Goal: Information Seeking & Learning: Find specific fact

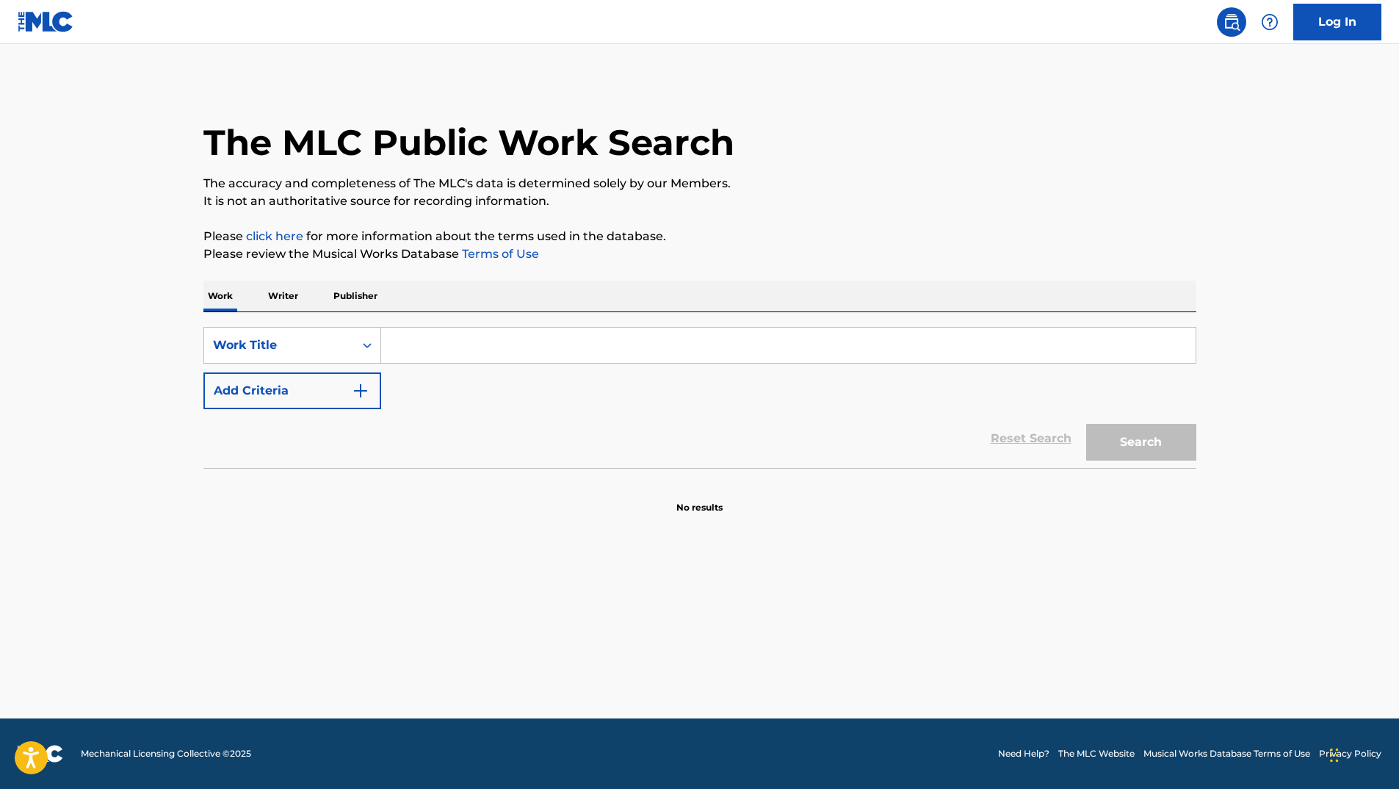
click at [992, 89] on div "The MLC Public Work Search" at bounding box center [699, 134] width 993 height 107
click at [623, 339] on input "Search Form" at bounding box center [788, 345] width 814 height 35
paste input "Friend or Foe?"
type input "Friend or Foe?"
click at [337, 390] on button "Add Criteria" at bounding box center [292, 390] width 178 height 37
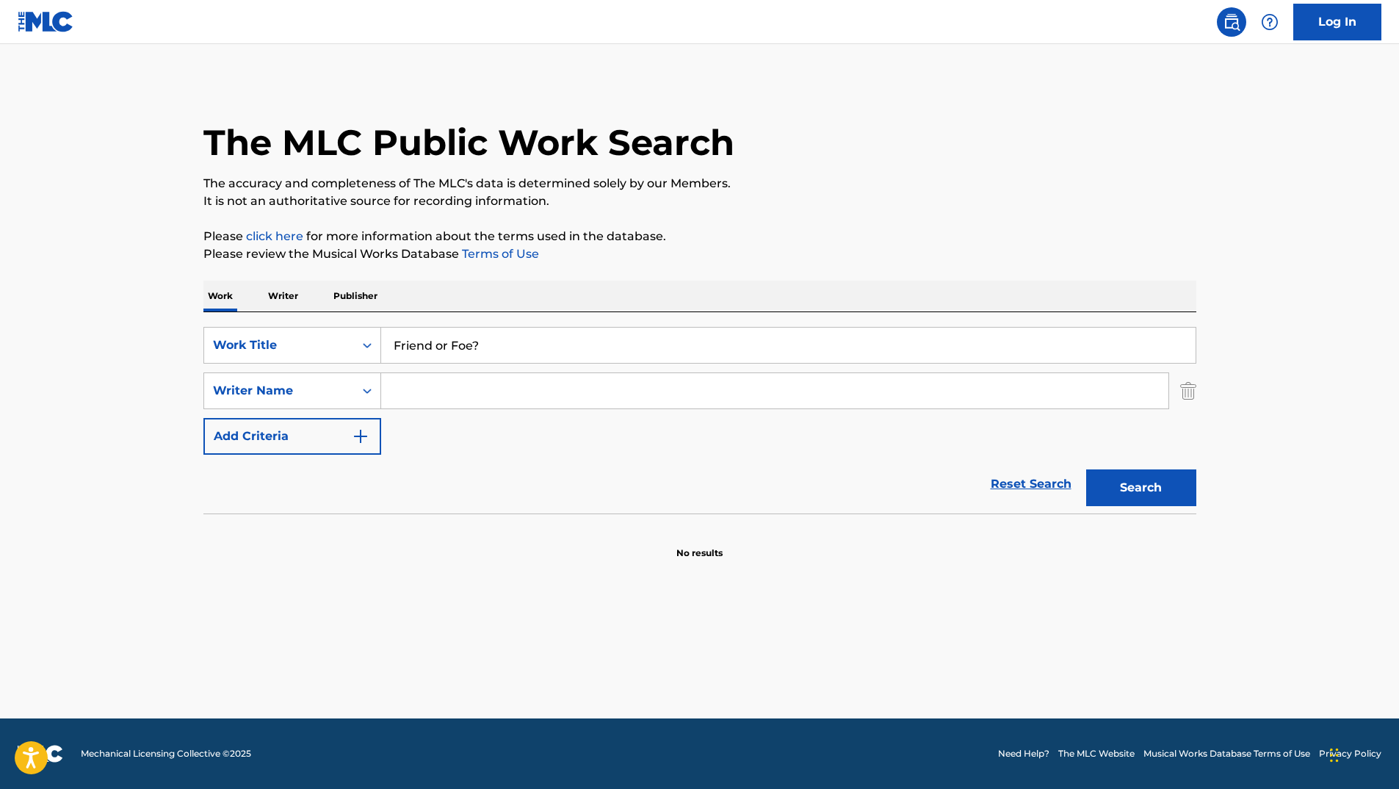
click at [459, 385] on input "Search Form" at bounding box center [774, 390] width 787 height 35
paste input "Jackman"
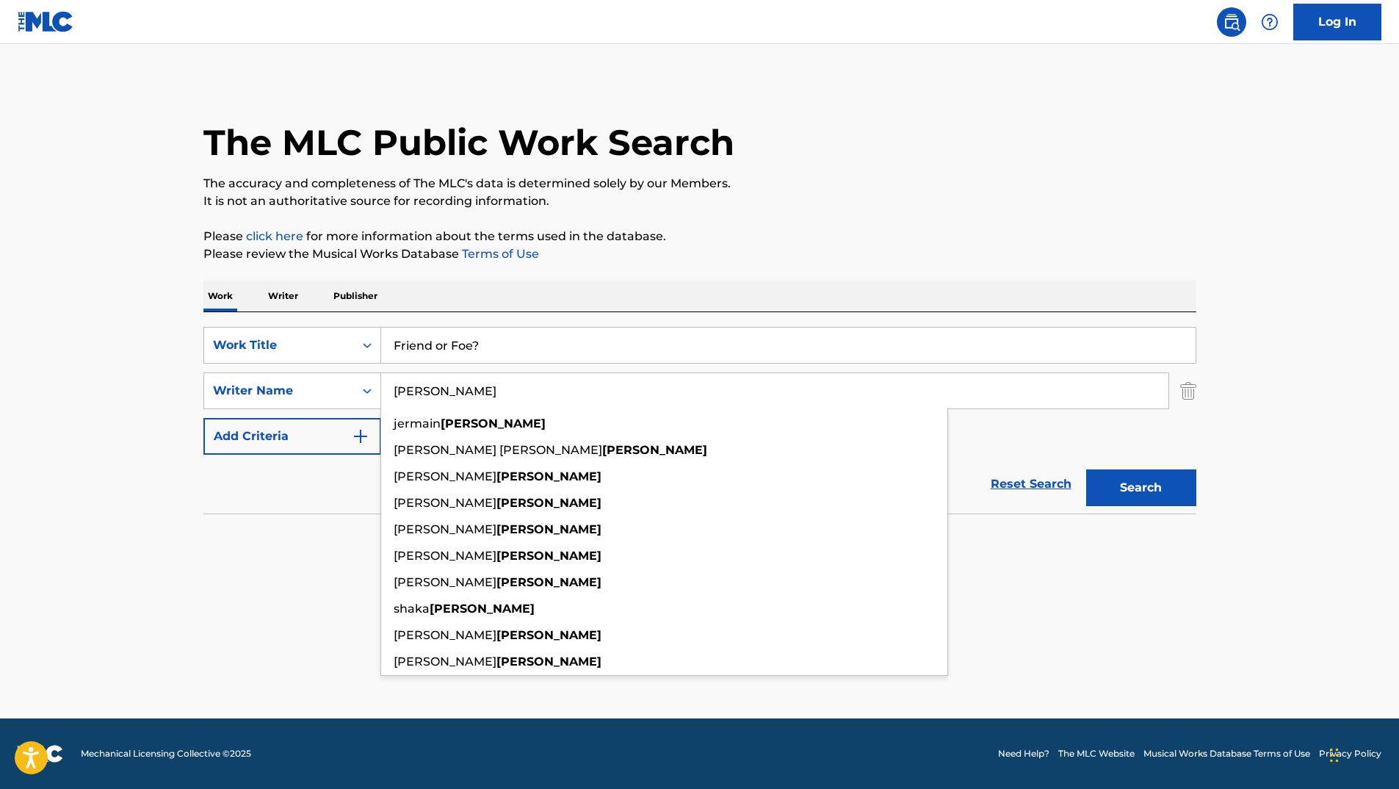
type input "Jackman"
click at [1105, 482] on button "Search" at bounding box center [1141, 487] width 110 height 37
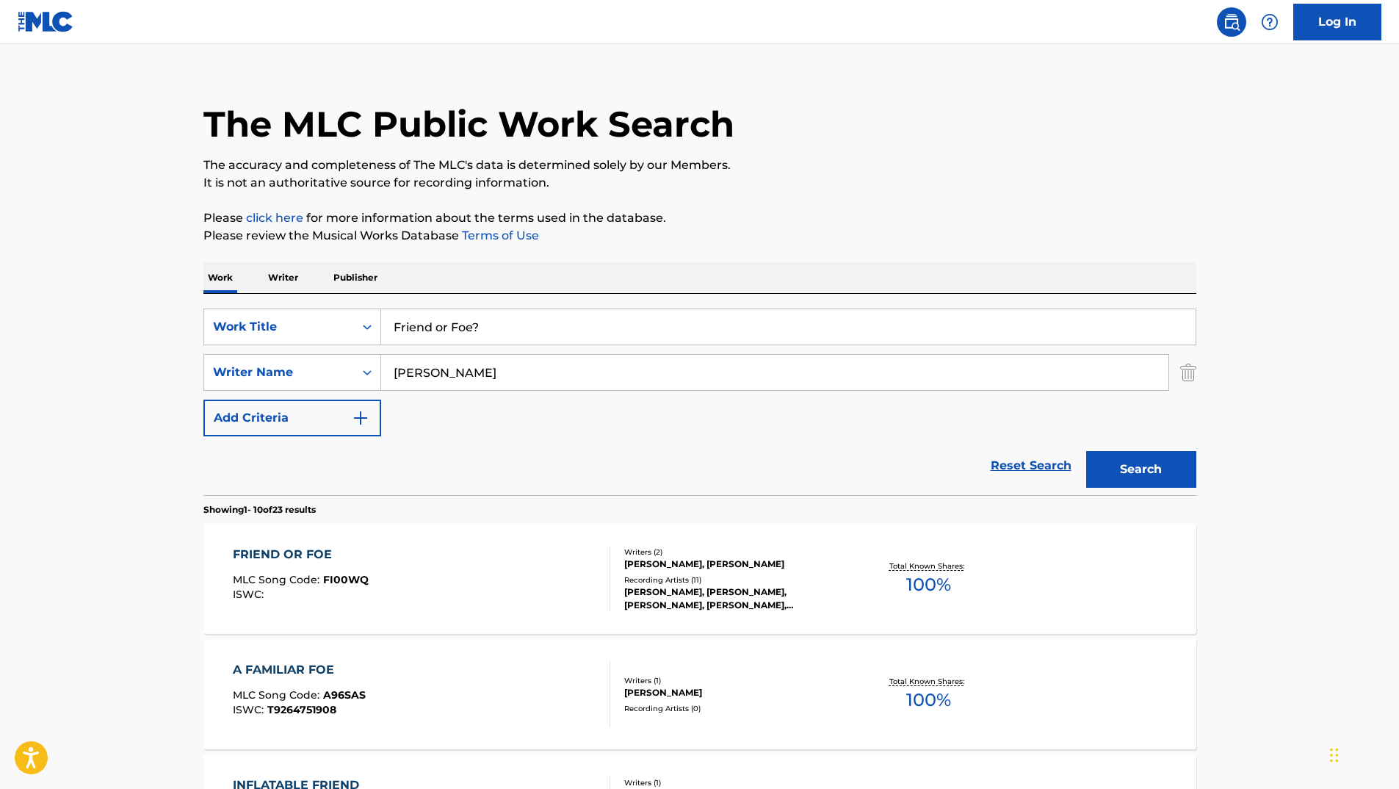
scroll to position [73, 0]
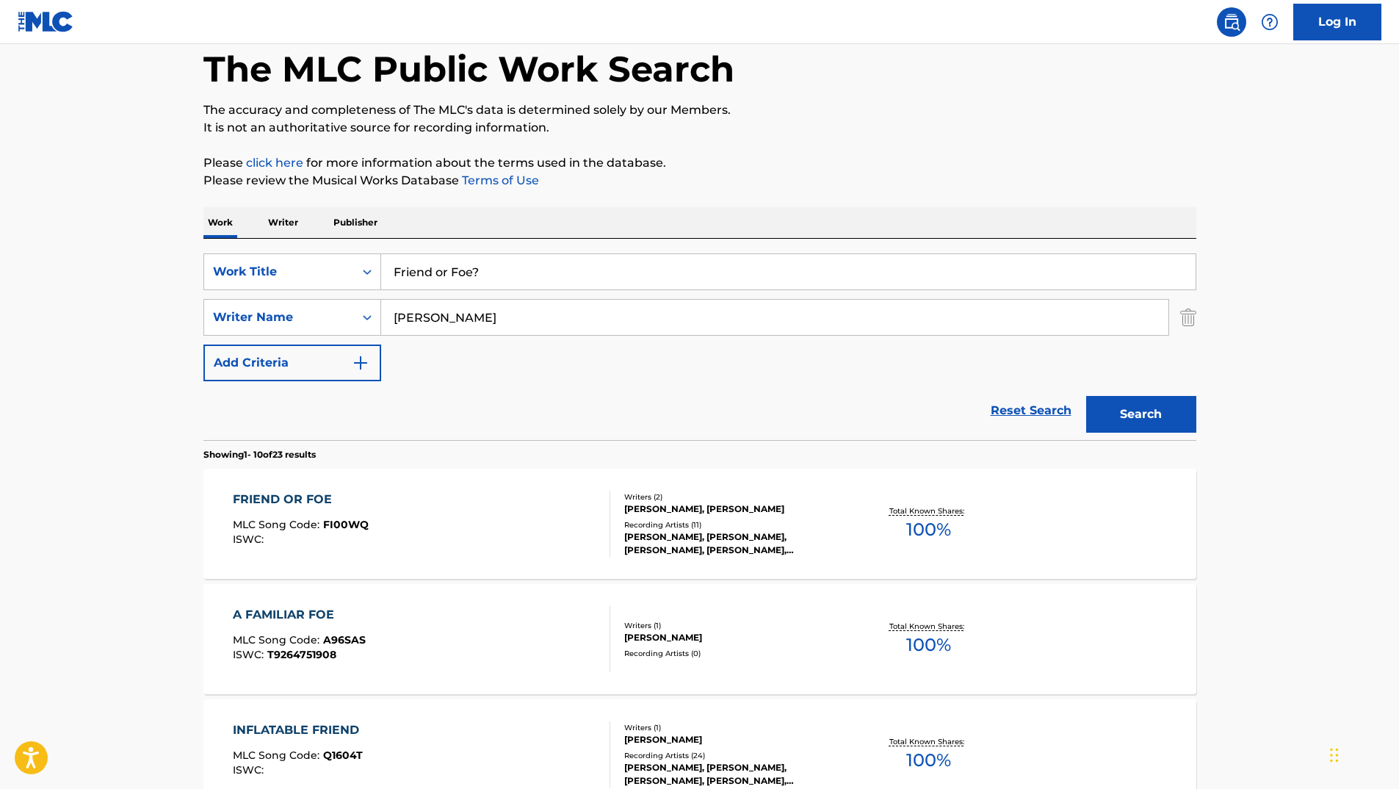
click at [284, 507] on div "FRIEND OR FOE" at bounding box center [301, 500] width 136 height 18
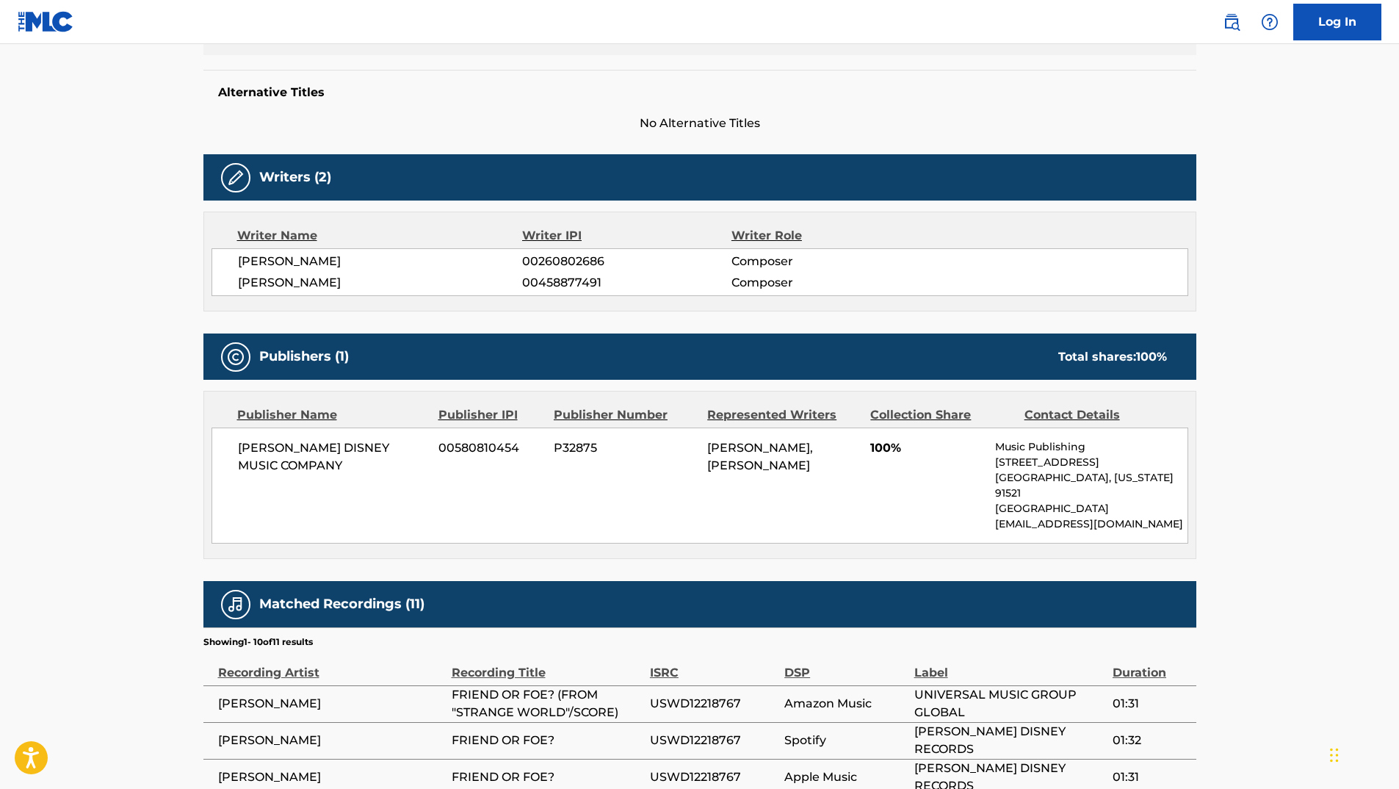
scroll to position [367, 0]
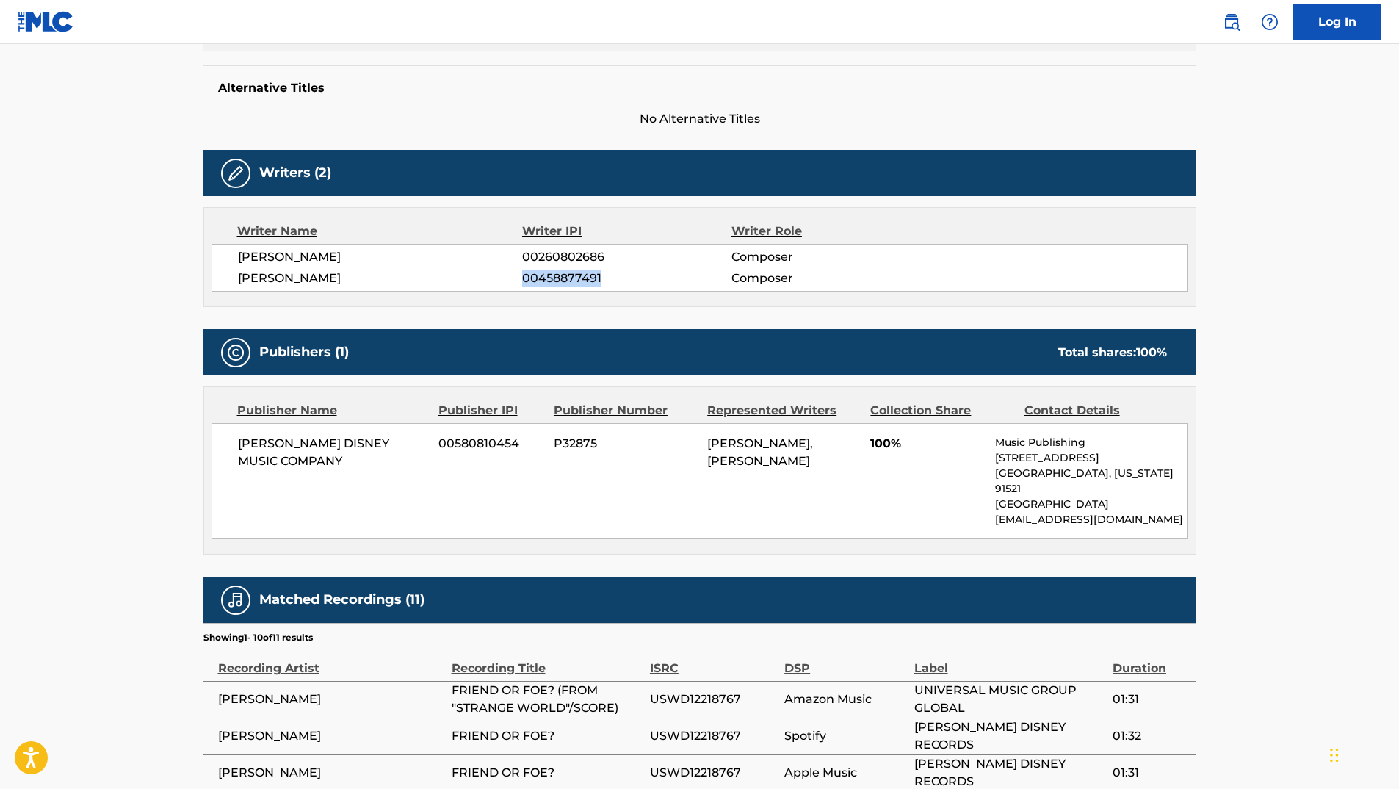
drag, startPoint x: 524, startPoint y: 277, endPoint x: 618, endPoint y: 289, distance: 94.7
click at [618, 289] on div "HENRY PRYCE JACKMAN 00260802686 Composer ANTONIO DI IORIO 00458877491 Composer" at bounding box center [699, 268] width 977 height 48
drag, startPoint x: 618, startPoint y: 289, endPoint x: 466, endPoint y: 416, distance: 198.0
click at [466, 416] on div "Publisher IPI" at bounding box center [490, 411] width 104 height 18
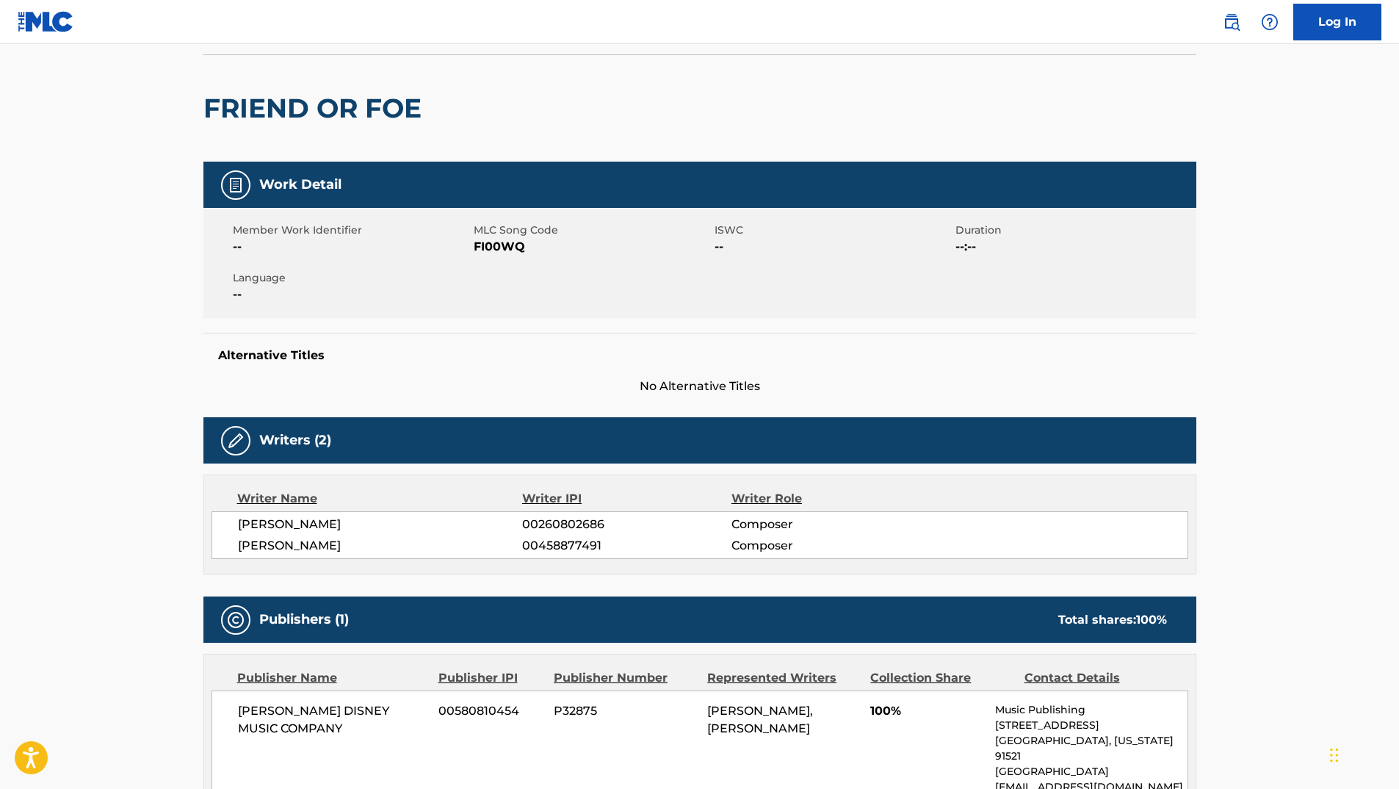
scroll to position [0, 0]
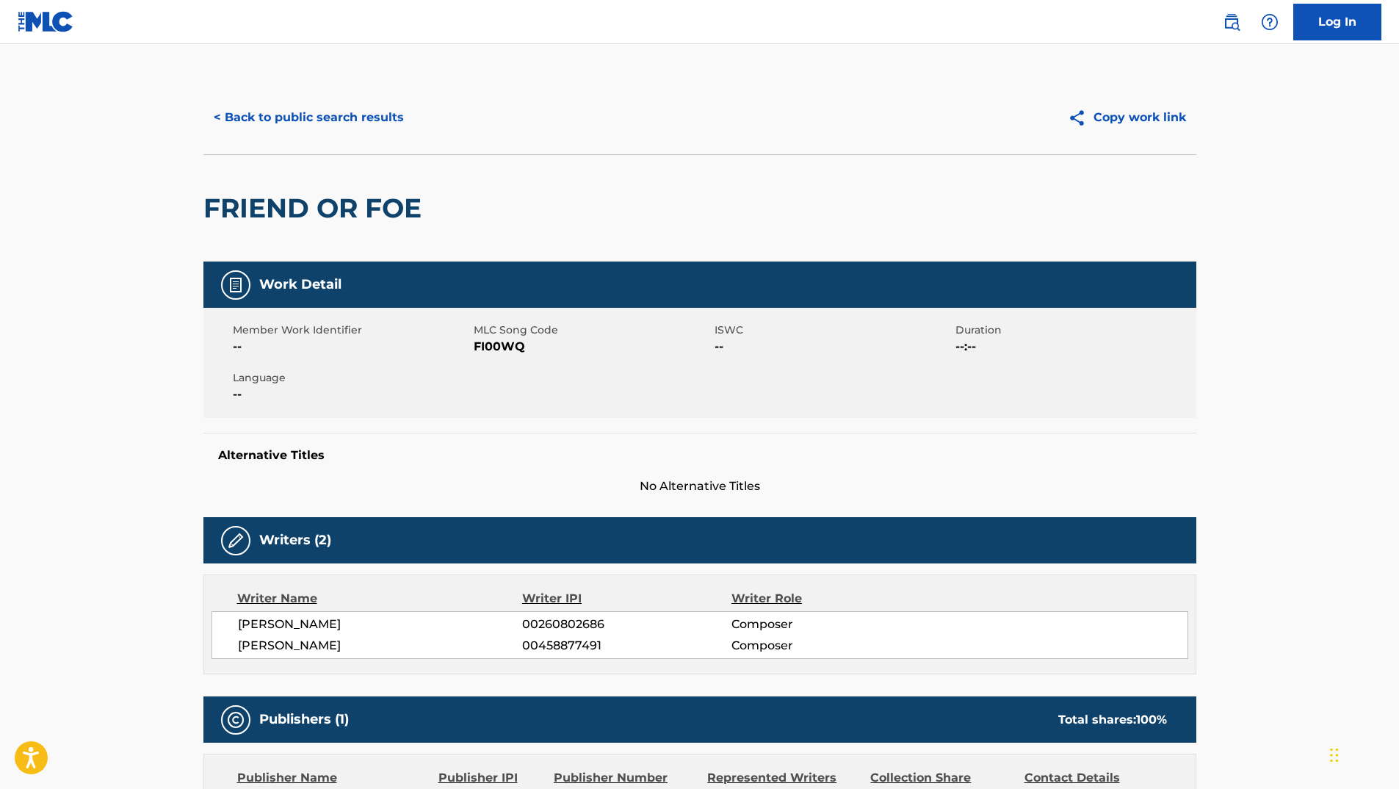
click at [374, 125] on button "< Back to public search results" at bounding box center [308, 117] width 211 height 37
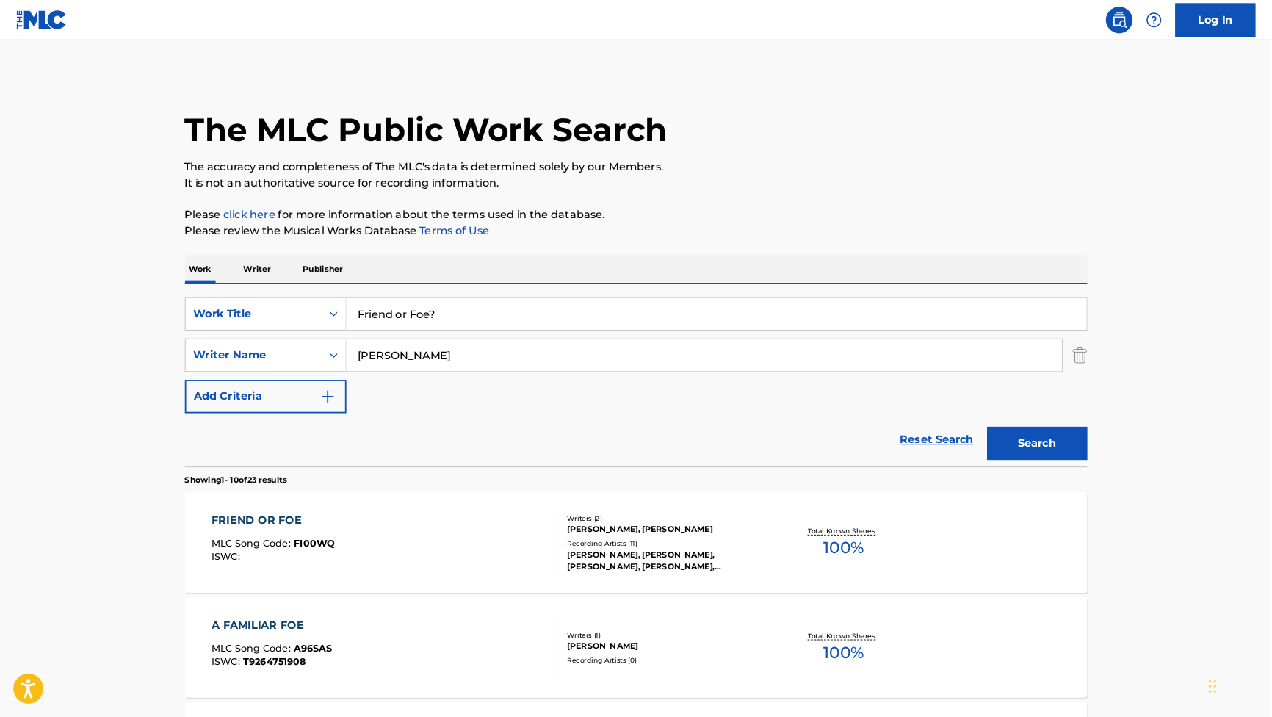
scroll to position [73, 0]
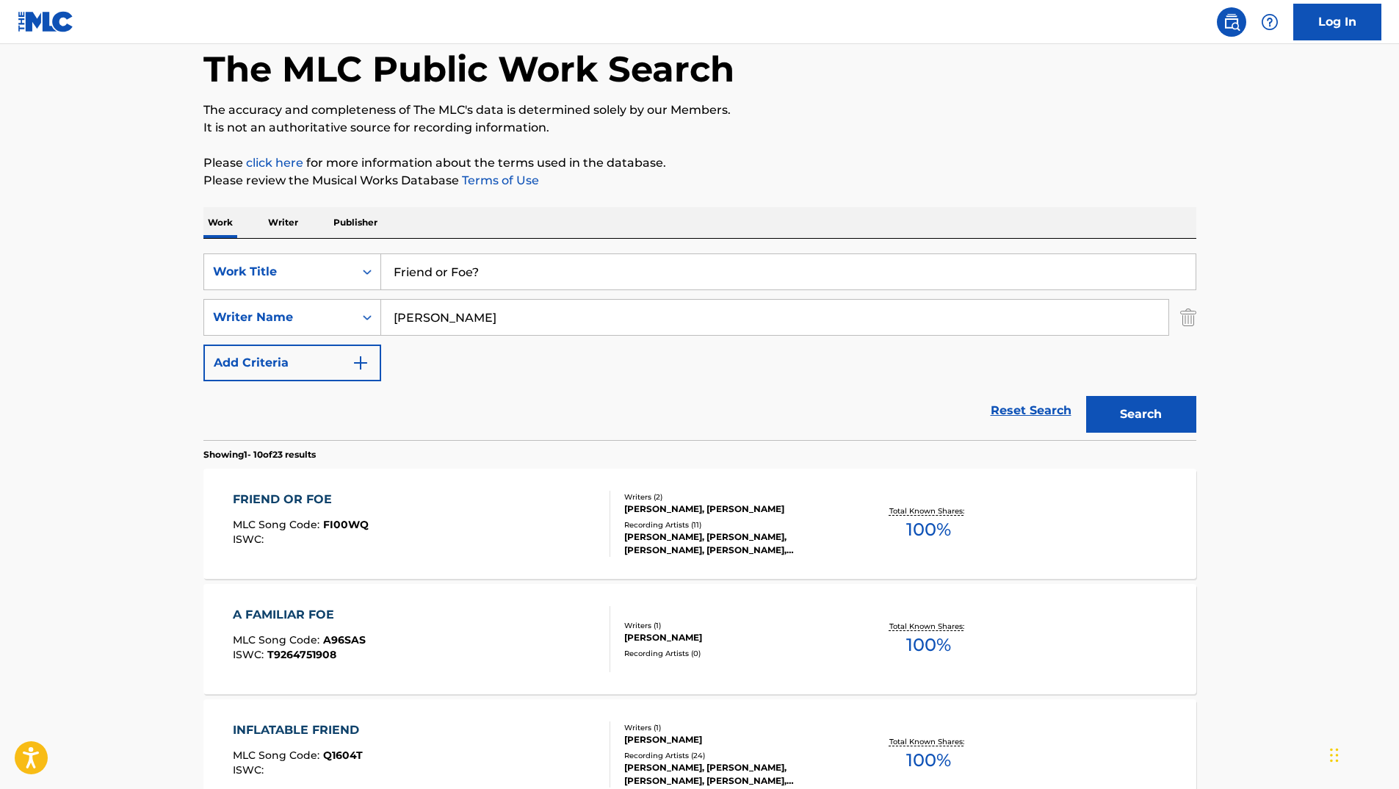
drag, startPoint x: 565, startPoint y: 273, endPoint x: 211, endPoint y: 195, distance: 363.3
paste input "Sweeter (When You're Dancing)"
type input "Sweeter (When You're Dancing)"
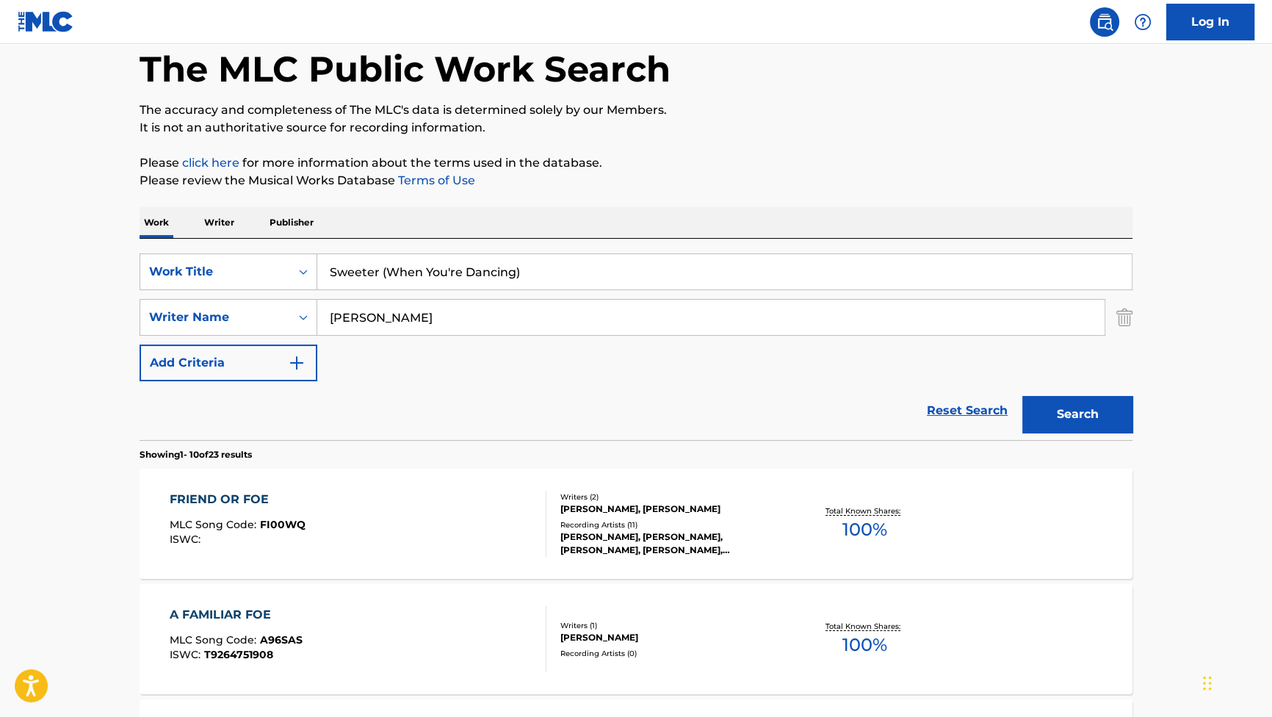
drag, startPoint x: 1351, startPoint y: 0, endPoint x: 874, endPoint y: 154, distance: 500.9
click at [874, 154] on p "Please click here for more information about the terms used in the database." at bounding box center [636, 163] width 993 height 18
drag, startPoint x: 1243, startPoint y: 0, endPoint x: 776, endPoint y: 54, distance: 469.4
click at [788, 79] on div "The MLC Public Work Search" at bounding box center [636, 60] width 993 height 107
drag, startPoint x: 419, startPoint y: 323, endPoint x: 278, endPoint y: 299, distance: 143.1
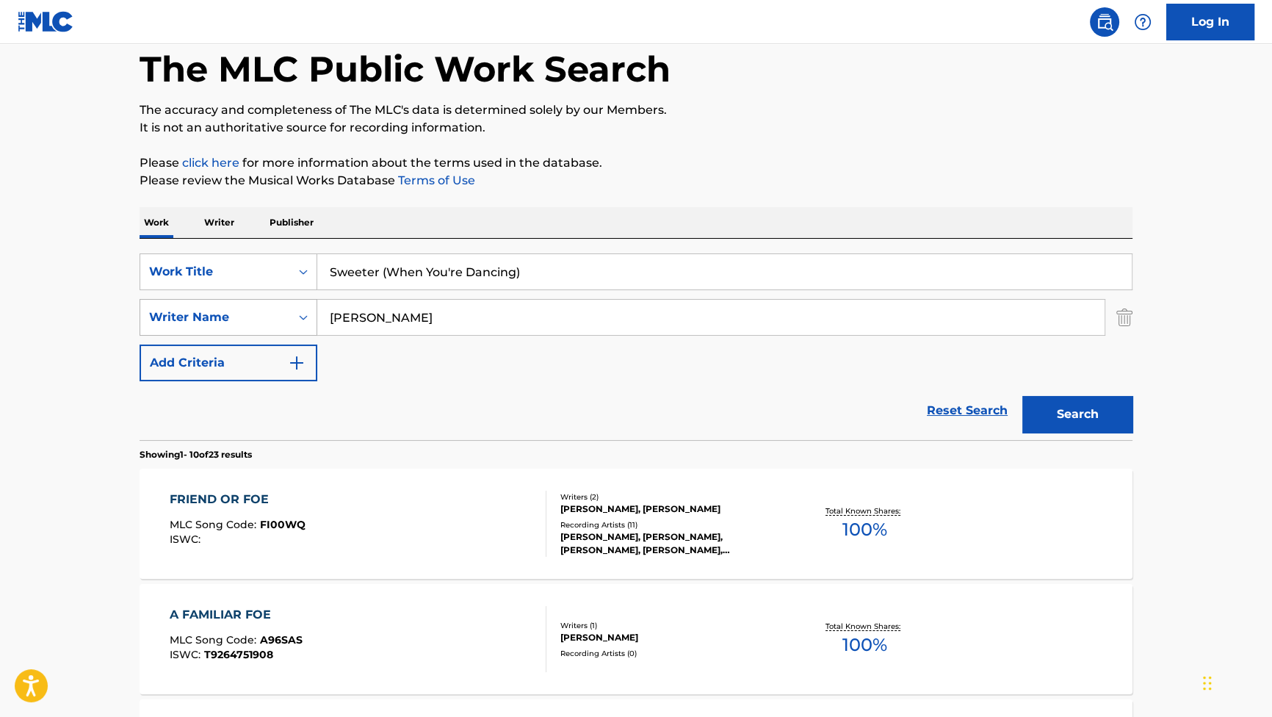
click at [282, 303] on div "SearchWithCriteriaa14b97f8-8248-4134-af65-42f197d538f5 Writer Name Jackman" at bounding box center [636, 317] width 993 height 37
paste input "Campfire"
drag, startPoint x: 1067, startPoint y: 416, endPoint x: 1033, endPoint y: 328, distance: 94.6
click at [1066, 419] on button "Search" at bounding box center [1077, 414] width 110 height 37
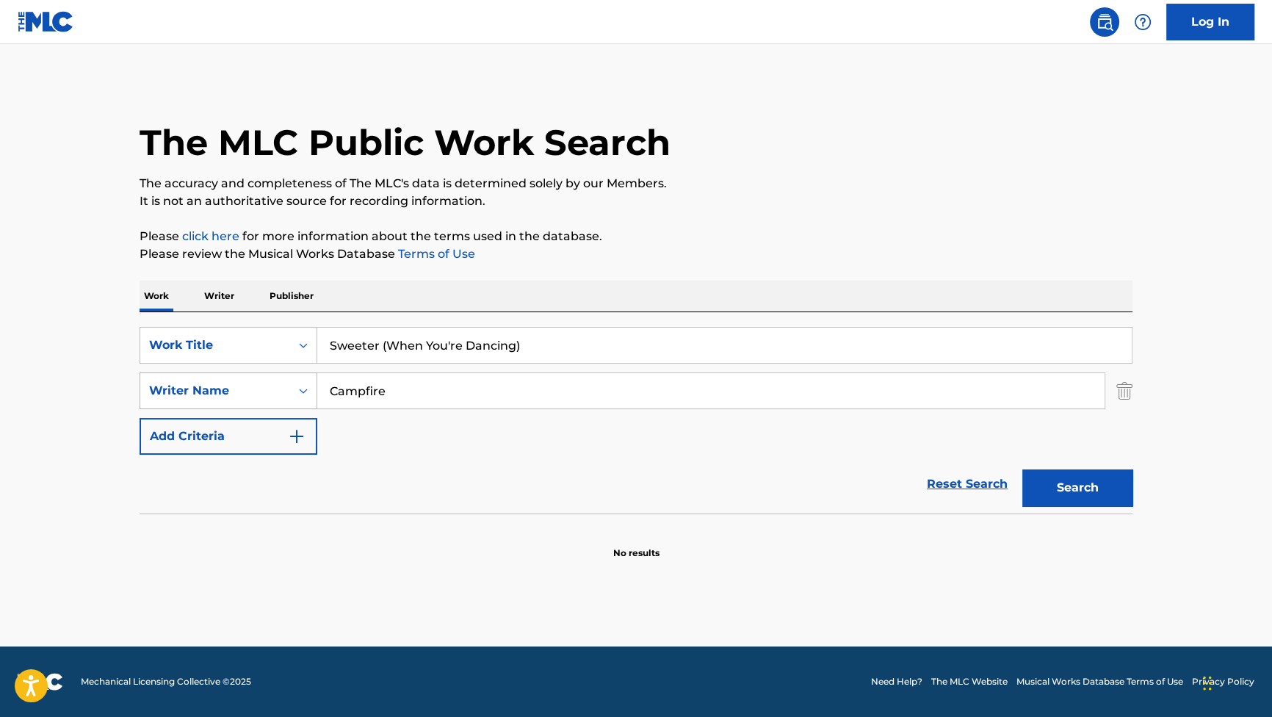
drag, startPoint x: 461, startPoint y: 389, endPoint x: 250, endPoint y: 377, distance: 211.9
click at [245, 379] on div "SearchWithCriteriaa14b97f8-8248-4134-af65-42f197d538f5 Writer Name Campfire" at bounding box center [636, 390] width 993 height 37
paste input "ABRAHAMS"
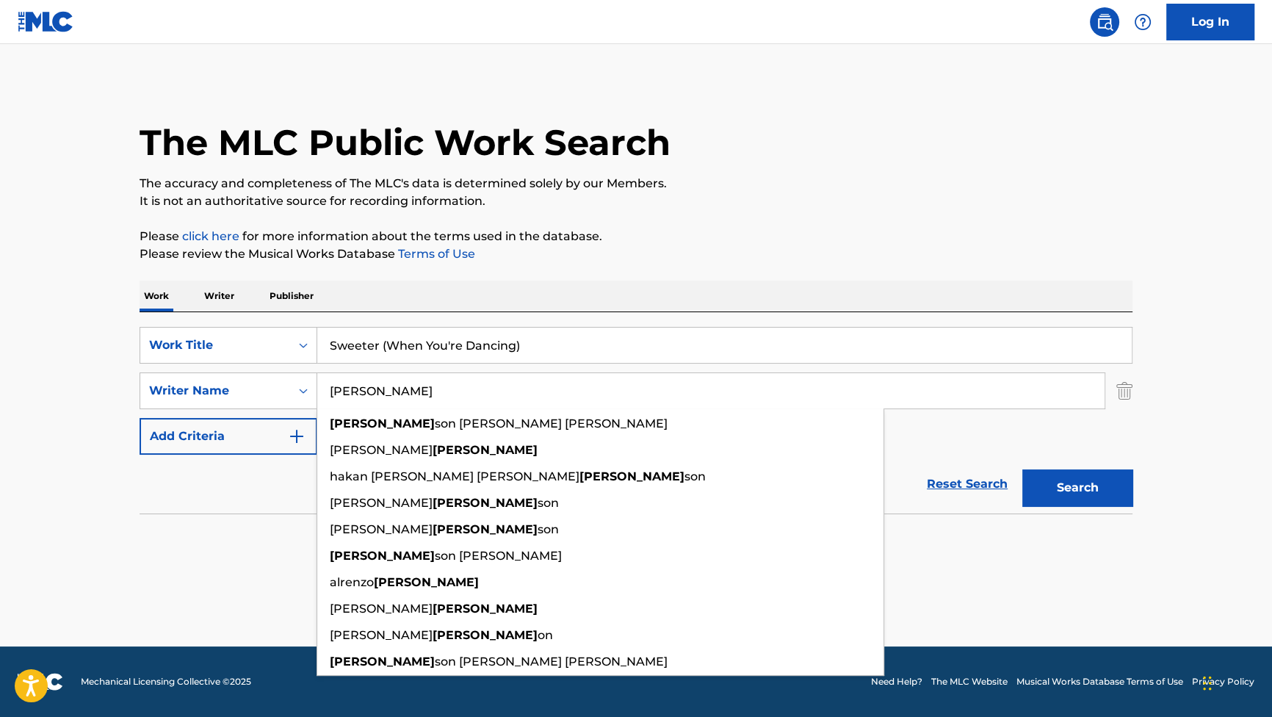
type input "ABRAHAMS"
click at [1044, 500] on button "Search" at bounding box center [1077, 487] width 110 height 37
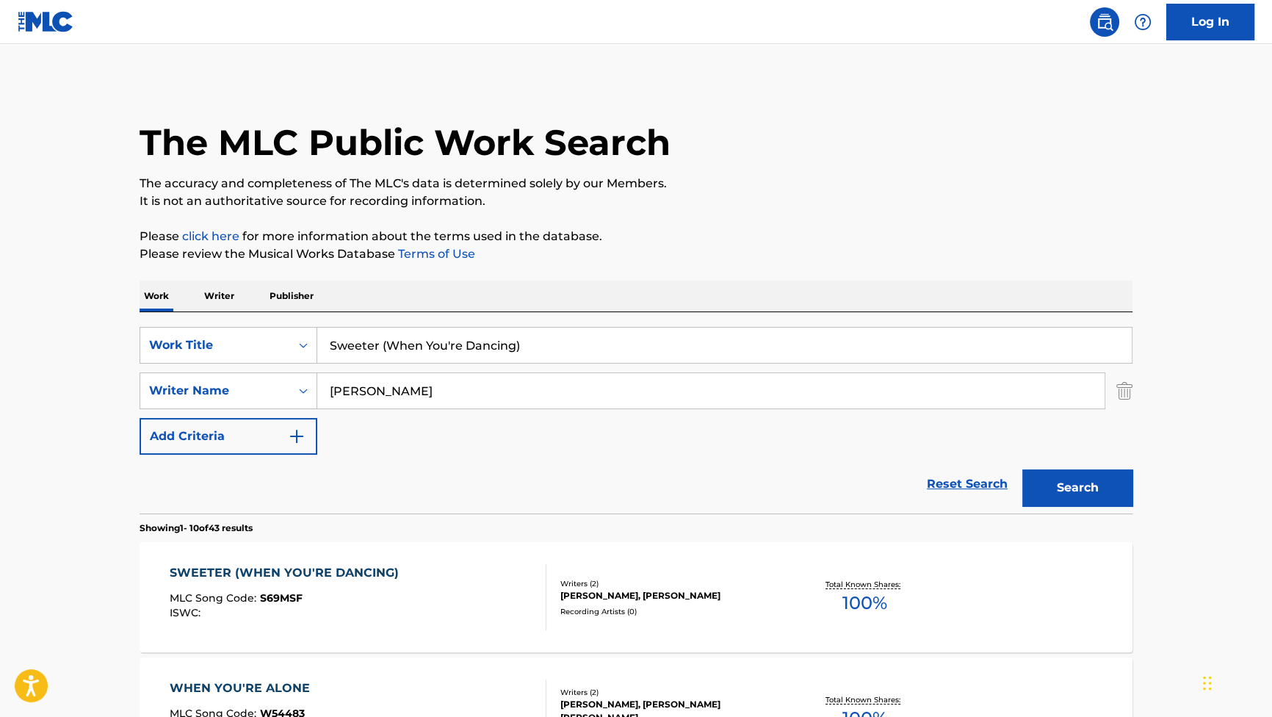
click at [361, 558] on div "SWEETER (WHEN YOU'RE DANCING) MLC Song Code : S69MSF ISWC : Writers ( 2 ) JONAT…" at bounding box center [636, 597] width 993 height 110
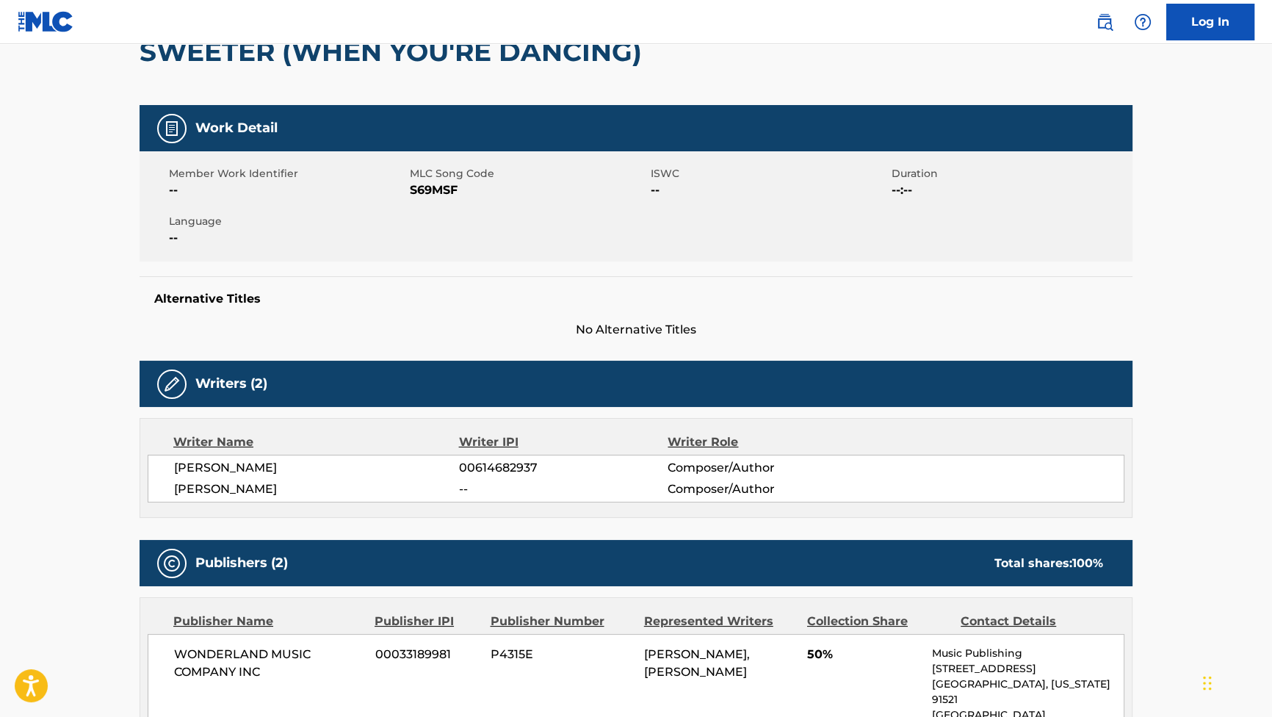
scroll to position [43, 0]
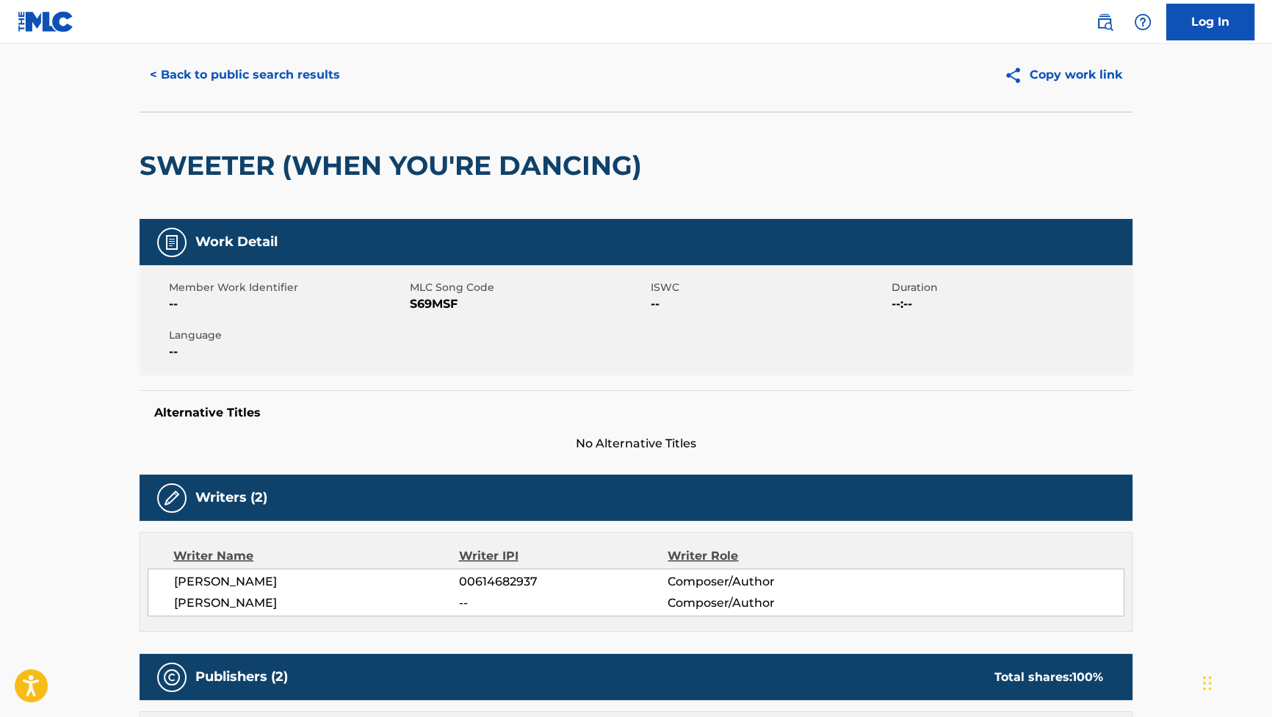
click at [286, 87] on button "< Back to public search results" at bounding box center [245, 75] width 211 height 37
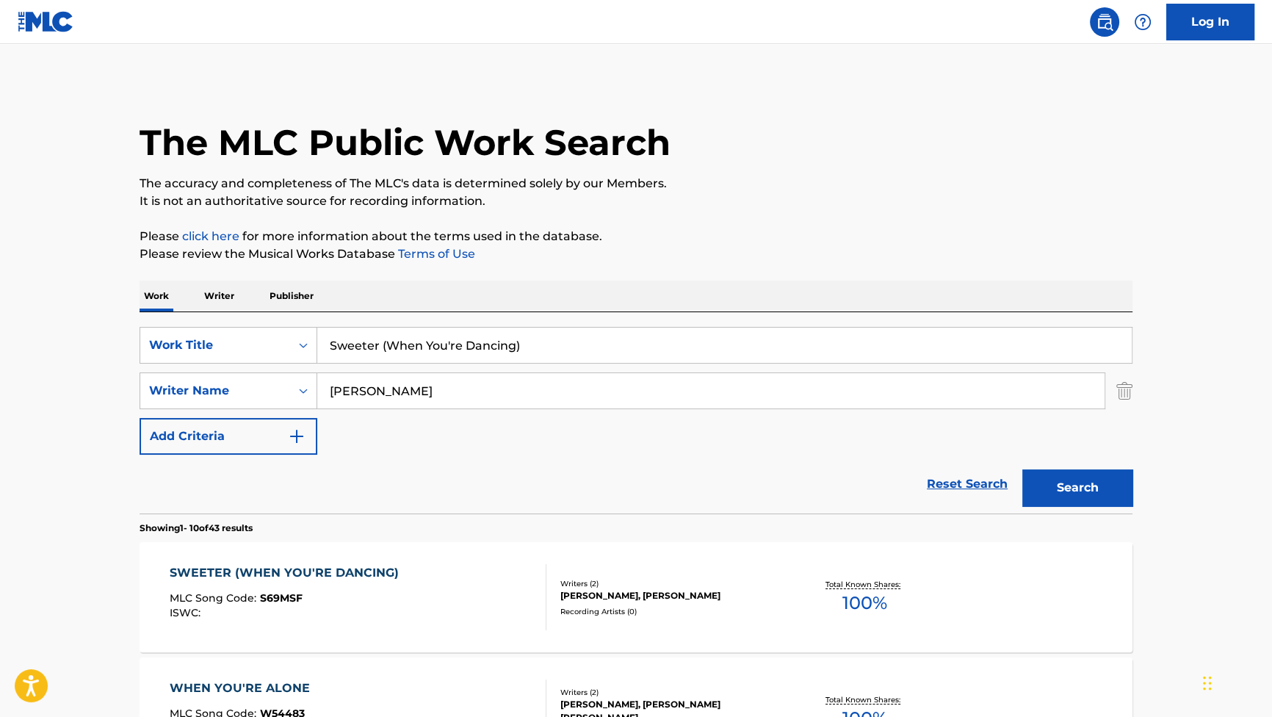
drag, startPoint x: 466, startPoint y: 386, endPoint x: 276, endPoint y: 296, distance: 210.2
click at [269, 349] on div "SearchWithCriteriabdee4310-2b72-454b-99d4-602e0063af35 Work Title Sweeter (When…" at bounding box center [636, 391] width 993 height 128
paste input "DELBERGER"
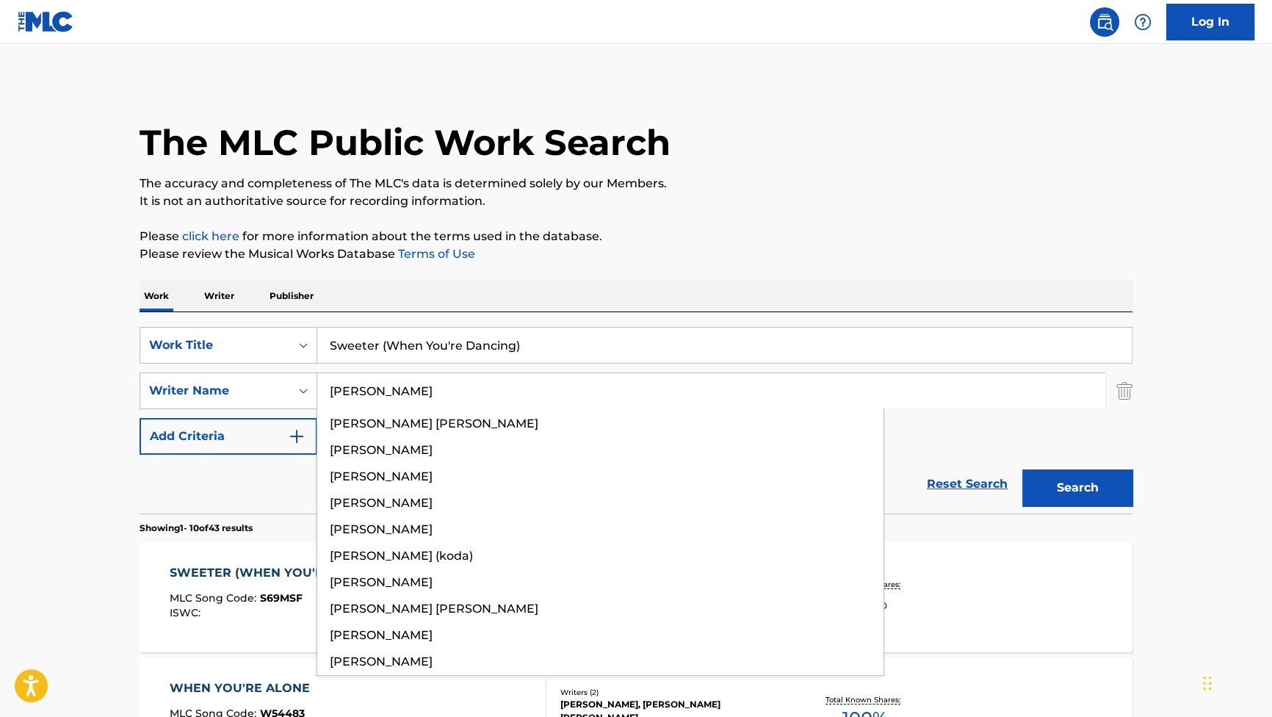
type input "ADELBERGER"
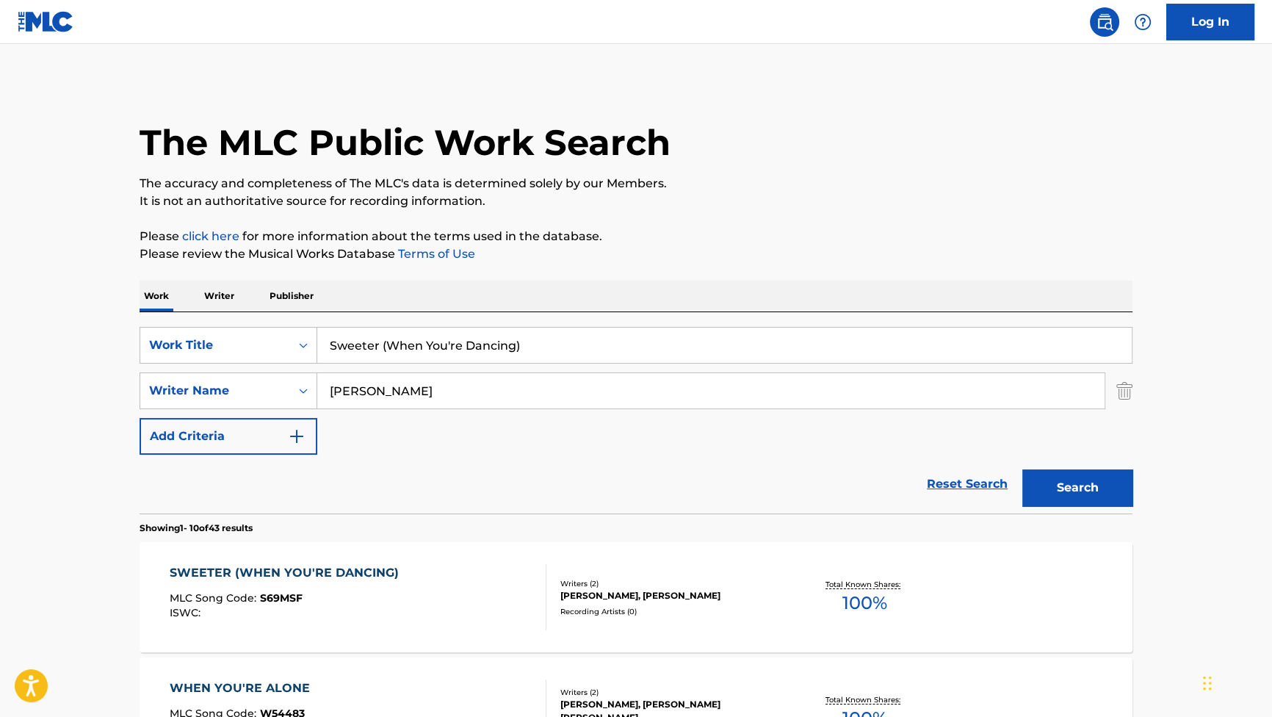
drag, startPoint x: 557, startPoint y: 336, endPoint x: 315, endPoint y: 318, distance: 242.2
click at [315, 318] on div "SearchWithCriteriabdee4310-2b72-454b-99d4-602e0063af35 Work Title Sweeter (When…" at bounding box center [636, 412] width 993 height 201
paste input "My Own Way"
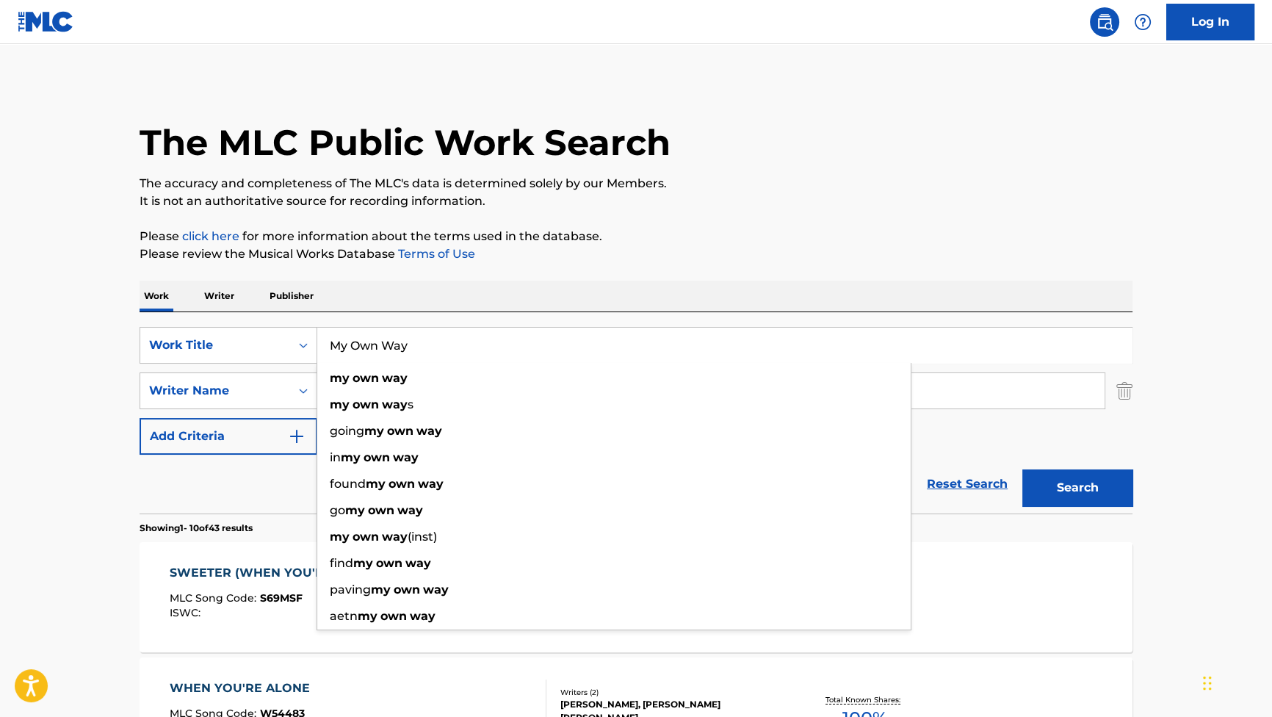
type input "My Own Way"
click at [1047, 469] on button "Search" at bounding box center [1077, 487] width 110 height 37
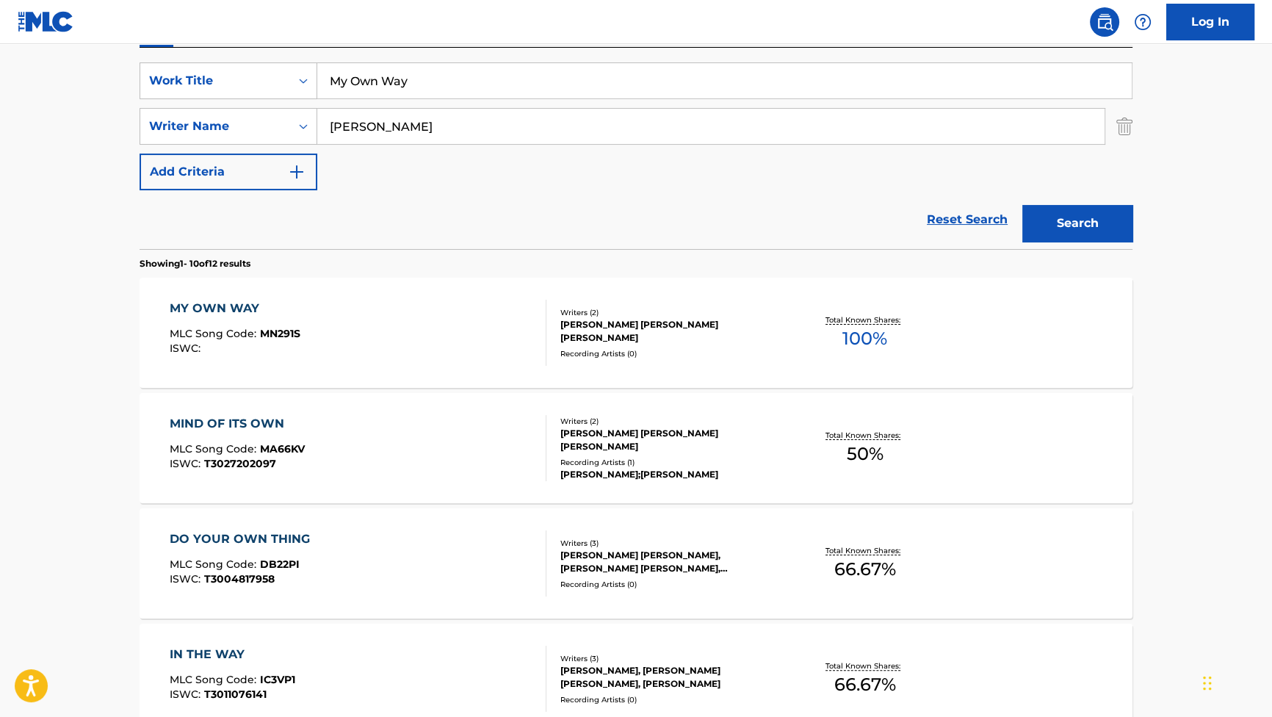
scroll to position [267, 0]
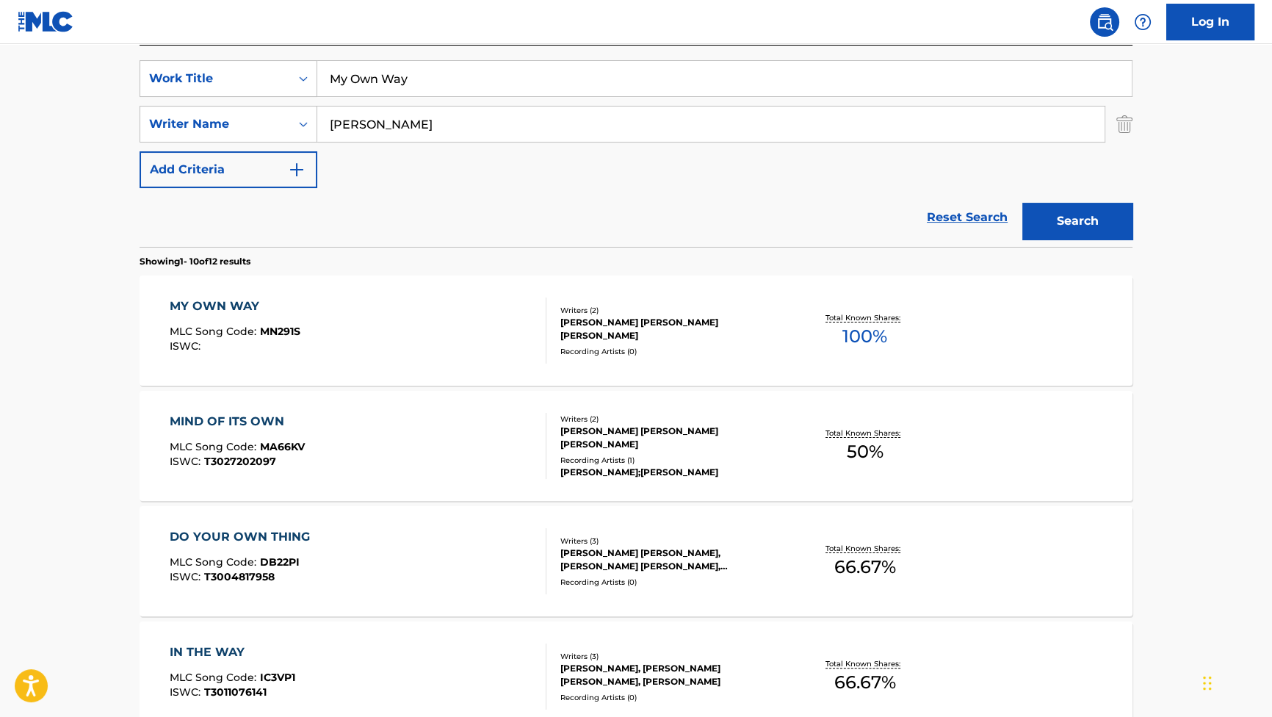
click at [210, 308] on div "MY OWN WAY" at bounding box center [235, 306] width 131 height 18
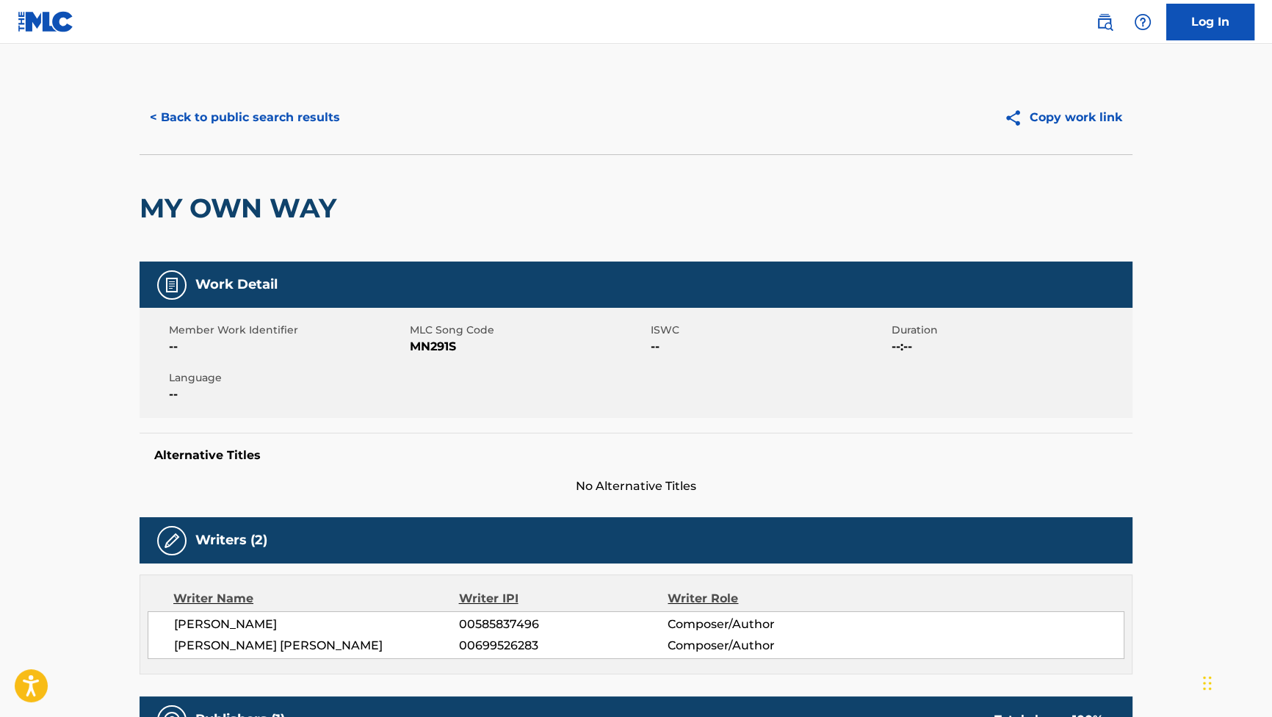
click at [211, 111] on button "< Back to public search results" at bounding box center [245, 117] width 211 height 37
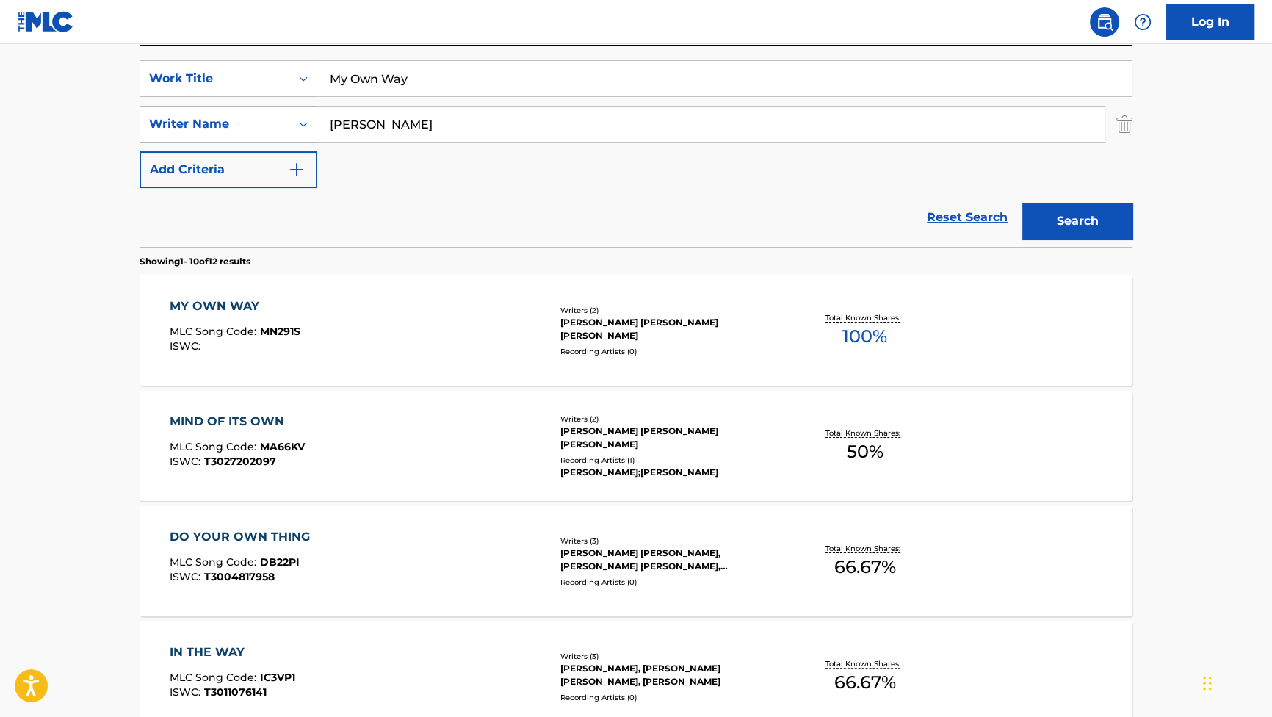
drag, startPoint x: 457, startPoint y: 122, endPoint x: 193, endPoint y: 103, distance: 264.3
click at [223, 106] on div "SearchWithCriteriaa14b97f8-8248-4134-af65-42f197d538f5 Writer Name ADELBERGER" at bounding box center [636, 124] width 993 height 37
paste input "Zarlenga"
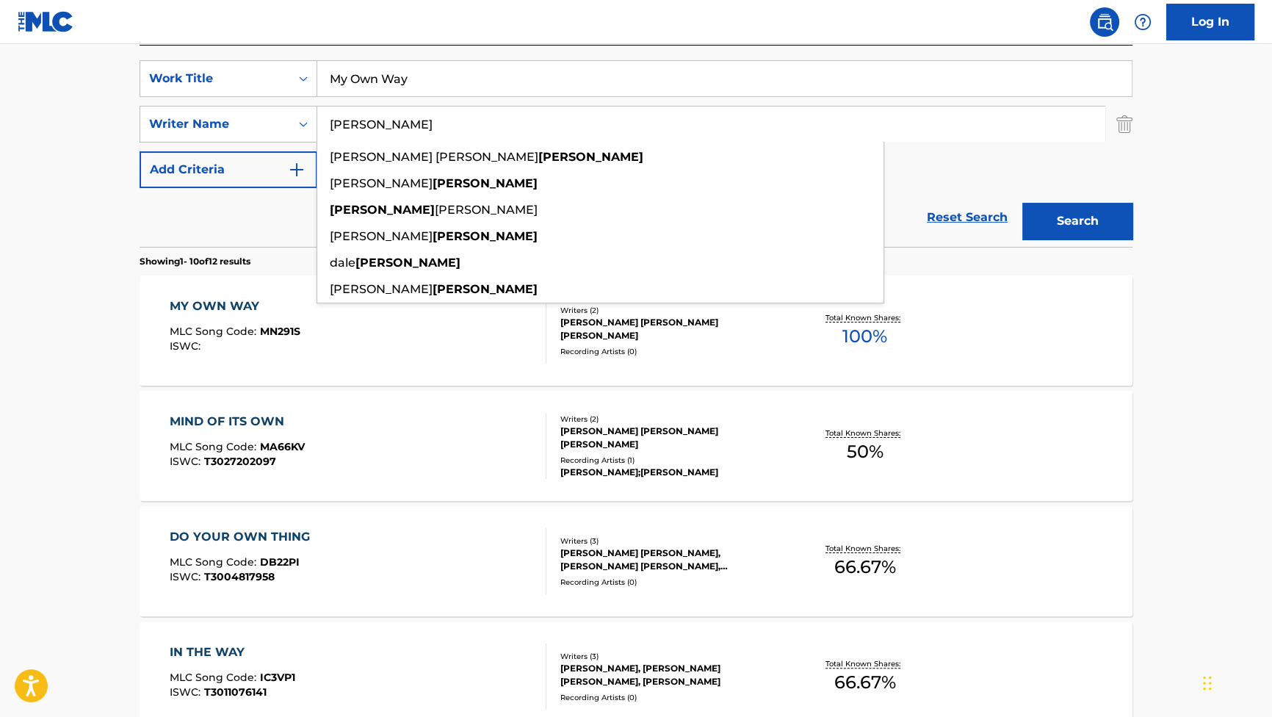
type input "Zarlenga"
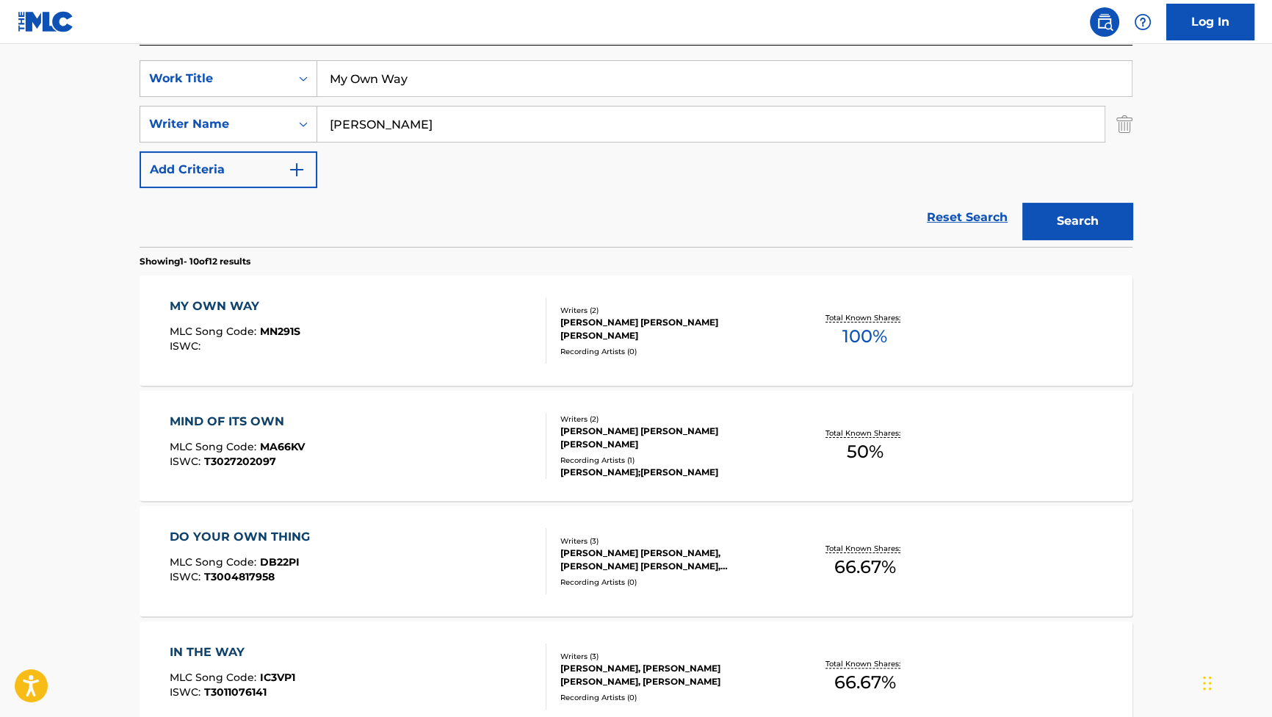
drag, startPoint x: 396, startPoint y: 35, endPoint x: 198, endPoint y: -44, distance: 212.9
click at [198, 0] on html "Accessibility Screen-Reader Guide, Feedback, and Issue Reporting | New window C…" at bounding box center [636, 91] width 1272 height 717
paste input "Don't Mess With Us"
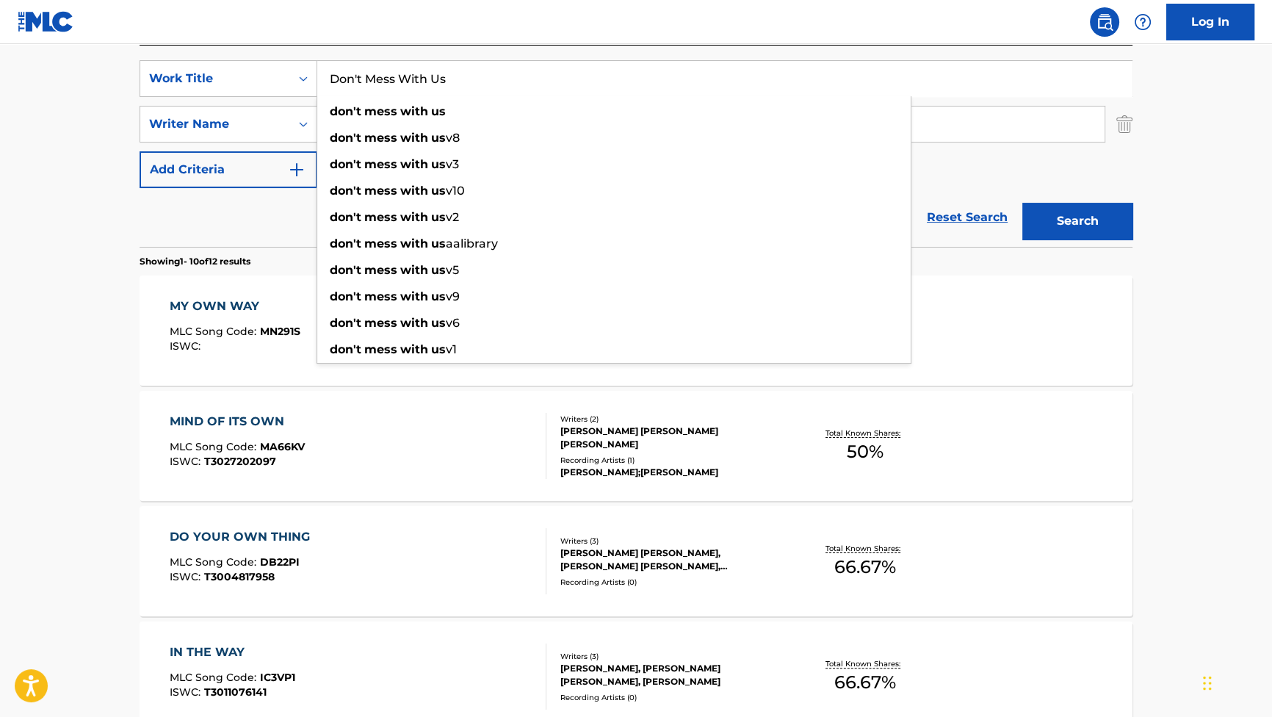
type input "Don't Mess With Us"
click at [1060, 206] on button "Search" at bounding box center [1077, 221] width 110 height 37
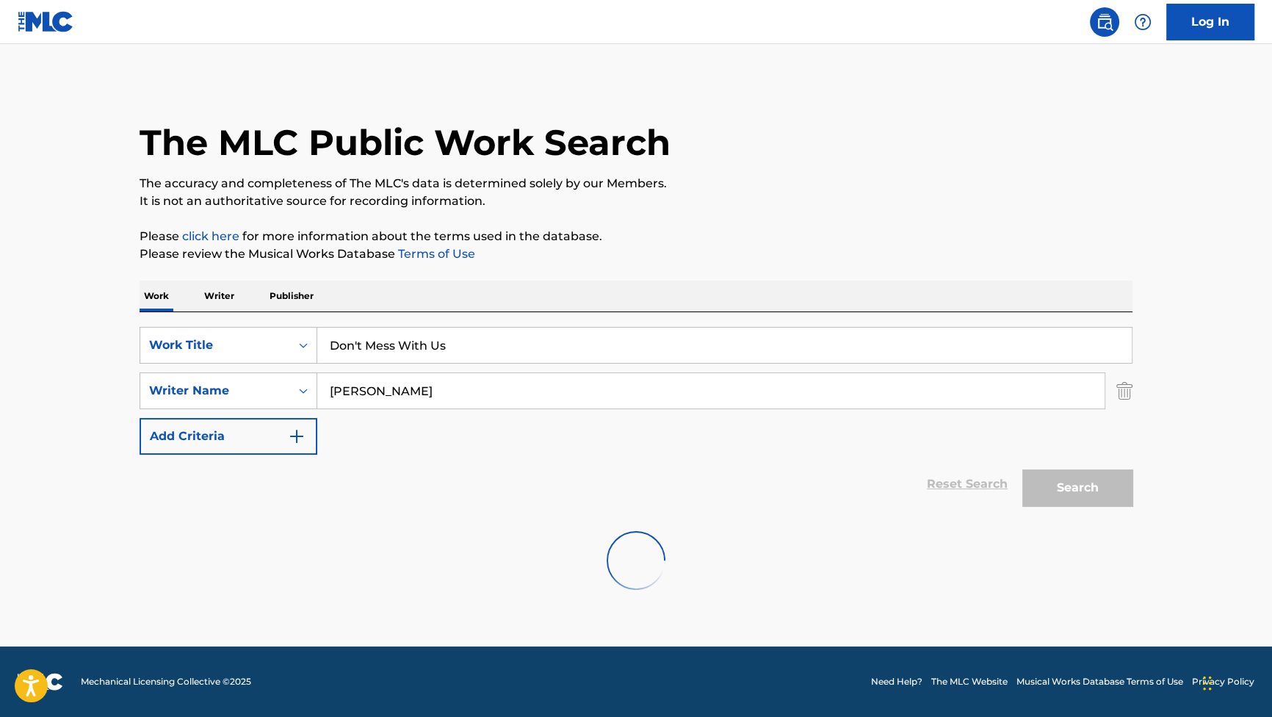
scroll to position [0, 0]
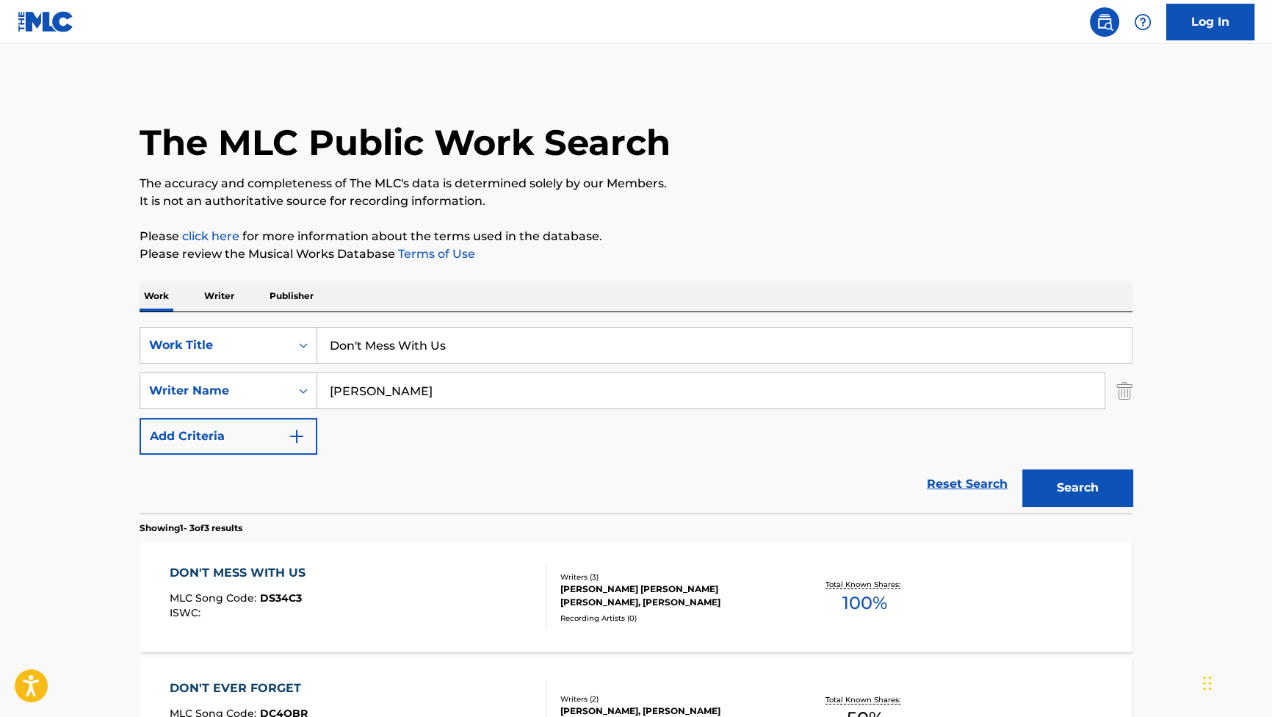
click at [247, 568] on div "DON'T MESS WITH US" at bounding box center [241, 573] width 143 height 18
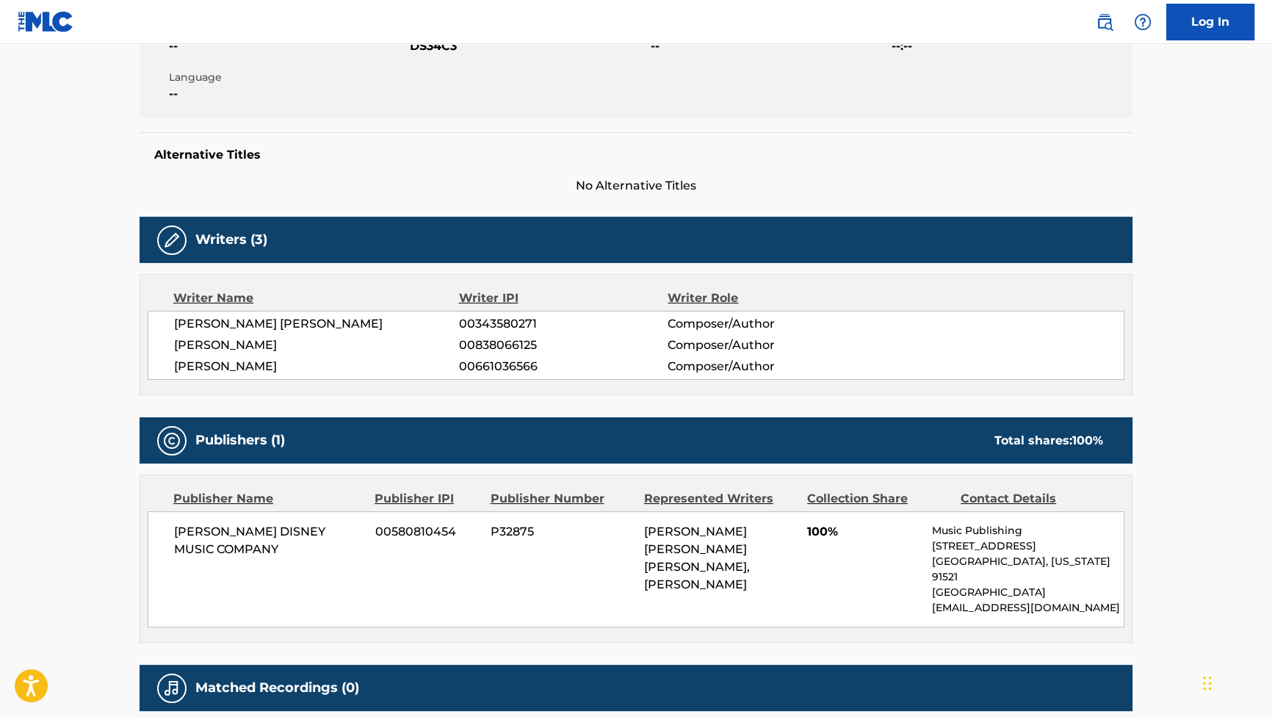
scroll to position [400, 0]
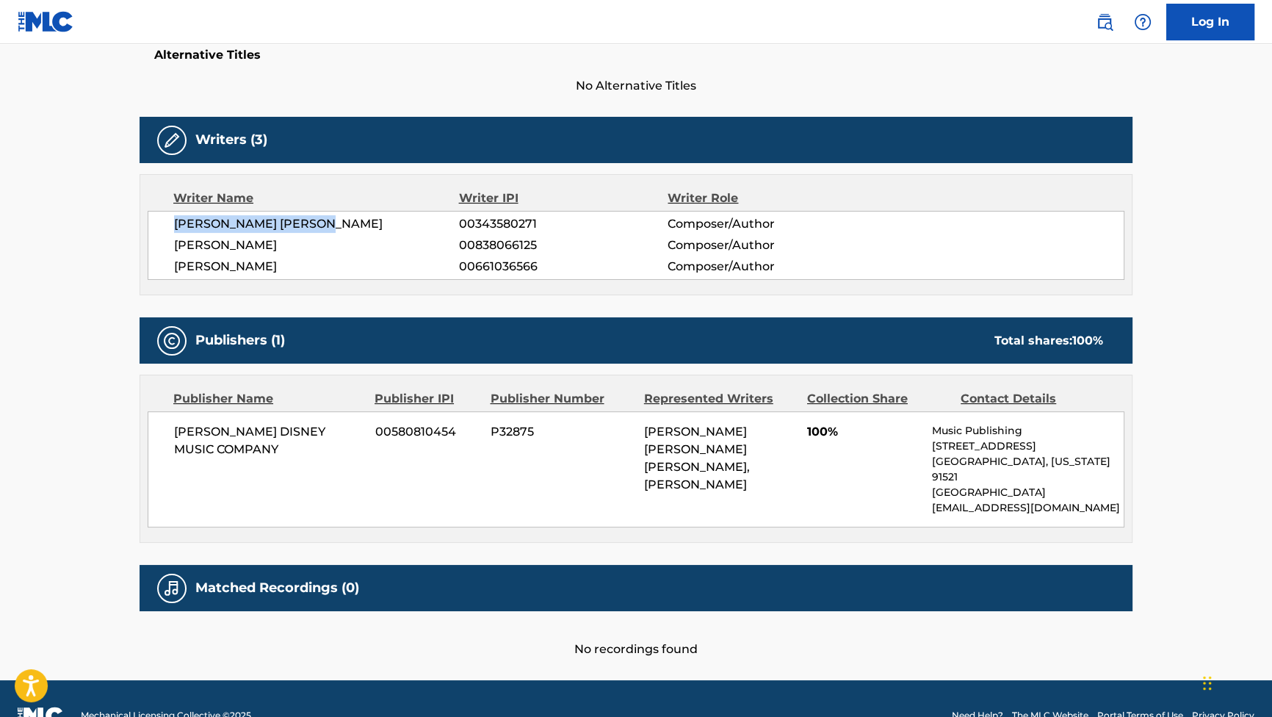
drag, startPoint x: 333, startPoint y: 222, endPoint x: 177, endPoint y: 224, distance: 155.7
click at [177, 224] on span "MITCHELL ALLAN SCHERR" at bounding box center [316, 224] width 285 height 18
copy span "MITCHELL ALLAN SCHERR"
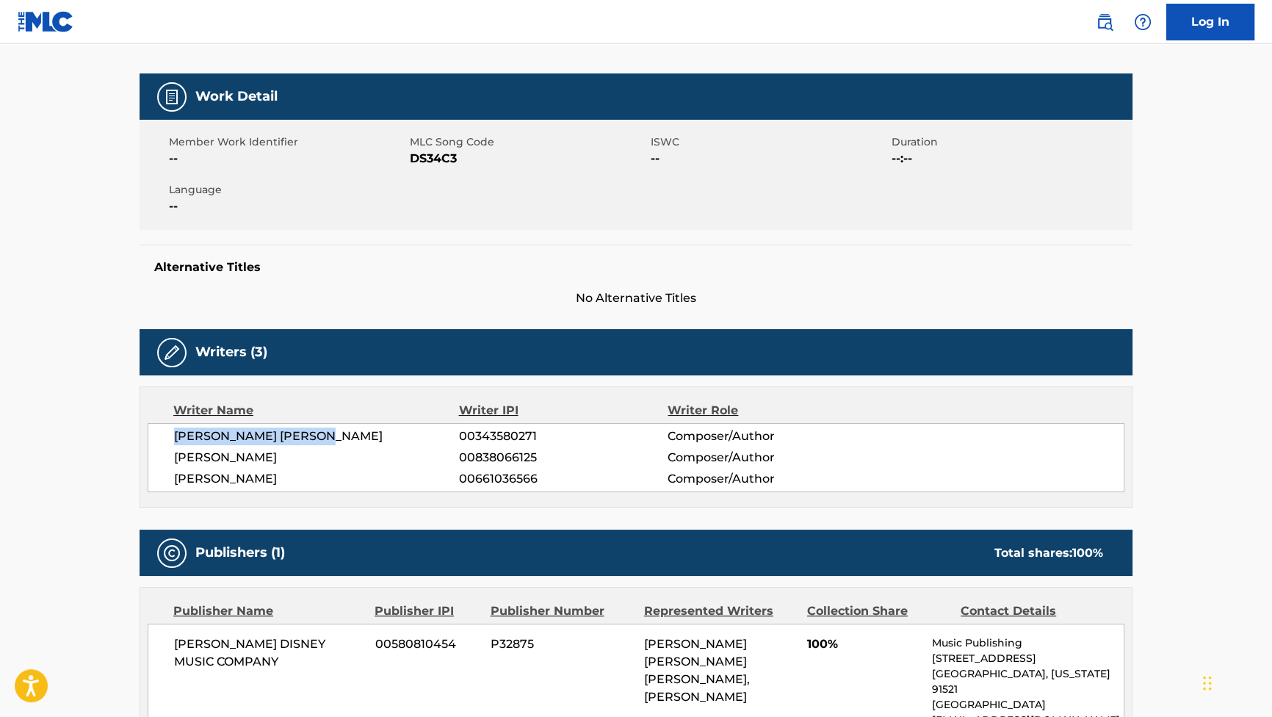
scroll to position [66, 0]
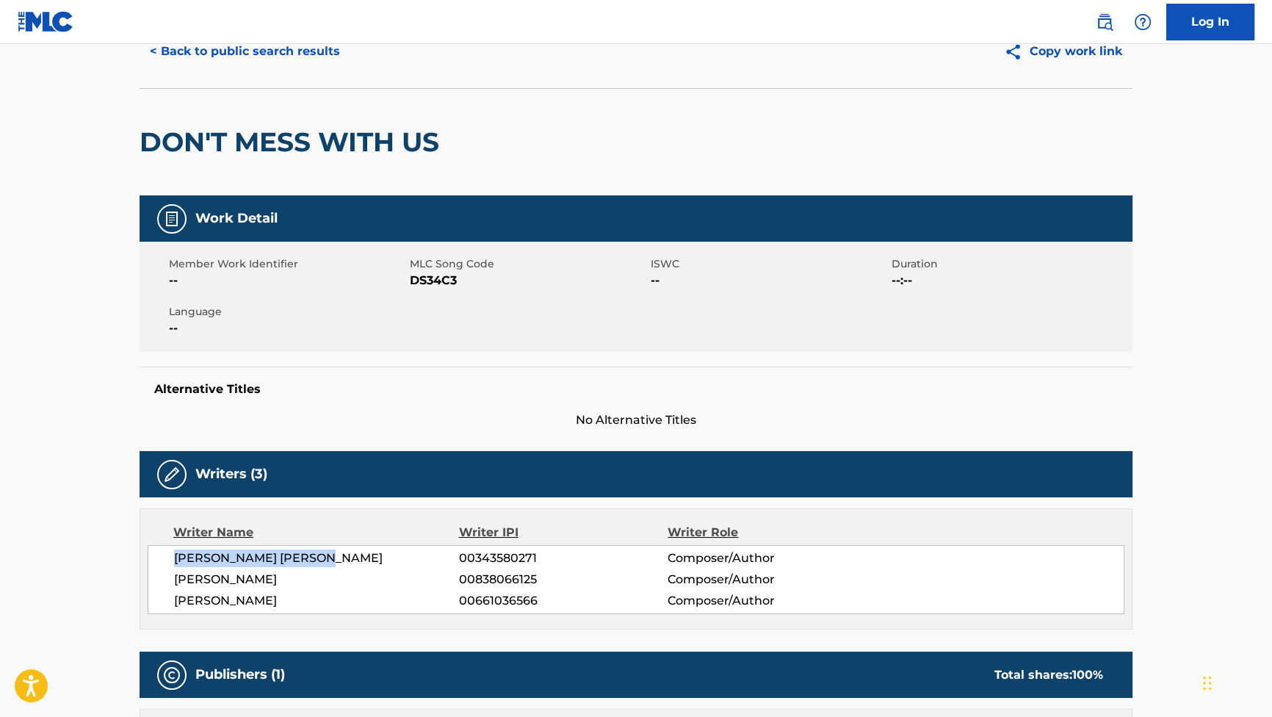
click at [299, 64] on button "< Back to public search results" at bounding box center [245, 51] width 211 height 37
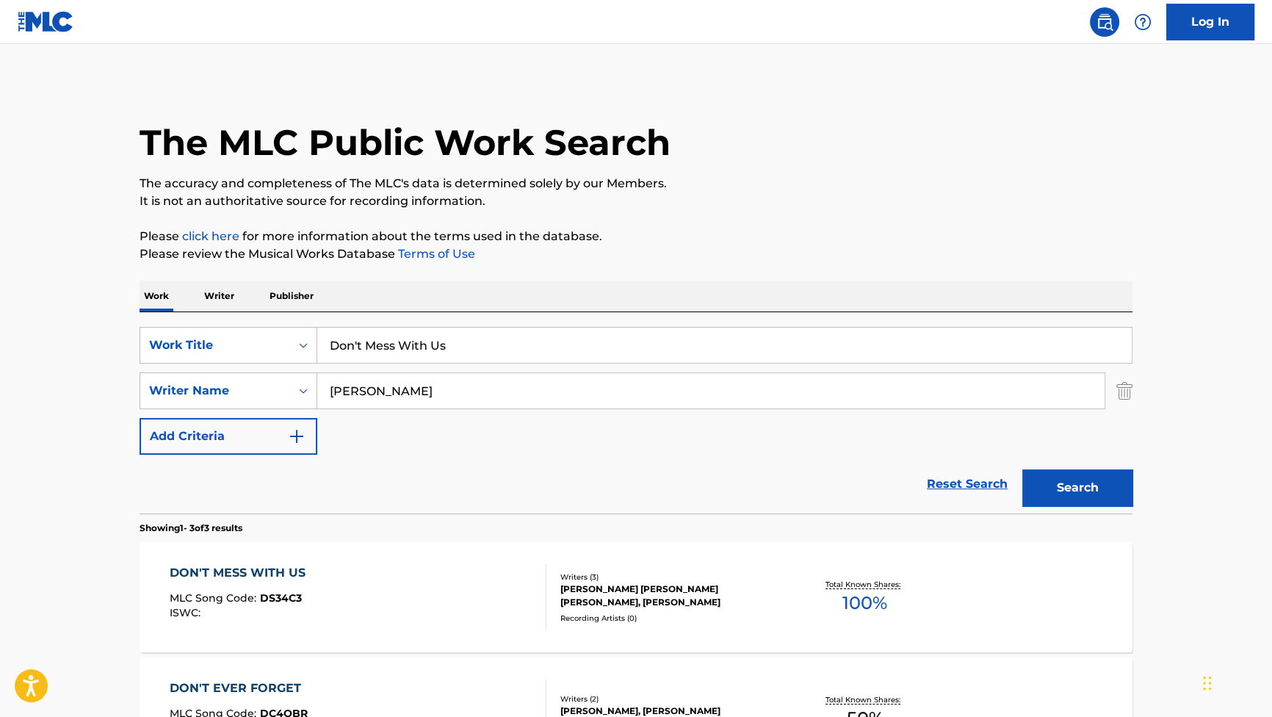
drag, startPoint x: 498, startPoint y: 347, endPoint x: 186, endPoint y: 321, distance: 313.2
click at [186, 321] on div "SearchWithCriteriabdee4310-2b72-454b-99d4-602e0063af35 Work Title Don't Mess Wi…" at bounding box center [636, 412] width 993 height 201
paste input "The Place To Be"
type input "The Place To Be"
drag, startPoint x: 1065, startPoint y: 482, endPoint x: 1044, endPoint y: 322, distance: 161.5
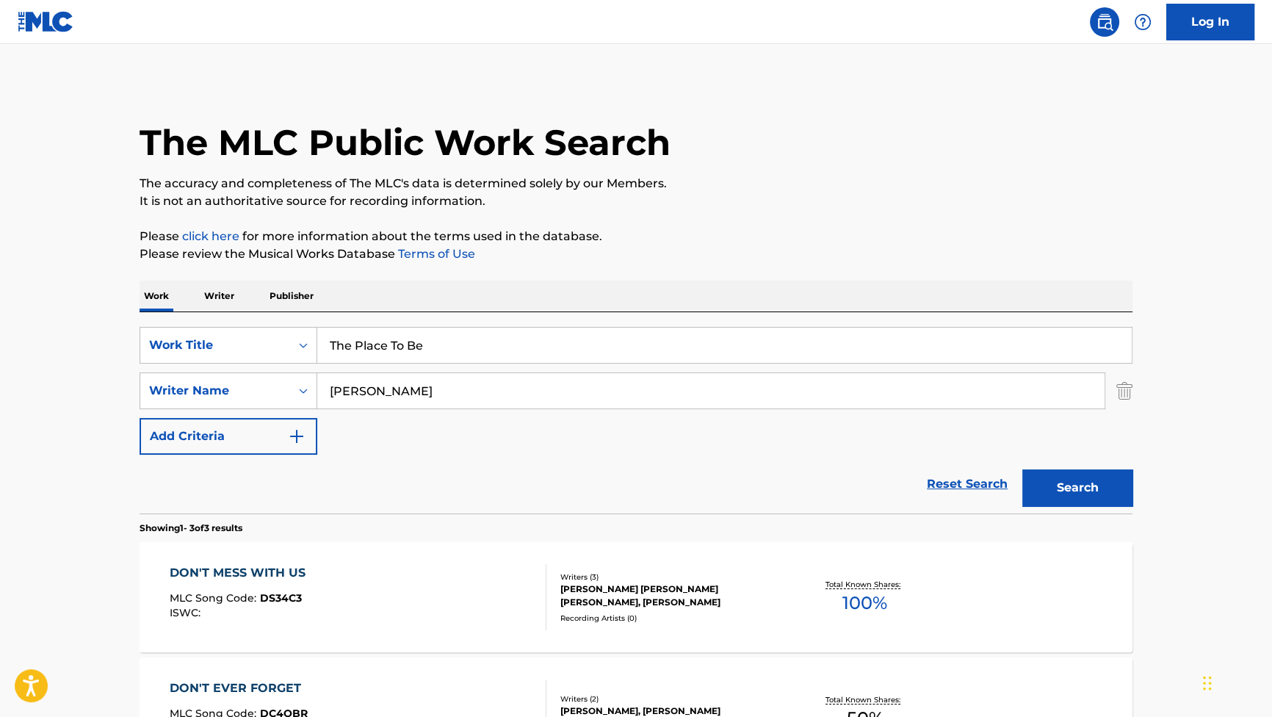
click at [1063, 483] on button "Search" at bounding box center [1077, 487] width 110 height 37
click at [264, 575] on div "PLACE TO BE, THE" at bounding box center [238, 573] width 136 height 18
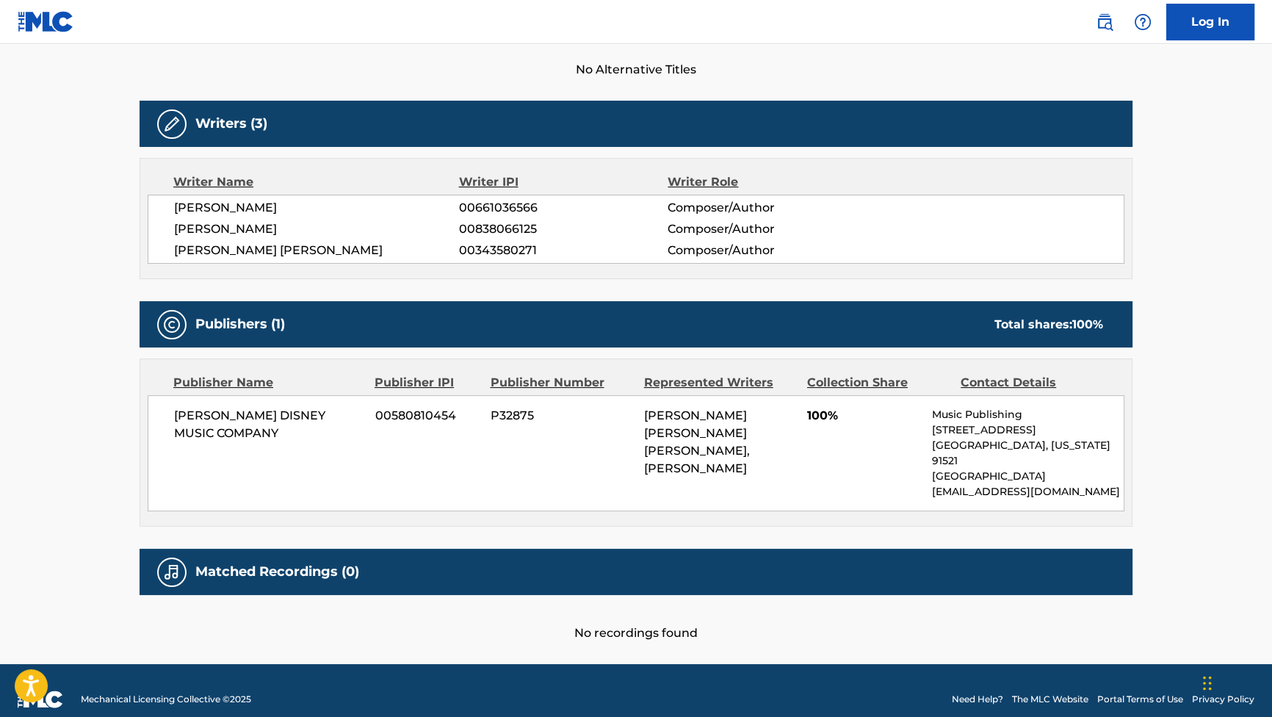
scroll to position [418, 0]
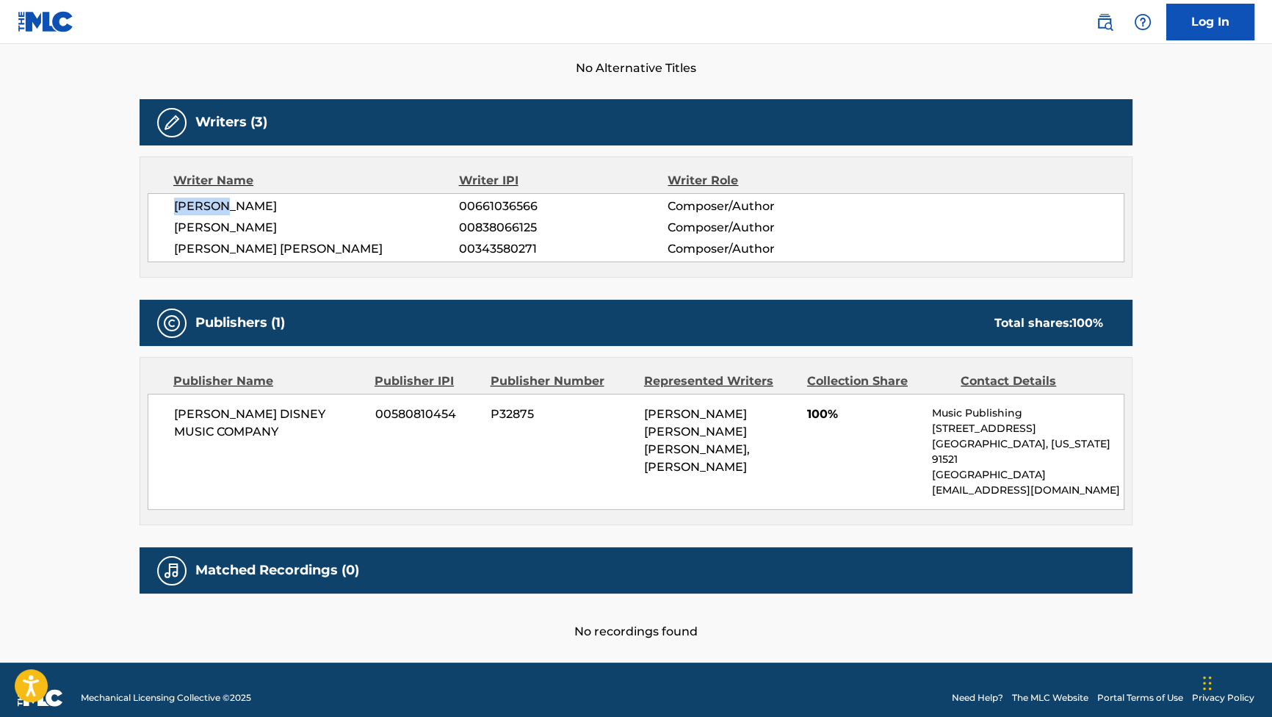
drag, startPoint x: 231, startPoint y: 206, endPoint x: 177, endPoint y: 202, distance: 54.5
click at [177, 202] on span "CHANTRY JOHNSON" at bounding box center [316, 207] width 285 height 18
copy span "CHANTRY"
drag, startPoint x: 297, startPoint y: 206, endPoint x: 236, endPoint y: 201, distance: 61.2
click at [236, 201] on span "CHANTRY JOHNSON" at bounding box center [316, 207] width 285 height 18
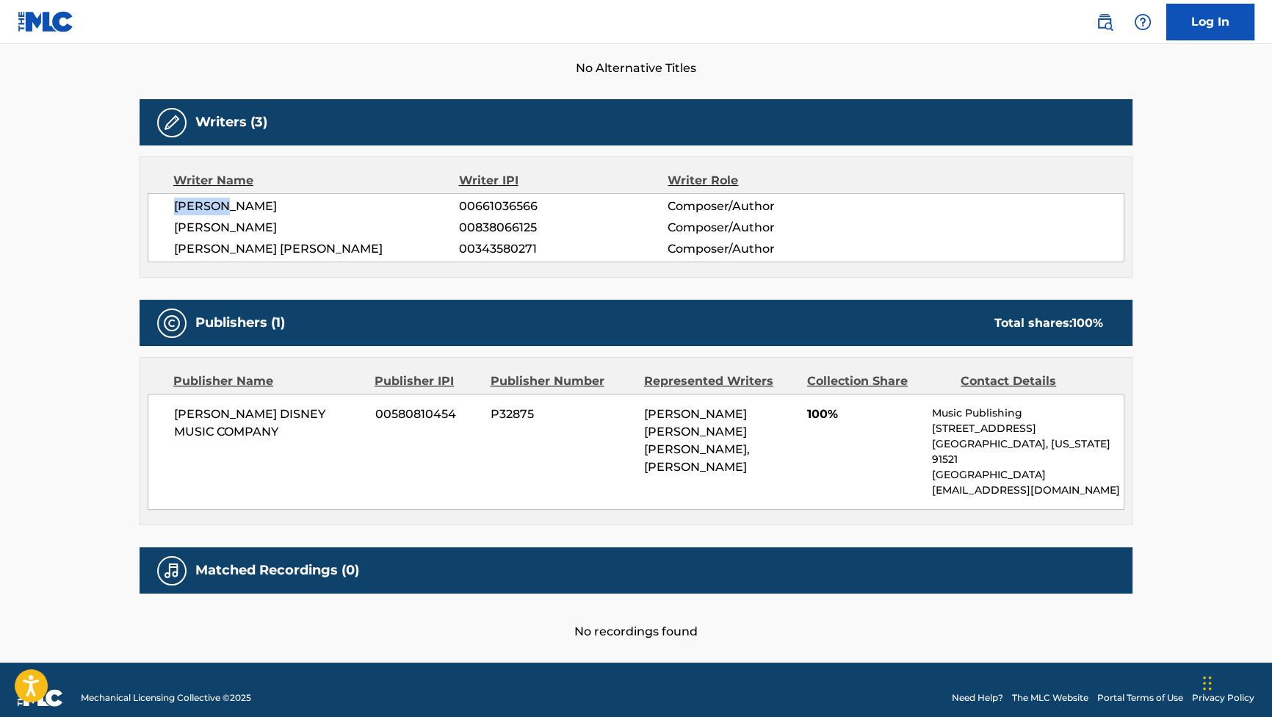
copy span "JOHNSON"
drag, startPoint x: 333, startPoint y: 251, endPoint x: 285, endPoint y: 250, distance: 48.5
click at [285, 250] on span "MITCHELL ALLAN SCHERR" at bounding box center [316, 249] width 285 height 18
copy span "SCHERR"
drag, startPoint x: 242, startPoint y: 434, endPoint x: 175, endPoint y: 421, distance: 68.8
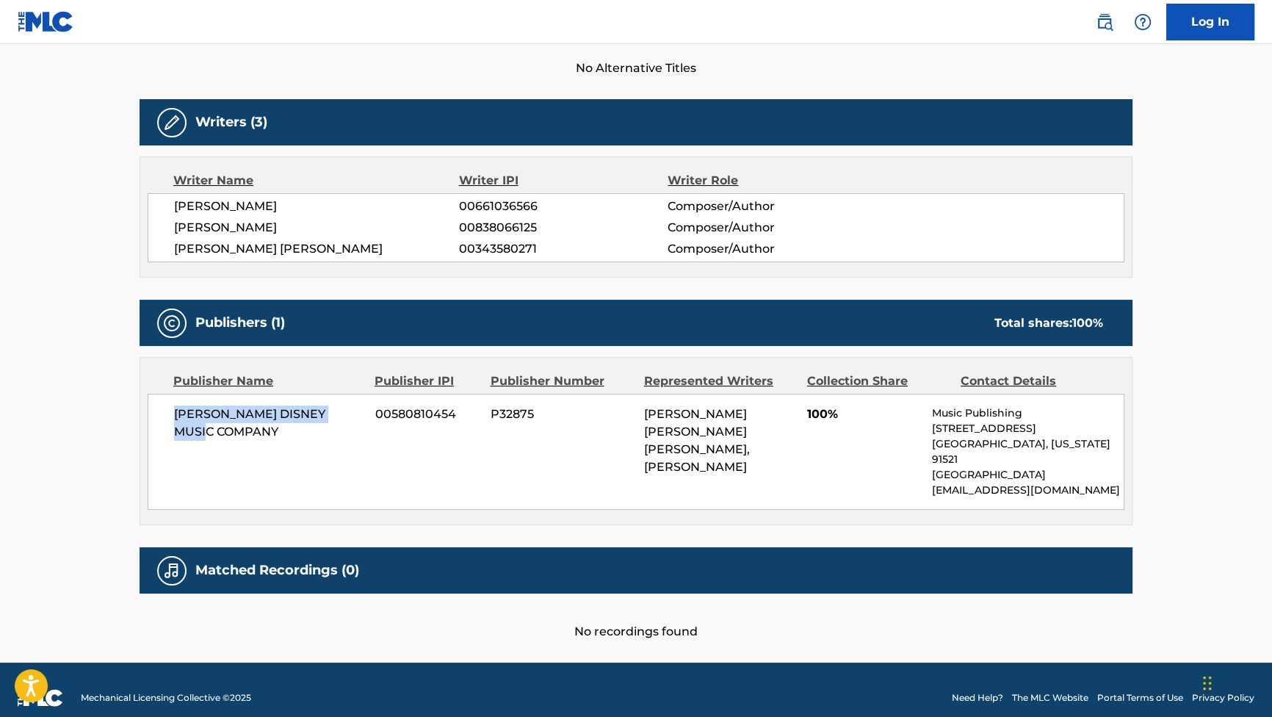
click at [175, 421] on span "[PERSON_NAME] DISNEY MUSIC COMPANY" at bounding box center [269, 422] width 190 height 35
copy span "[PERSON_NAME] DISNEY MUSIC COMPANY"
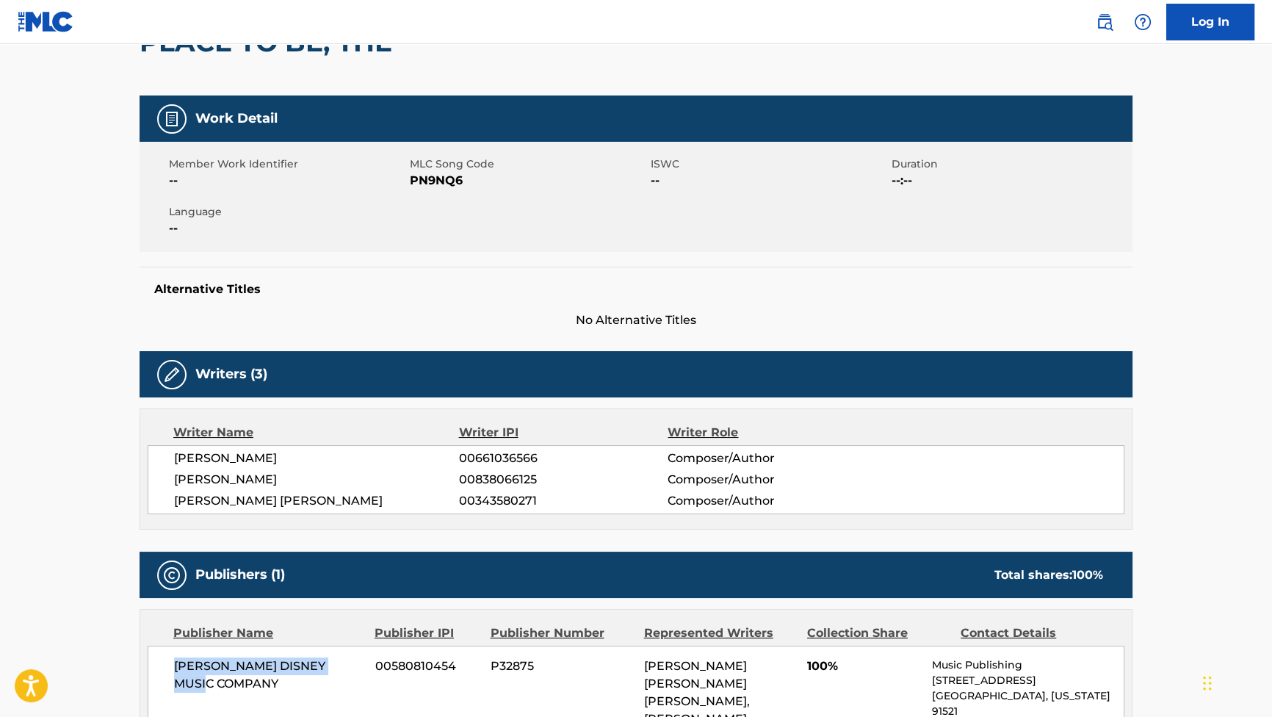
scroll to position [17, 0]
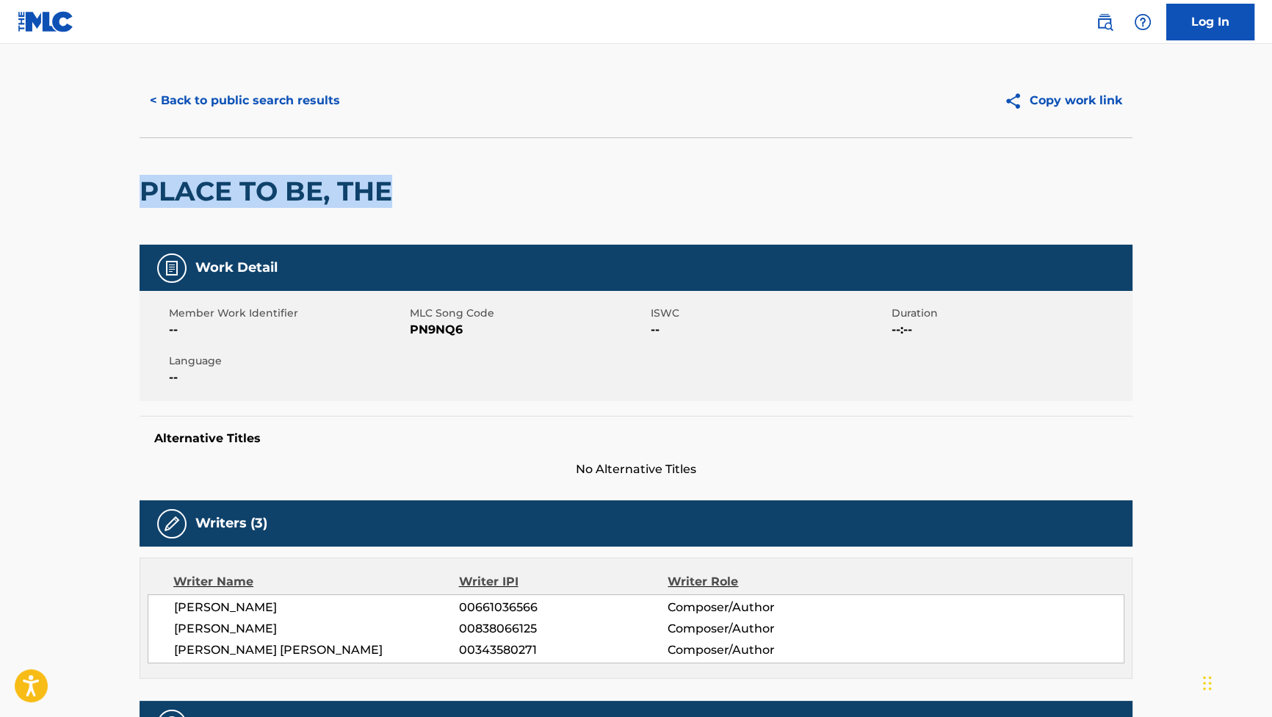
drag, startPoint x: 369, startPoint y: 195, endPoint x: 109, endPoint y: 195, distance: 259.2
click at [109, 195] on main "< Back to public search results Copy work link PLACE TO BE, THE Work Detail Mem…" at bounding box center [636, 545] width 1272 height 1036
copy h2 "PLACE TO BE, THE"
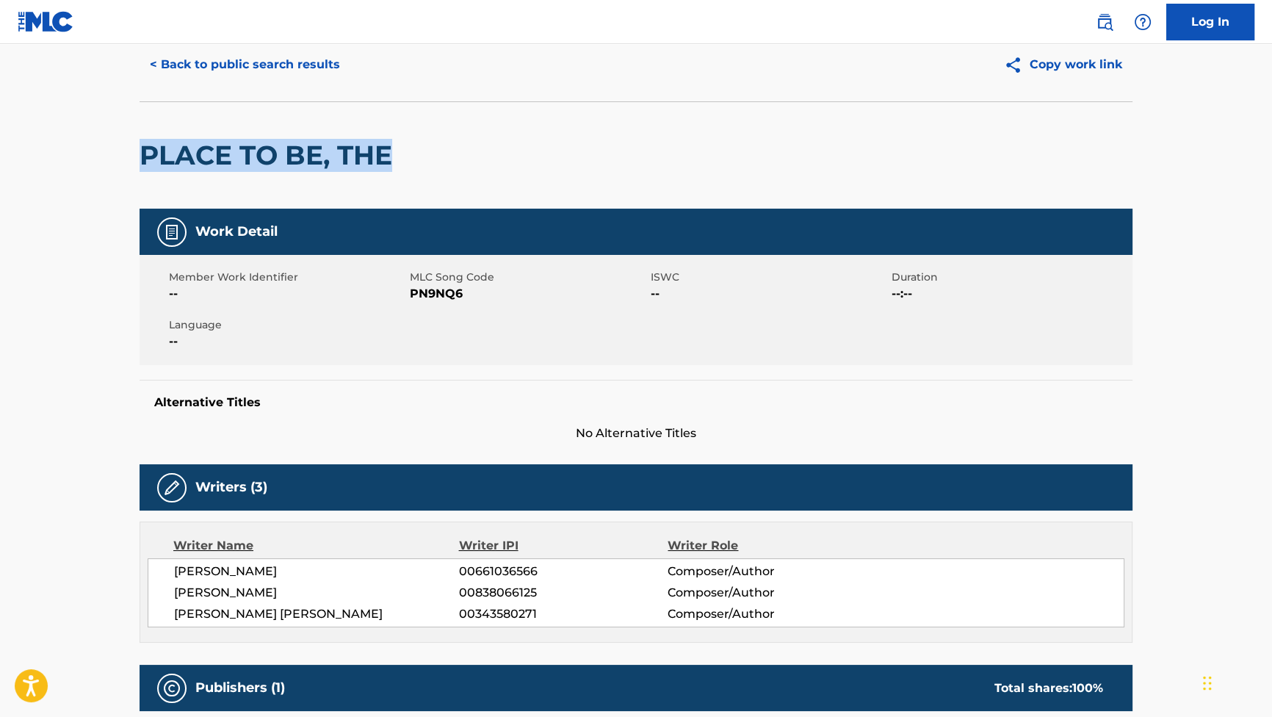
scroll to position [0, 0]
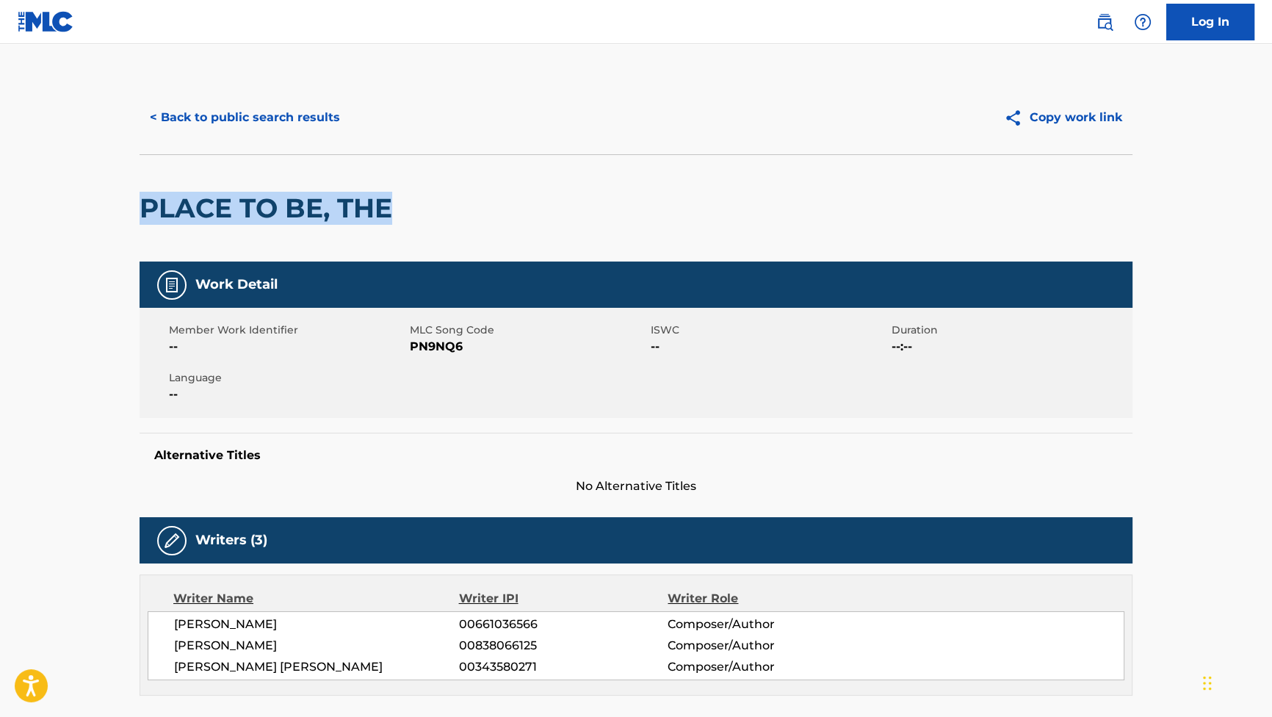
click at [294, 103] on button "< Back to public search results" at bounding box center [245, 117] width 211 height 37
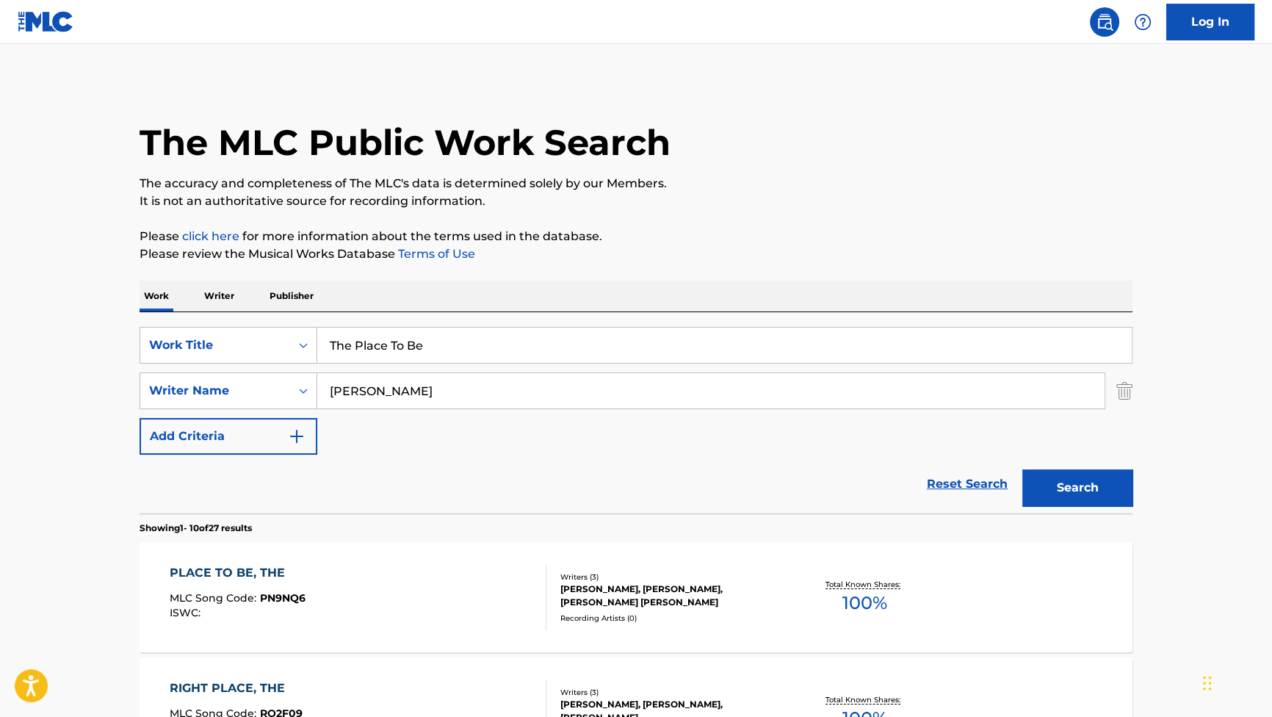
paste input "Devil's Web"
drag, startPoint x: 447, startPoint y: 346, endPoint x: 239, endPoint y: 228, distance: 239.1
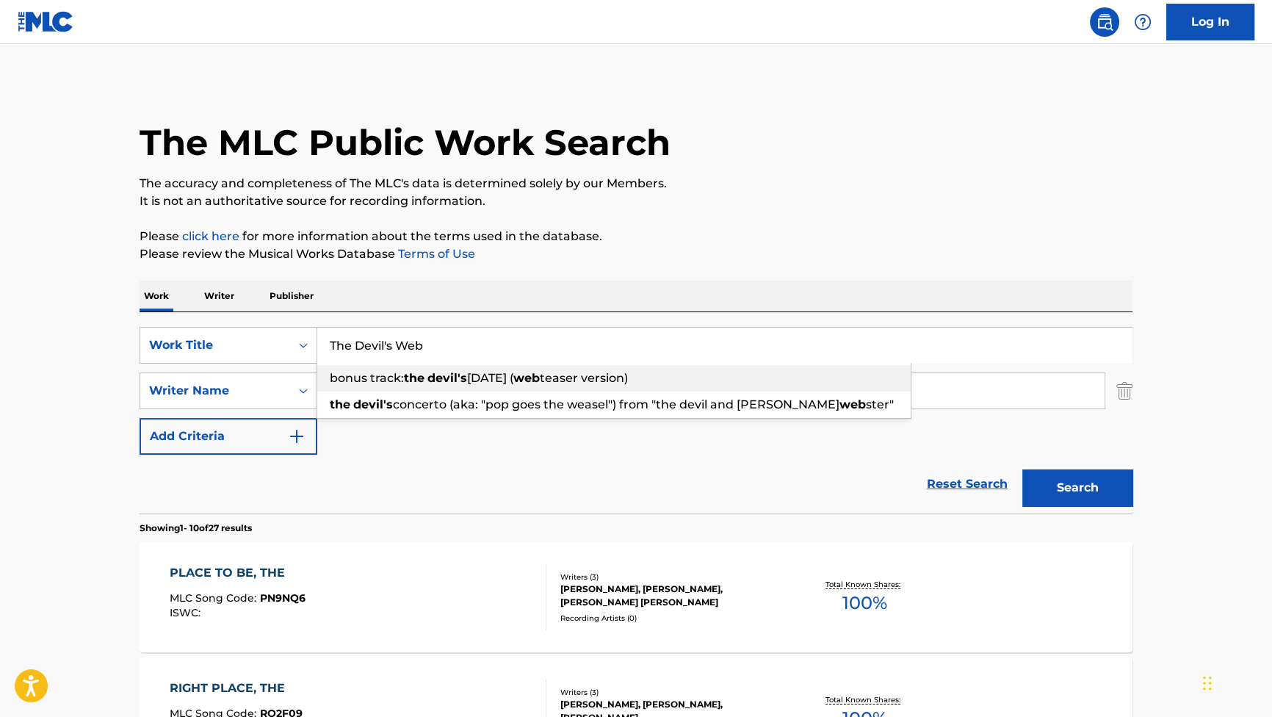
click at [428, 389] on div "bonus track: the devil's carnival ( web teaser version)" at bounding box center [613, 378] width 593 height 26
type input "bonus track: the devil's carnival (web teaser version)"
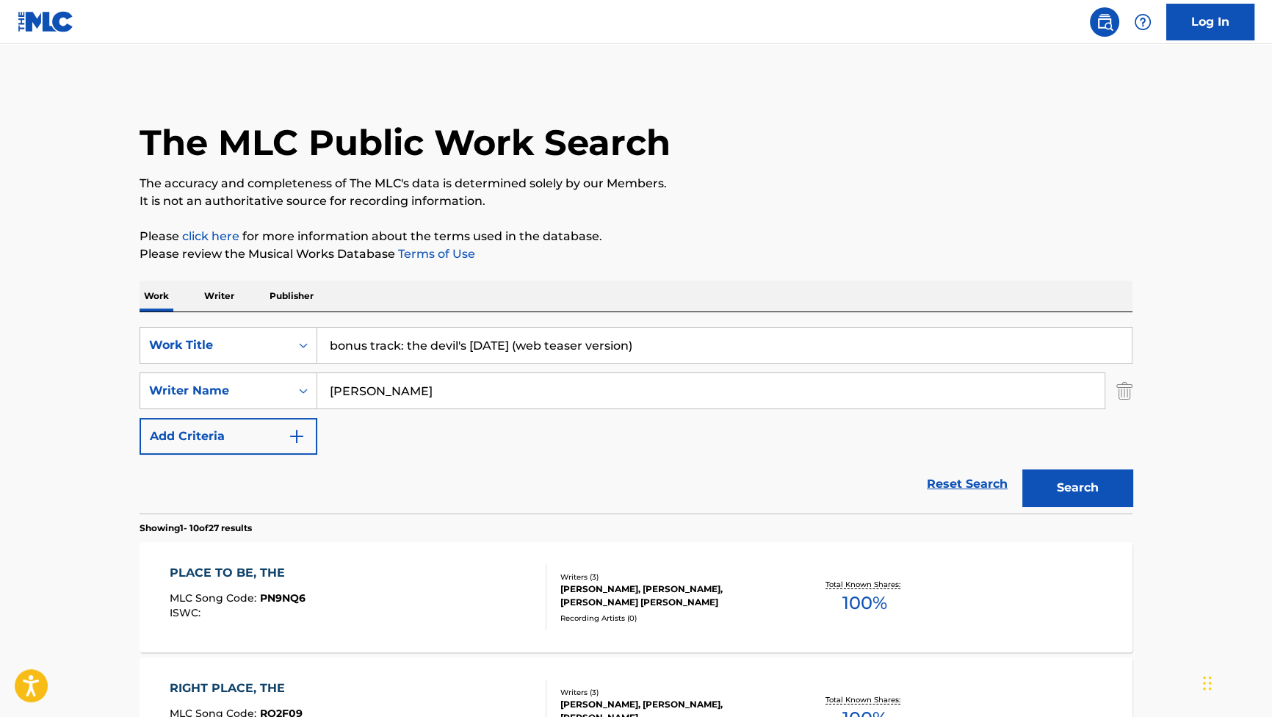
click at [444, 376] on input "Zarlenga" at bounding box center [710, 390] width 787 height 35
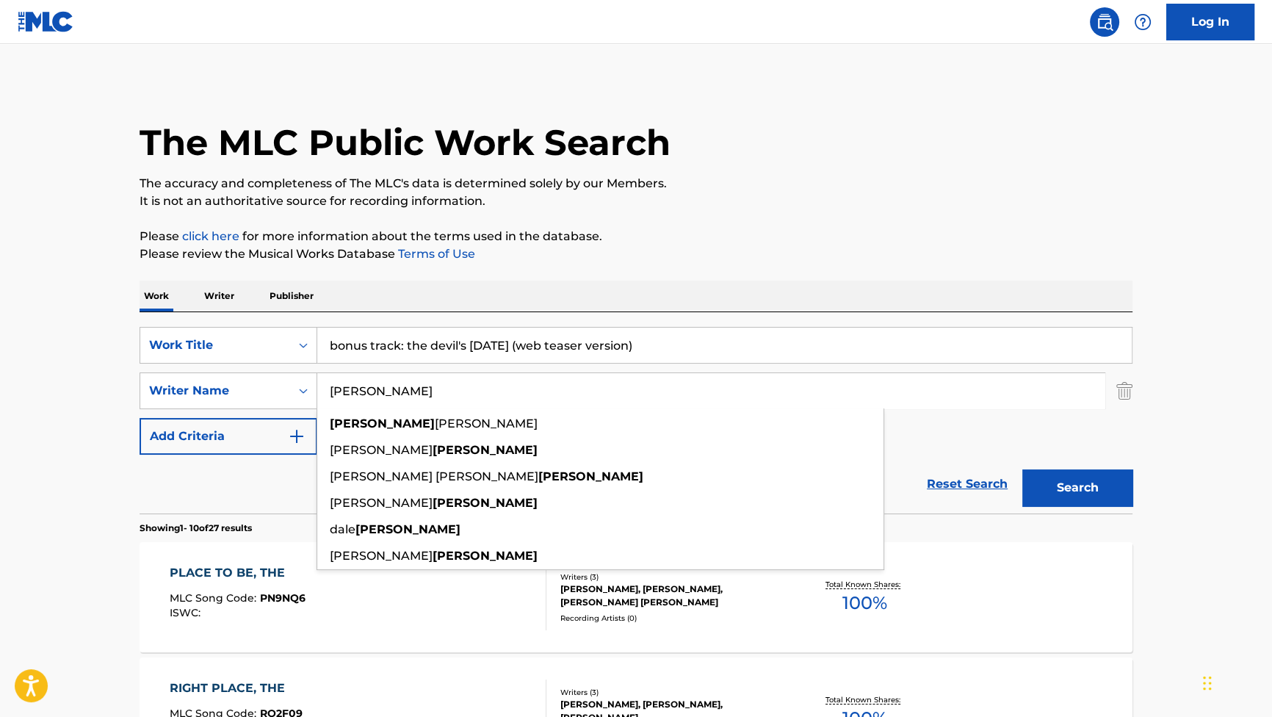
click at [441, 378] on input "Zarlenga" at bounding box center [710, 390] width 787 height 35
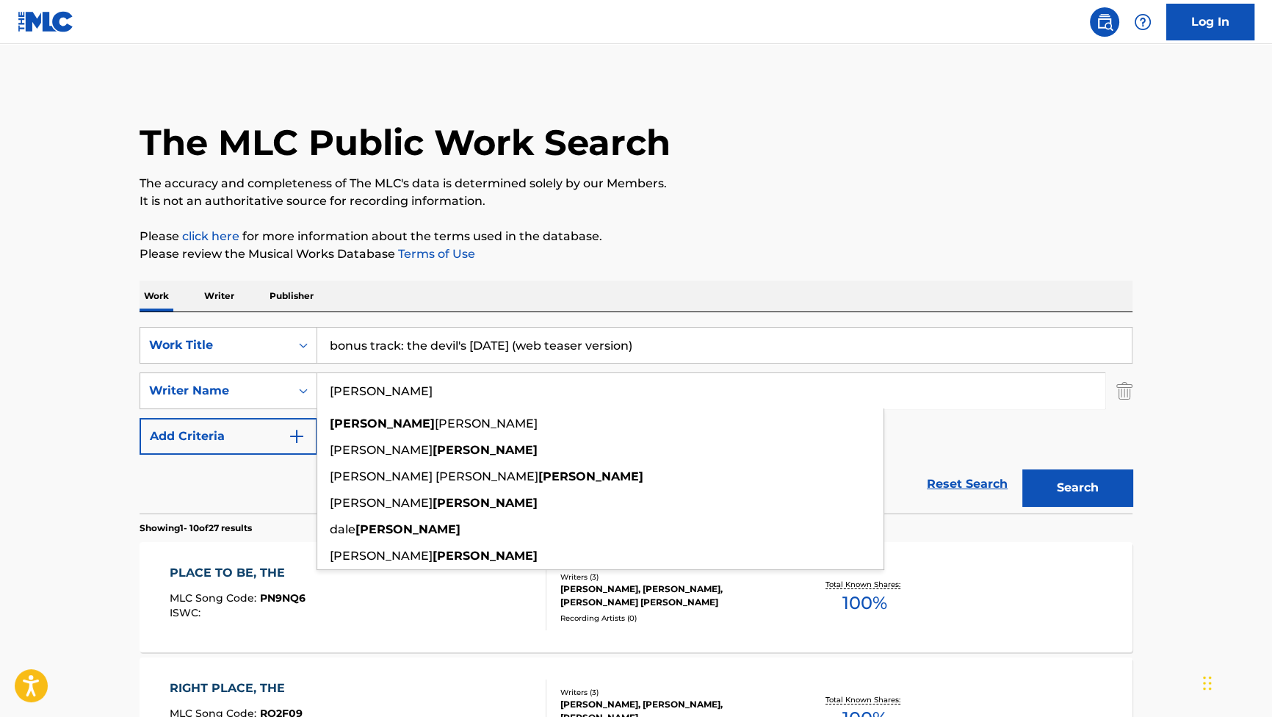
paste input "Paesano"
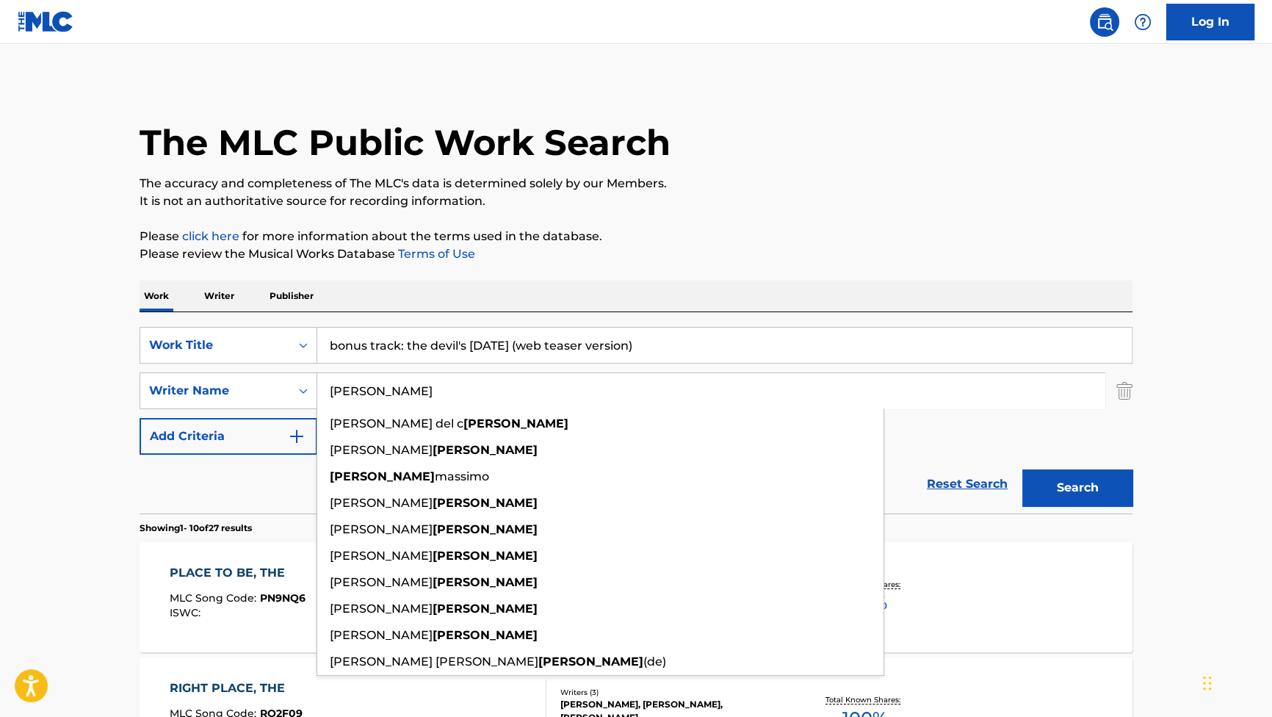
type input "Paesano"
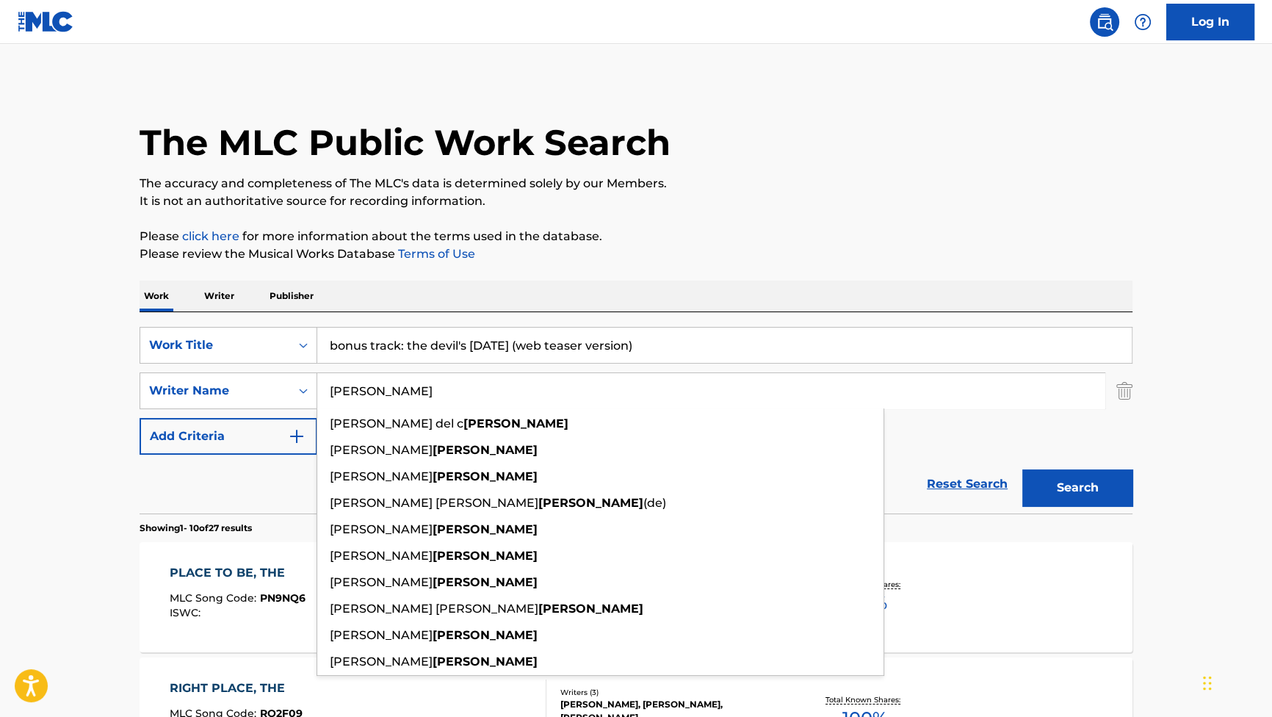
click at [609, 332] on input "bonus track: the devil's carnival (web teaser version)" at bounding box center [724, 345] width 814 height 35
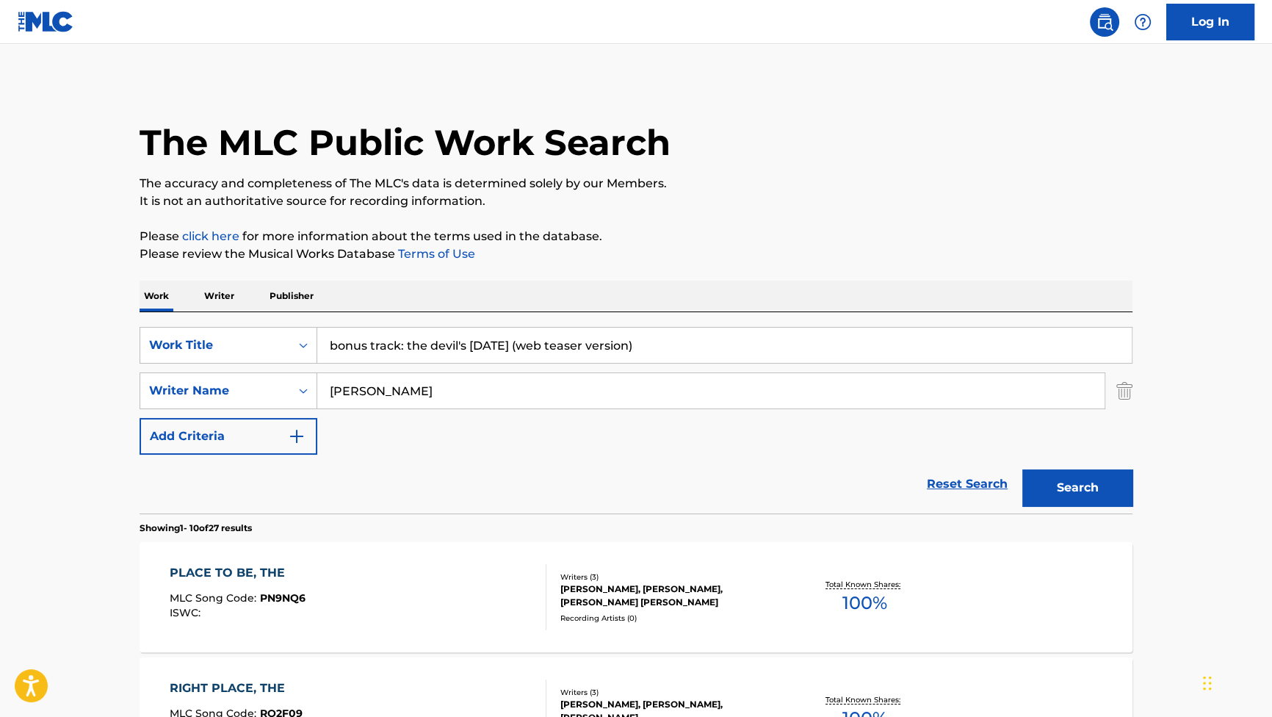
click at [609, 332] on input "bonus track: the devil's carnival (web teaser version)" at bounding box center [724, 345] width 814 height 35
paste input "The Devil's Web"
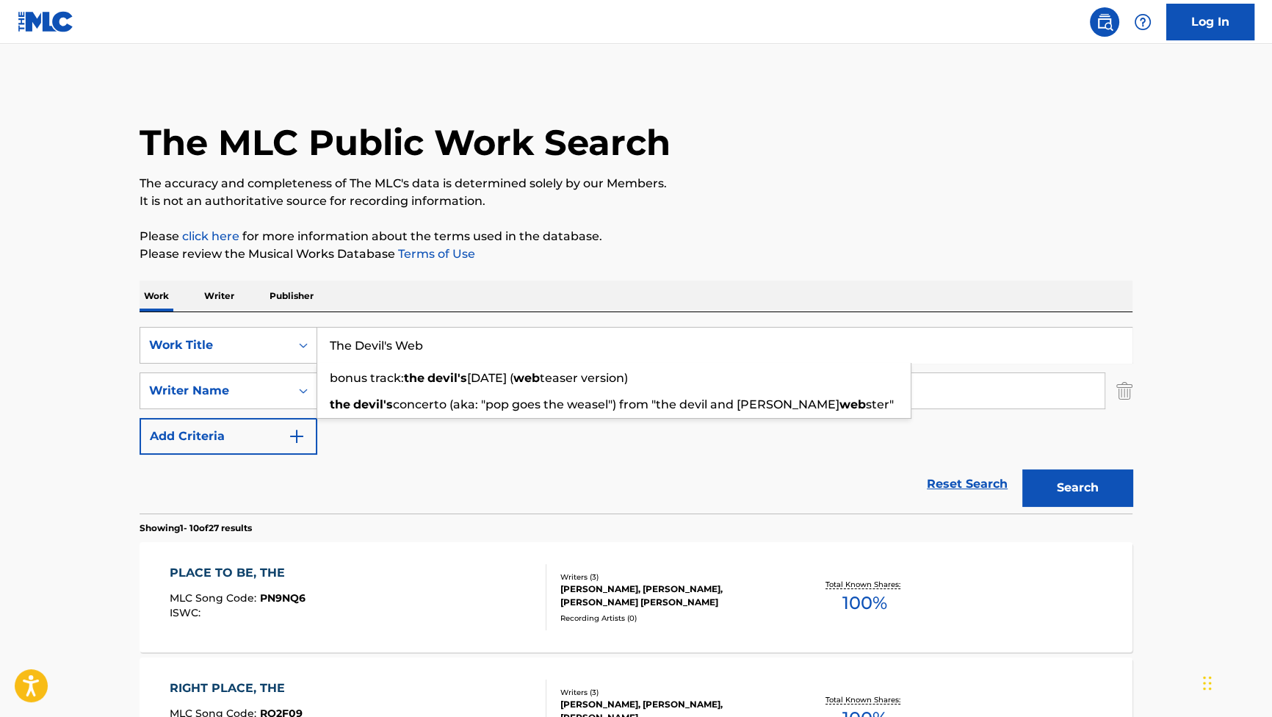
type input "The Devil's Web"
click at [1034, 479] on button "Search" at bounding box center [1077, 487] width 110 height 37
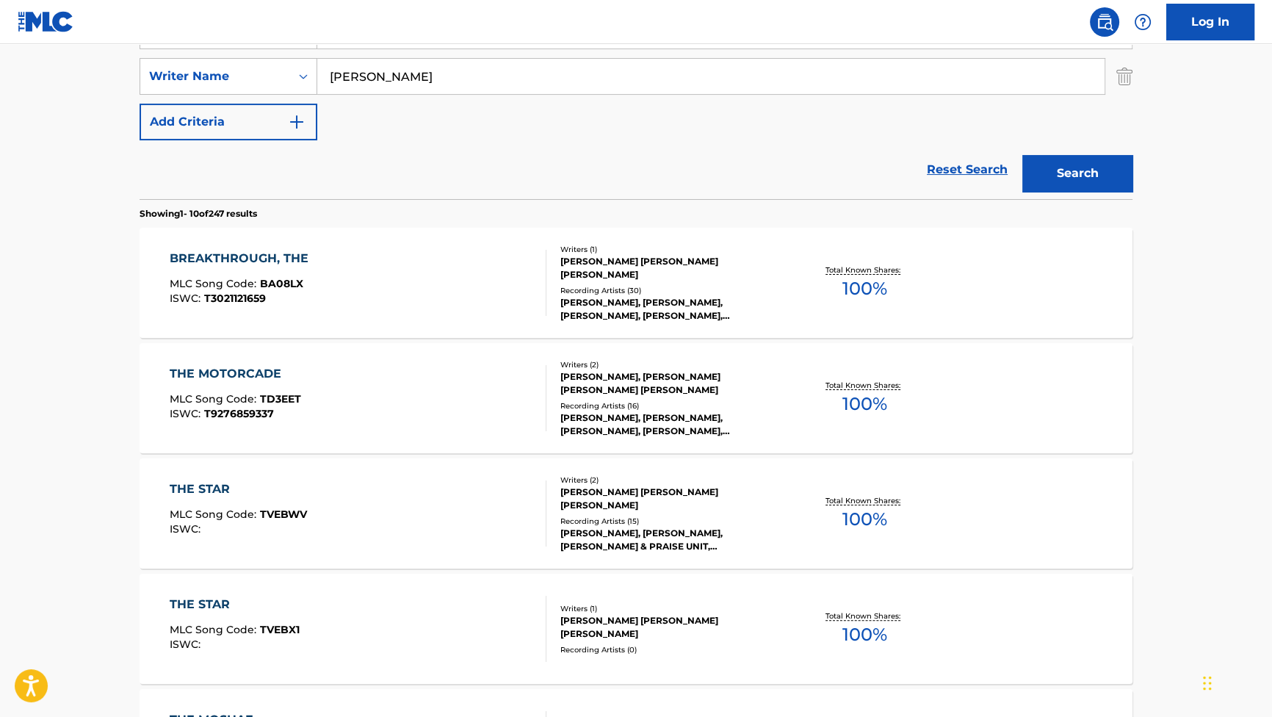
scroll to position [200, 0]
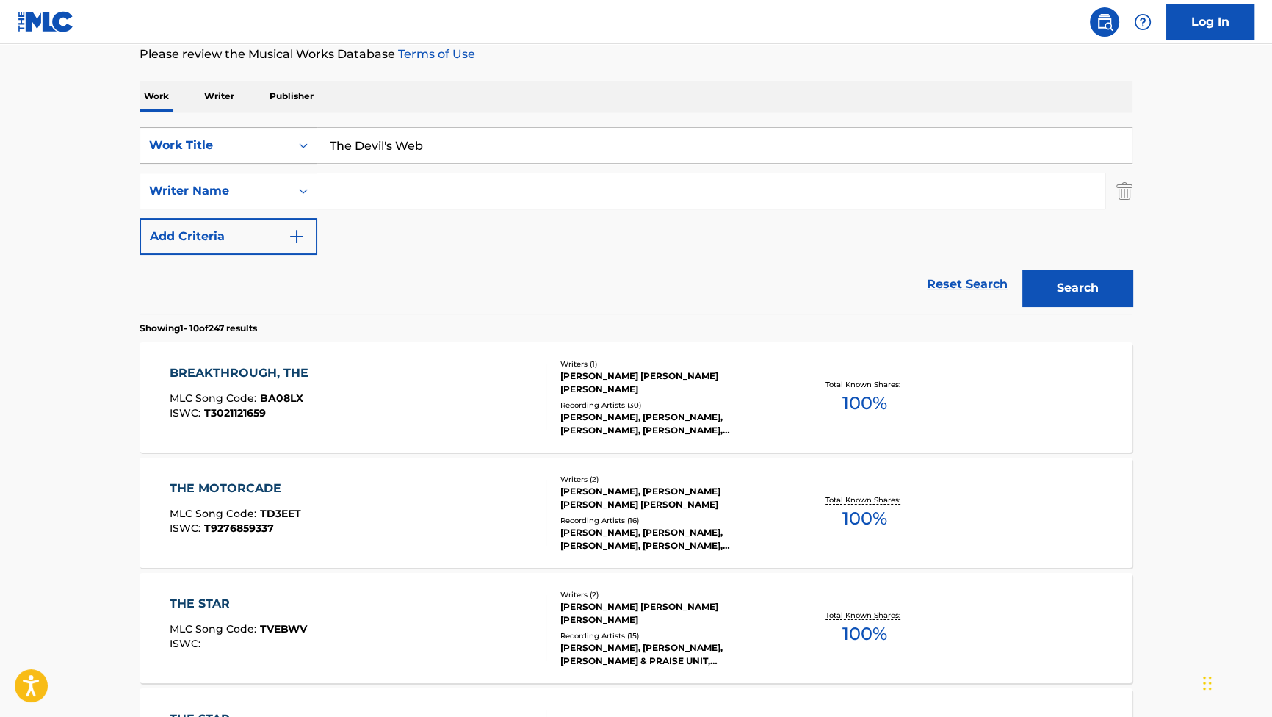
drag, startPoint x: 269, startPoint y: 151, endPoint x: 209, endPoint y: 137, distance: 61.1
click at [226, 142] on div "SearchWithCriteriabdee4310-2b72-454b-99d4-602e0063af35 Work Title The Devil's W…" at bounding box center [636, 191] width 993 height 128
click at [1022, 270] on button "Search" at bounding box center [1077, 288] width 110 height 37
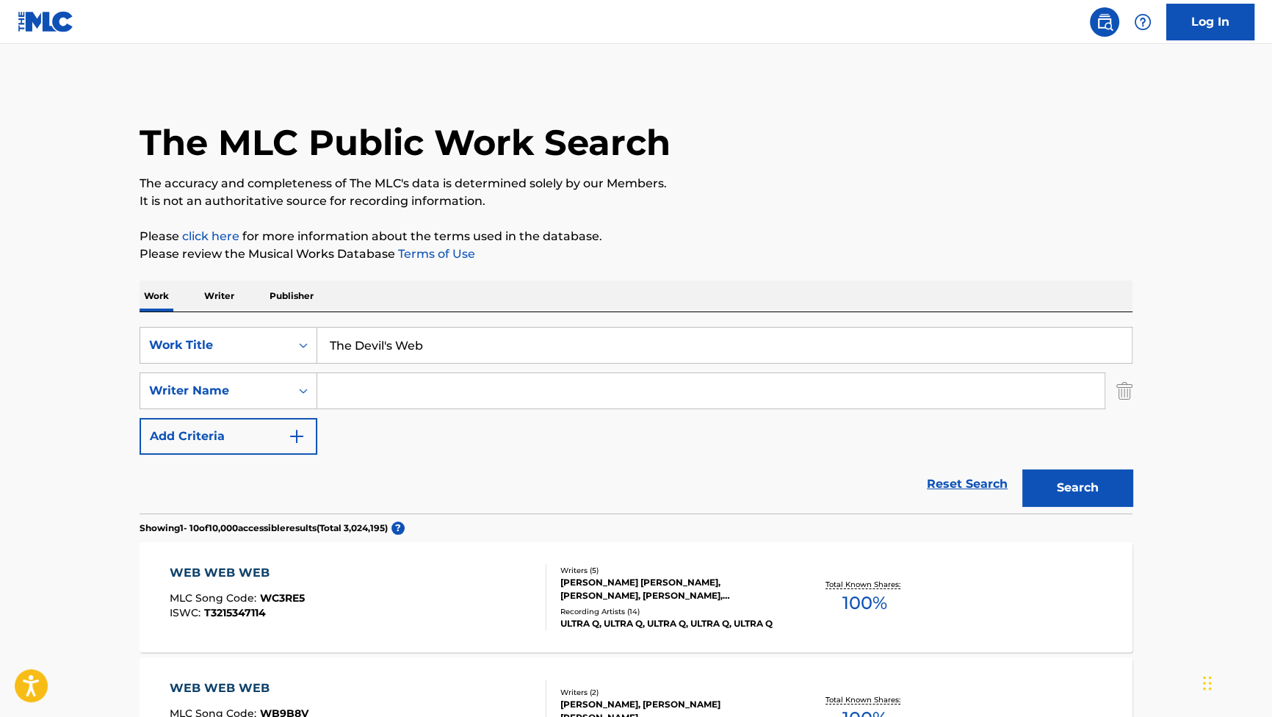
drag, startPoint x: 466, startPoint y: 352, endPoint x: 125, endPoint y: 317, distance: 342.6
paste input "MARVEL'S DAREDEVIL MAIN TITLES"
type input "MARVEL'S DAREDEVIL MAIN TITLES"
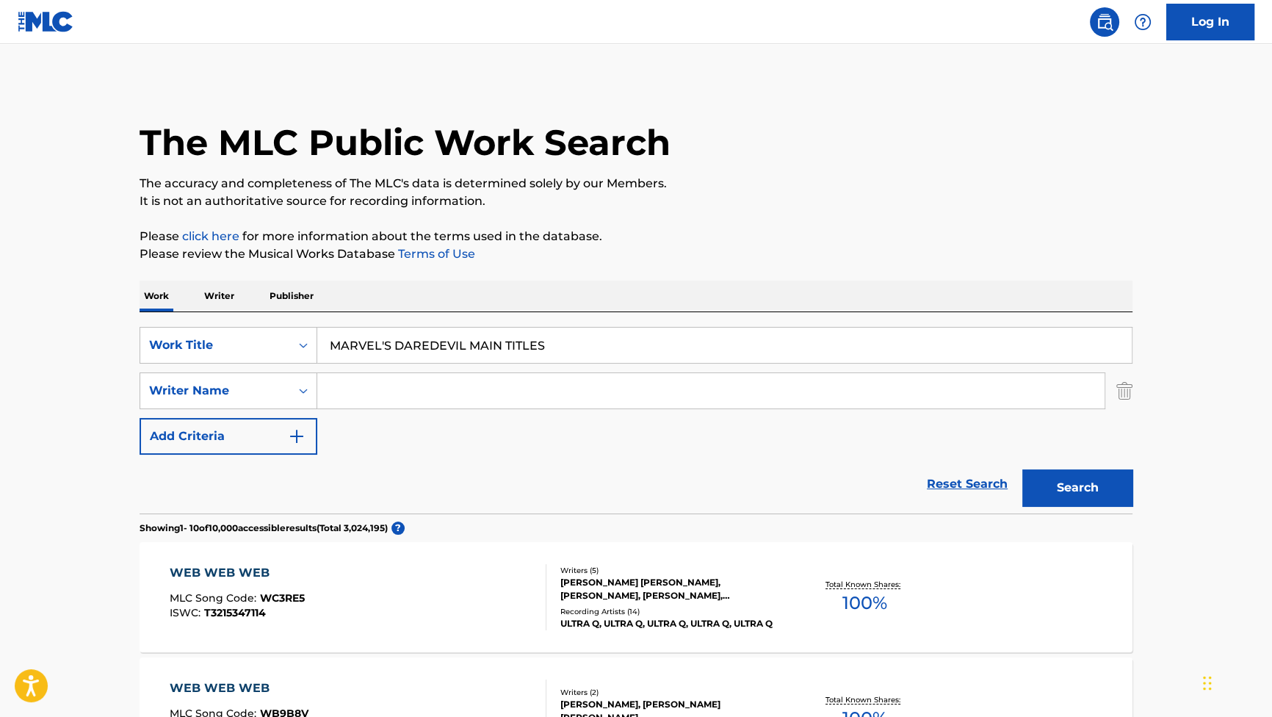
click at [521, 382] on input "Search Form" at bounding box center [710, 390] width 787 height 35
paste input "PAESANO"
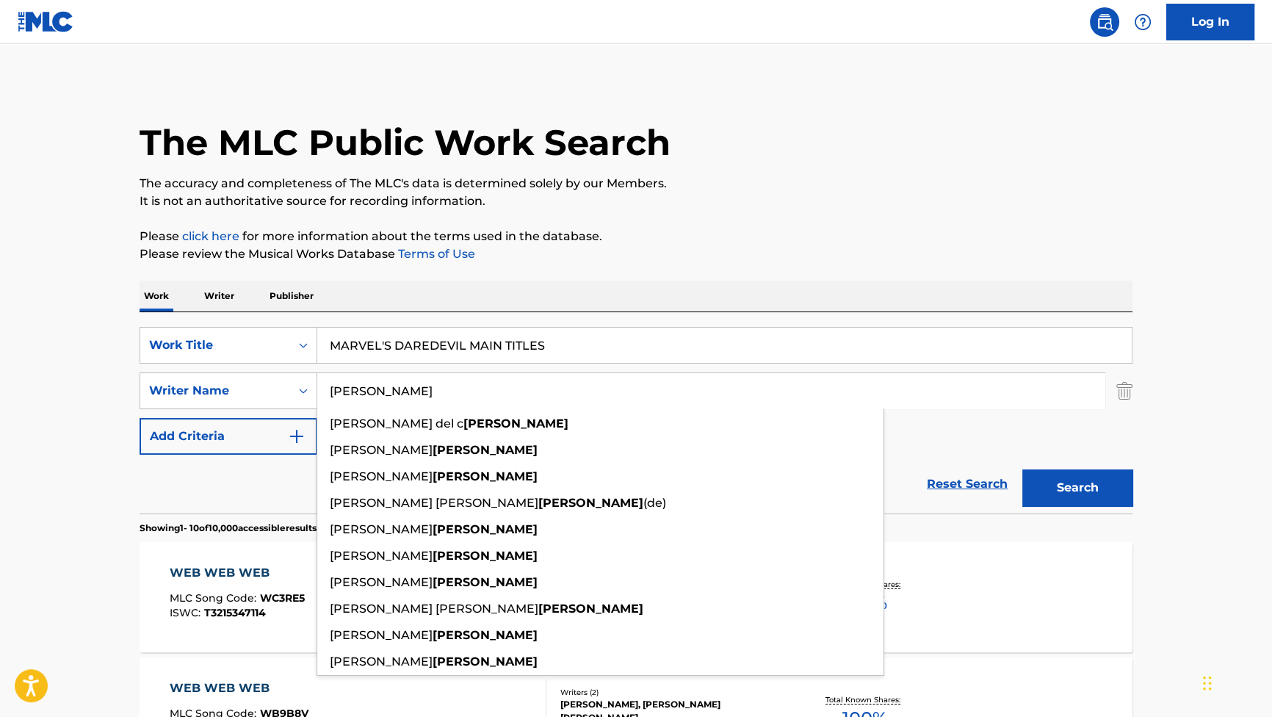
type input "PAESANO"
click at [1080, 487] on button "Search" at bounding box center [1077, 487] width 110 height 37
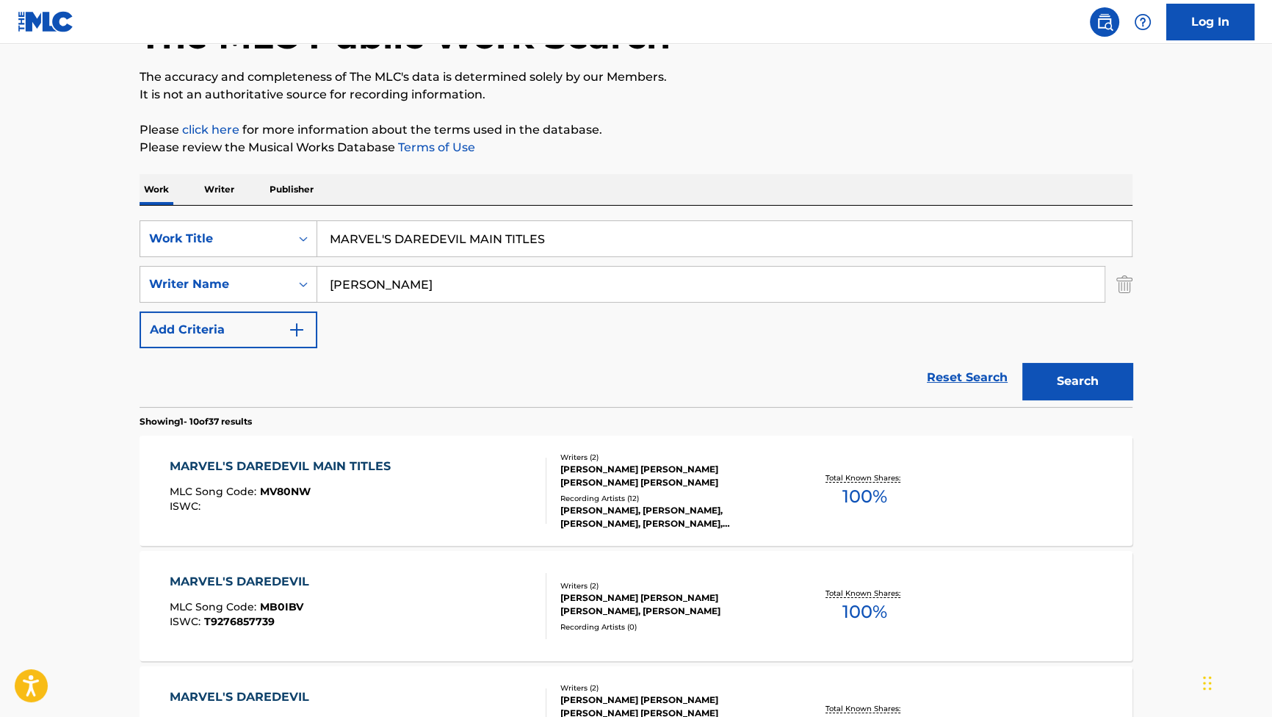
scroll to position [133, 0]
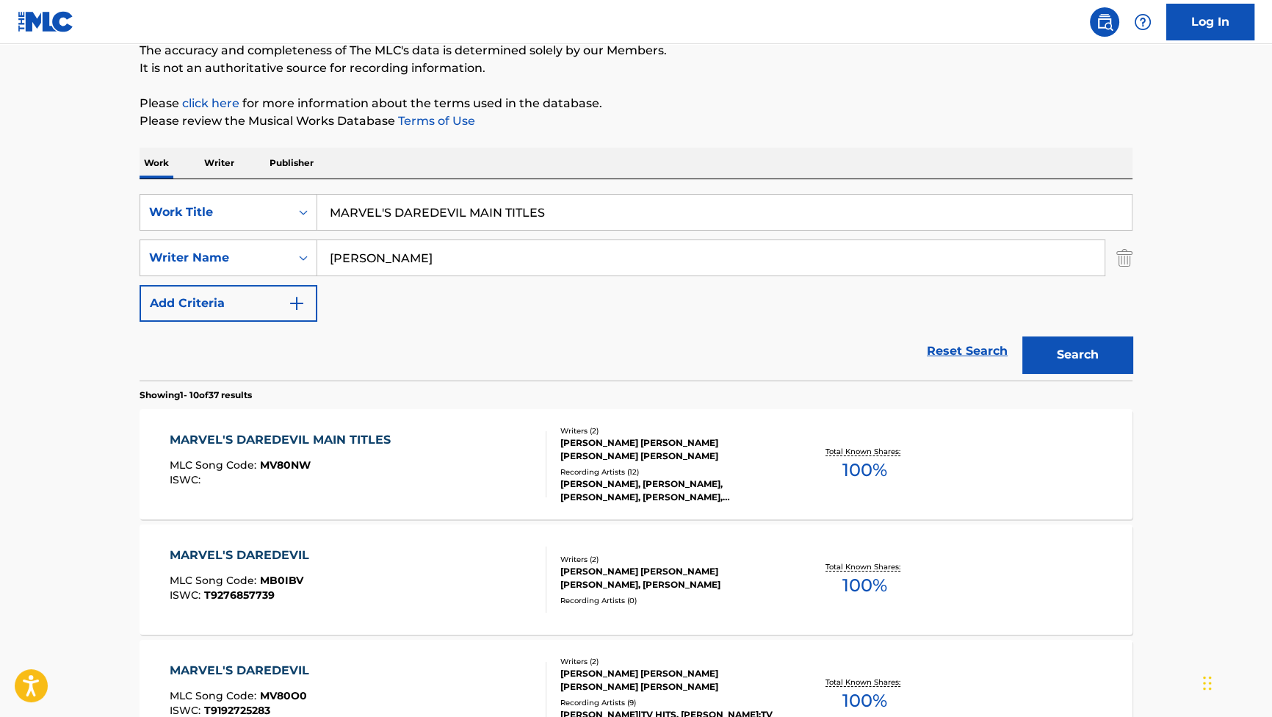
click at [372, 450] on div "MARVEL'S DAREDEVIL MAIN TITLES MLC Song Code : MV80NW ISWC :" at bounding box center [284, 464] width 228 height 66
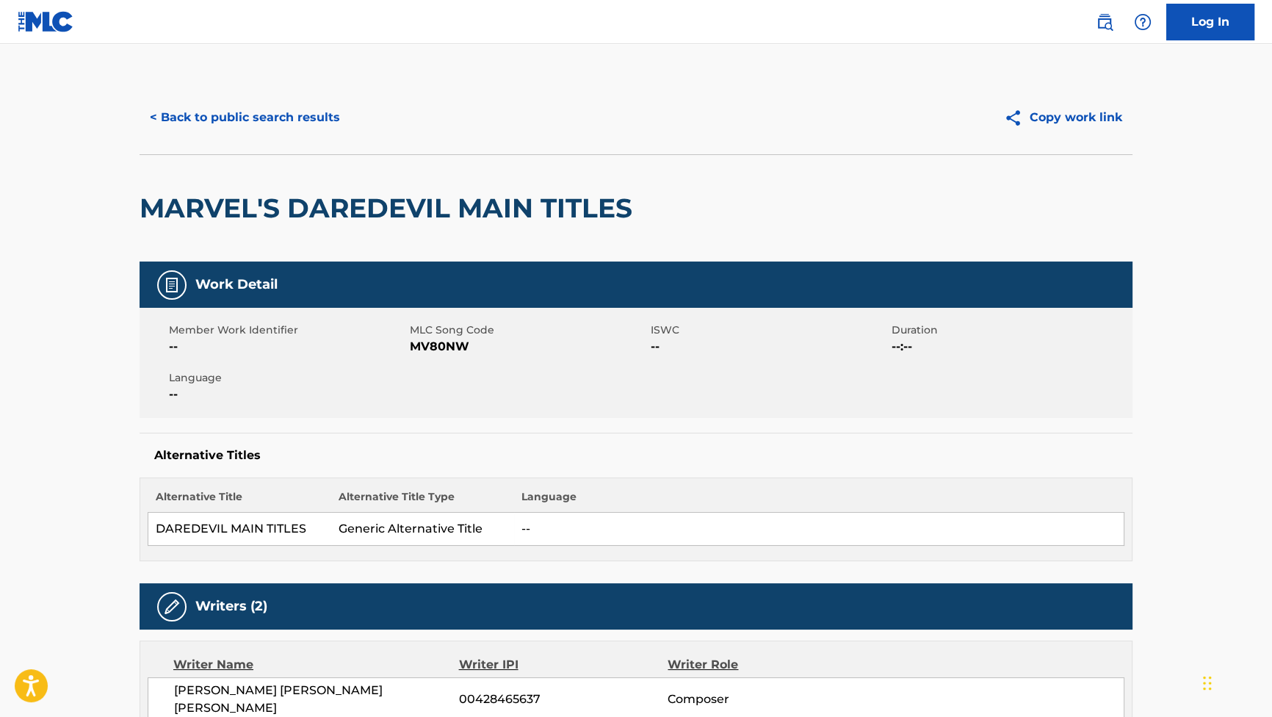
click at [300, 115] on button "< Back to public search results" at bounding box center [245, 117] width 211 height 37
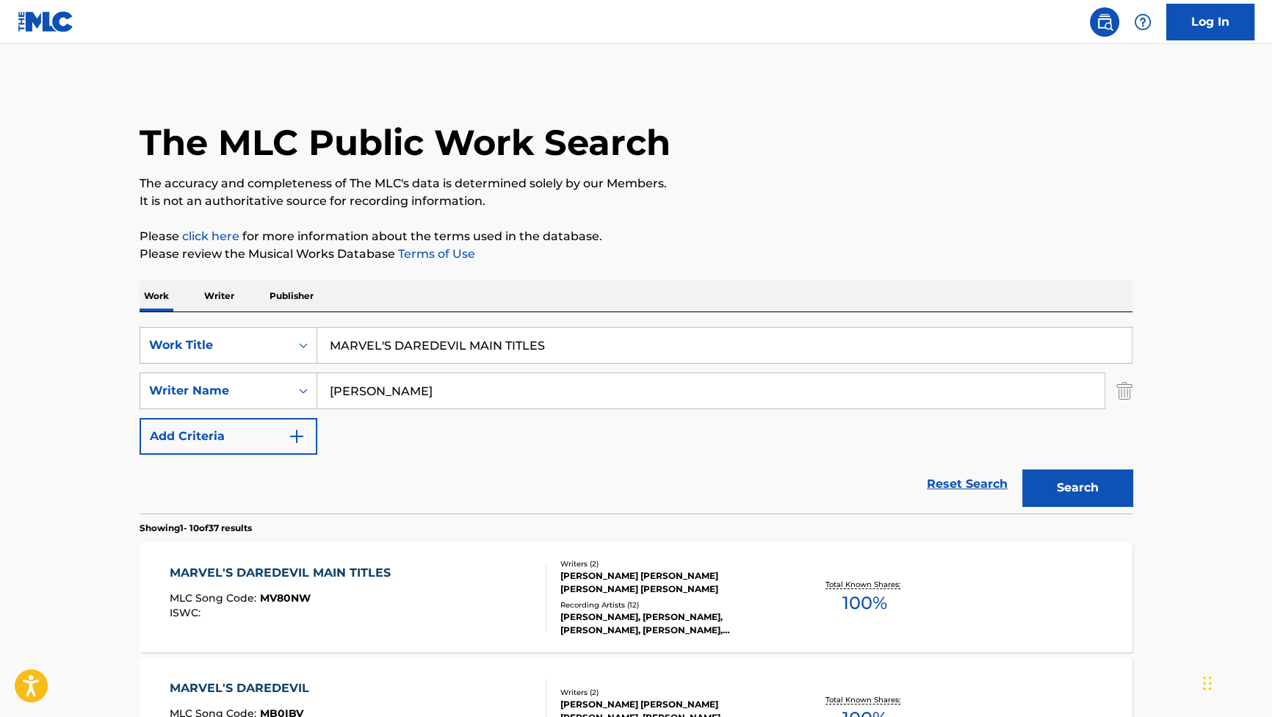
scroll to position [133, 0]
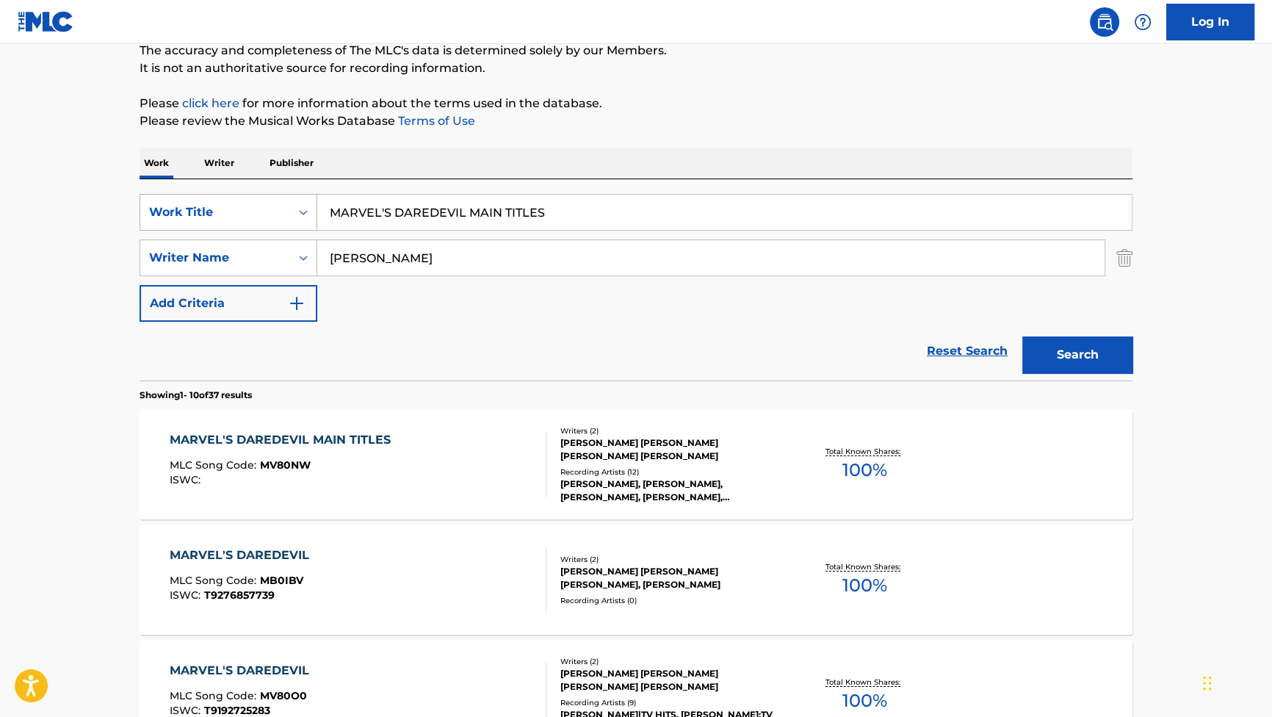
drag, startPoint x: 598, startPoint y: 227, endPoint x: 283, endPoint y: 195, distance: 316.7
click at [285, 196] on div "SearchWithCriteriabdee4310-2b72-454b-99d4-602e0063af35 Work Title MARVEL'S DARE…" at bounding box center [636, 212] width 993 height 37
paste input "DEJA VU"
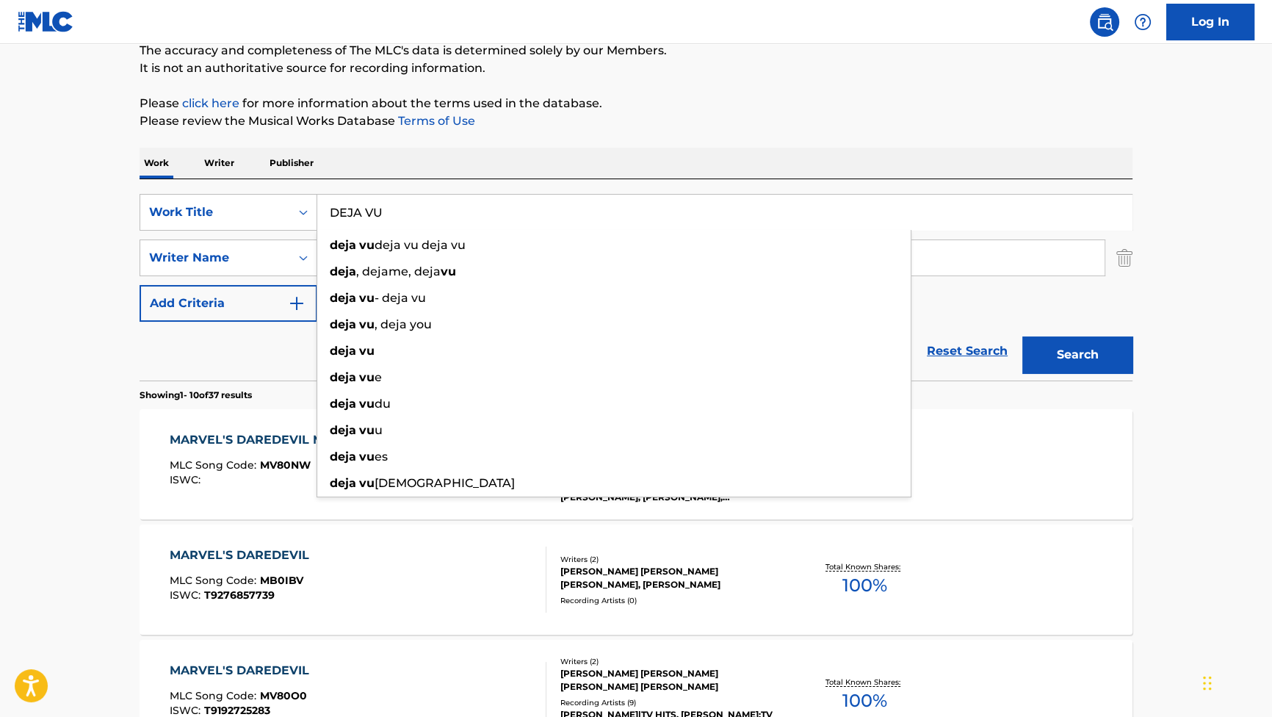
type input "DEJA VU"
click at [746, 73] on p "It is not an authoritative source for recording information." at bounding box center [636, 68] width 993 height 18
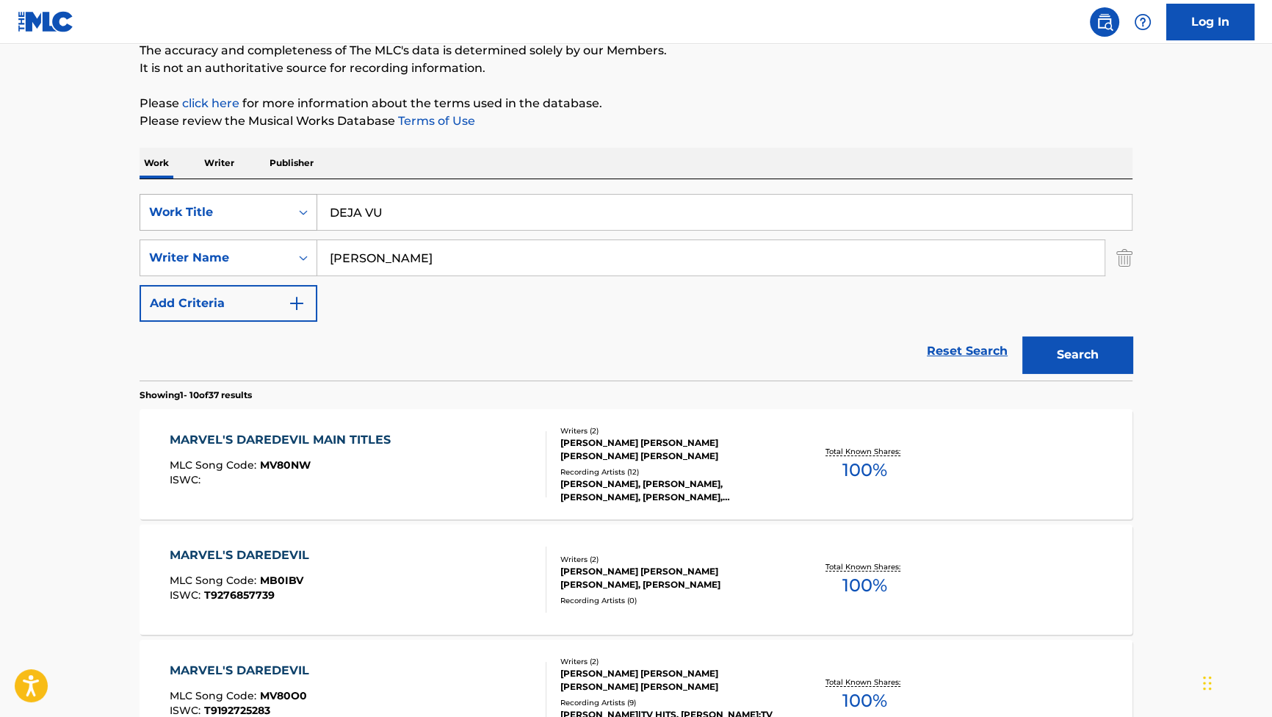
drag, startPoint x: 526, startPoint y: 261, endPoint x: 200, endPoint y: 220, distance: 327.8
click at [283, 235] on div "SearchWithCriteriabdee4310-2b72-454b-99d4-602e0063af35 Work Title DEJA VU Searc…" at bounding box center [636, 258] width 993 height 128
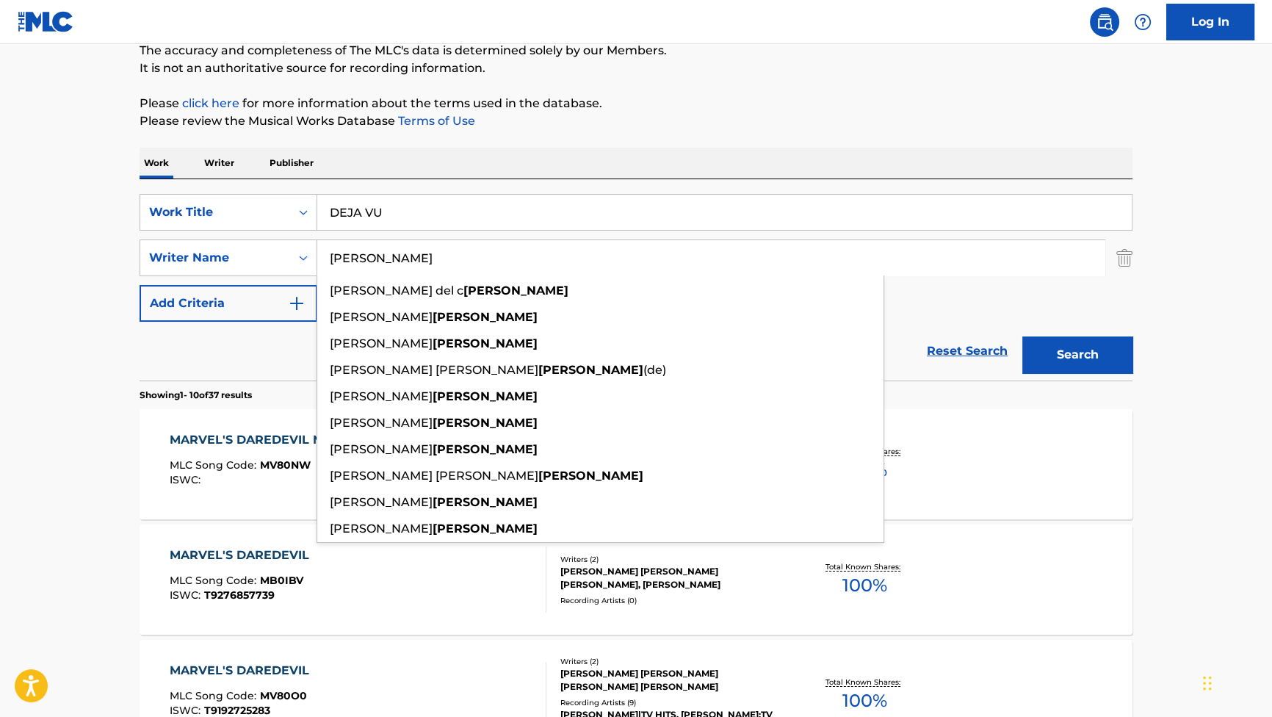
paste input "Robinson"
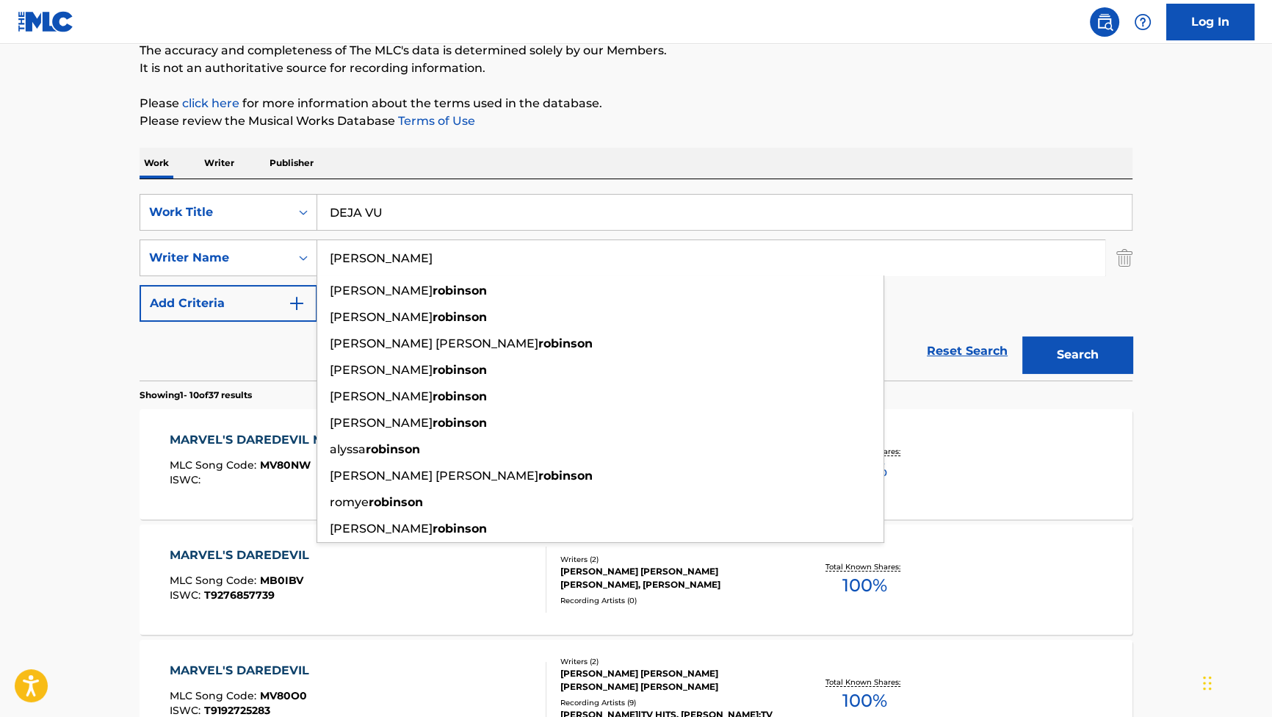
click at [1055, 352] on button "Search" at bounding box center [1077, 354] width 110 height 37
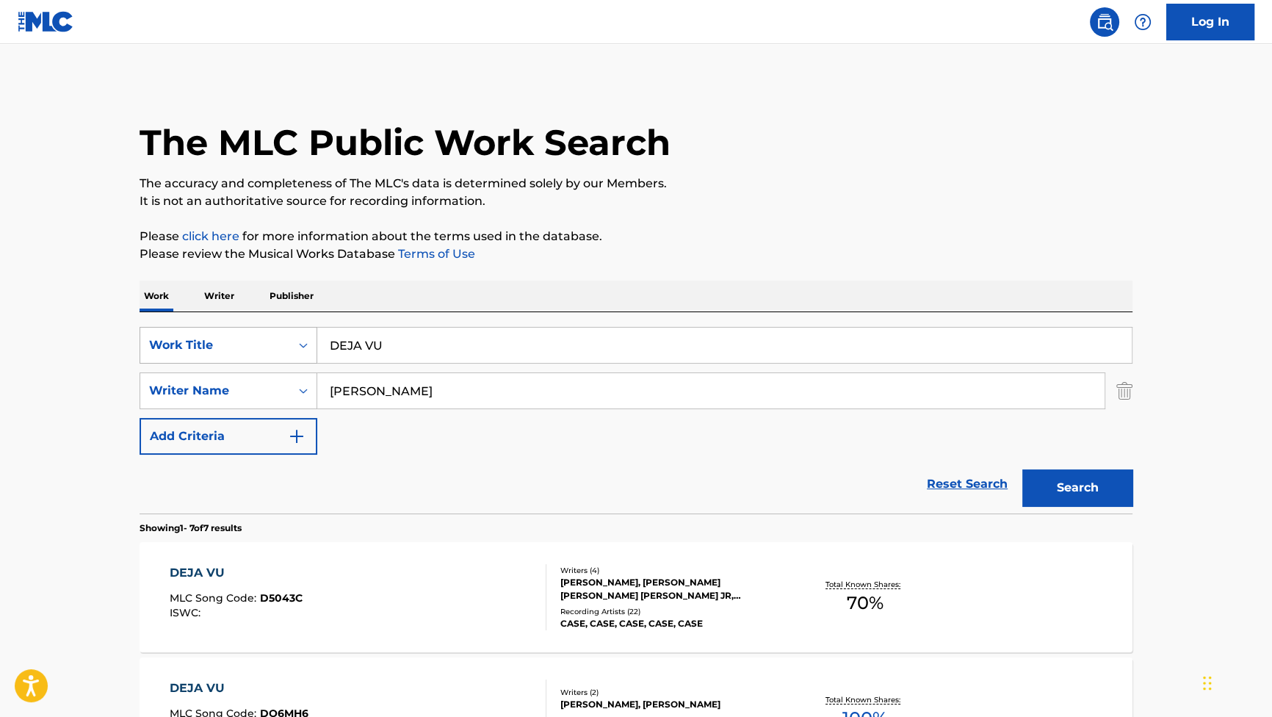
drag, startPoint x: 483, startPoint y: 386, endPoint x: 178, endPoint y: 330, distance: 309.8
click at [323, 366] on div "SearchWithCriteriabdee4310-2b72-454b-99d4-602e0063af35 Work Title DEJA VU Searc…" at bounding box center [636, 391] width 993 height 128
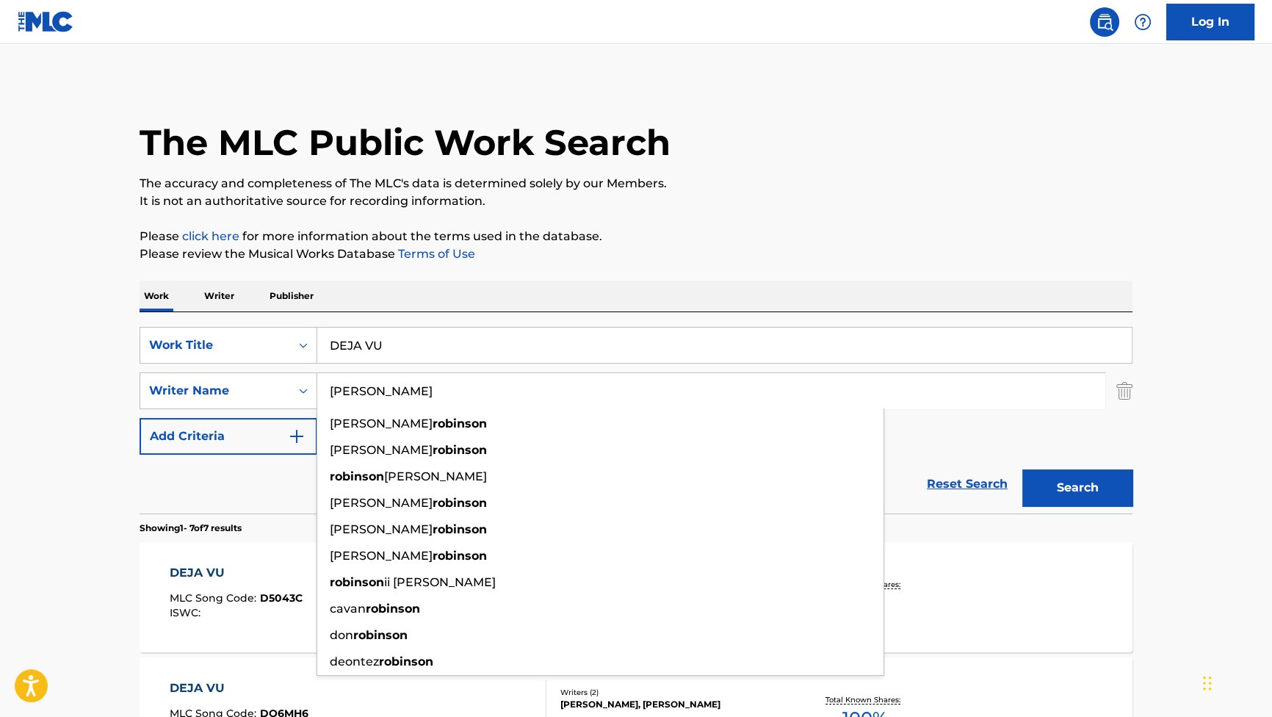
paste input "BIRENBERG"
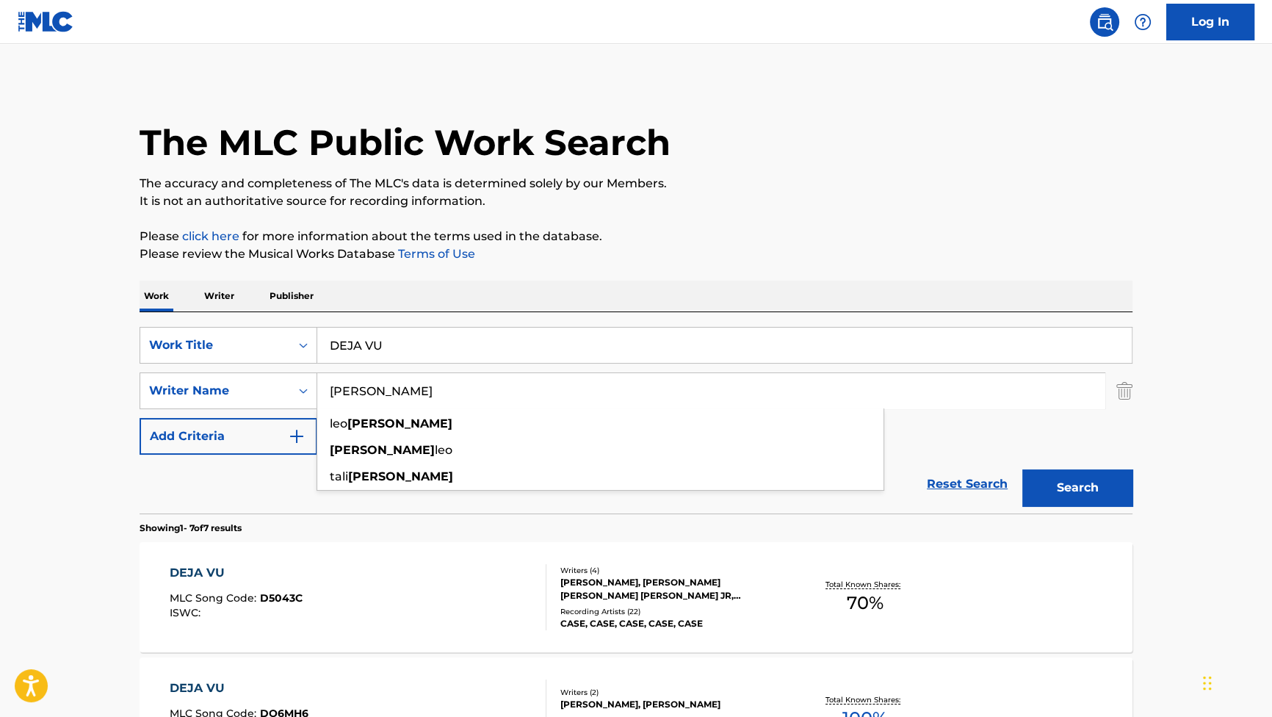
type input "BIRENBERG"
click at [1043, 505] on button "Search" at bounding box center [1077, 487] width 110 height 37
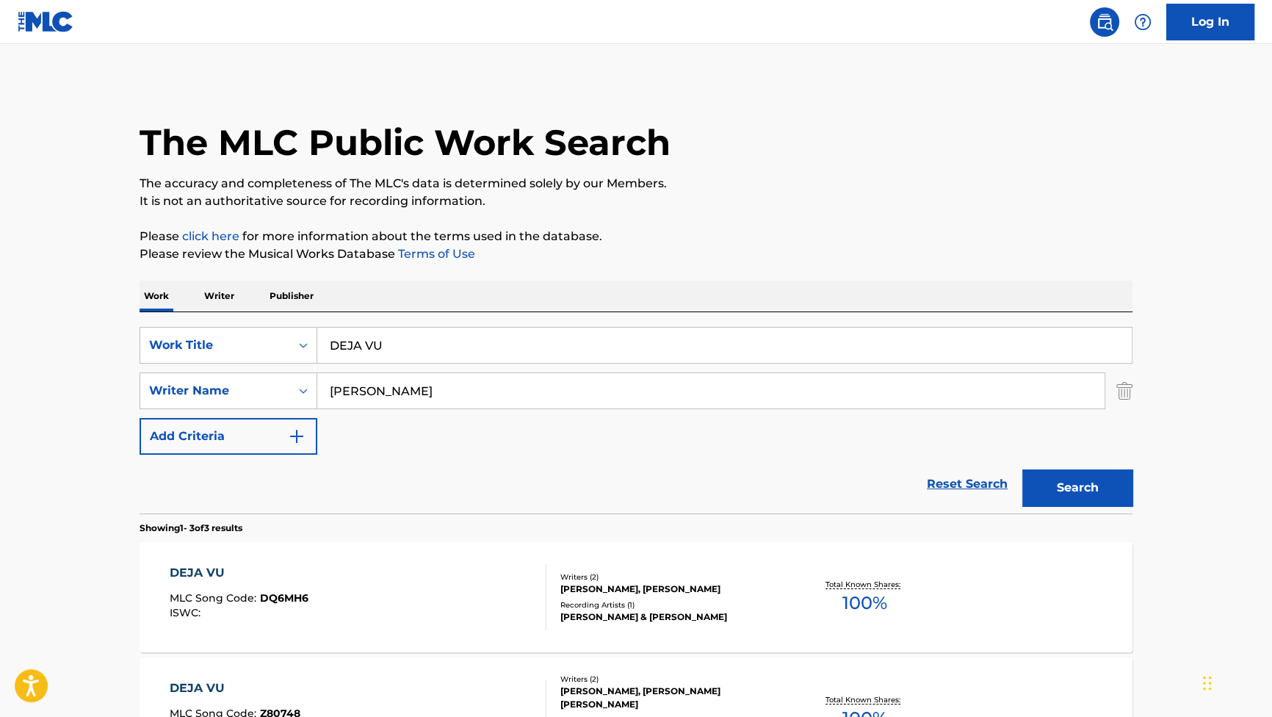
click at [218, 564] on div "DEJA VU" at bounding box center [239, 573] width 139 height 18
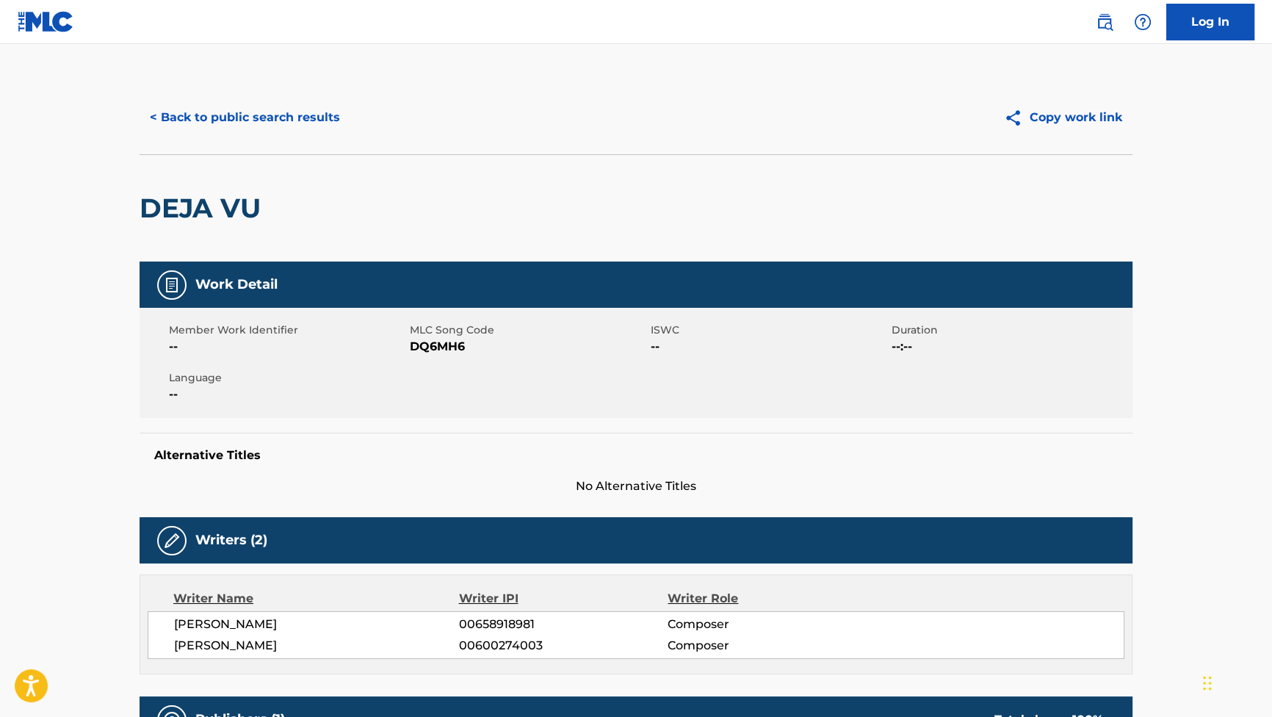
click at [272, 131] on button "< Back to public search results" at bounding box center [245, 117] width 211 height 37
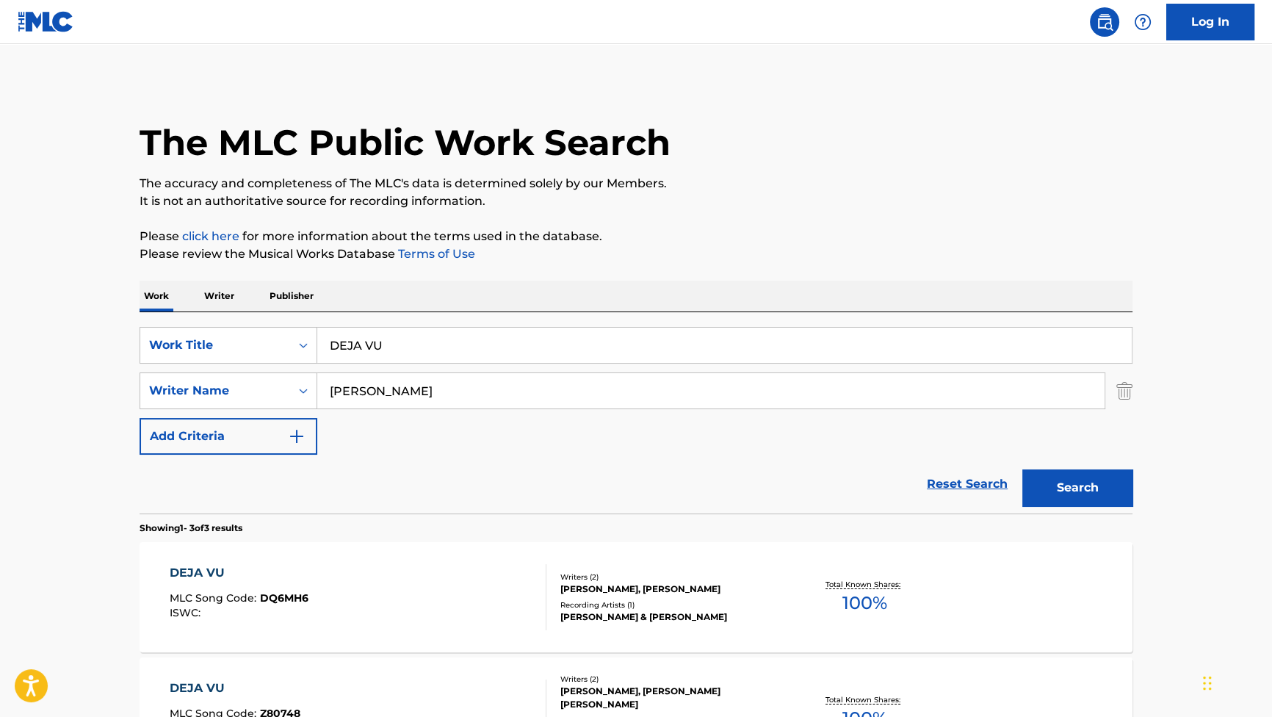
drag, startPoint x: 438, startPoint y: 339, endPoint x: 235, endPoint y: 267, distance: 215.8
click at [235, 276] on div "The MLC Public Work Search The accuracy and completeness of The MLC's data is d…" at bounding box center [636, 516] width 1028 height 871
paste input "ARANA"
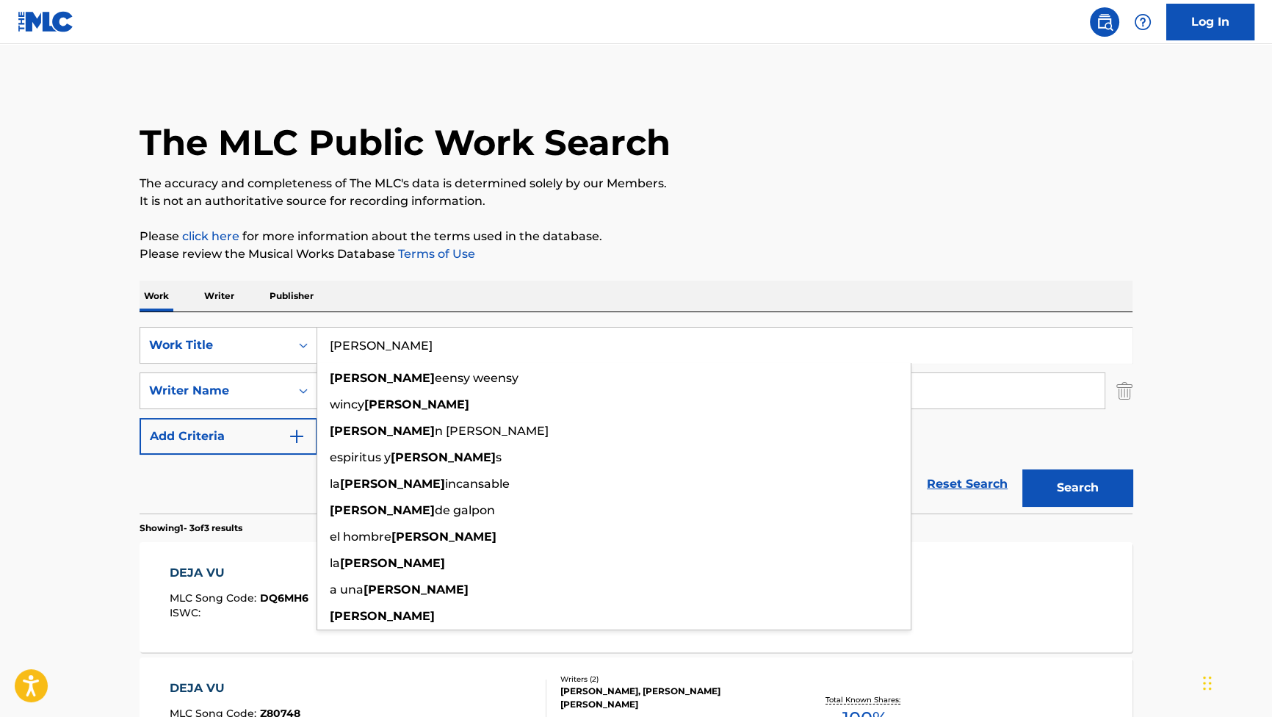
type input "ARANA"
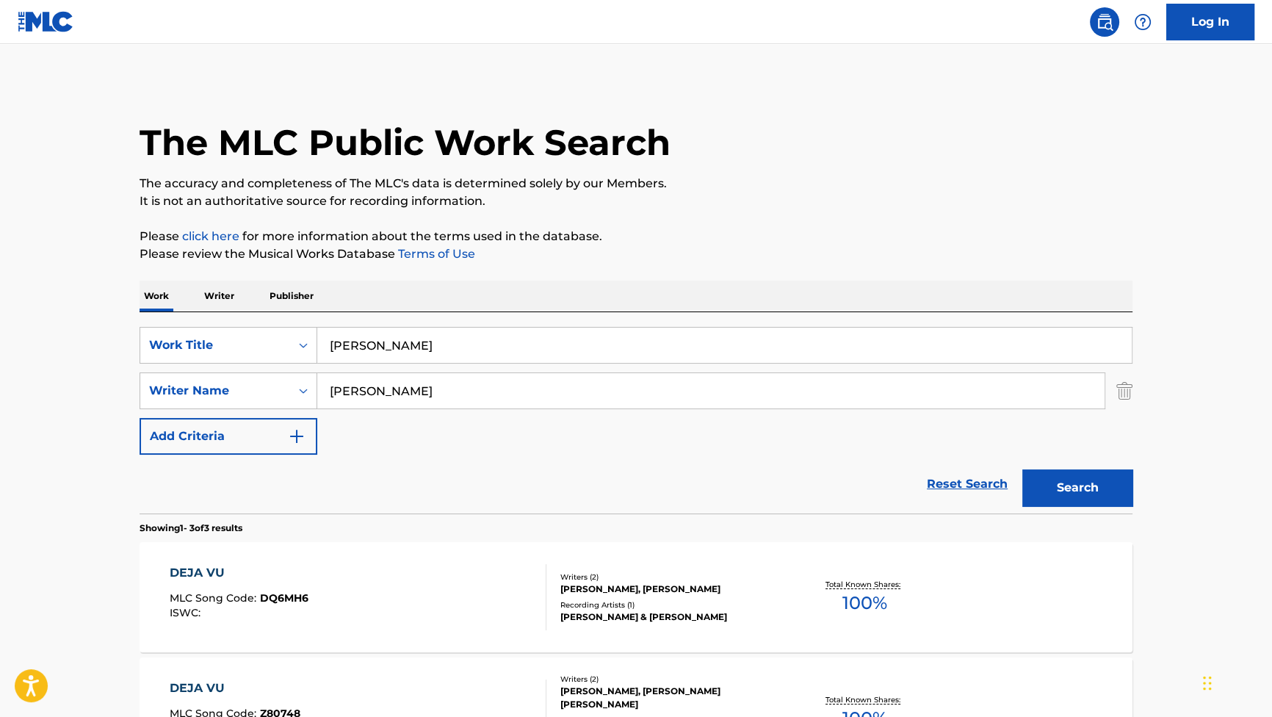
click at [563, 201] on p "It is not an authoritative source for recording information." at bounding box center [636, 201] width 993 height 18
drag, startPoint x: 466, startPoint y: 385, endPoint x: 301, endPoint y: 359, distance: 167.2
click at [305, 362] on div "SearchWithCriteriabdee4310-2b72-454b-99d4-602e0063af35 Work Title ARANA SearchW…" at bounding box center [636, 391] width 993 height 128
paste input "Robinson"
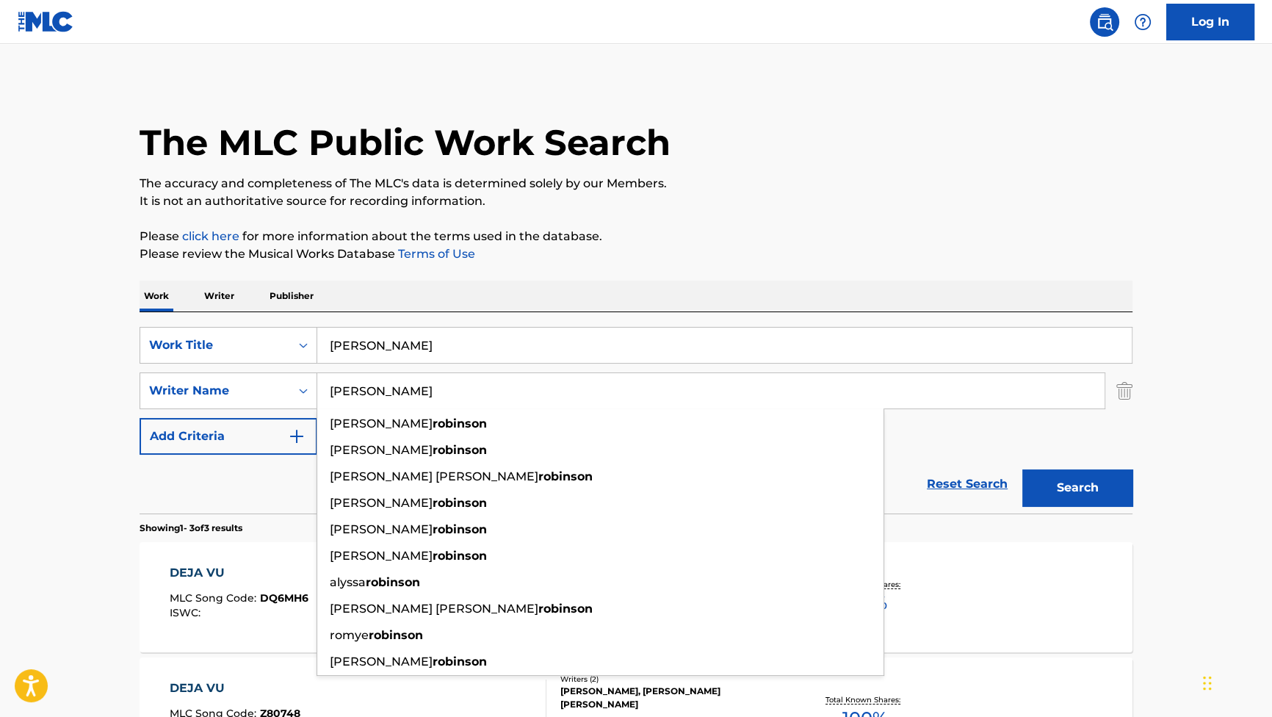
type input "Robinson"
click at [1095, 480] on button "Search" at bounding box center [1077, 487] width 110 height 37
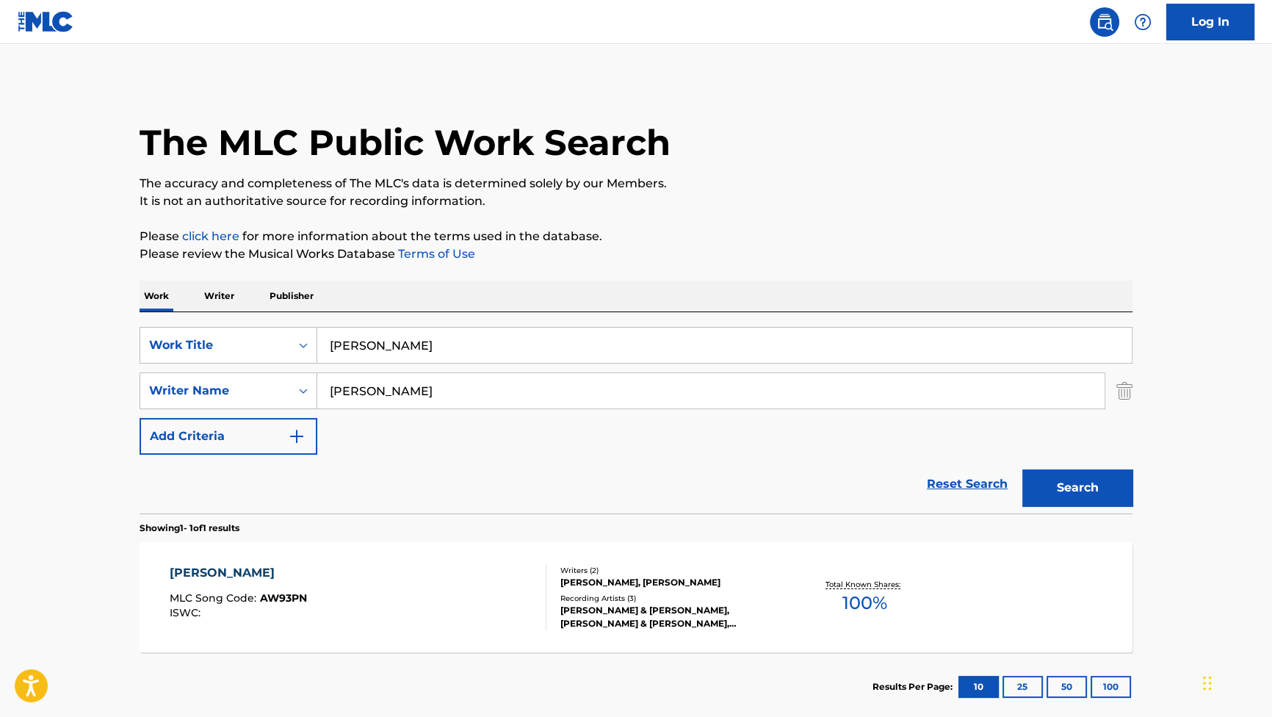
click at [403, 579] on div "ARANA MLC Song Code : AW93PN ISWC :" at bounding box center [358, 597] width 377 height 66
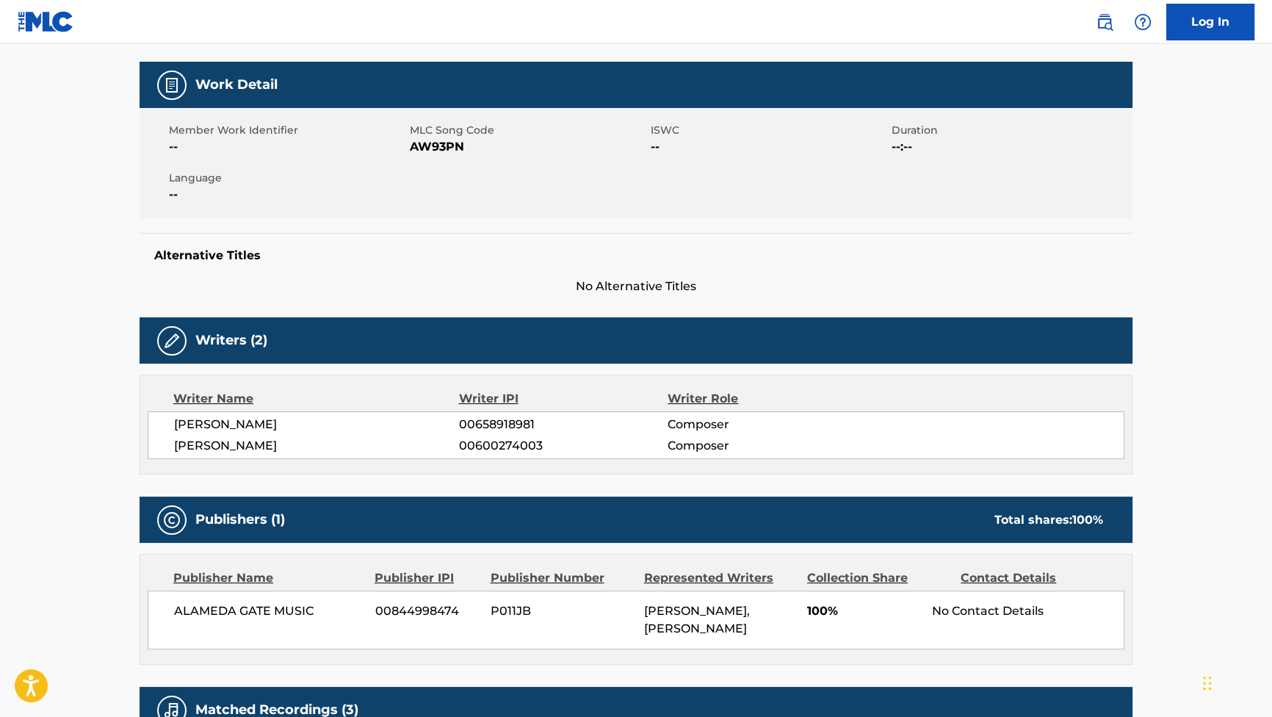
scroll to position [400, 0]
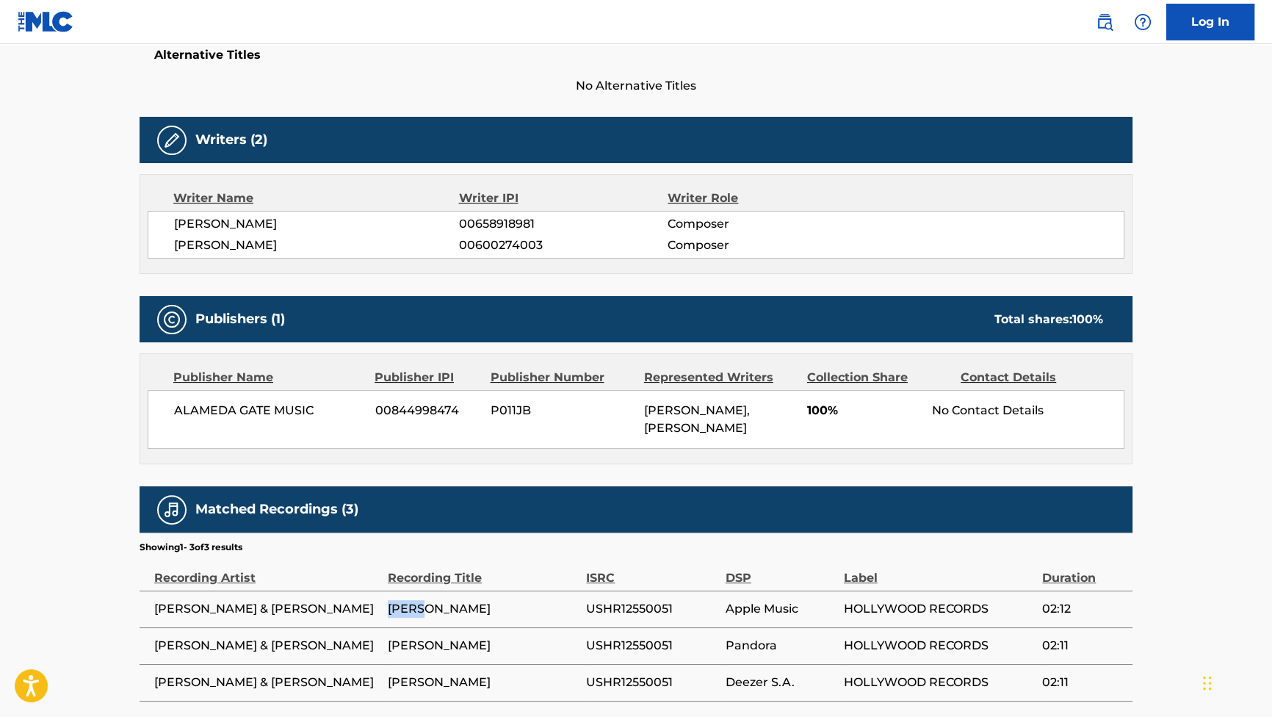
drag, startPoint x: 445, startPoint y: 612, endPoint x: 390, endPoint y: 604, distance: 55.8
click at [390, 604] on span "ARAÑA" at bounding box center [483, 609] width 191 height 18
copy span "ARAÑA"
drag, startPoint x: 272, startPoint y: 242, endPoint x: 203, endPoint y: 245, distance: 68.4
click at [203, 245] on span "LEO BIRENBERG" at bounding box center [316, 245] width 285 height 18
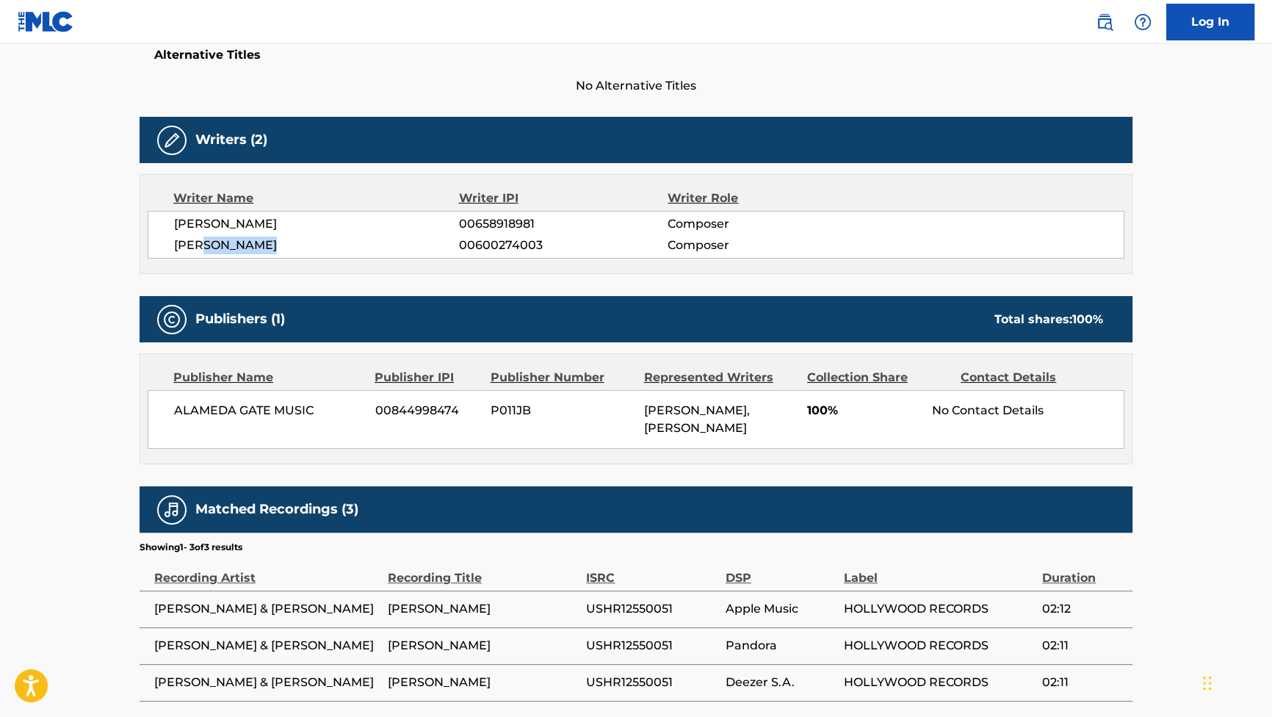
copy span "BIRENBERG"
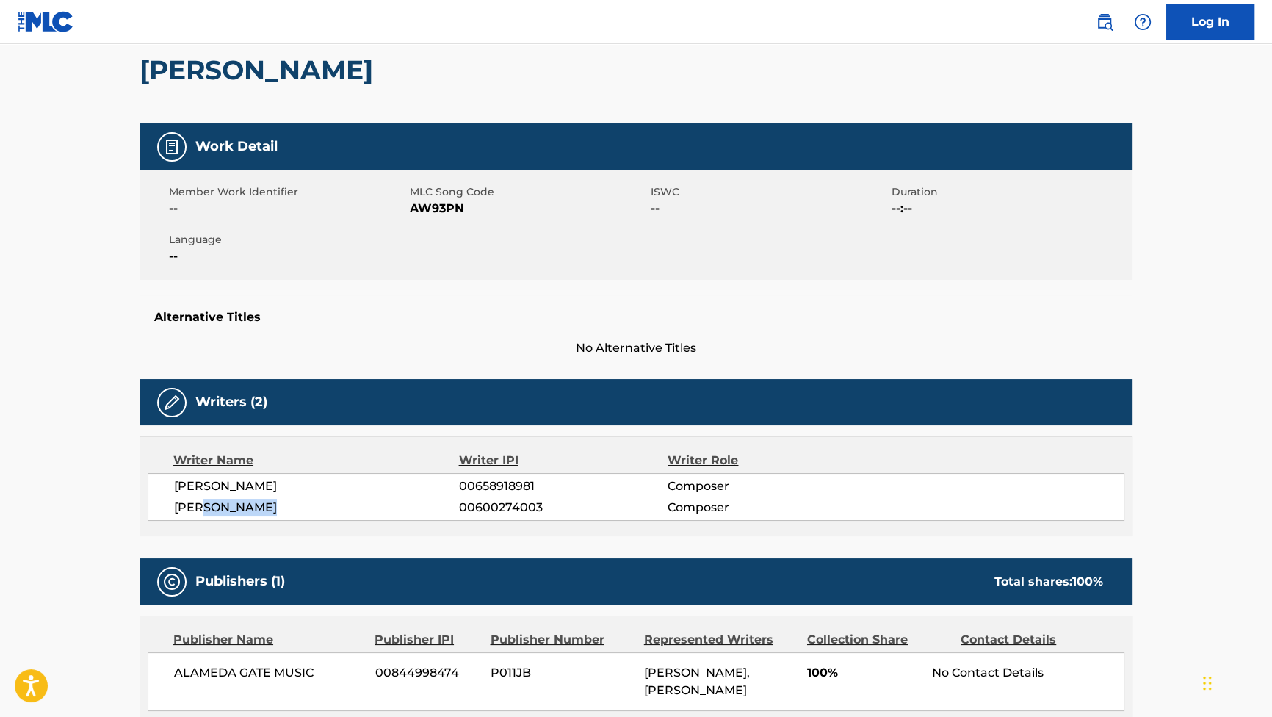
scroll to position [66, 0]
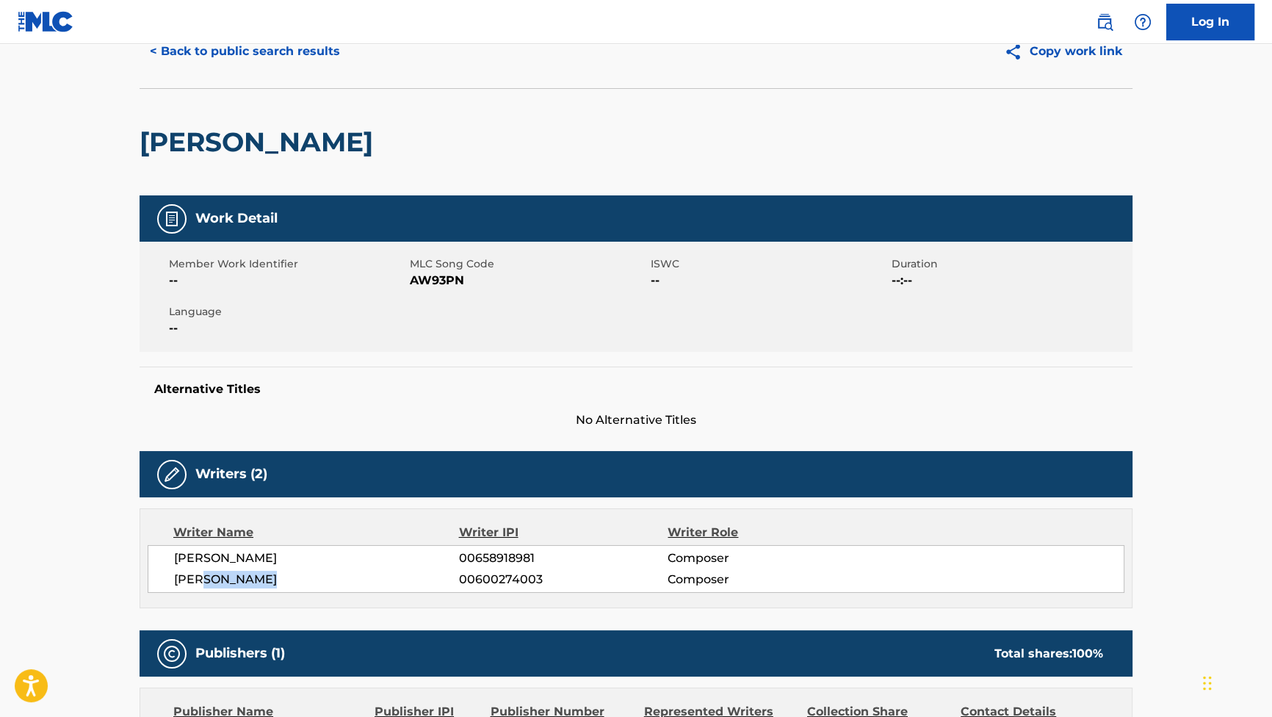
click at [275, 58] on button "< Back to public search results" at bounding box center [245, 51] width 211 height 37
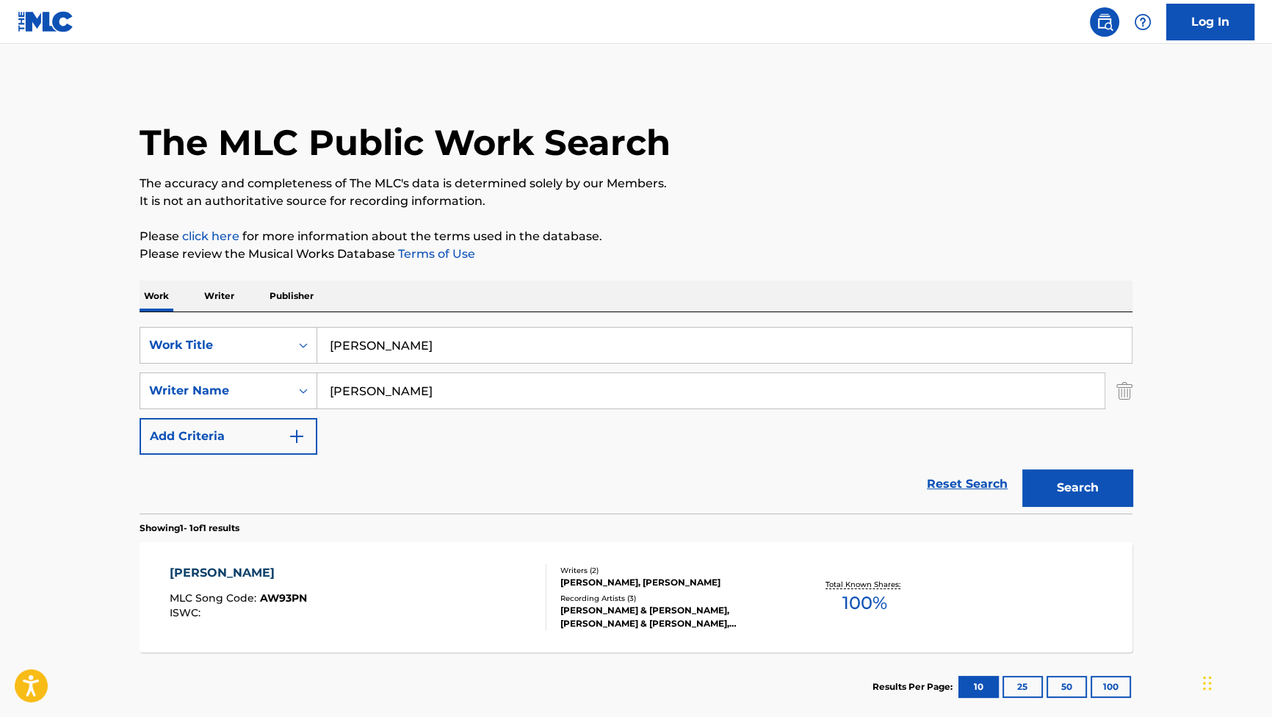
drag, startPoint x: 382, startPoint y: 358, endPoint x: 260, endPoint y: 319, distance: 128.0
click at [260, 319] on div "SearchWithCriteriabdee4310-2b72-454b-99d4-602e0063af35 Work Title ARANA SearchW…" at bounding box center [636, 412] width 993 height 201
paste input "Firma"
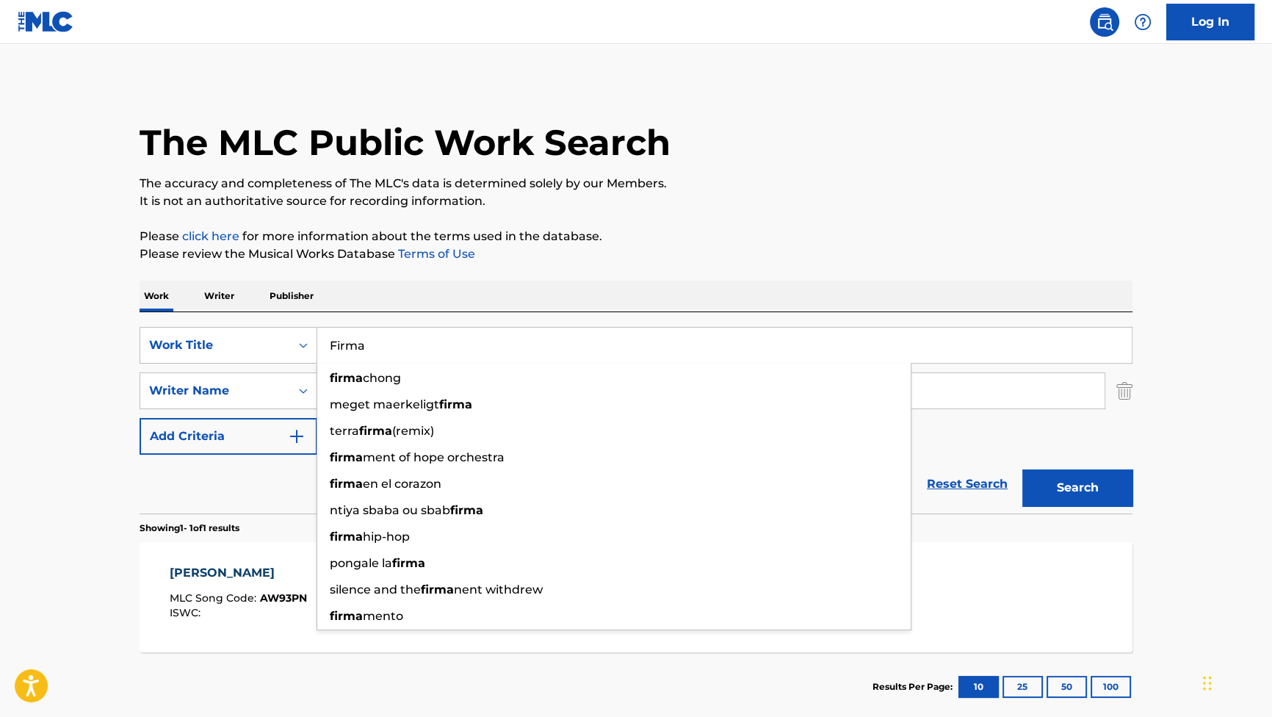
type input "Firma"
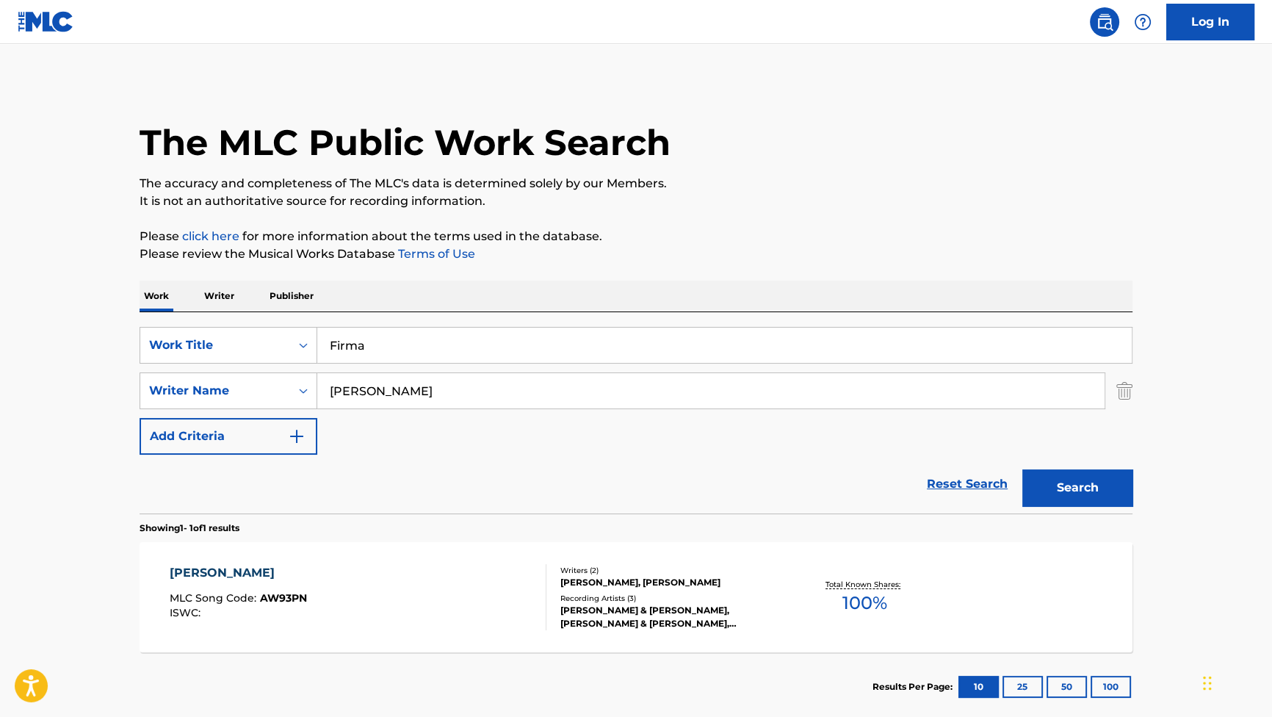
click at [653, 181] on p "The accuracy and completeness of The MLC's data is determined solely by our Mem…" at bounding box center [636, 184] width 993 height 18
drag, startPoint x: 438, startPoint y: 395, endPoint x: 273, endPoint y: 379, distance: 165.3
click at [273, 380] on div "SearchWithCriteriaa14b97f8-8248-4134-af65-42f197d538f5 Writer Name Robinson" at bounding box center [636, 390] width 993 height 37
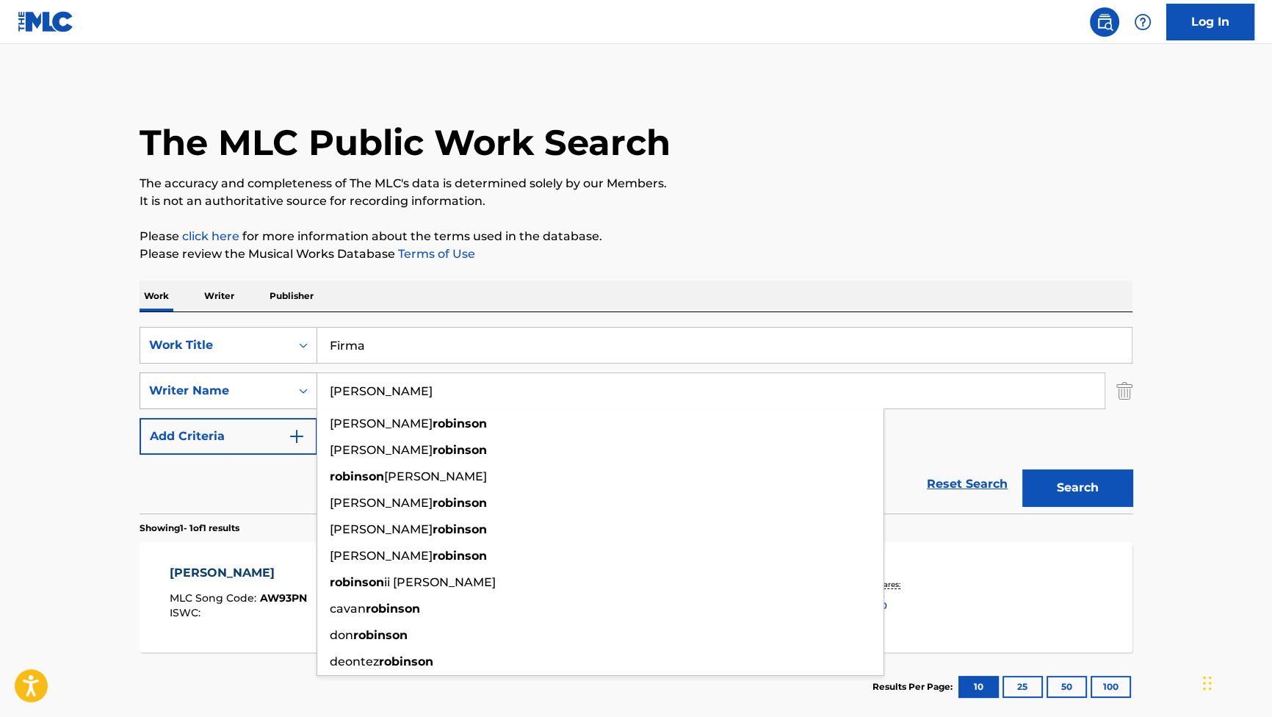
paste input "Casal"
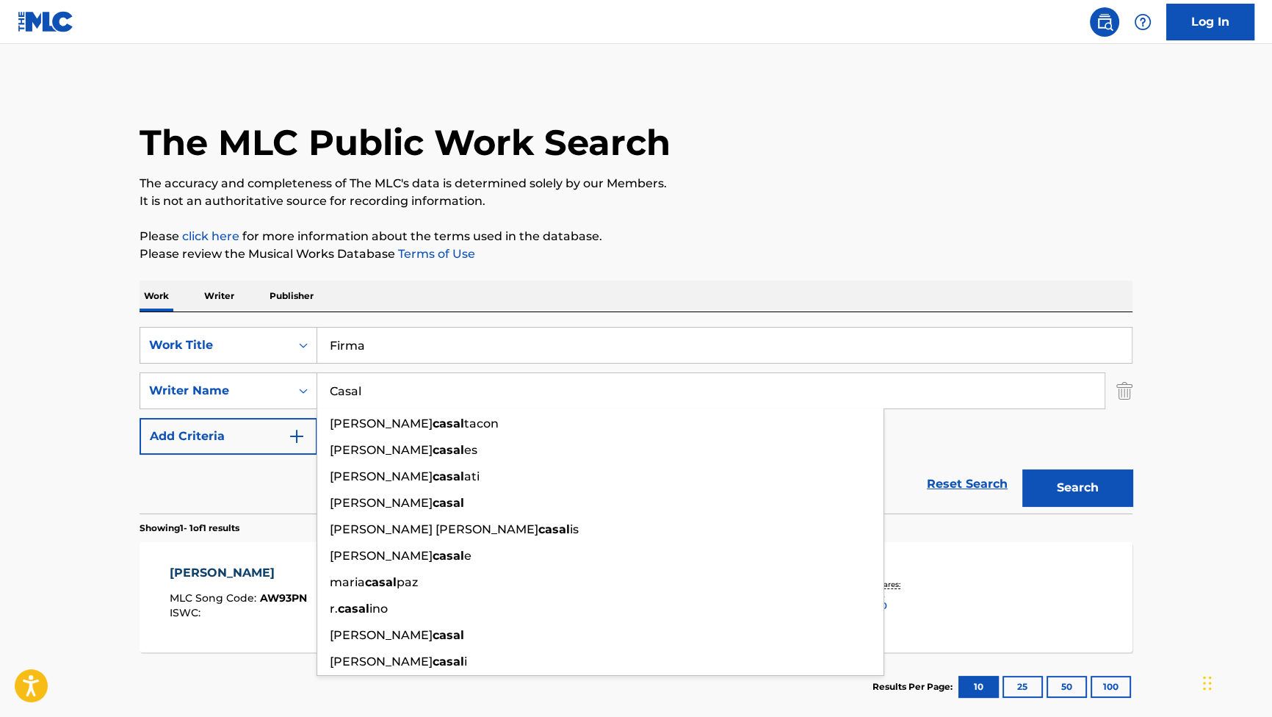
type input "Casal"
click at [1033, 482] on button "Search" at bounding box center [1077, 487] width 110 height 37
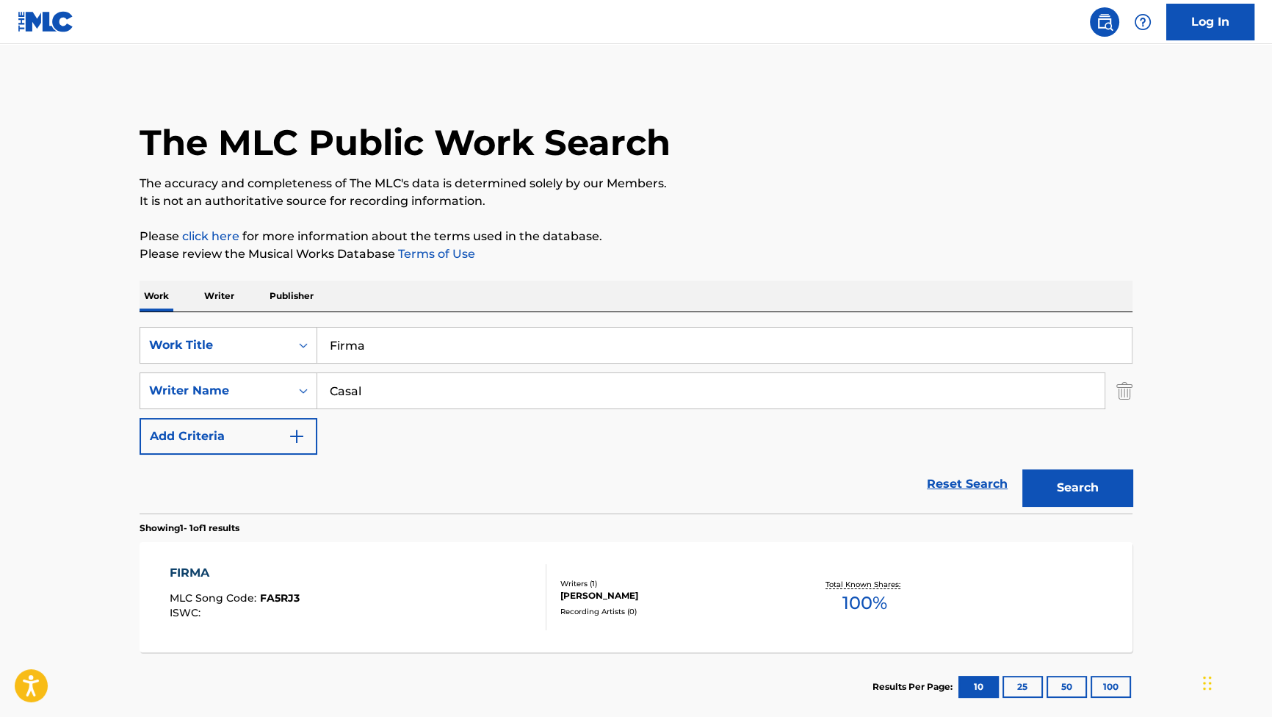
click at [200, 558] on div "FIRMA MLC Song Code : FA5RJ3 ISWC : Writers ( 1 ) NICOLAS CASAL ARES Recording …" at bounding box center [636, 597] width 993 height 110
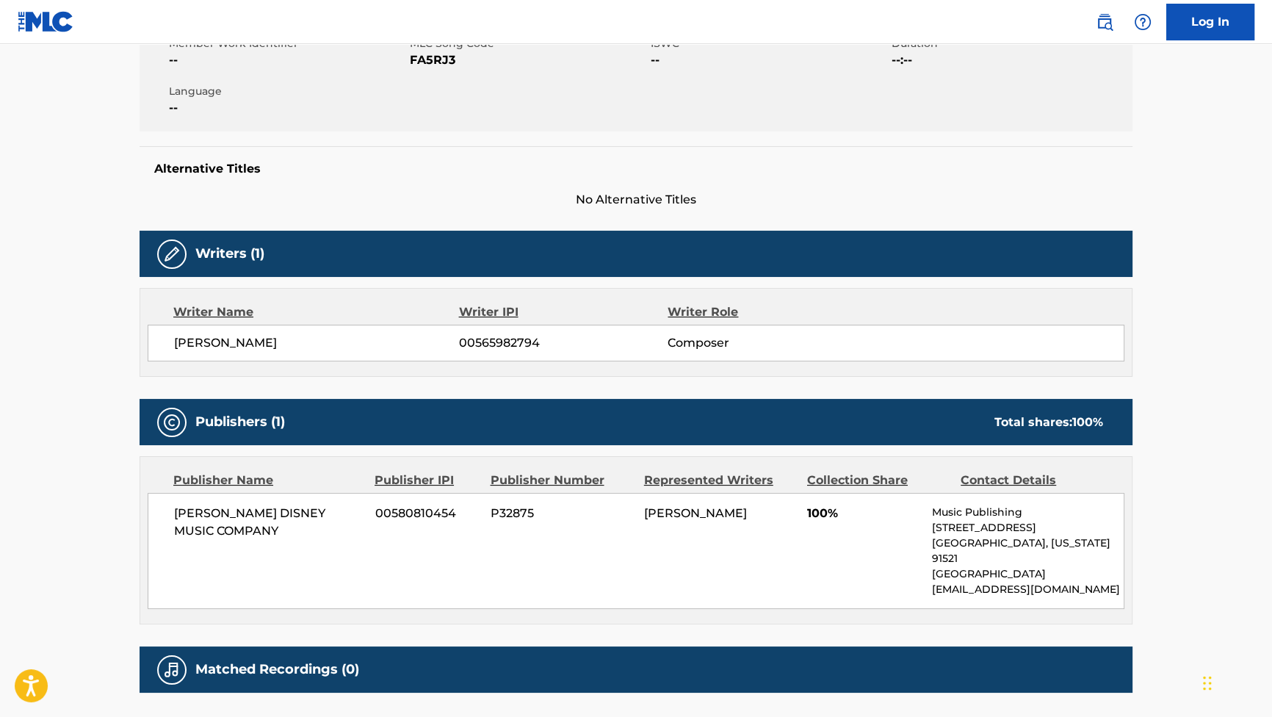
scroll to position [251, 0]
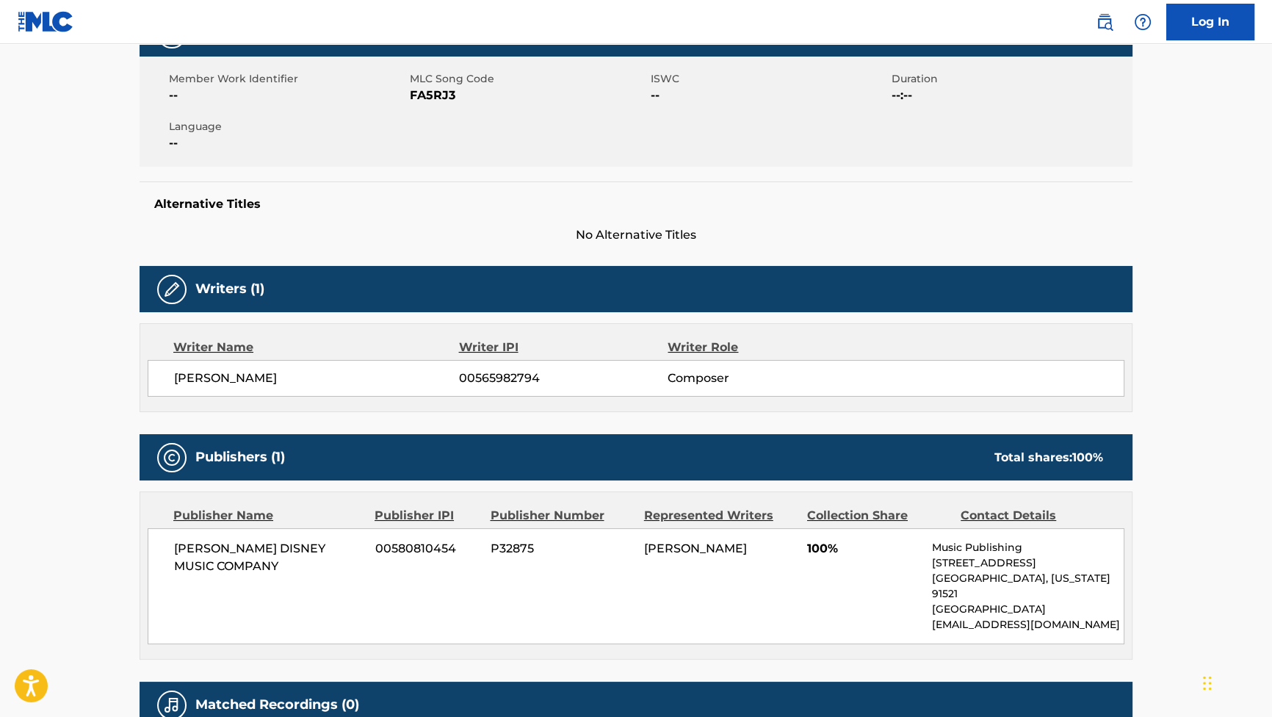
drag, startPoint x: 311, startPoint y: 375, endPoint x: 175, endPoint y: 380, distance: 136.7
click at [175, 380] on span "[PERSON_NAME]" at bounding box center [316, 378] width 285 height 18
copy span "[PERSON_NAME]"
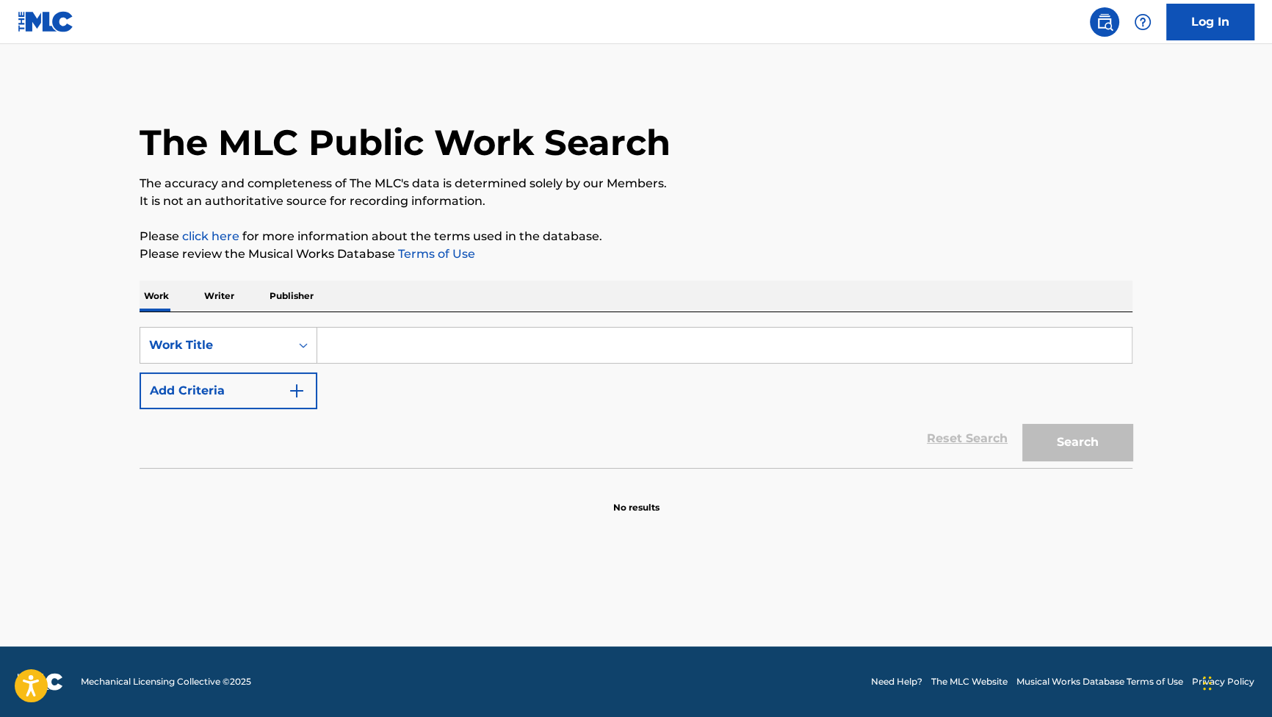
click at [419, 357] on input "Search Form" at bounding box center [724, 345] width 814 height 35
paste input "ANAIS"
type input "ANAIS"
drag, startPoint x: 270, startPoint y: 416, endPoint x: 278, endPoint y: 390, distance: 27.9
click at [270, 416] on div "Reset Search Search" at bounding box center [636, 438] width 993 height 59
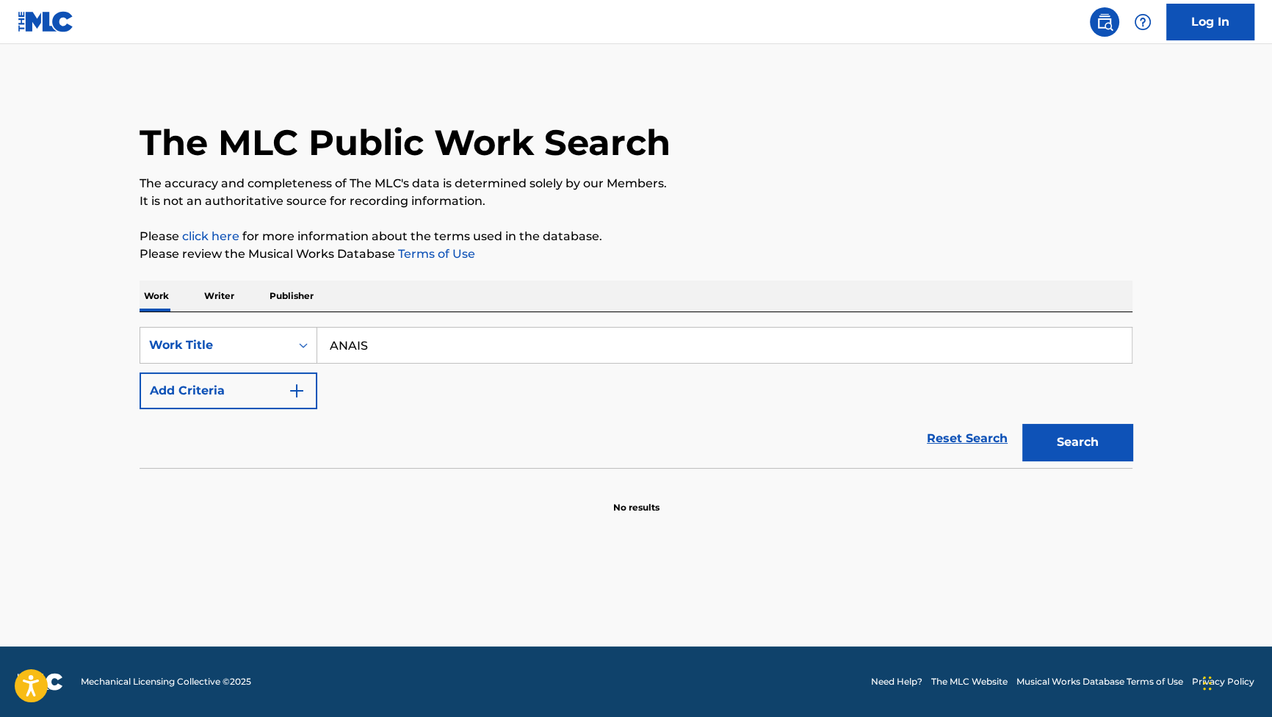
click at [278, 389] on button "Add Criteria" at bounding box center [229, 390] width 178 height 37
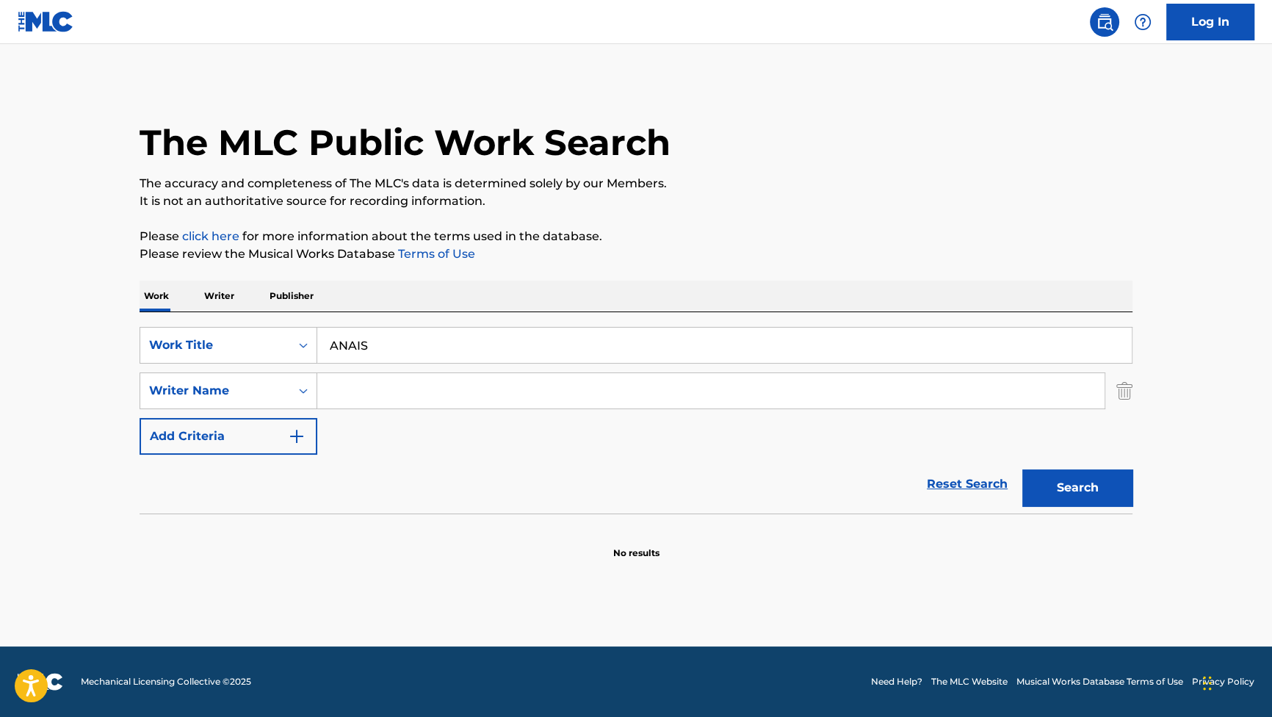
click at [681, 388] on input "Search Form" at bounding box center [710, 390] width 787 height 35
paste input "CASAL"
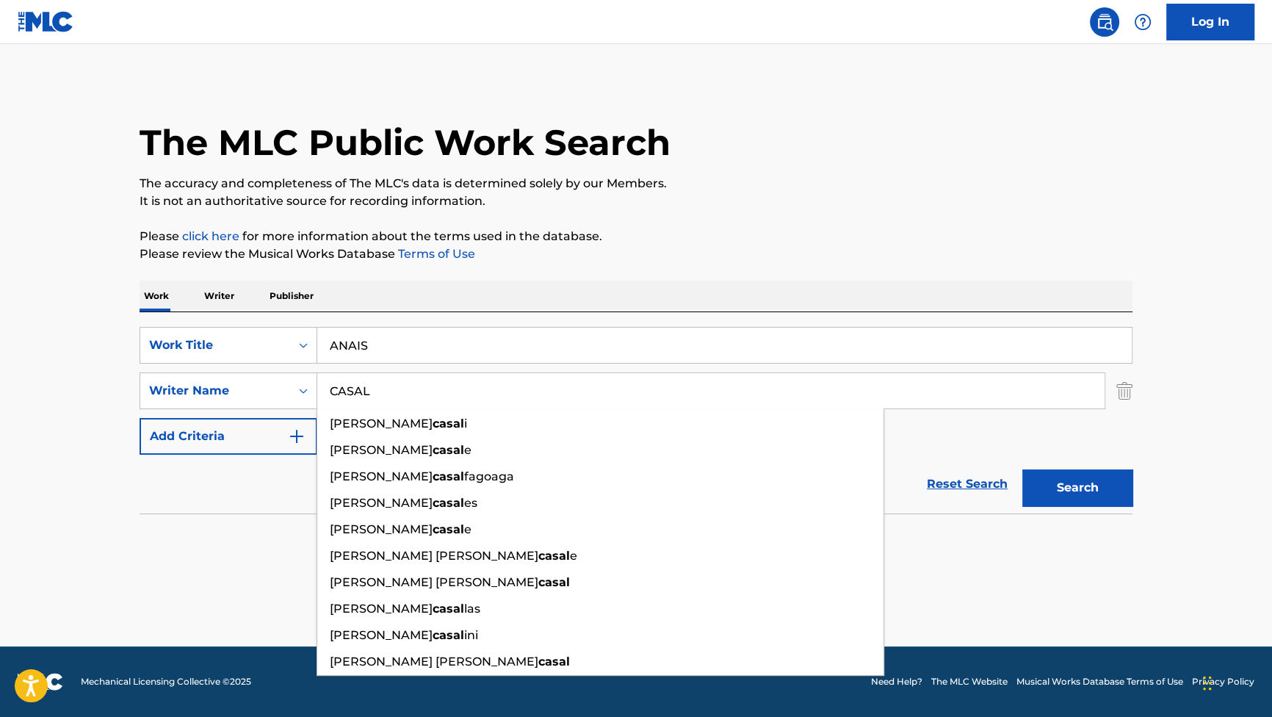
type input "CASAL"
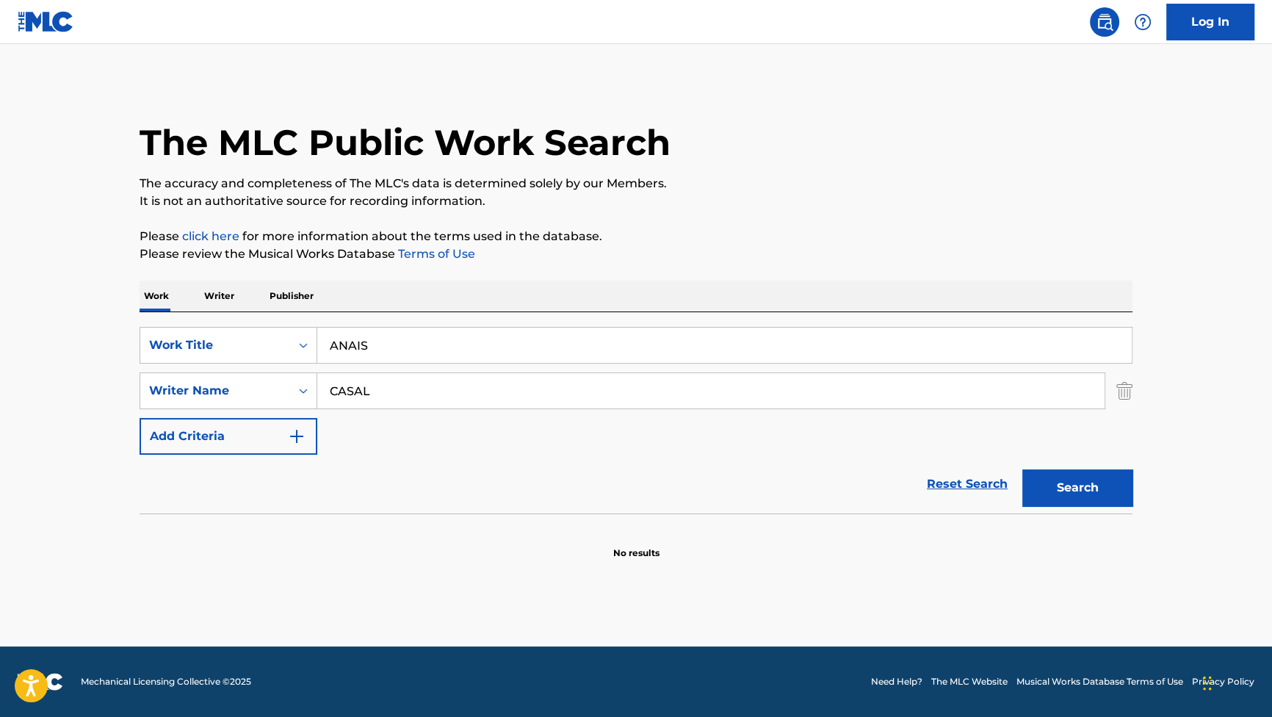
click at [1063, 466] on div "Search" at bounding box center [1073, 484] width 117 height 59
click at [1071, 493] on button "Search" at bounding box center [1077, 487] width 110 height 37
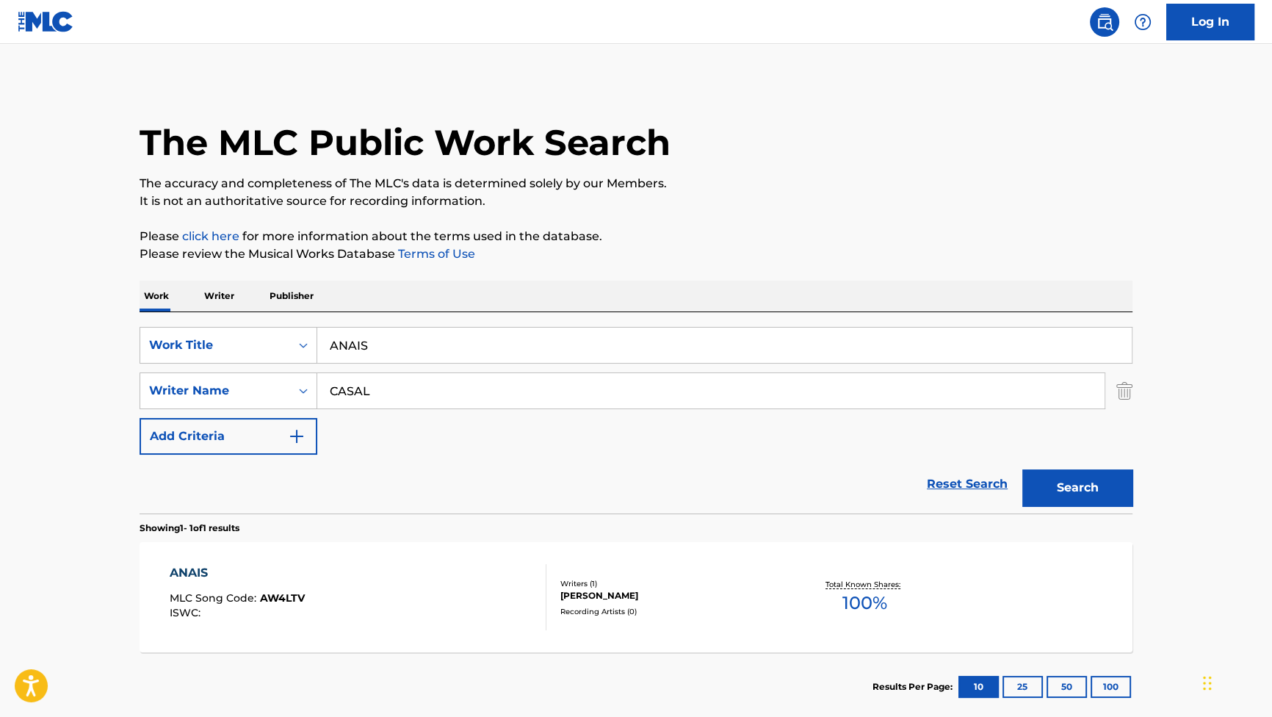
click at [241, 582] on div "ANAIS MLC Song Code : AW4LTV ISWC :" at bounding box center [237, 597] width 135 height 66
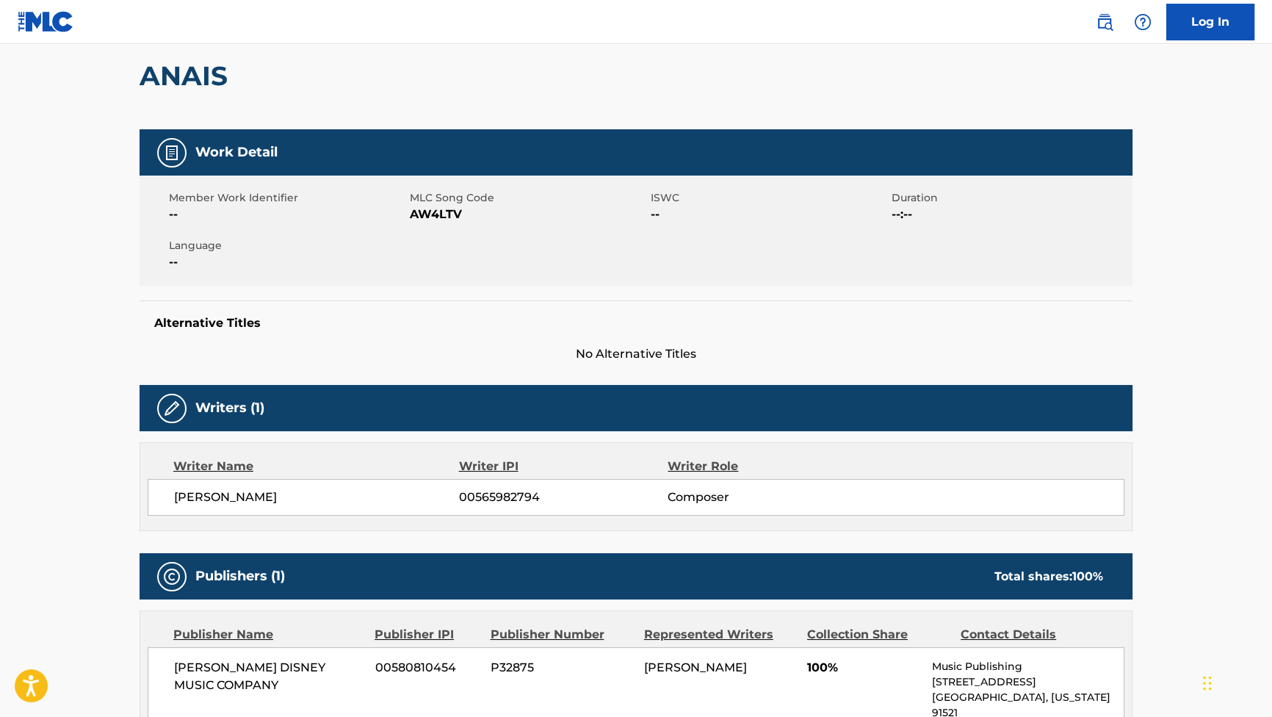
scroll to position [133, 0]
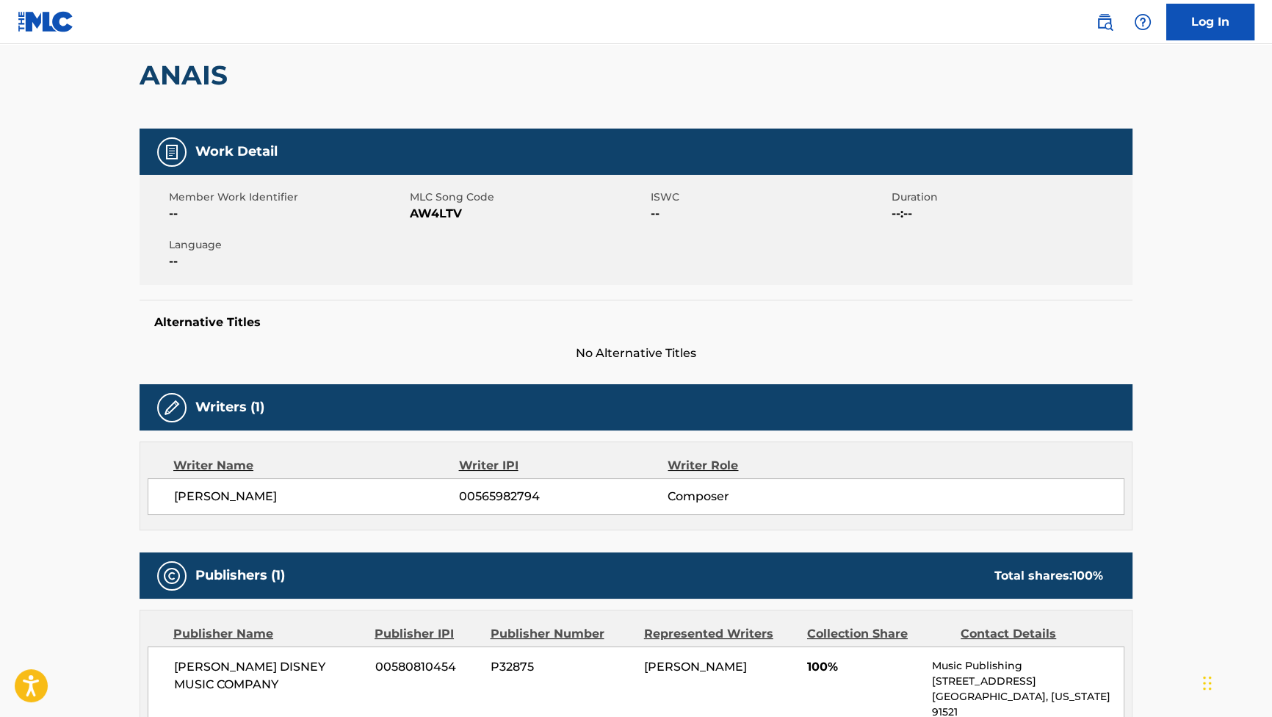
drag, startPoint x: 315, startPoint y: 494, endPoint x: 169, endPoint y: 487, distance: 146.3
click at [169, 487] on div "[PERSON_NAME] ARES 00565982794 Composer" at bounding box center [636, 496] width 977 height 37
copy span "[PERSON_NAME]"
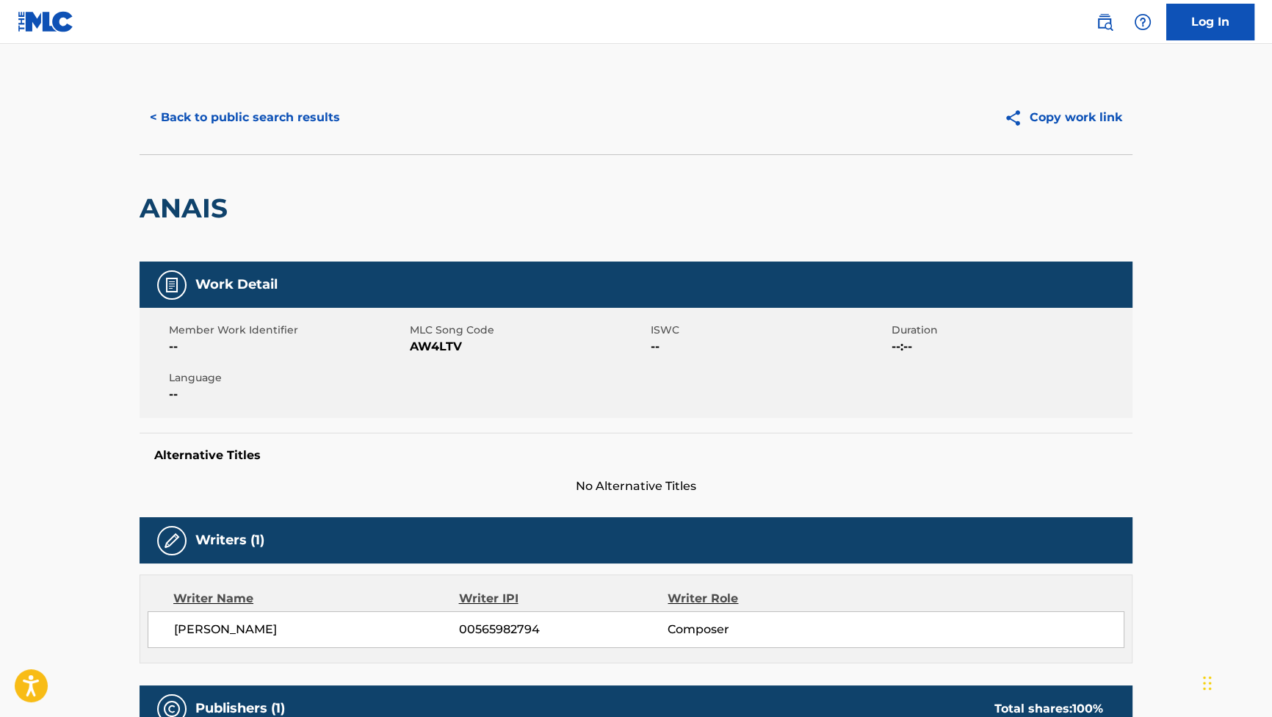
click at [284, 128] on button "< Back to public search results" at bounding box center [245, 117] width 211 height 37
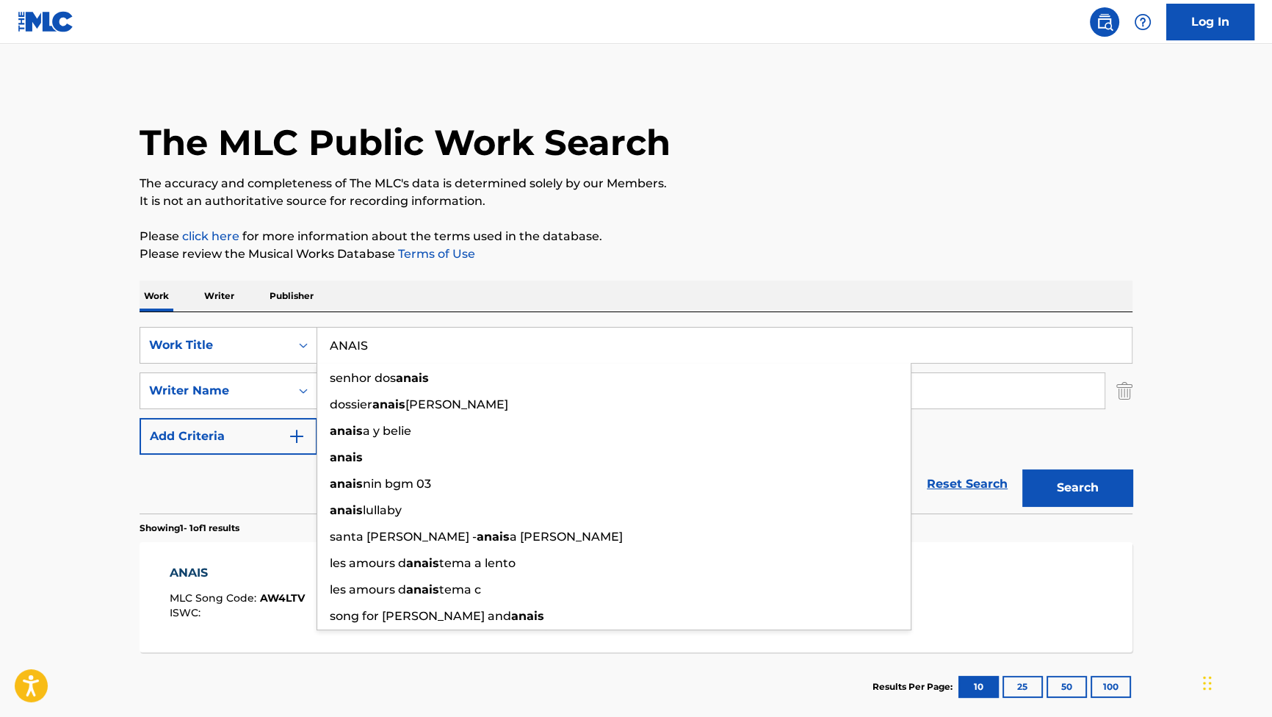
drag, startPoint x: 312, startPoint y: 325, endPoint x: 292, endPoint y: 323, distance: 20.7
click at [285, 325] on div "SearchWithCriteriaf4614530-37e2-451e-85ee-c8e177bf9e69 Work Title ANAIS senhor …" at bounding box center [636, 412] width 993 height 201
paste input "HASTA AQUI"
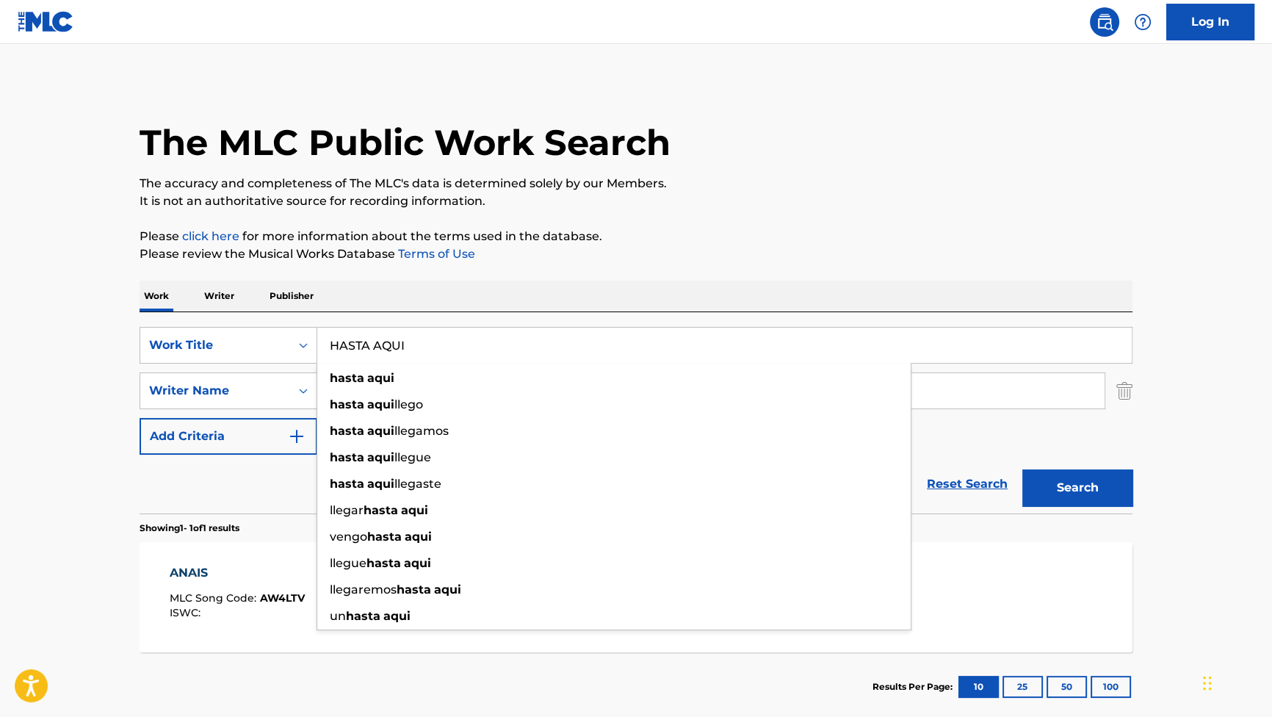
type input "HASTA AQUI"
click at [1074, 482] on button "Search" at bounding box center [1077, 487] width 110 height 37
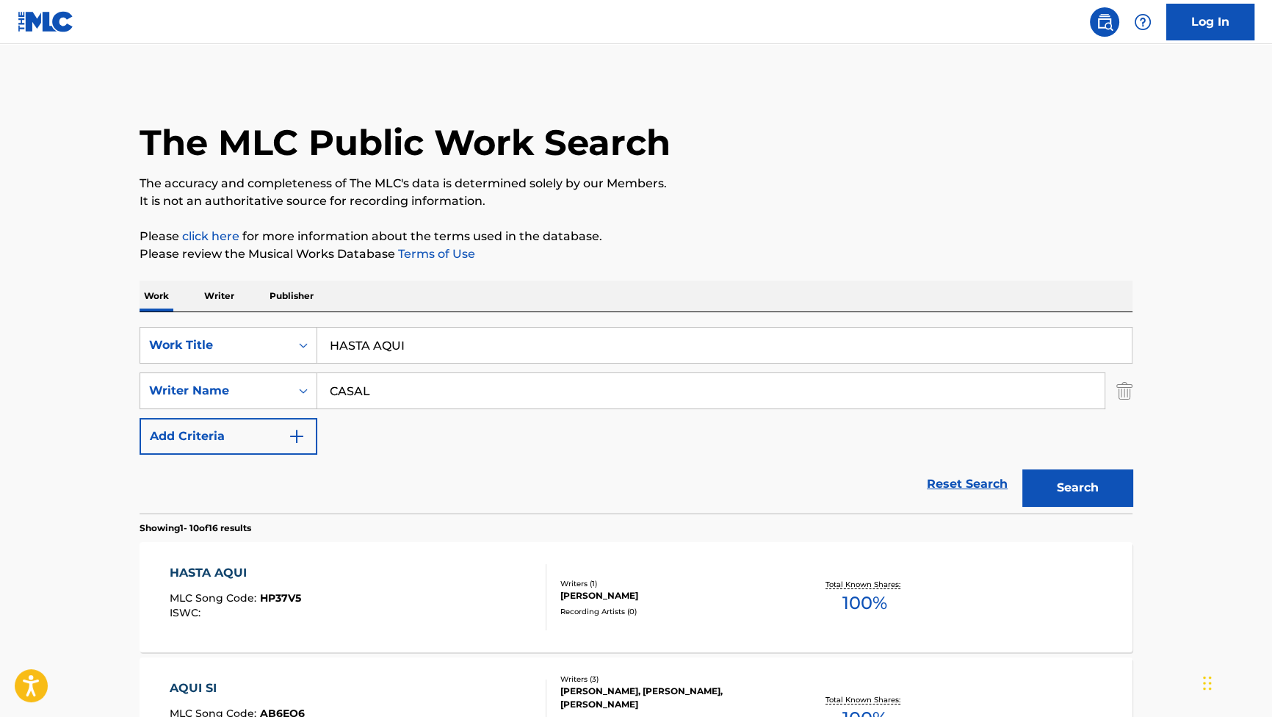
click at [210, 565] on div "HASTA AQUI" at bounding box center [235, 573] width 131 height 18
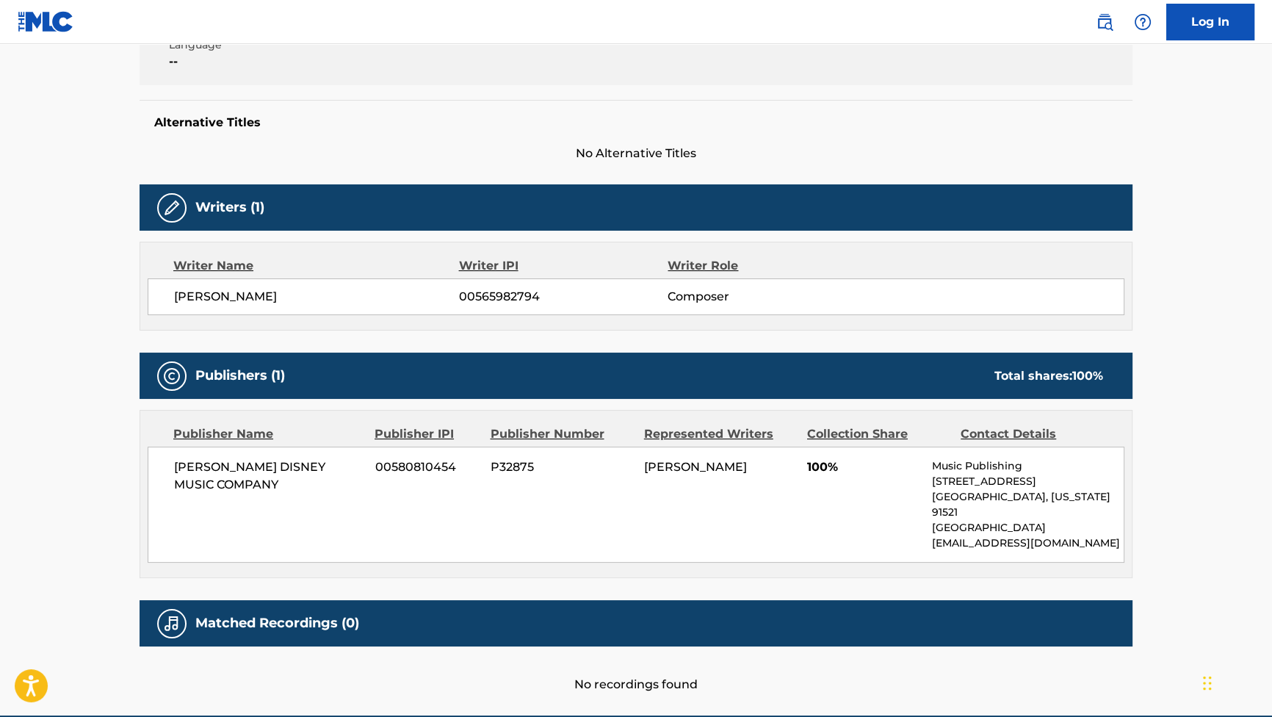
scroll to position [333, 0]
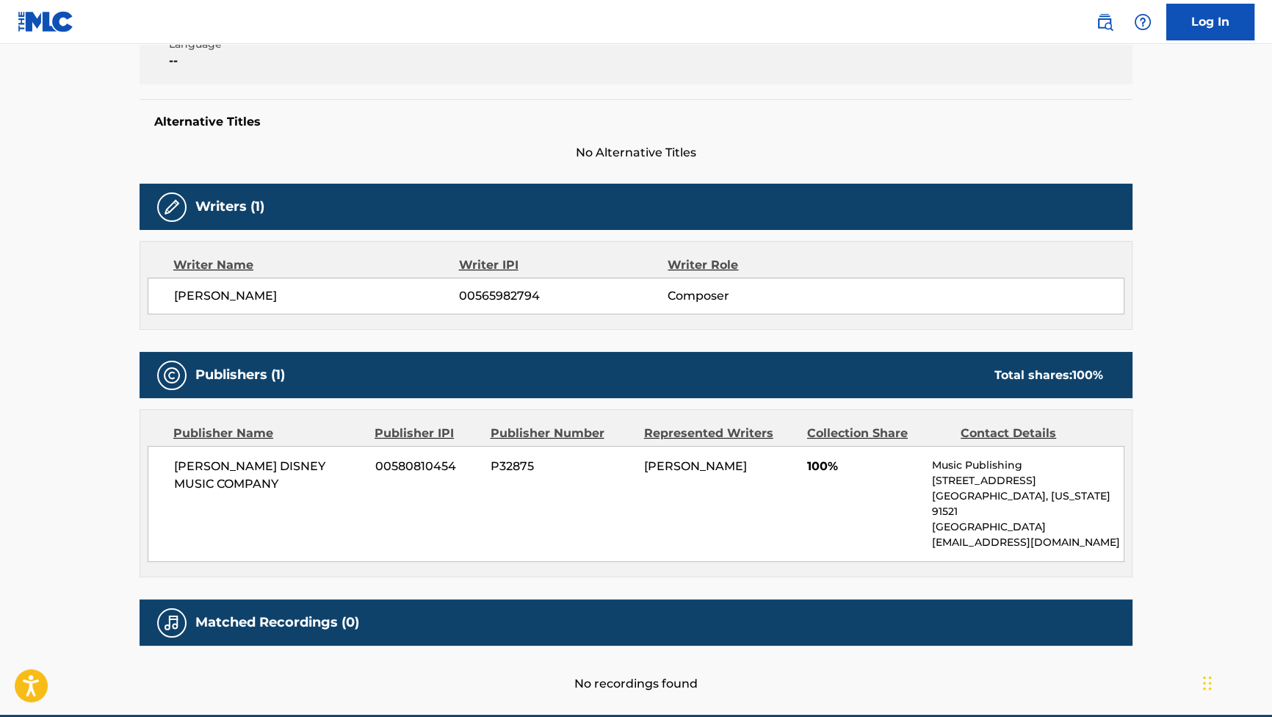
drag, startPoint x: 316, startPoint y: 288, endPoint x: 170, endPoint y: 284, distance: 145.5
click at [170, 284] on div "[PERSON_NAME] ARES 00565982794 Composer" at bounding box center [636, 296] width 977 height 37
copy span "[PERSON_NAME]"
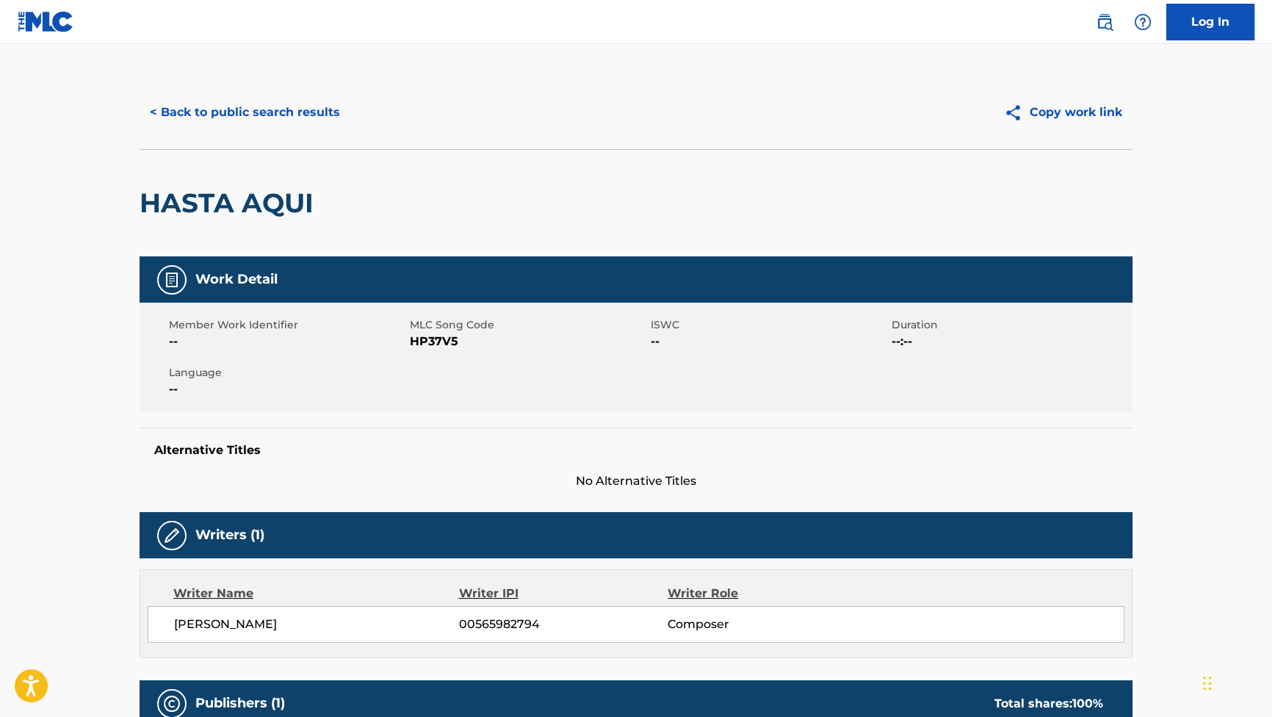
scroll to position [0, 0]
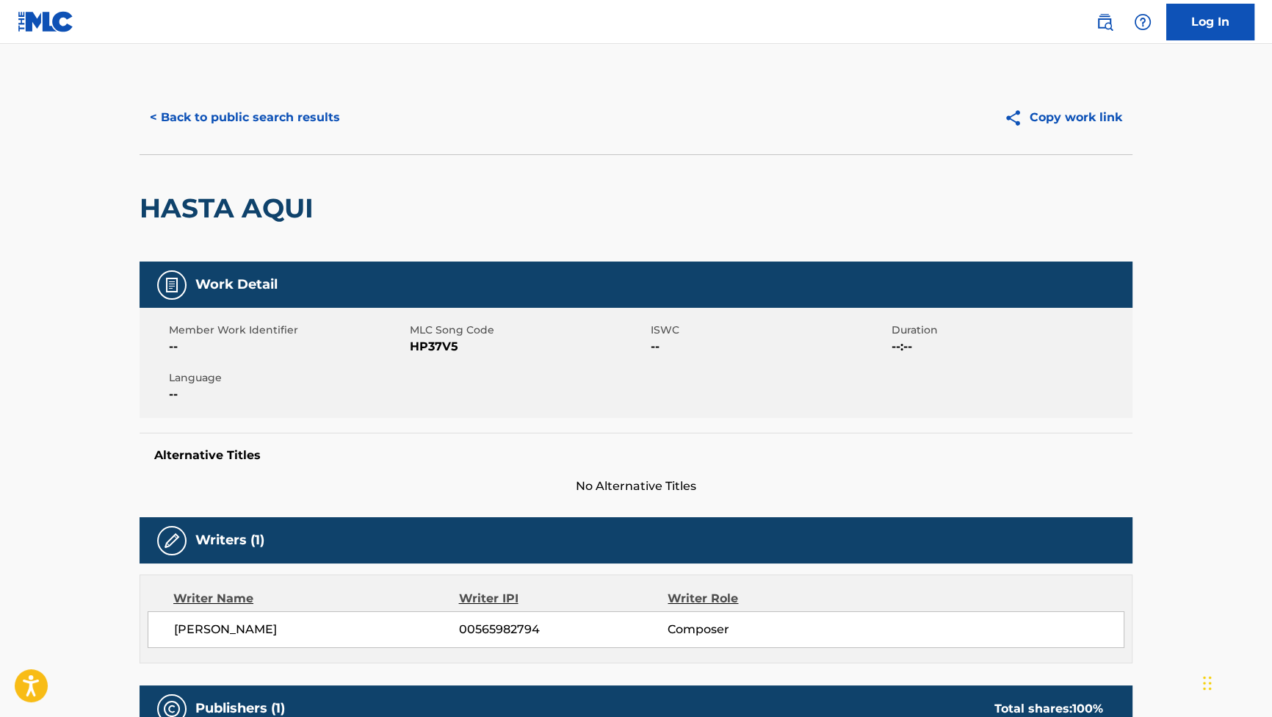
click at [250, 112] on button "< Back to public search results" at bounding box center [245, 117] width 211 height 37
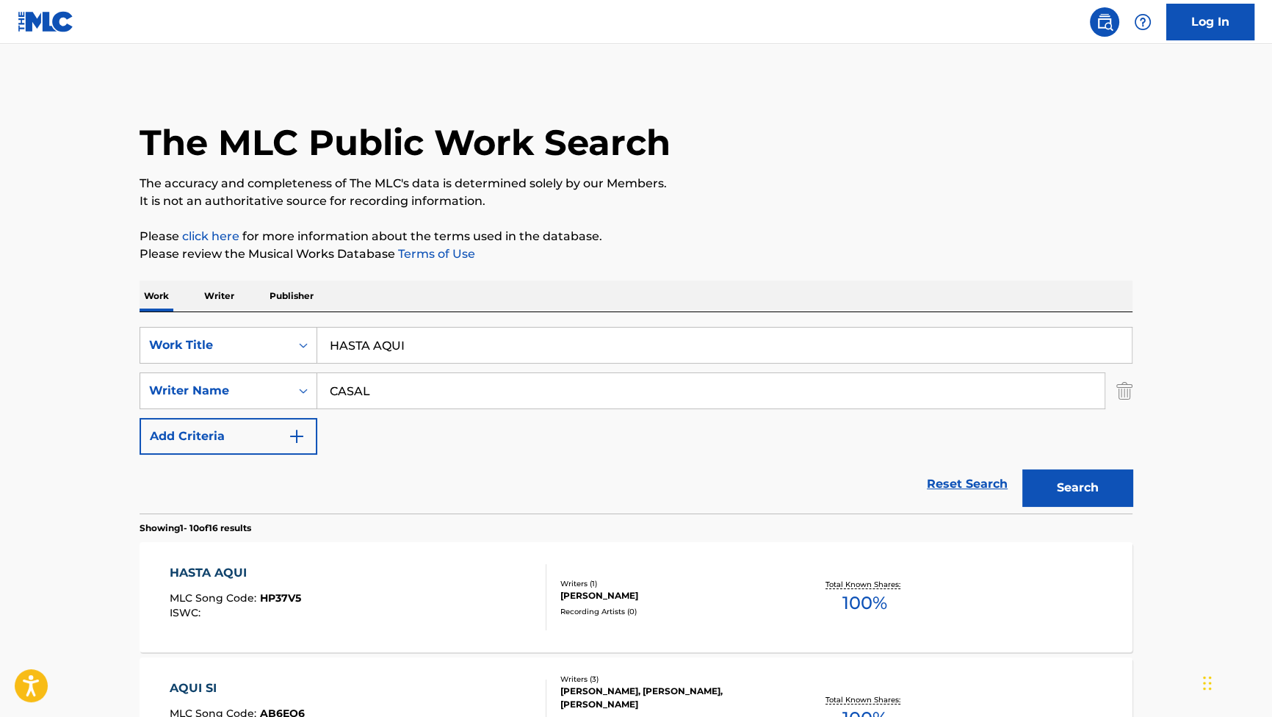
drag, startPoint x: 446, startPoint y: 355, endPoint x: 269, endPoint y: 317, distance: 181.1
click at [270, 318] on div "SearchWithCriteriaf4614530-37e2-451e-85ee-c8e177bf9e69 Work Title HASTA AQUI Se…" at bounding box center [636, 412] width 993 height 201
paste input "El anillo de Rui"
type input "El anillo de Rui"
drag, startPoint x: 1074, startPoint y: 486, endPoint x: 1072, endPoint y: 495, distance: 9.1
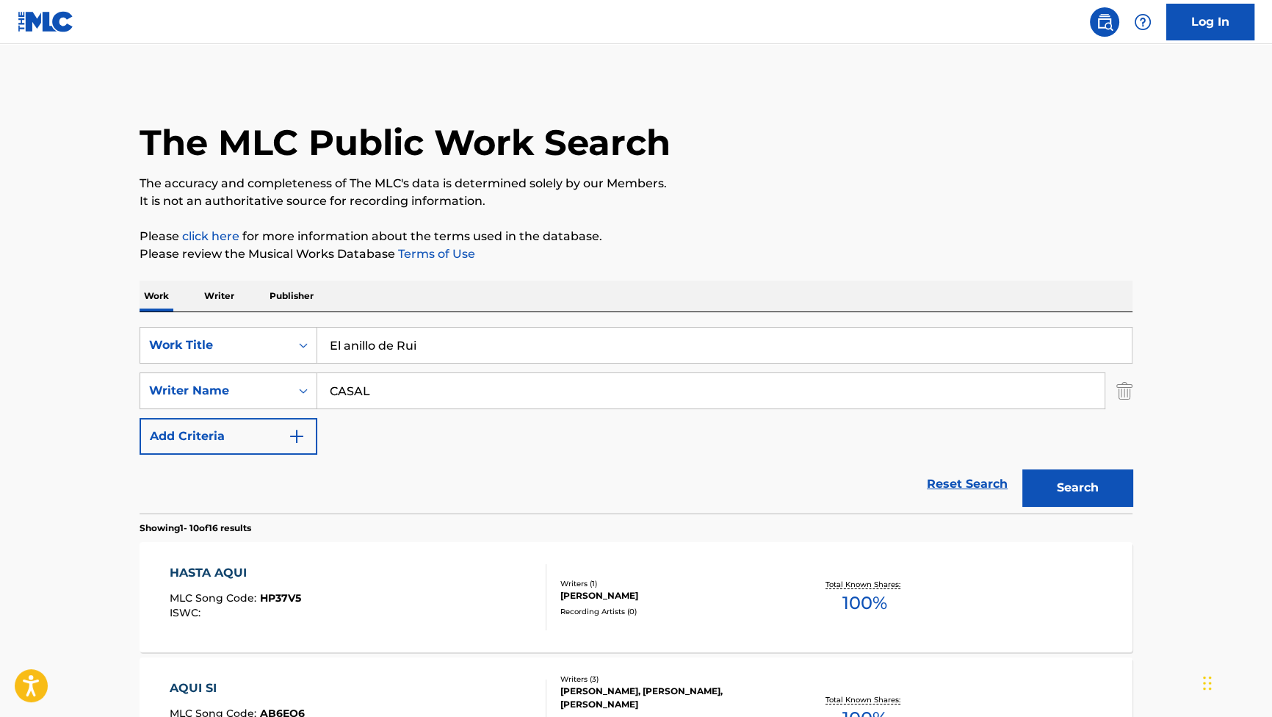
click at [1073, 494] on button "Search" at bounding box center [1077, 487] width 110 height 37
click at [250, 574] on div "EL ANILLO DE [PERSON_NAME]" at bounding box center [271, 573] width 203 height 18
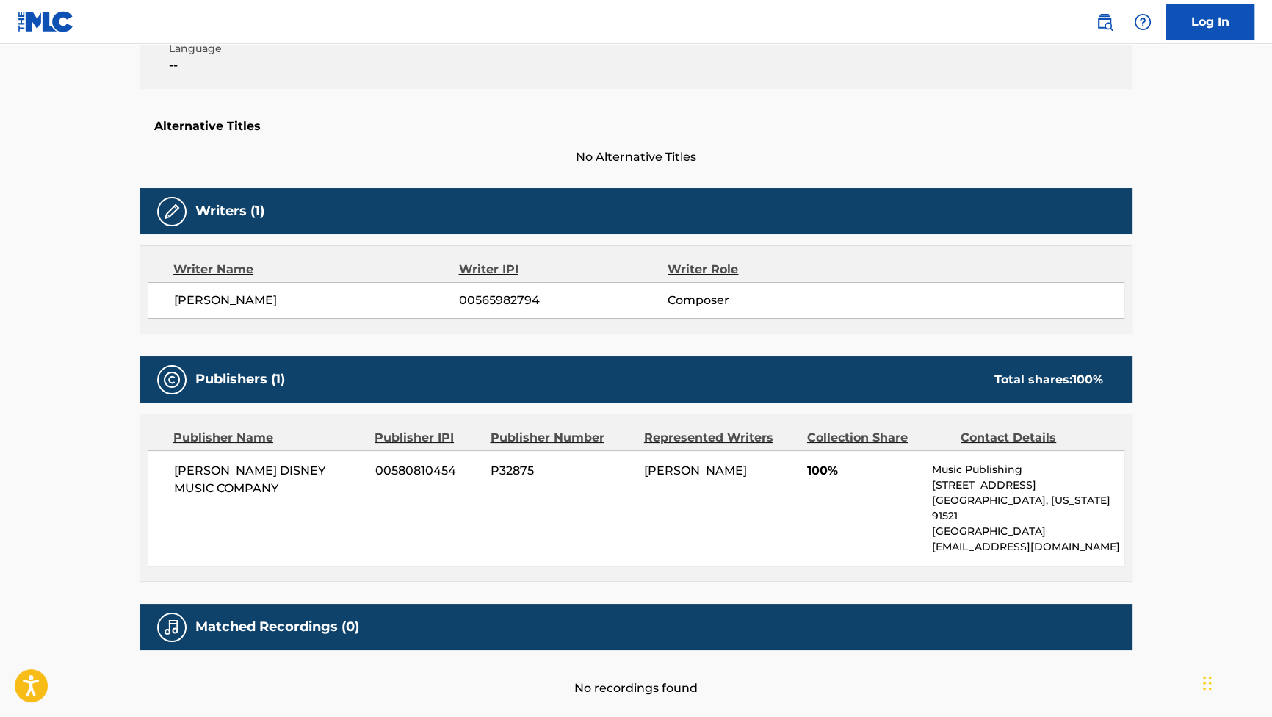
scroll to position [333, 0]
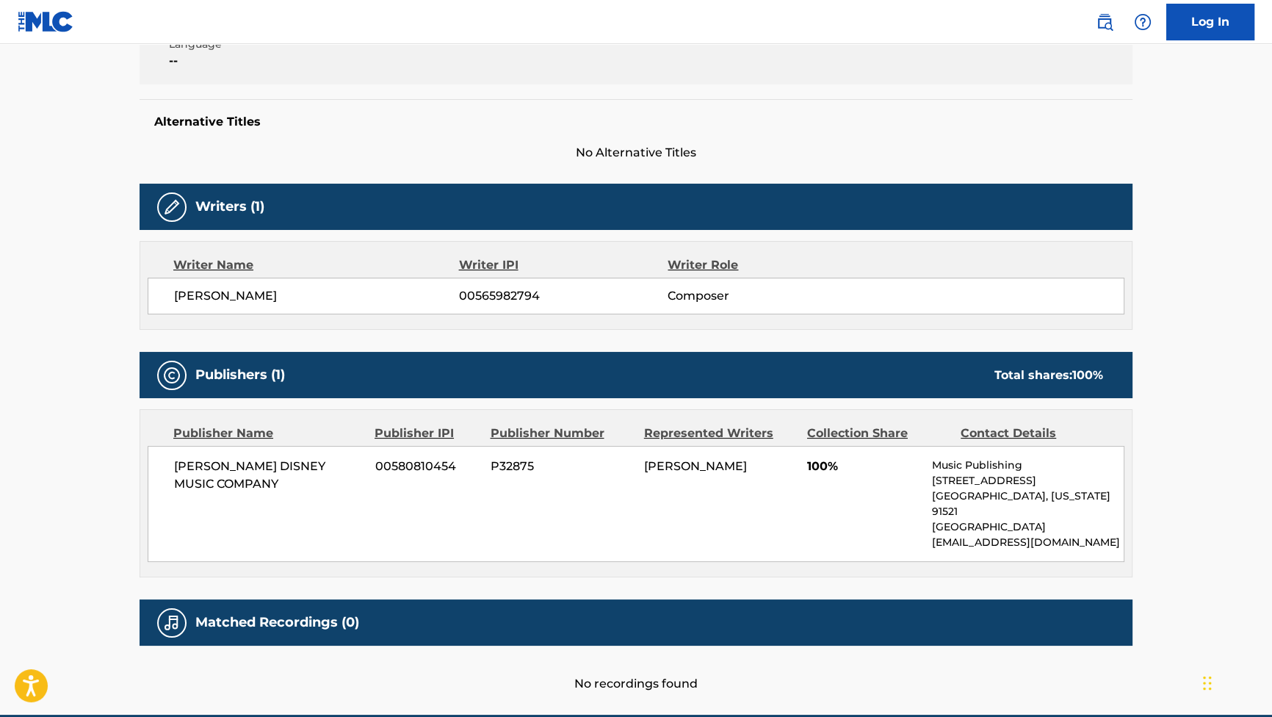
drag, startPoint x: 305, startPoint y: 300, endPoint x: 175, endPoint y: 294, distance: 130.9
click at [175, 294] on span "[PERSON_NAME]" at bounding box center [316, 296] width 285 height 18
copy span "[PERSON_NAME]"
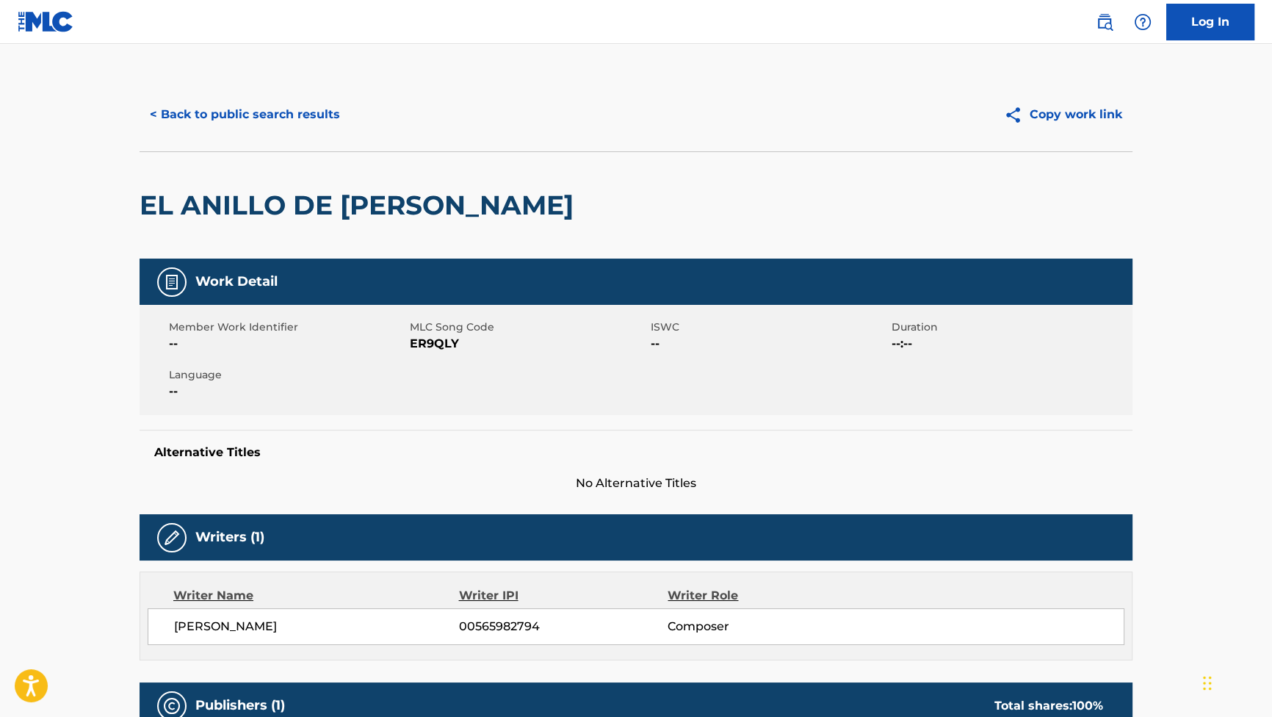
scroll to position [0, 0]
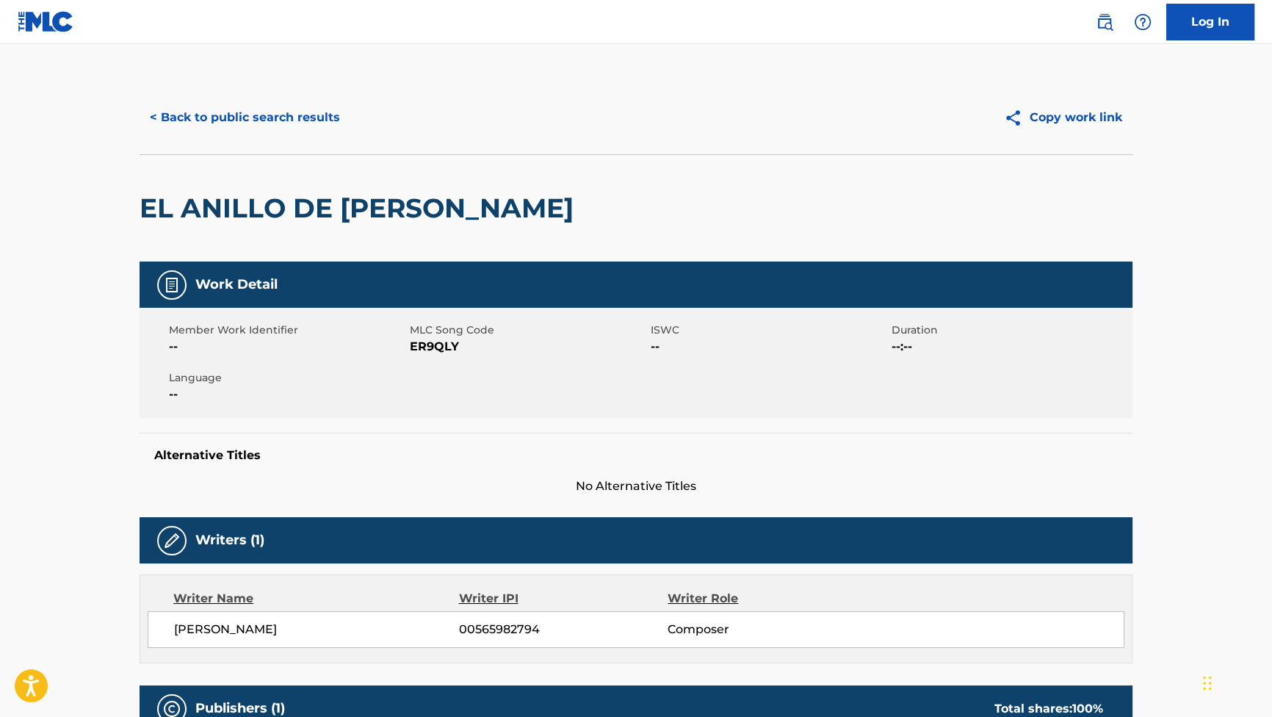
click at [278, 83] on div "< Back to public search results Copy work link" at bounding box center [636, 117] width 993 height 73
click at [283, 113] on button "< Back to public search results" at bounding box center [245, 117] width 211 height 37
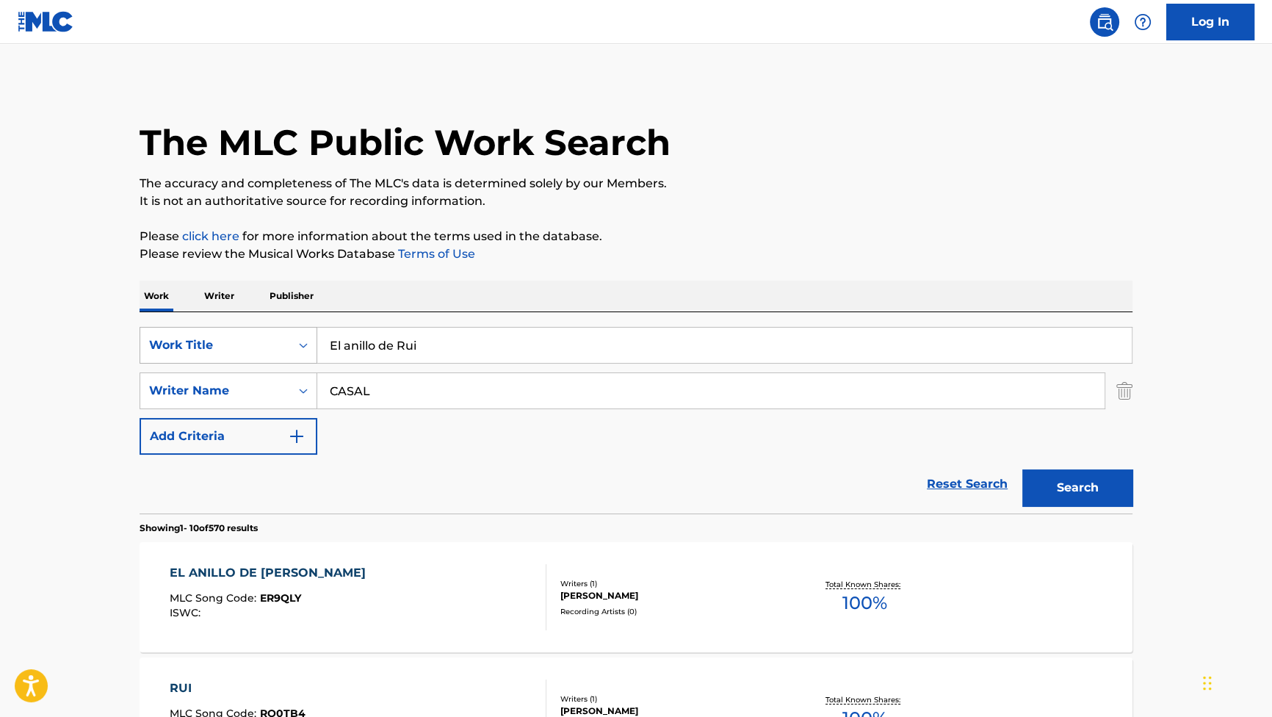
paste input "¿Para qué?"
drag, startPoint x: 432, startPoint y: 328, endPoint x: 262, endPoint y: 352, distance: 171.4
click at [262, 352] on div "SearchWithCriteriaf4614530-37e2-451e-85ee-c8e177bf9e69 Work Title El anillo de …" at bounding box center [636, 345] width 993 height 37
type input "¿Para qué?"
click at [1049, 496] on button "Search" at bounding box center [1077, 487] width 110 height 37
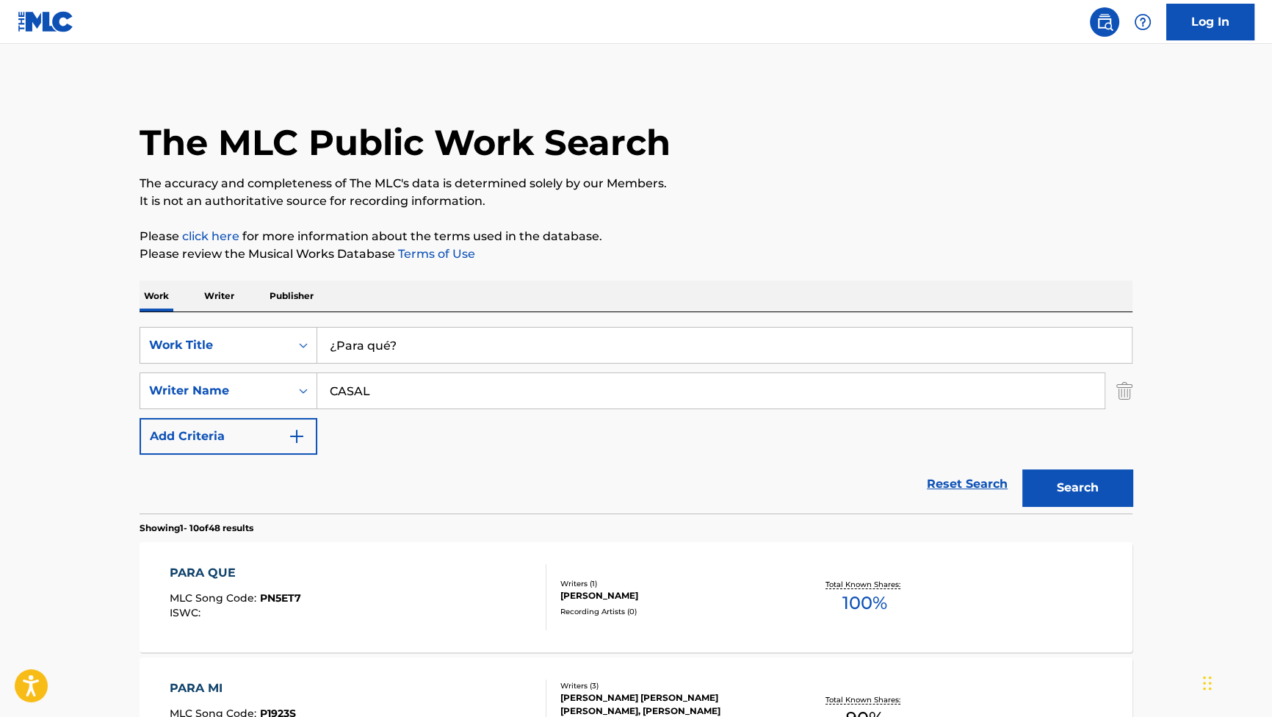
click at [220, 560] on div "PARA QUE MLC Song Code : PN5ET7 ISWC : Writers ( 1 ) [PERSON_NAME] Recording Ar…" at bounding box center [636, 597] width 993 height 110
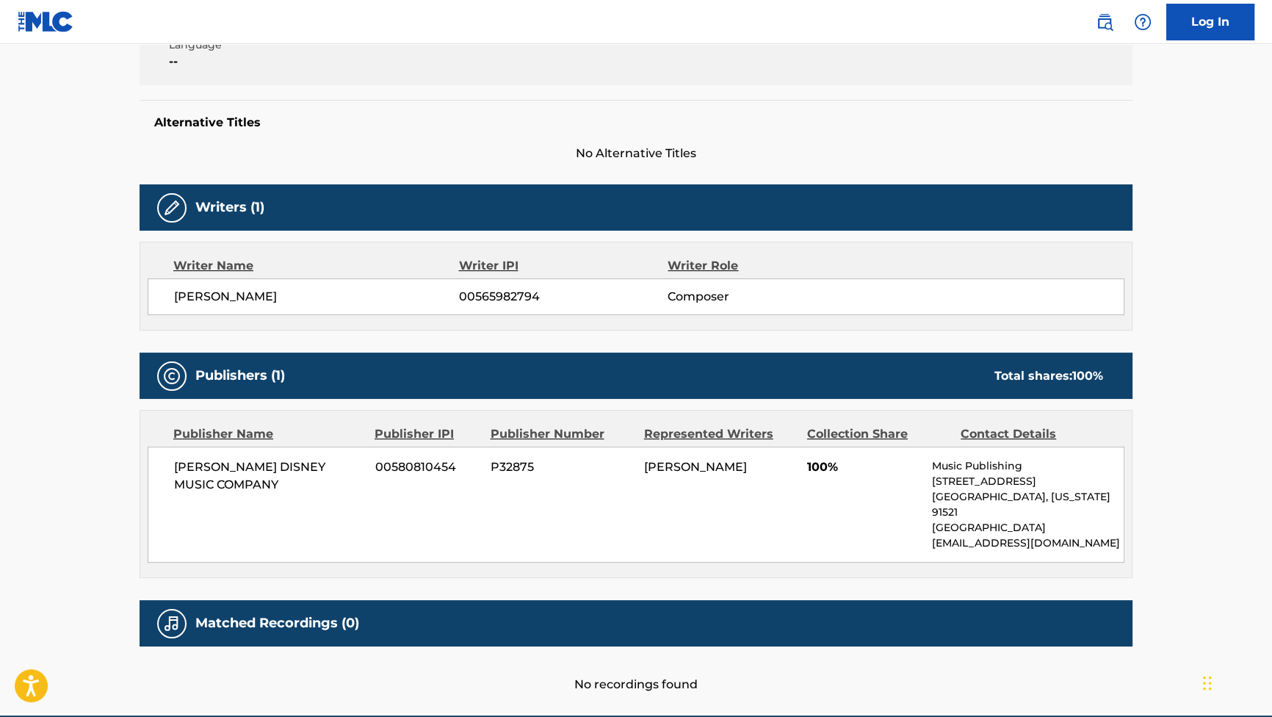
scroll to position [333, 0]
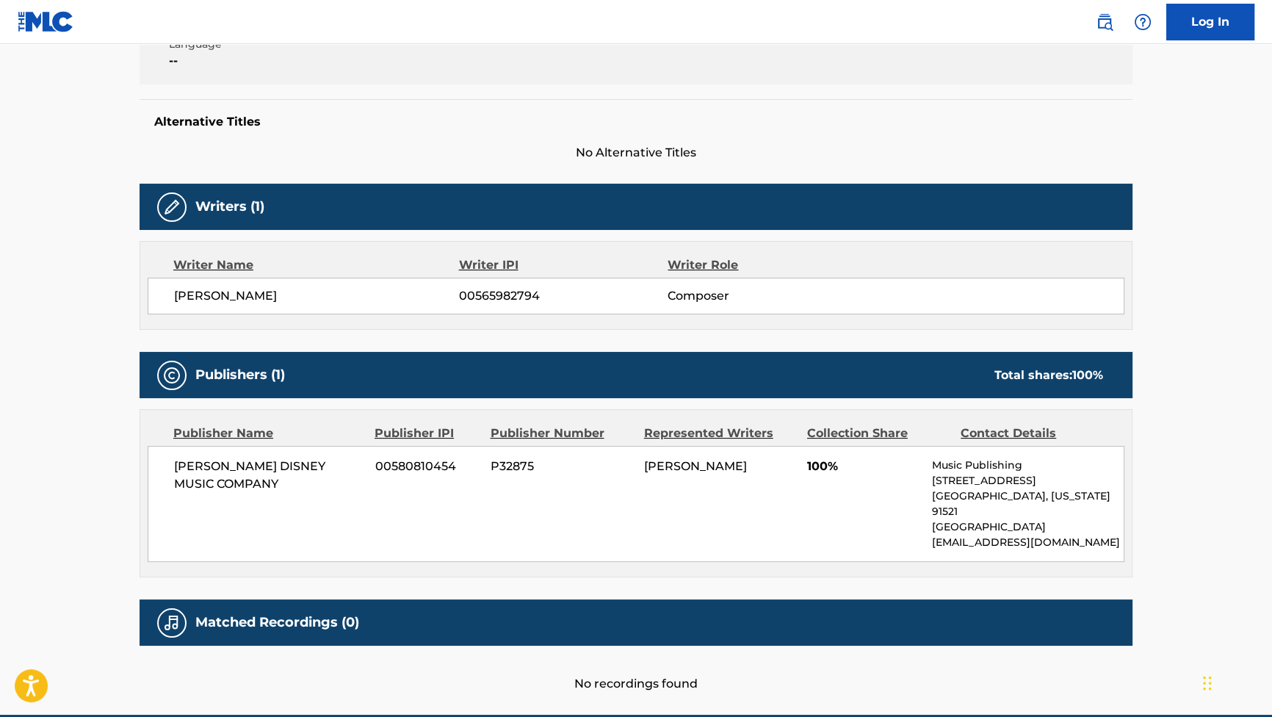
drag, startPoint x: 305, startPoint y: 297, endPoint x: 176, endPoint y: 297, distance: 130.0
click at [176, 297] on span "[PERSON_NAME]" at bounding box center [316, 296] width 285 height 18
copy span "[PERSON_NAME]"
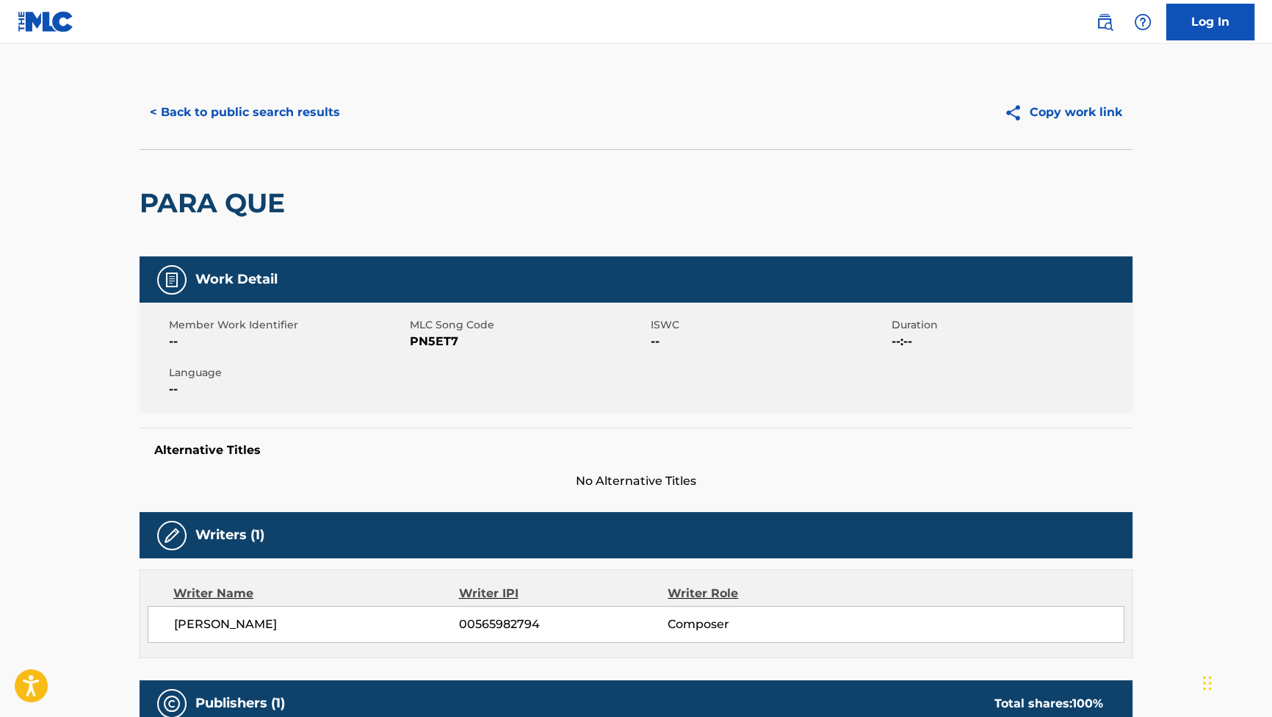
scroll to position [0, 0]
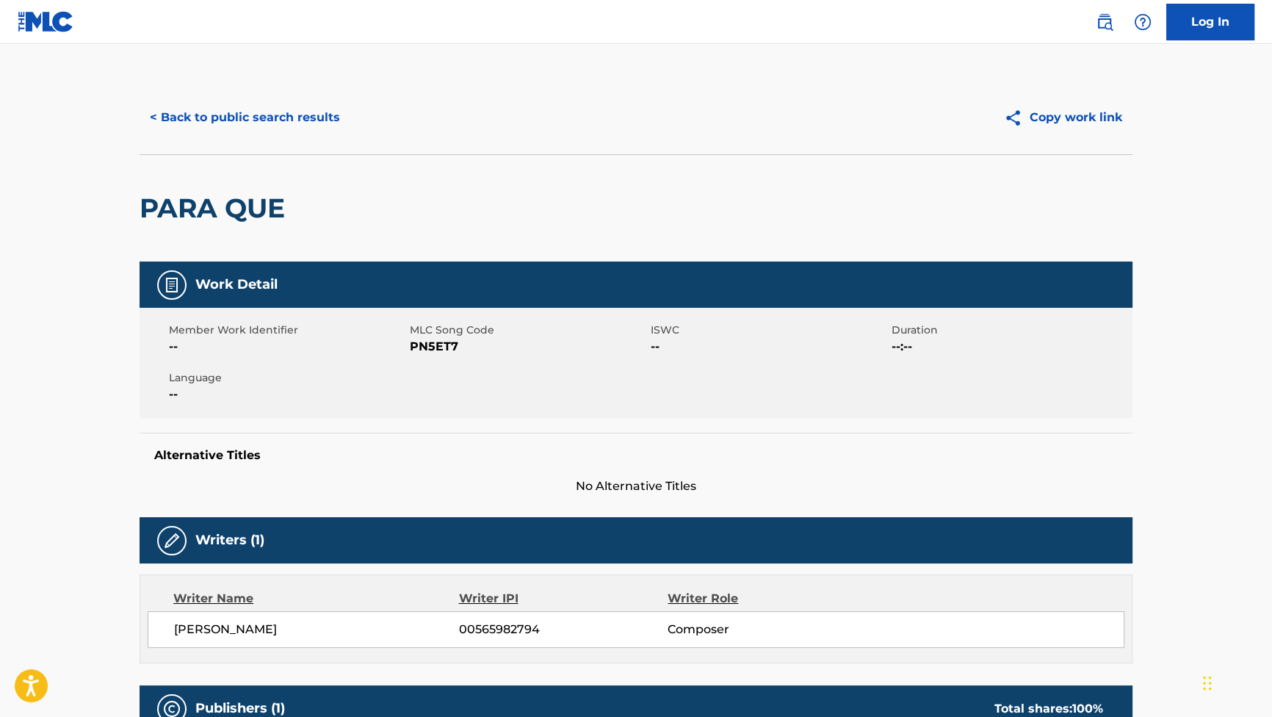
click at [297, 118] on button "< Back to public search results" at bounding box center [245, 117] width 211 height 37
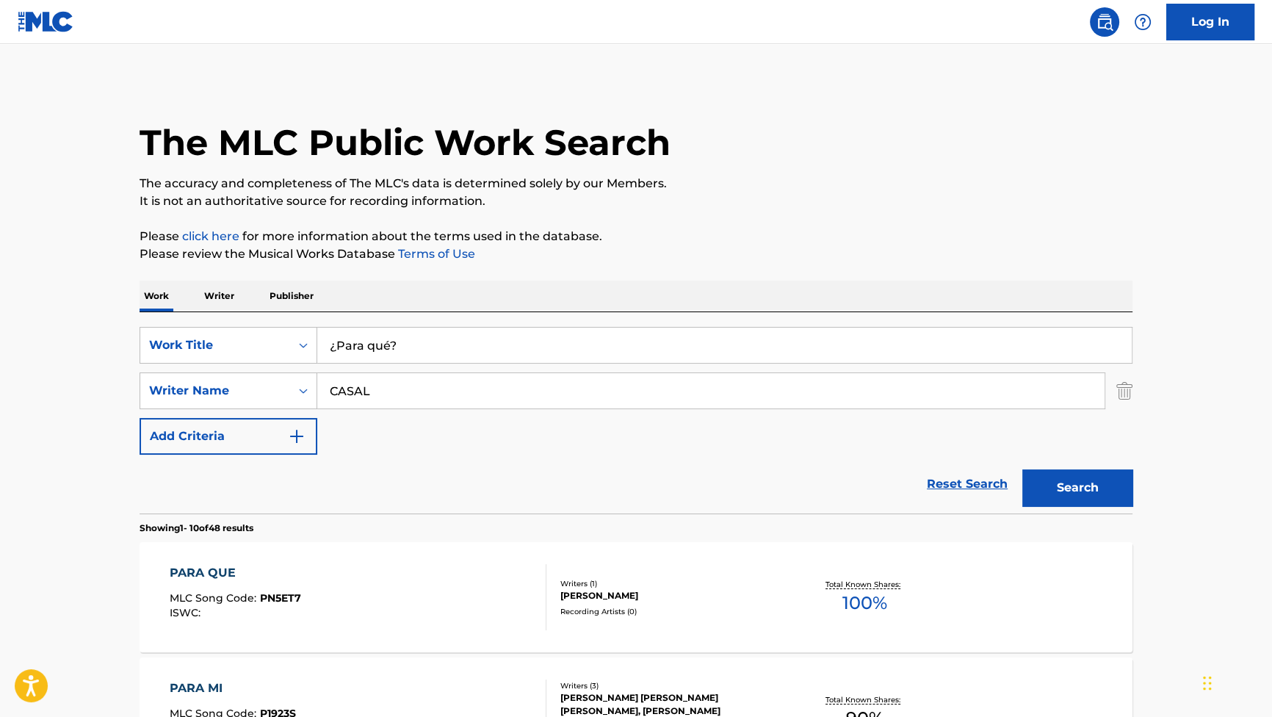
drag, startPoint x: 512, startPoint y: 376, endPoint x: 483, endPoint y: 359, distance: 33.2
click at [481, 364] on div "SearchWithCriteriaf4614530-37e2-451e-85ee-c8e177bf9e69 Work Title ¿Para qué? Se…" at bounding box center [636, 391] width 993 height 128
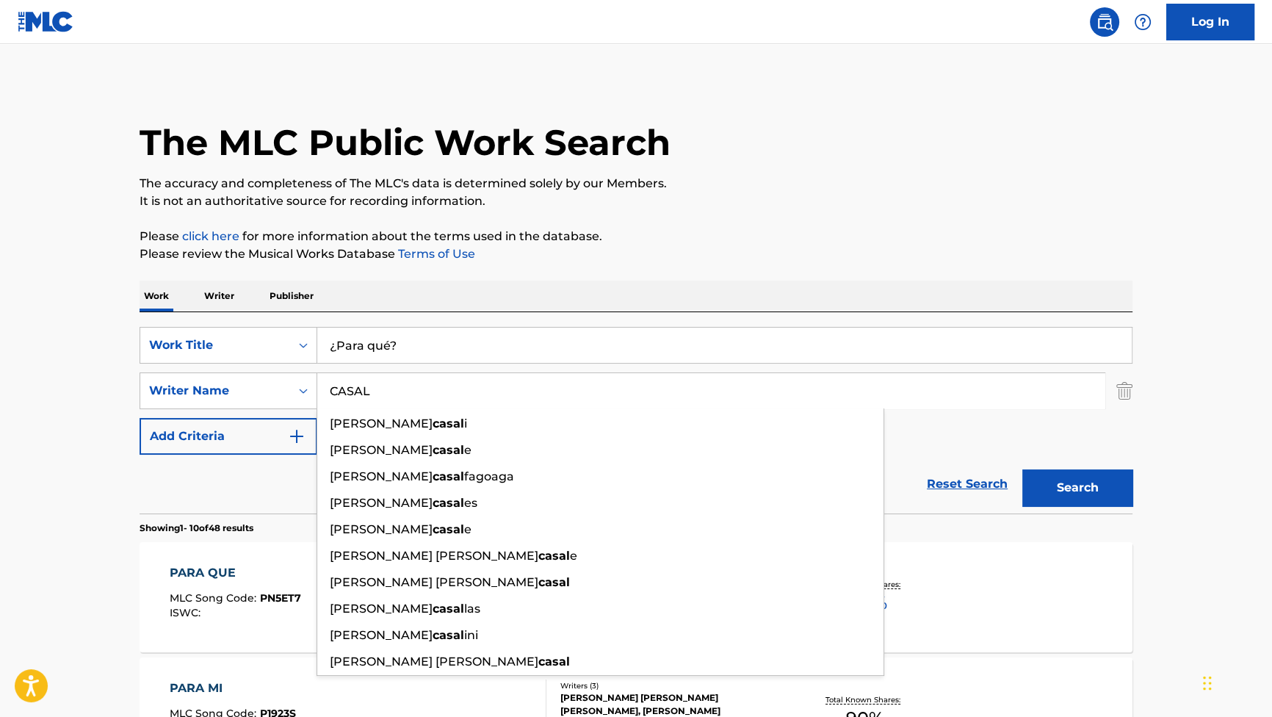
drag, startPoint x: 499, startPoint y: 341, endPoint x: 256, endPoint y: 311, distance: 244.8
click at [256, 312] on div "SearchWithCriteriaf4614530-37e2-451e-85ee-c8e177bf9e69 Work Title ¿Para qué? Se…" at bounding box center [636, 412] width 993 height 201
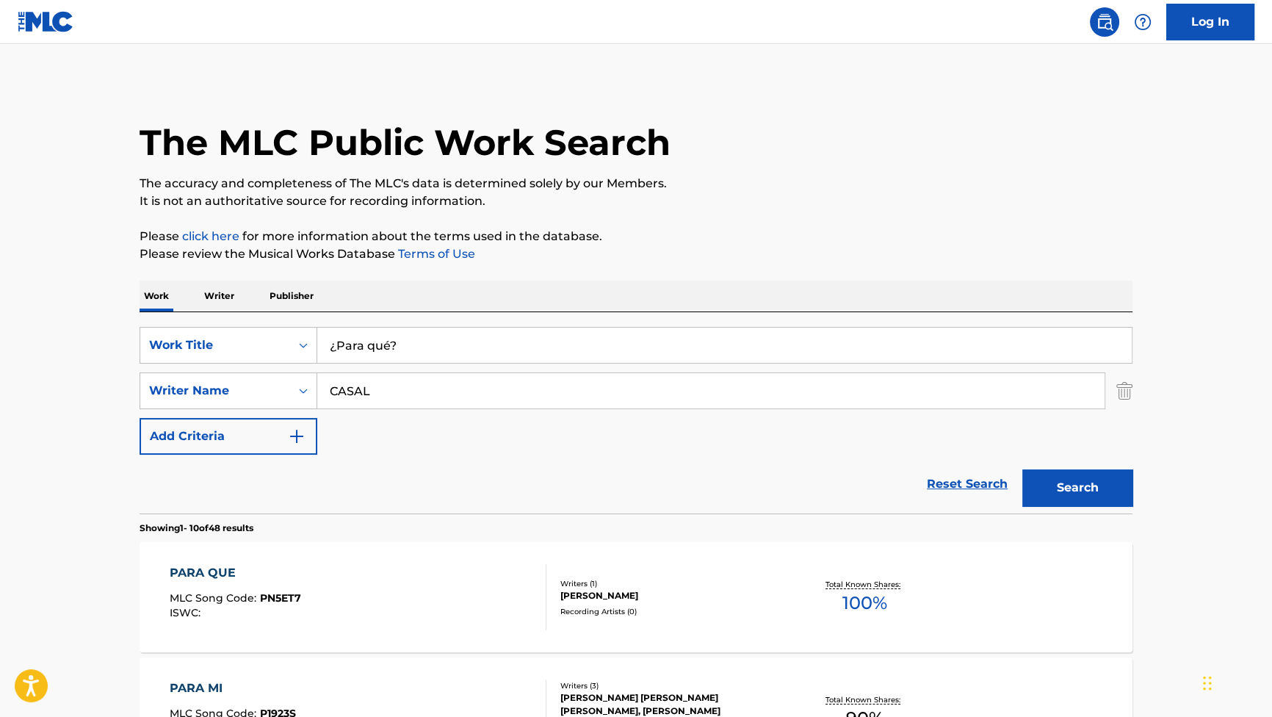
paste input "Nos vemos por allí"
type input "Nos vemos por allí"
click at [1065, 489] on button "Search" at bounding box center [1077, 487] width 110 height 37
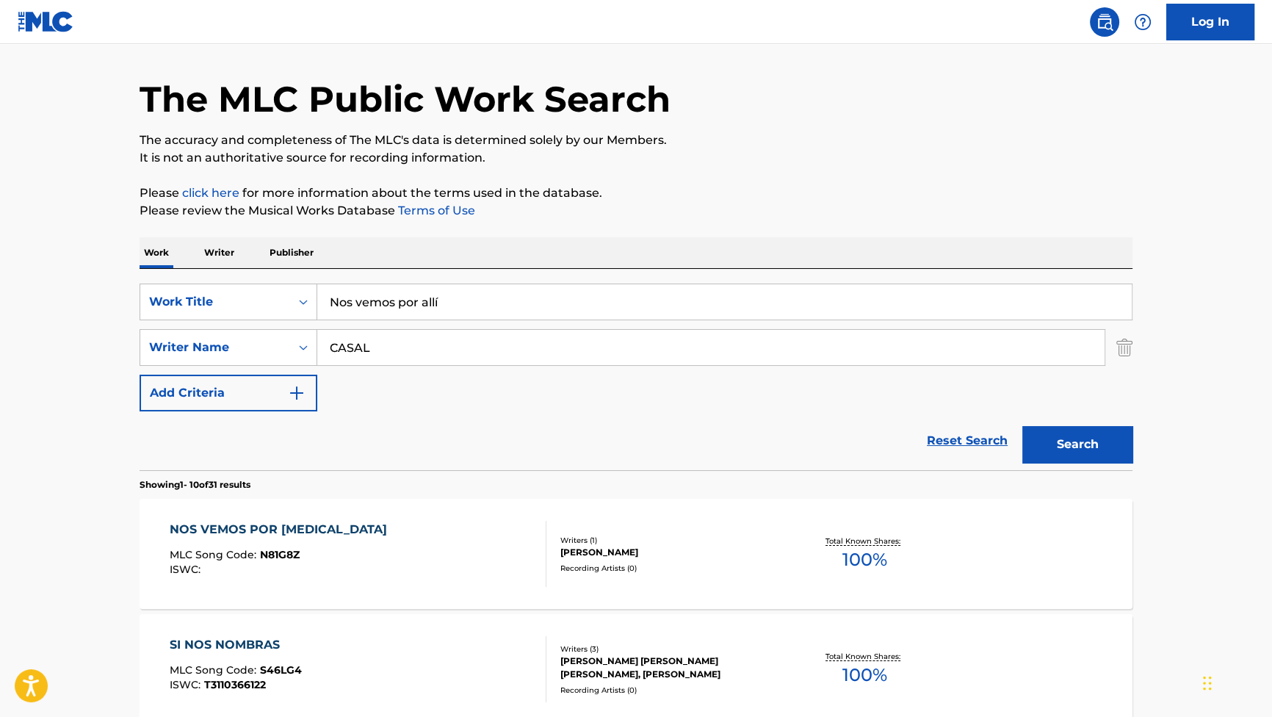
scroll to position [66, 0]
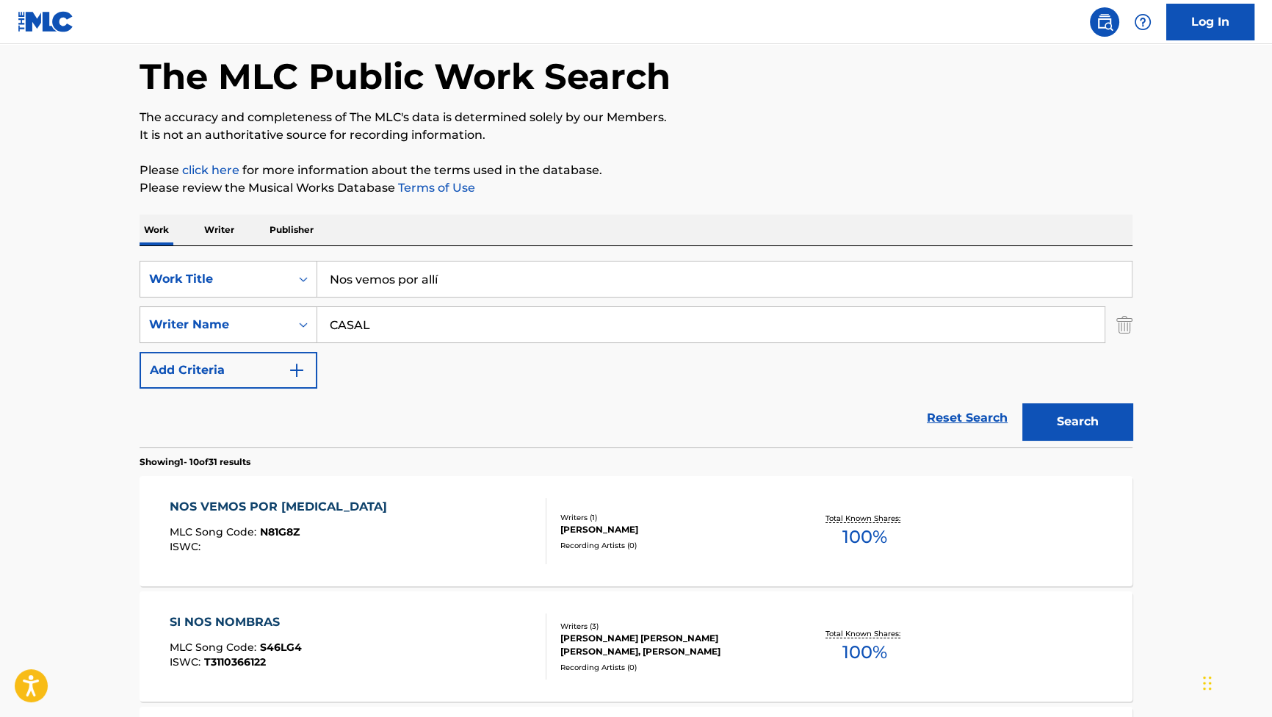
click at [261, 506] on div "NOS VEMOS POR [MEDICAL_DATA]" at bounding box center [282, 507] width 225 height 18
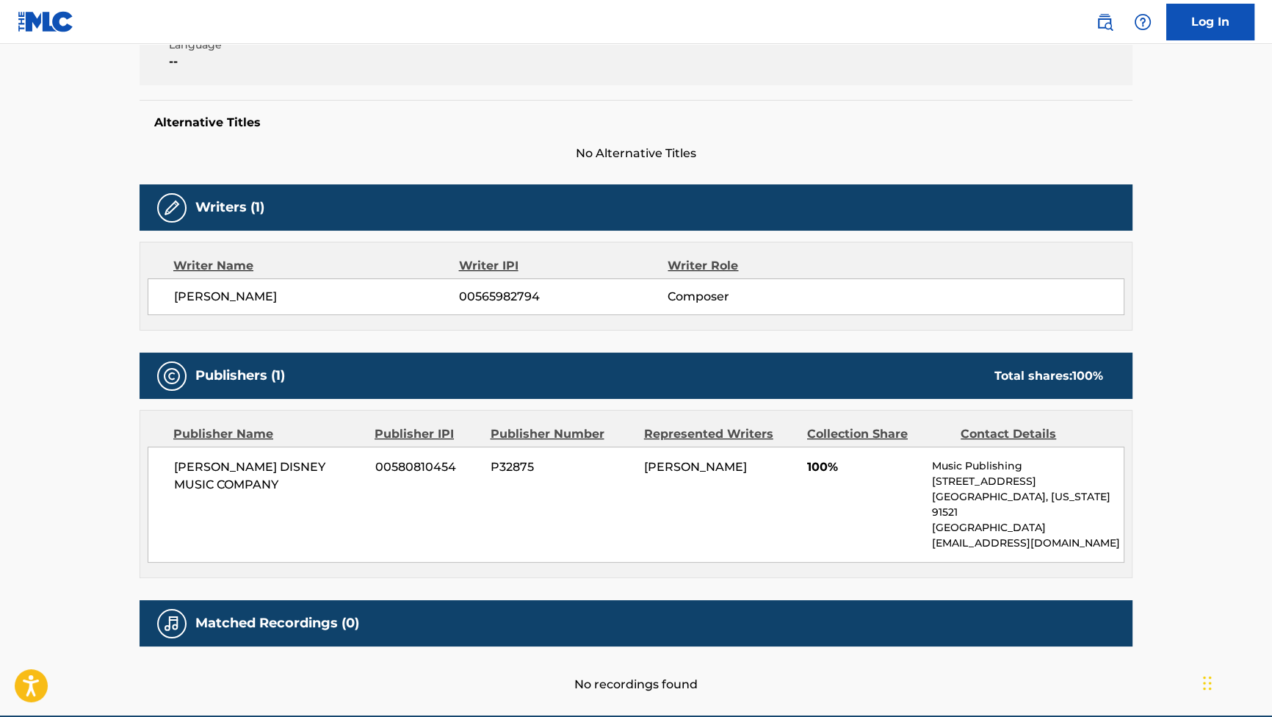
scroll to position [333, 0]
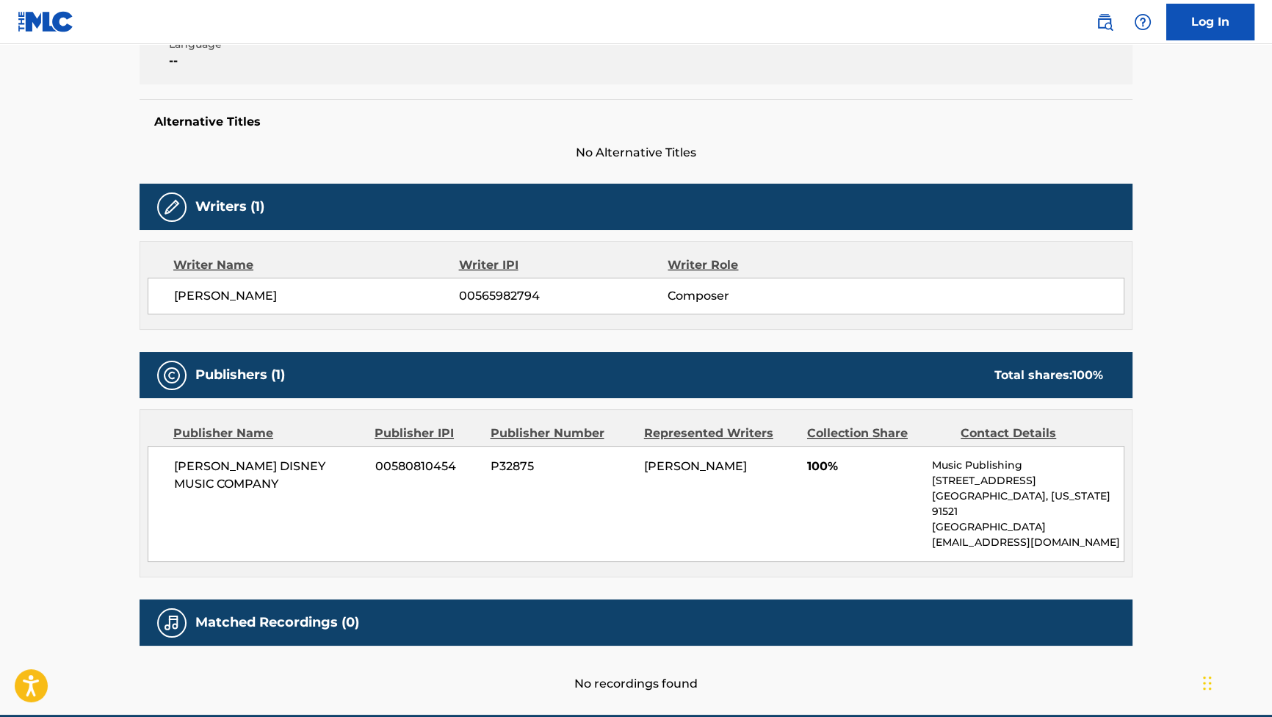
drag, startPoint x: 303, startPoint y: 297, endPoint x: 163, endPoint y: 303, distance: 140.4
click at [163, 303] on div "[PERSON_NAME] ARES 00565982794 Composer" at bounding box center [636, 296] width 977 height 37
copy span "[PERSON_NAME]"
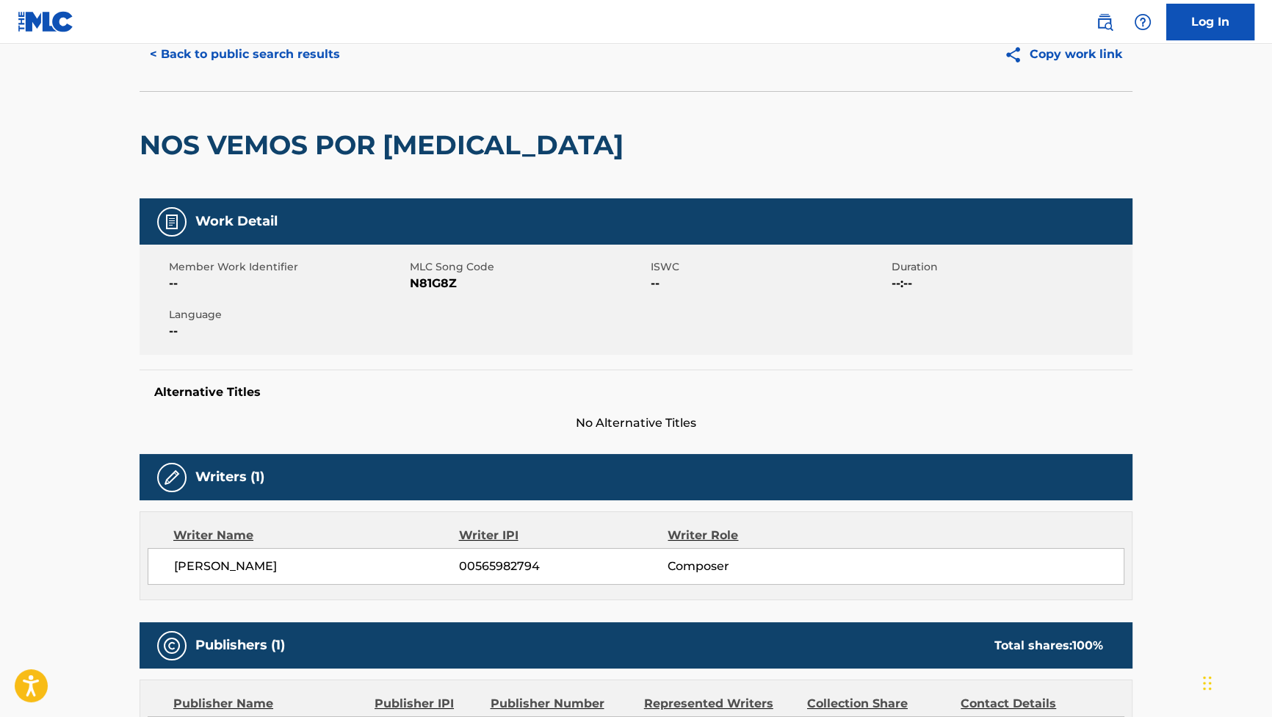
scroll to position [0, 0]
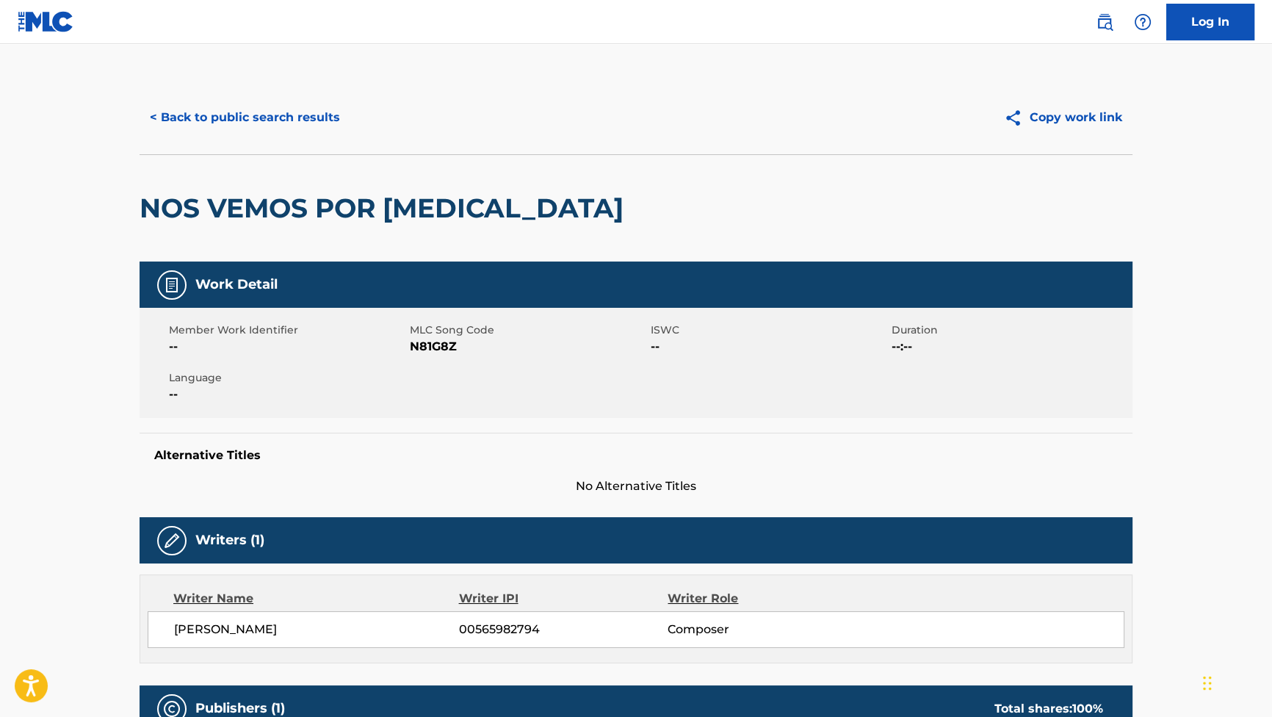
click at [297, 106] on button "< Back to public search results" at bounding box center [245, 117] width 211 height 37
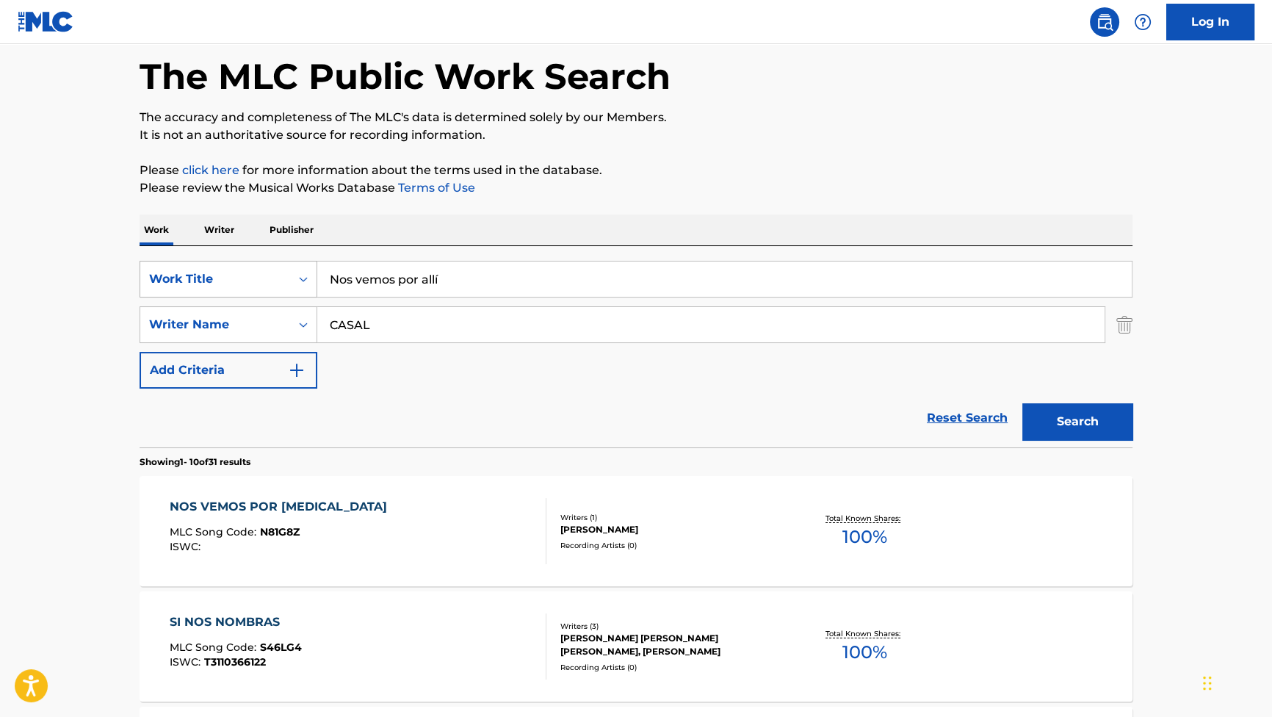
drag, startPoint x: 484, startPoint y: 292, endPoint x: 203, endPoint y: 267, distance: 282.4
click at [203, 267] on div "SearchWithCriteriaf4614530-37e2-451e-85ee-c8e177bf9e69 Work Title Nos vemos por…" at bounding box center [636, 279] width 993 height 37
paste input "[PERSON_NAME]"
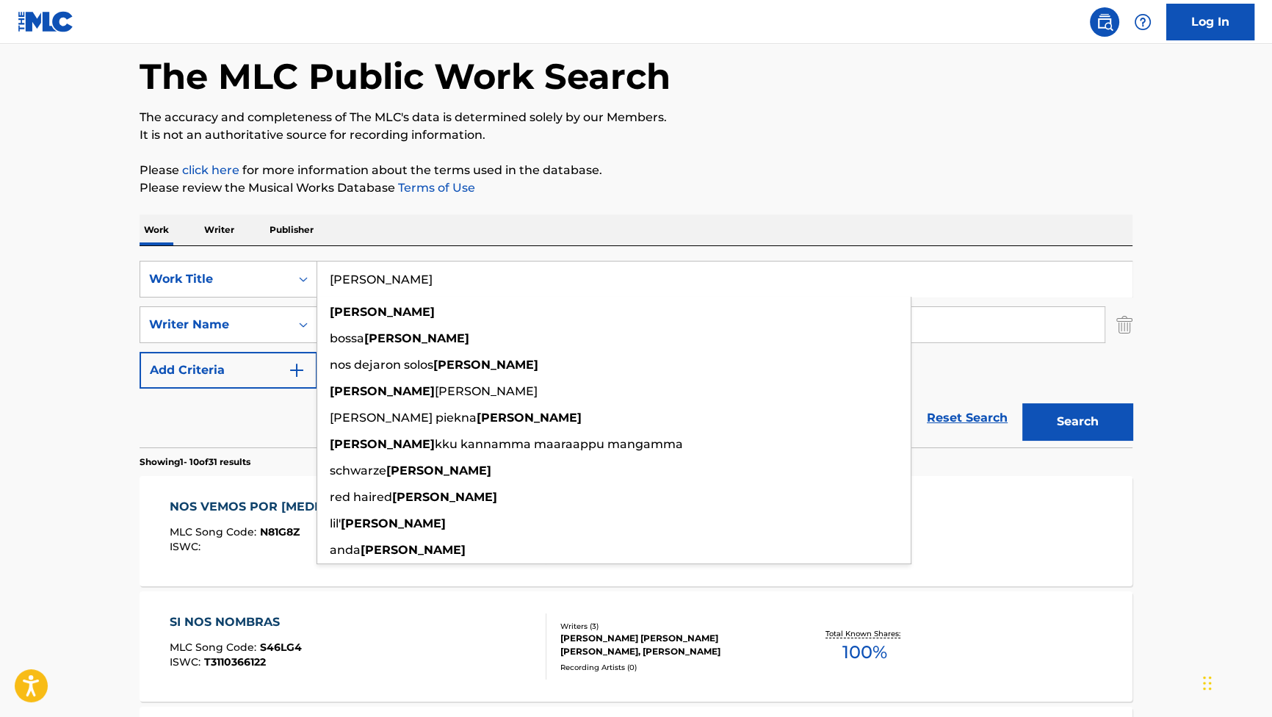
type input "[PERSON_NAME]"
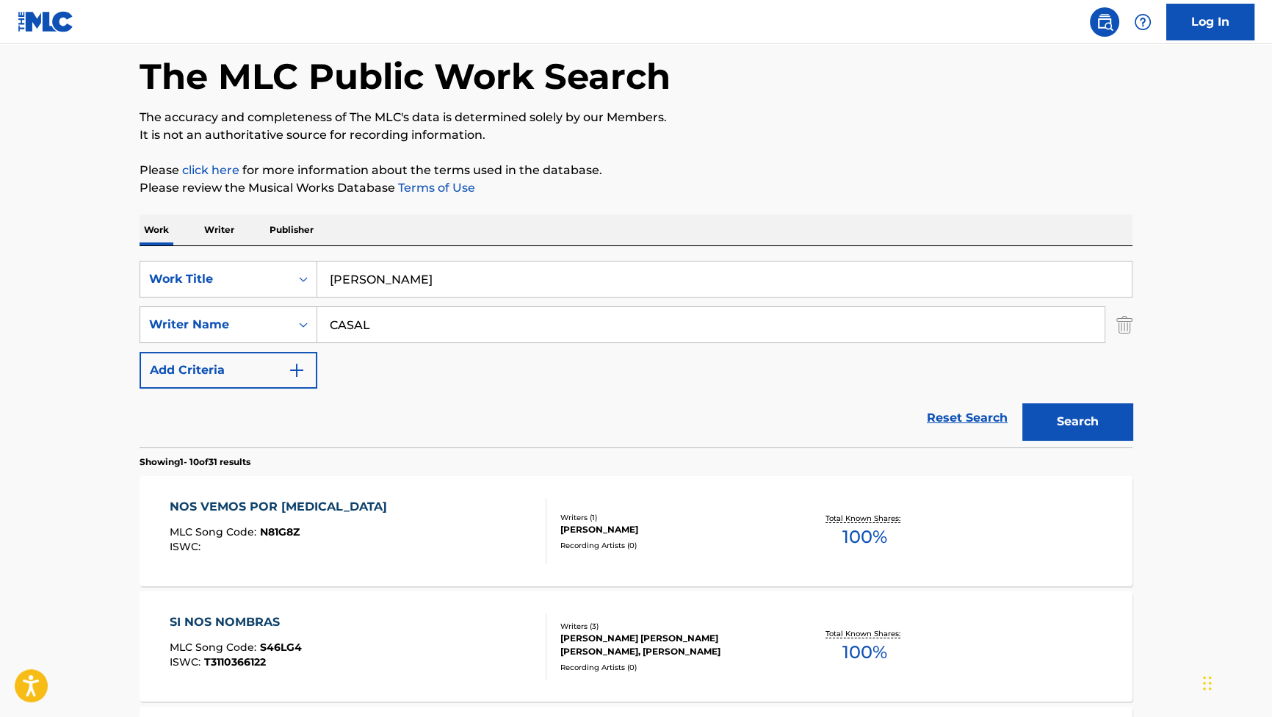
click at [1013, 413] on link "Reset Search" at bounding box center [966, 418] width 95 height 32
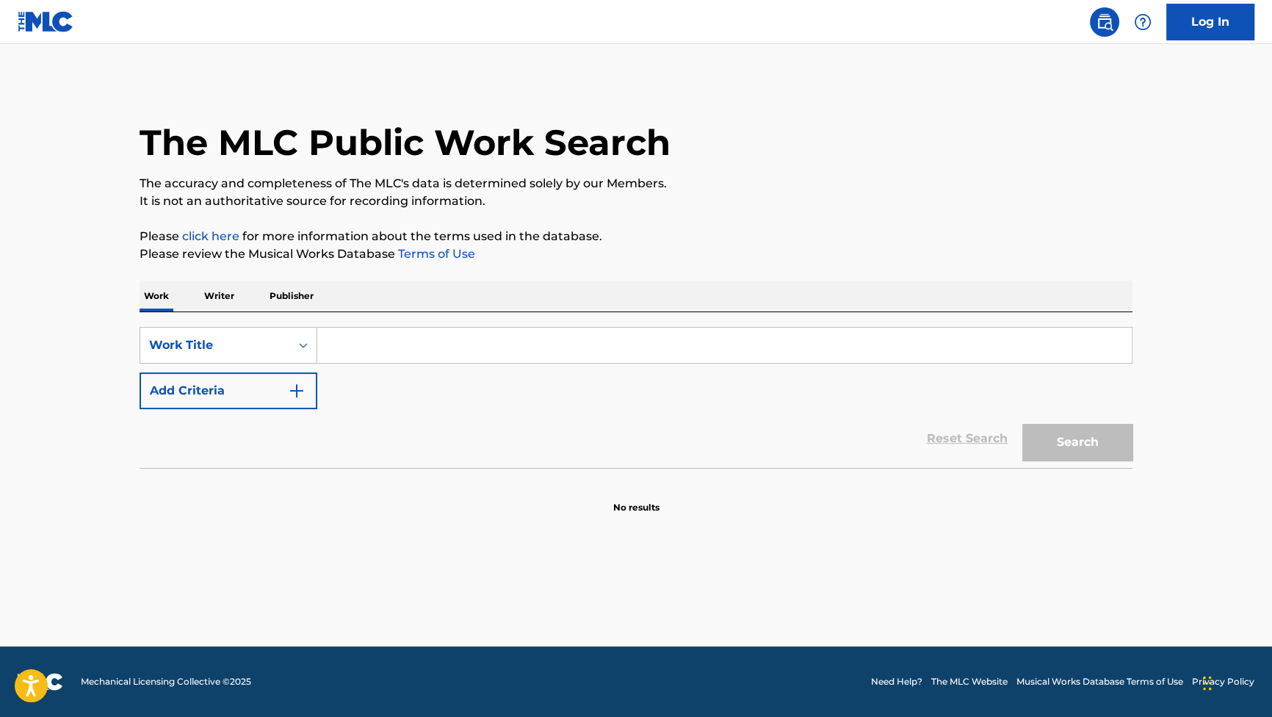
click at [452, 351] on input "Search Form" at bounding box center [724, 345] width 814 height 35
paste input "[PERSON_NAME]"
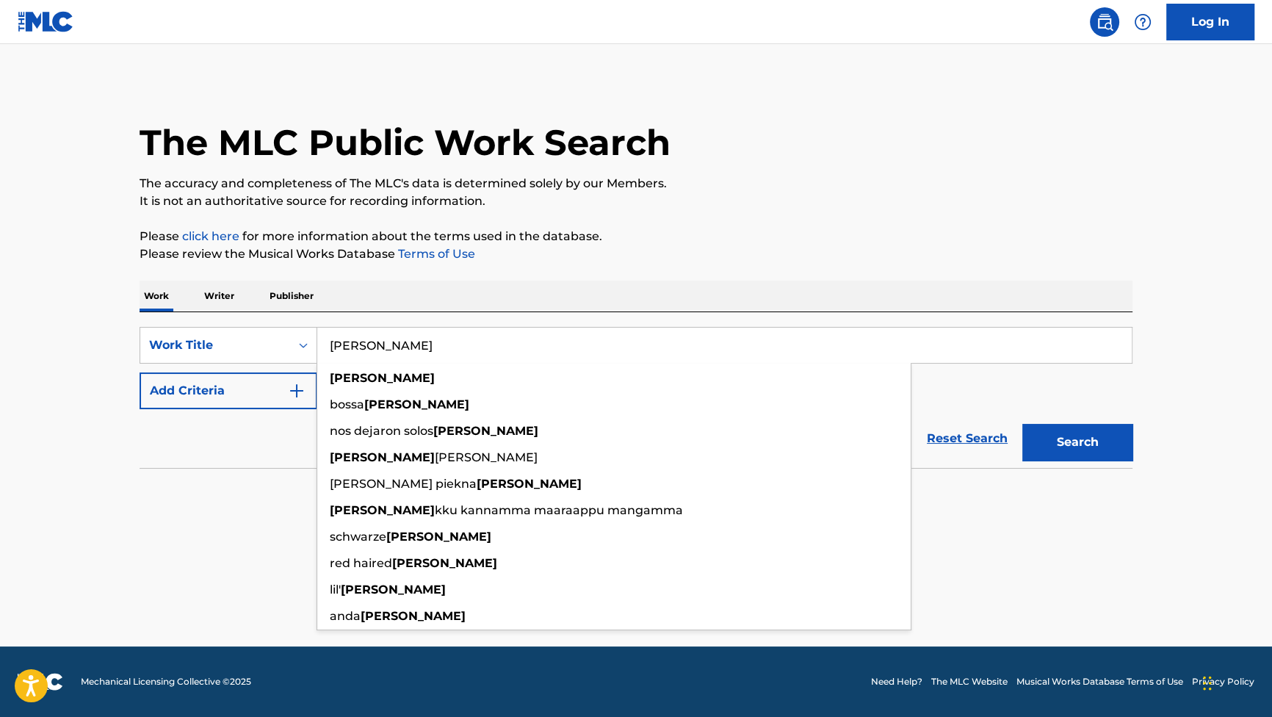
type input "[PERSON_NAME]"
click at [301, 372] on button "Add Criteria" at bounding box center [229, 390] width 178 height 37
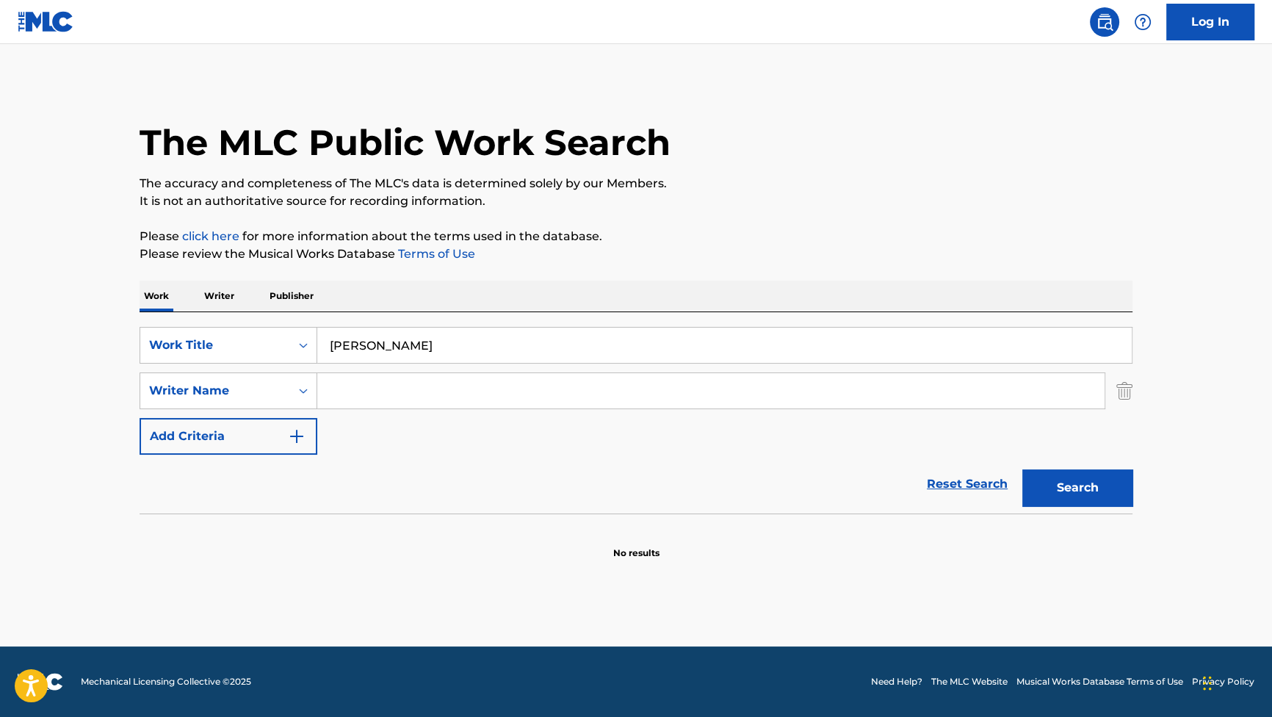
click at [352, 389] on input "Search Form" at bounding box center [710, 390] width 787 height 35
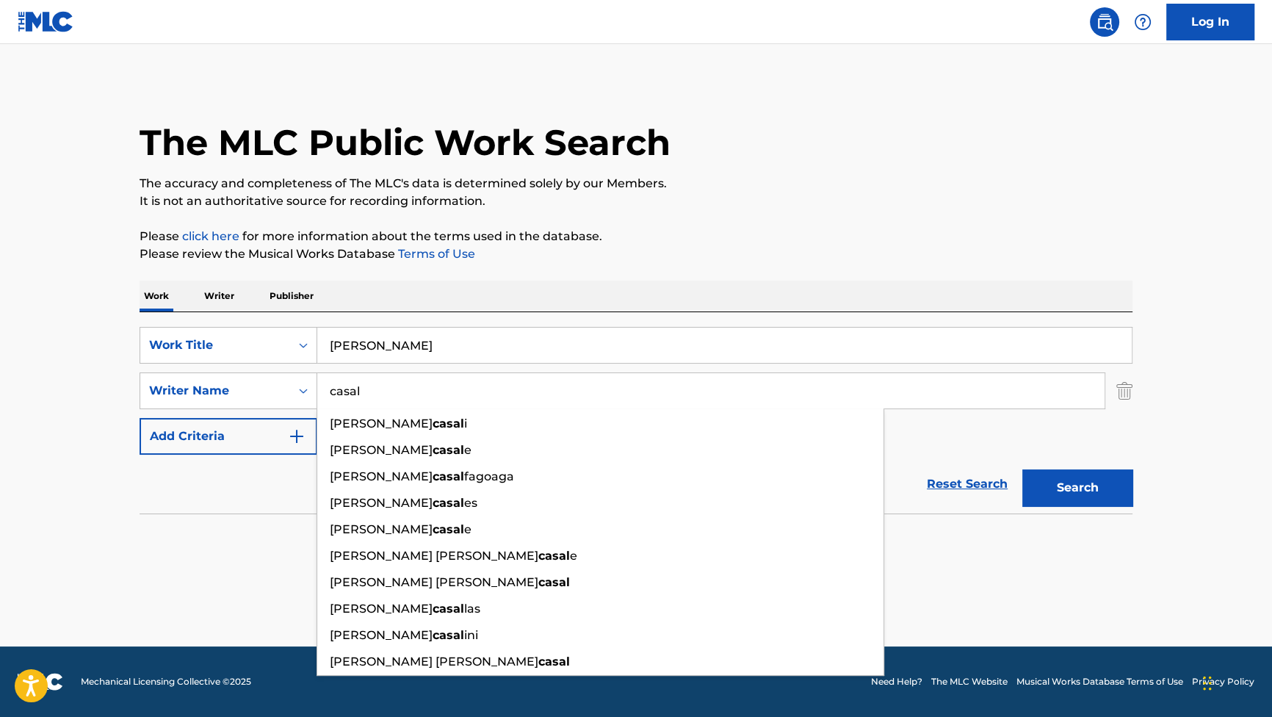
type input "casal"
click at [1034, 476] on button "Search" at bounding box center [1077, 487] width 110 height 37
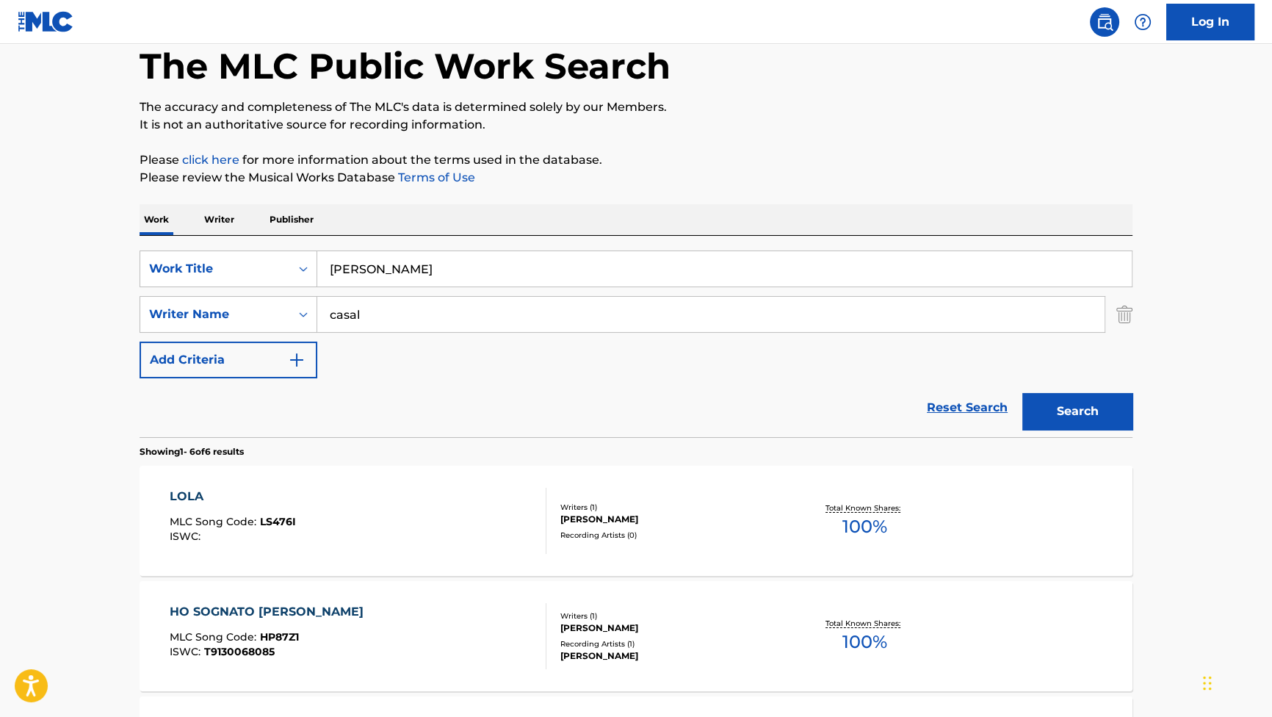
scroll to position [133, 0]
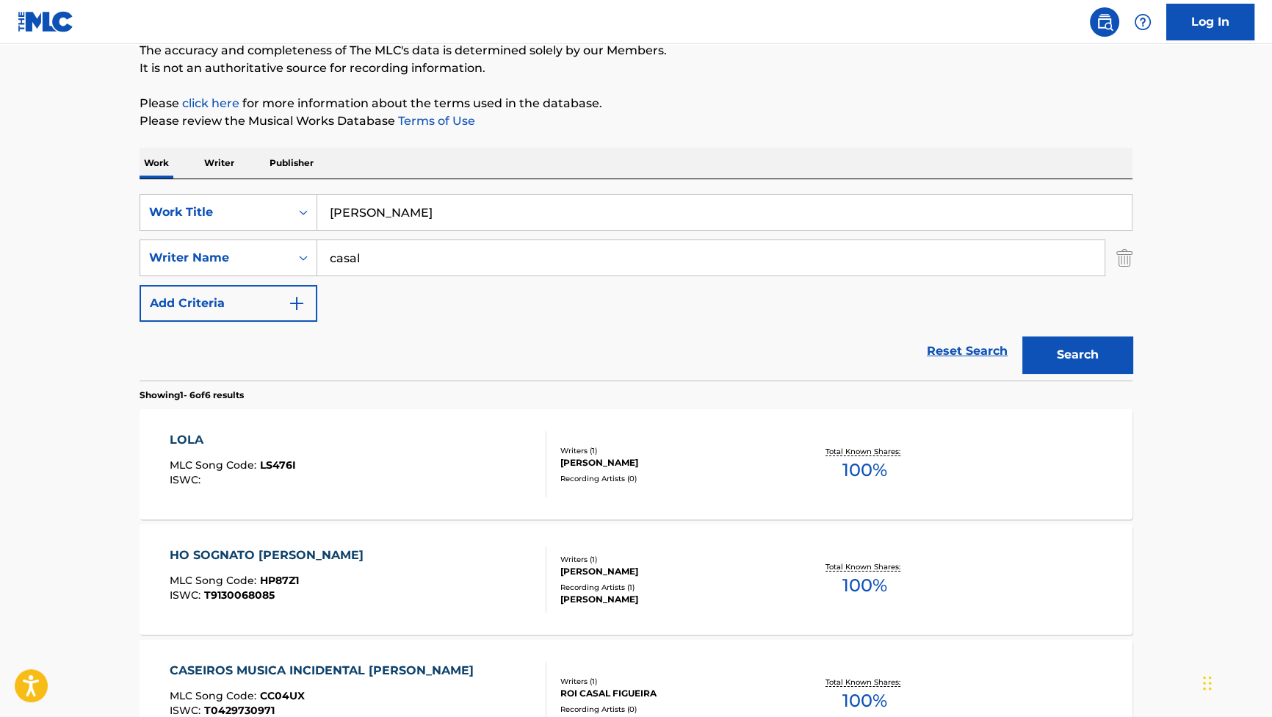
click at [171, 430] on div "[PERSON_NAME] MLC Song Code : LS476I ISWC : Writers ( 1 ) [PERSON_NAME] Recordi…" at bounding box center [636, 464] width 993 height 110
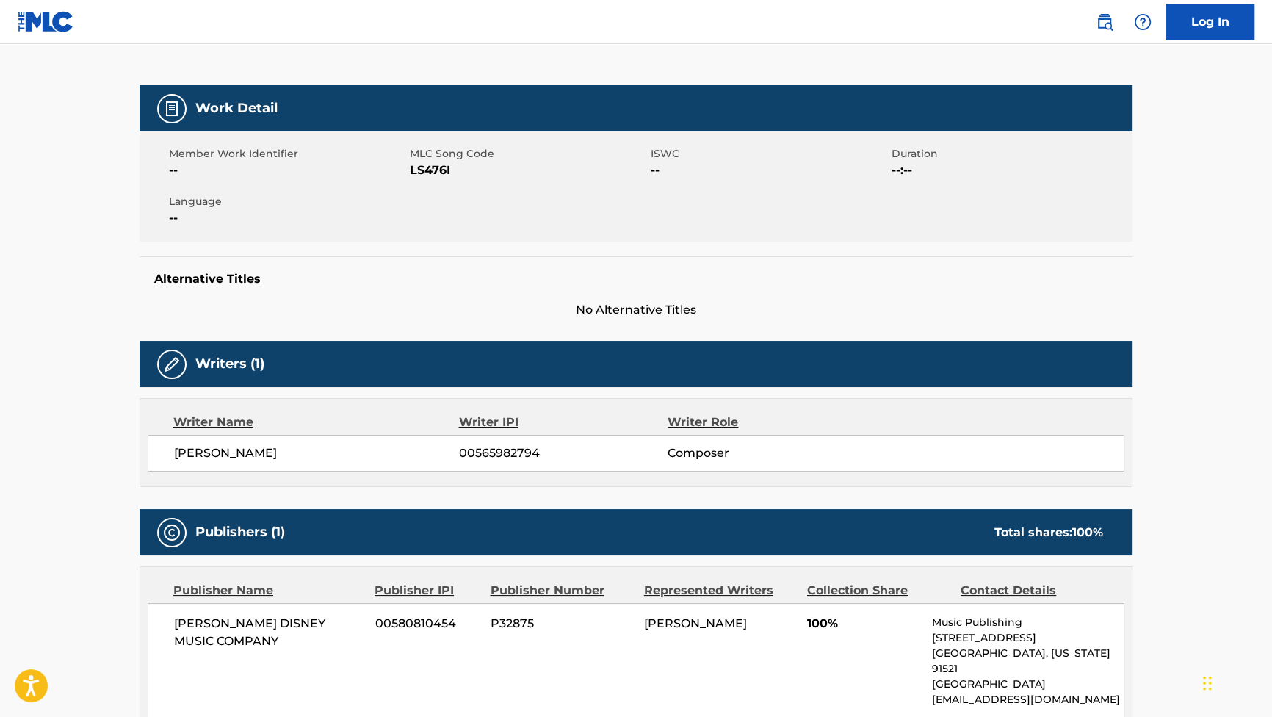
scroll to position [200, 0]
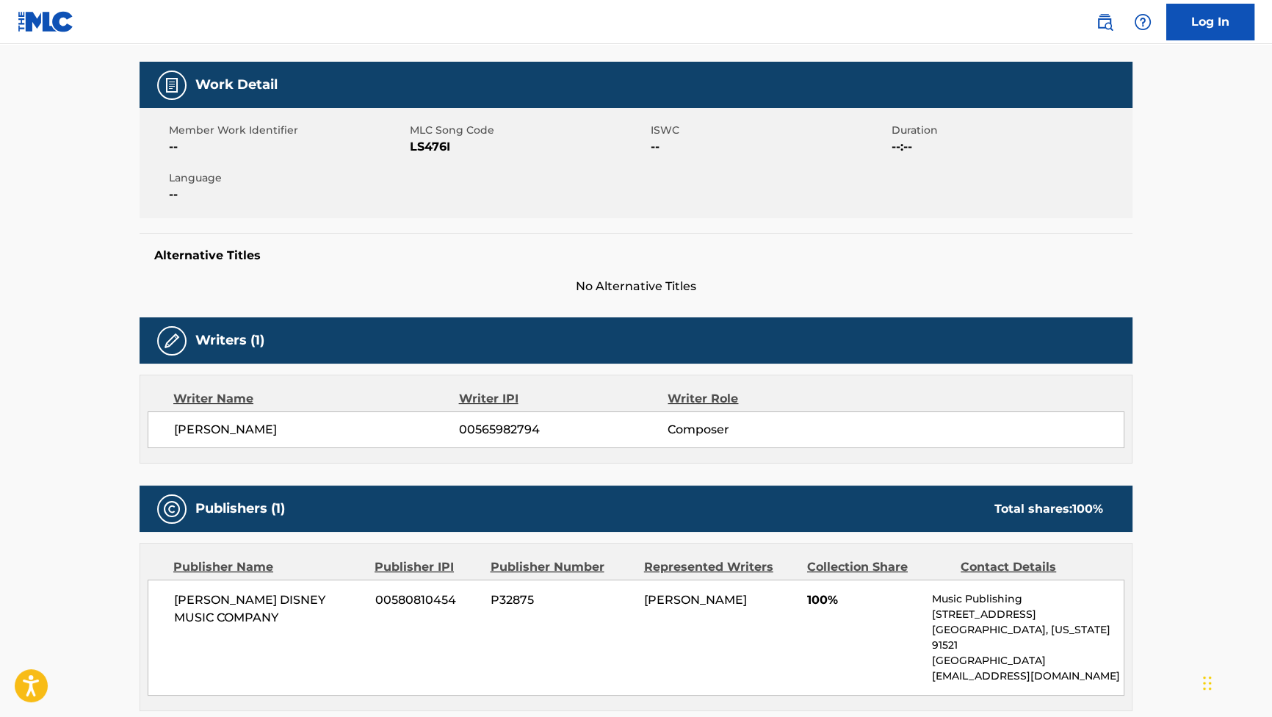
drag, startPoint x: 308, startPoint y: 427, endPoint x: 176, endPoint y: 425, distance: 132.2
click at [176, 425] on span "[PERSON_NAME]" at bounding box center [316, 430] width 285 height 18
copy span "[PERSON_NAME]"
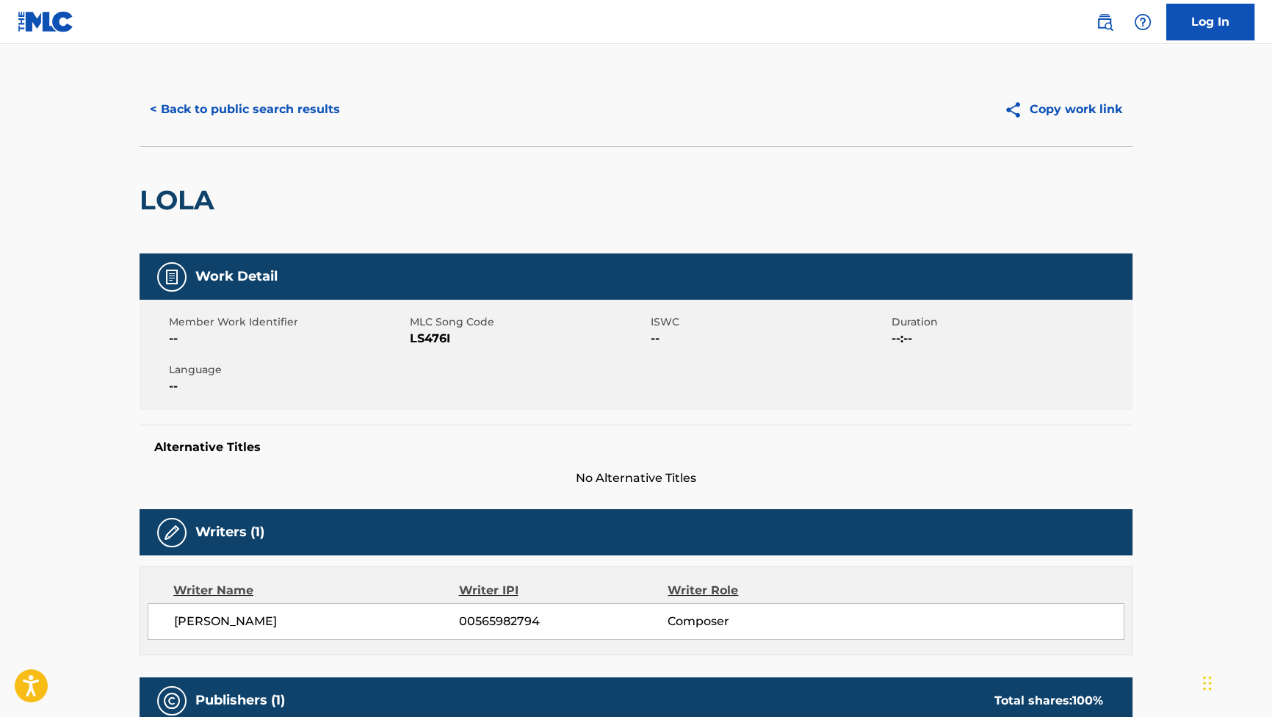
scroll to position [0, 0]
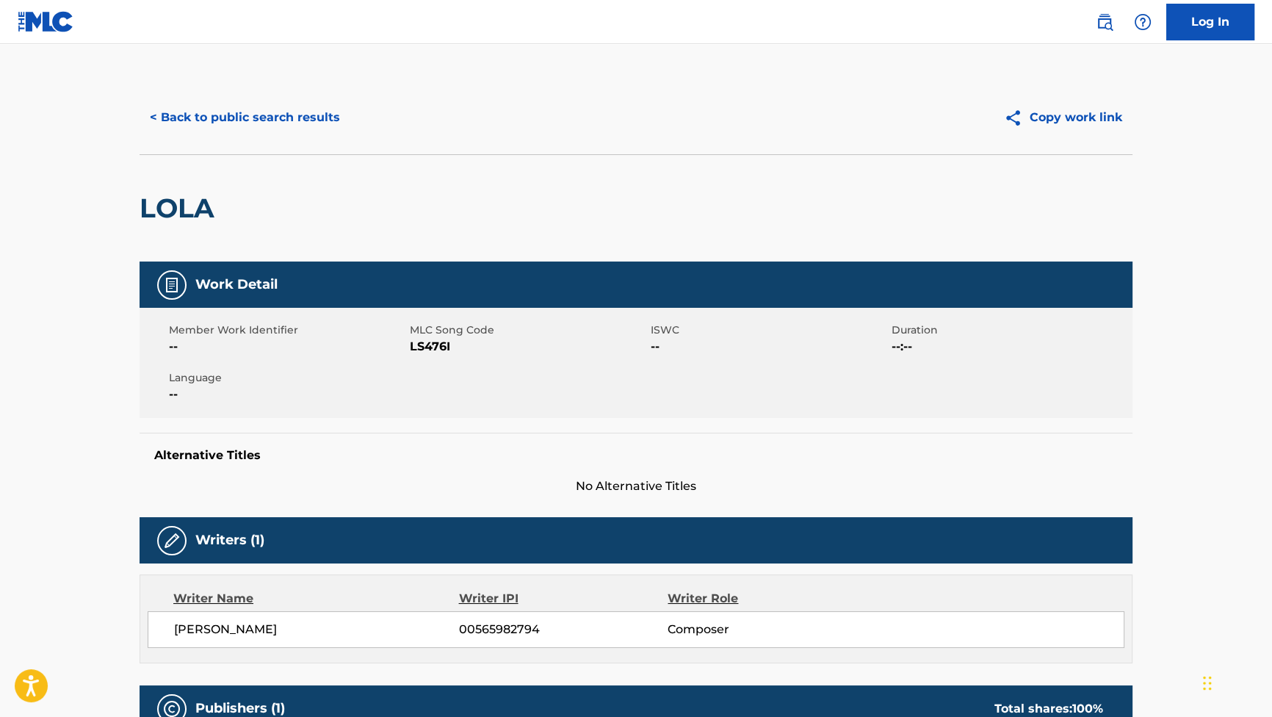
click at [258, 119] on button "< Back to public search results" at bounding box center [245, 117] width 211 height 37
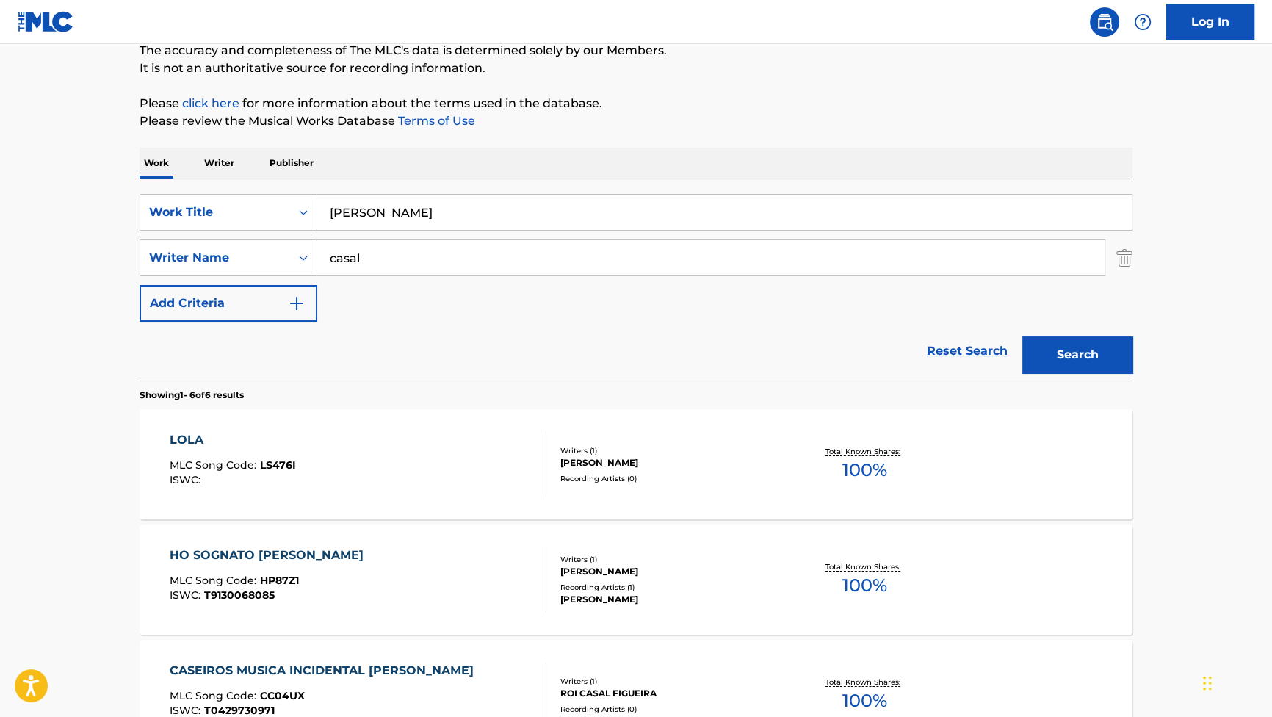
drag, startPoint x: 452, startPoint y: 213, endPoint x: 181, endPoint y: 142, distance: 280.0
click at [183, 145] on div "The MLC Public Work Search The accuracy and completeness of The MLC's data is d…" at bounding box center [636, 556] width 1028 height 1217
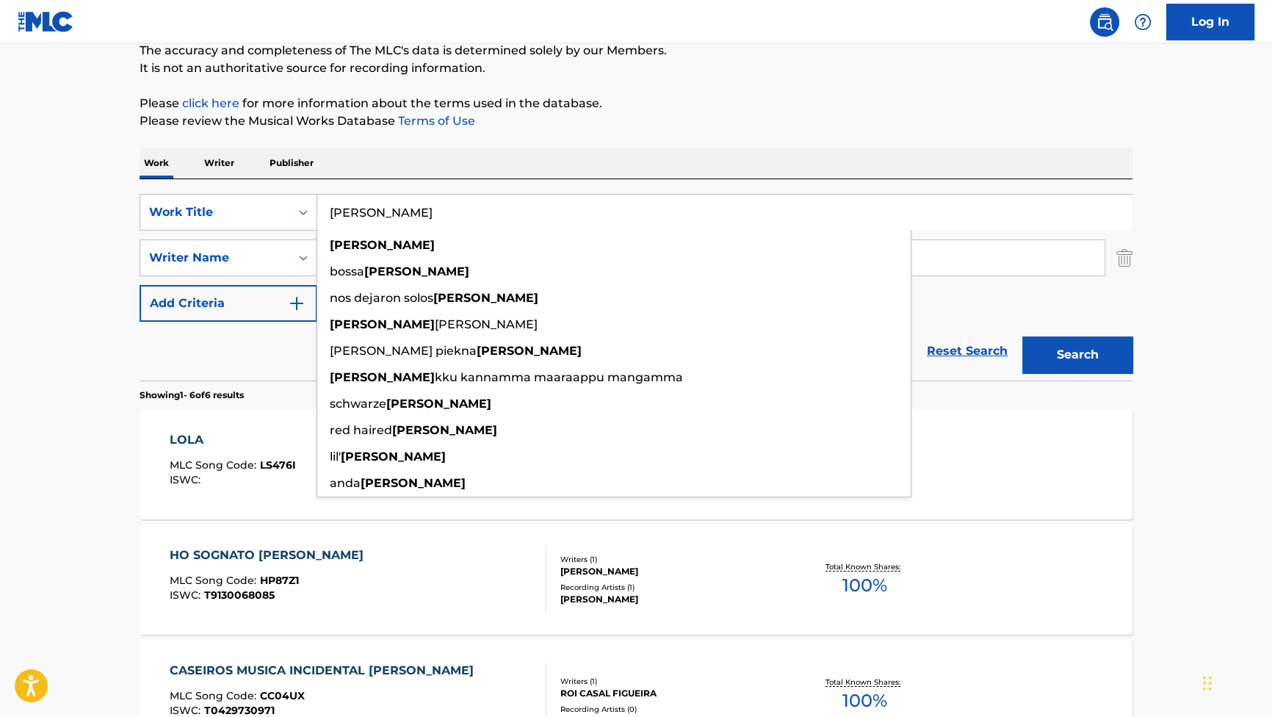
paste input "Rescate"
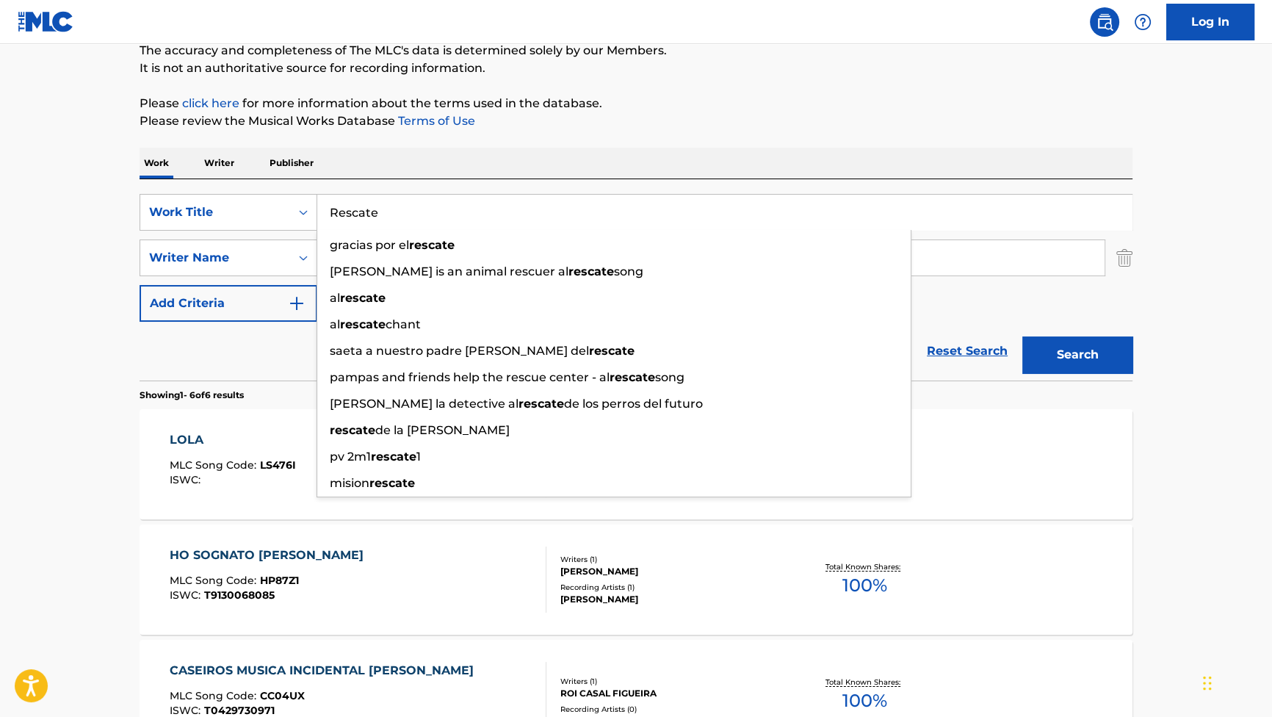
type input "Rescate"
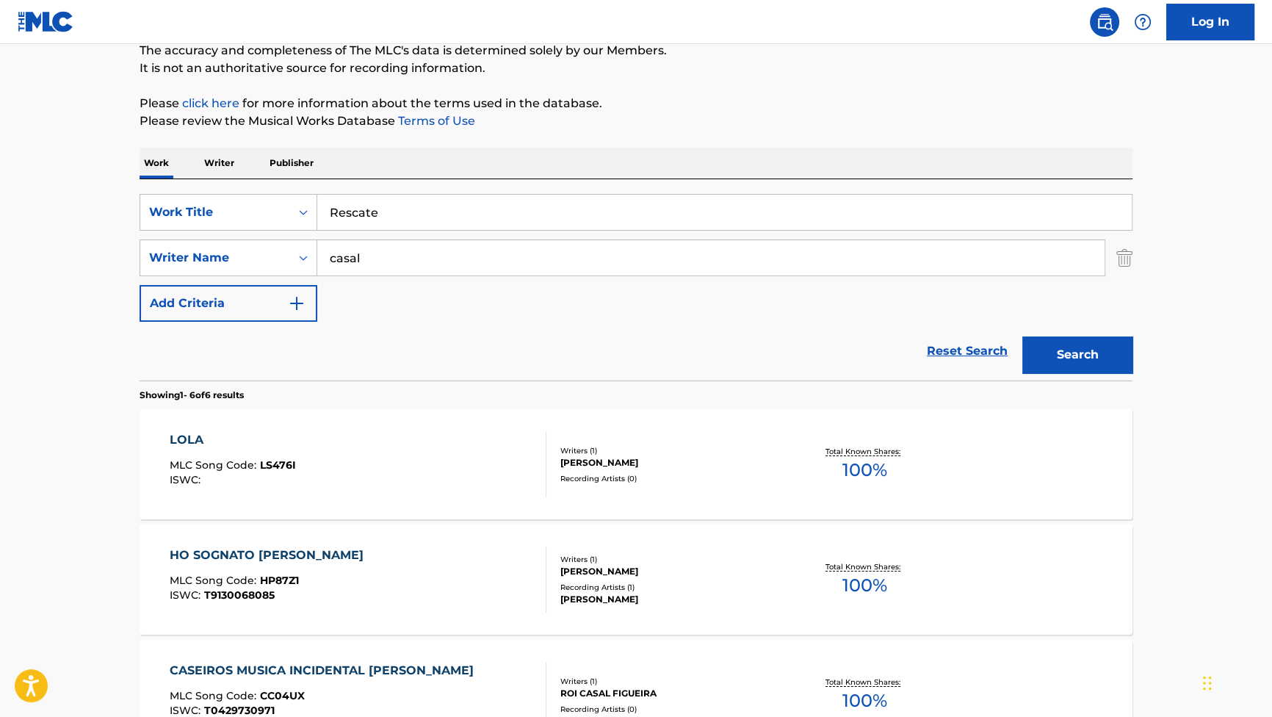
click at [1053, 342] on button "Search" at bounding box center [1077, 354] width 110 height 37
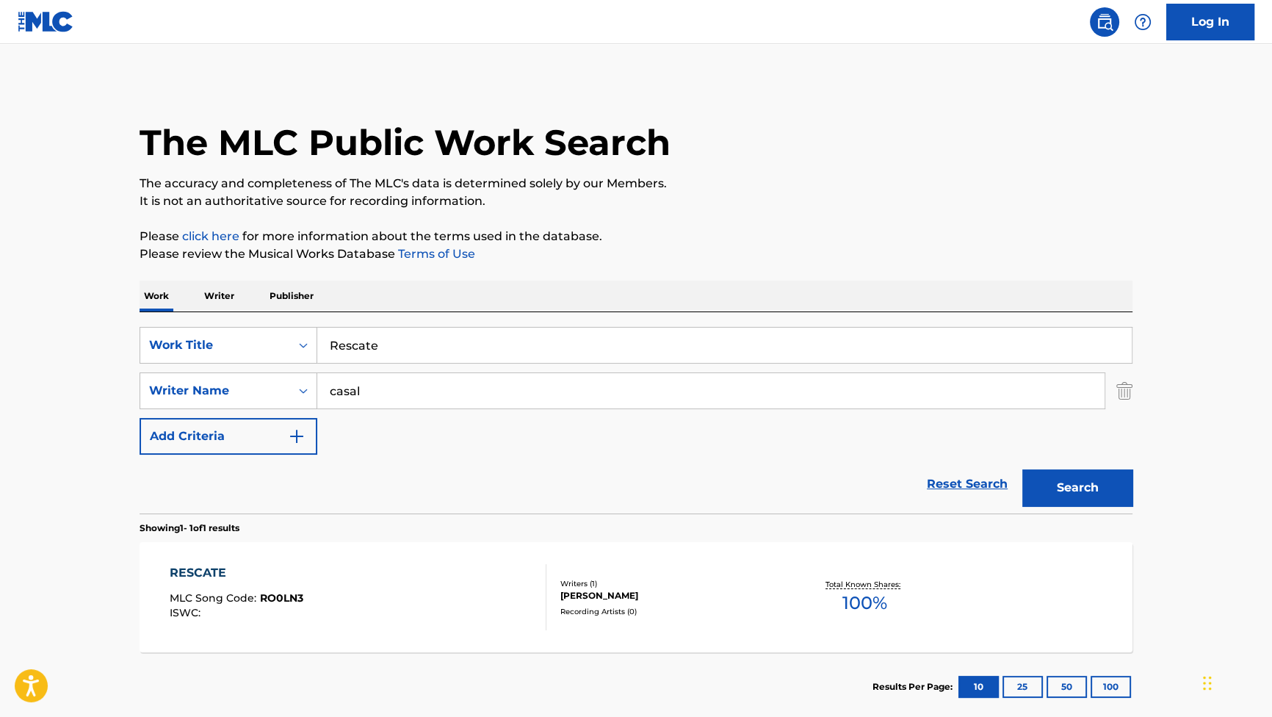
click at [209, 571] on div "RESCATE" at bounding box center [237, 573] width 134 height 18
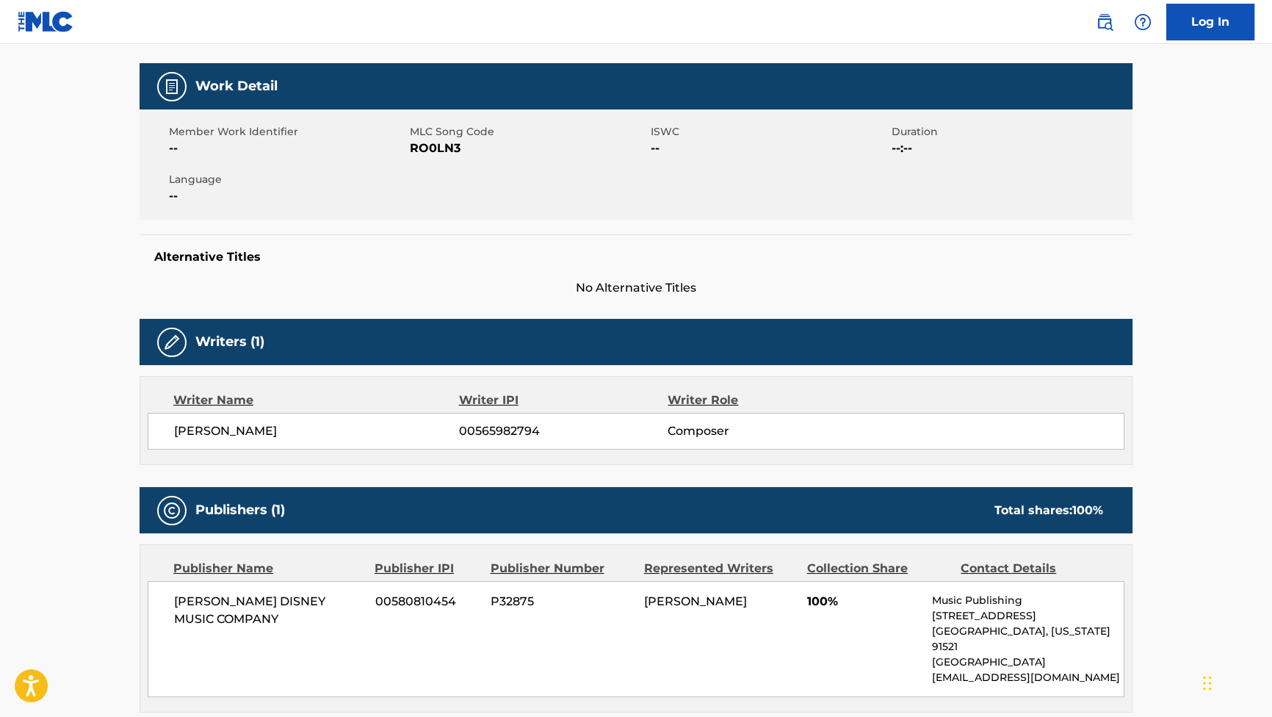
scroll to position [200, 0]
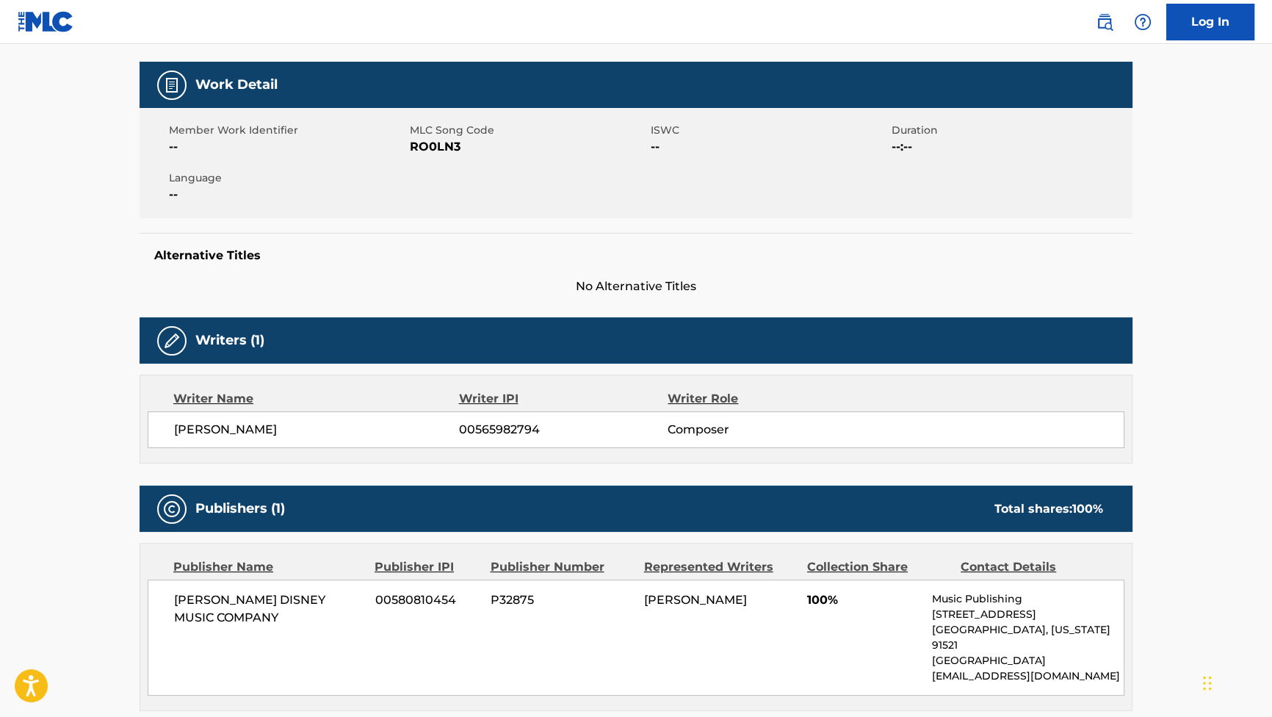
drag, startPoint x: 322, startPoint y: 435, endPoint x: 176, endPoint y: 435, distance: 146.9
click at [176, 435] on span "[PERSON_NAME]" at bounding box center [316, 430] width 285 height 18
copy span "[PERSON_NAME]"
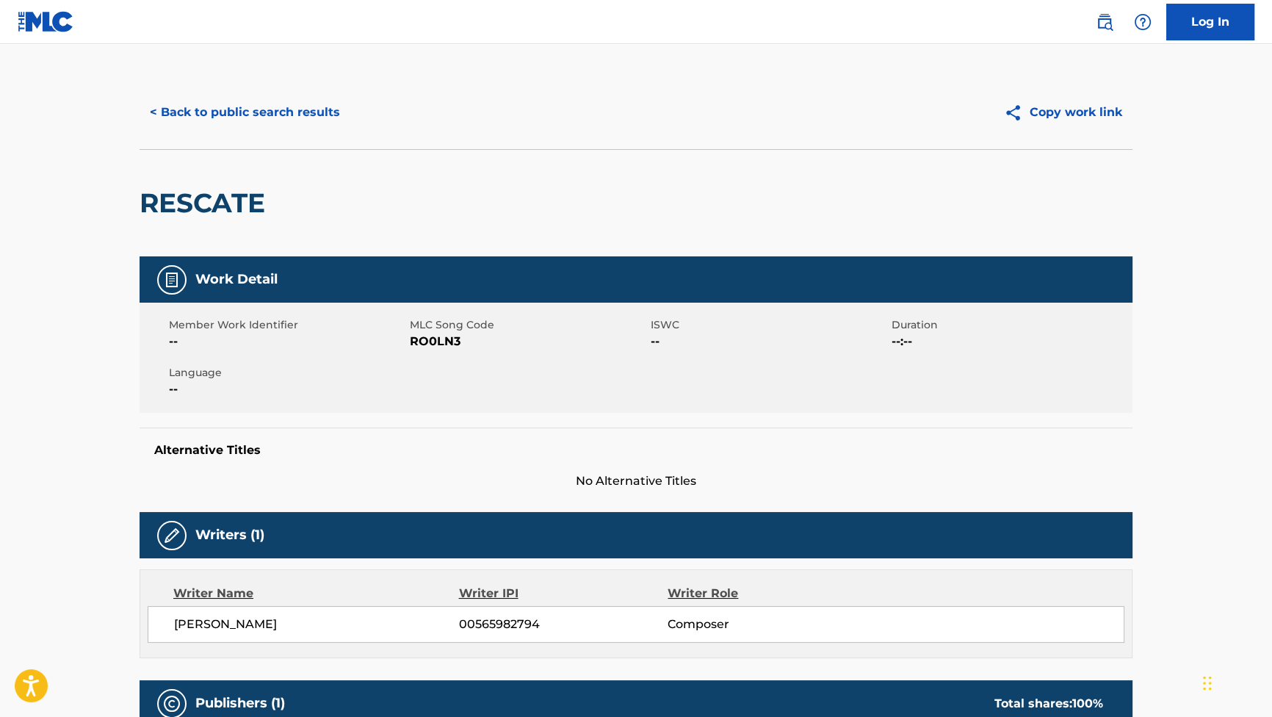
scroll to position [0, 0]
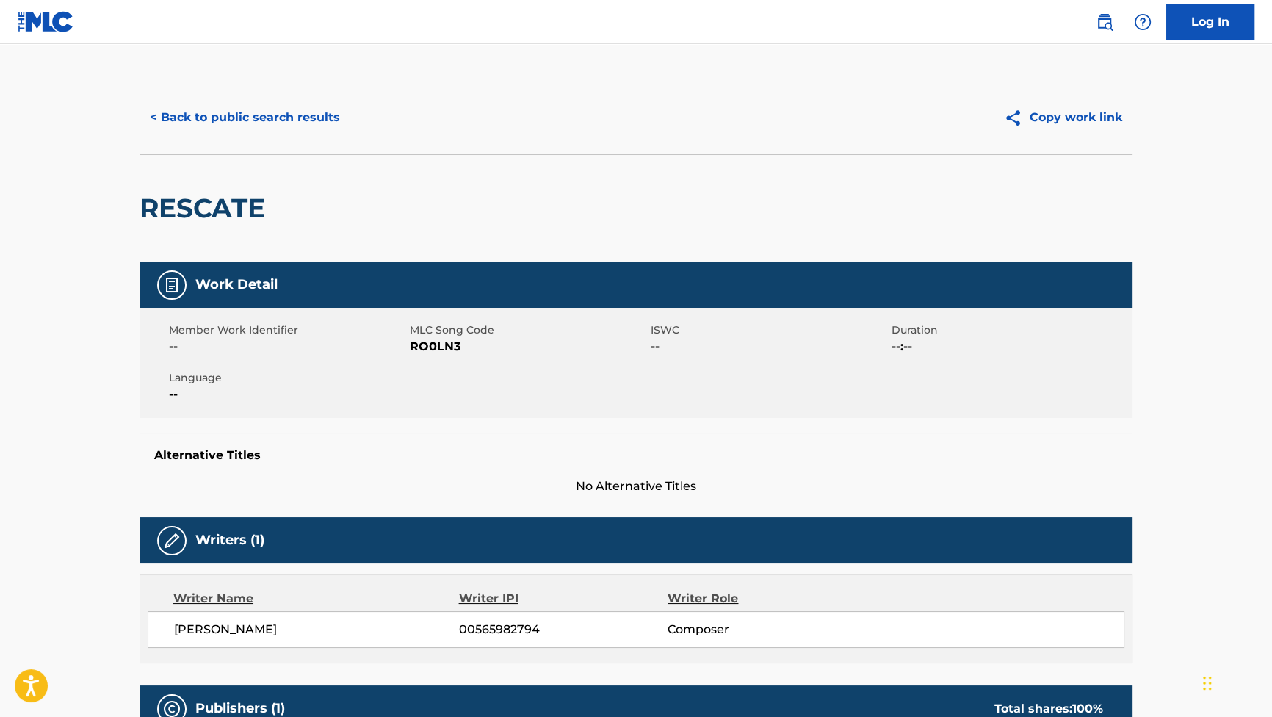
copy span "[PERSON_NAME]"
click at [292, 104] on button "< Back to public search results" at bounding box center [245, 117] width 211 height 37
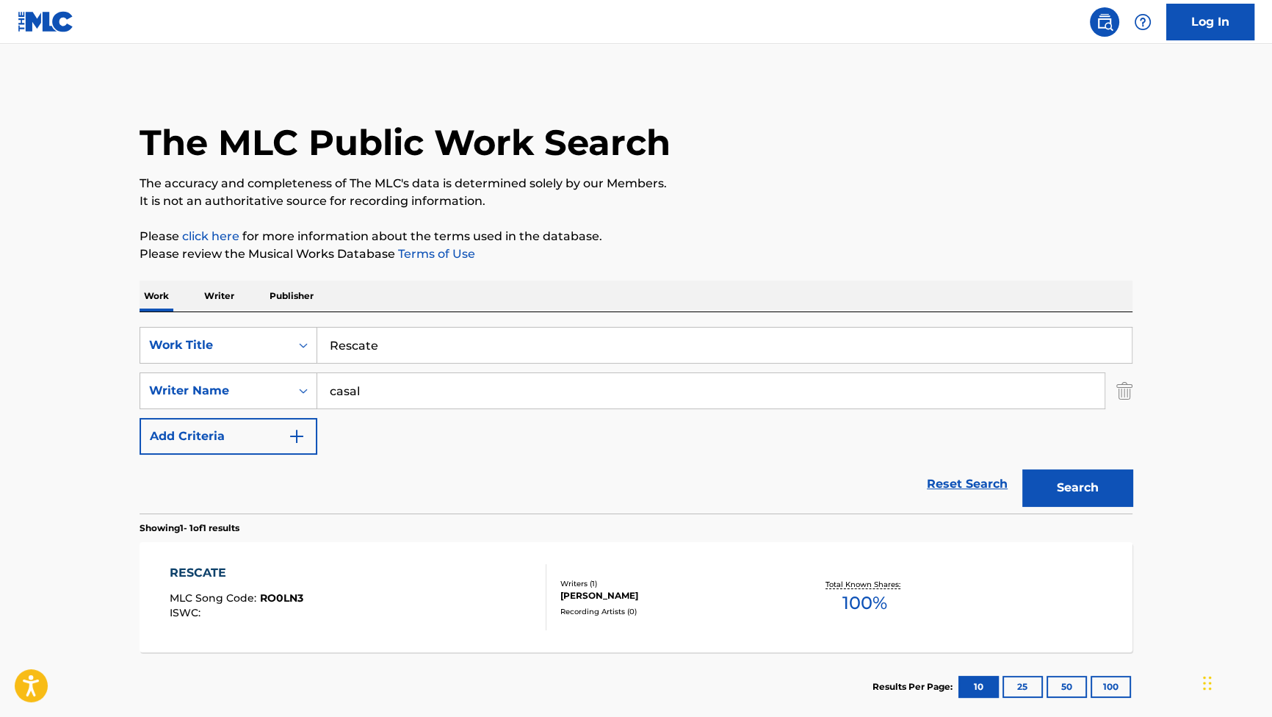
drag, startPoint x: 429, startPoint y: 358, endPoint x: 177, endPoint y: 193, distance: 300.8
click at [145, 315] on div "SearchWithCriteriaf4614530-37e2-451e-85ee-c8e177bf9e69 Work Title Rescate Searc…" at bounding box center [636, 412] width 993 height 201
paste input "ui"
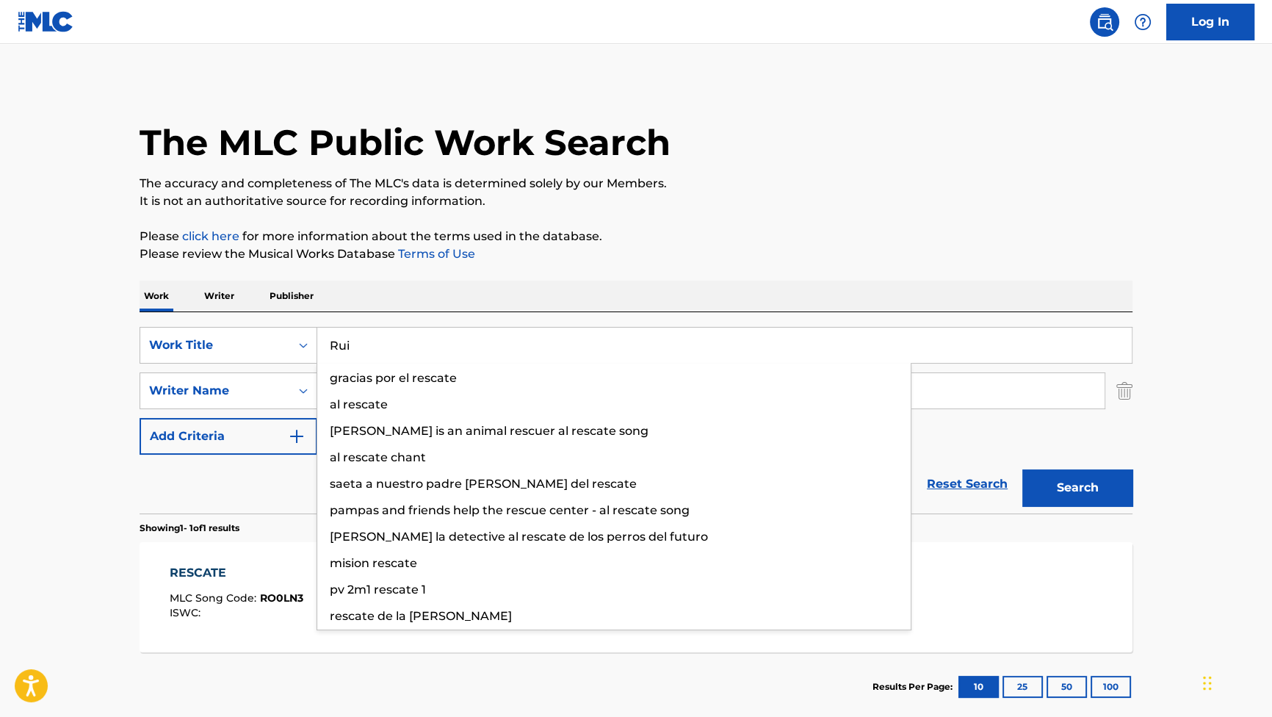
type input "Rui"
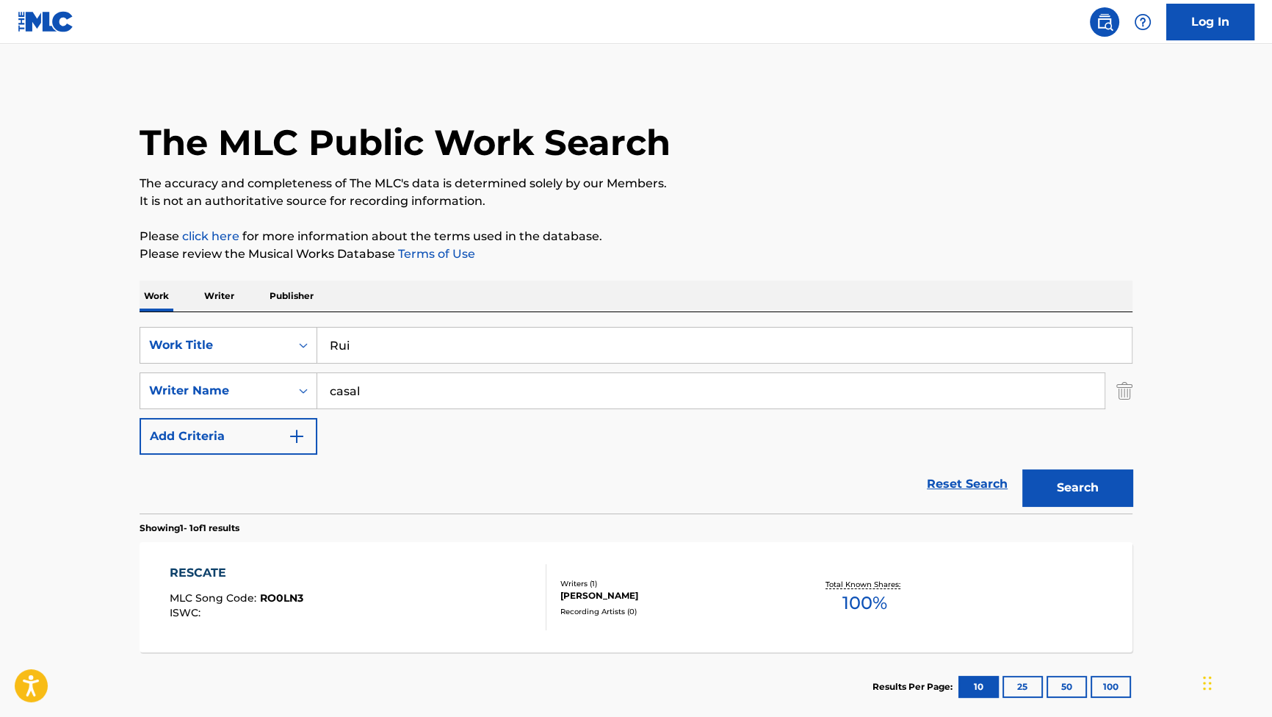
click at [1080, 476] on button "Search" at bounding box center [1077, 487] width 110 height 37
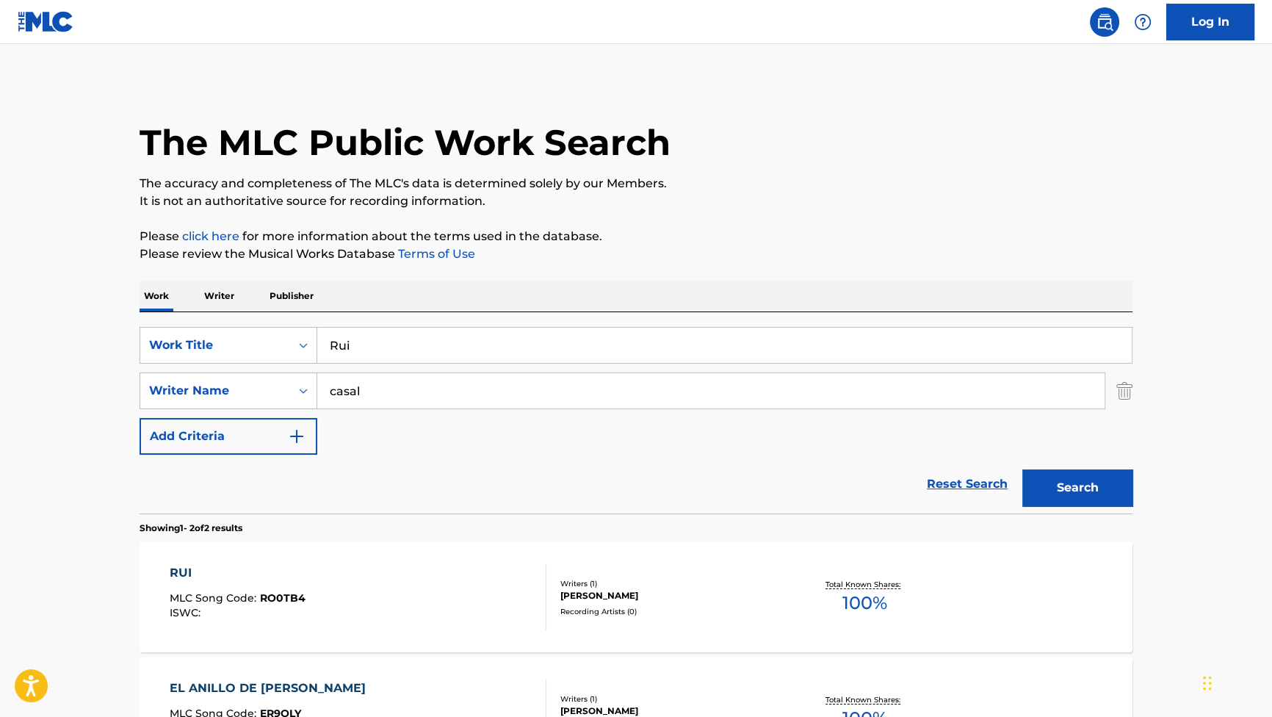
click at [193, 574] on div "RUI" at bounding box center [238, 573] width 136 height 18
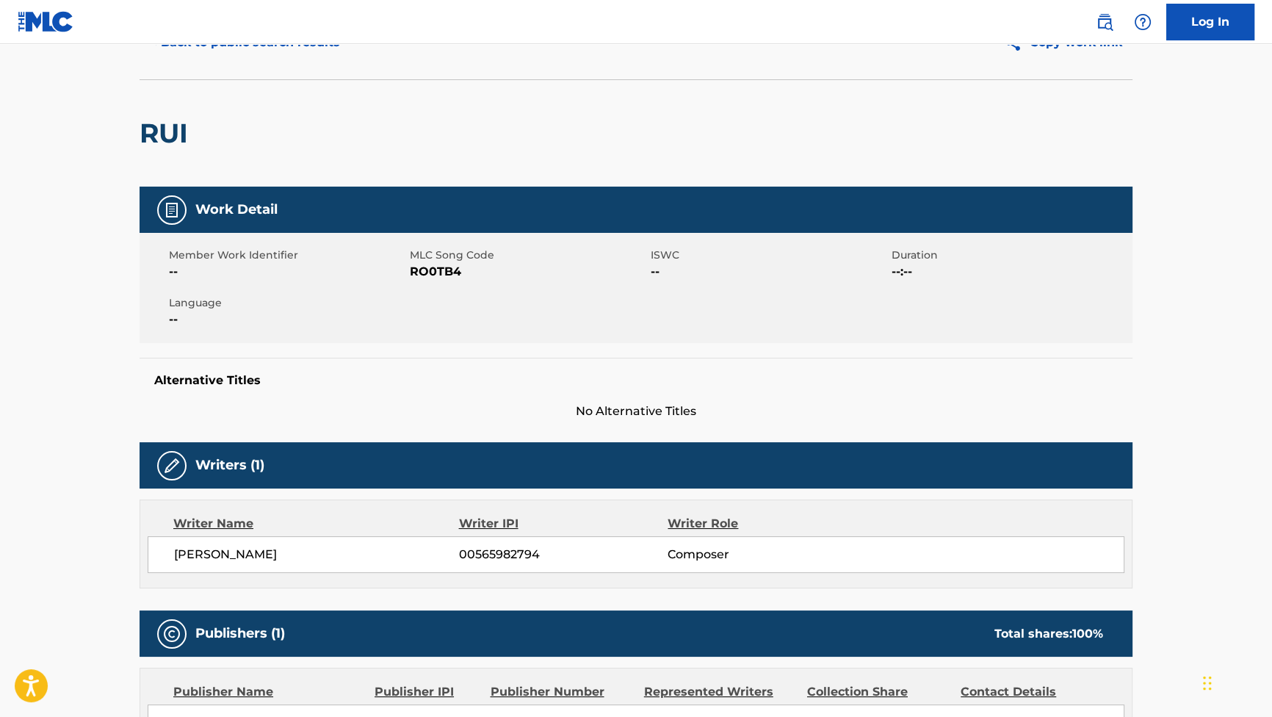
scroll to position [133, 0]
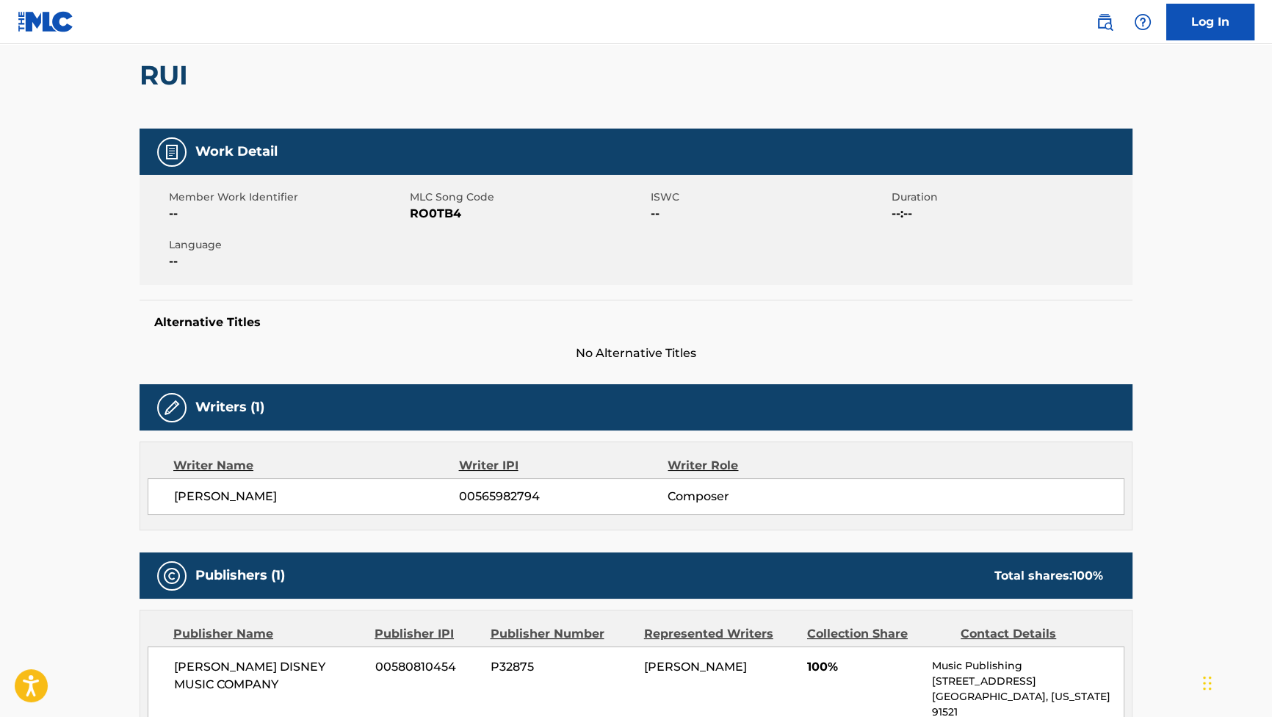
drag, startPoint x: 286, startPoint y: 512, endPoint x: 168, endPoint y: 510, distance: 117.5
click at [168, 510] on div "[PERSON_NAME] ARES 00565982794 Composer" at bounding box center [636, 496] width 977 height 37
copy span "[PERSON_NAME]"
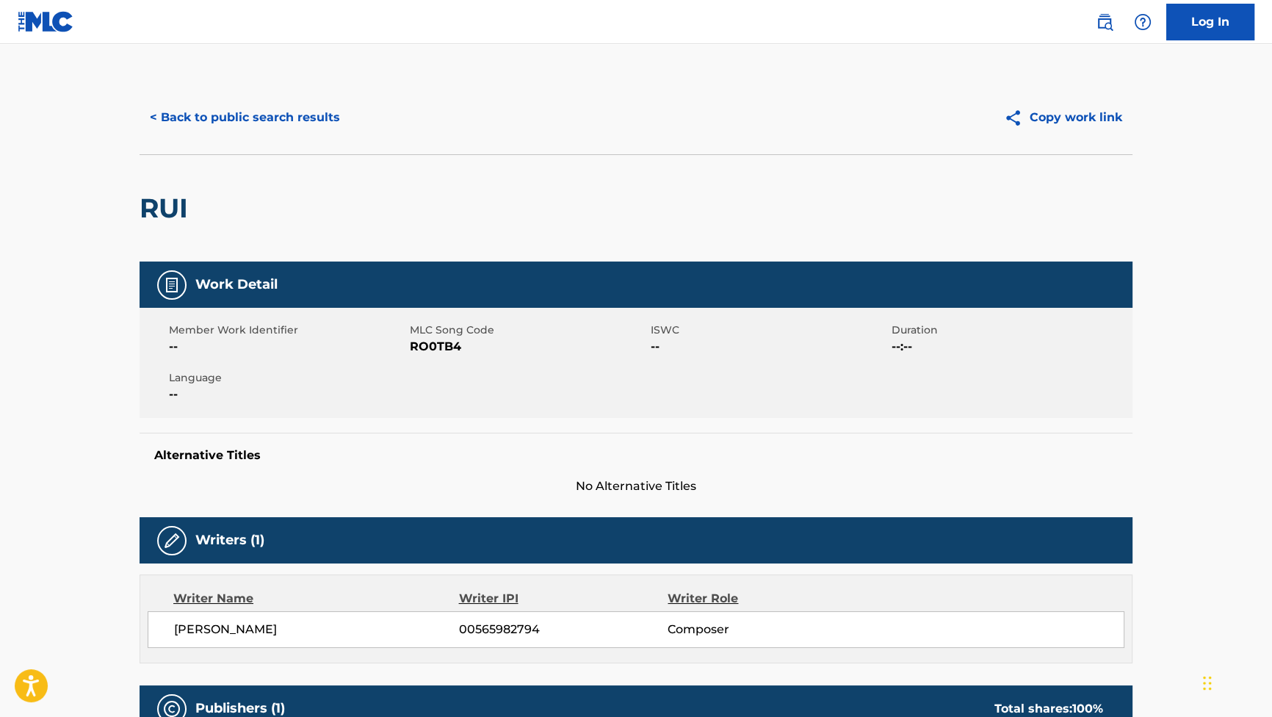
scroll to position [0, 0]
click at [252, 104] on button "< Back to public search results" at bounding box center [245, 117] width 211 height 37
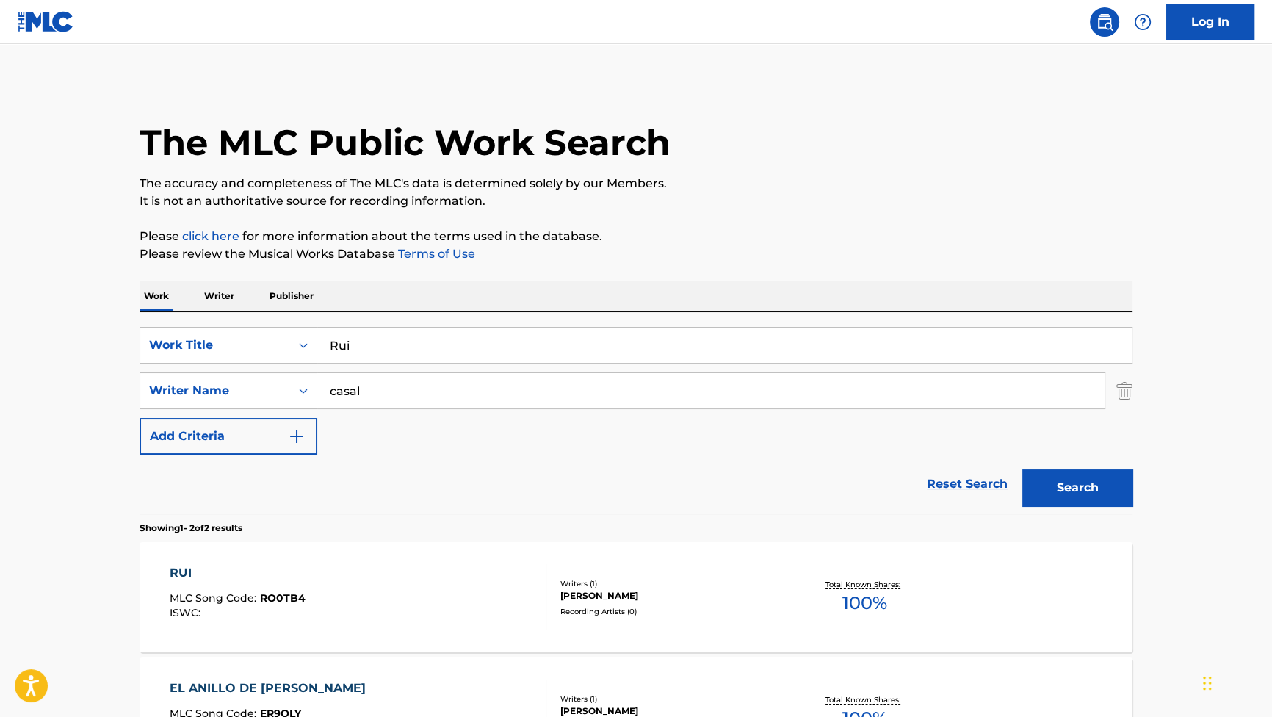
drag, startPoint x: 286, startPoint y: 340, endPoint x: 182, endPoint y: 279, distance: 120.8
click at [187, 319] on div "SearchWithCriteriaf4614530-37e2-451e-85ee-c8e177bf9e69 Work Title Rui SearchWit…" at bounding box center [636, 412] width 993 height 201
paste input "Familia"
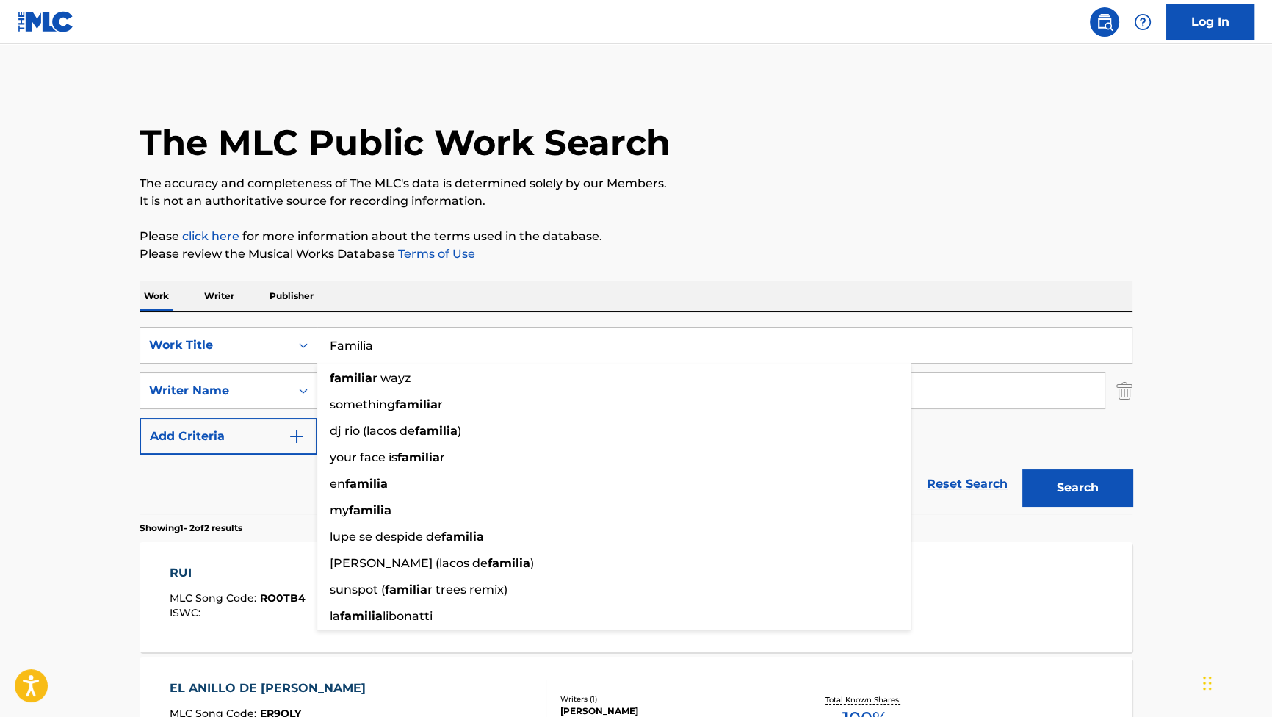
type input "Familia"
click at [839, 184] on p "The accuracy and completeness of The MLC's data is determined solely by our Mem…" at bounding box center [636, 184] width 993 height 18
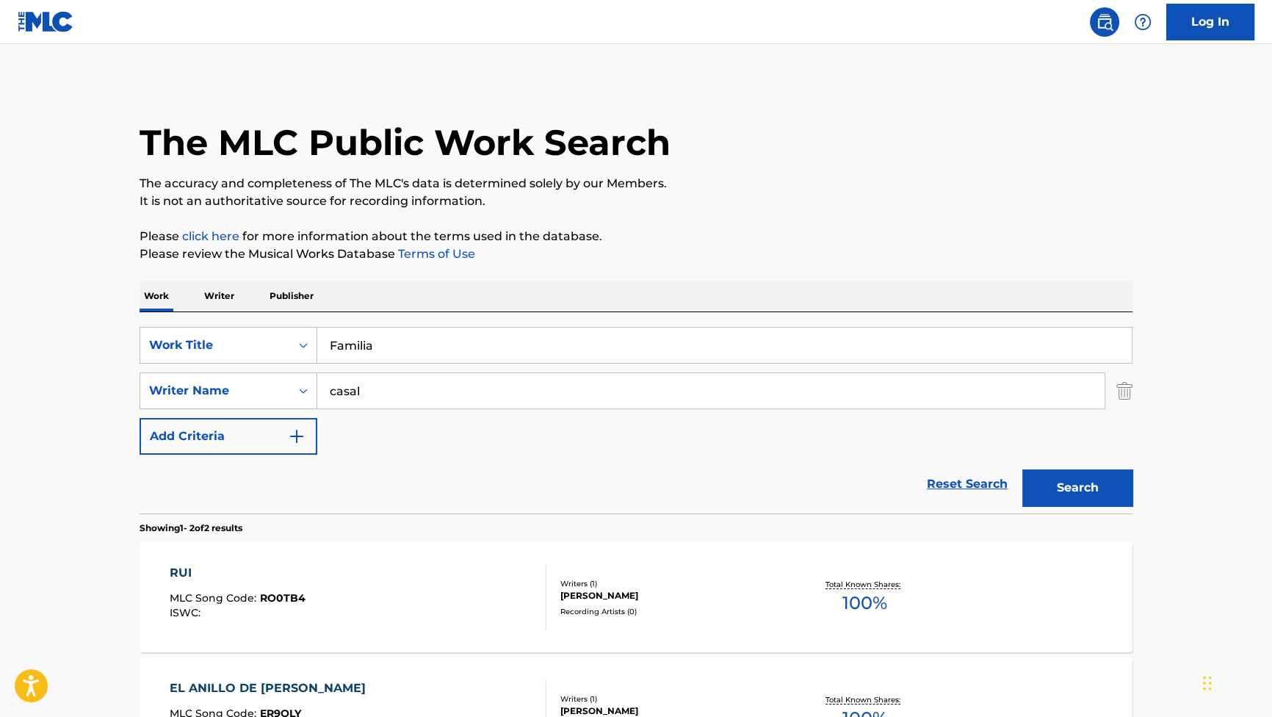
click at [1072, 480] on button "Search" at bounding box center [1077, 487] width 110 height 37
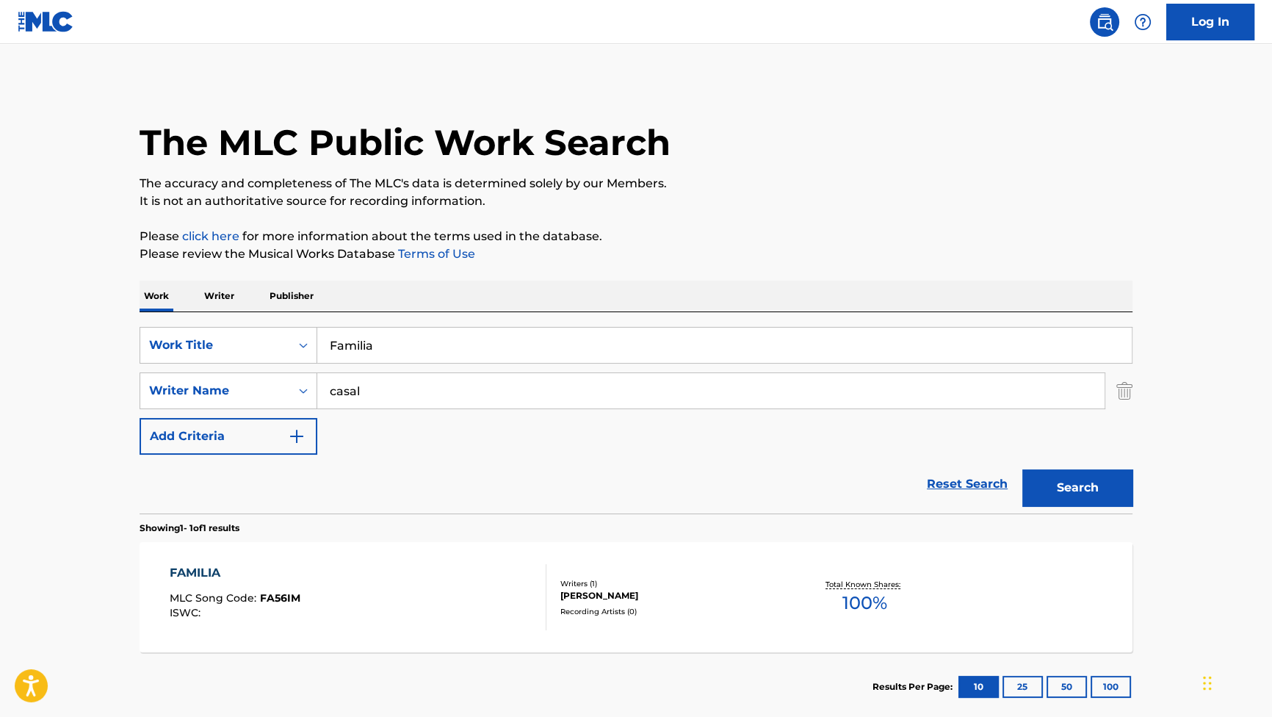
click at [198, 571] on div "FAMILIA" at bounding box center [235, 573] width 131 height 18
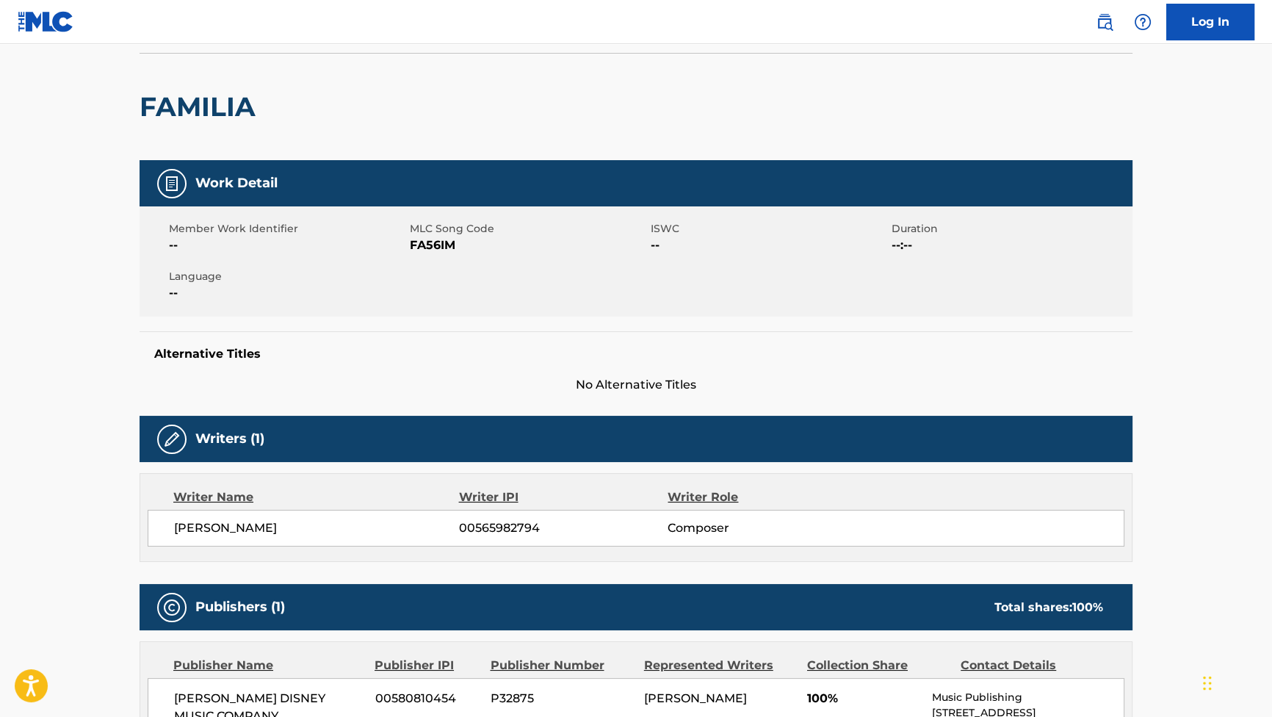
scroll to position [133, 0]
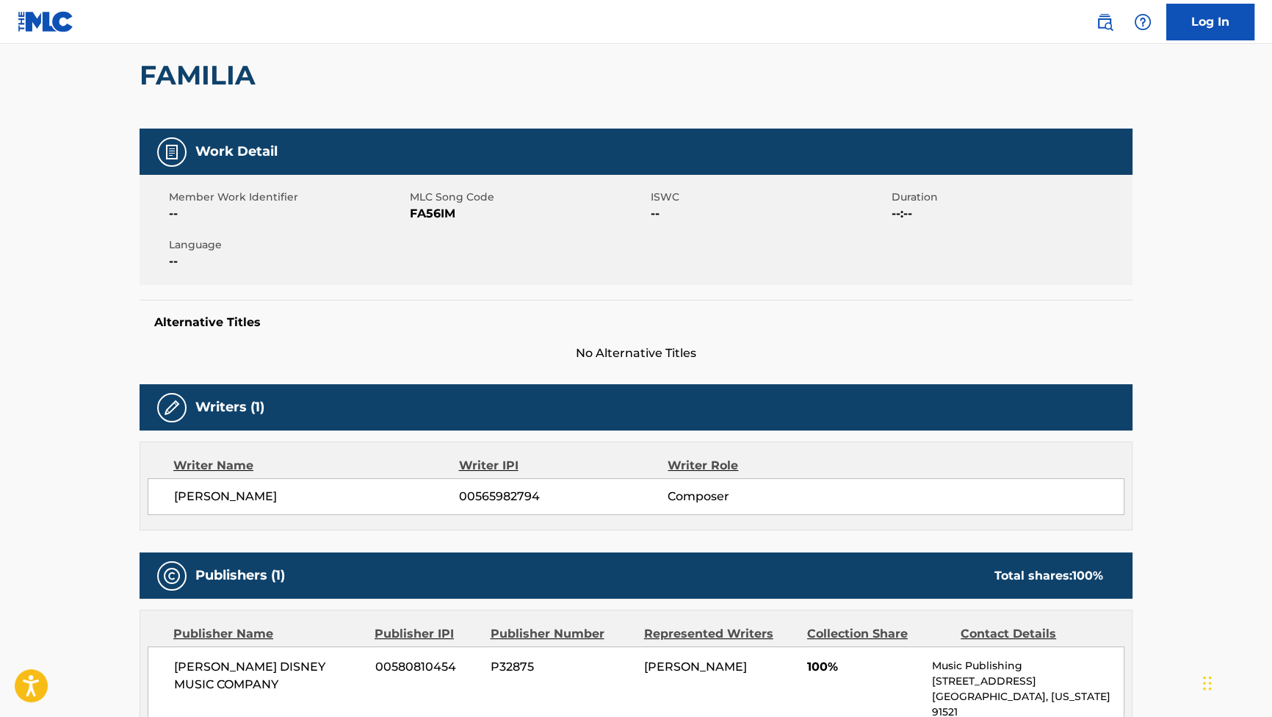
drag, startPoint x: 312, startPoint y: 502, endPoint x: 176, endPoint y: 506, distance: 135.9
click at [176, 506] on div "[PERSON_NAME] ARES 00565982794 Composer" at bounding box center [636, 496] width 977 height 37
copy span "[PERSON_NAME]"
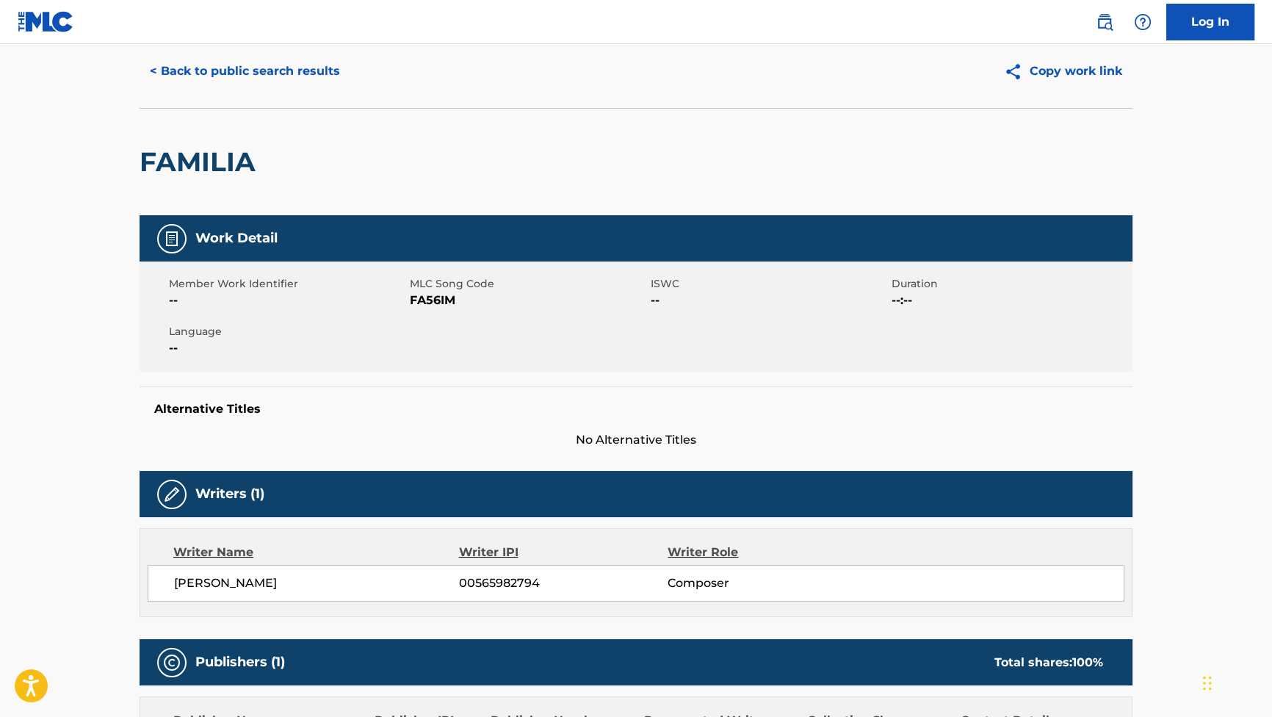
scroll to position [0, 0]
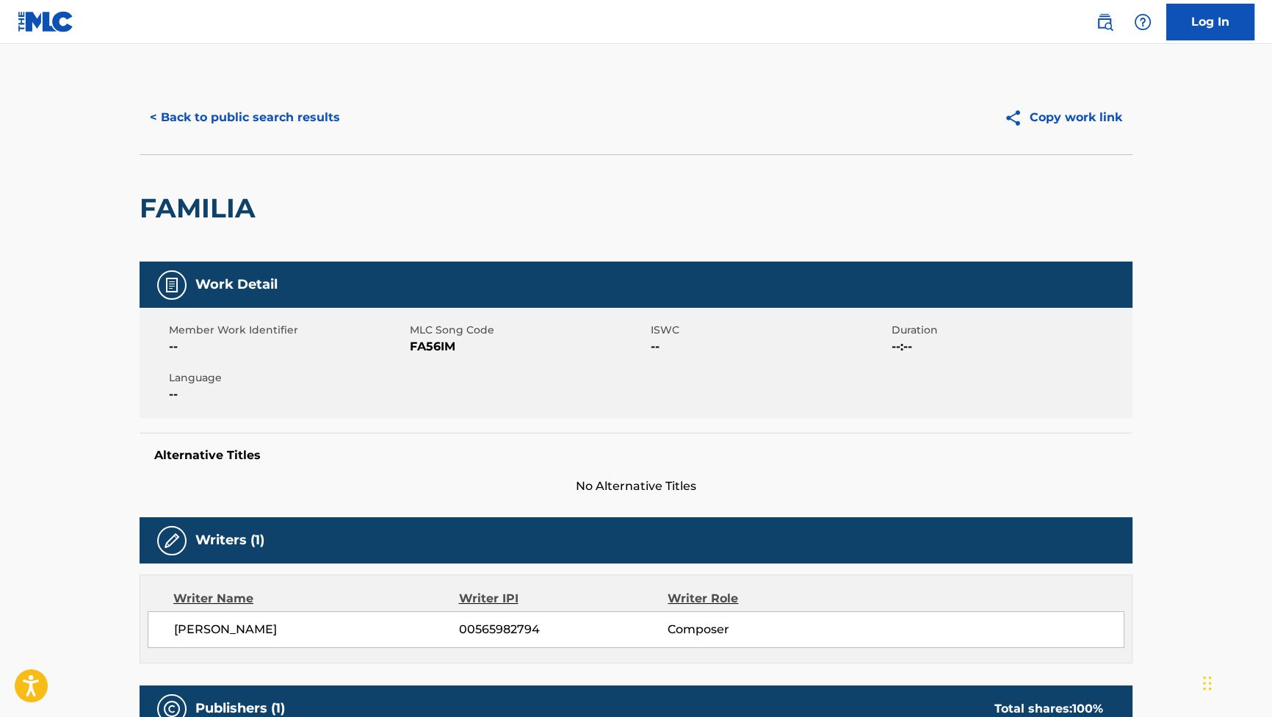
click at [292, 112] on button "< Back to public search results" at bounding box center [245, 117] width 211 height 37
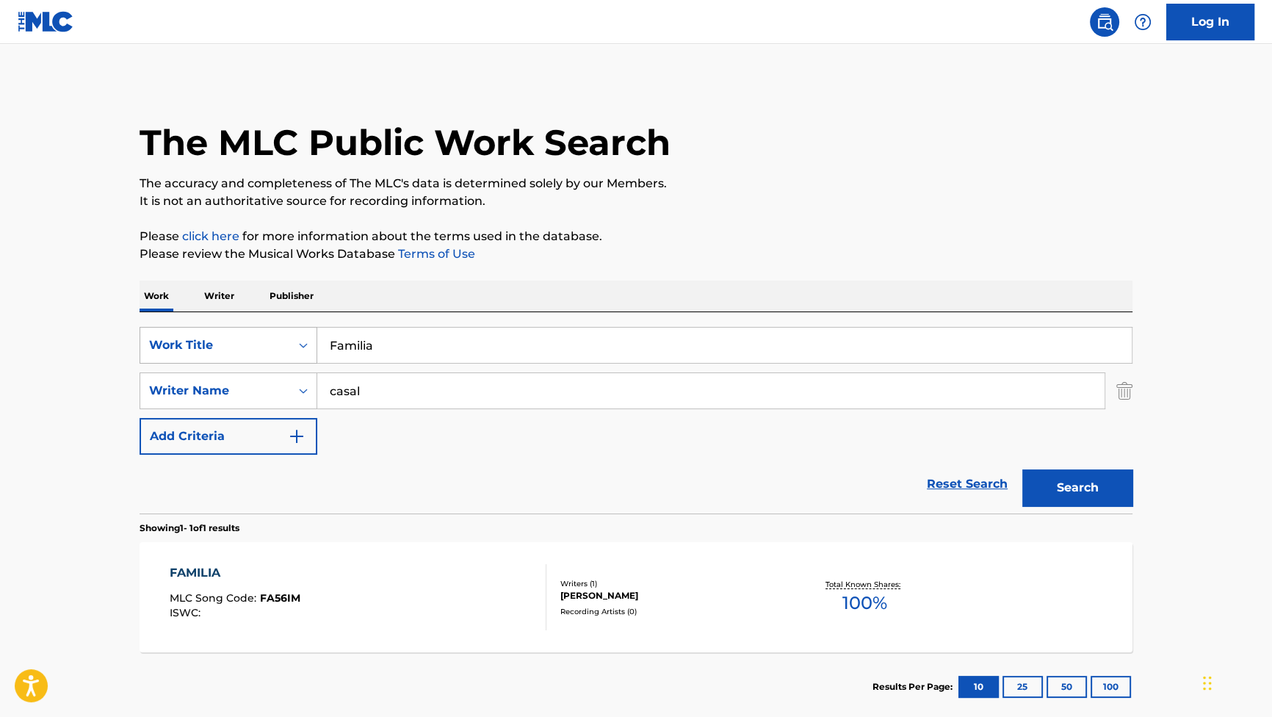
drag, startPoint x: 347, startPoint y: 337, endPoint x: 279, endPoint y: 328, distance: 69.0
click at [280, 328] on div "SearchWithCriteriaf4614530-37e2-451e-85ee-c8e177bf9e69 Work Title Familia" at bounding box center [636, 345] width 993 height 37
paste input "Roto por dentro"
type input "Roto por dentro"
click at [1061, 480] on button "Search" at bounding box center [1077, 487] width 110 height 37
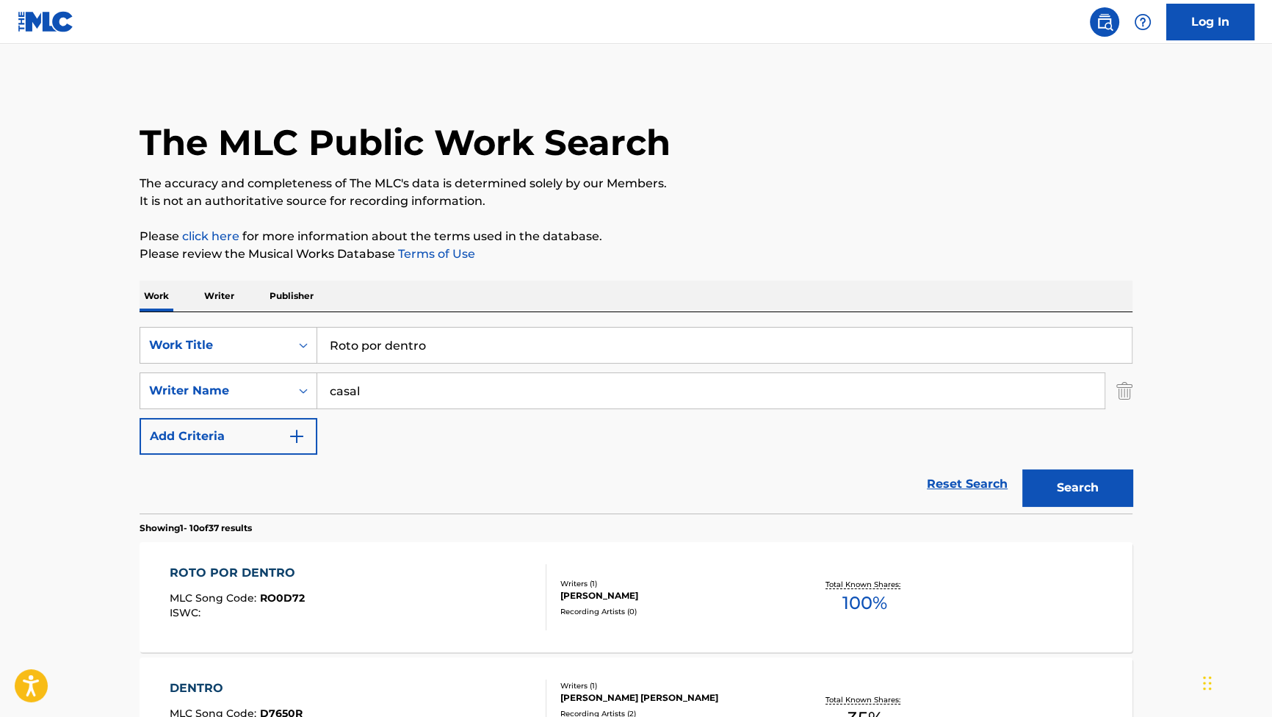
click at [342, 567] on div "ROTO POR DENTRO MLC Song Code : RO0D72 ISWC :" at bounding box center [358, 597] width 377 height 66
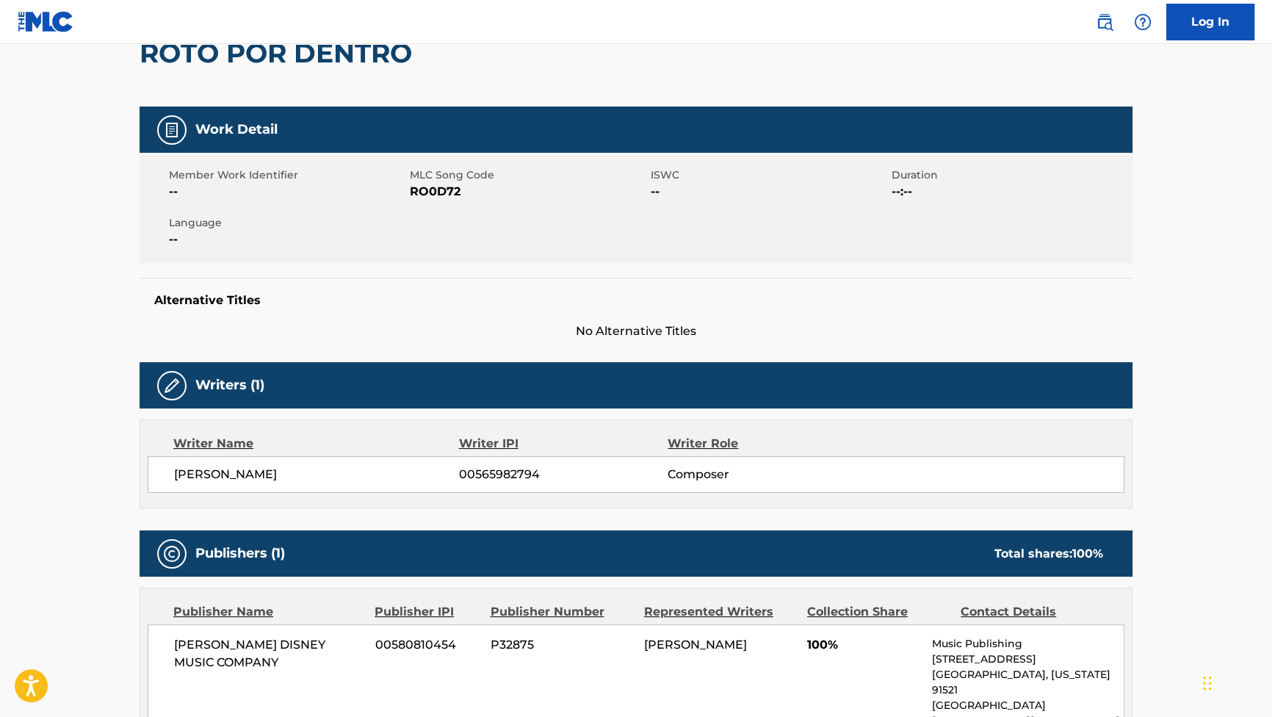
scroll to position [200, 0]
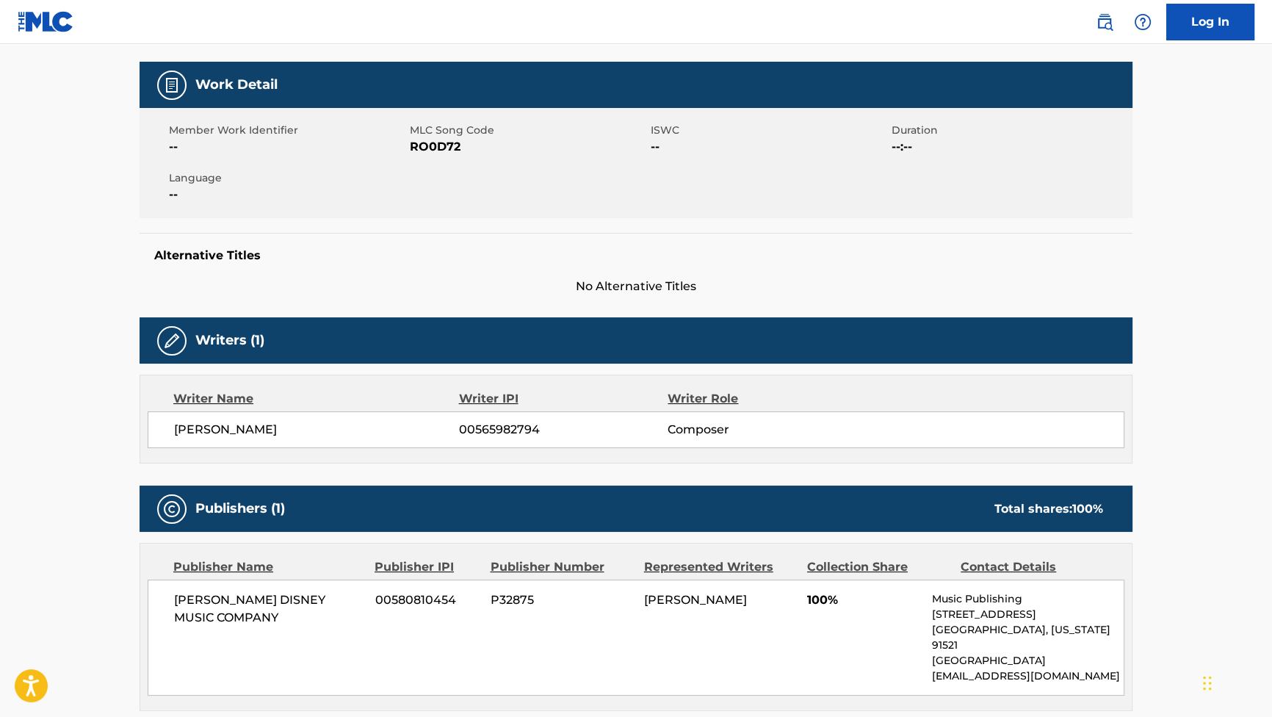
drag, startPoint x: 315, startPoint y: 433, endPoint x: 173, endPoint y: 437, distance: 141.8
click at [174, 437] on span "[PERSON_NAME]" at bounding box center [316, 430] width 285 height 18
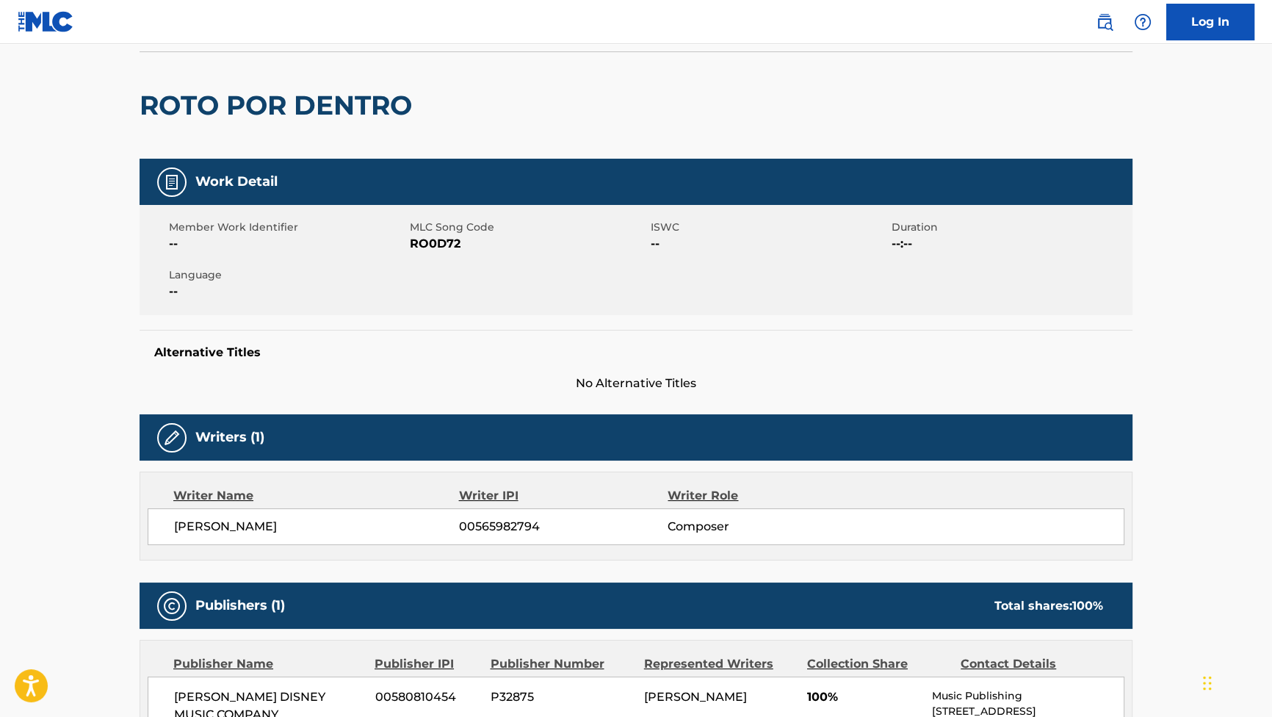
scroll to position [0, 0]
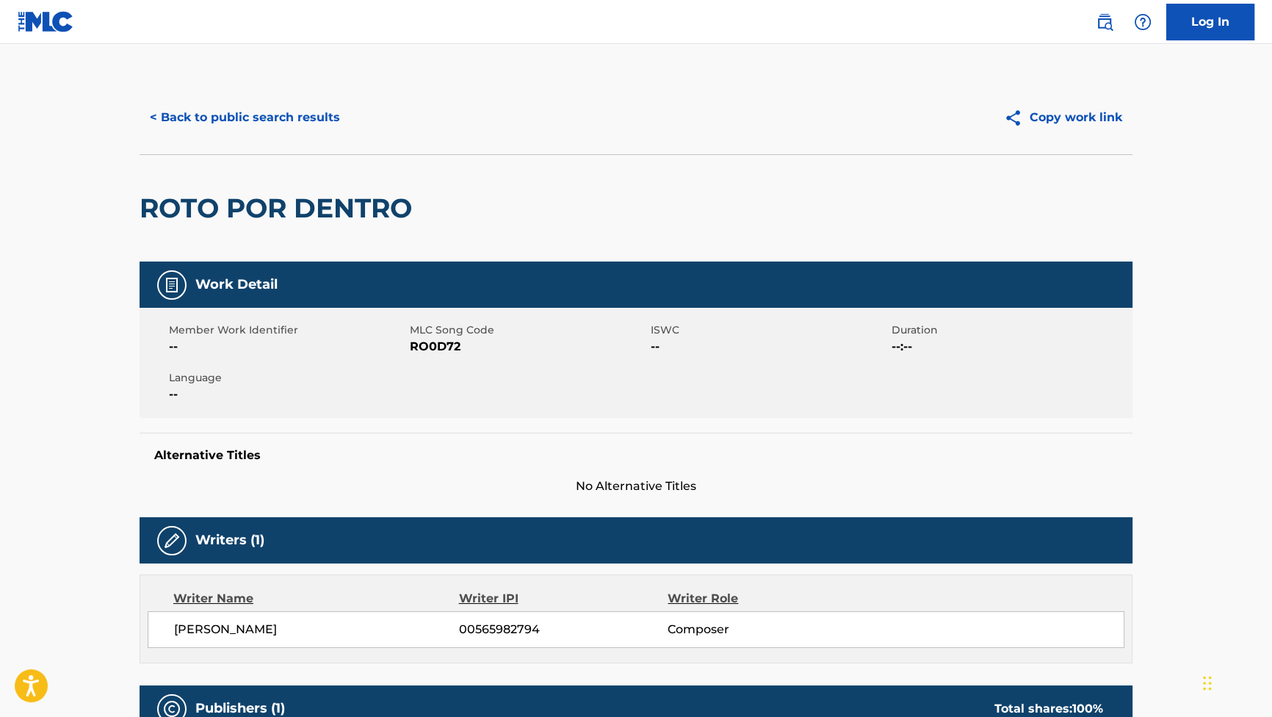
click at [294, 118] on button "< Back to public search results" at bounding box center [245, 117] width 211 height 37
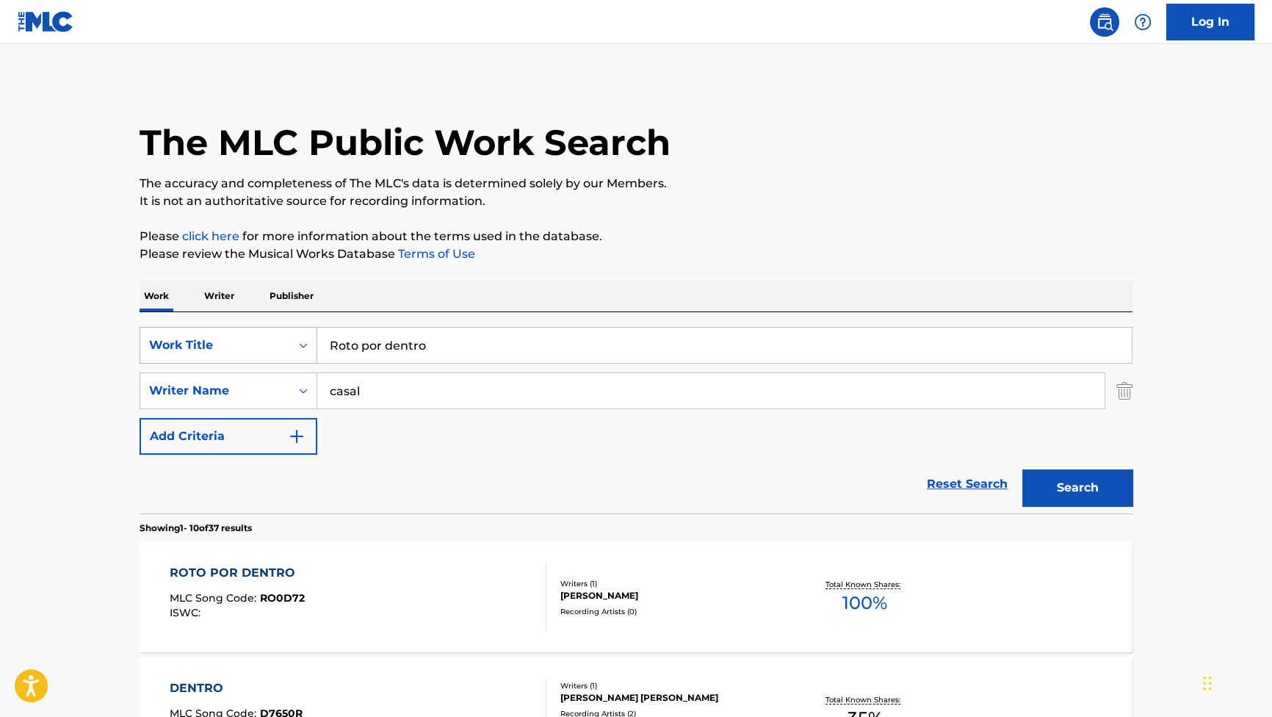
drag, startPoint x: 465, startPoint y: 348, endPoint x: 242, endPoint y: 330, distance: 224.0
click at [242, 330] on div "SearchWithCriteriaf4614530-37e2-451e-85ee-c8e177bf9e69 Work Title Roto por dent…" at bounding box center [636, 345] width 993 height 37
paste input "Un chupit"
type input "Un chupito"
click at [1063, 484] on button "Search" at bounding box center [1077, 487] width 110 height 37
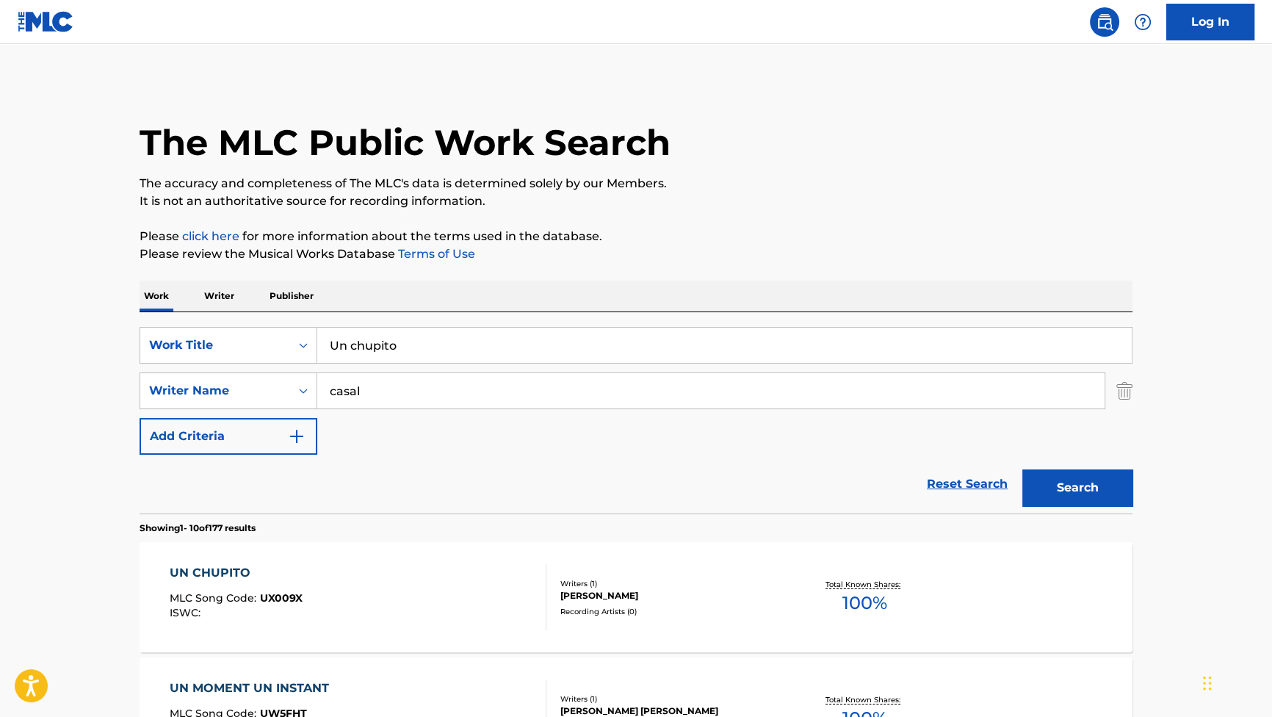
click at [218, 568] on div "UN CHUPITO" at bounding box center [236, 573] width 133 height 18
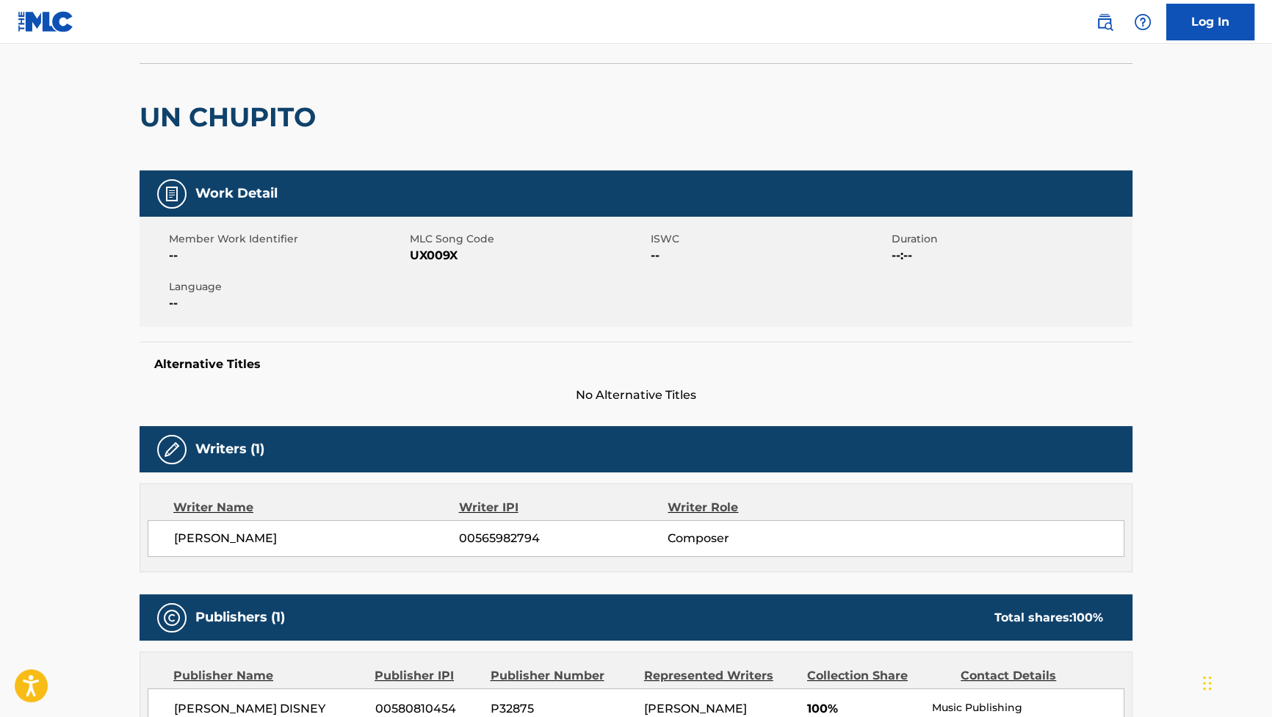
scroll to position [200, 0]
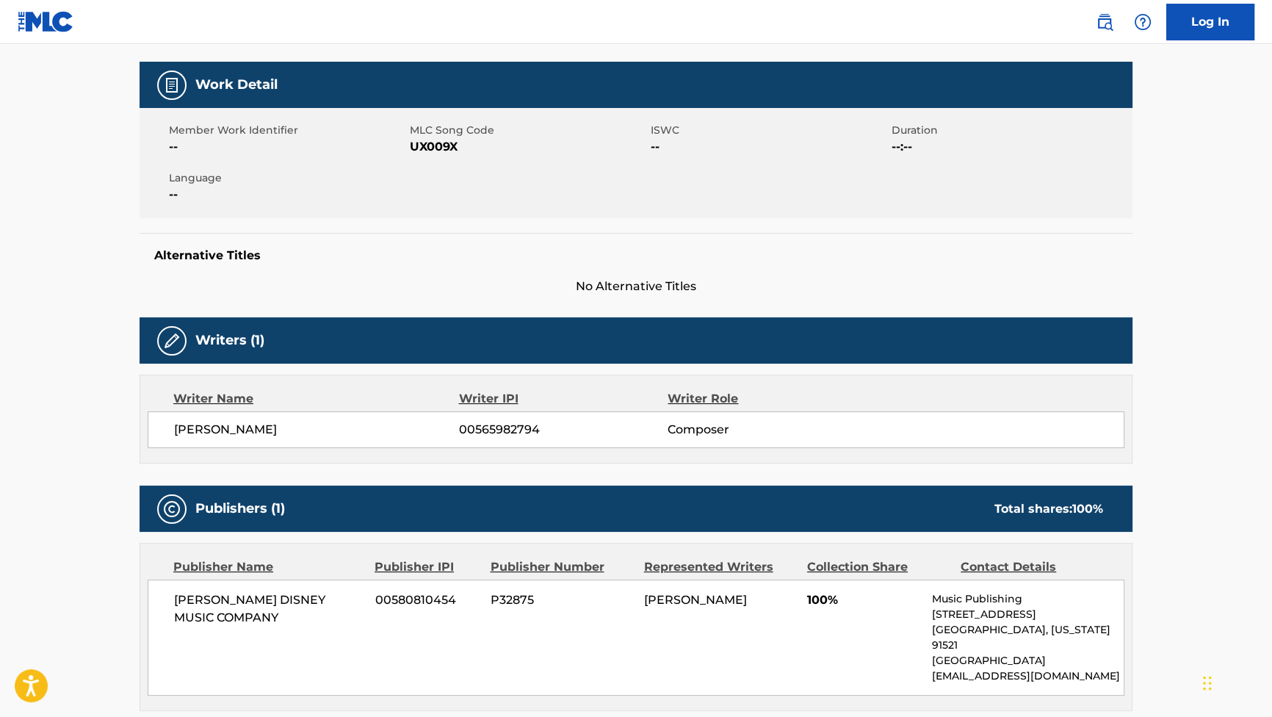
drag, startPoint x: 314, startPoint y: 433, endPoint x: 170, endPoint y: 435, distance: 144.7
click at [170, 435] on div "[PERSON_NAME] ARES 00565982794 Composer" at bounding box center [636, 429] width 977 height 37
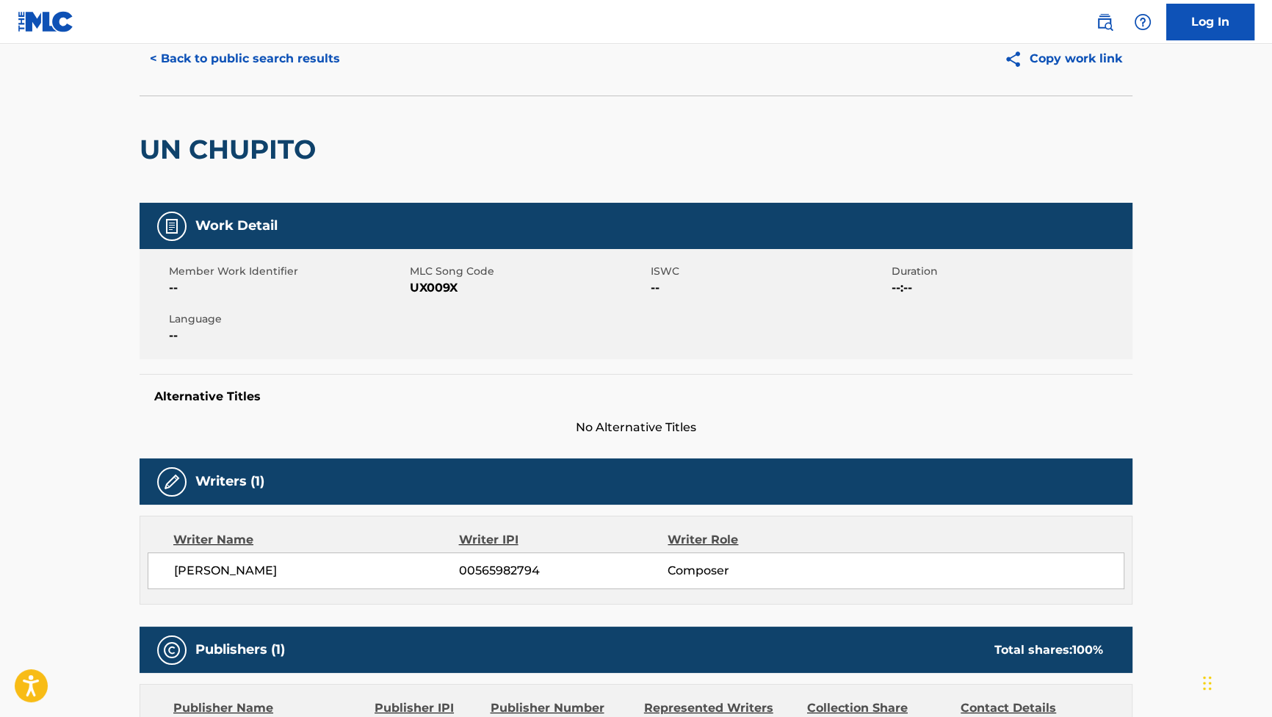
scroll to position [0, 0]
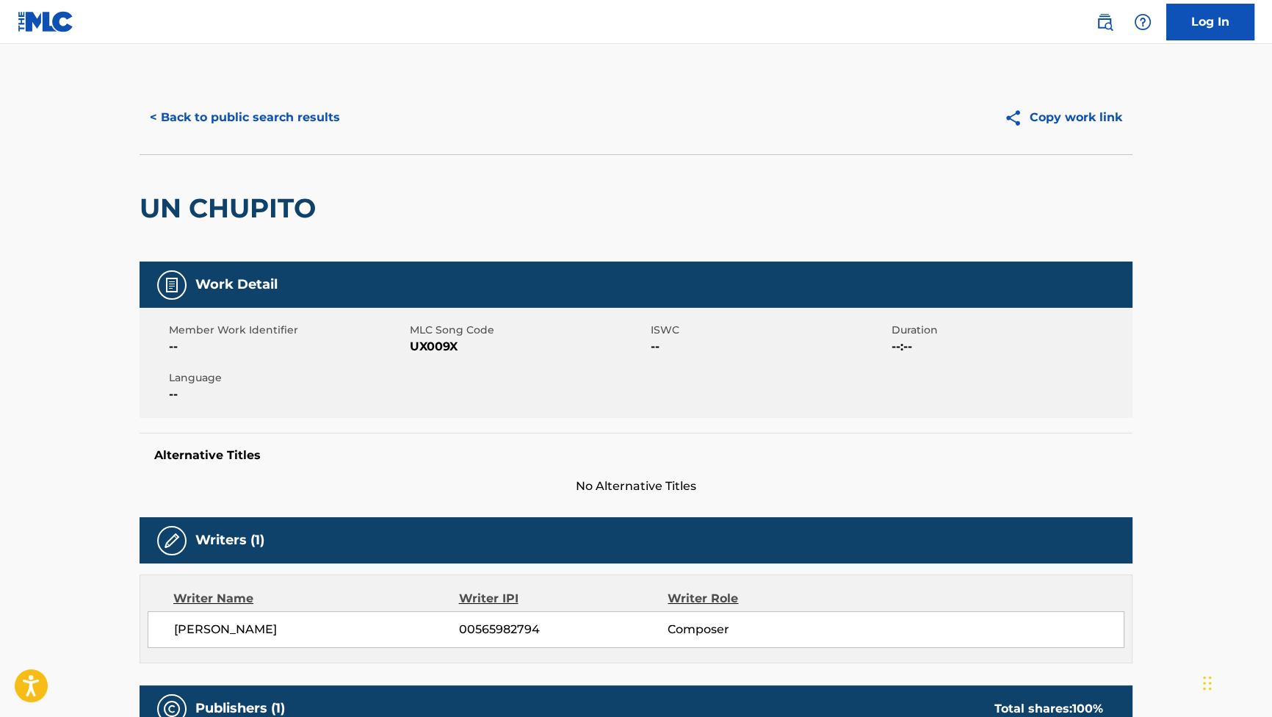
click at [209, 111] on button "< Back to public search results" at bounding box center [245, 117] width 211 height 37
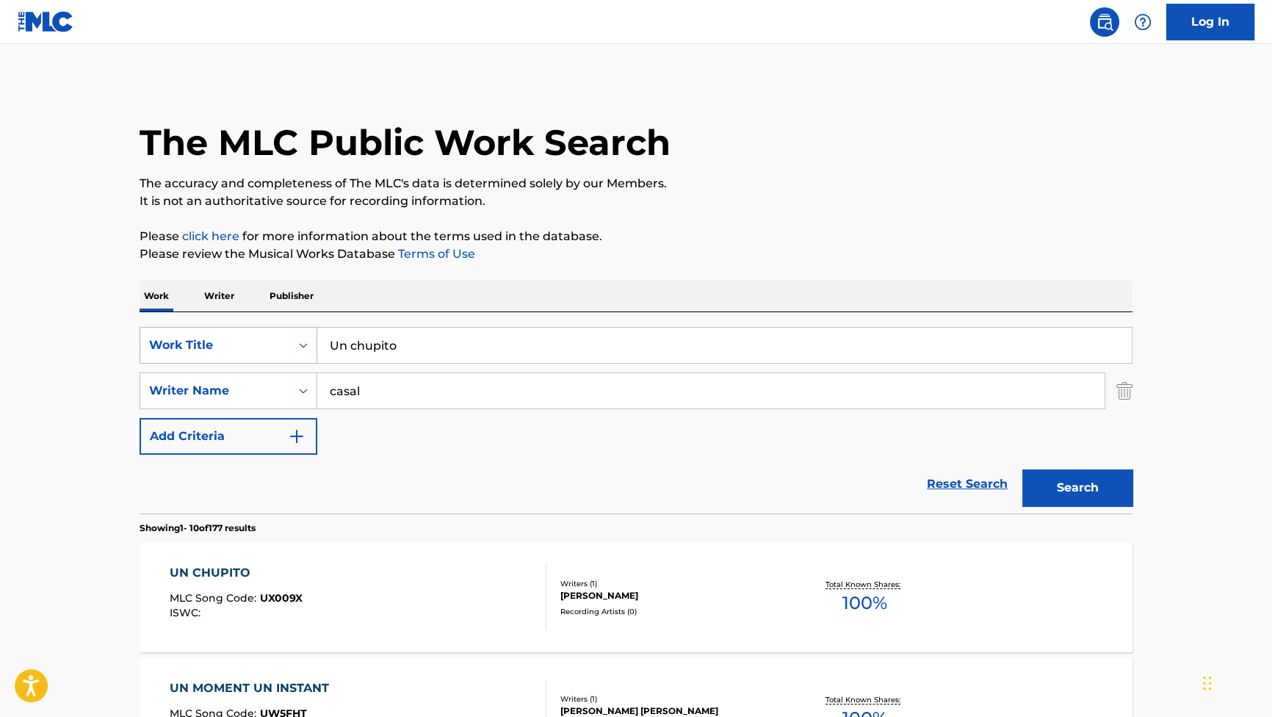
drag, startPoint x: 404, startPoint y: 345, endPoint x: 269, endPoint y: 326, distance: 136.5
click at [269, 327] on div "SearchWithCriteriaf4614530-37e2-451e-85ee-c8e177bf9e69 Work Title Un chupito" at bounding box center [636, 345] width 993 height 37
paste input "Porque [PERSON_NAME]"
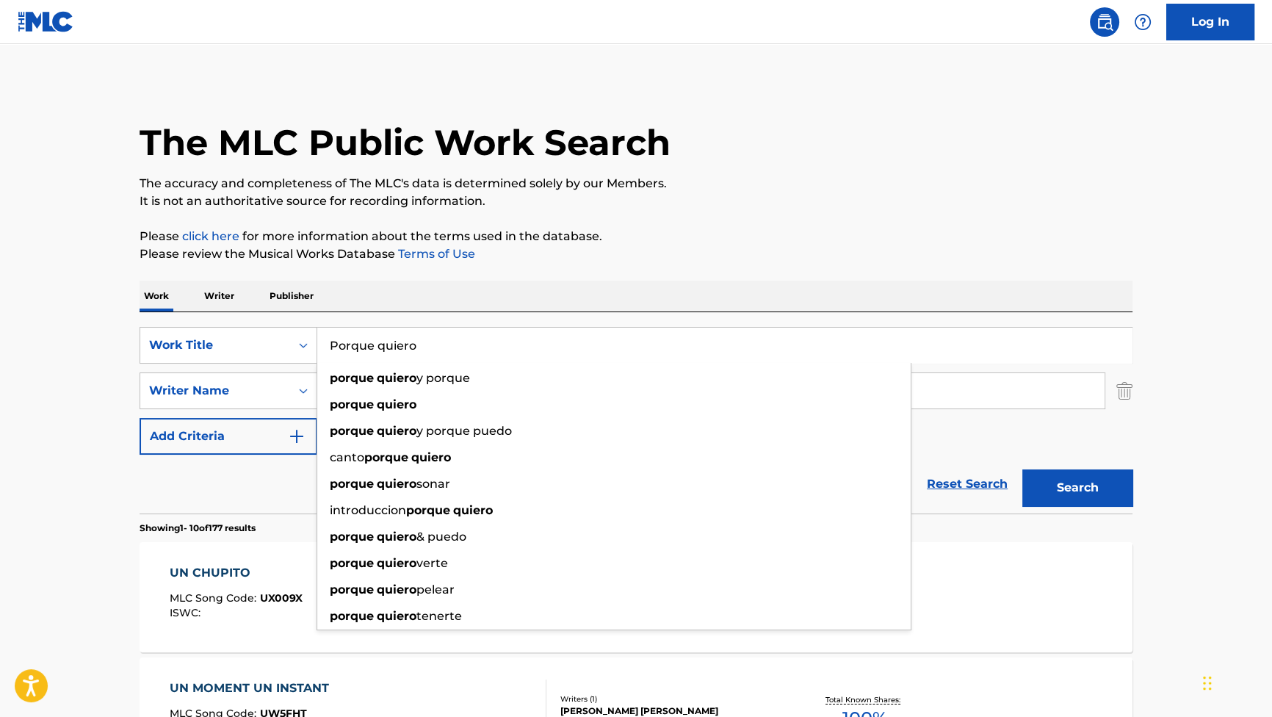
type input "Porque quiero"
click at [1069, 492] on button "Search" at bounding box center [1077, 487] width 110 height 37
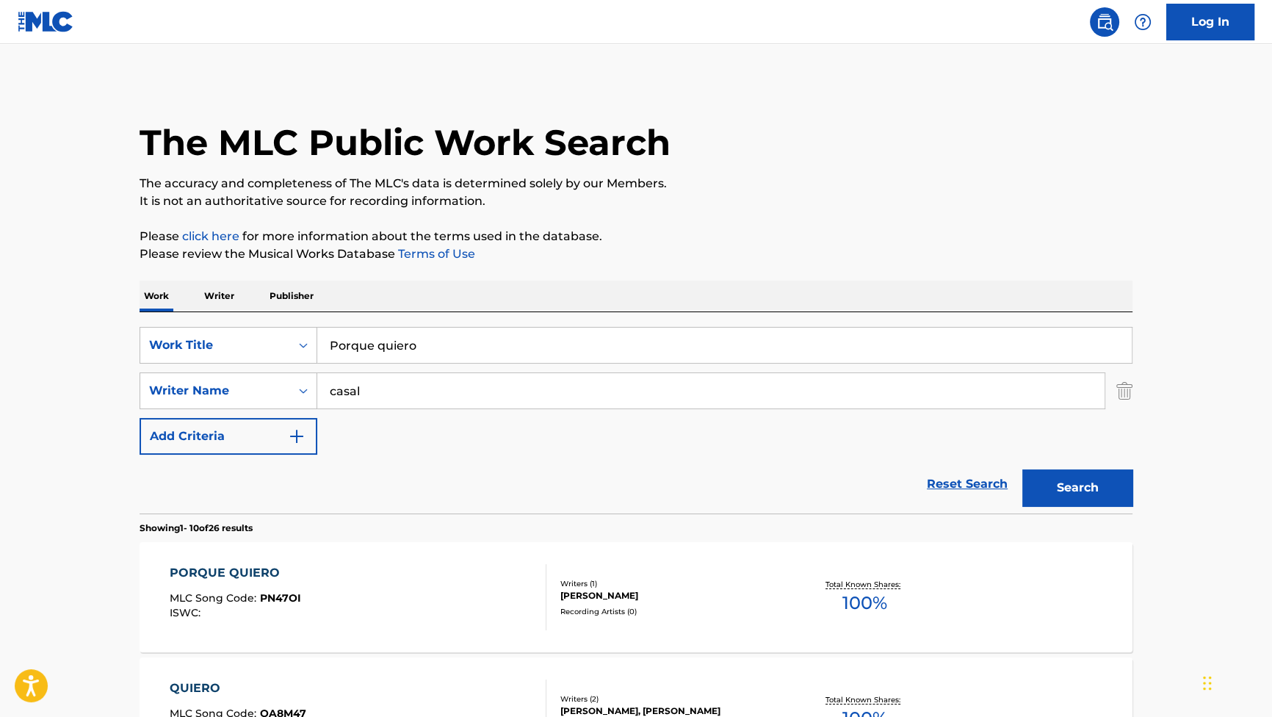
click at [228, 571] on div "PORQUE QUIERO" at bounding box center [235, 573] width 131 height 18
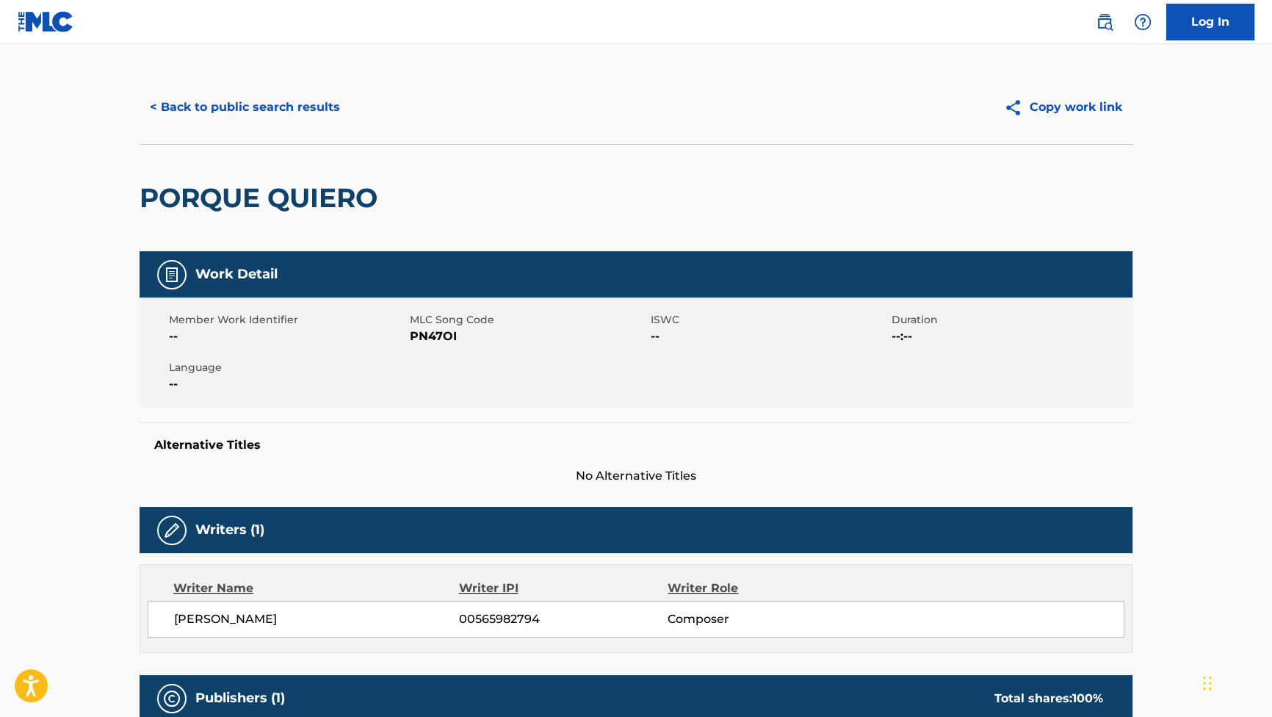
scroll to position [200, 0]
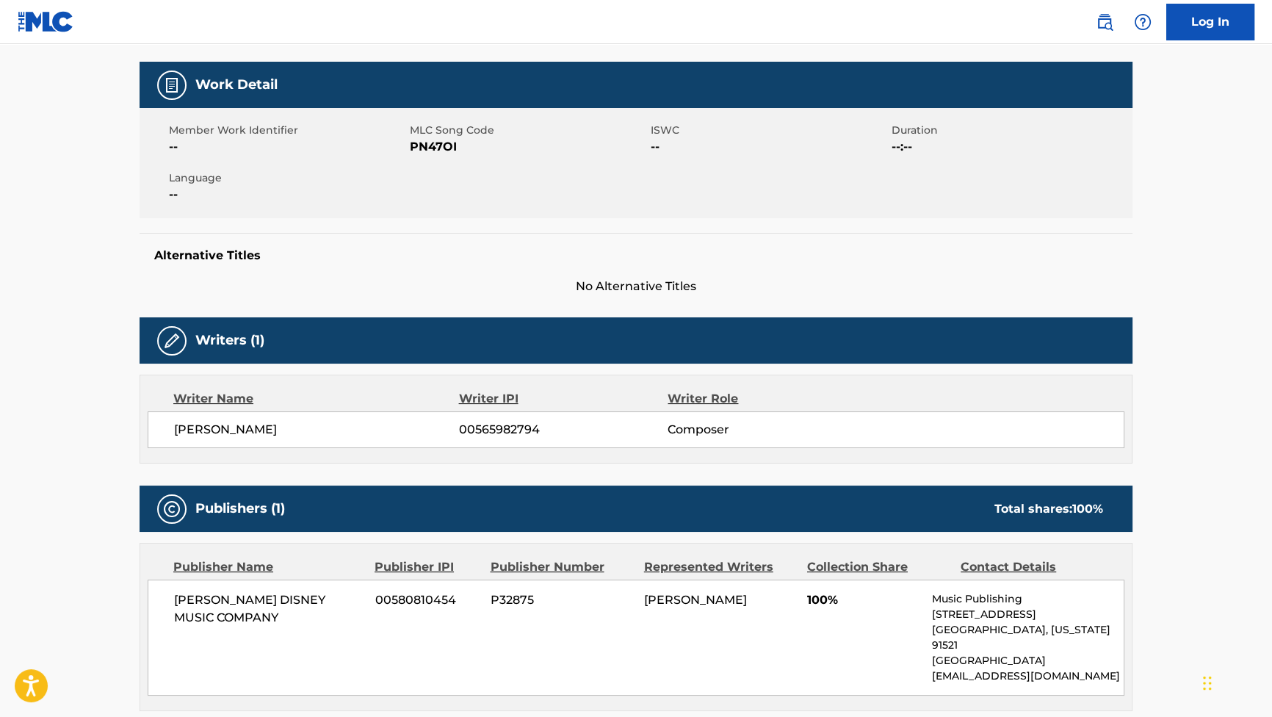
drag, startPoint x: 305, startPoint y: 436, endPoint x: 170, endPoint y: 426, distance: 135.5
click at [170, 426] on div "[PERSON_NAME] ARES 00565982794 Composer" at bounding box center [636, 429] width 977 height 37
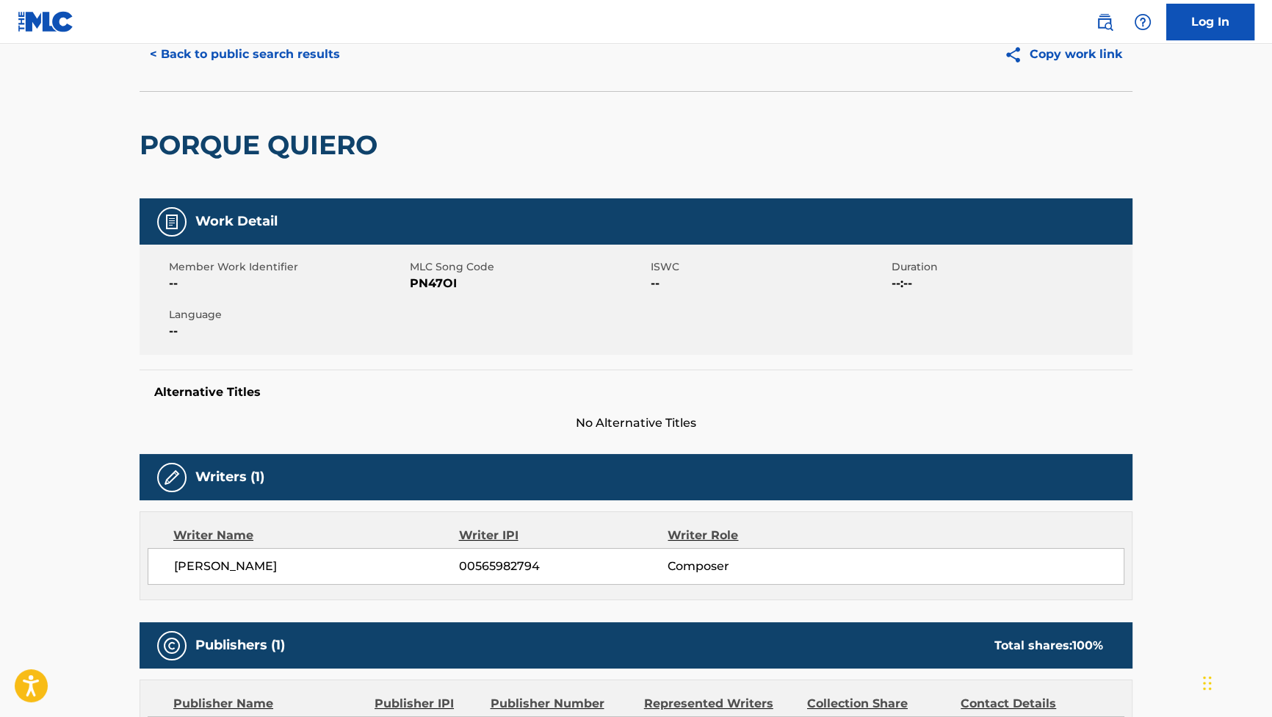
scroll to position [0, 0]
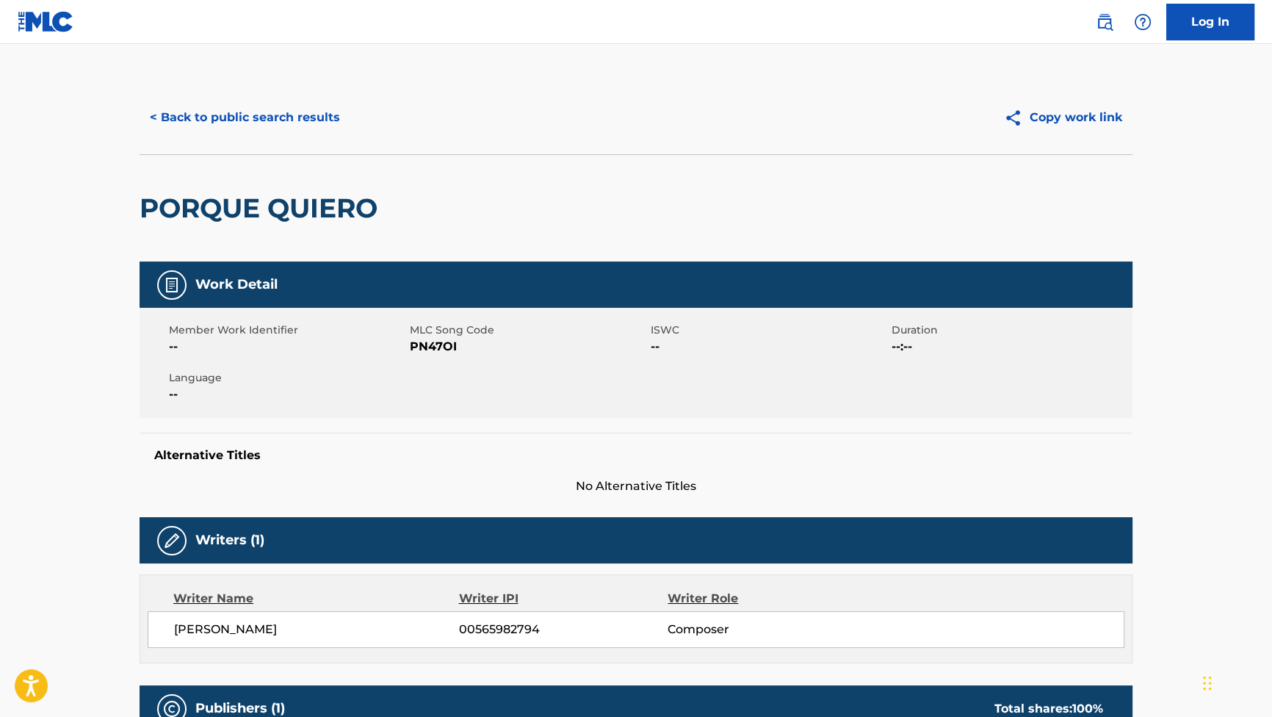
click at [267, 117] on button "< Back to public search results" at bounding box center [245, 117] width 211 height 37
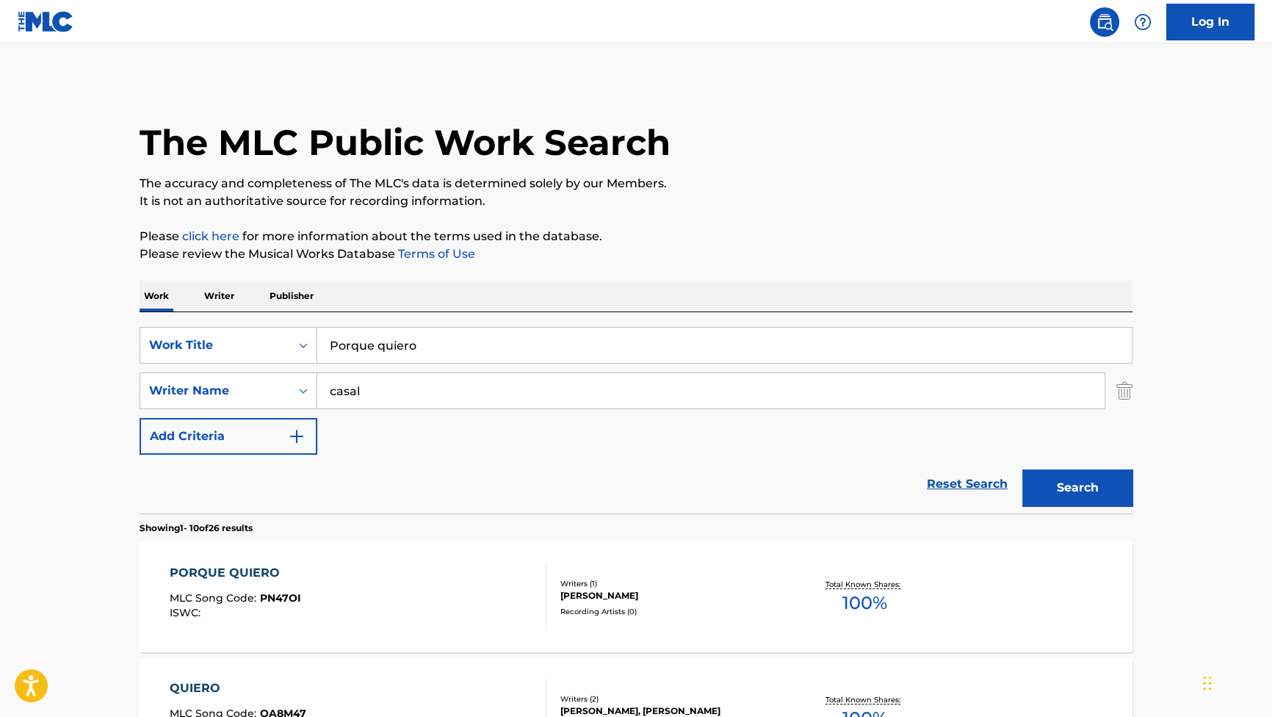
drag, startPoint x: 438, startPoint y: 347, endPoint x: 278, endPoint y: 313, distance: 164.3
click at [281, 314] on div "SearchWithCriteriaf4614530-37e2-451e-85ee-c8e177bf9e69 Work Title Porque quiero…" at bounding box center [636, 412] width 993 height 201
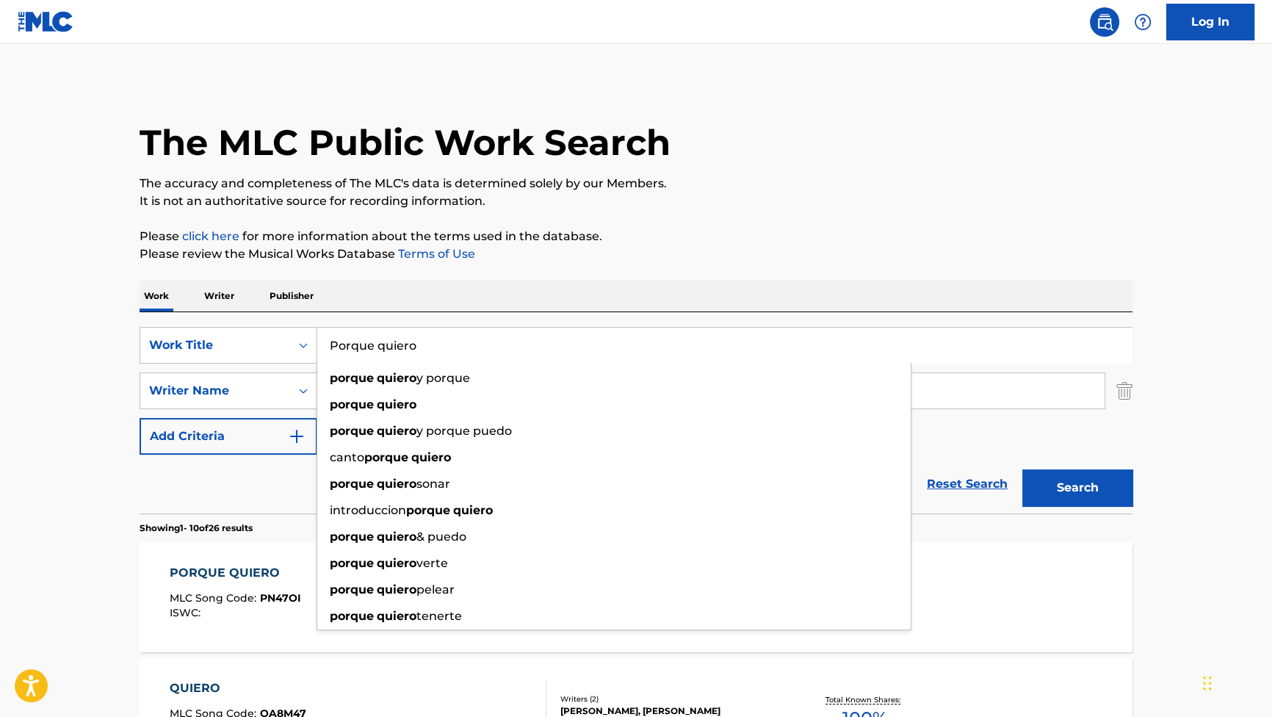
paste input "Adicción"
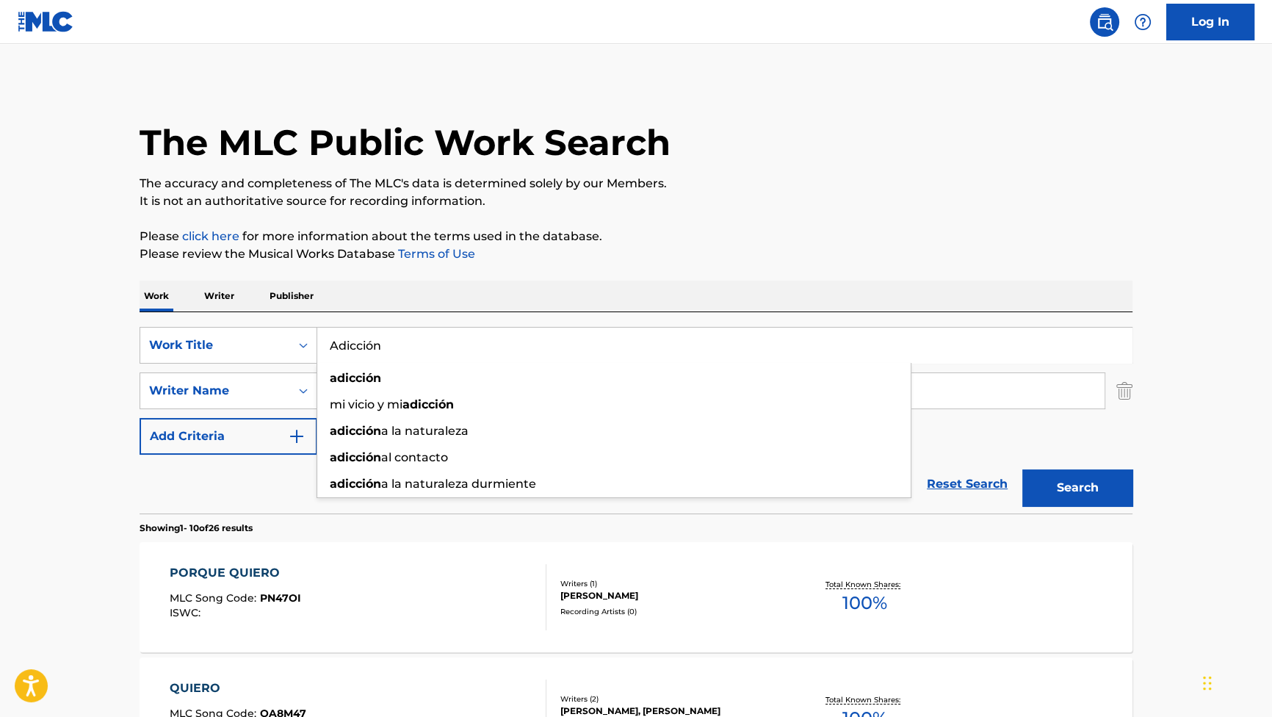
type input "Adicción"
click at [1051, 485] on button "Search" at bounding box center [1077, 487] width 110 height 37
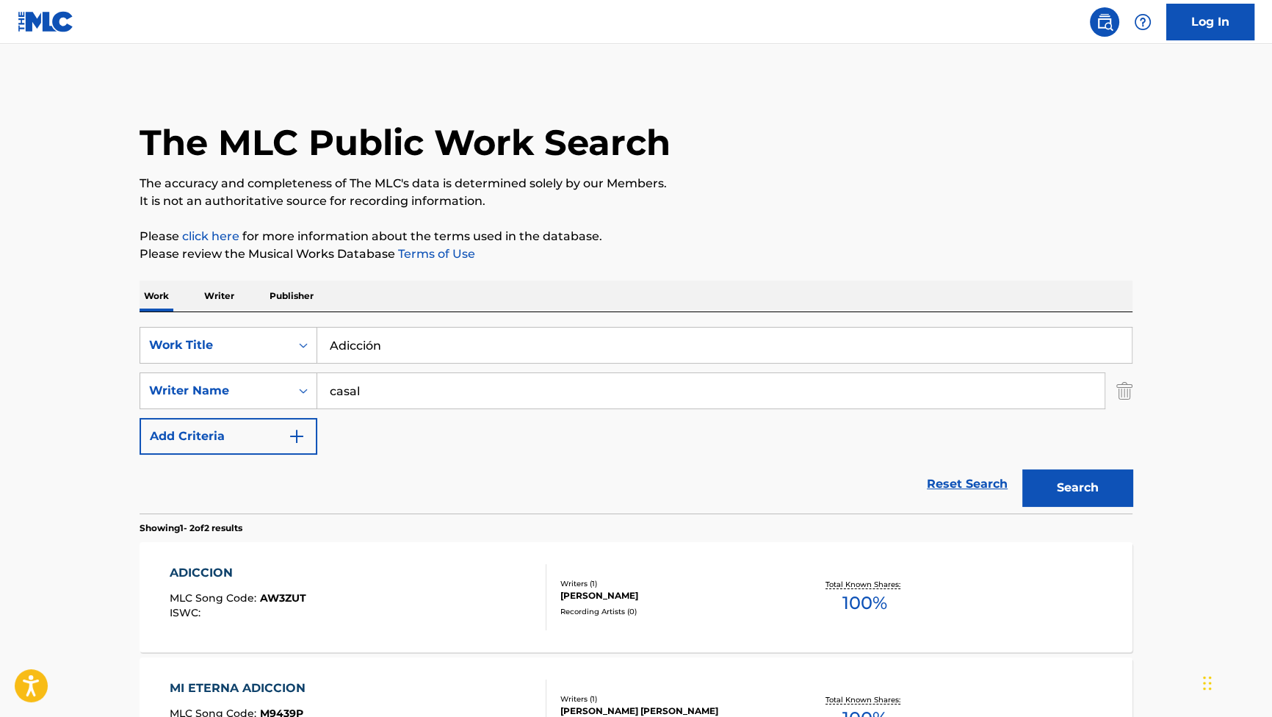
click at [228, 561] on div "ADICCION MLC Song Code : AW3ZUT ISWC : Writers ( 1 ) [PERSON_NAME] Recording Ar…" at bounding box center [636, 597] width 993 height 110
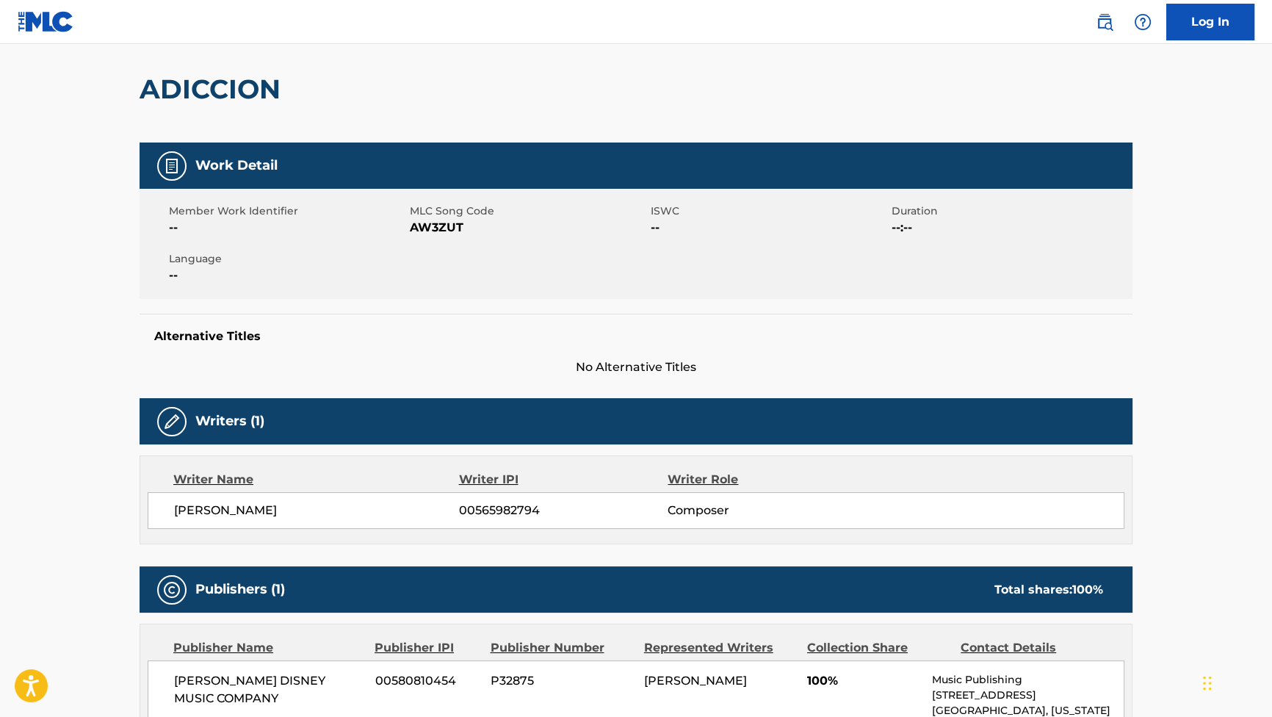
scroll to position [117, 0]
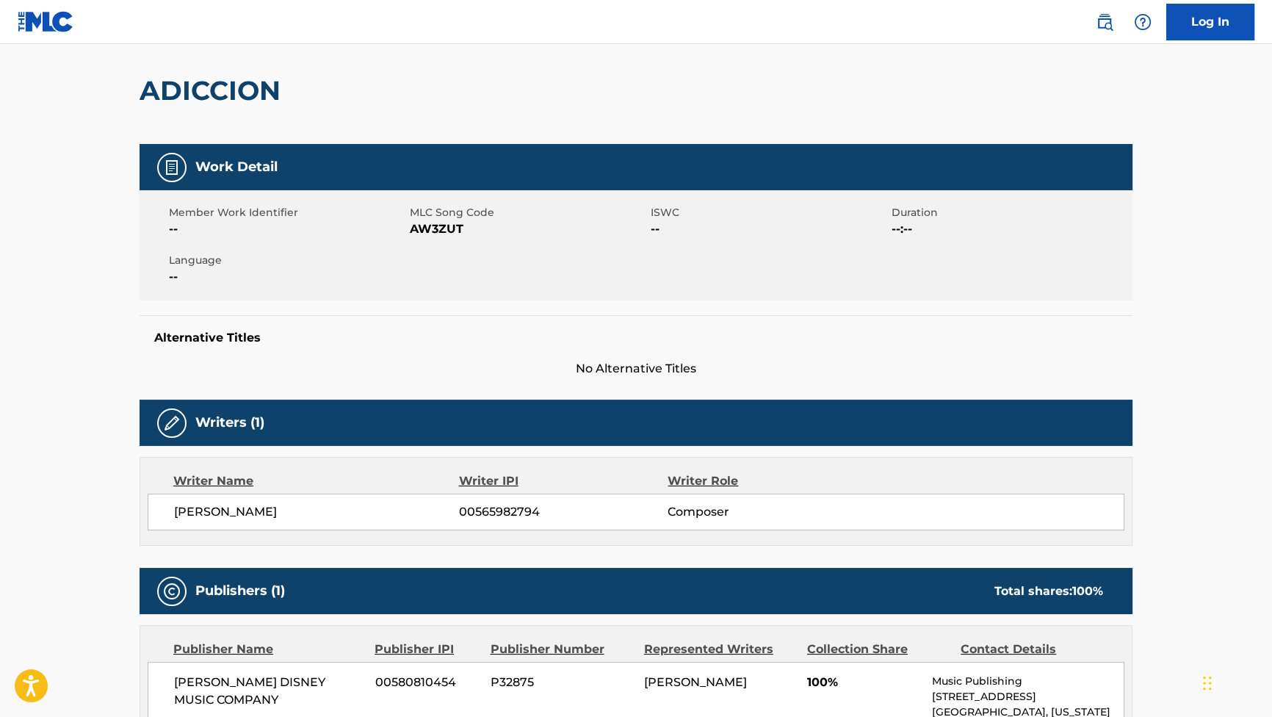
drag, startPoint x: 276, startPoint y: 510, endPoint x: 302, endPoint y: 510, distance: 25.7
click at [302, 510] on span "[PERSON_NAME]" at bounding box center [316, 512] width 285 height 18
click at [430, 514] on span "[PERSON_NAME]" at bounding box center [316, 512] width 285 height 18
drag, startPoint x: 294, startPoint y: 517, endPoint x: 169, endPoint y: 521, distance: 125.6
click at [169, 521] on div "[PERSON_NAME] ARES 00565982794 Composer" at bounding box center [636, 511] width 977 height 37
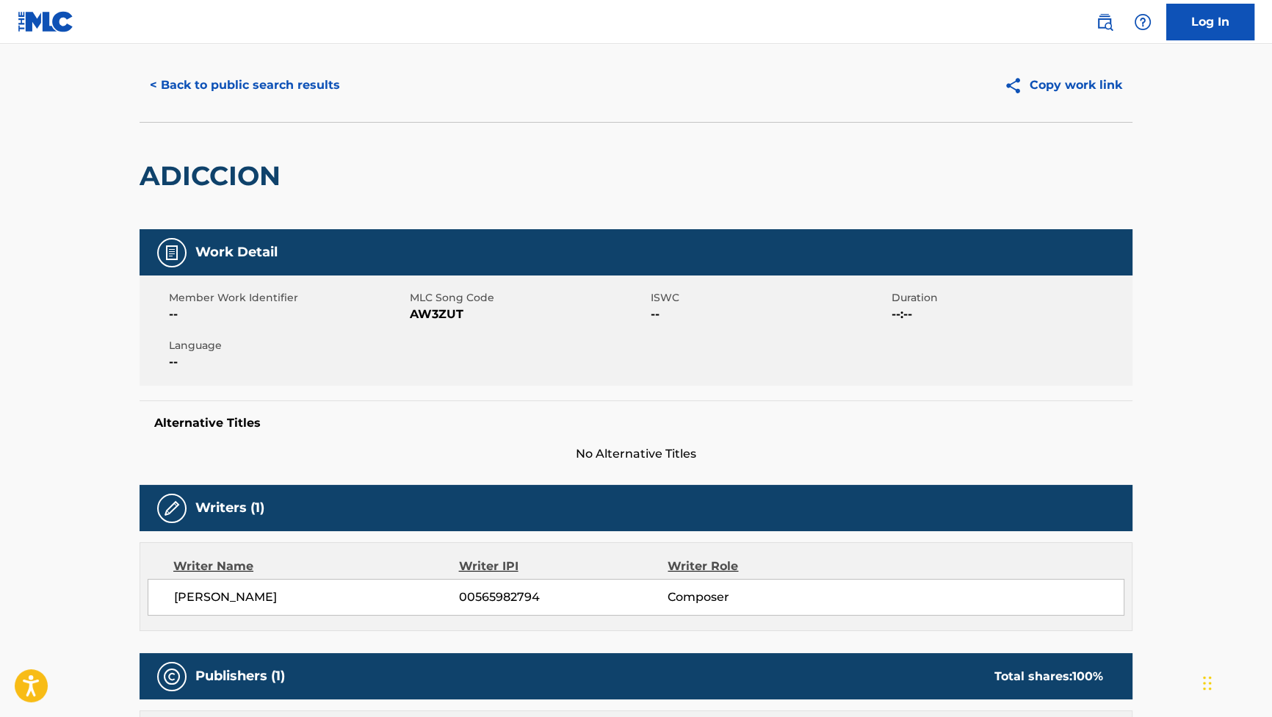
scroll to position [0, 0]
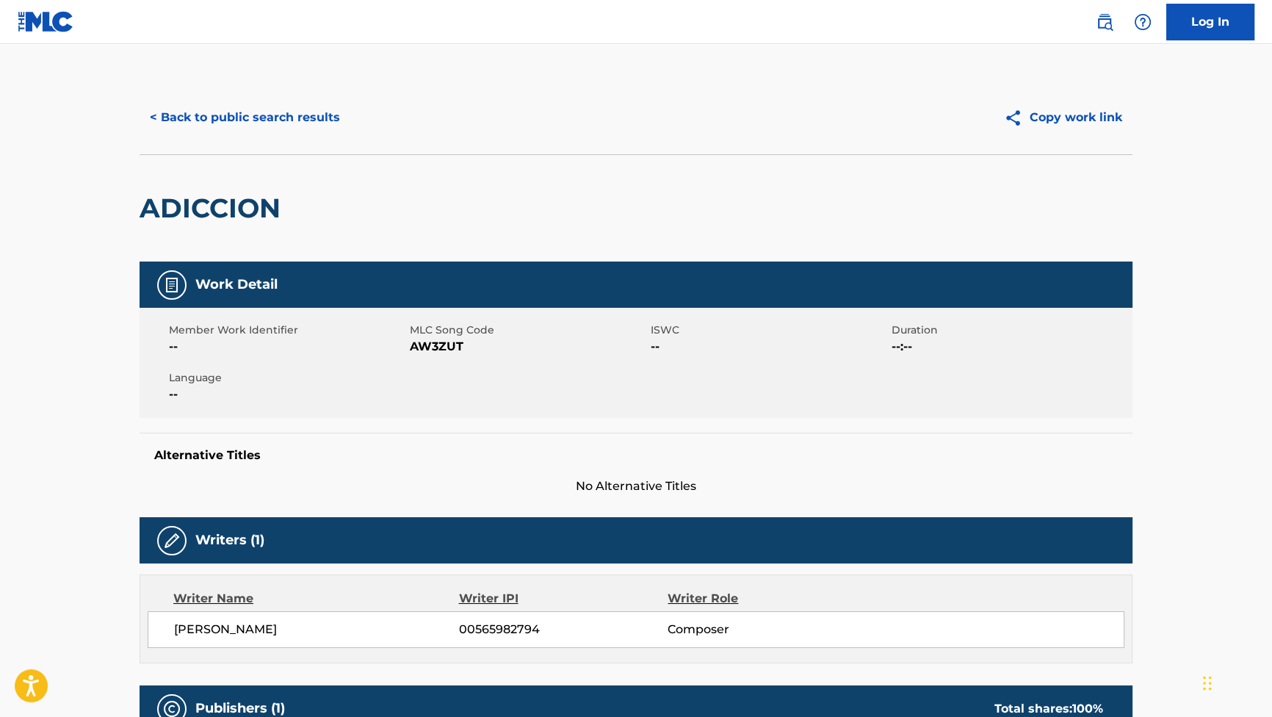
click at [257, 119] on button "< Back to public search results" at bounding box center [245, 117] width 211 height 37
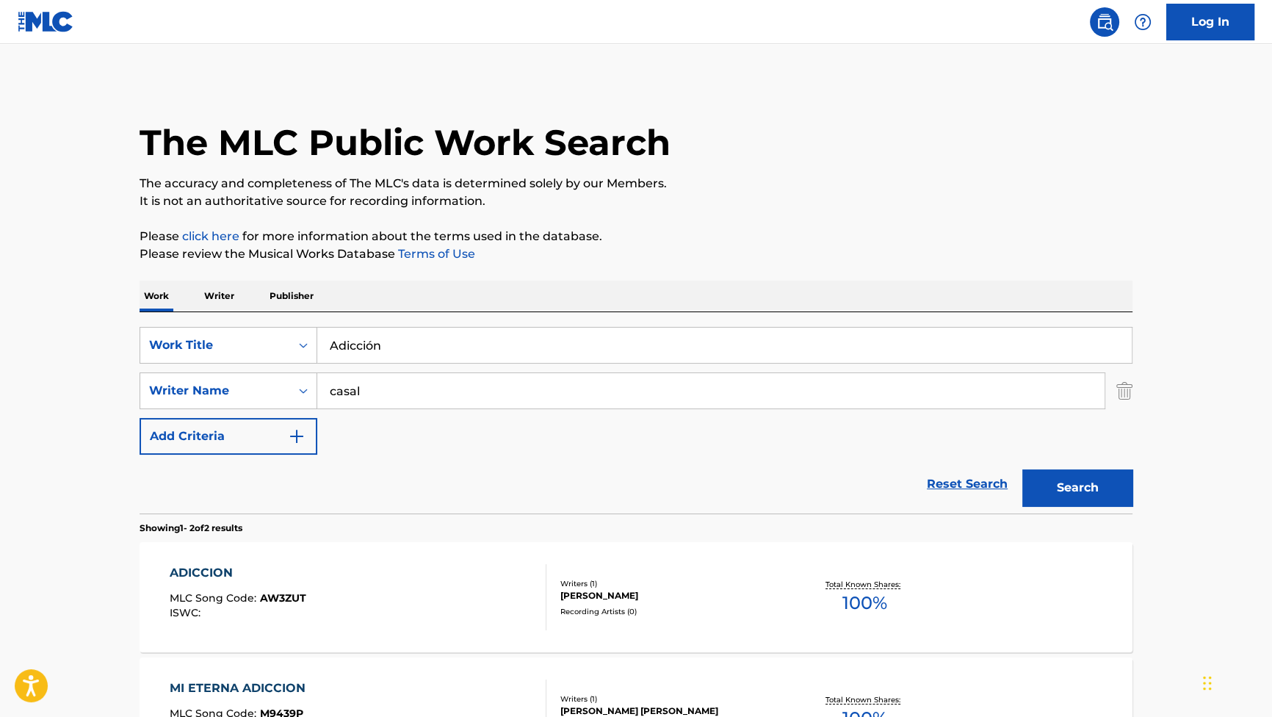
drag, startPoint x: 349, startPoint y: 334, endPoint x: 214, endPoint y: 300, distance: 139.3
click at [159, 308] on div "Work Writer Publisher SearchWithCriteriaf4614530-37e2-451e-85ee-c8e177bf9e69 Wo…" at bounding box center [636, 559] width 993 height 556
paste input "[PERSON_NAME] moviditos"
type input "[PERSON_NAME] moviditos"
click at [1067, 477] on button "Search" at bounding box center [1077, 487] width 110 height 37
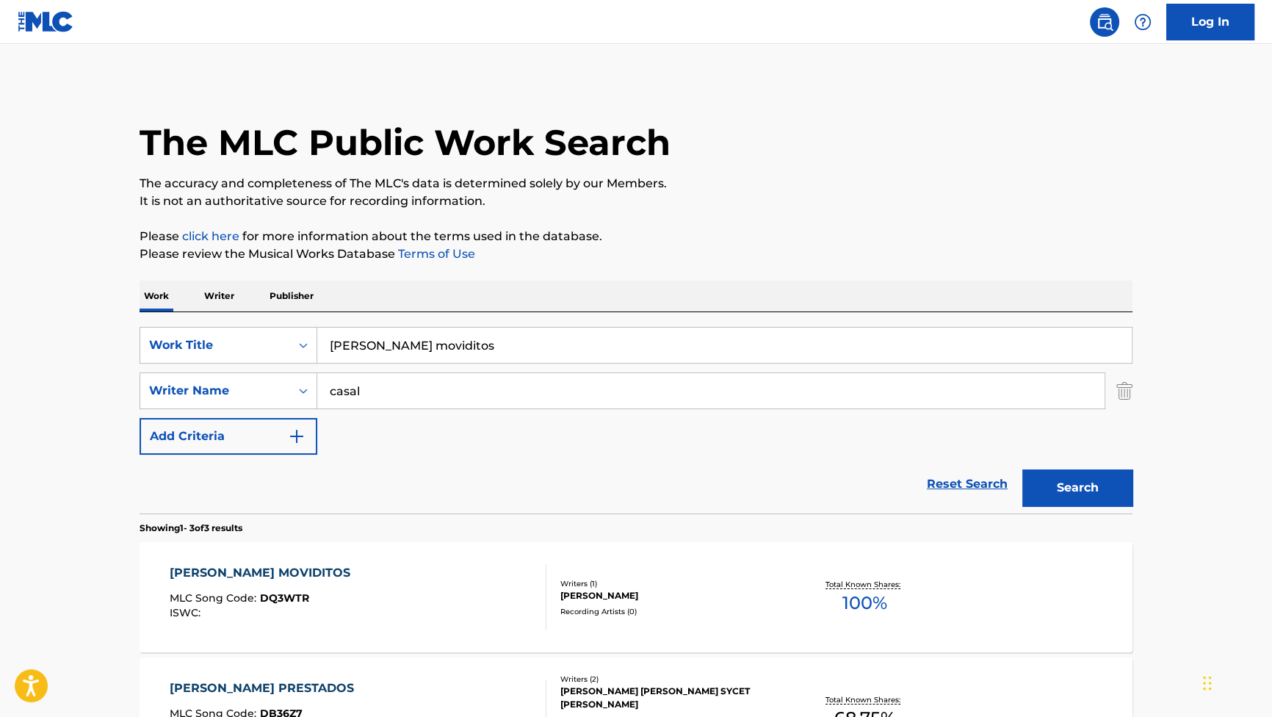
click at [268, 563] on div "[PERSON_NAME] MOVIDITOS MLC Song Code : DQ3WTR ISWC : Writers ( 1 ) [PERSON_NAM…" at bounding box center [636, 597] width 993 height 110
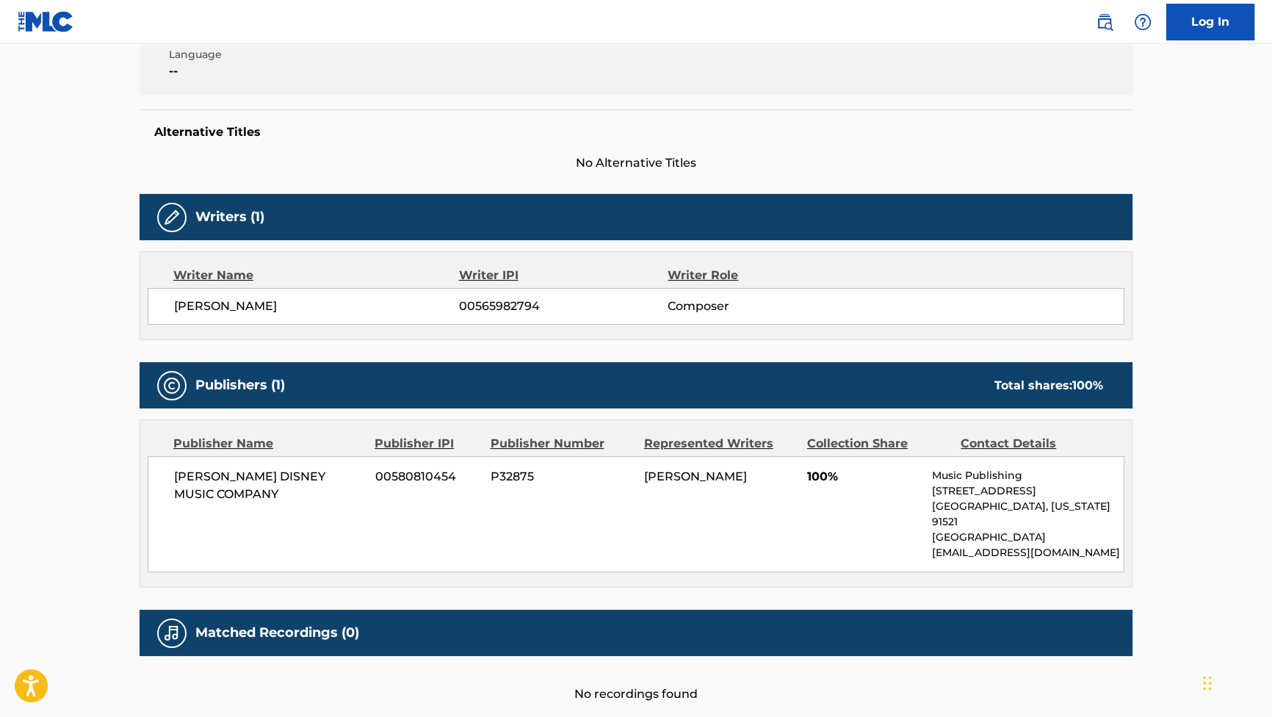
scroll to position [333, 0]
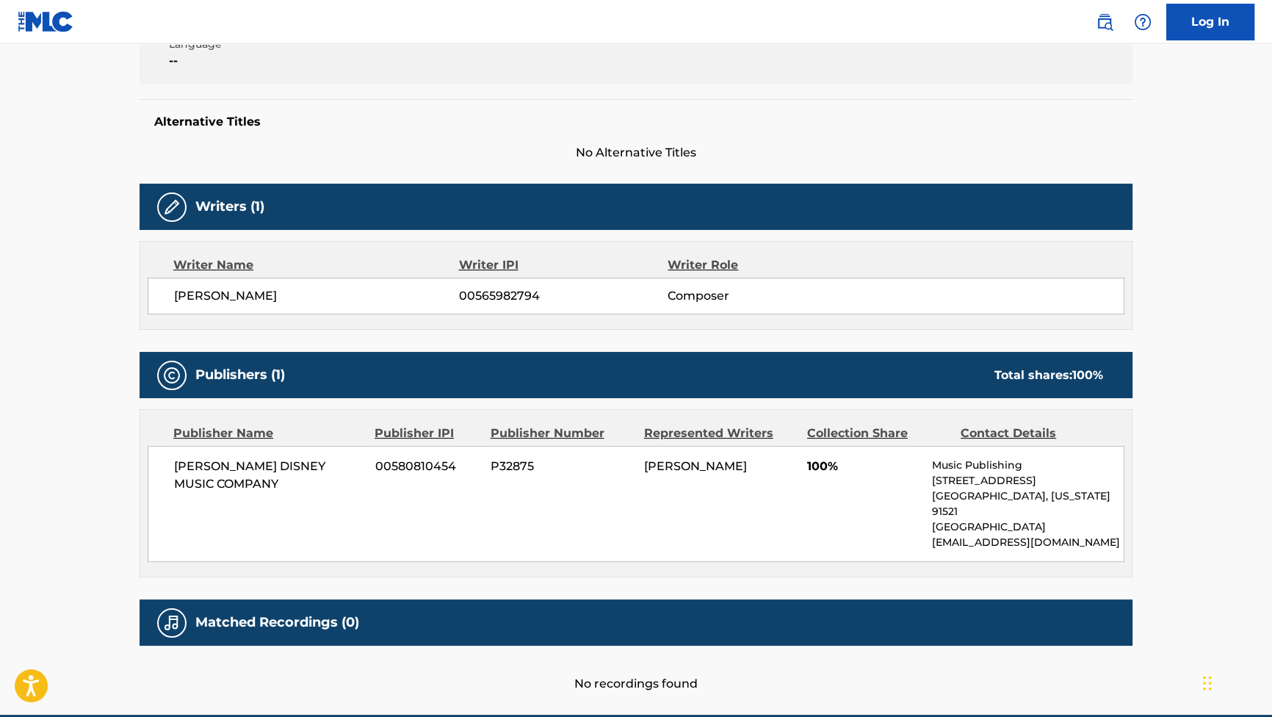
drag, startPoint x: 294, startPoint y: 301, endPoint x: 283, endPoint y: 301, distance: 11.0
click at [283, 301] on span "[PERSON_NAME]" at bounding box center [316, 296] width 285 height 18
drag, startPoint x: 283, startPoint y: 301, endPoint x: 176, endPoint y: 304, distance: 107.3
click at [176, 304] on div "[PERSON_NAME] ARES 00565982794 Composer" at bounding box center [636, 296] width 977 height 37
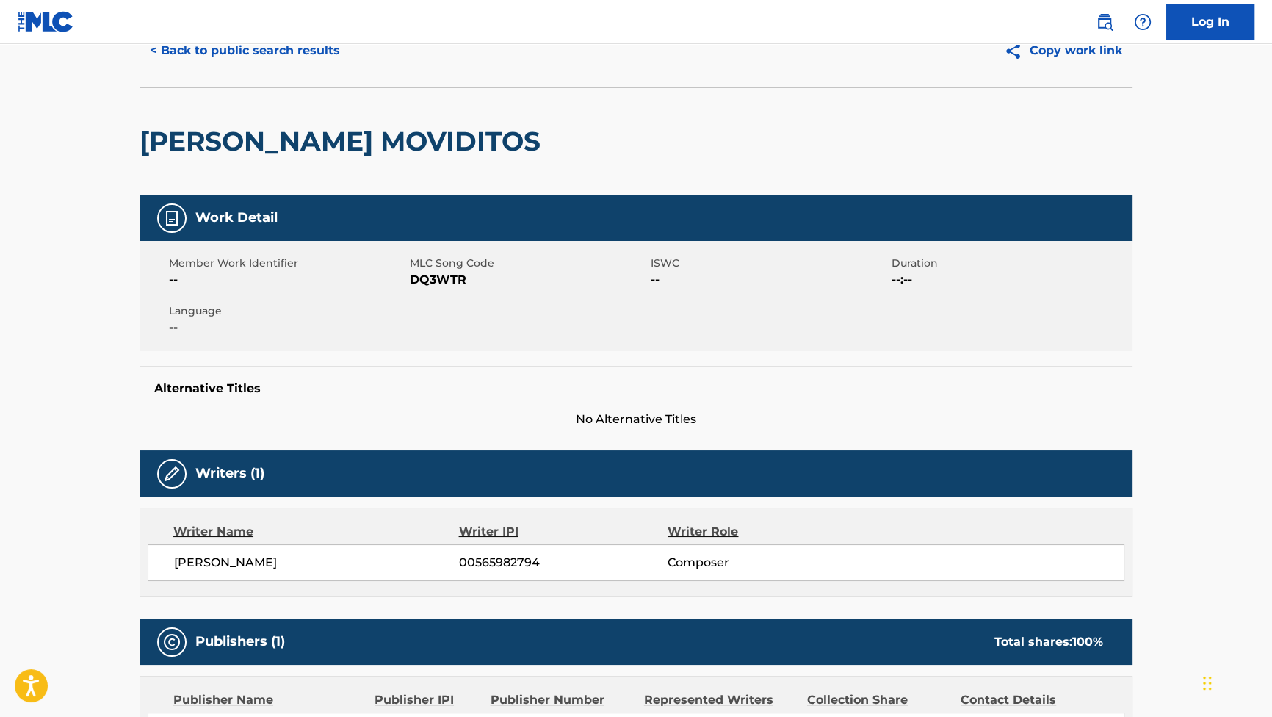
scroll to position [66, 0]
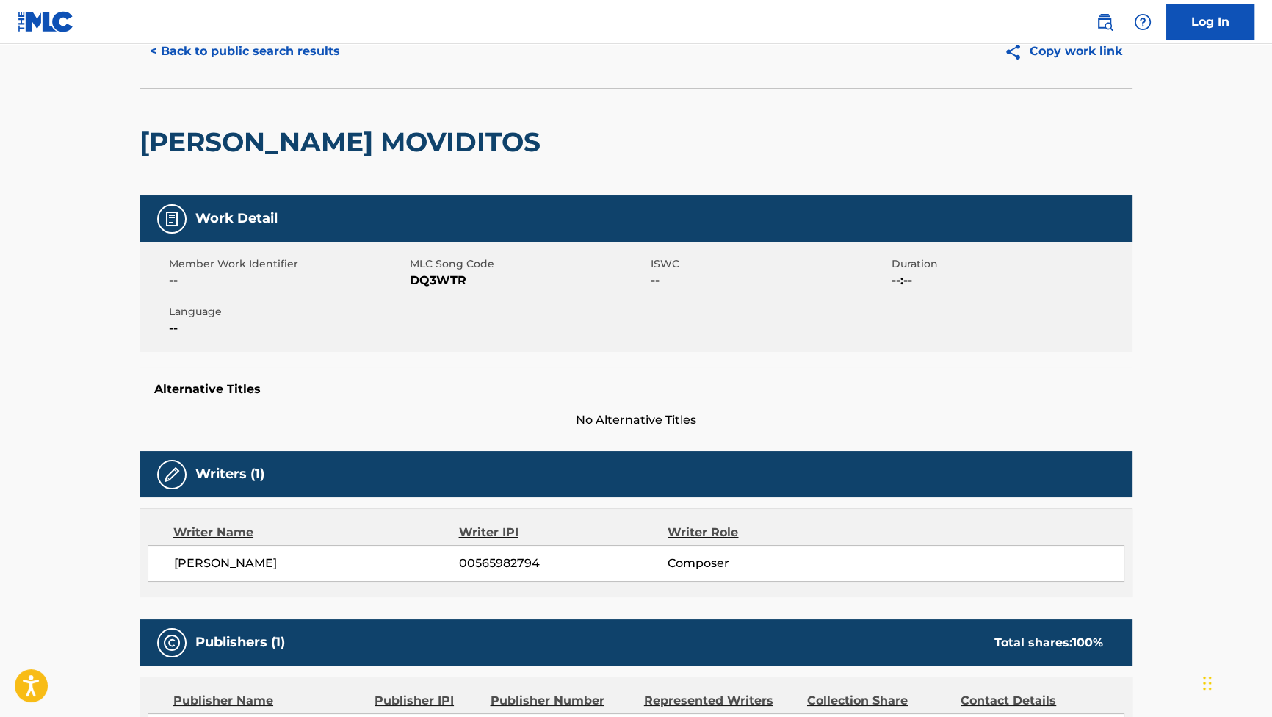
click at [297, 54] on button "< Back to public search results" at bounding box center [245, 51] width 211 height 37
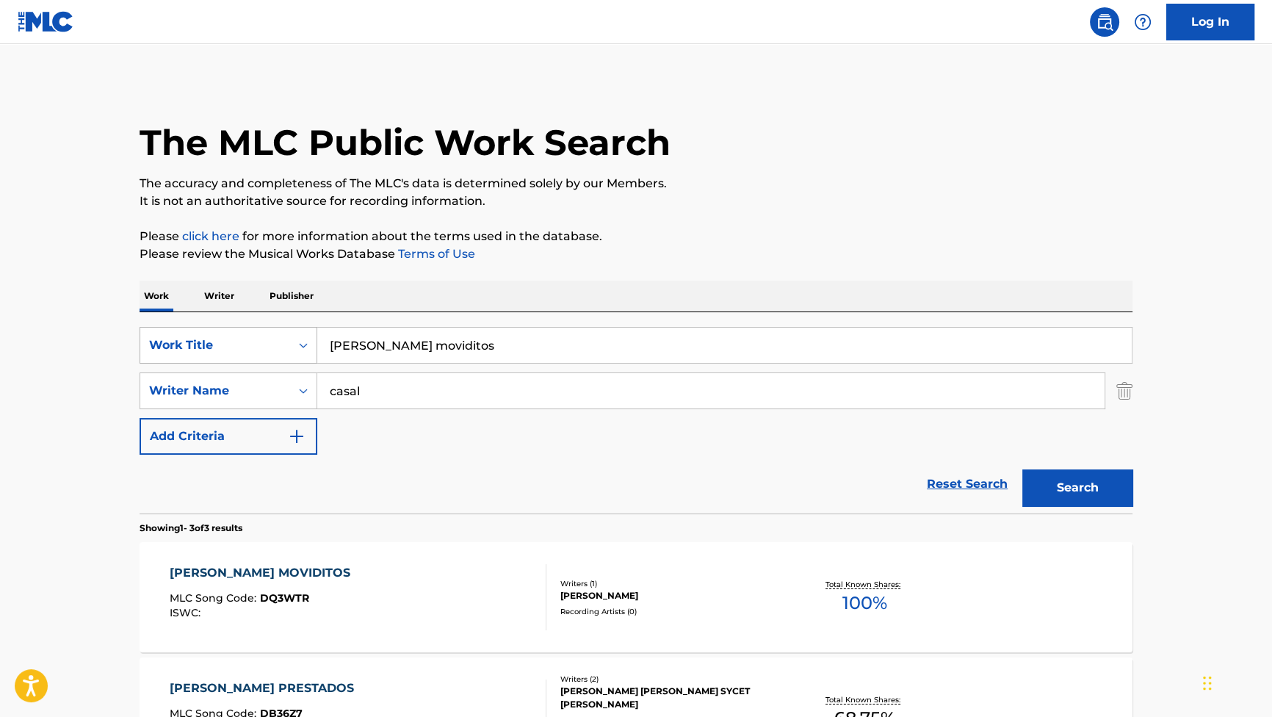
drag, startPoint x: 458, startPoint y: 346, endPoint x: 278, endPoint y: 333, distance: 180.4
click at [284, 333] on div "SearchWithCriteriaf4614530-37e2-451e-85ee-c8e177bf9e69 Work Title [PERSON_NAME]…" at bounding box center [636, 345] width 993 height 37
paste input "Príncipe"
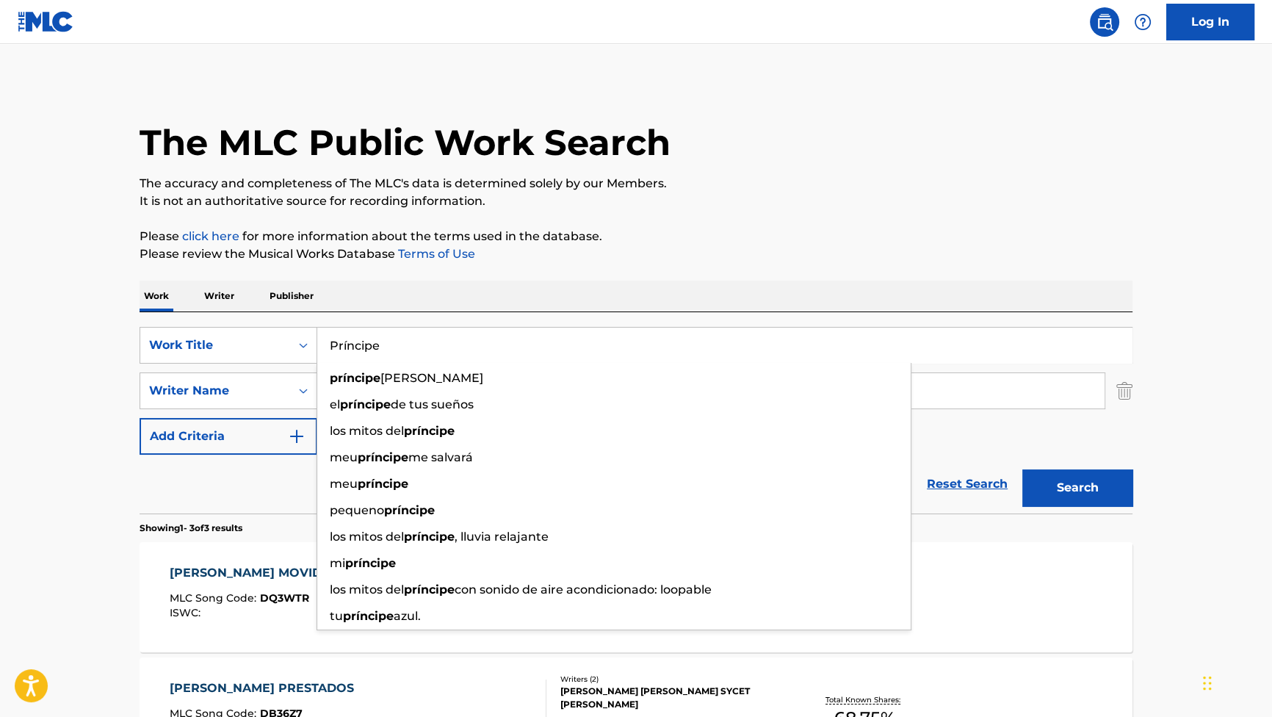
type input "Príncipe"
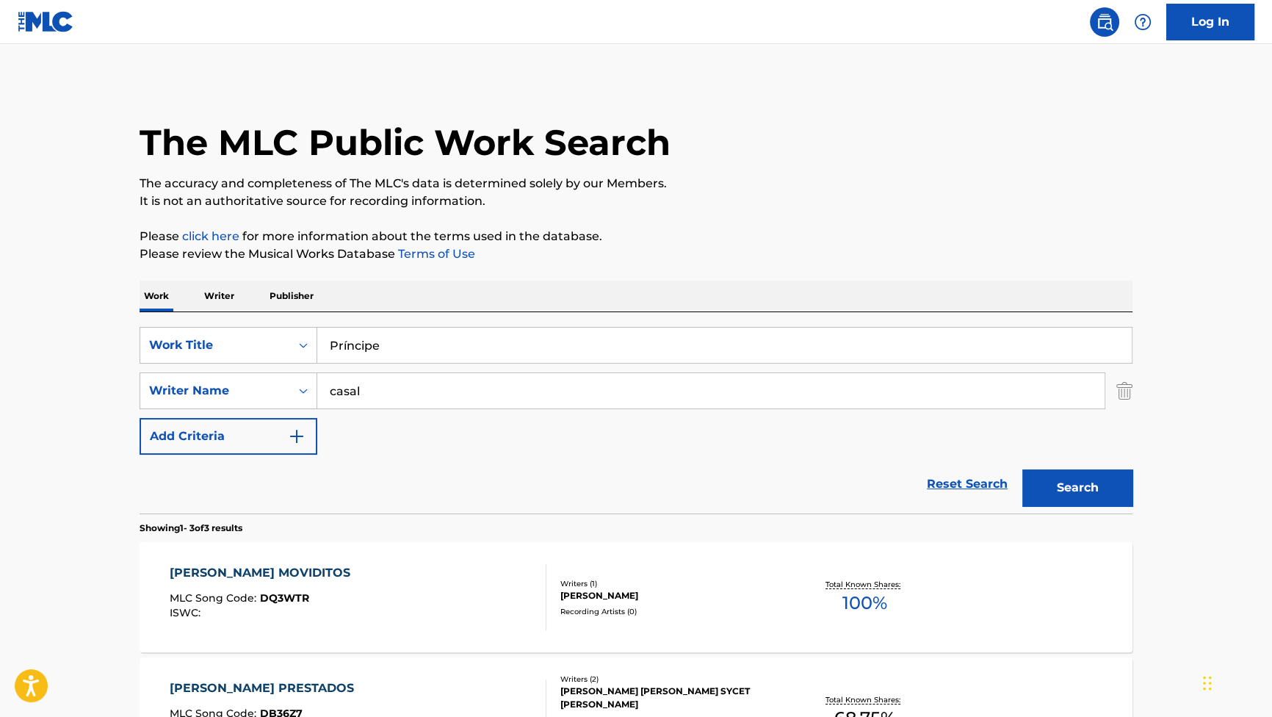
click at [1046, 474] on button "Search" at bounding box center [1077, 487] width 110 height 37
click at [220, 564] on div "PRINCIPE" at bounding box center [237, 573] width 134 height 18
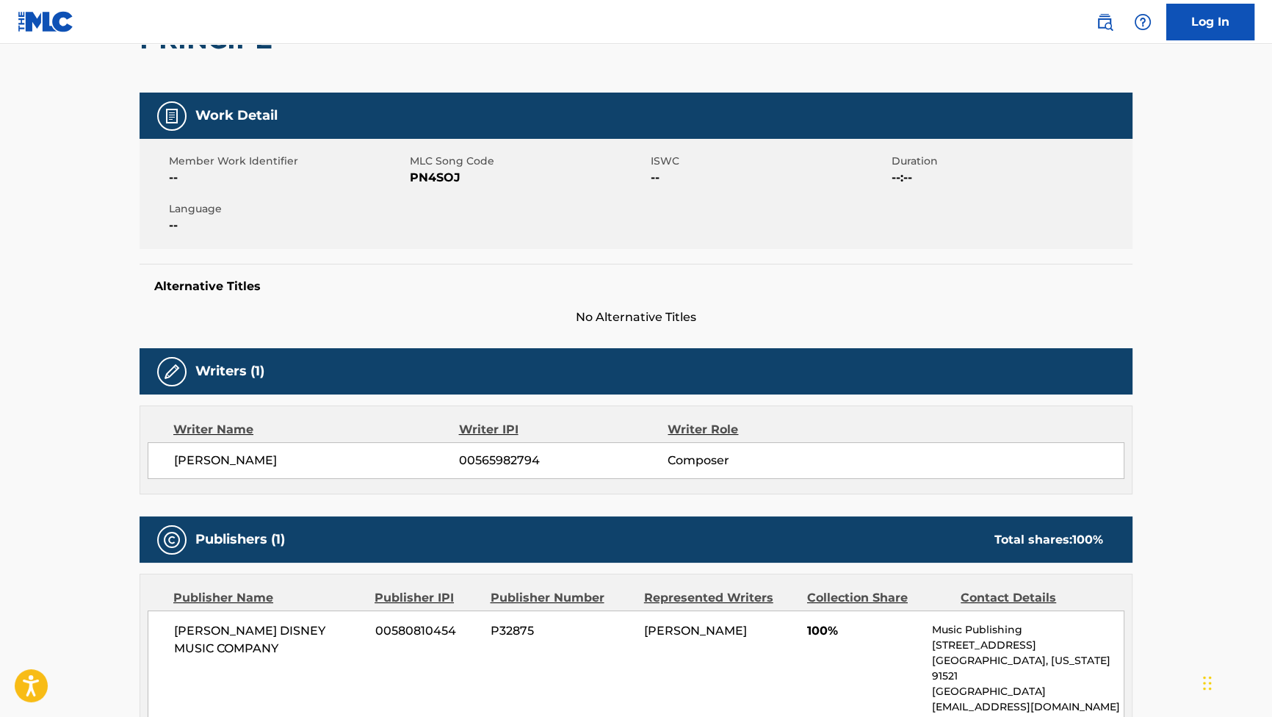
scroll to position [200, 0]
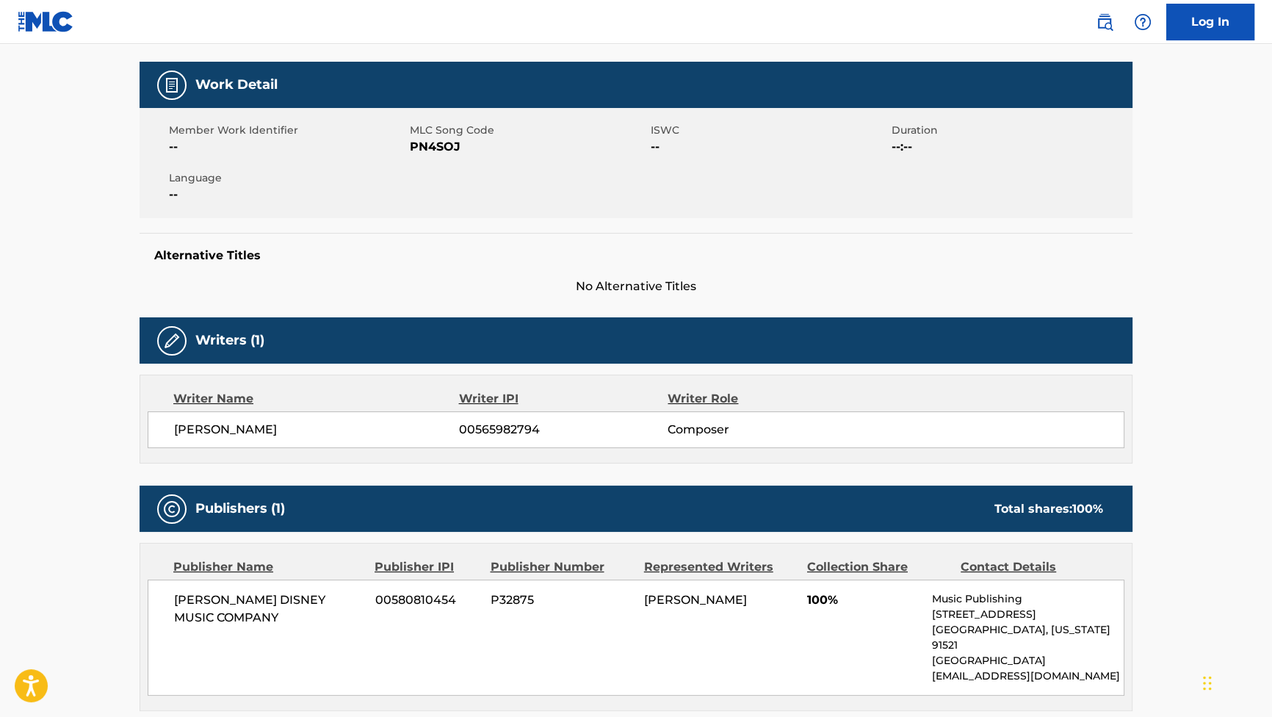
drag, startPoint x: 304, startPoint y: 441, endPoint x: 176, endPoint y: 442, distance: 128.5
click at [176, 442] on div "[PERSON_NAME] ARES 00565982794 Composer" at bounding box center [636, 429] width 977 height 37
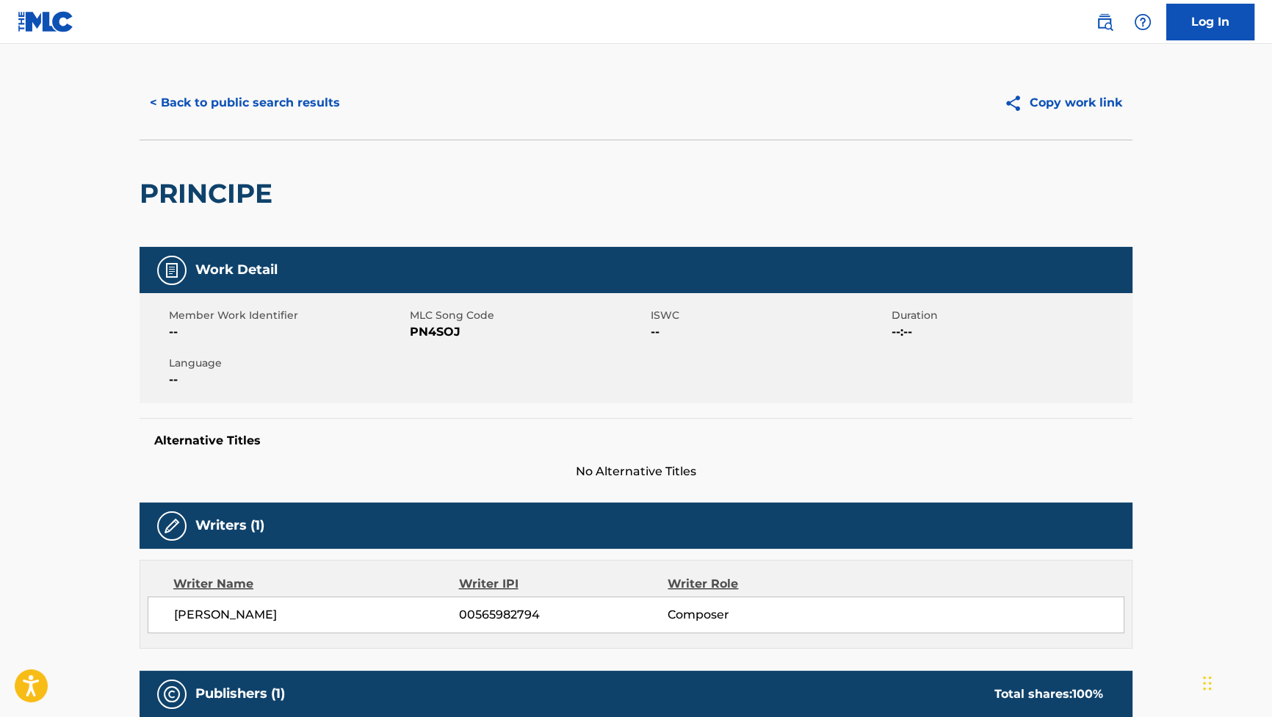
scroll to position [0, 0]
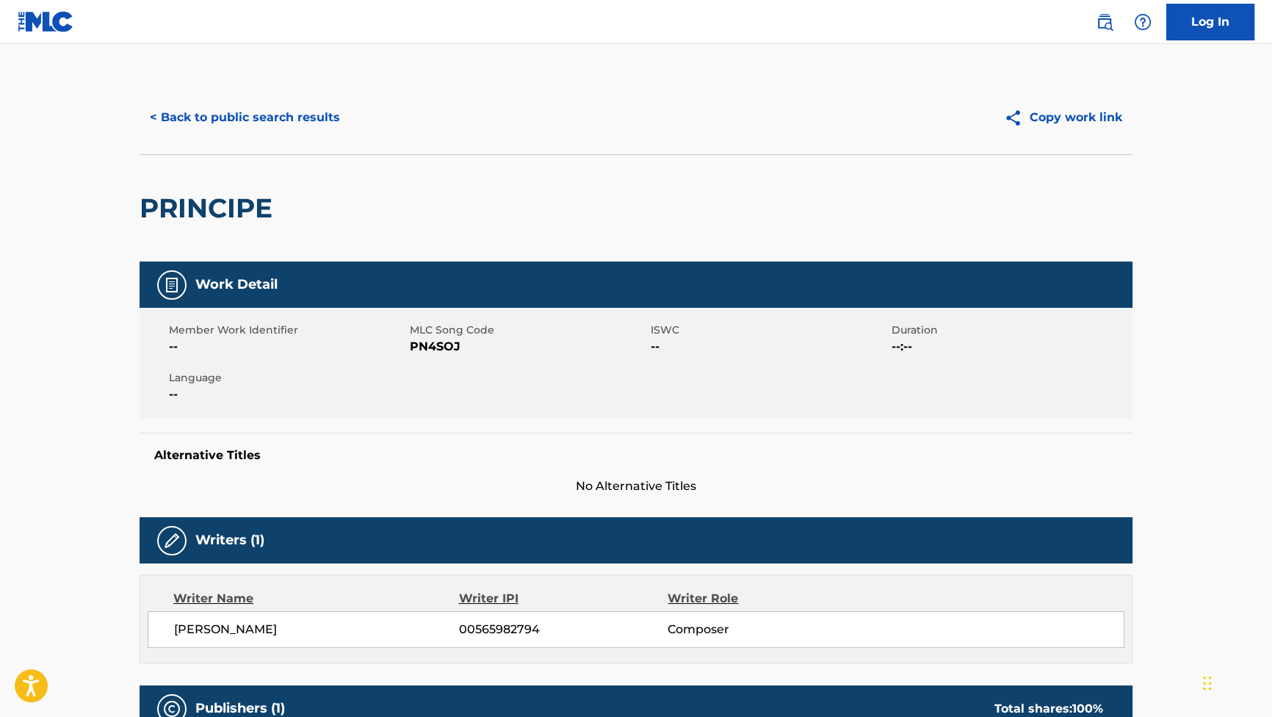
click at [286, 123] on button "< Back to public search results" at bounding box center [245, 117] width 211 height 37
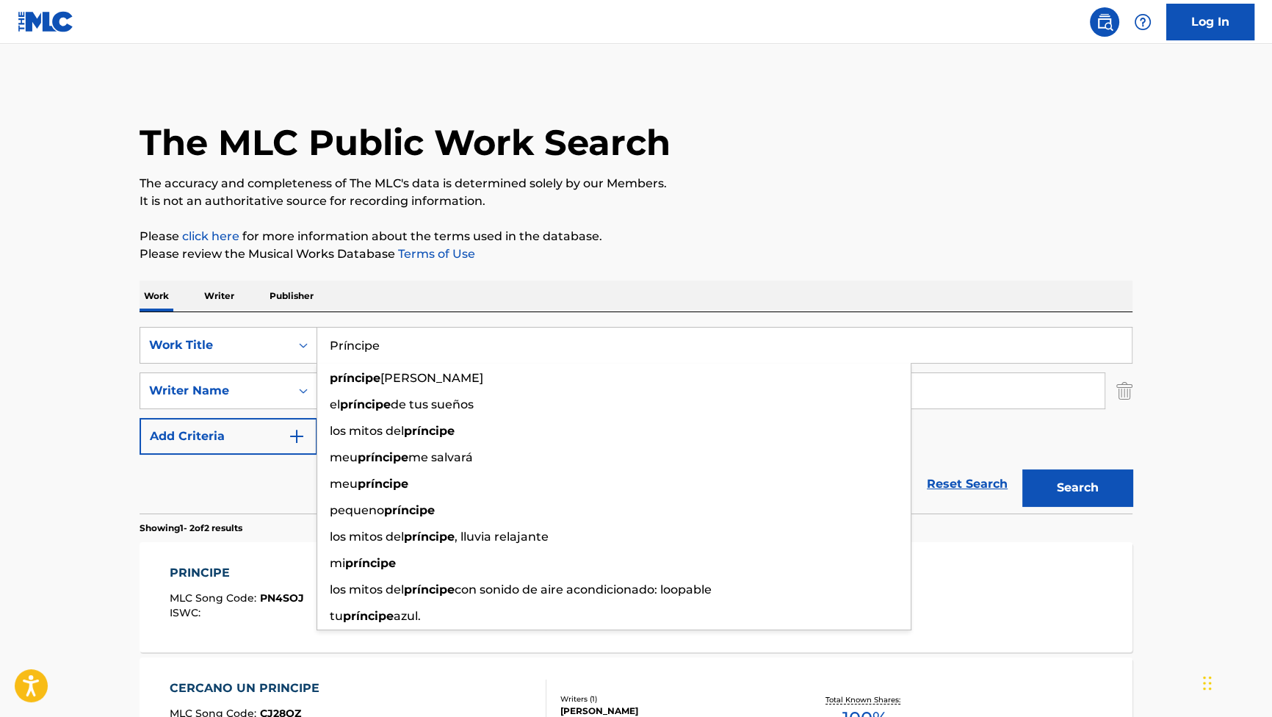
drag, startPoint x: 299, startPoint y: 340, endPoint x: 336, endPoint y: 339, distance: 37.5
click at [288, 339] on div "SearchWithCriteriaf4614530-37e2-451e-85ee-c8e177bf9e69 Work Title Príncipe prín…" at bounding box center [636, 345] width 993 height 37
paste input "El monstruo"
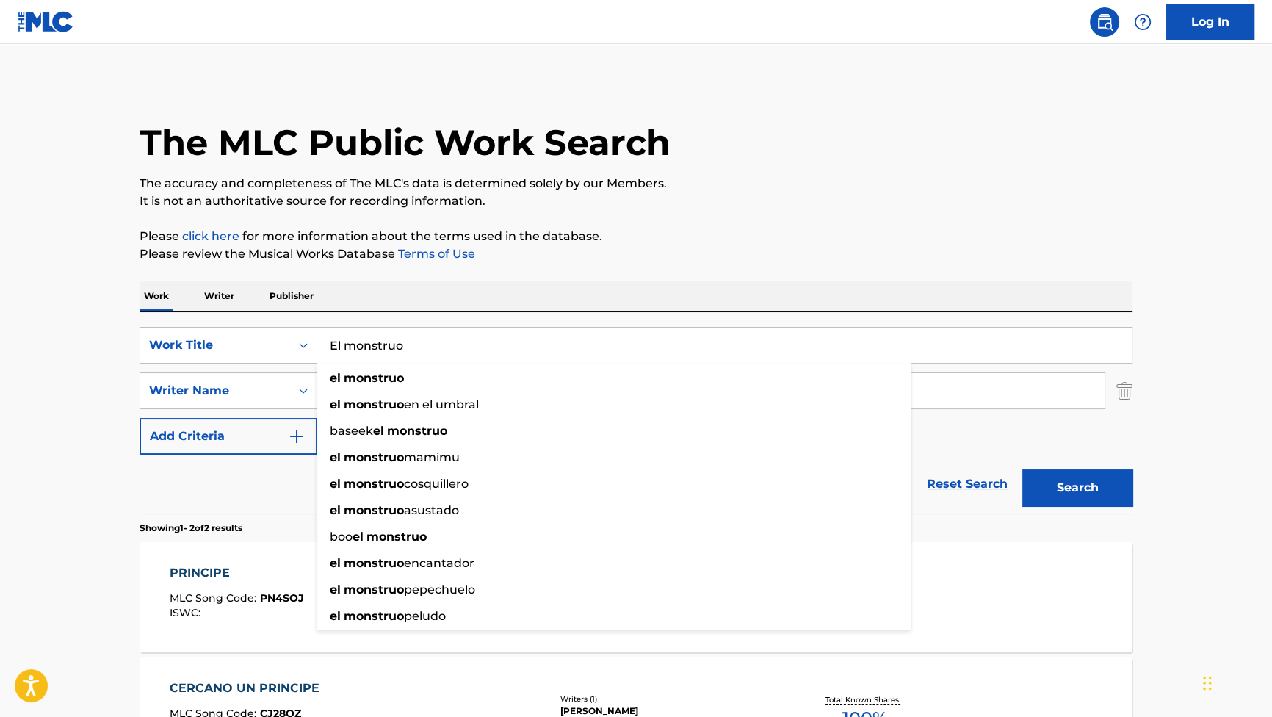
type input "El monstruo"
click at [1064, 477] on button "Search" at bounding box center [1077, 487] width 110 height 37
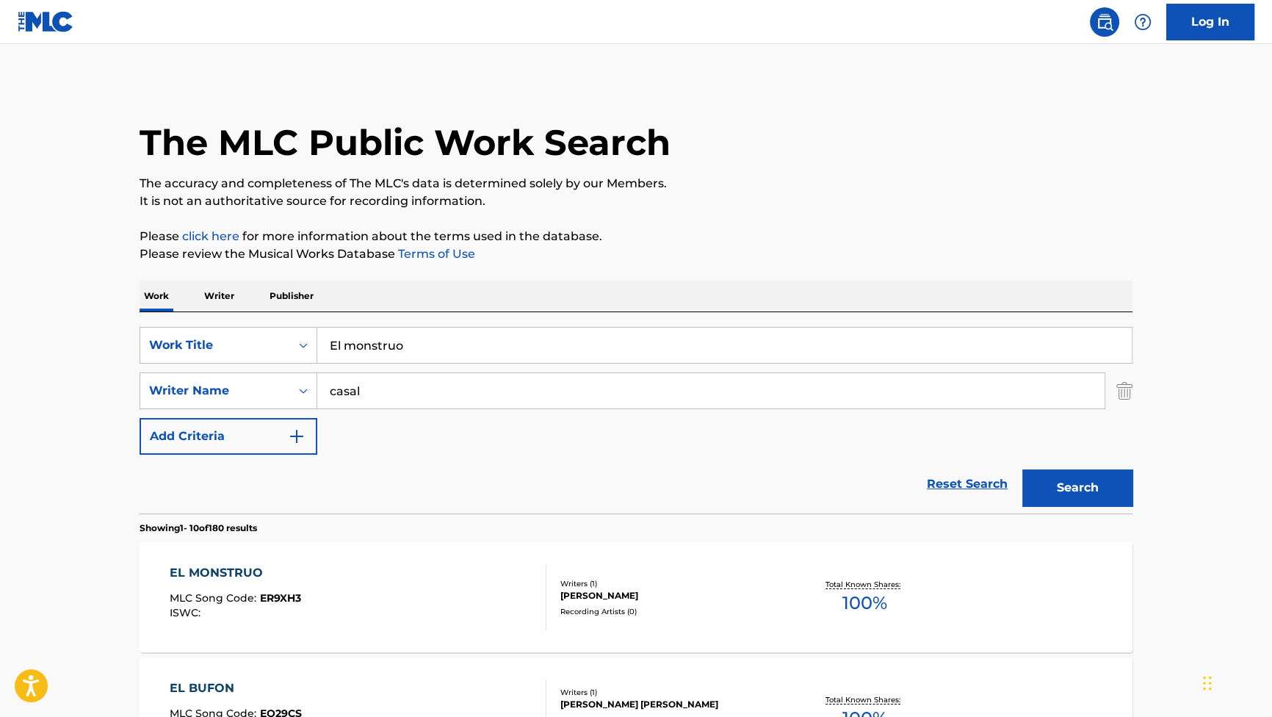
click at [213, 565] on div "EL MONSTRUO" at bounding box center [235, 573] width 131 height 18
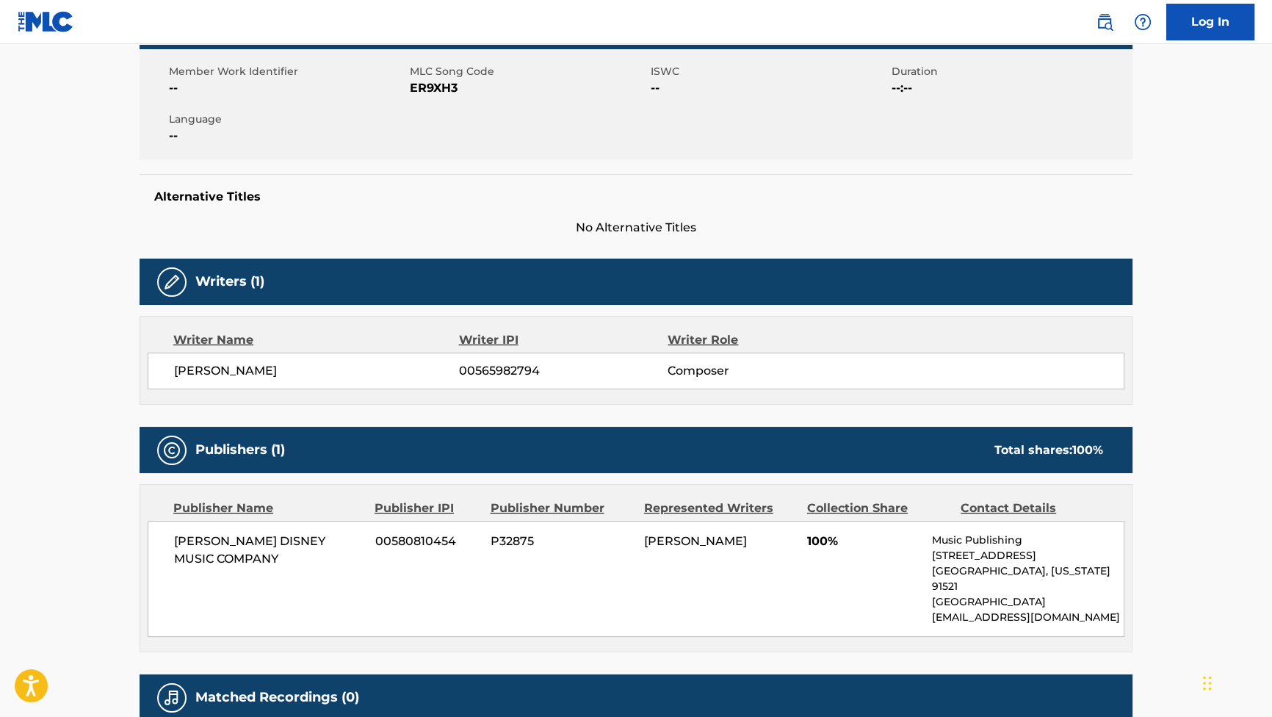
scroll to position [267, 0]
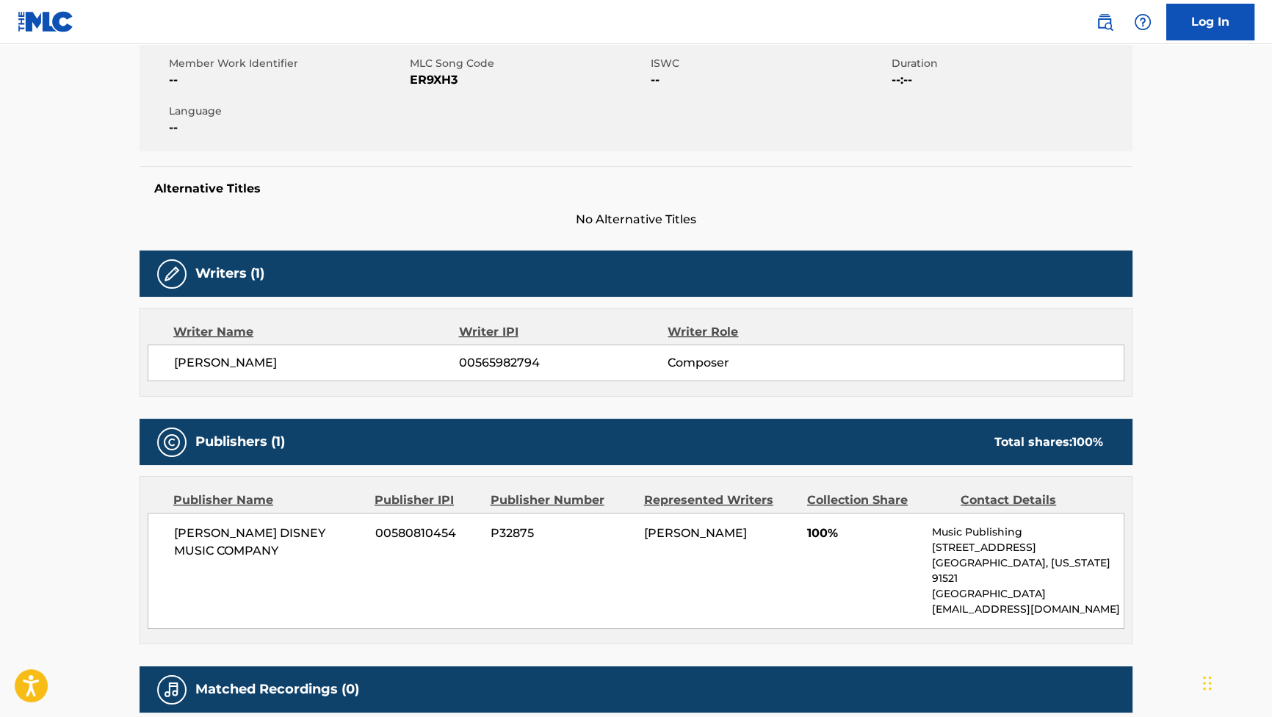
drag, startPoint x: 319, startPoint y: 364, endPoint x: 176, endPoint y: 366, distance: 143.2
click at [176, 366] on span "[PERSON_NAME]" at bounding box center [316, 363] width 285 height 18
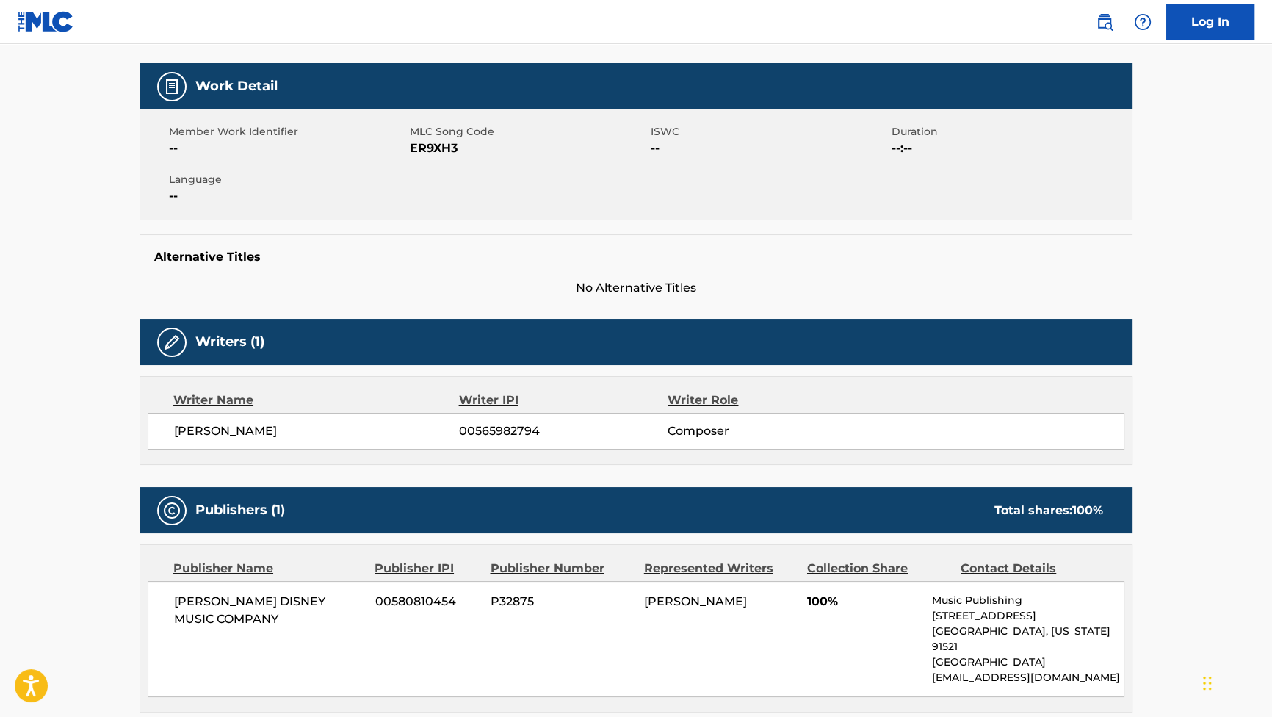
scroll to position [0, 0]
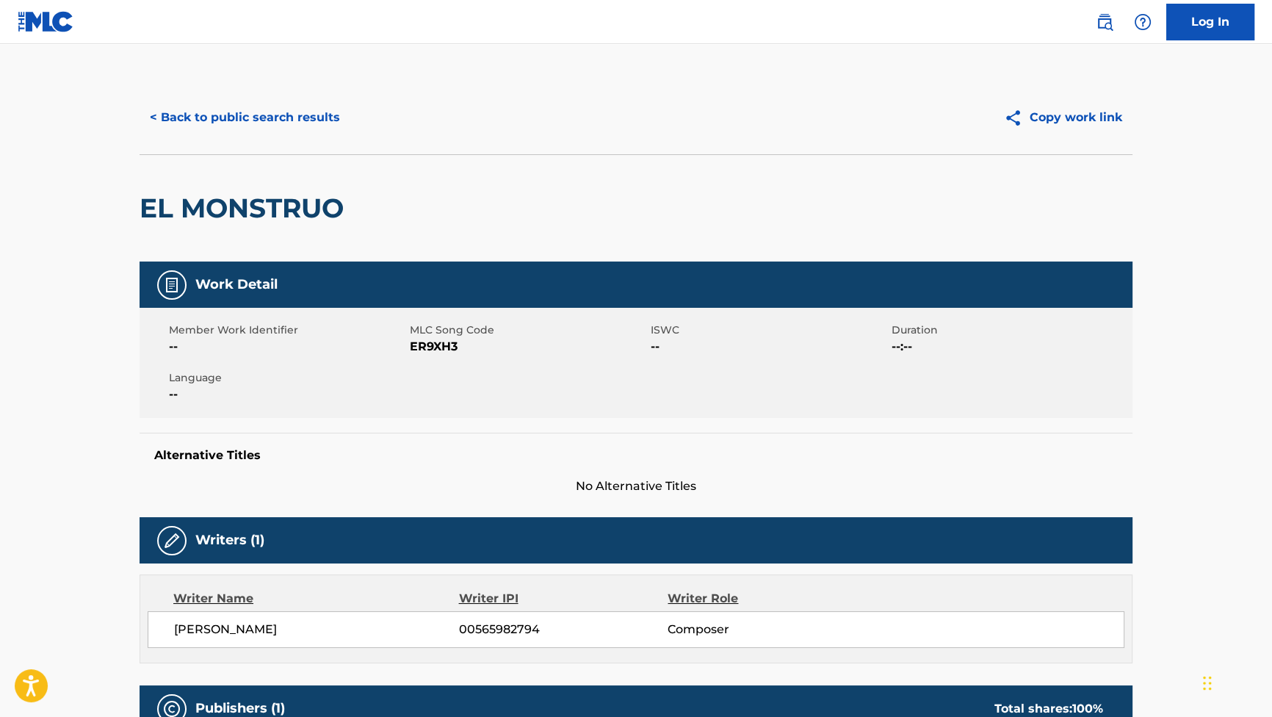
click at [231, 117] on button "< Back to public search results" at bounding box center [245, 117] width 211 height 37
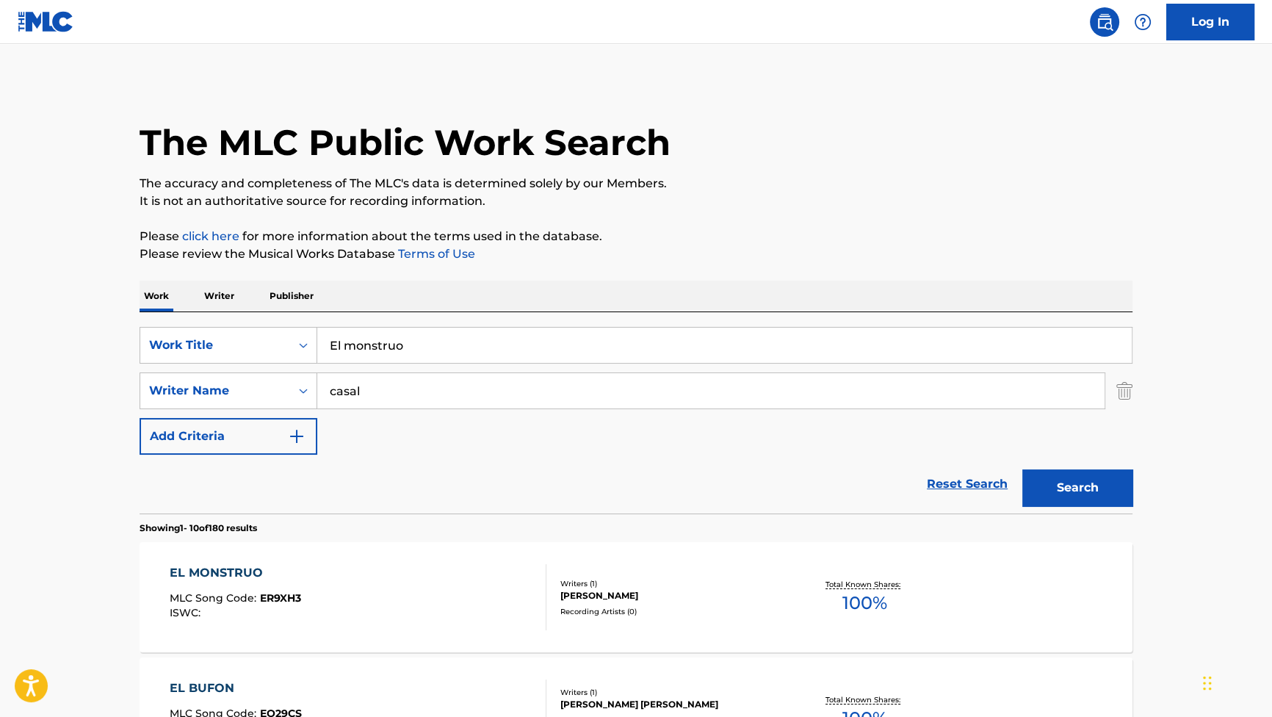
drag, startPoint x: 427, startPoint y: 330, endPoint x: 215, endPoint y: 308, distance: 212.6
paste input "Ayuda"
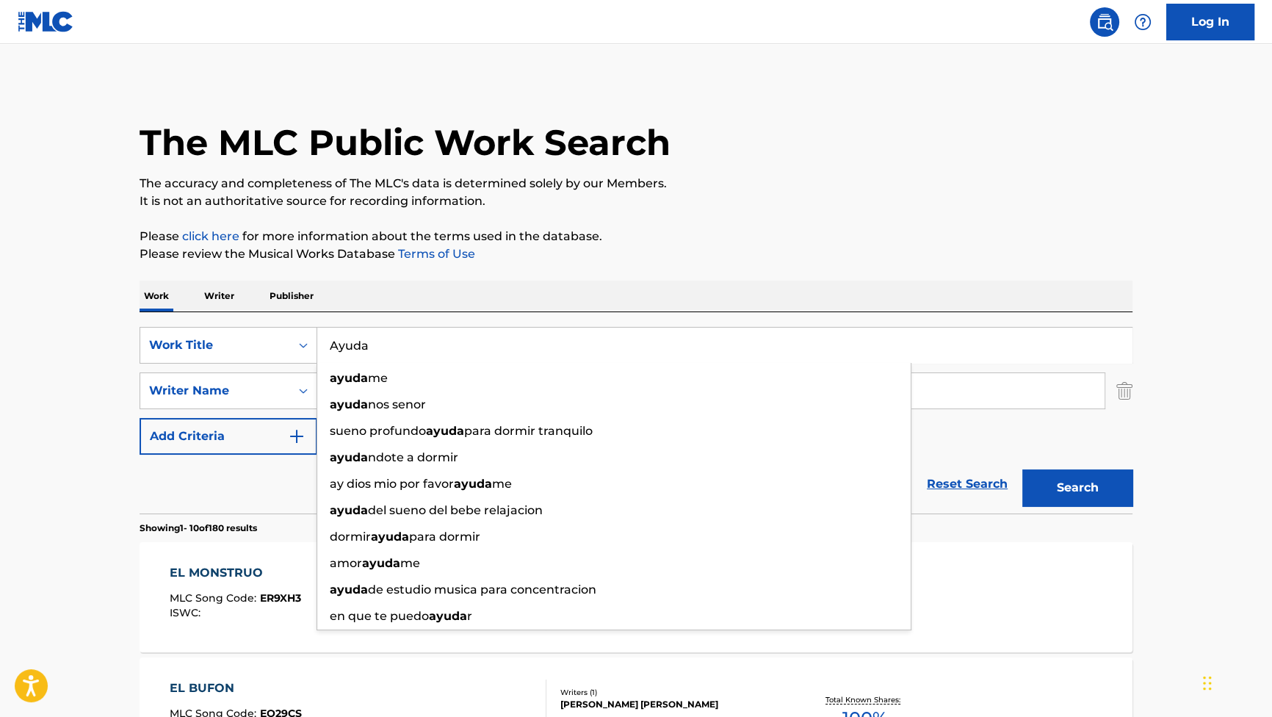
type input "Ayuda"
click at [1082, 480] on button "Search" at bounding box center [1077, 487] width 110 height 37
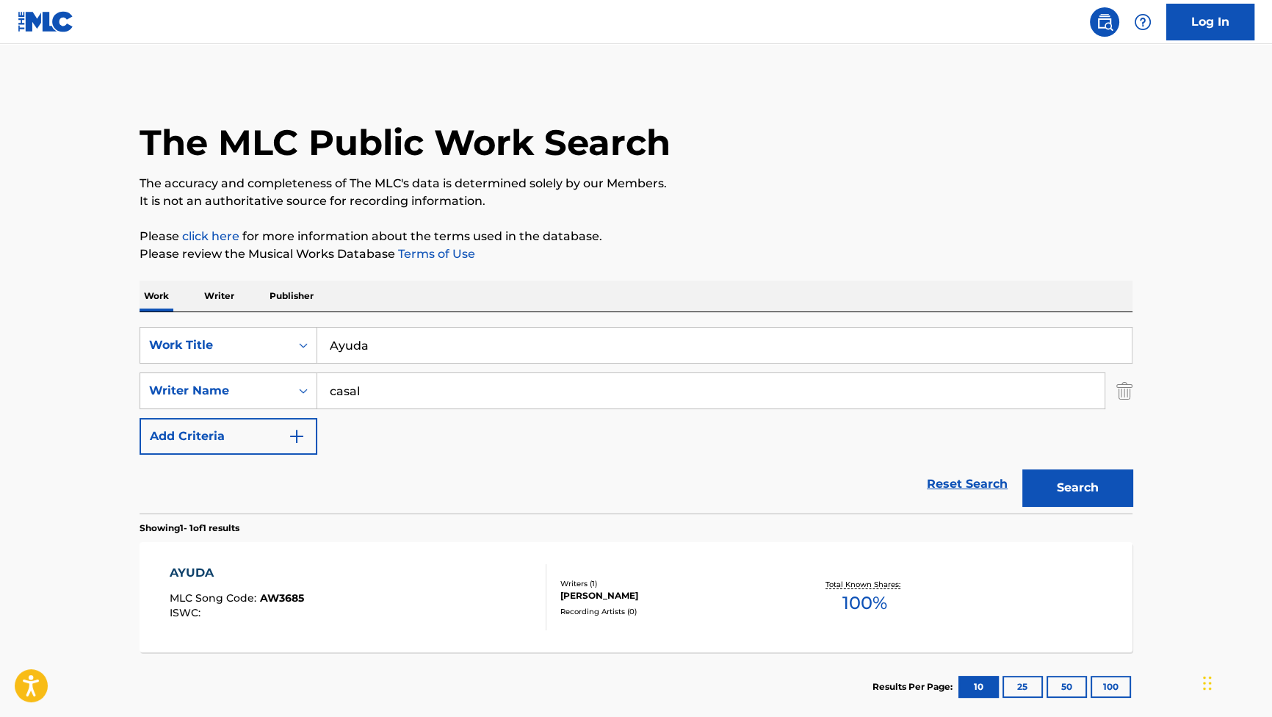
click at [211, 574] on div "AYUDA" at bounding box center [237, 573] width 134 height 18
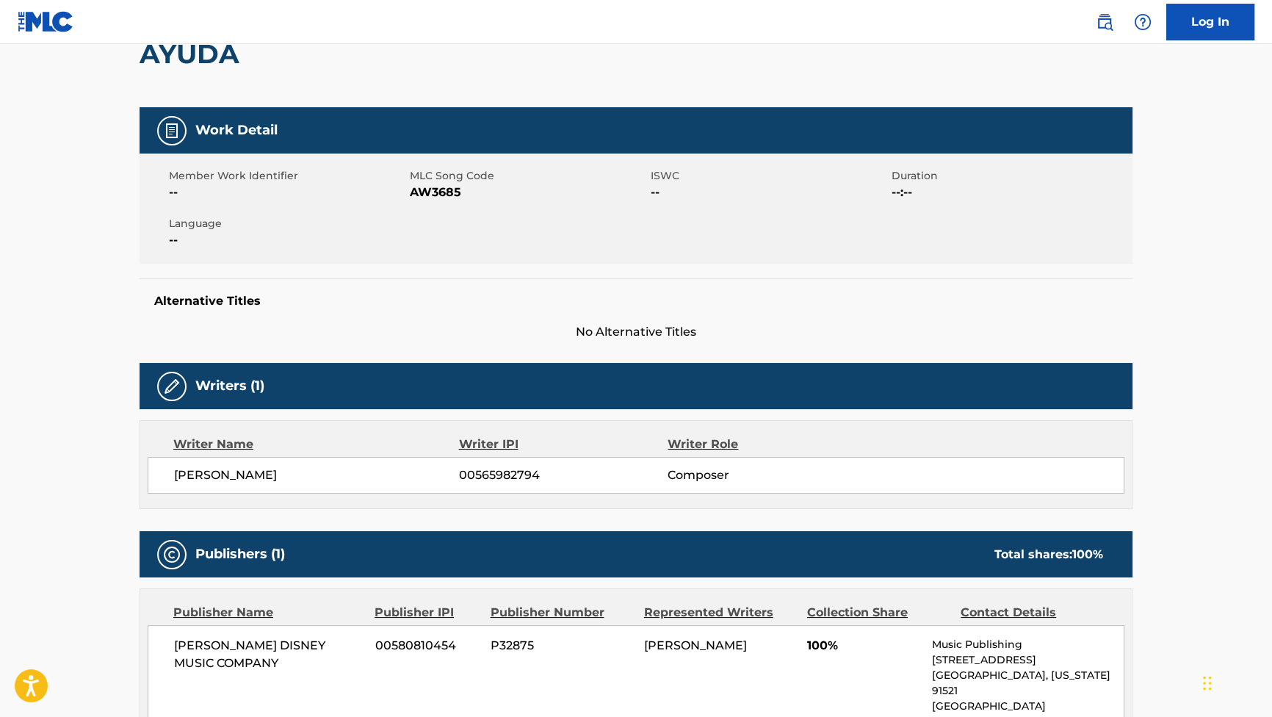
scroll to position [200, 0]
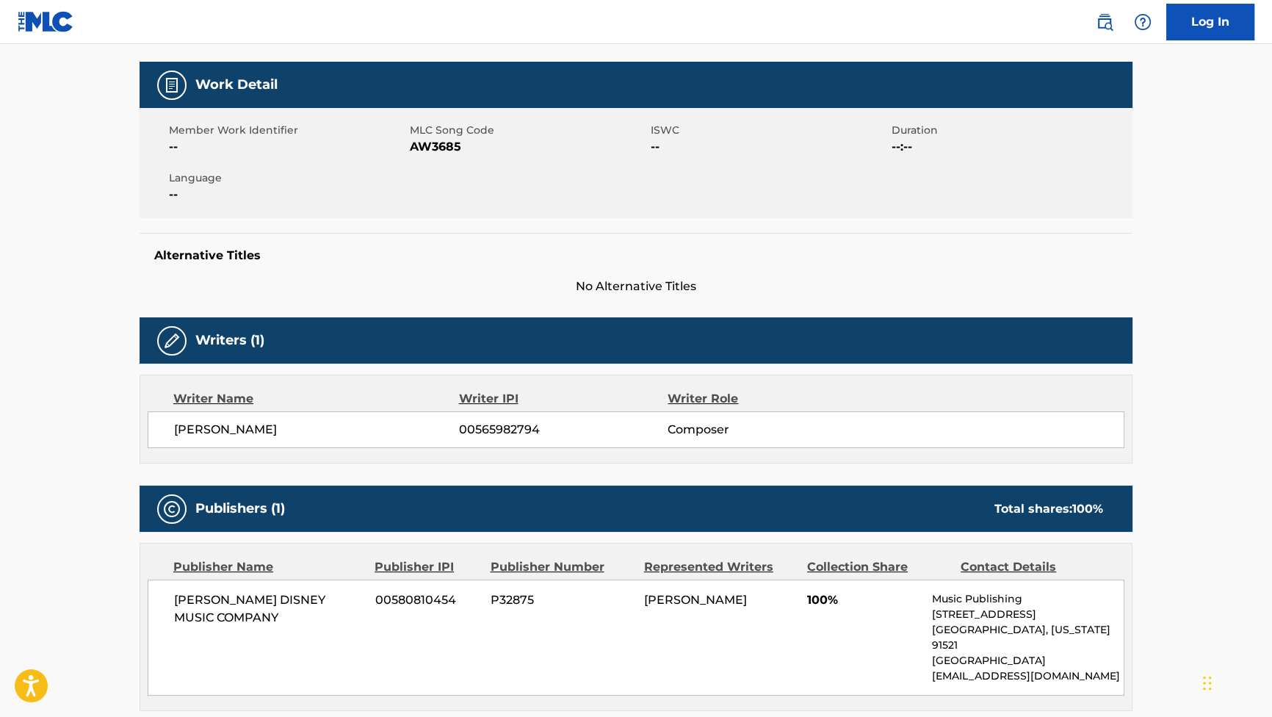
drag, startPoint x: 330, startPoint y: 415, endPoint x: 173, endPoint y: 433, distance: 158.1
click at [173, 433] on div "[PERSON_NAME] ARES 00565982794 Composer" at bounding box center [636, 429] width 977 height 37
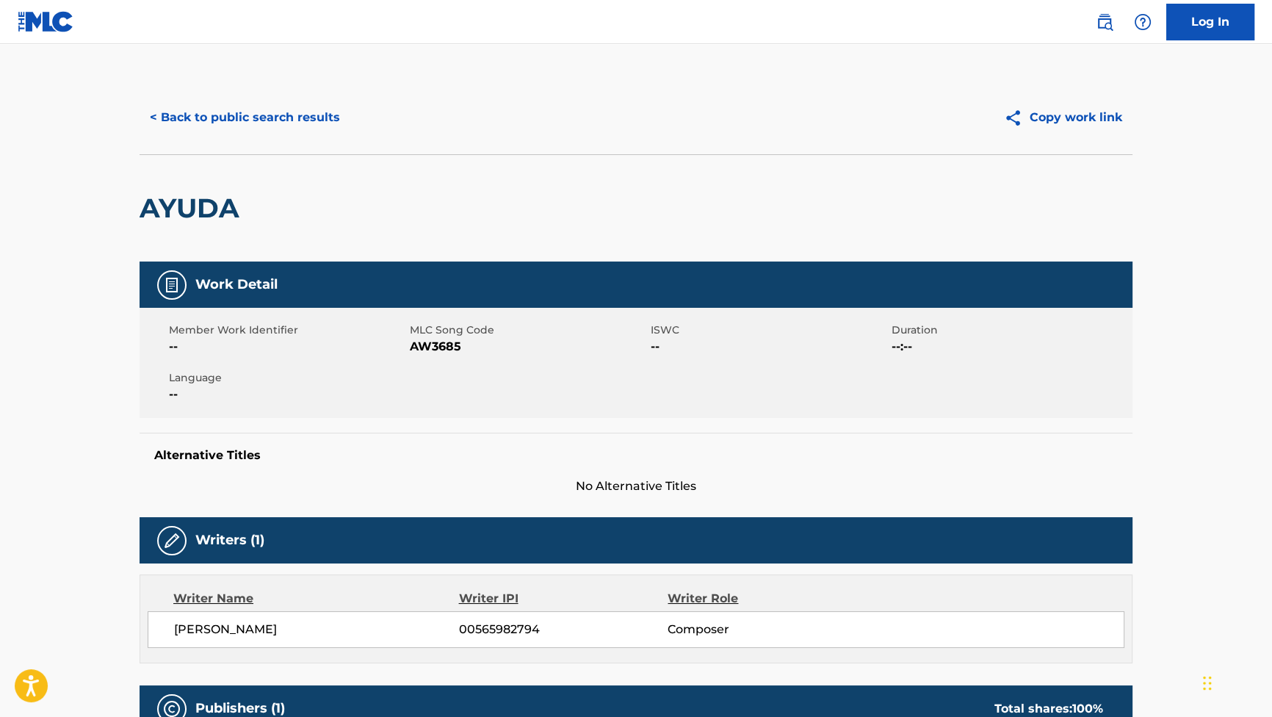
click at [275, 125] on button "< Back to public search results" at bounding box center [245, 117] width 211 height 37
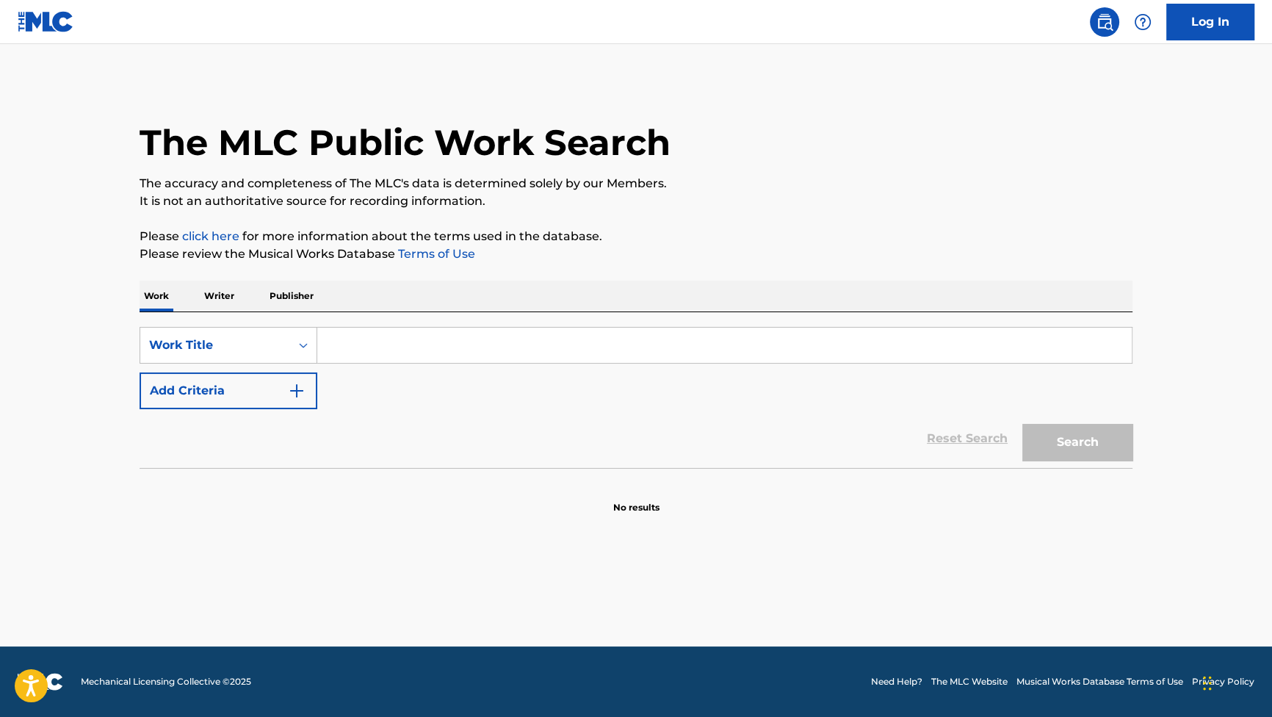
click at [423, 338] on input "Search Form" at bounding box center [724, 345] width 814 height 35
paste input "Miedo al cambio"
type input "Miedo al cambio"
click at [309, 394] on button "Add Criteria" at bounding box center [229, 390] width 178 height 37
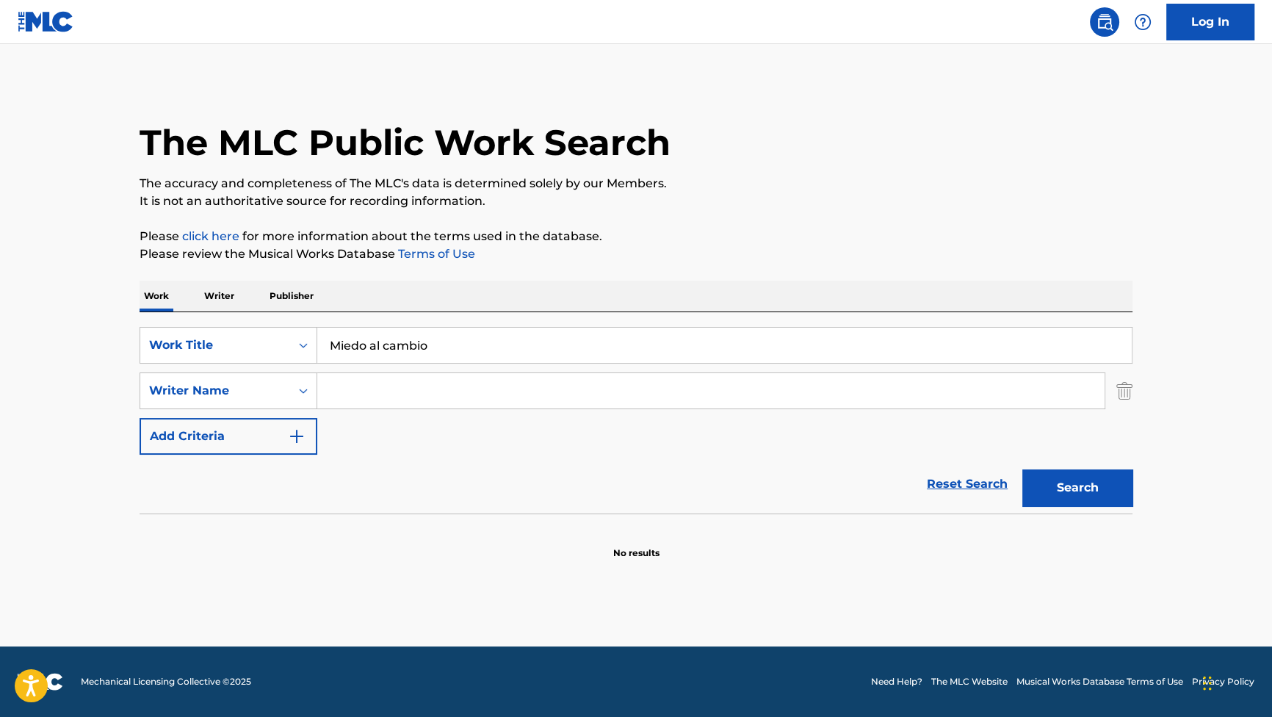
click at [398, 393] on input "Search Form" at bounding box center [710, 390] width 787 height 35
paste input "CASAL"
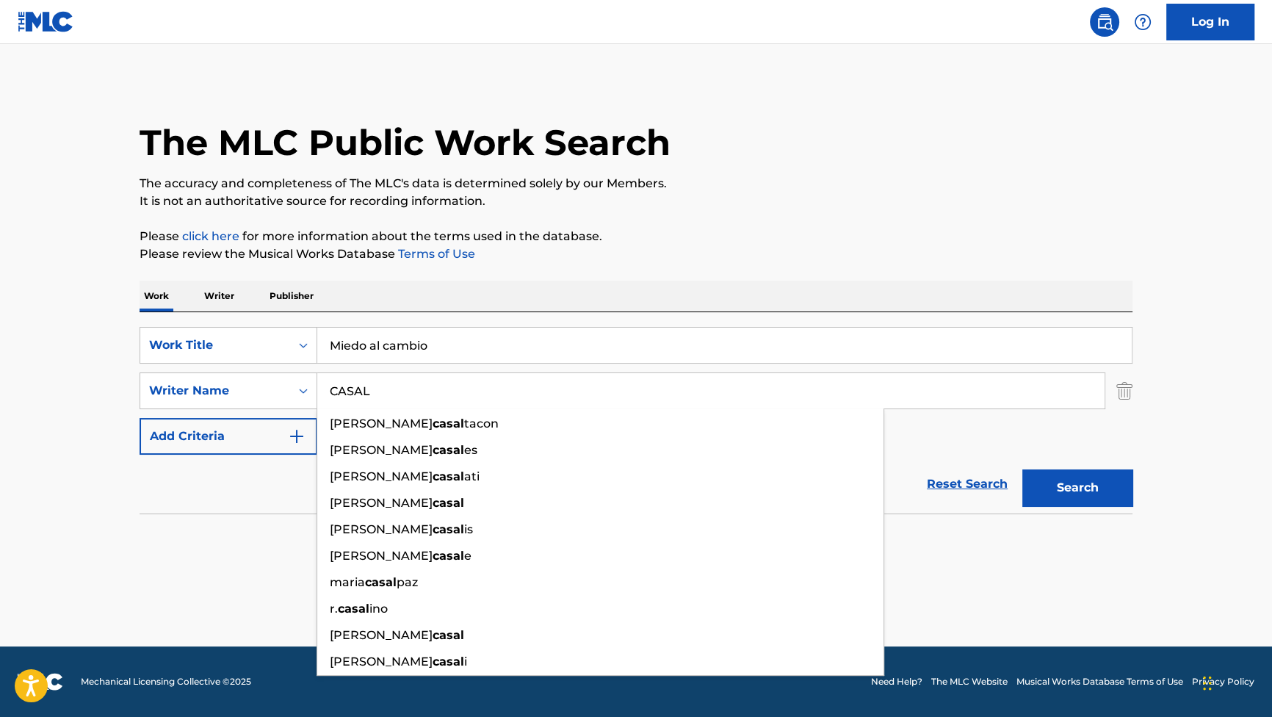
type input "CASAL"
click at [1043, 488] on button "Search" at bounding box center [1077, 487] width 110 height 37
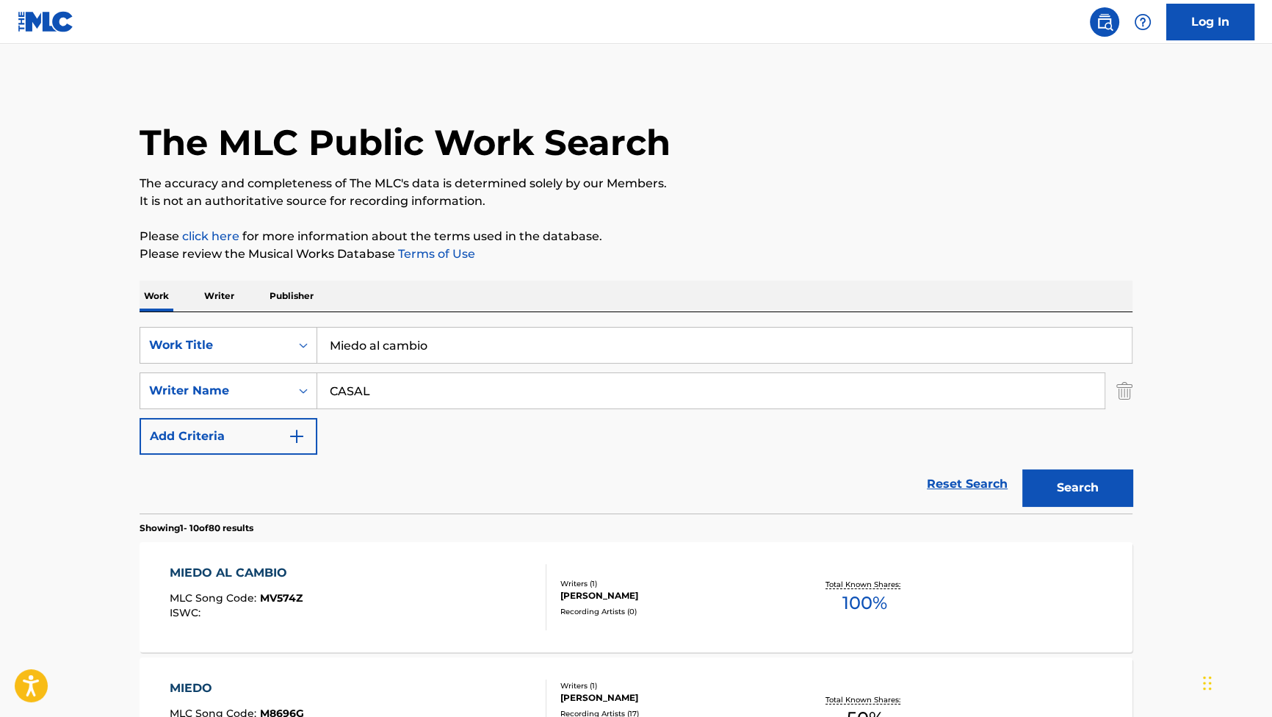
click at [207, 561] on div "MIEDO AL CAMBIO MLC Song Code : MV574Z ISWC : Writers ( 1 ) NICOLAS CASAL ARES …" at bounding box center [636, 597] width 993 height 110
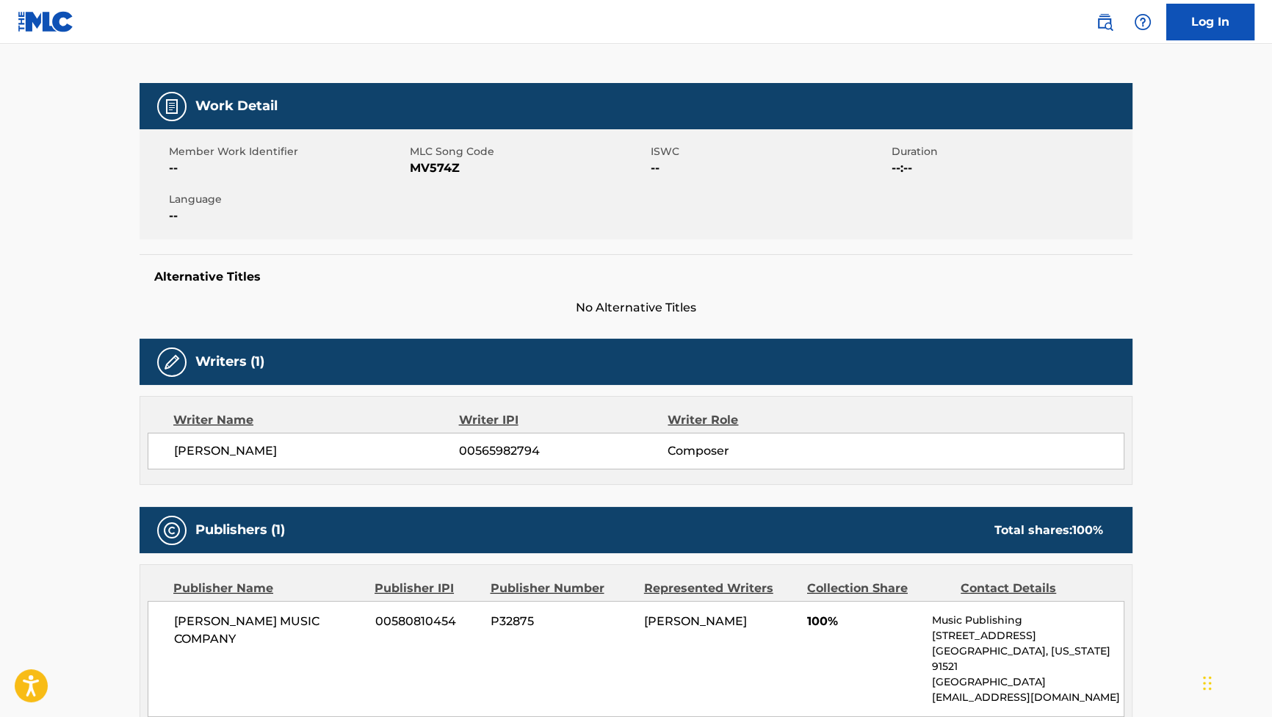
scroll to position [200, 0]
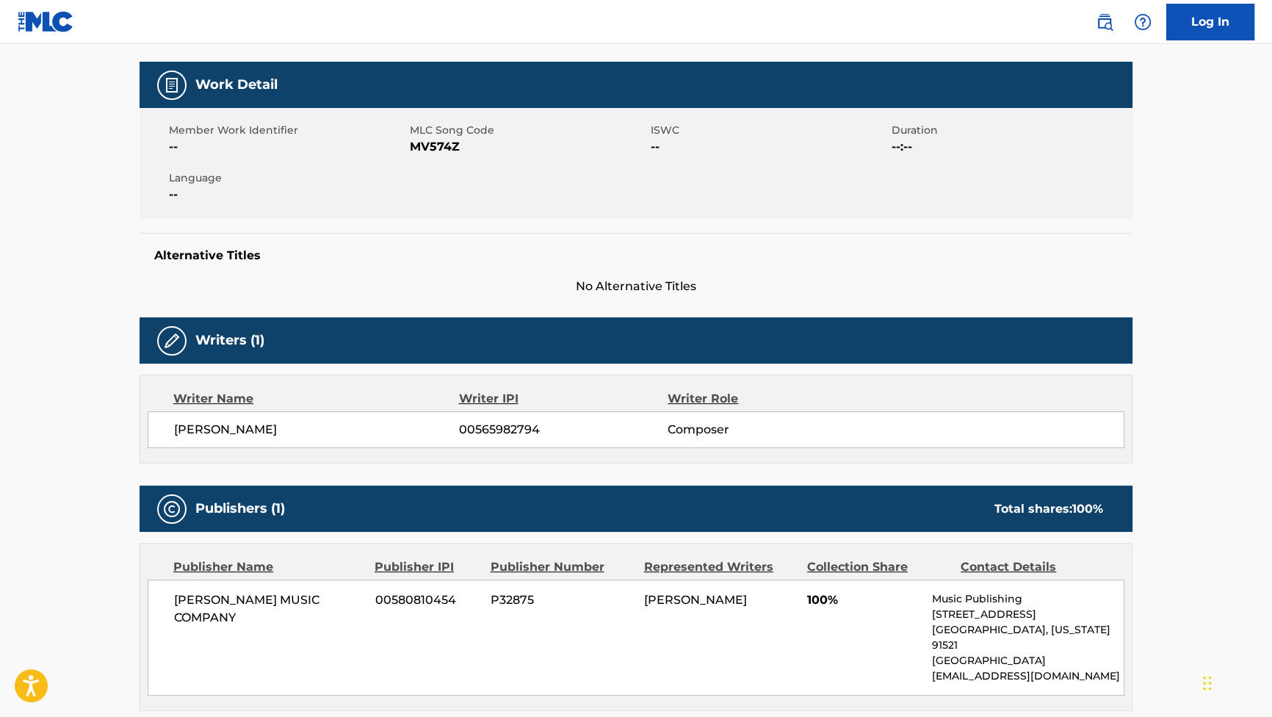
drag, startPoint x: 310, startPoint y: 433, endPoint x: 164, endPoint y: 430, distance: 145.4
click at [164, 430] on div "[PERSON_NAME] ARES 00565982794 Composer" at bounding box center [636, 429] width 977 height 37
copy span "[PERSON_NAME]"
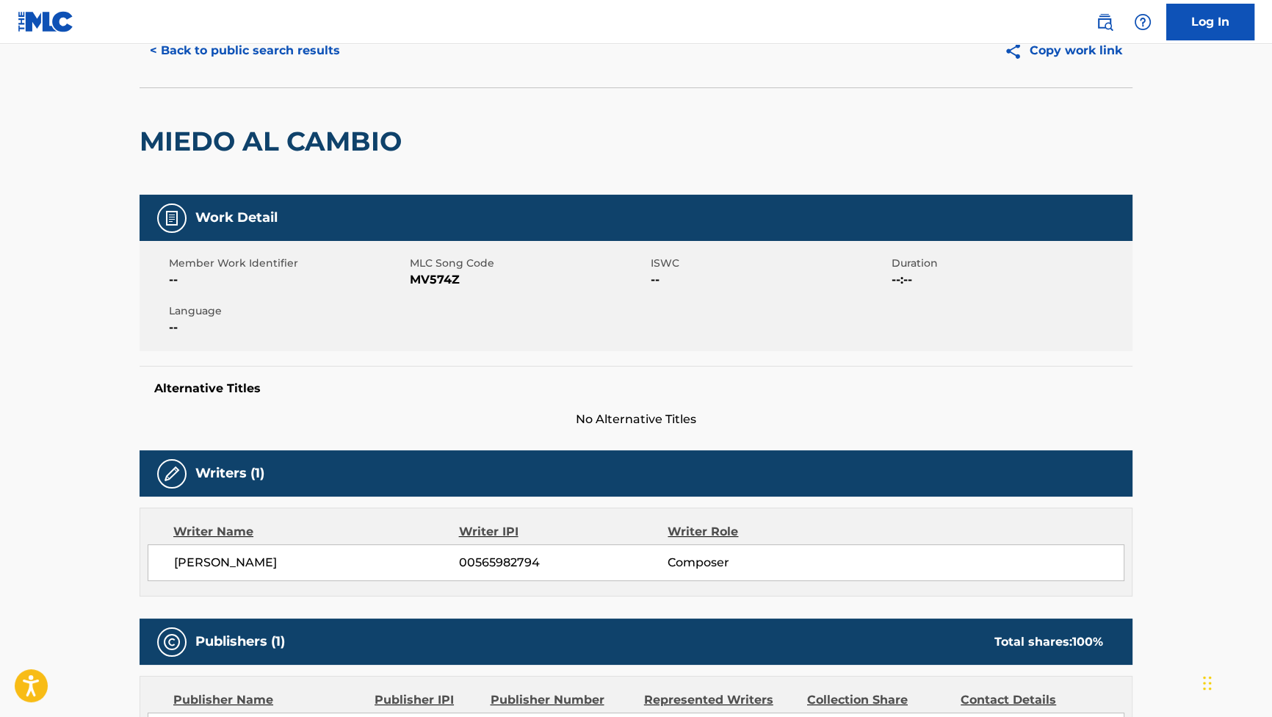
scroll to position [0, 0]
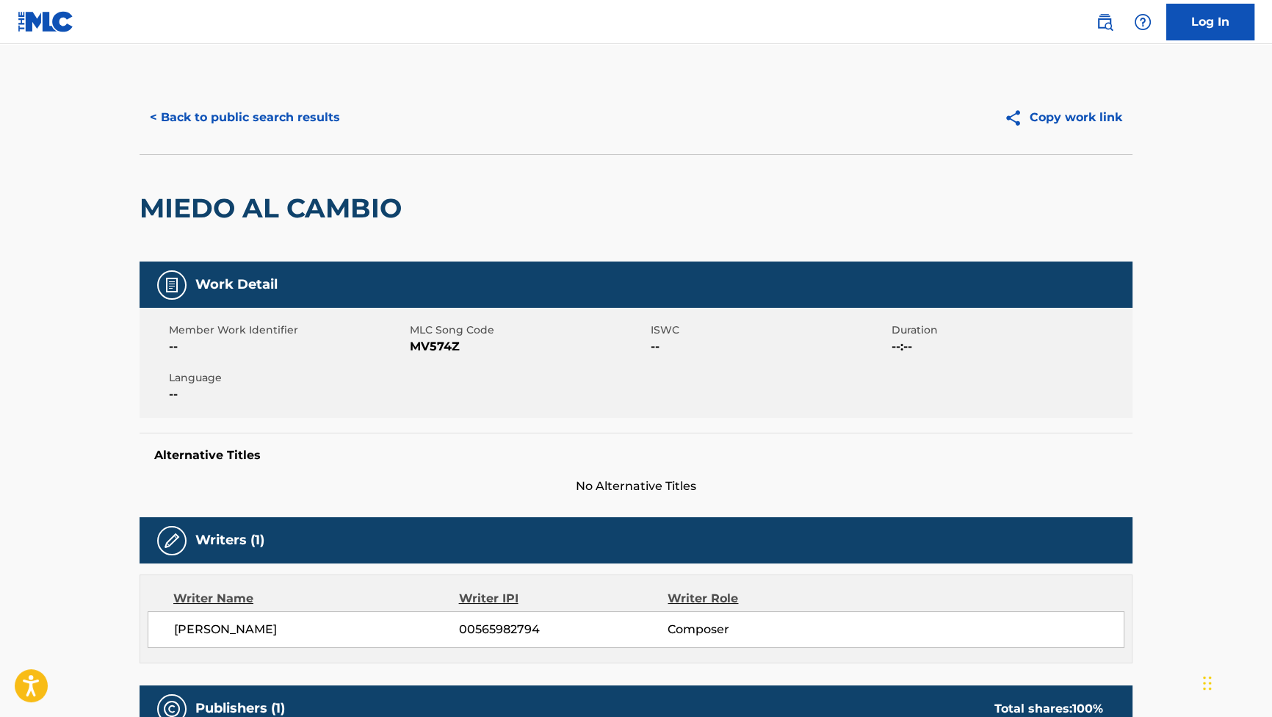
click at [309, 112] on button "< Back to public search results" at bounding box center [245, 117] width 211 height 37
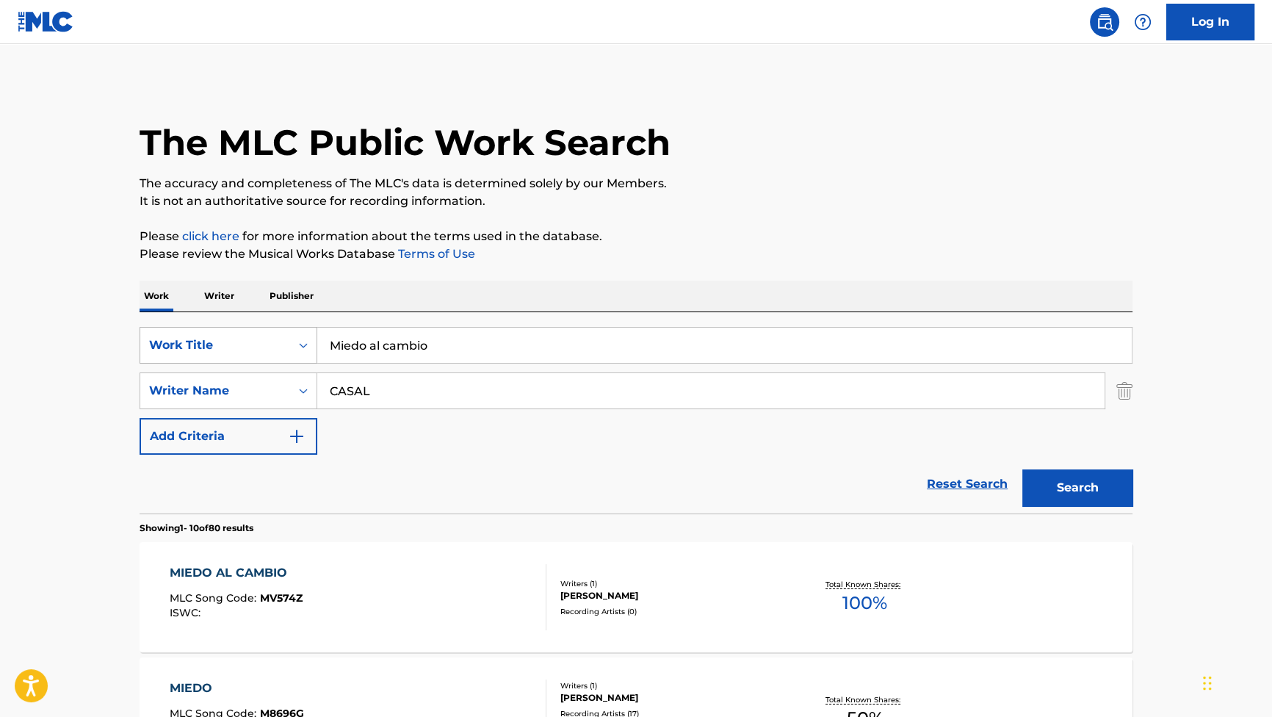
drag, startPoint x: 473, startPoint y: 345, endPoint x: 223, endPoint y: 339, distance: 250.5
click at [223, 339] on div "SearchWithCriteria881e1990-86a6-416b-8cc4-85289e43a780 Work Title Miedo al camb…" at bounding box center [636, 345] width 993 height 37
paste input "ucho mejor"
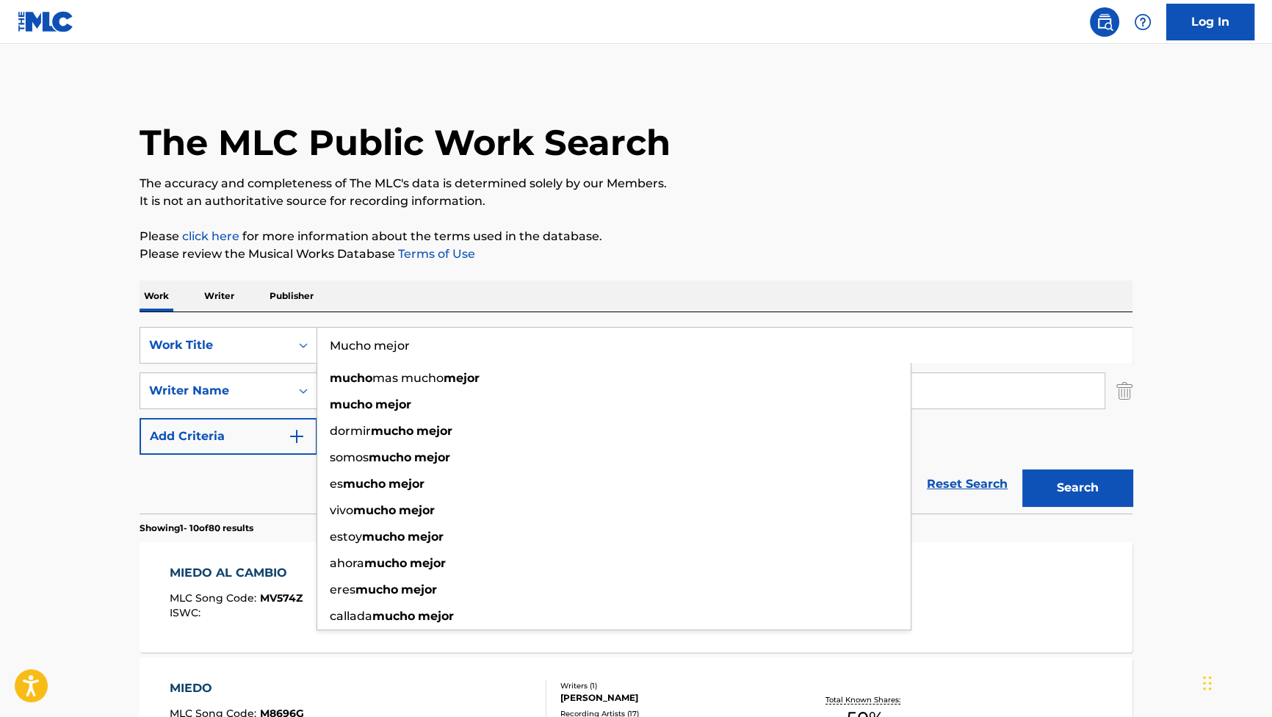
type input "Mucho mejor"
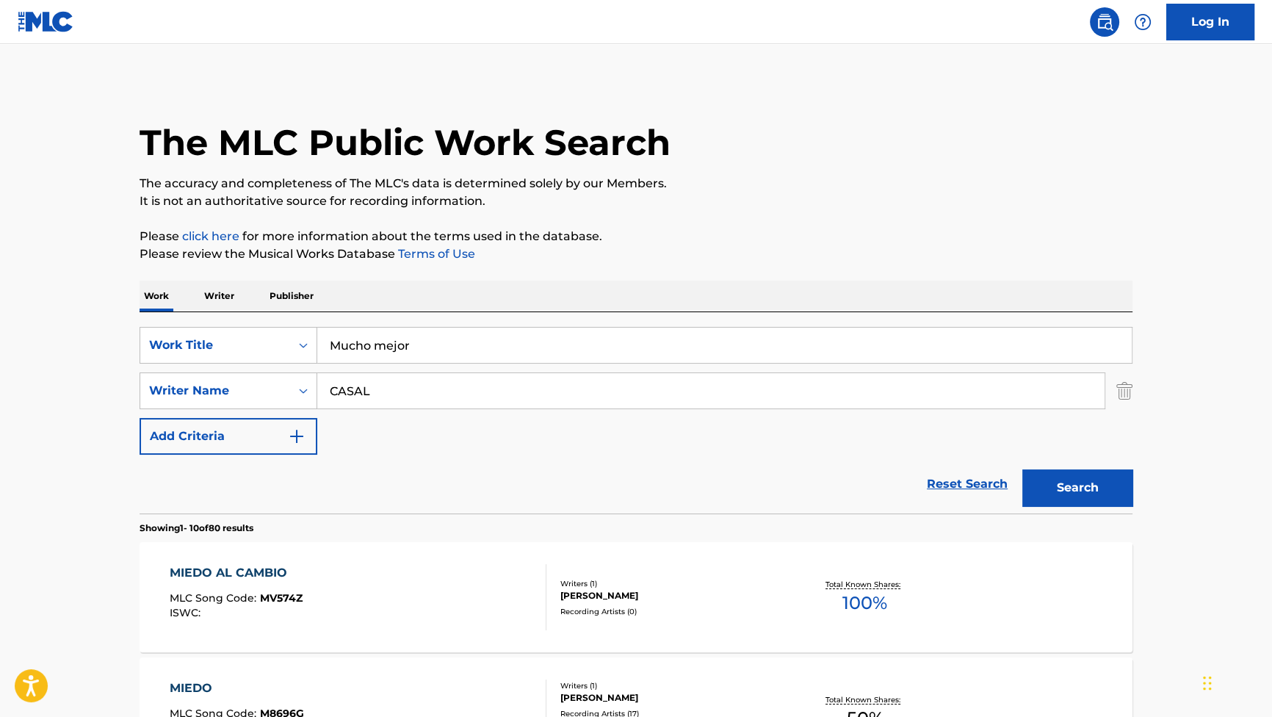
click at [1079, 478] on button "Search" at bounding box center [1077, 487] width 110 height 37
click at [235, 573] on div "MUCHO MEJOR" at bounding box center [236, 573] width 133 height 18
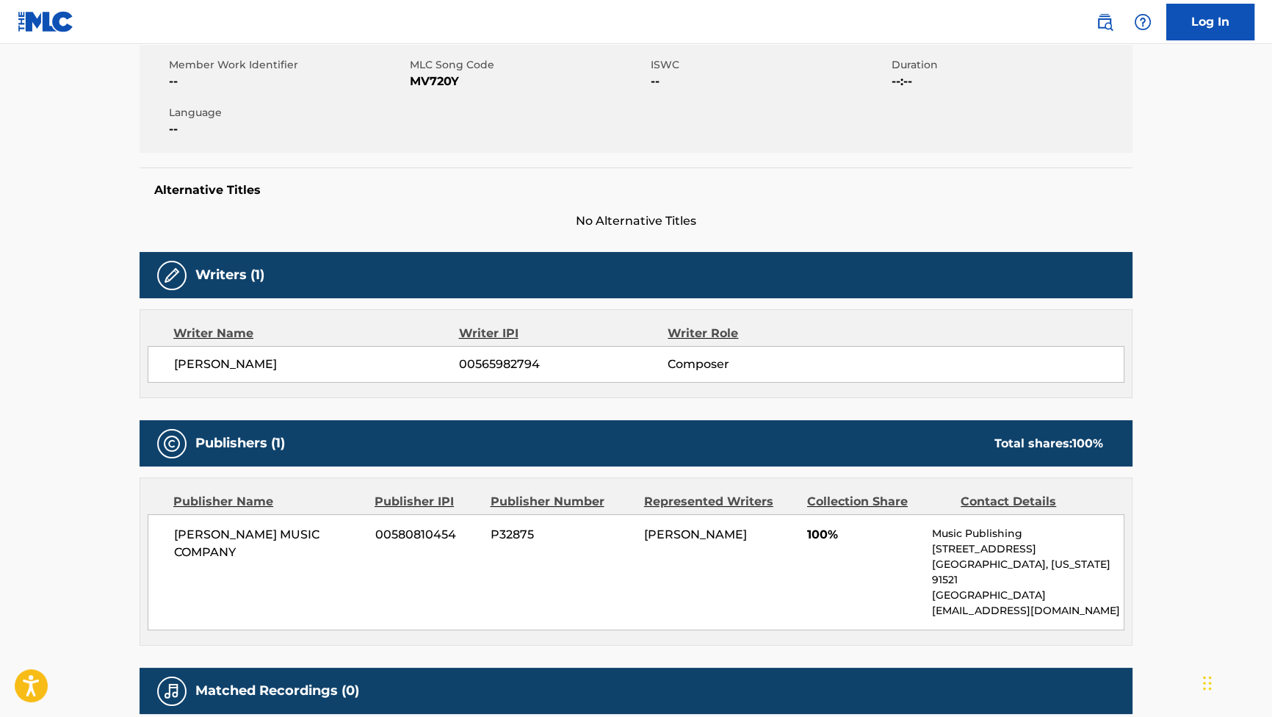
scroll to position [267, 0]
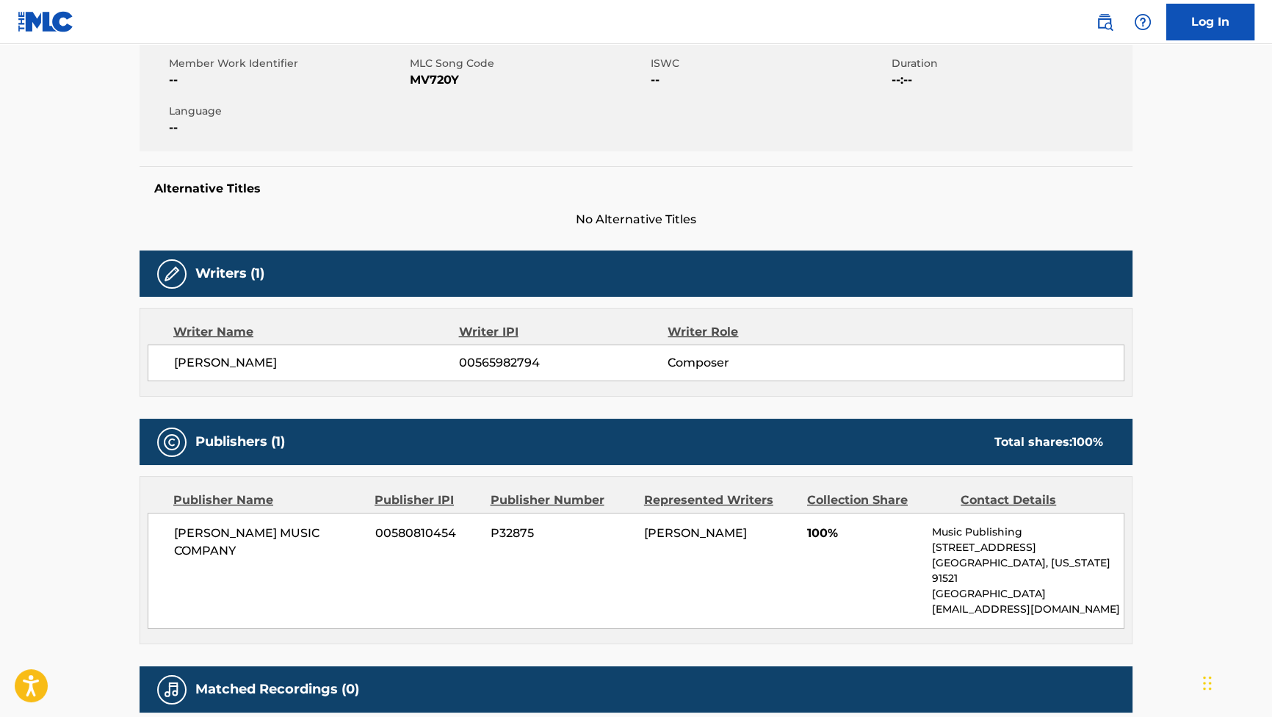
drag, startPoint x: 309, startPoint y: 363, endPoint x: 176, endPoint y: 356, distance: 133.1
click at [176, 356] on span "[PERSON_NAME]" at bounding box center [316, 363] width 285 height 18
copy span "[PERSON_NAME]"
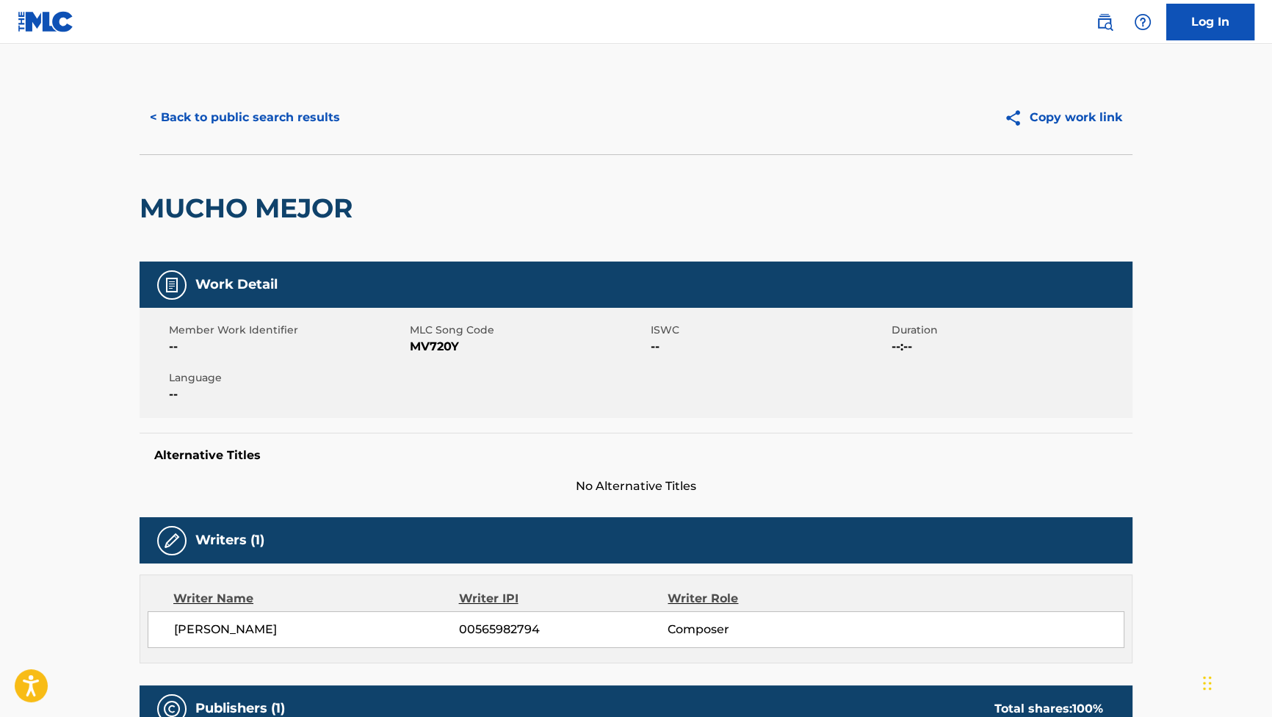
click at [242, 106] on button "< Back to public search results" at bounding box center [245, 117] width 211 height 37
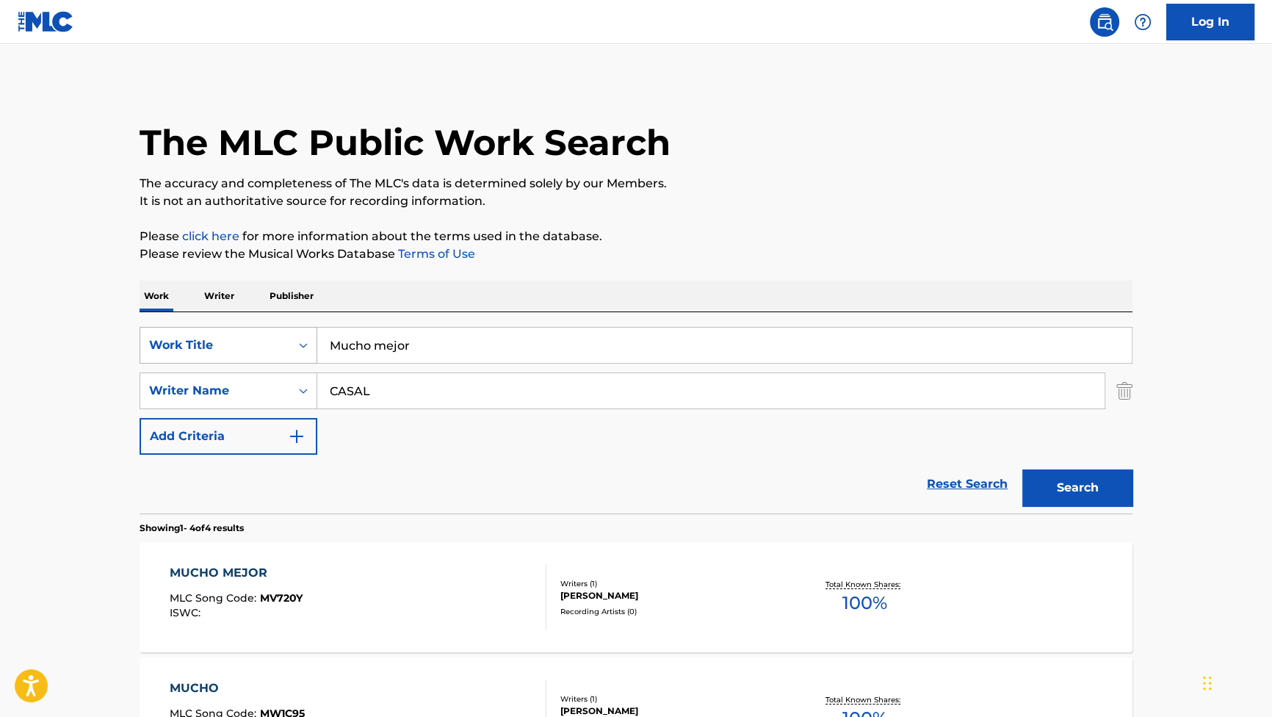
drag, startPoint x: 444, startPoint y: 347, endPoint x: 242, endPoint y: 327, distance: 203.0
click at [242, 327] on div "SearchWithCriteria881e1990-86a6-416b-8cc4-85289e43a780 Work Title Mucho mejor" at bounding box center [636, 345] width 993 height 37
paste input "Ike"
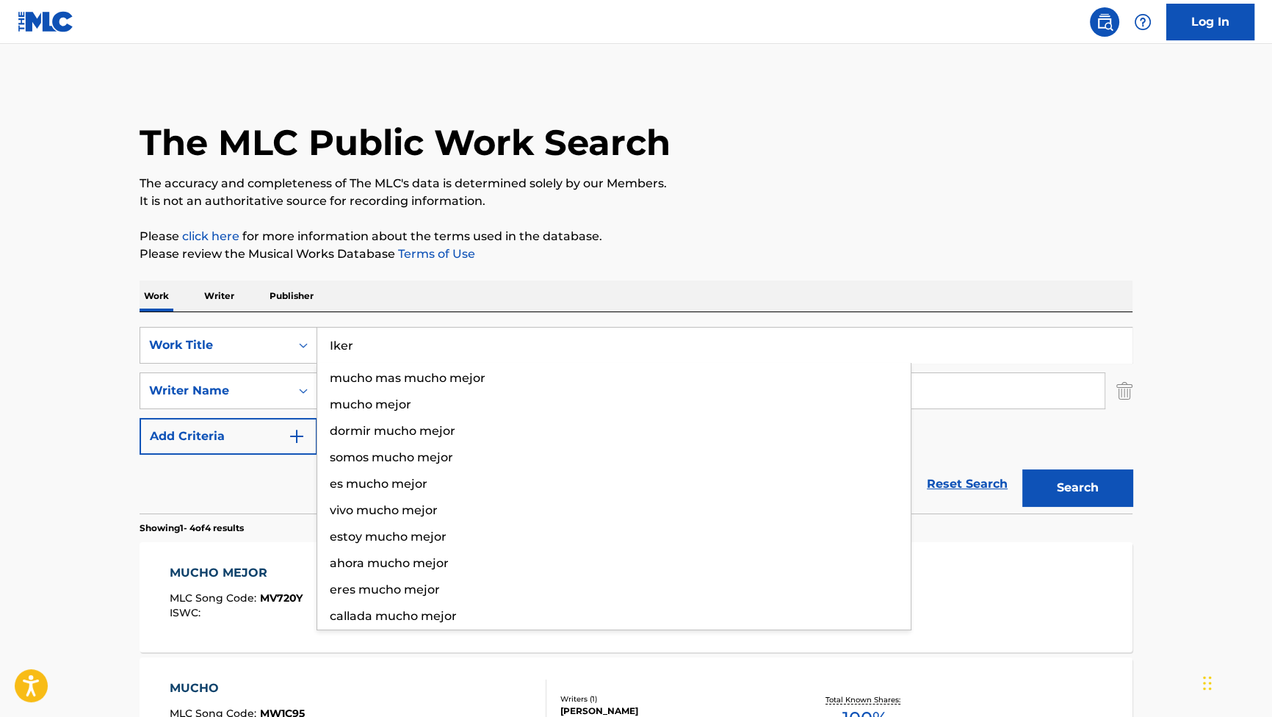
type input "Iker"
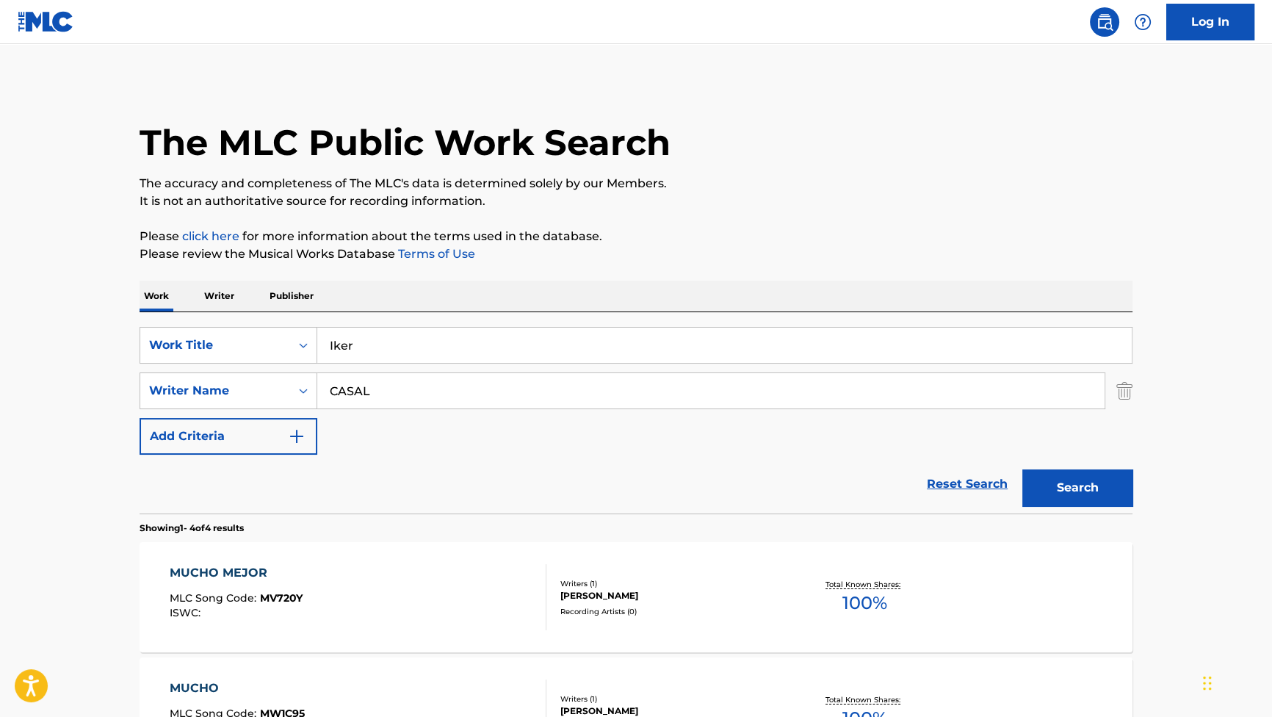
click at [1093, 487] on button "Search" at bounding box center [1077, 487] width 110 height 37
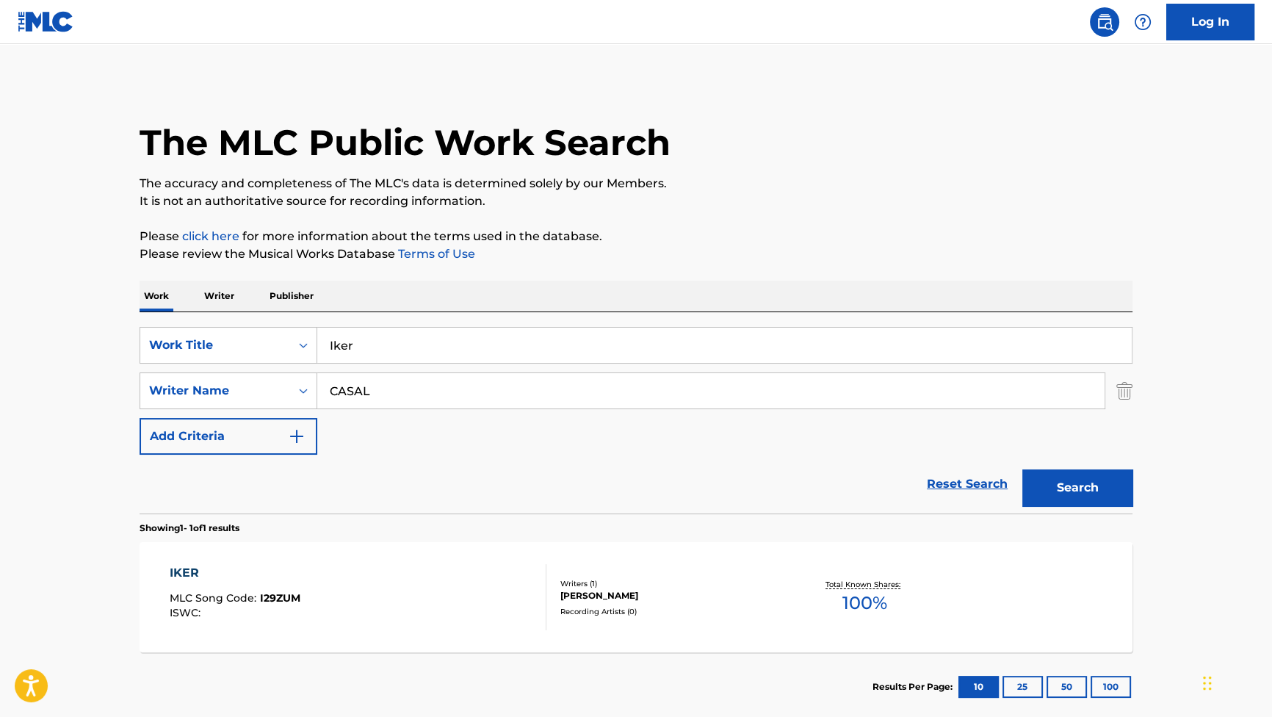
click at [183, 575] on div "IKER" at bounding box center [235, 573] width 131 height 18
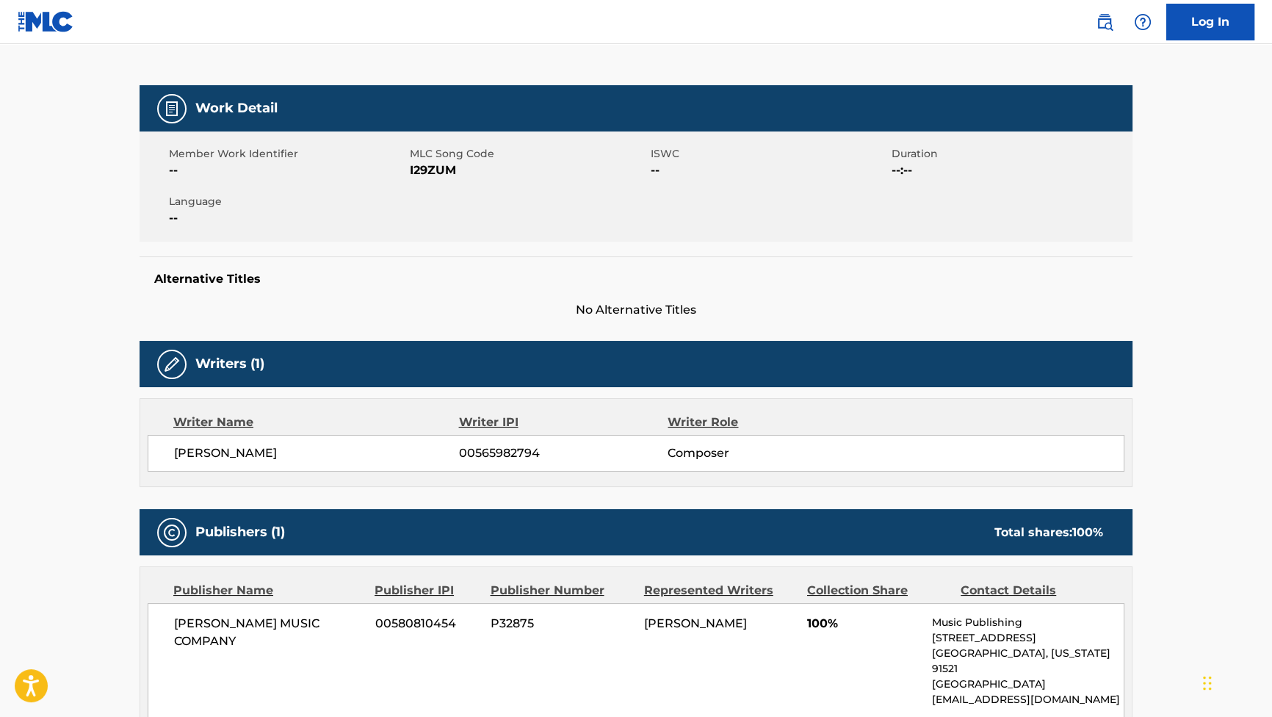
scroll to position [200, 0]
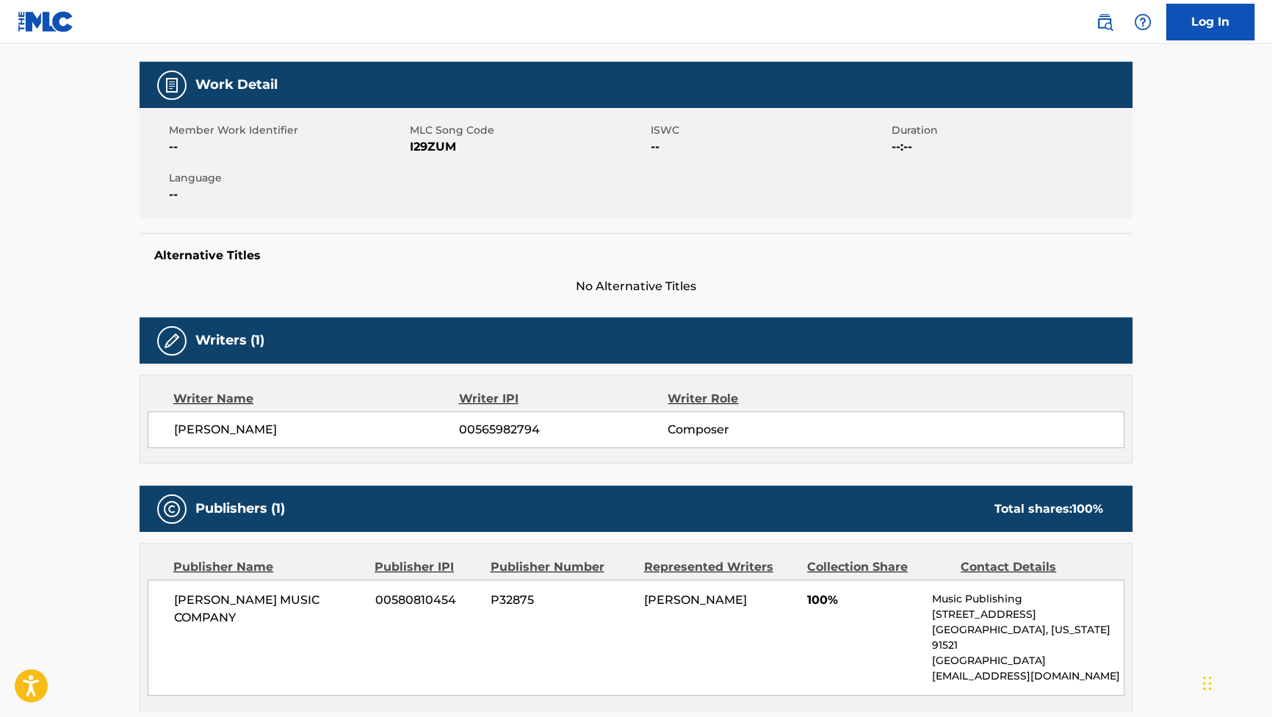
copy span "[PERSON_NAME]"
drag, startPoint x: 315, startPoint y: 434, endPoint x: 173, endPoint y: 428, distance: 141.9
click at [174, 428] on span "[PERSON_NAME]" at bounding box center [316, 430] width 285 height 18
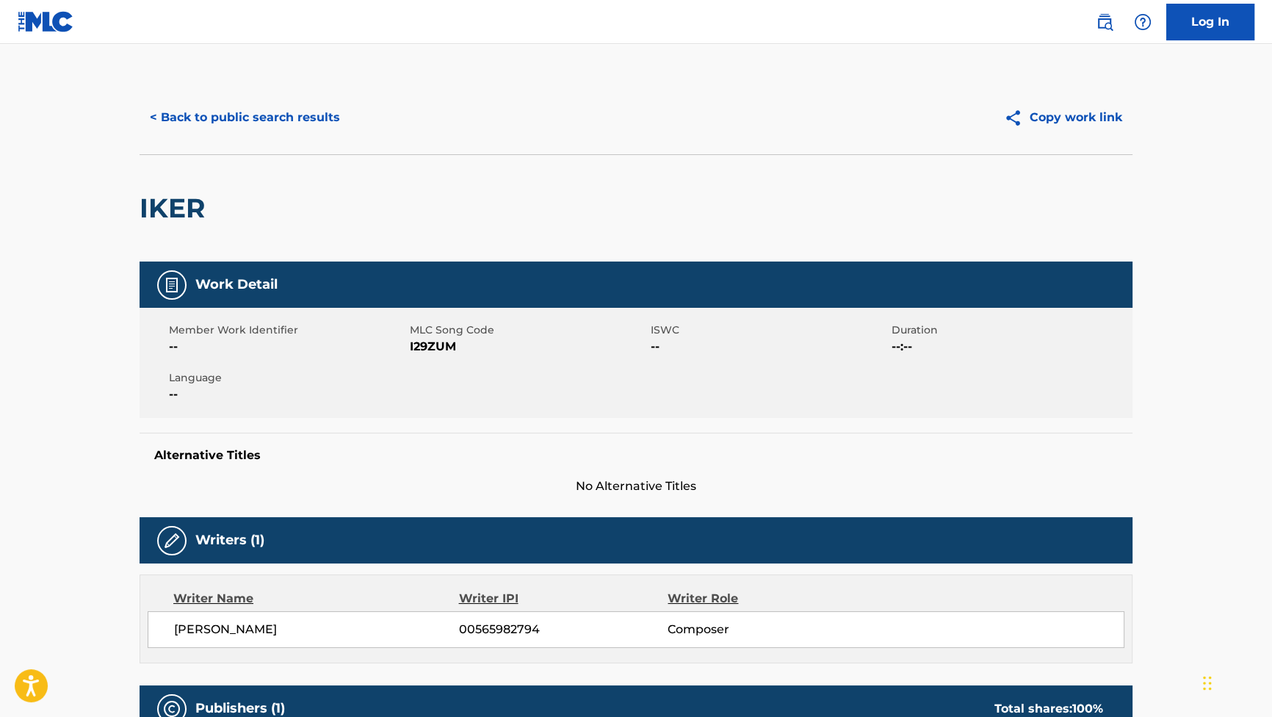
scroll to position [0, 0]
click at [273, 126] on button "< Back to public search results" at bounding box center [245, 117] width 211 height 37
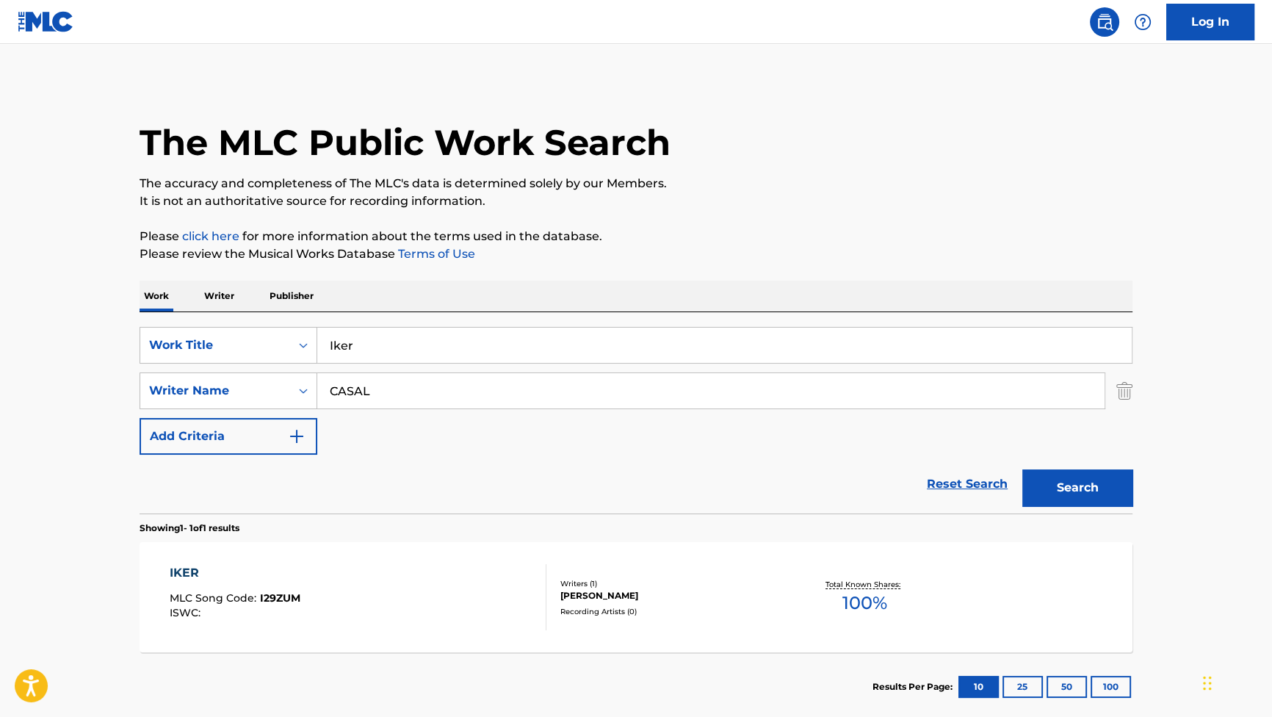
drag, startPoint x: 389, startPoint y: 344, endPoint x: 176, endPoint y: 310, distance: 215.6
click at [289, 331] on div "SearchWithCriteria881e1990-86a6-416b-8cc4-85289e43a780 Work Title Iker" at bounding box center [636, 345] width 993 height 37
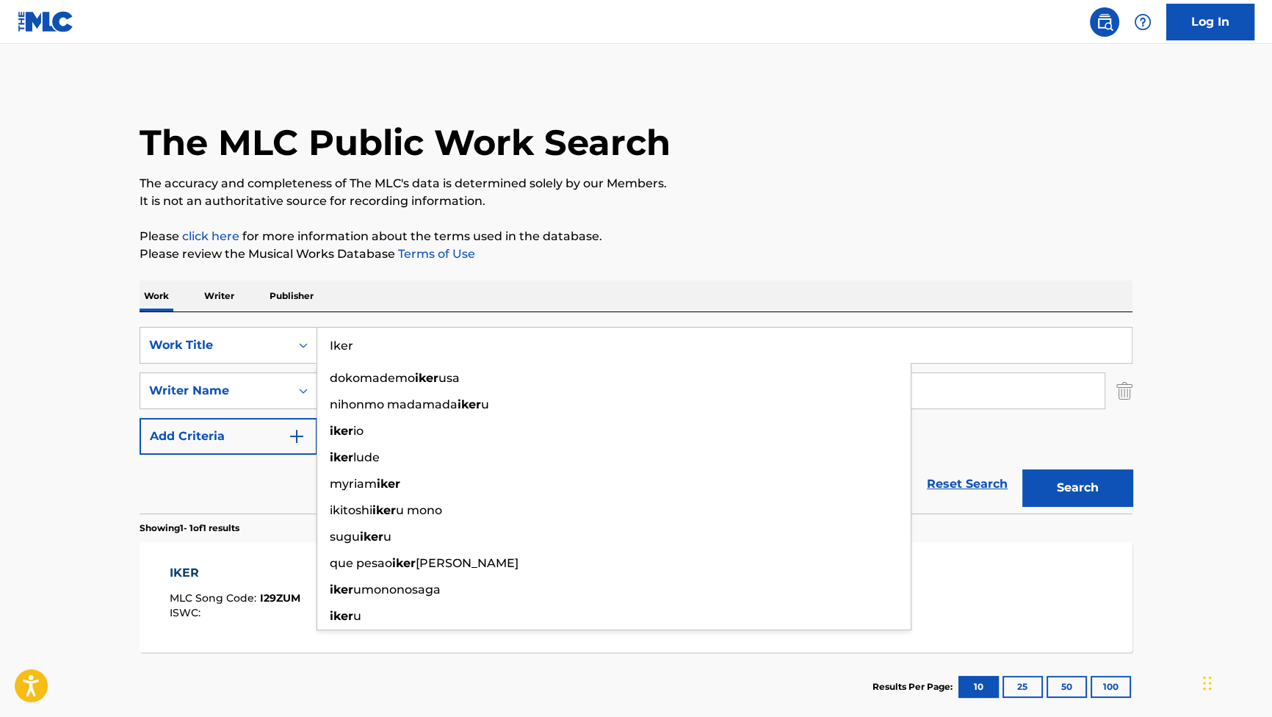
paste input "Mamá"
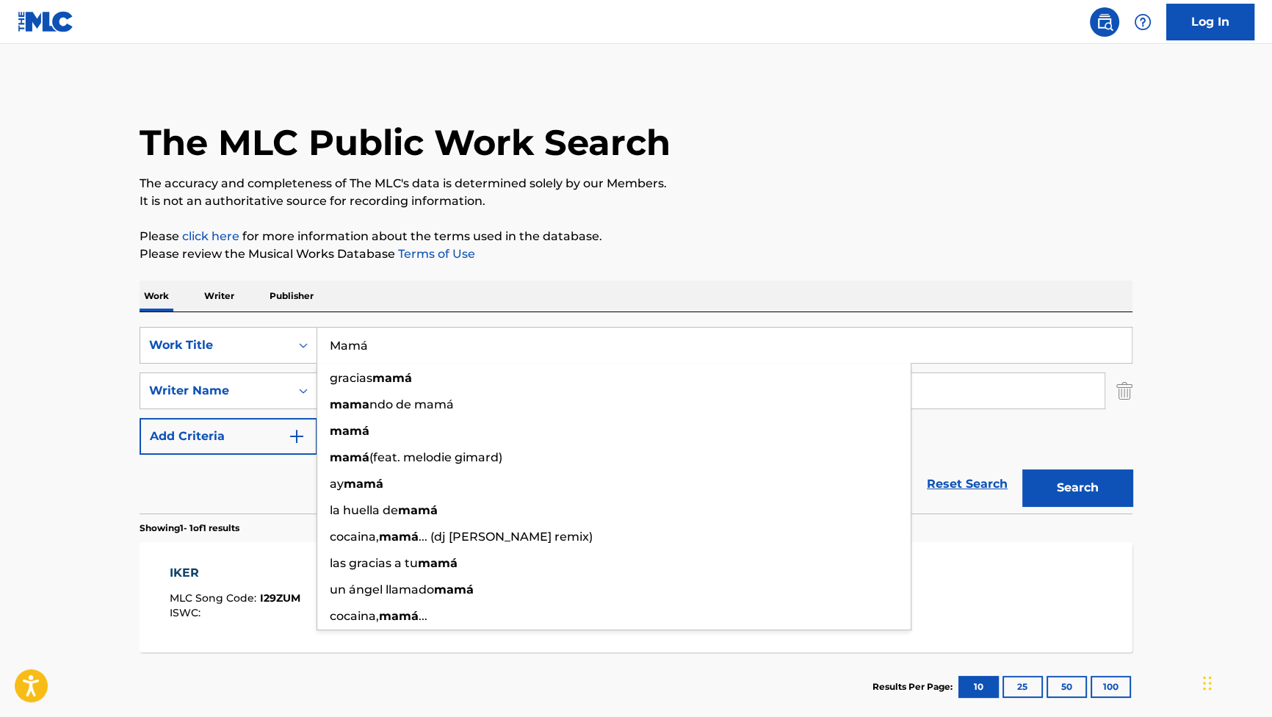
type input "Mamá"
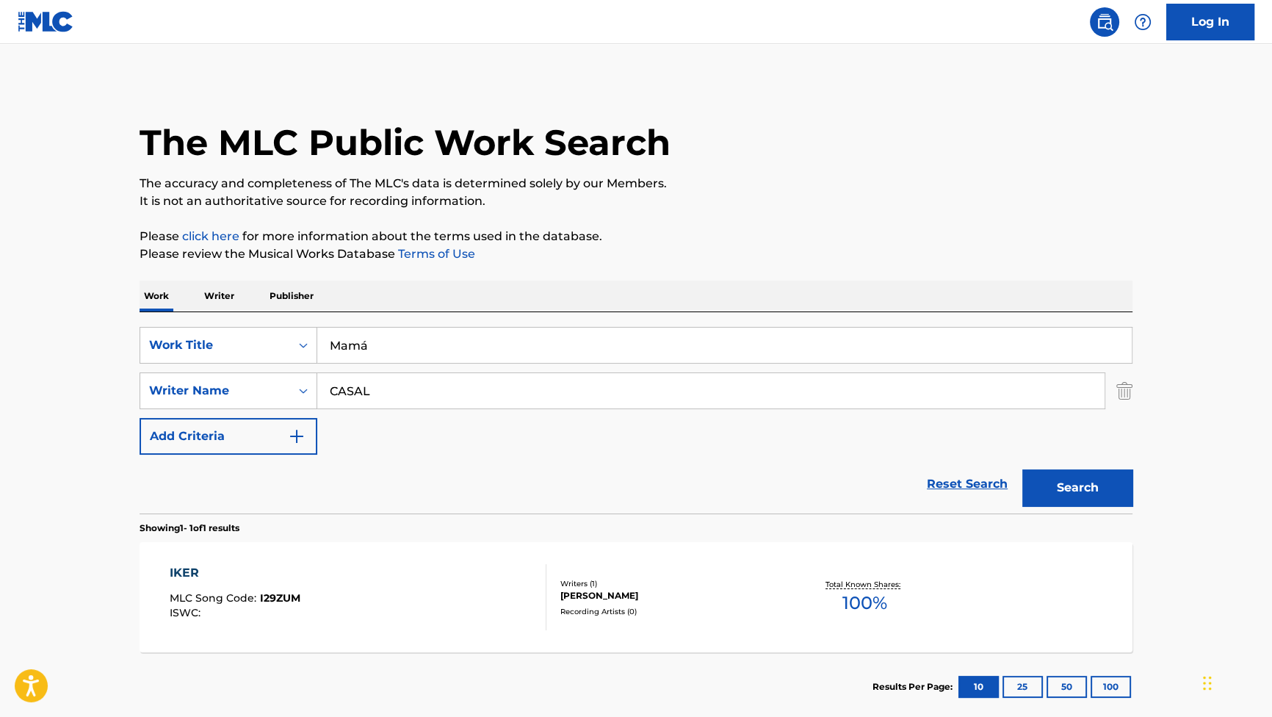
click at [1060, 479] on button "Search" at bounding box center [1077, 487] width 110 height 37
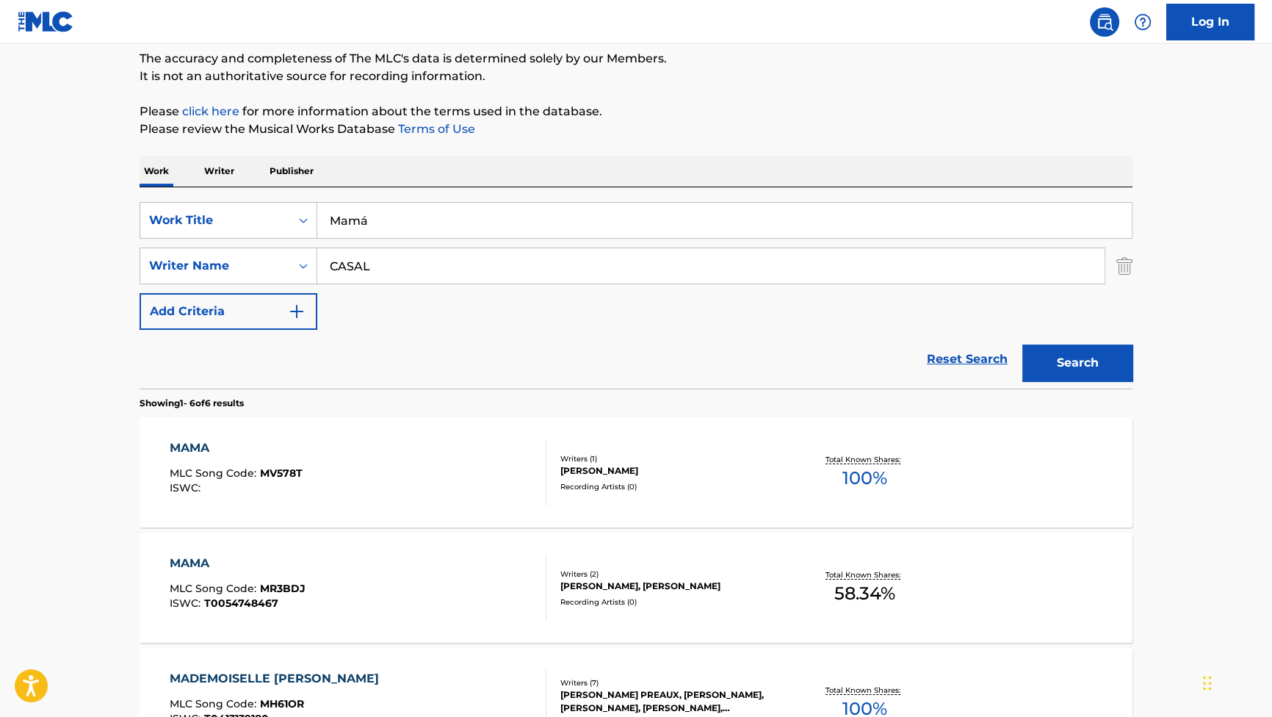
scroll to position [133, 0]
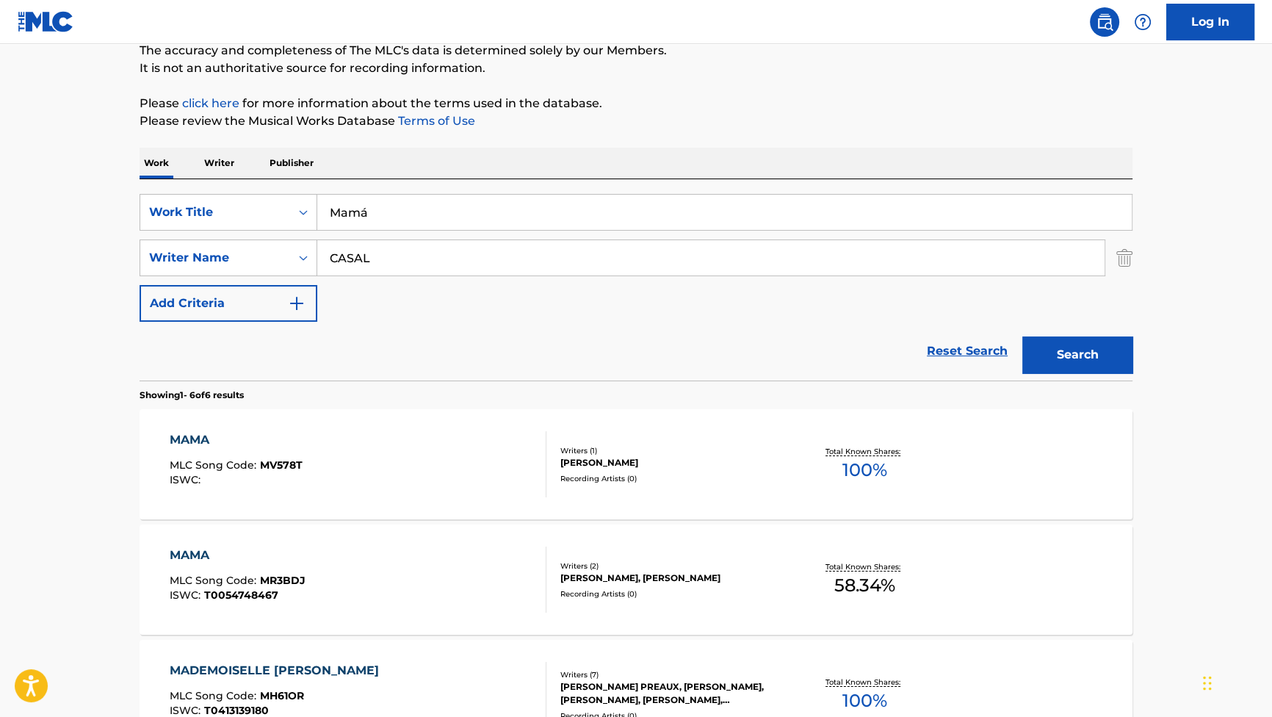
click at [195, 436] on div "MAMA" at bounding box center [236, 440] width 133 height 18
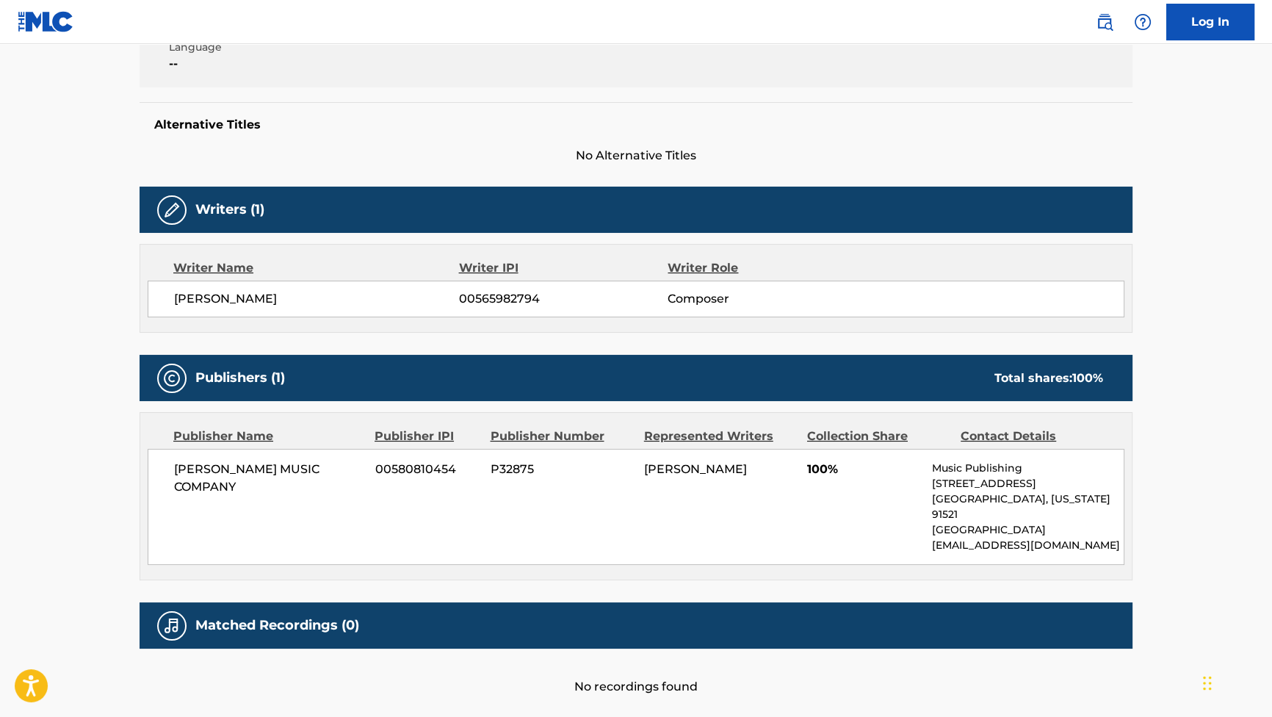
scroll to position [333, 0]
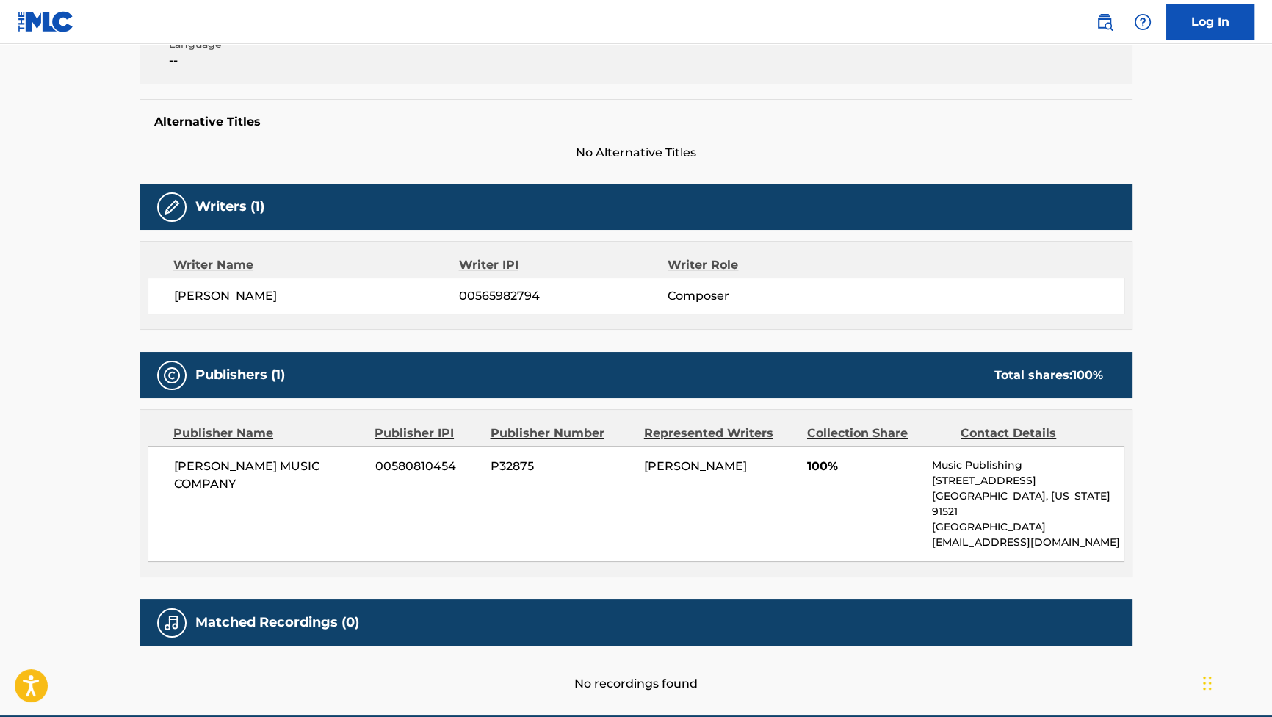
drag, startPoint x: 305, startPoint y: 295, endPoint x: 183, endPoint y: 287, distance: 122.2
click at [183, 287] on span "[PERSON_NAME]" at bounding box center [316, 296] width 285 height 18
copy span "ICOLAS CASAL ARES"
drag, startPoint x: 183, startPoint y: 287, endPoint x: 177, endPoint y: 294, distance: 8.8
click at [177, 294] on span "[PERSON_NAME]" at bounding box center [316, 296] width 285 height 18
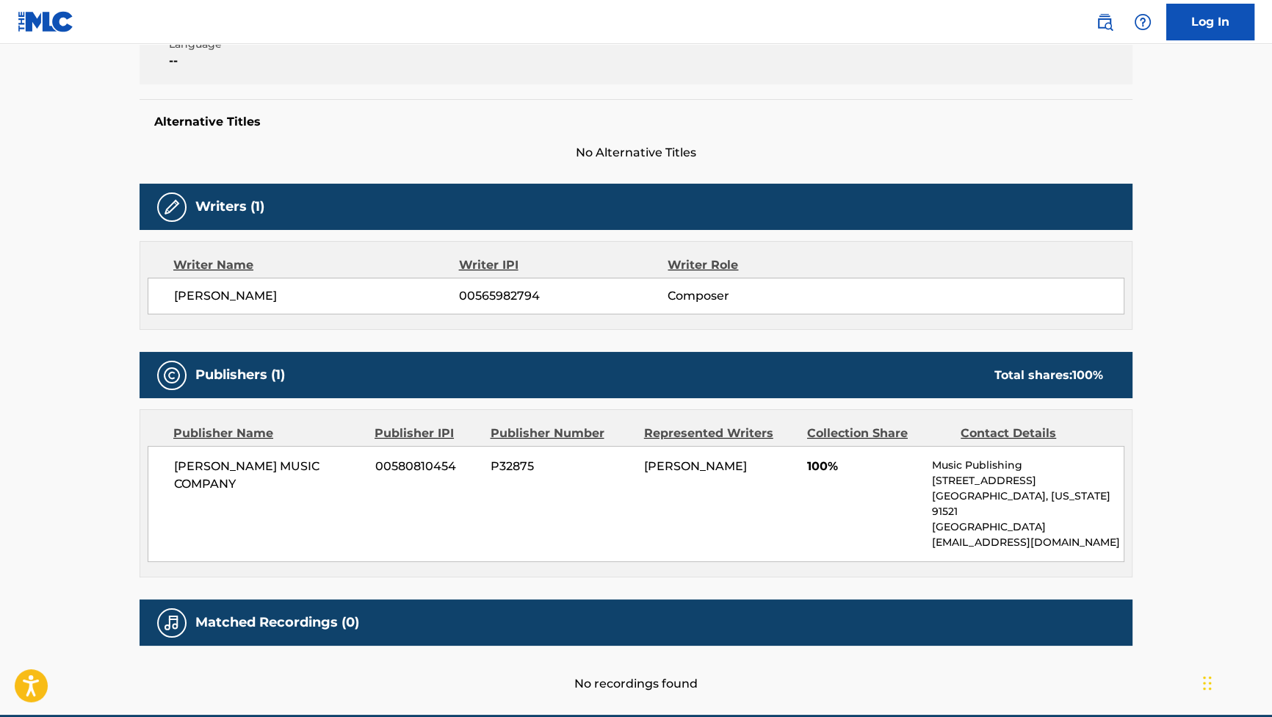
click at [174, 294] on span "[PERSON_NAME]" at bounding box center [316, 296] width 285 height 18
copy span "[PERSON_NAME]"
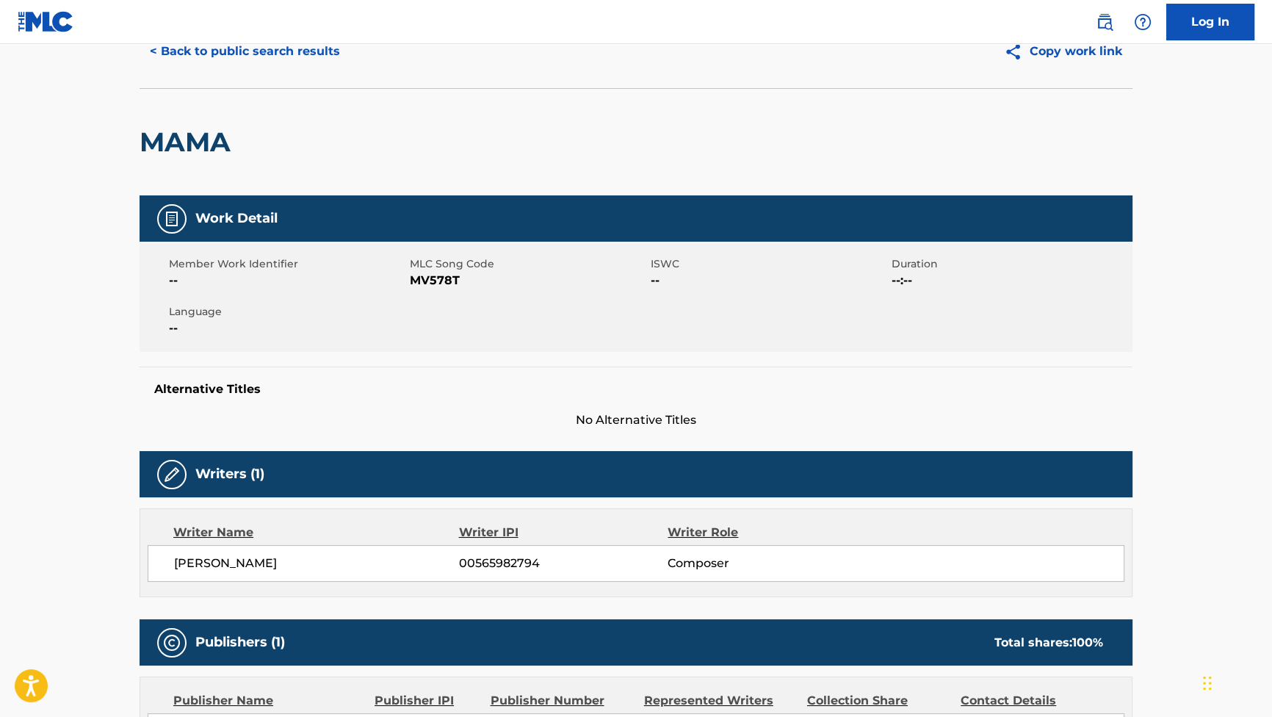
click at [325, 56] on button "< Back to public search results" at bounding box center [245, 51] width 211 height 37
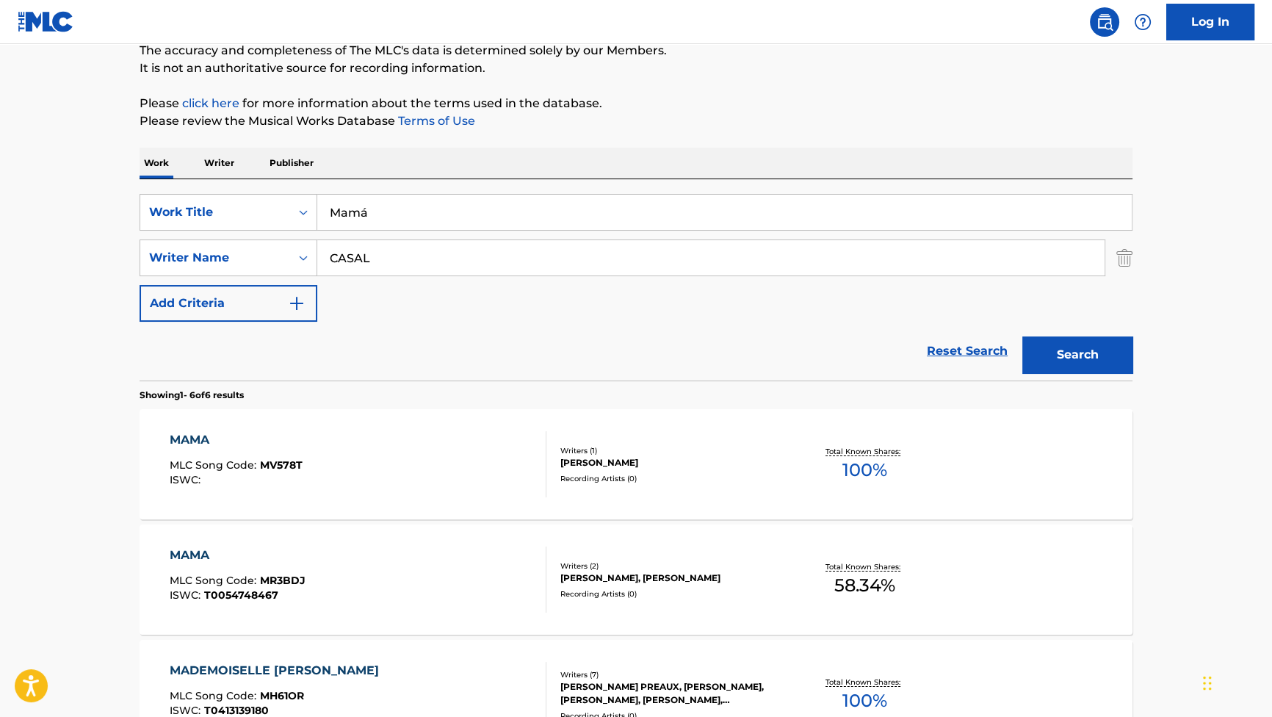
drag, startPoint x: 452, startPoint y: 206, endPoint x: 203, endPoint y: 135, distance: 258.2
click at [204, 137] on div "The MLC Public Work Search The accuracy and completeness of The MLC's data is d…" at bounding box center [636, 556] width 1028 height 1217
paste input "Javi"
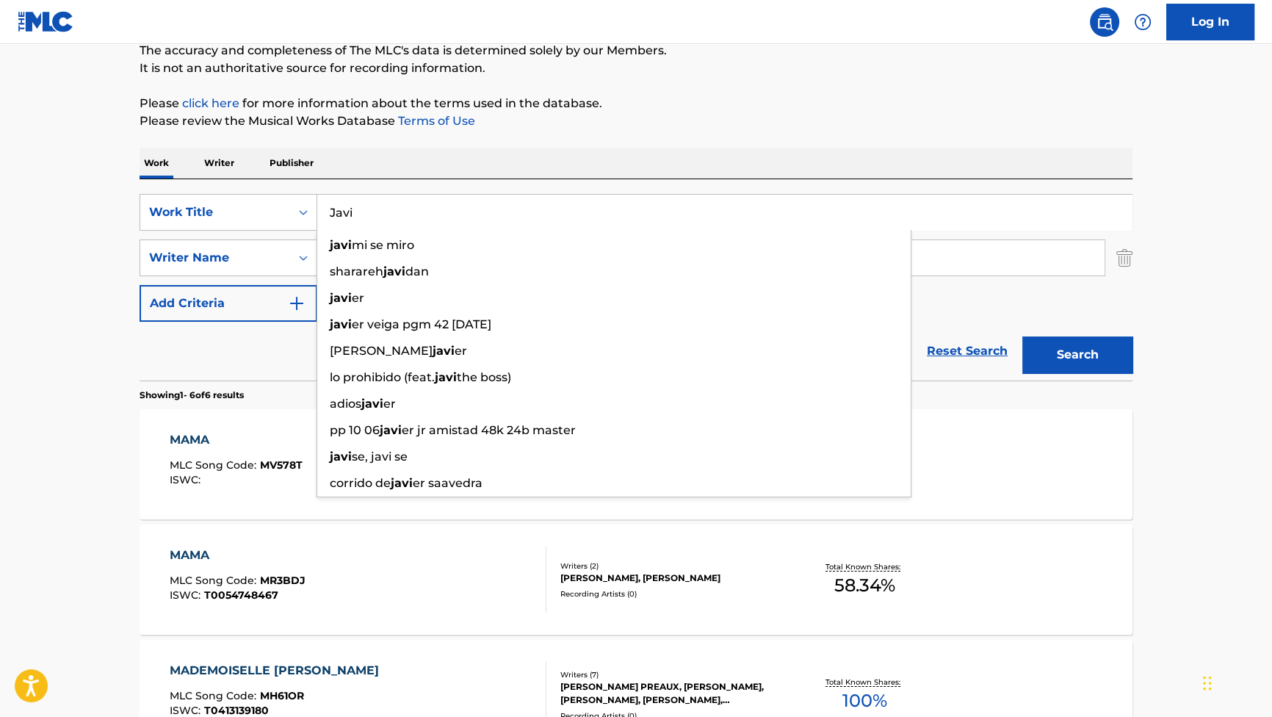
type input "Javi"
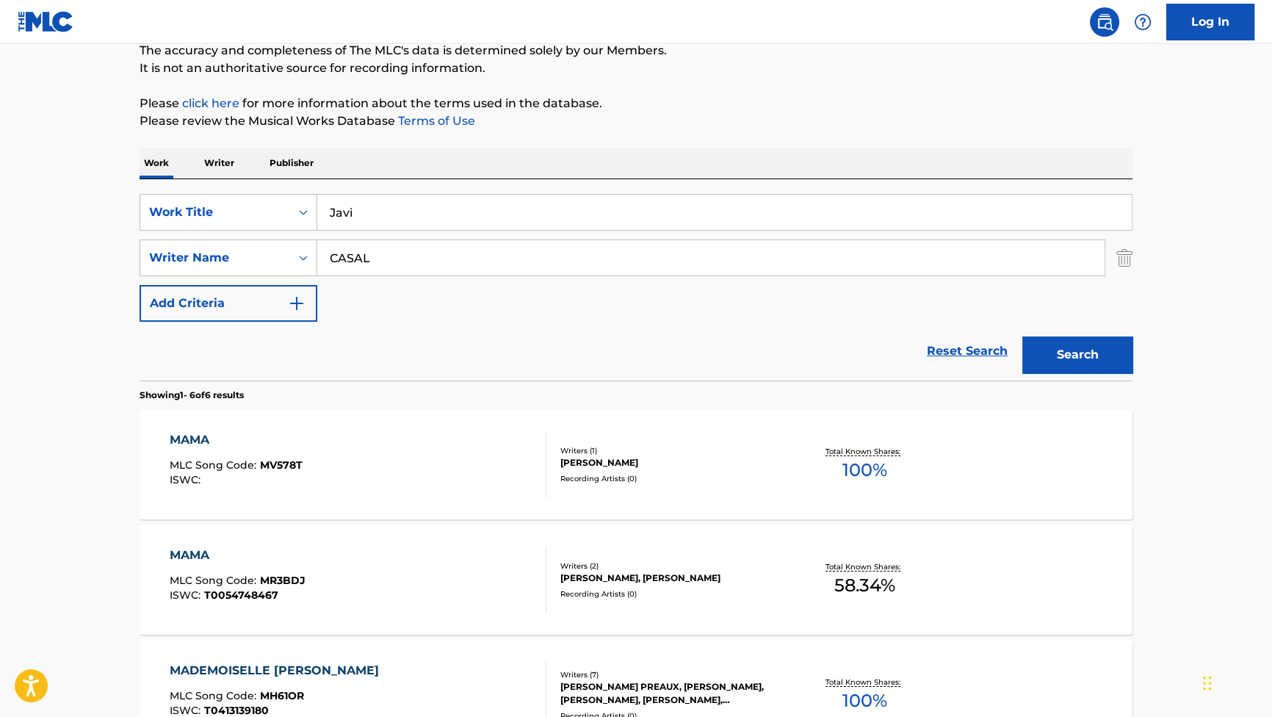
click at [1085, 352] on button "Search" at bounding box center [1077, 354] width 110 height 37
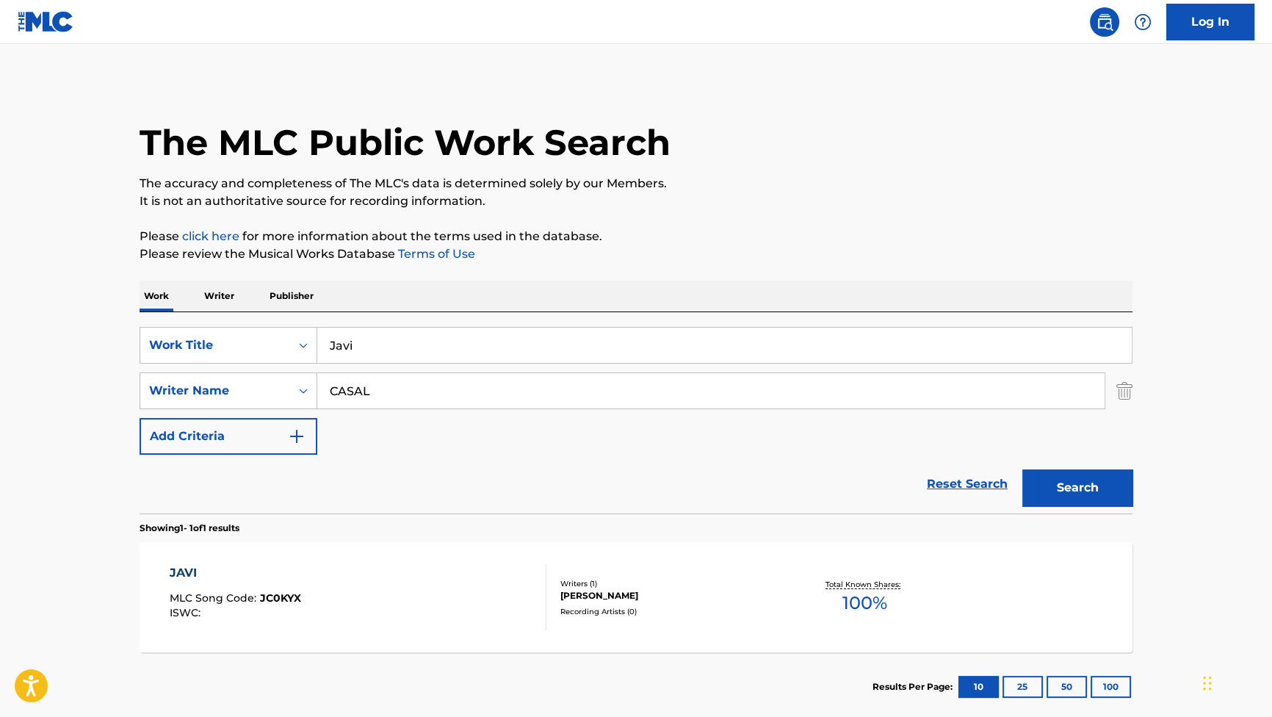
click at [247, 573] on div "JAVI" at bounding box center [235, 573] width 131 height 18
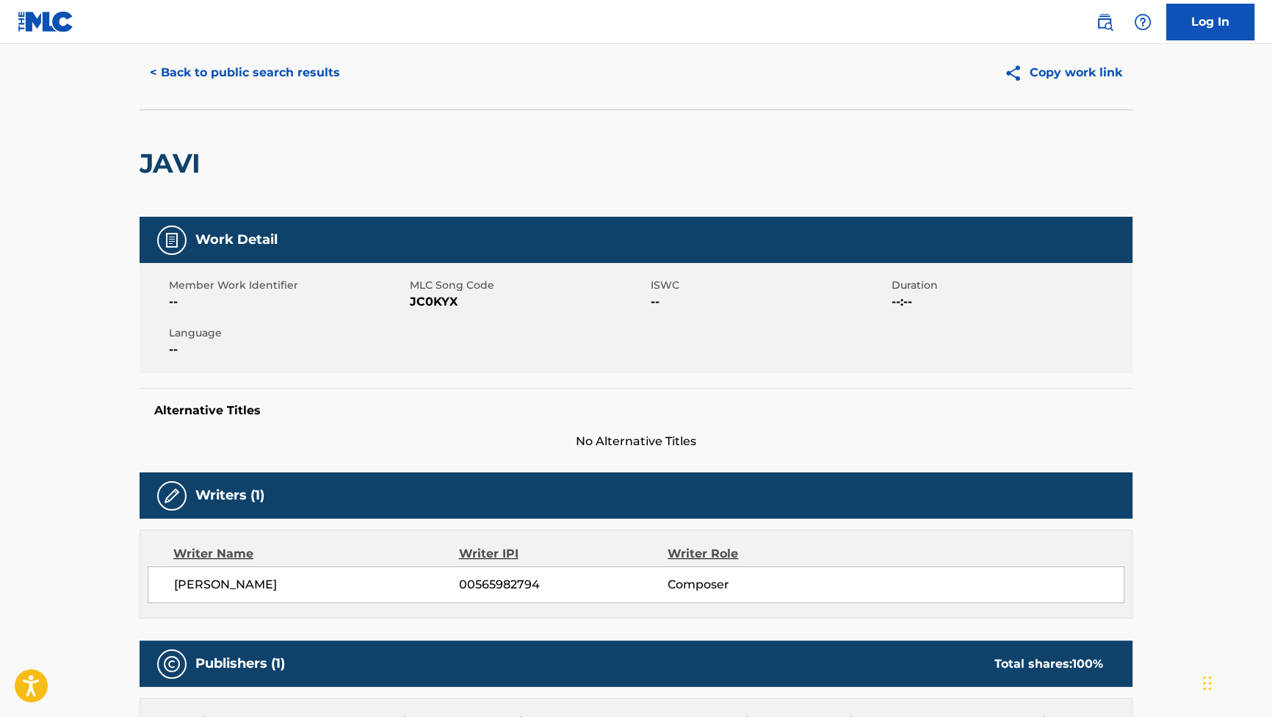
scroll to position [66, 0]
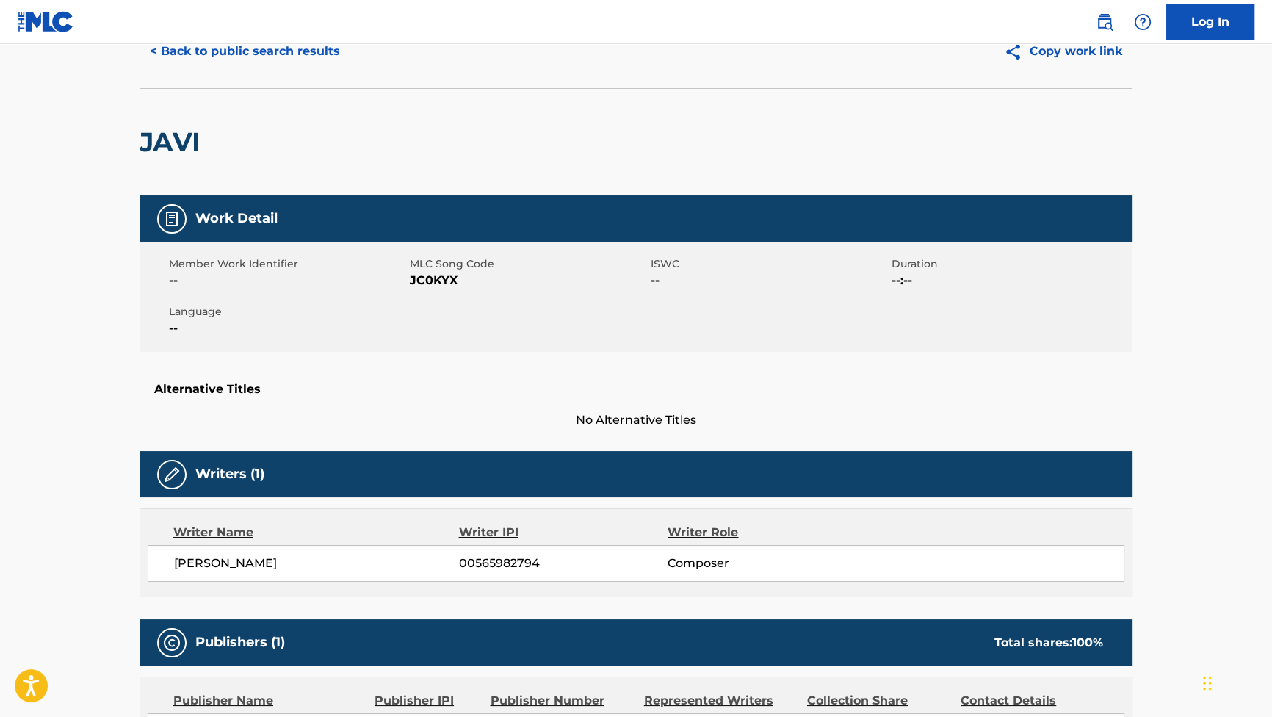
drag, startPoint x: 312, startPoint y: 554, endPoint x: 170, endPoint y: 559, distance: 141.8
click at [170, 559] on div "[PERSON_NAME] ARES 00565982794 Composer" at bounding box center [636, 563] width 977 height 37
copy span "[PERSON_NAME]"
click at [300, 60] on button "< Back to public search results" at bounding box center [245, 51] width 211 height 37
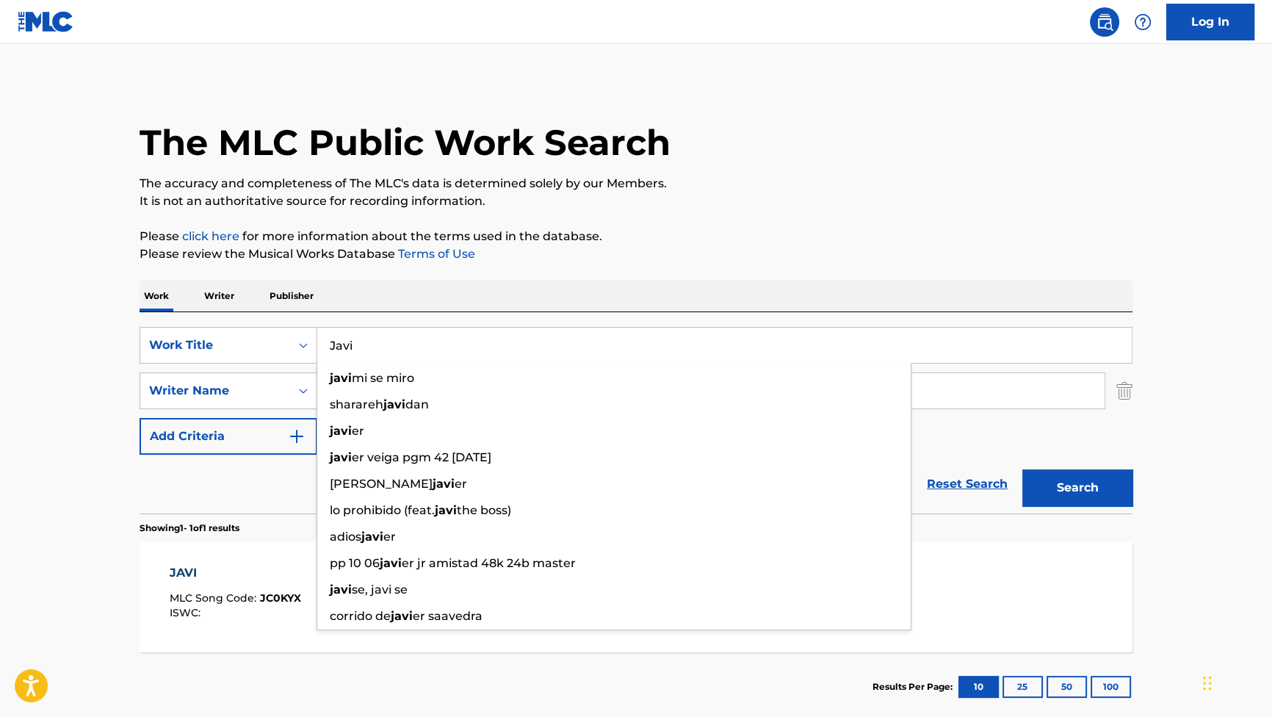
drag, startPoint x: 411, startPoint y: 330, endPoint x: 193, endPoint y: 281, distance: 223.4
click at [193, 281] on div "Work Writer Publisher SearchWithCriteria881e1990-86a6-416b-8cc4-85289e43a780 Wo…" at bounding box center [636, 501] width 993 height 441
paste input "Un día conmigo"
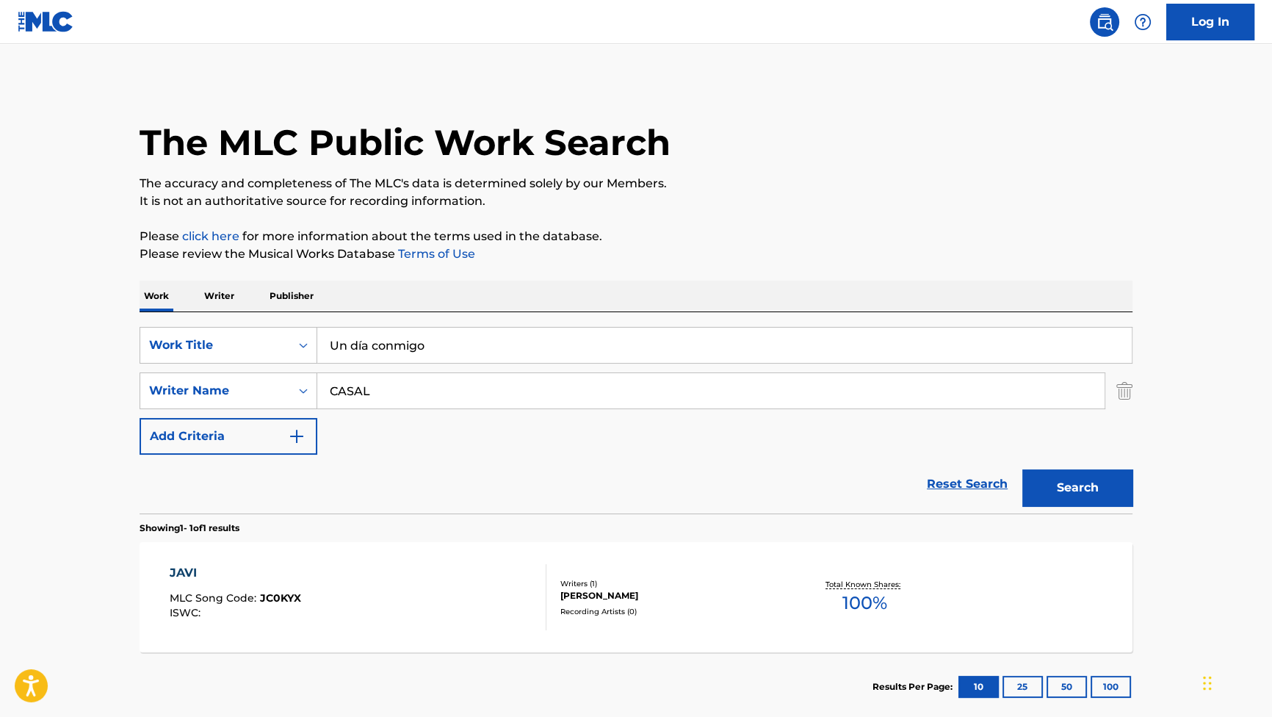
type input "Un día conmigo"
click at [867, 297] on div "Work Writer Publisher" at bounding box center [636, 296] width 993 height 31
click at [1055, 498] on button "Search" at bounding box center [1077, 487] width 110 height 37
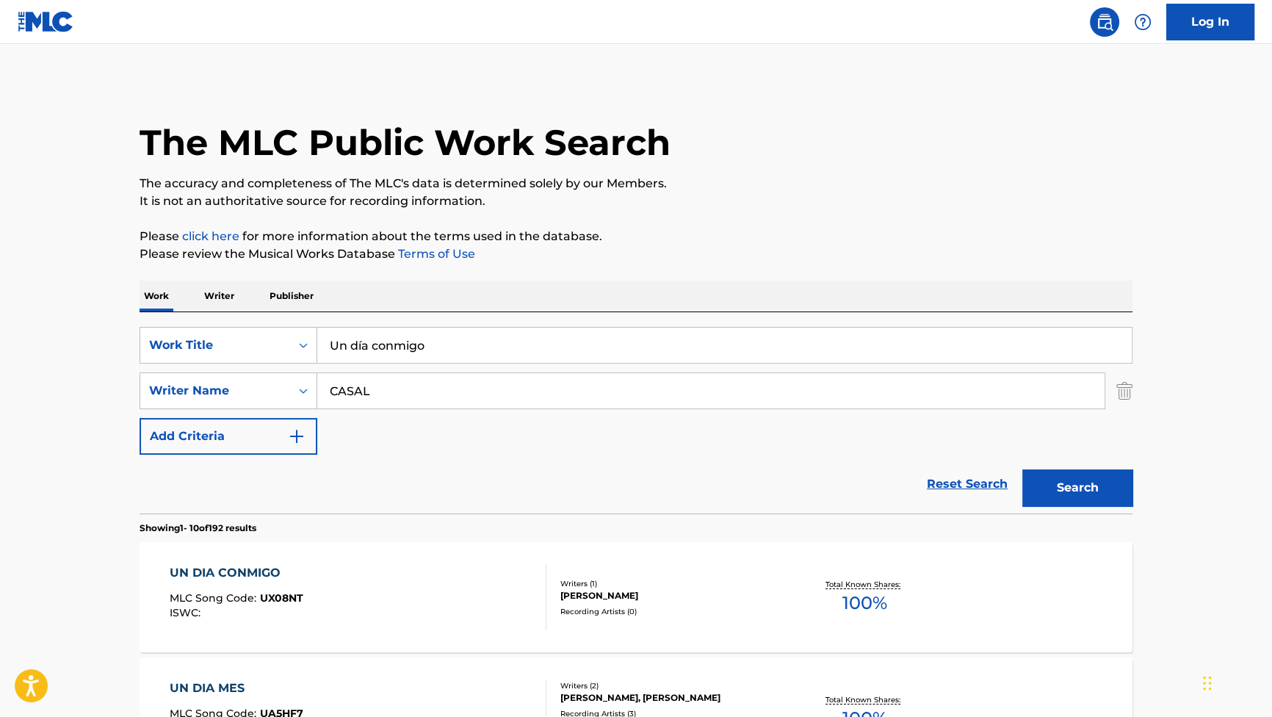
click at [236, 568] on div "UN DIA CONMIGO" at bounding box center [237, 573] width 134 height 18
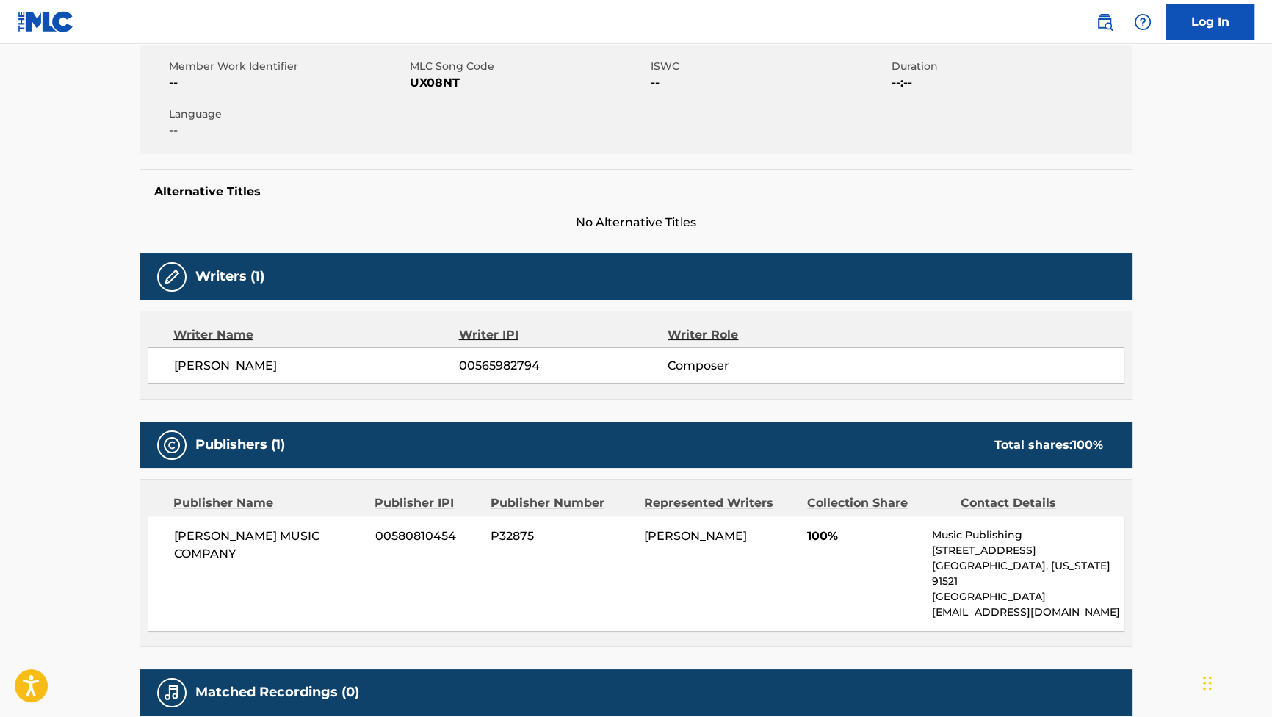
scroll to position [267, 0]
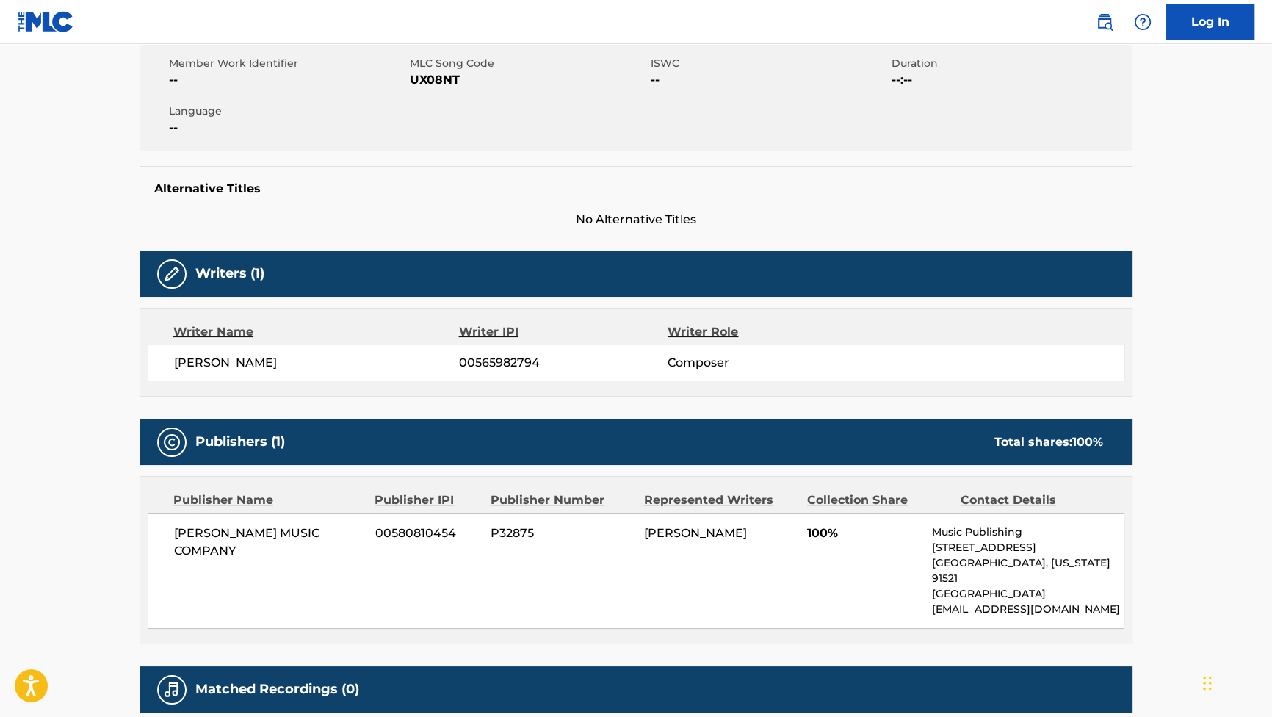
drag, startPoint x: 315, startPoint y: 355, endPoint x: 176, endPoint y: 364, distance: 139.1
click at [176, 364] on span "[PERSON_NAME]" at bounding box center [316, 363] width 285 height 18
copy span "[PERSON_NAME]"
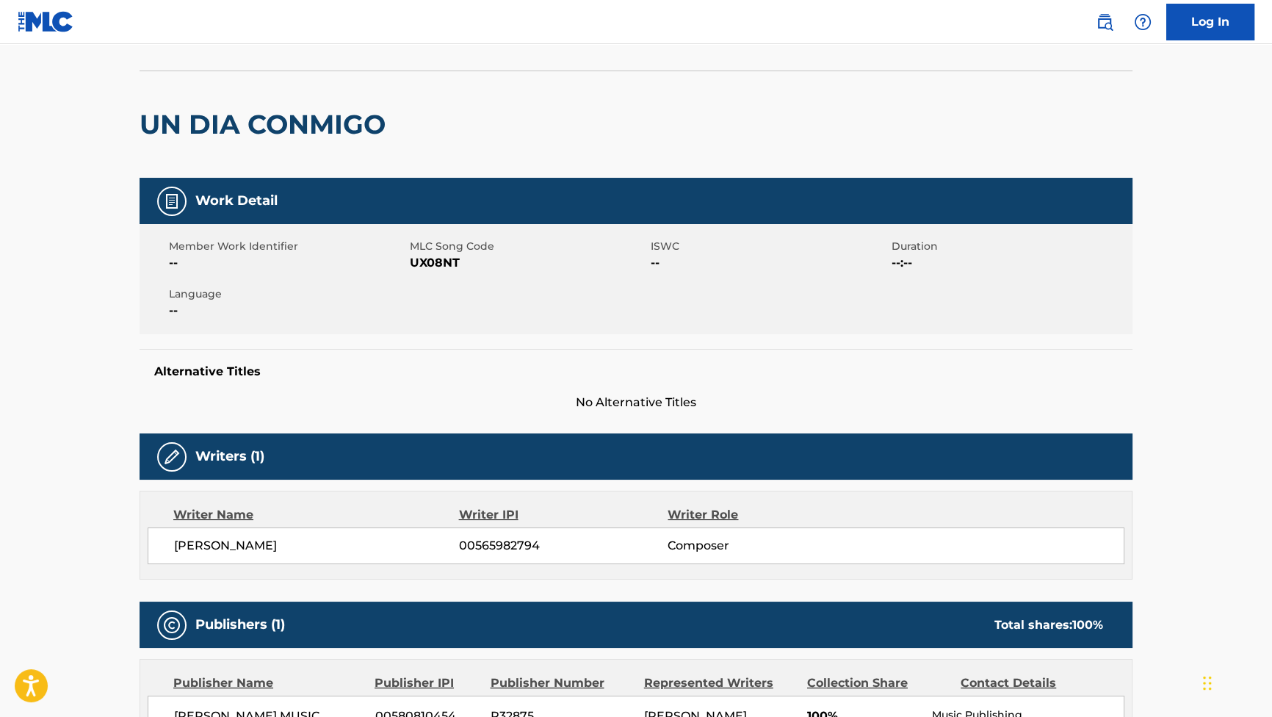
scroll to position [0, 0]
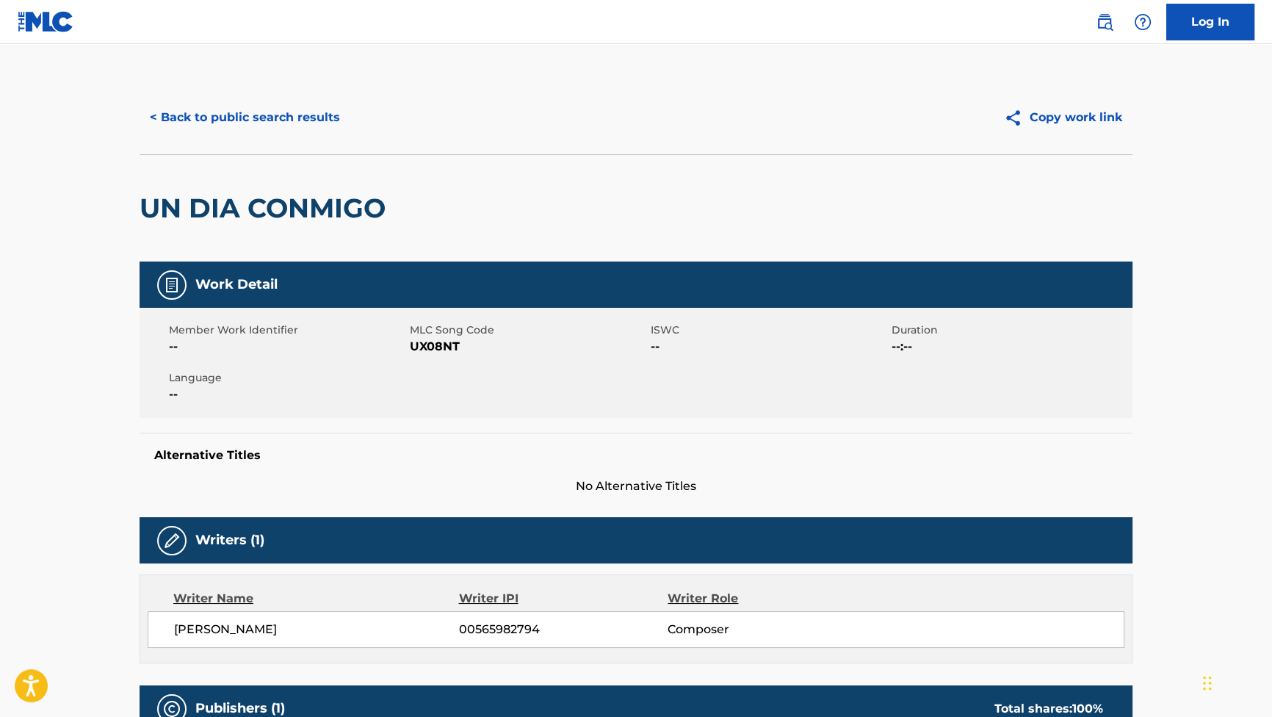
click at [325, 107] on button "< Back to public search results" at bounding box center [245, 117] width 211 height 37
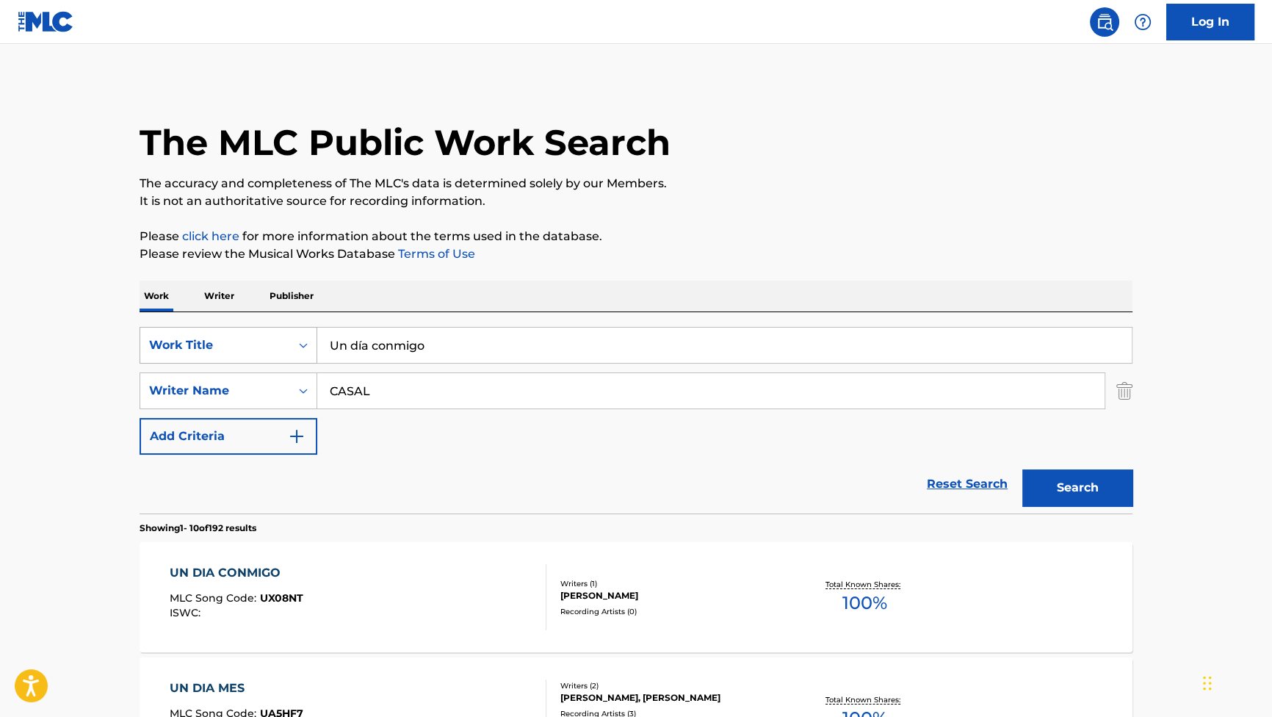
drag, startPoint x: 446, startPoint y: 349, endPoint x: 211, endPoint y: 346, distance: 234.3
click at [211, 346] on div "SearchWithCriteria881e1990-86a6-416b-8cc4-85289e43a780 Work Title Un día conmigo" at bounding box center [636, 345] width 993 height 37
paste input "Brindis"
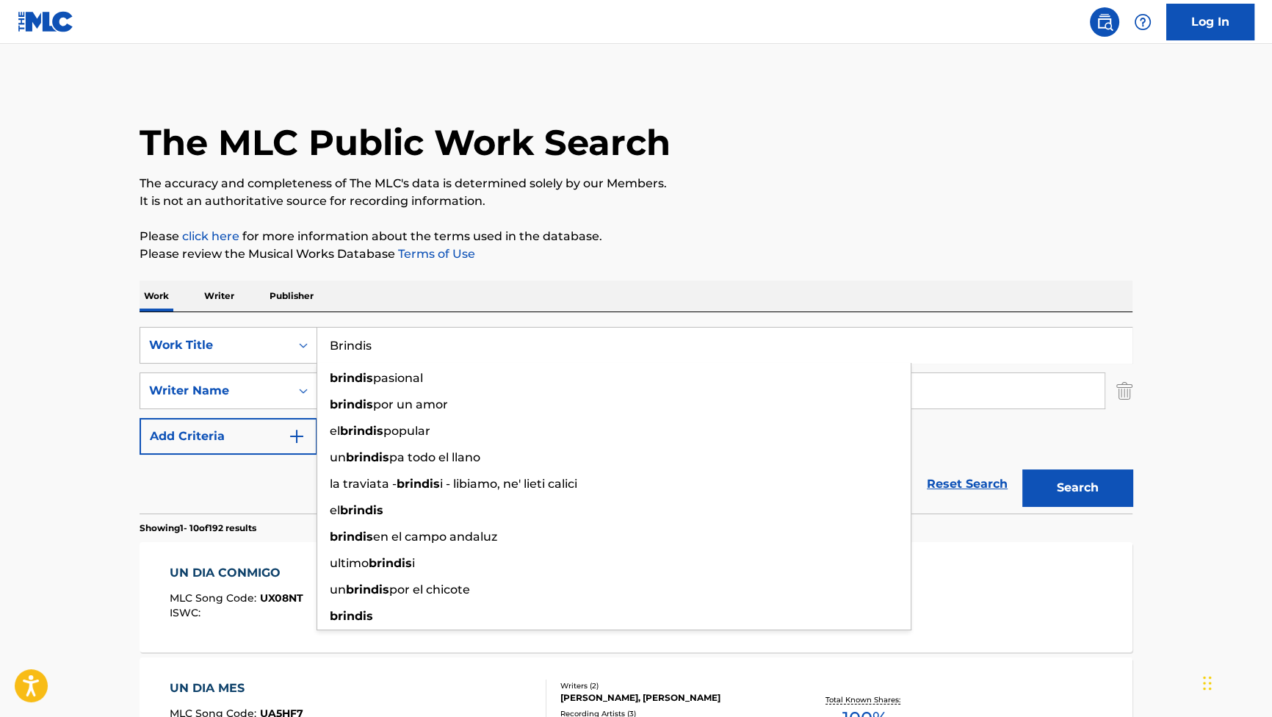
type input "Brindis"
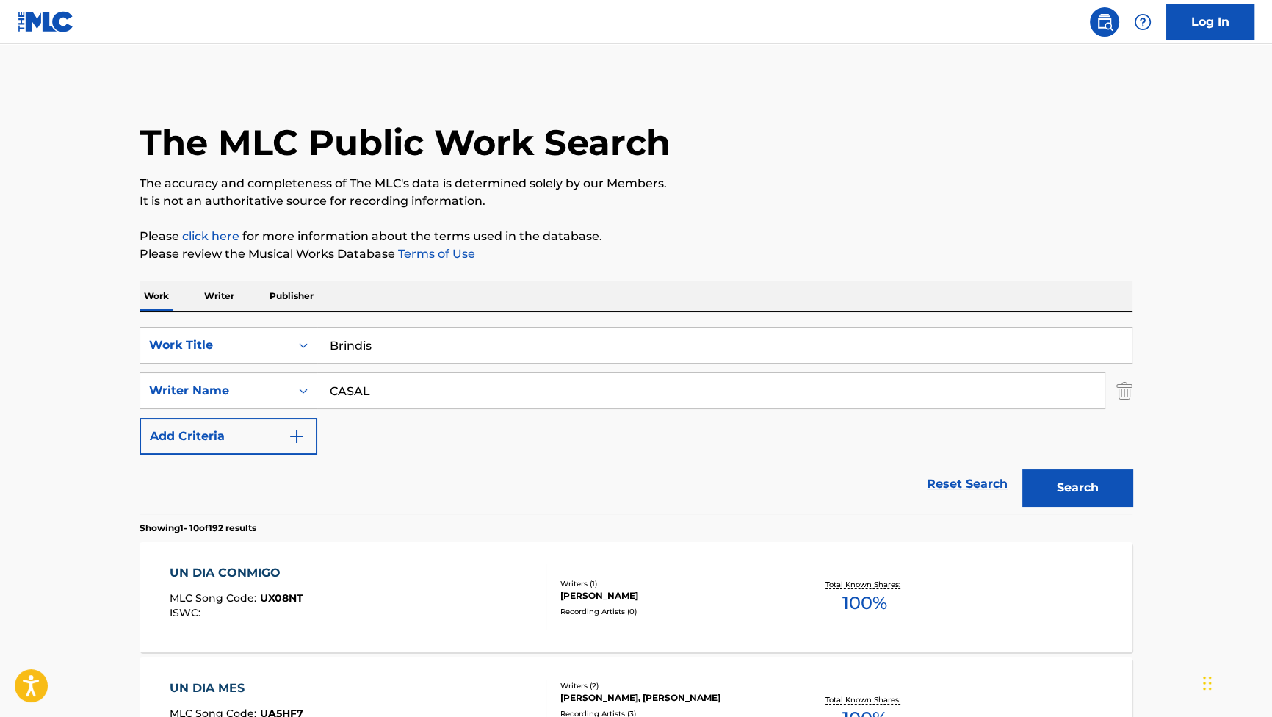
click at [1064, 488] on button "Search" at bounding box center [1077, 487] width 110 height 37
click at [218, 582] on div "BRINDIS MLC Song Code : BE6Q2D ISWC :" at bounding box center [237, 597] width 135 height 66
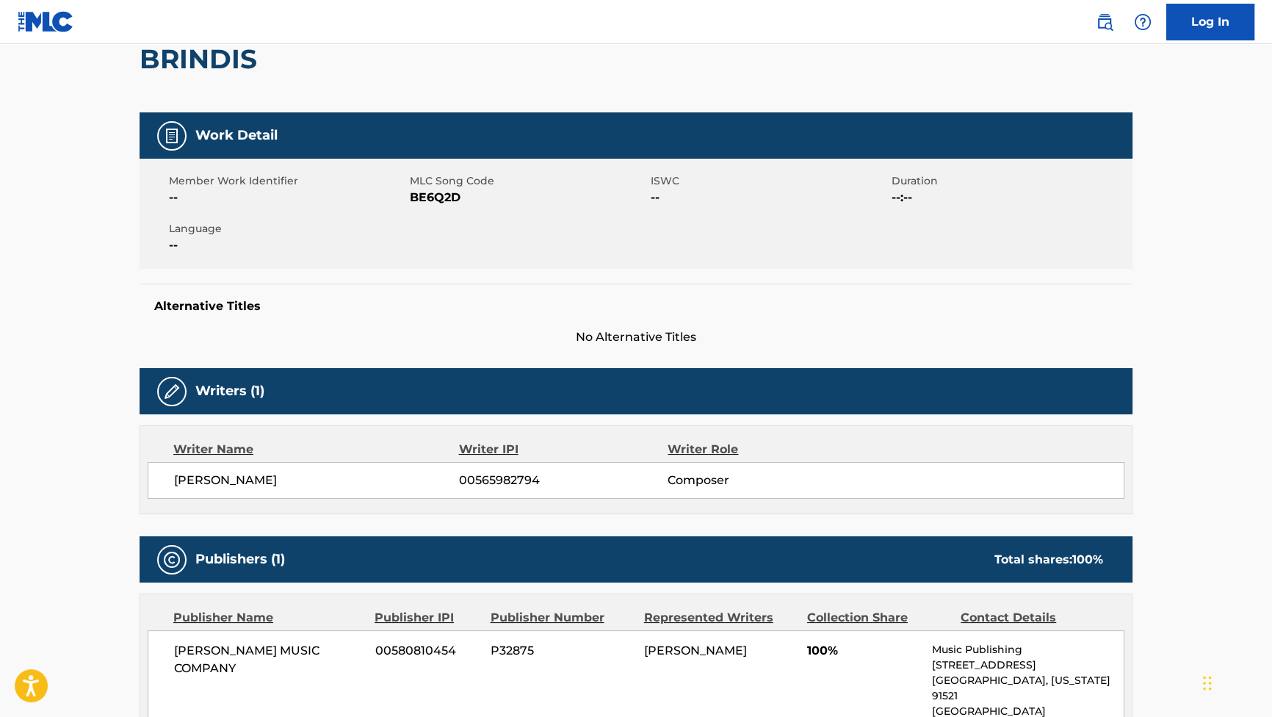
scroll to position [267, 0]
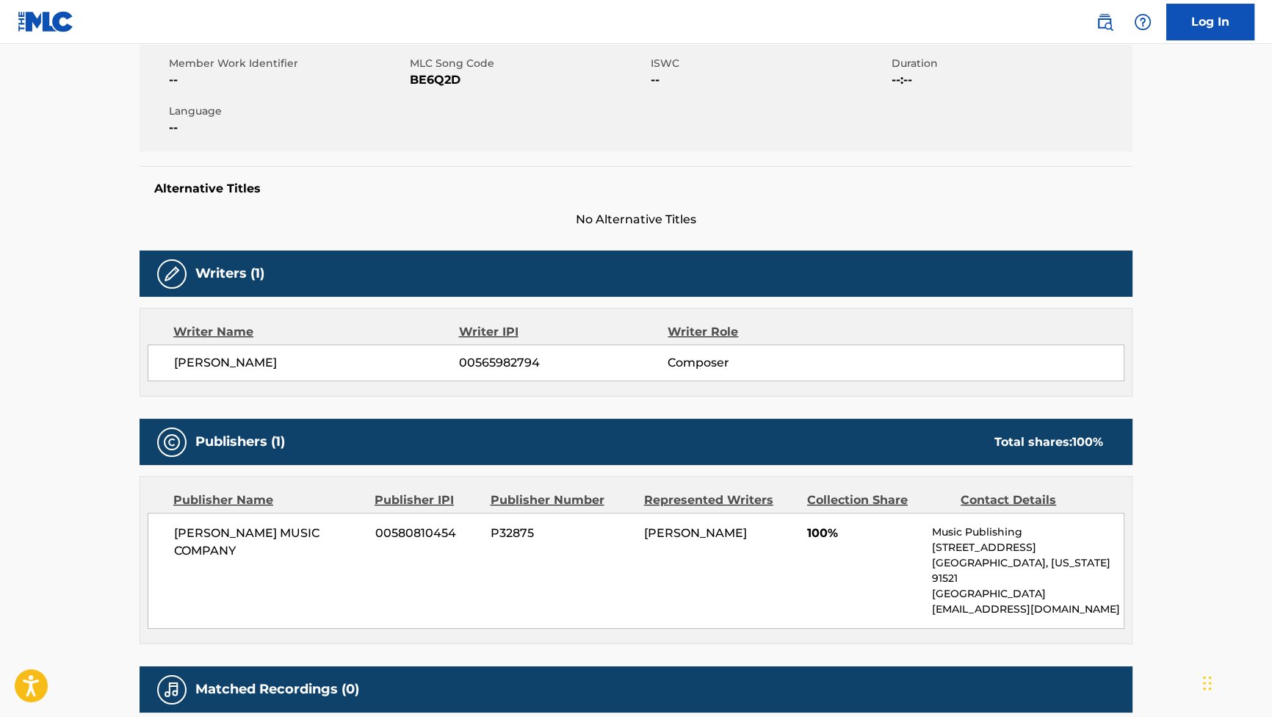
drag, startPoint x: 305, startPoint y: 354, endPoint x: 176, endPoint y: 364, distance: 129.7
click at [176, 364] on div "[PERSON_NAME] ARES 00565982794 Composer" at bounding box center [636, 362] width 977 height 37
copy span "[PERSON_NAME]"
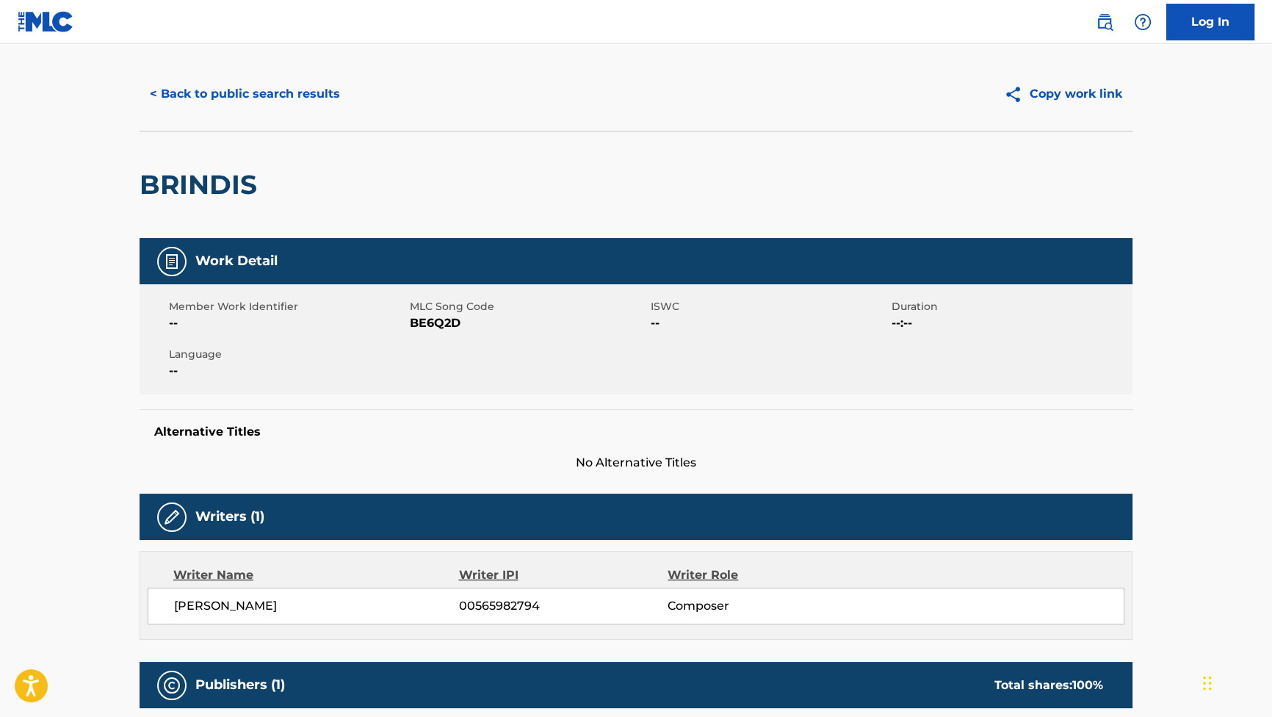
scroll to position [0, 0]
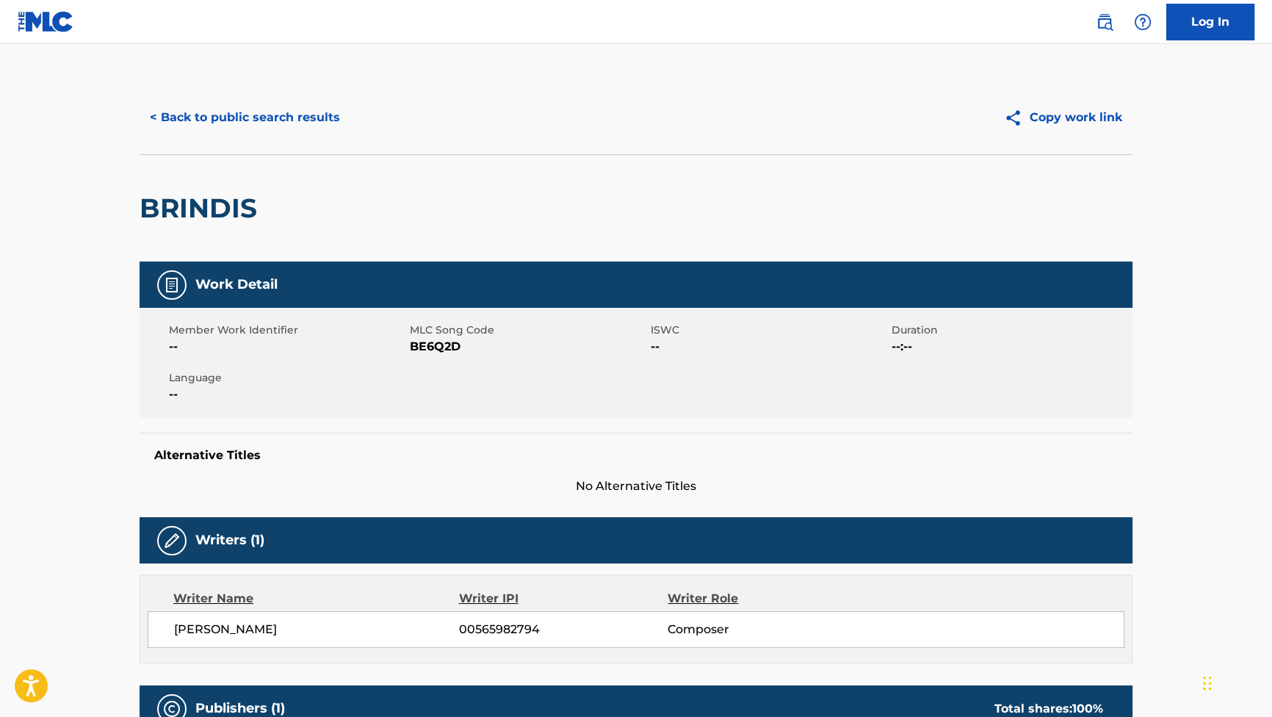
click at [277, 123] on button "< Back to public search results" at bounding box center [245, 117] width 211 height 37
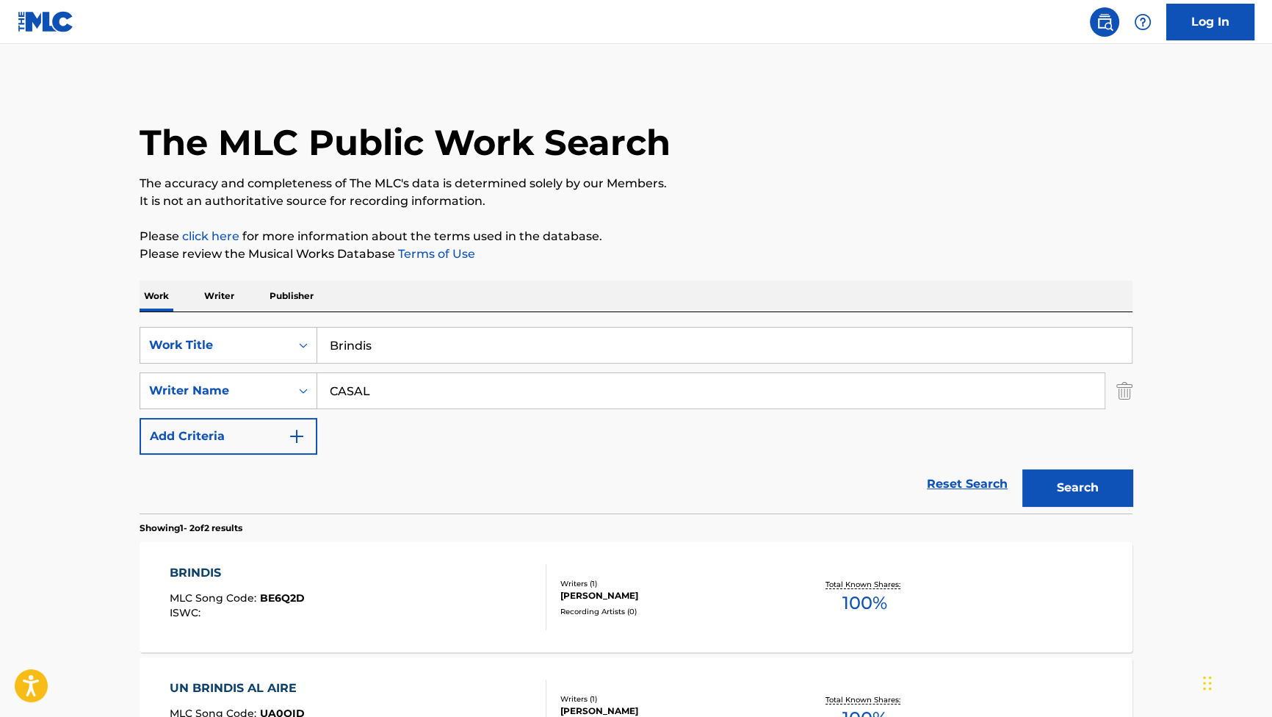
drag, startPoint x: 308, startPoint y: 335, endPoint x: 273, endPoint y: 325, distance: 36.7
click at [278, 327] on div "SearchWithCriteria881e1990-86a6-416b-8cc4-85289e43a780 Work Title Brindis" at bounding box center [636, 345] width 993 height 37
paste input "Misma sonrisa"
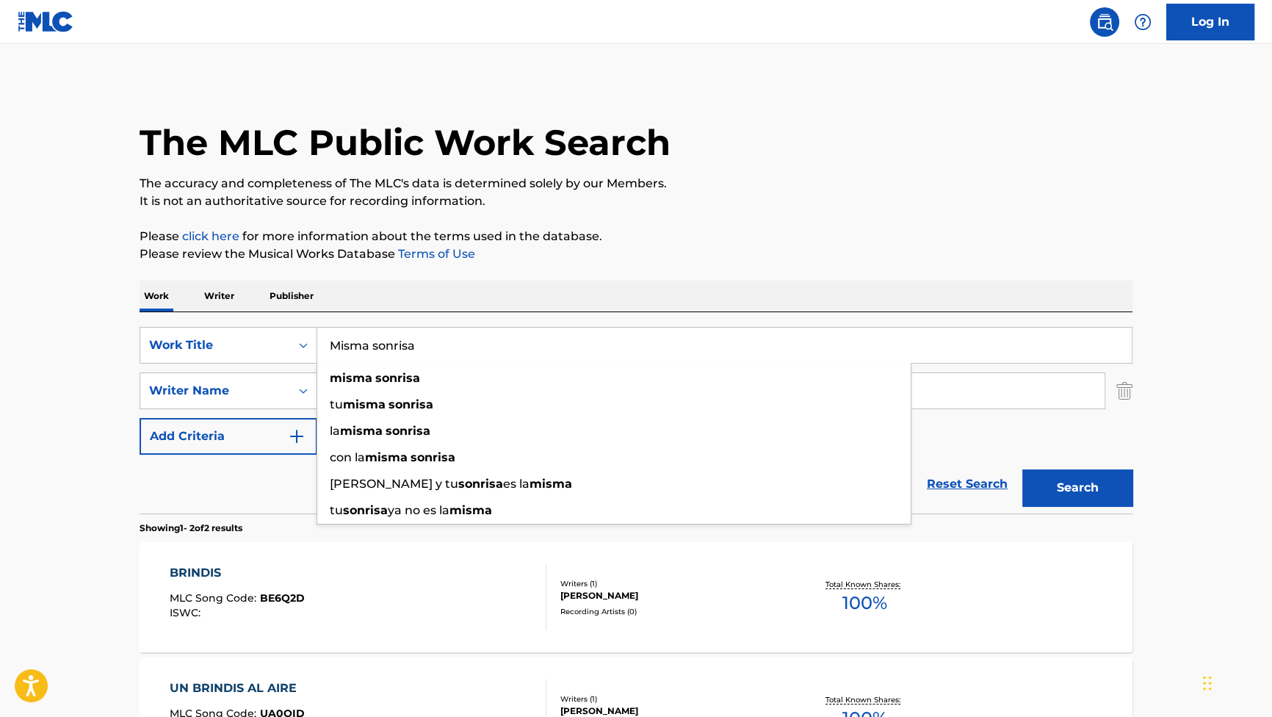
type input "Misma sonrisa"
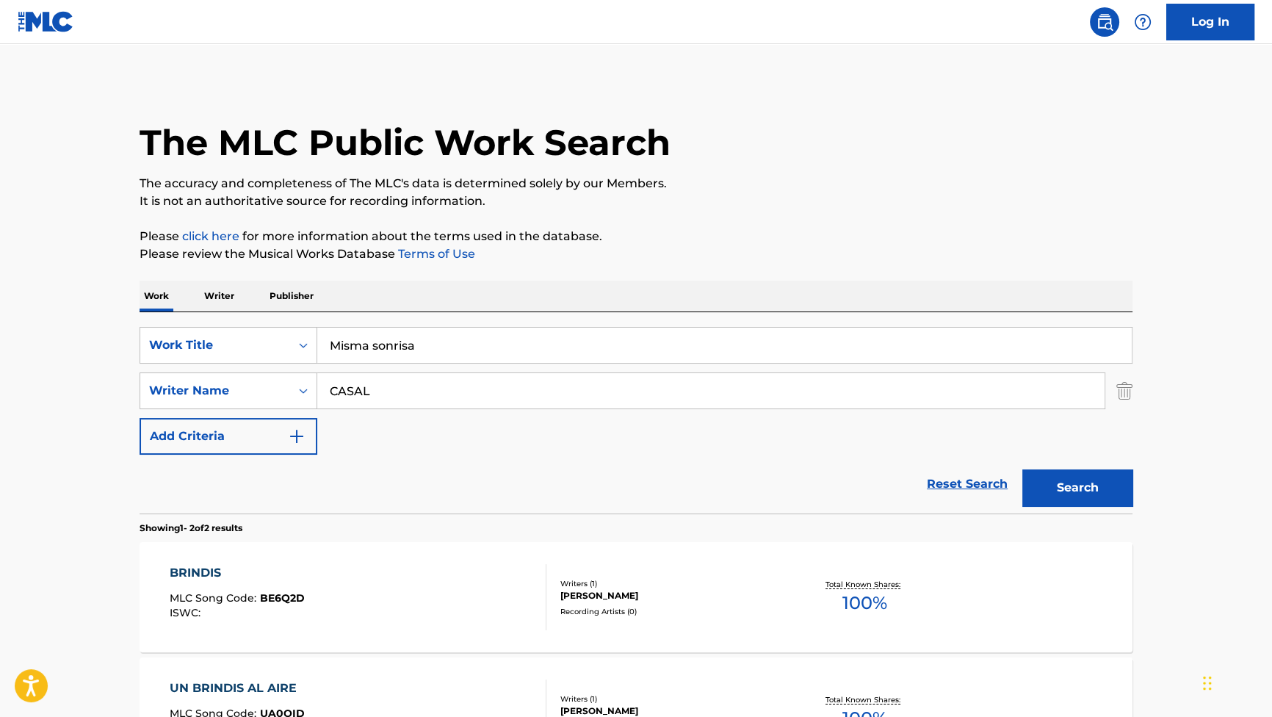
click at [1072, 492] on button "Search" at bounding box center [1077, 487] width 110 height 37
click at [259, 565] on div "MISMA SONRISA" at bounding box center [237, 573] width 134 height 18
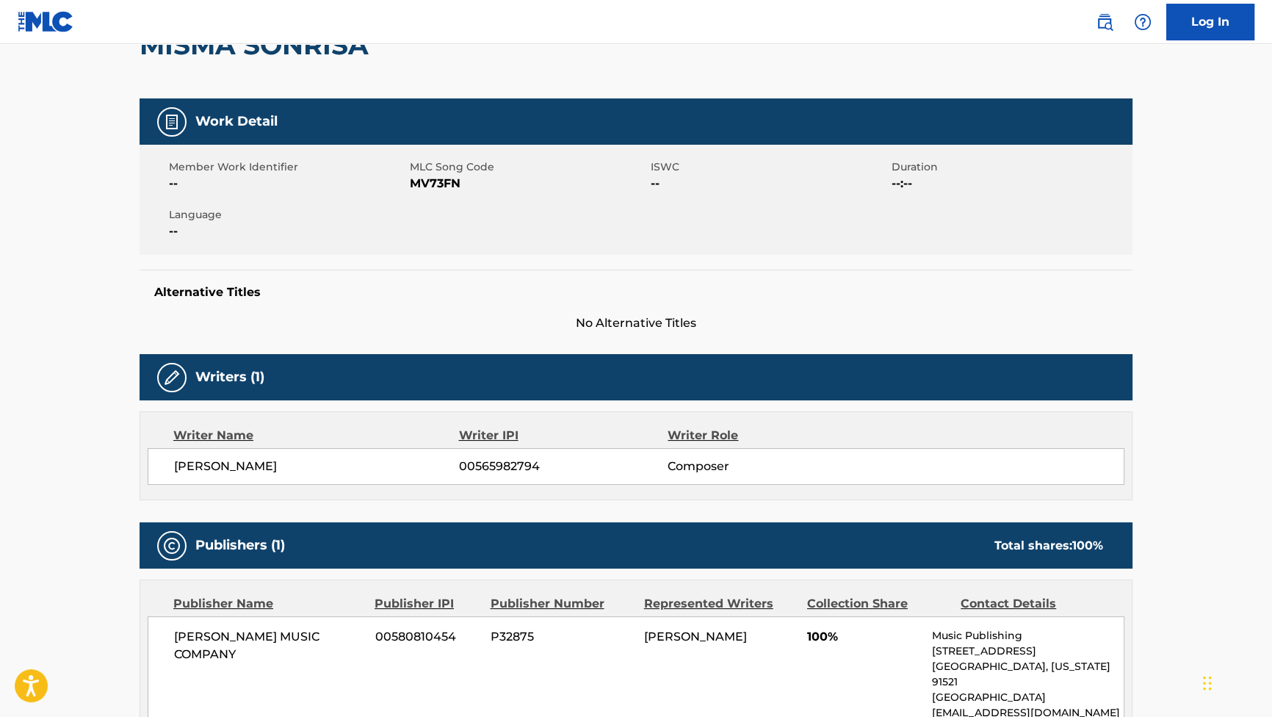
scroll to position [200, 0]
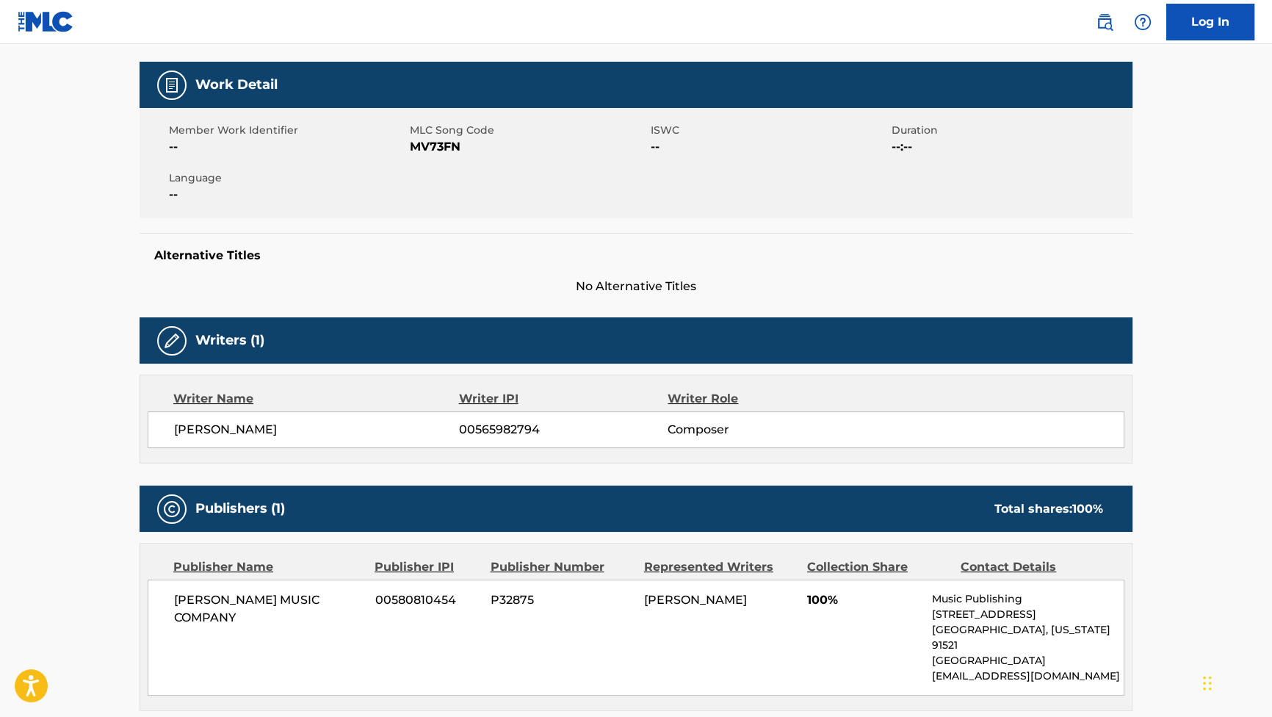
drag, startPoint x: 262, startPoint y: 433, endPoint x: 239, endPoint y: 439, distance: 23.5
click at [239, 439] on div "[PERSON_NAME] ARES 00565982794 Composer" at bounding box center [636, 429] width 977 height 37
drag, startPoint x: 242, startPoint y: 439, endPoint x: 170, endPoint y: 438, distance: 71.2
click at [170, 438] on div "[PERSON_NAME] ARES 00565982794 Composer" at bounding box center [636, 429] width 977 height 37
copy span "[PERSON_NAME]"
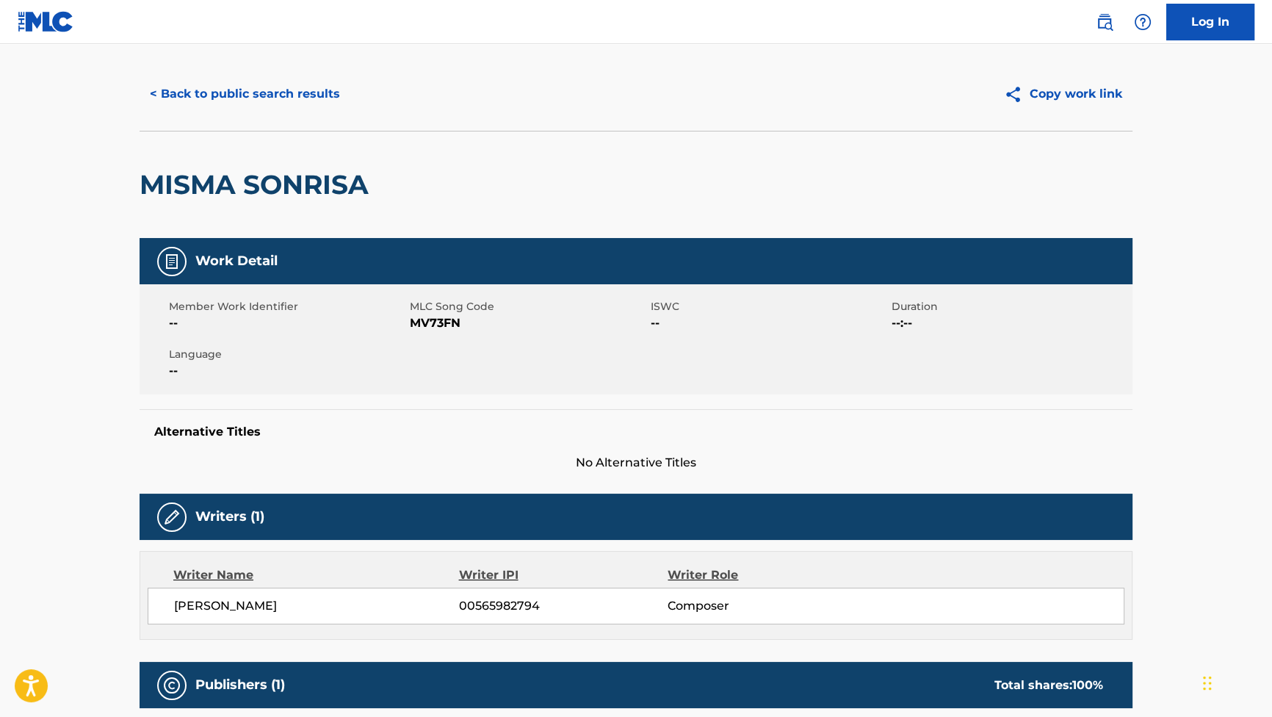
scroll to position [0, 0]
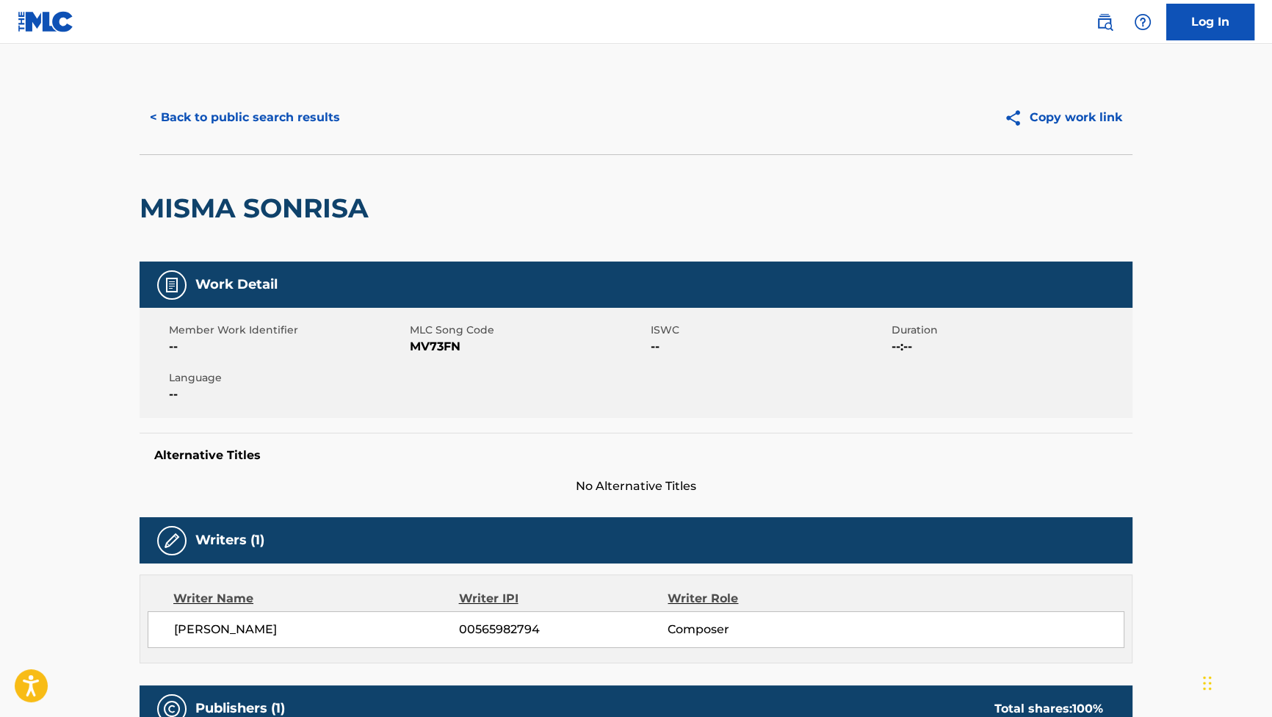
click at [324, 117] on button "< Back to public search results" at bounding box center [245, 117] width 211 height 37
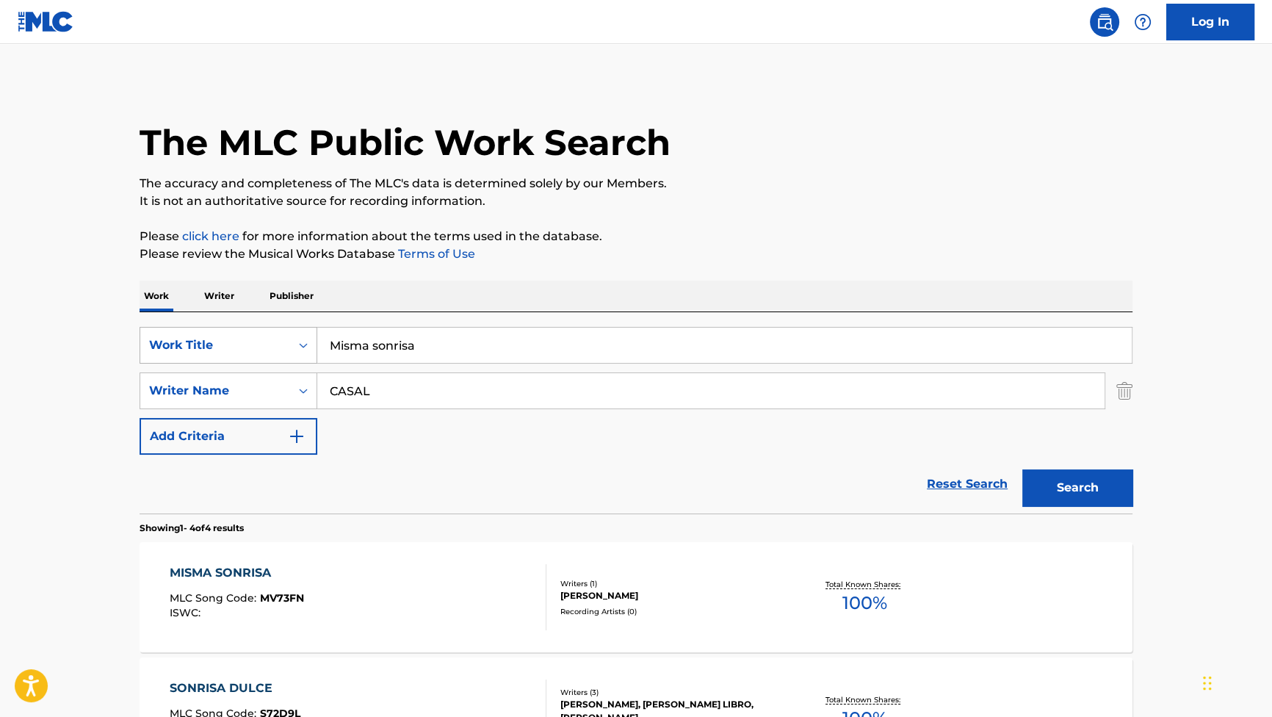
drag, startPoint x: 448, startPoint y: 344, endPoint x: 223, endPoint y: 334, distance: 225.0
click at [231, 335] on div "SearchWithCriteria881e1990-86a6-416b-8cc4-85289e43a780 Work Title Misma sonrisa" at bounding box center [636, 345] width 993 height 37
paste input "Estoy hecho un lío"
type input "Estoy hecho un lío"
click at [1072, 477] on button "Search" at bounding box center [1077, 487] width 110 height 37
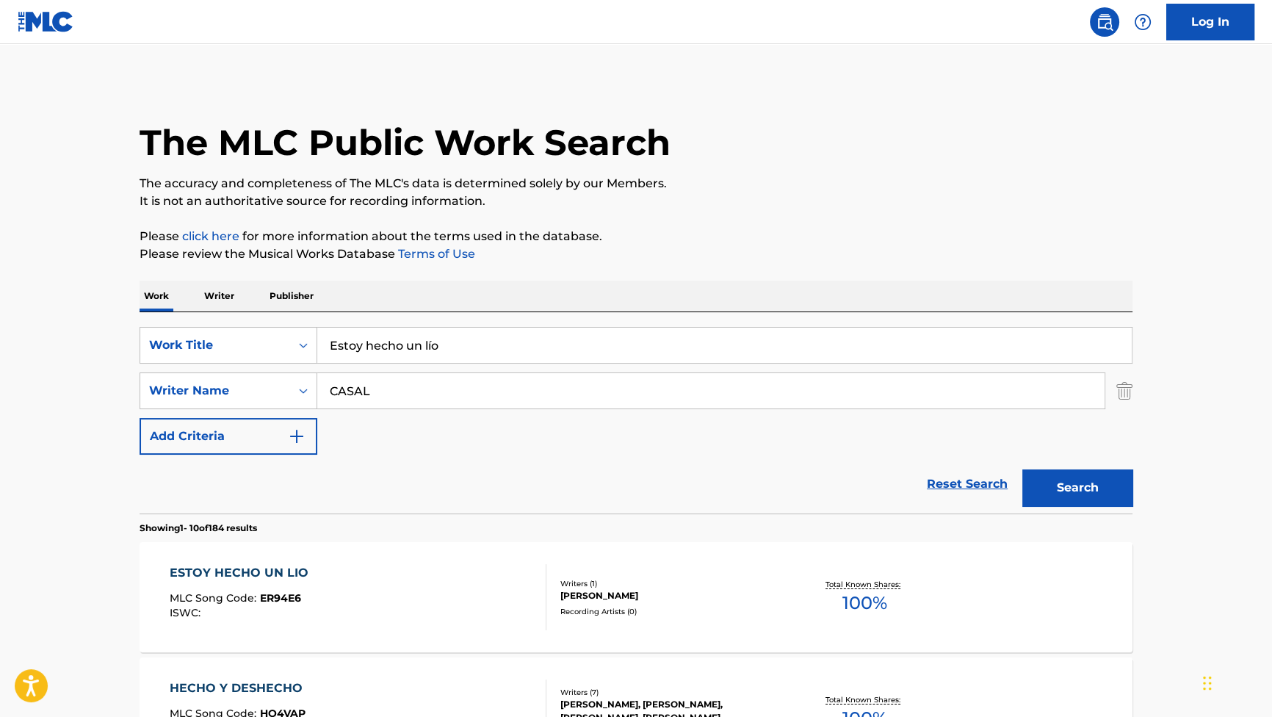
click at [277, 564] on div "ESTOY HECHO UN LIO" at bounding box center [243, 573] width 146 height 18
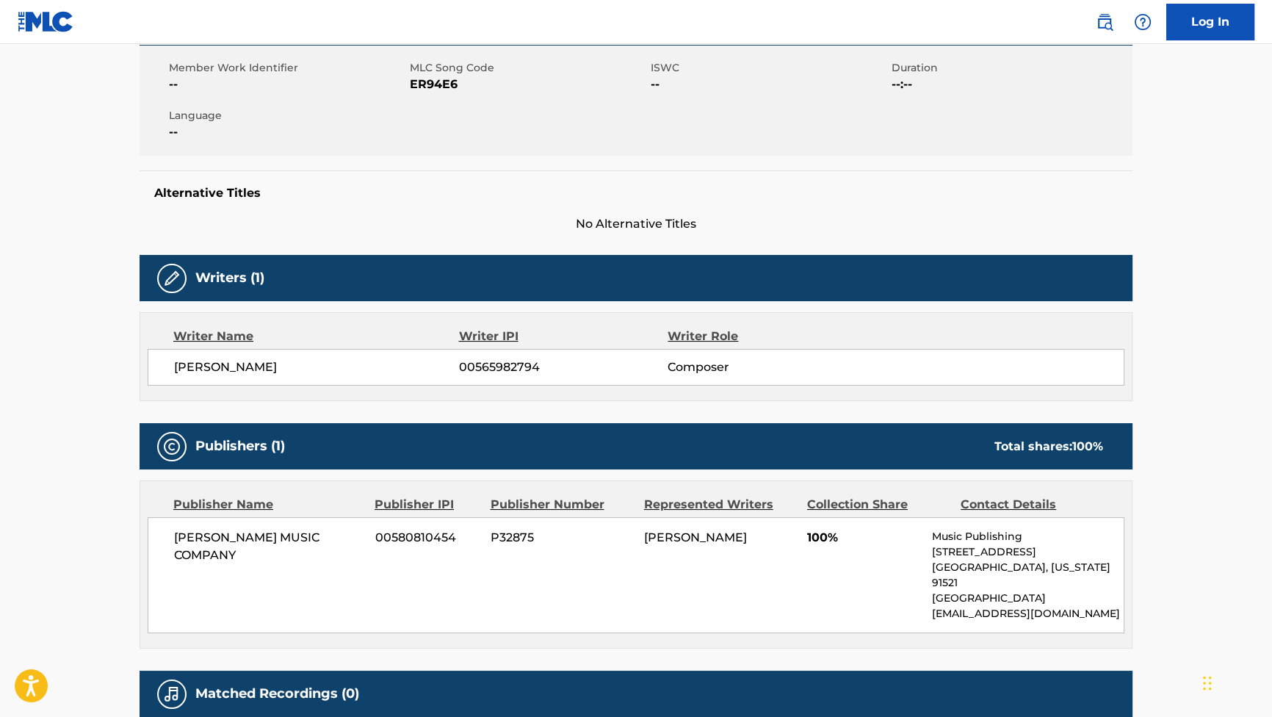
scroll to position [267, 0]
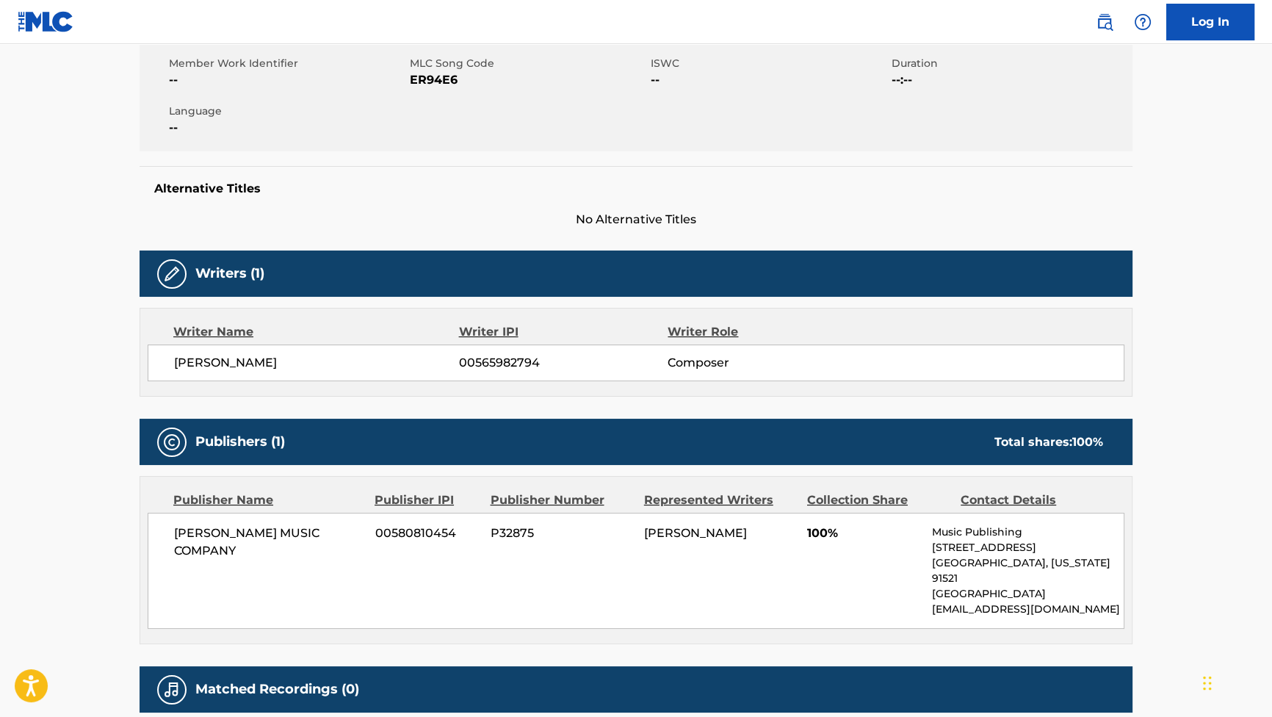
drag, startPoint x: 311, startPoint y: 366, endPoint x: 164, endPoint y: 375, distance: 147.1
click at [164, 375] on div "[PERSON_NAME] ARES 00565982794 Composer" at bounding box center [636, 362] width 977 height 37
copy span "[PERSON_NAME]"
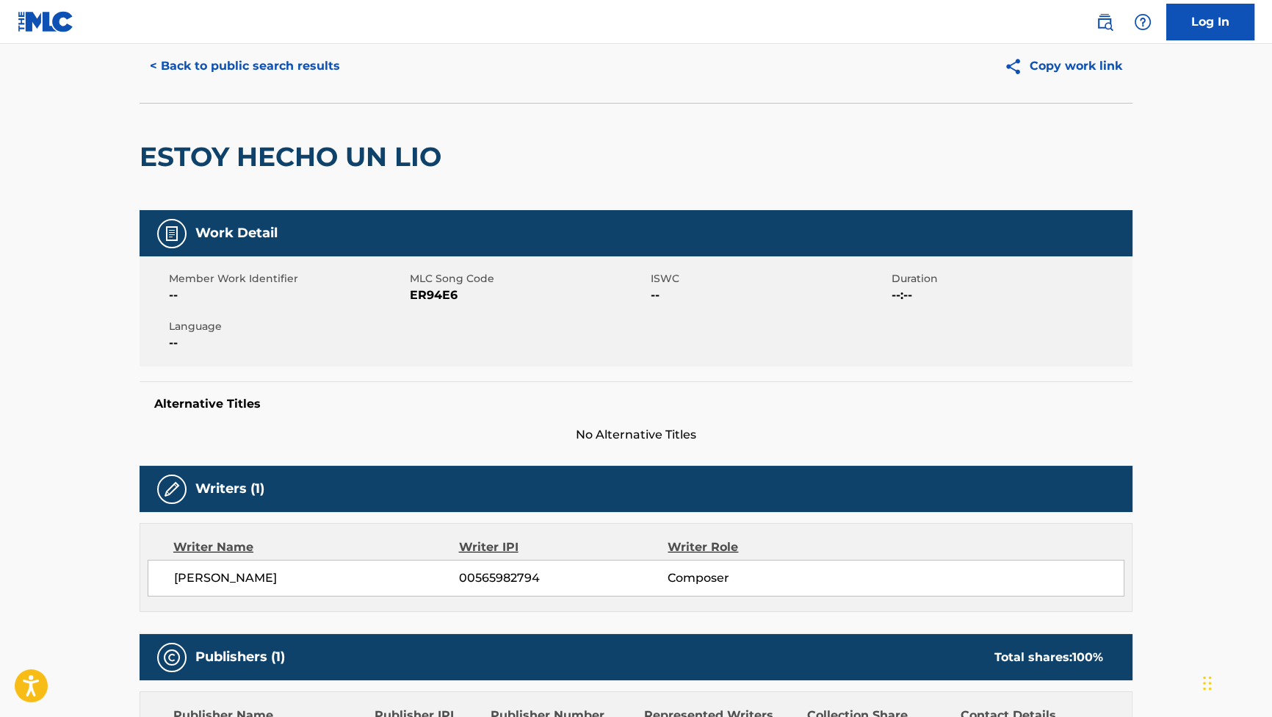
scroll to position [0, 0]
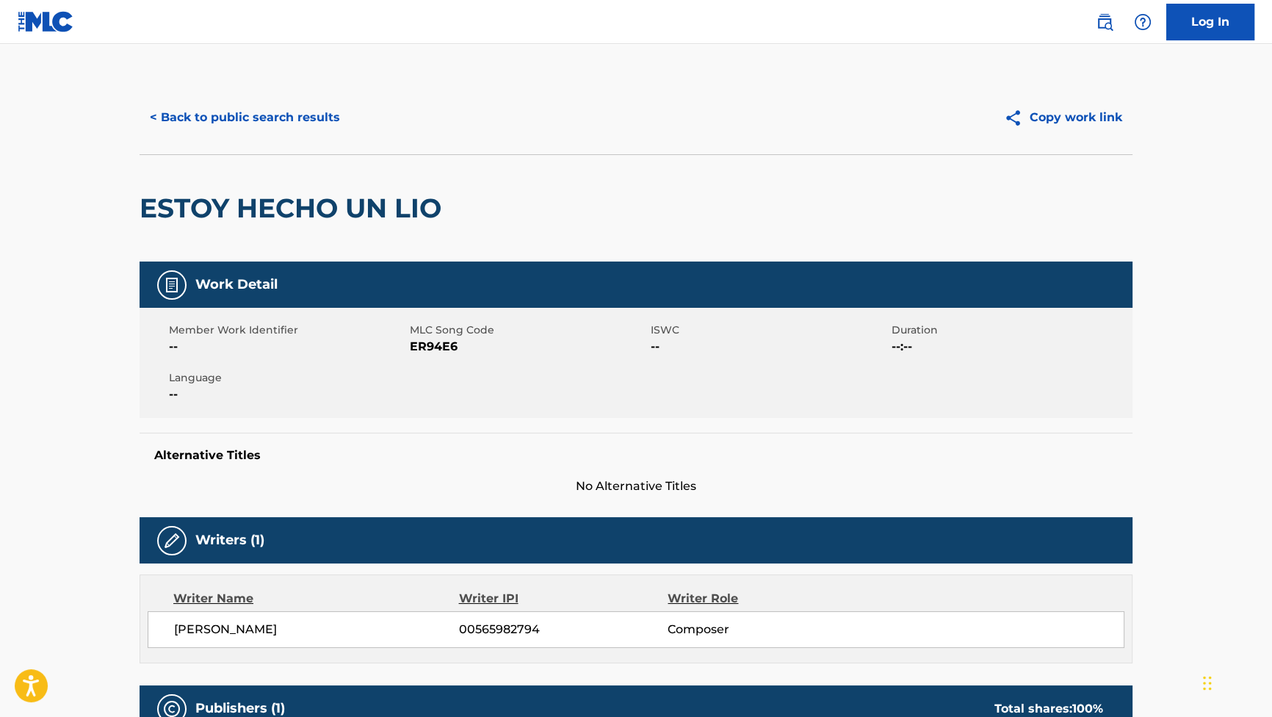
click at [272, 120] on button "< Back to public search results" at bounding box center [245, 117] width 211 height 37
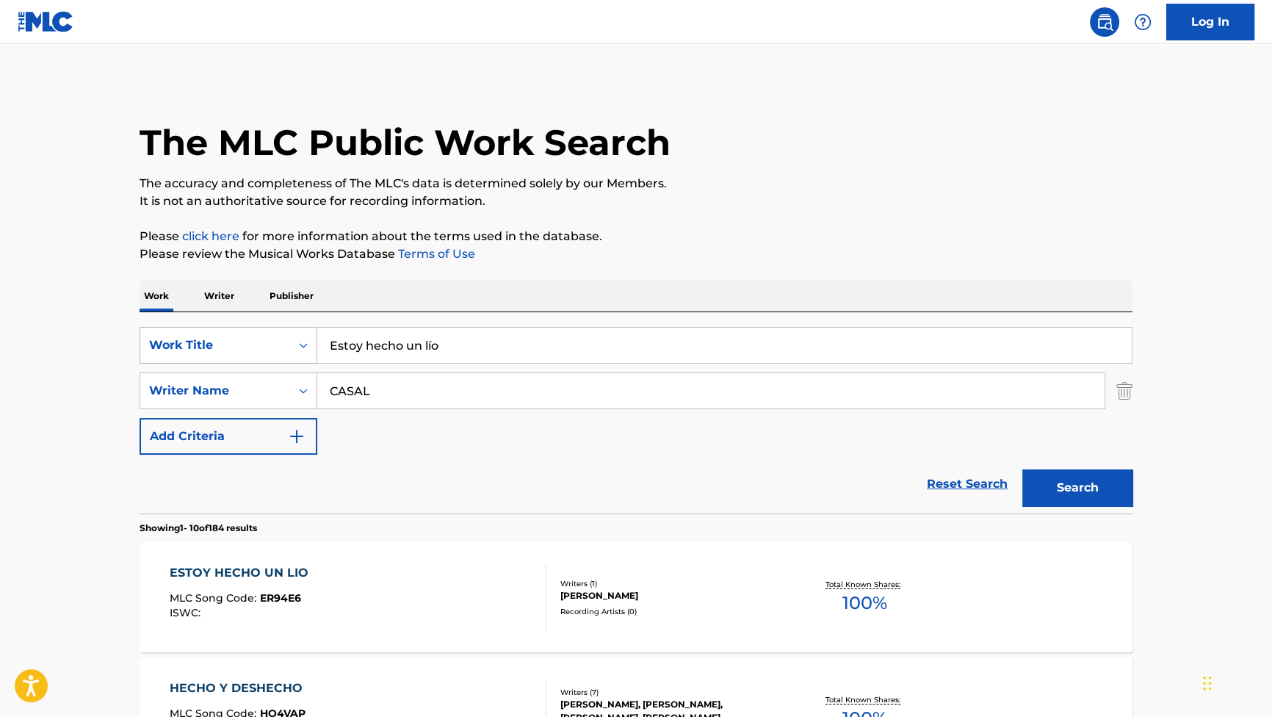
drag, startPoint x: 475, startPoint y: 339, endPoint x: 157, endPoint y: 344, distance: 318.0
paste input "Soy y"
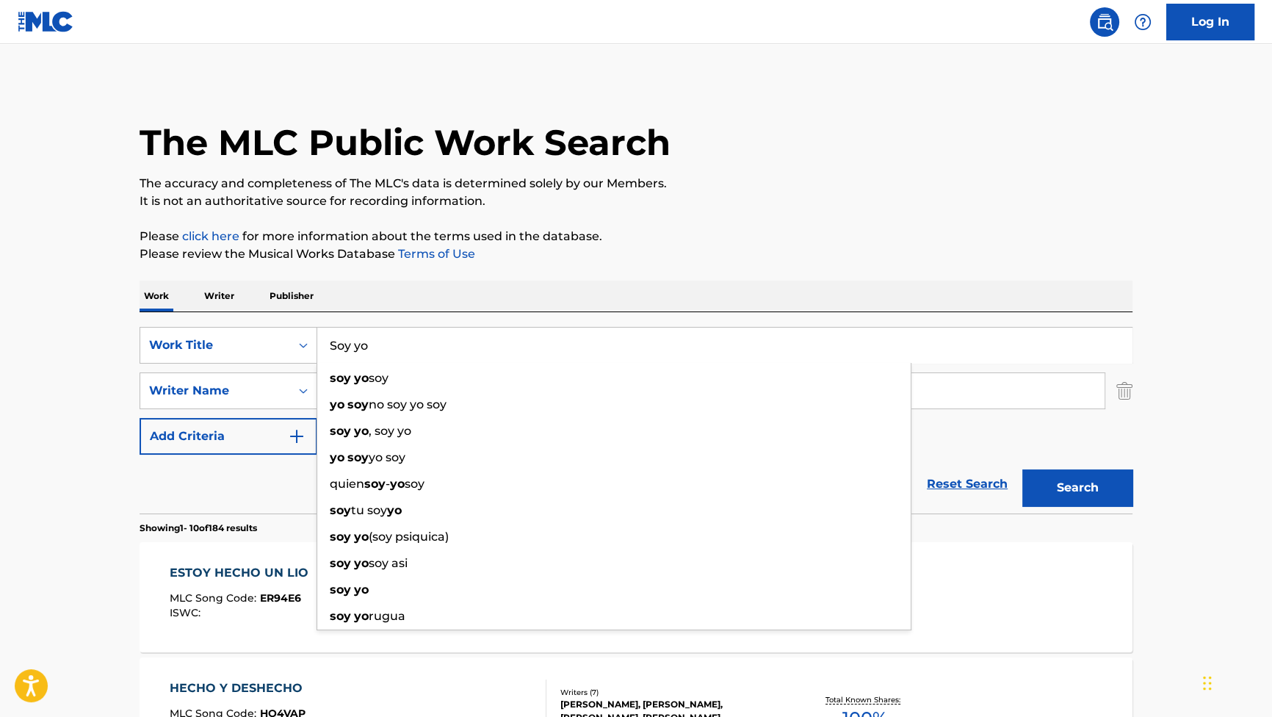
type input "Soy yo"
click at [1066, 499] on button "Search" at bounding box center [1077, 487] width 110 height 37
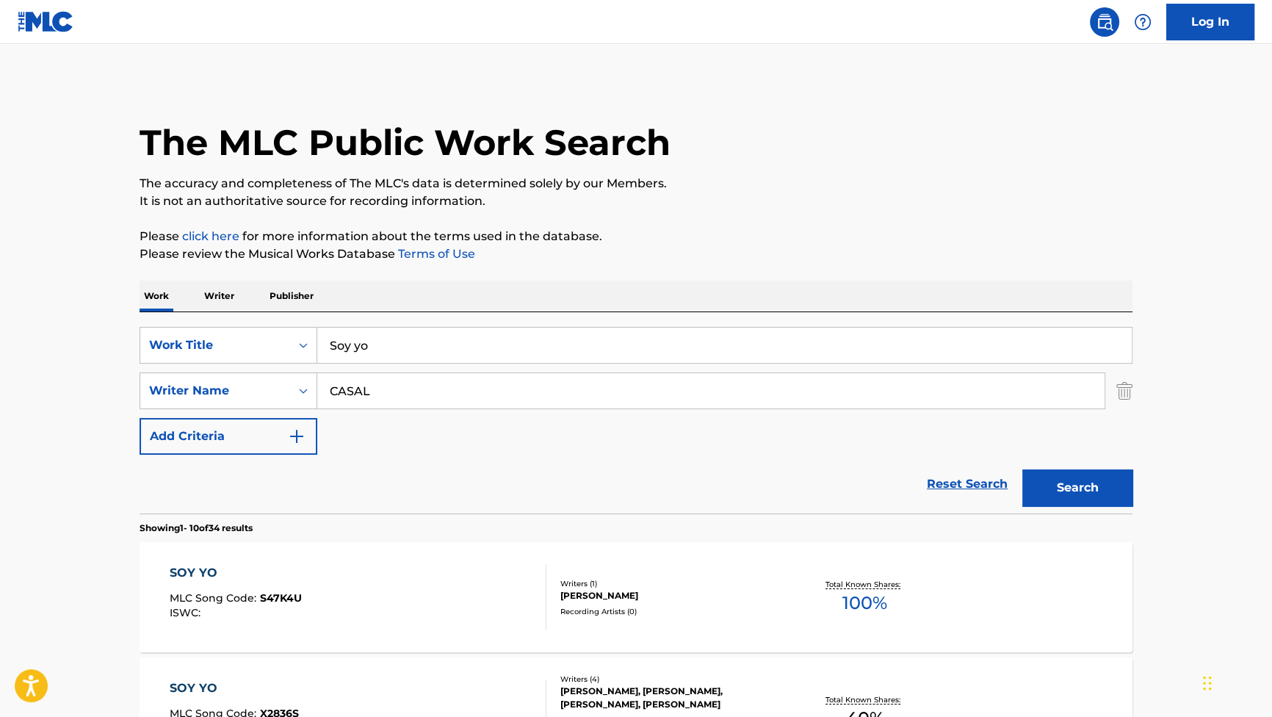
click at [826, 262] on p "Please review the Musical Works Database Terms of Use" at bounding box center [636, 254] width 993 height 18
click at [200, 577] on div "SOY YO" at bounding box center [236, 573] width 132 height 18
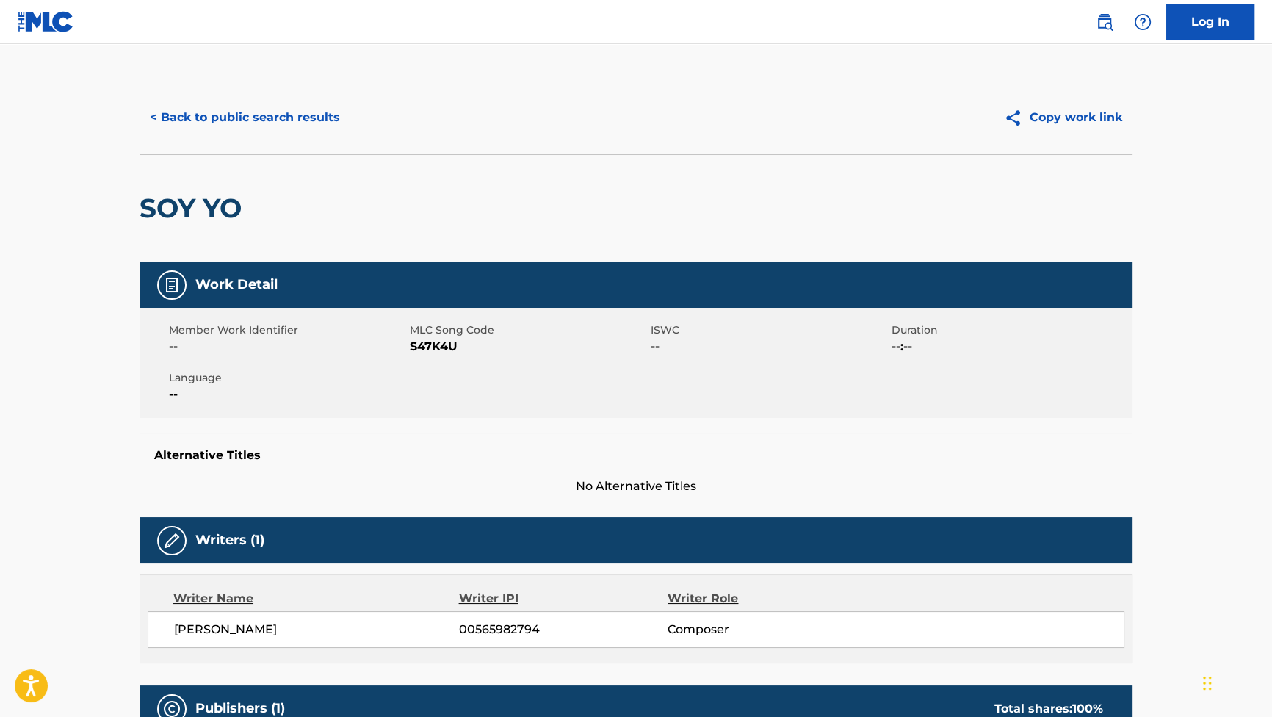
drag, startPoint x: 299, startPoint y: 627, endPoint x: 178, endPoint y: 629, distance: 121.2
click at [178, 629] on span "[PERSON_NAME]" at bounding box center [316, 630] width 285 height 18
click at [278, 122] on button "< Back to public search results" at bounding box center [245, 117] width 211 height 37
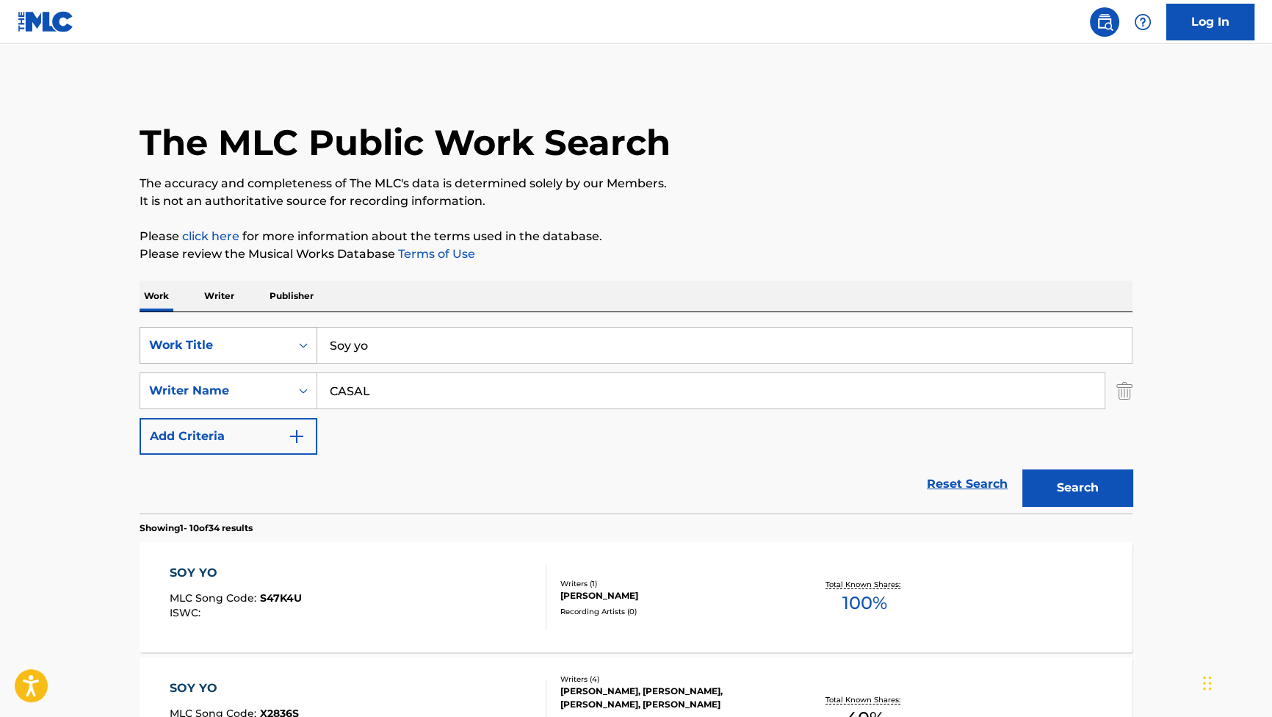
drag, startPoint x: 342, startPoint y: 344, endPoint x: 220, endPoint y: 327, distance: 123.2
click at [192, 328] on div "SearchWithCriteria881e1990-86a6-416b-8cc4-85289e43a780 Work Title Soy yo" at bounding box center [636, 345] width 993 height 37
paste input "Puzzle"
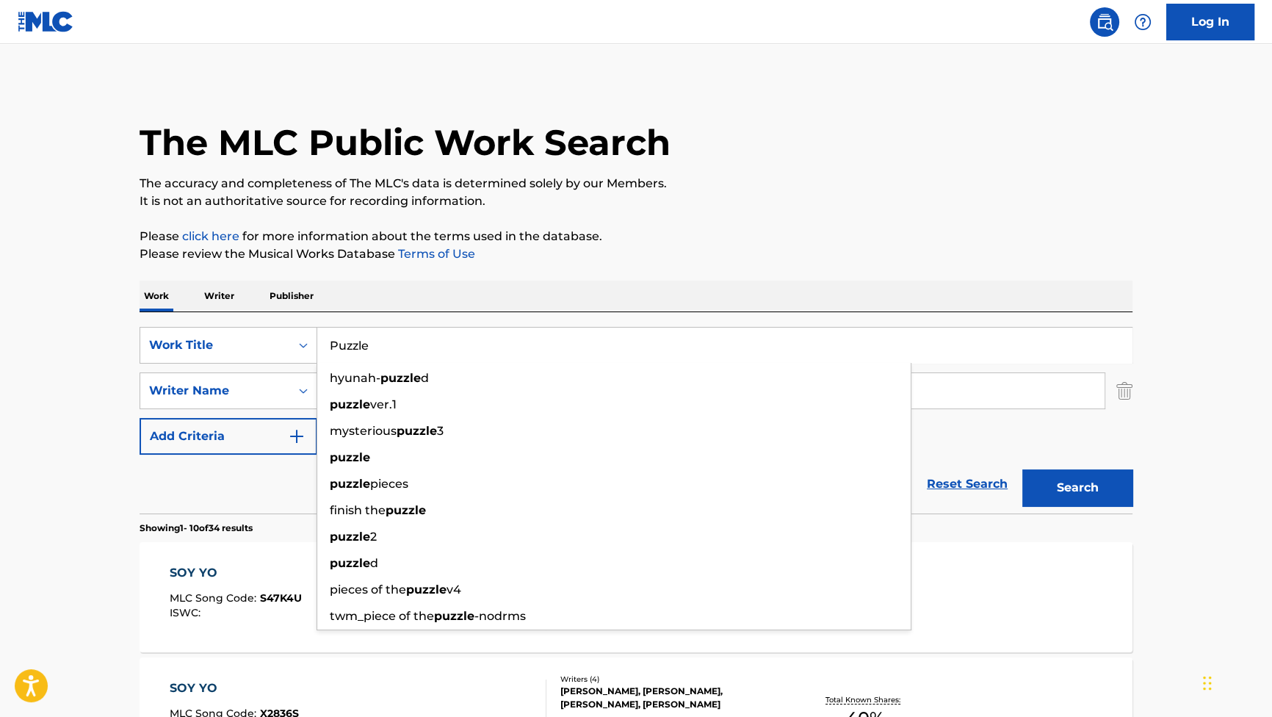
type input "Puzzle"
click at [1040, 477] on button "Search" at bounding box center [1077, 487] width 110 height 37
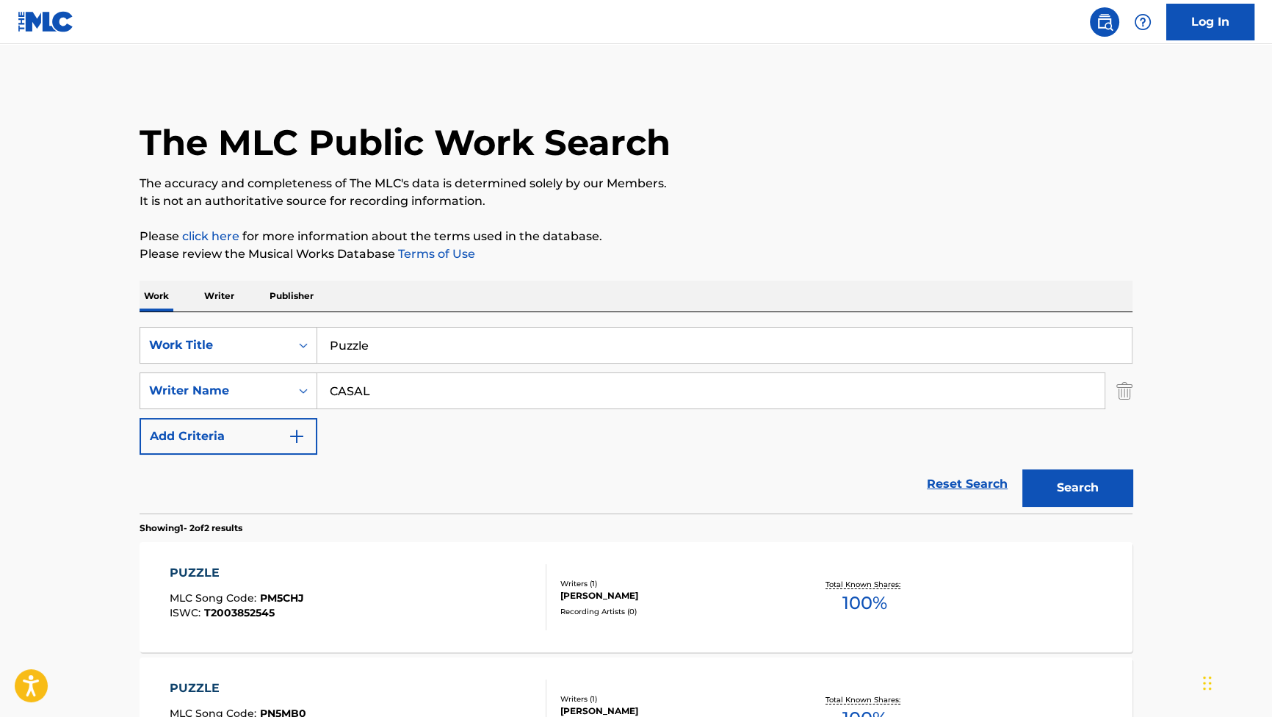
click at [213, 568] on div "PUZZLE" at bounding box center [237, 573] width 134 height 18
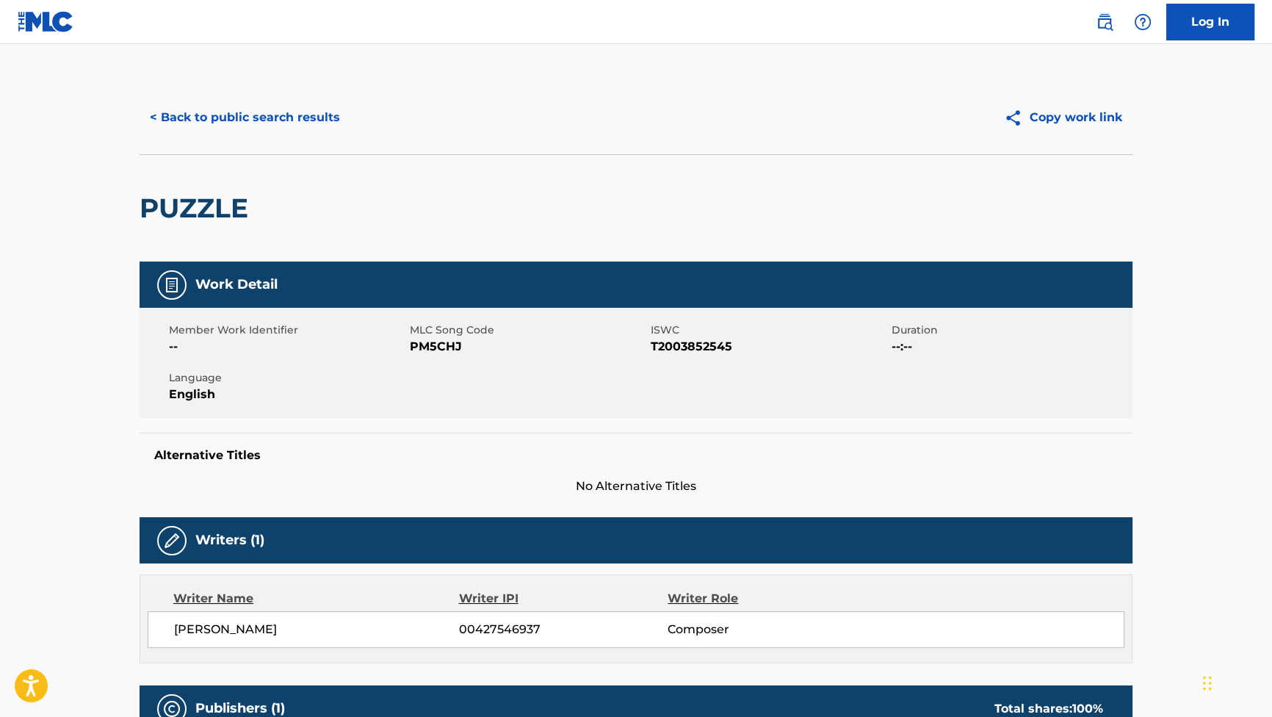
click at [226, 116] on button "< Back to public search results" at bounding box center [245, 117] width 211 height 37
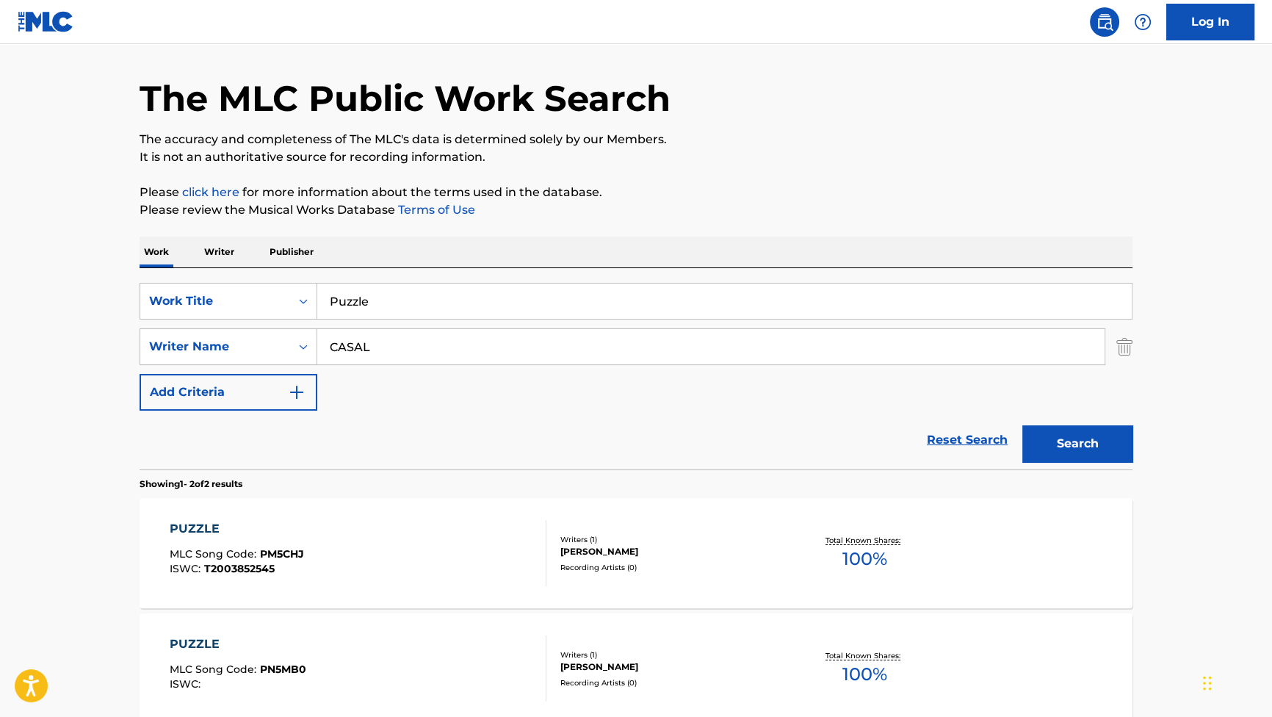
scroll to position [66, 0]
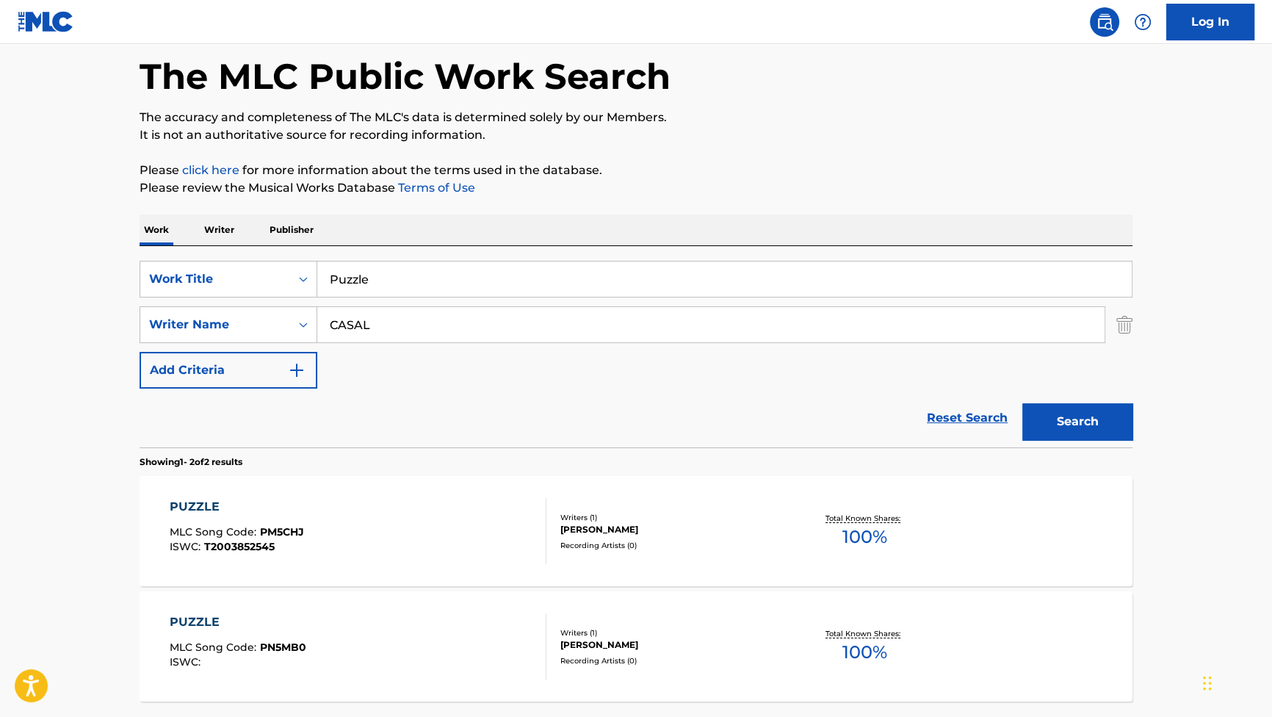
click at [184, 628] on div "PUZZLE" at bounding box center [238, 622] width 137 height 18
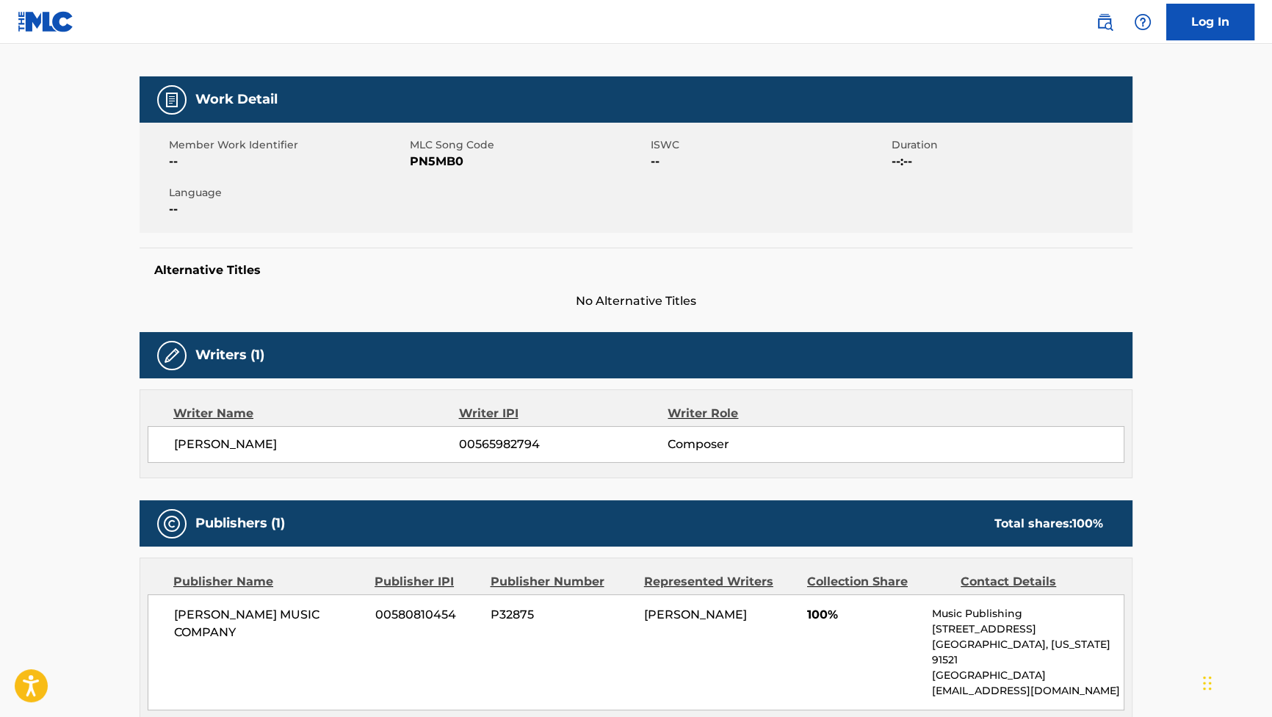
scroll to position [200, 0]
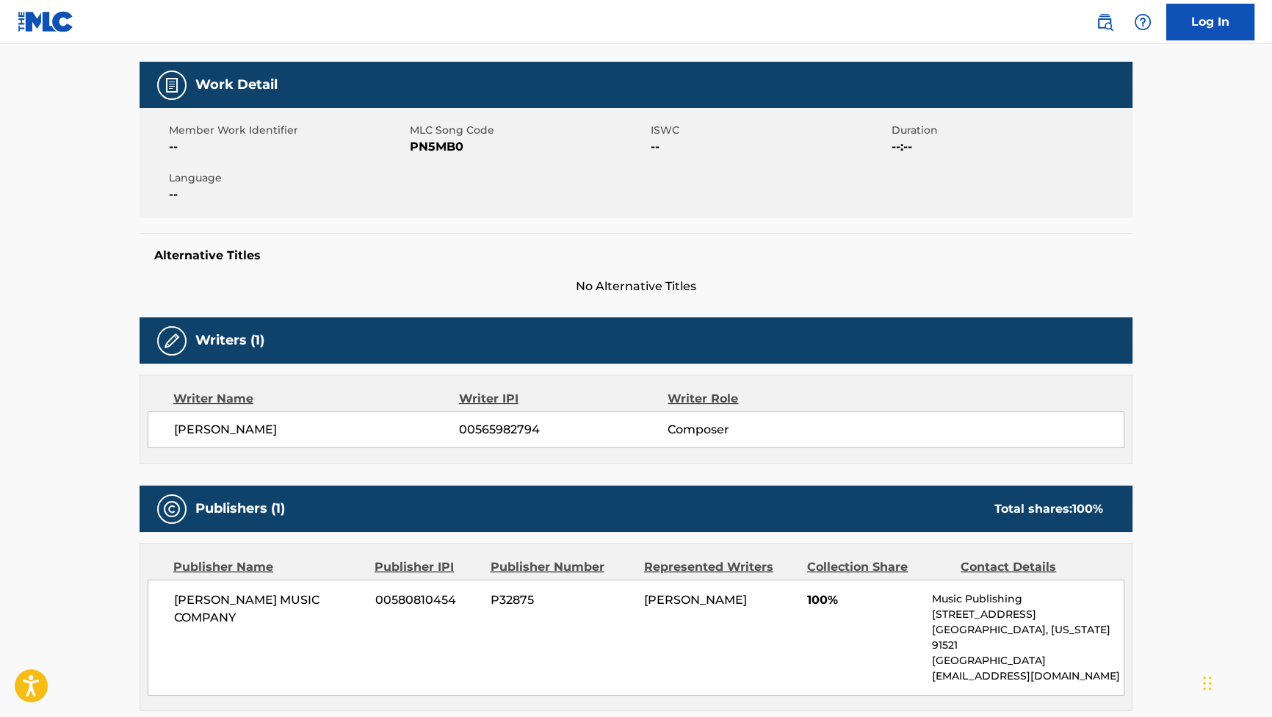
drag, startPoint x: 269, startPoint y: 444, endPoint x: 175, endPoint y: 445, distance: 94.0
click at [175, 445] on div "[PERSON_NAME] ARES 00565982794 Composer" at bounding box center [636, 429] width 977 height 37
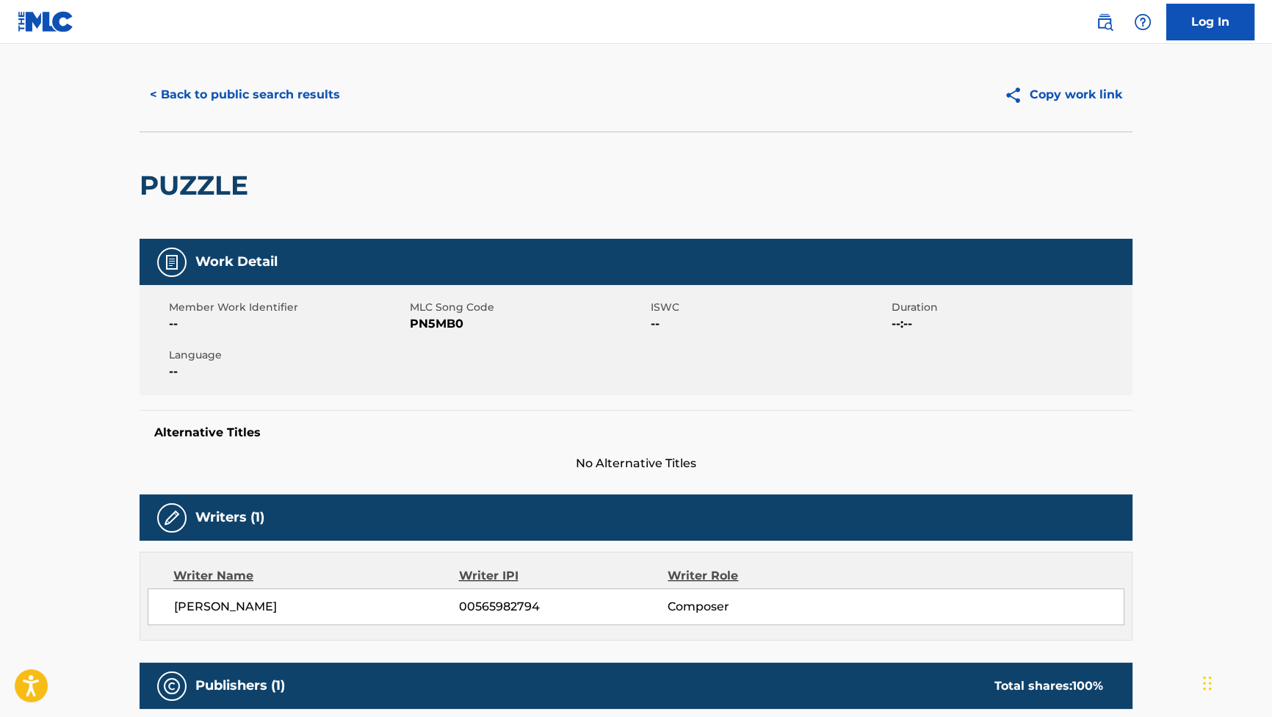
scroll to position [0, 0]
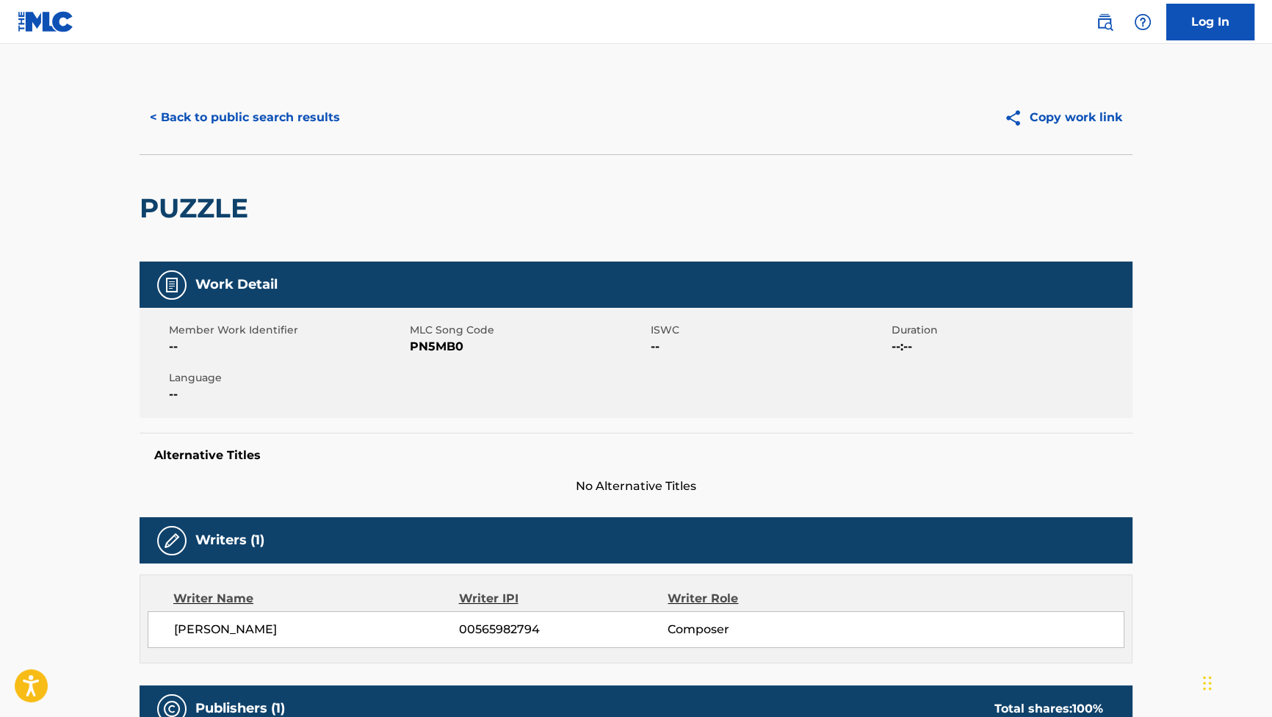
click at [275, 110] on button "< Back to public search results" at bounding box center [245, 117] width 211 height 37
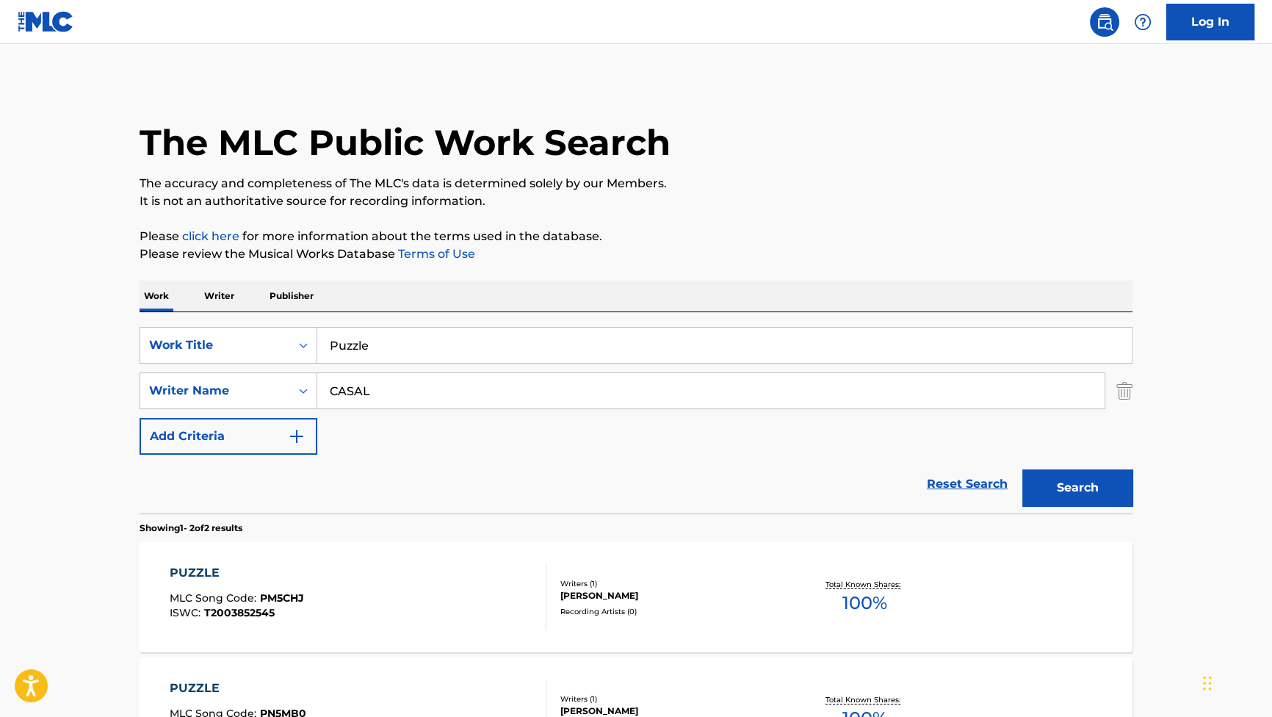
scroll to position [66, 0]
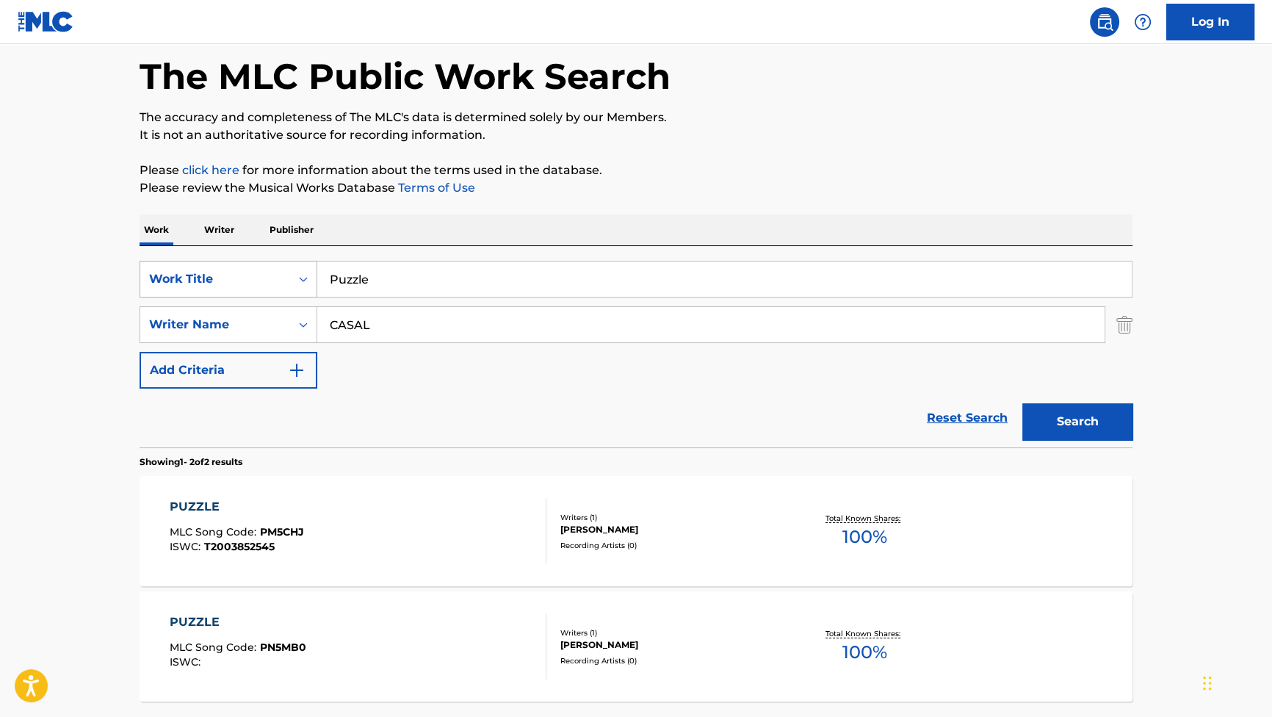
drag, startPoint x: 411, startPoint y: 286, endPoint x: 259, endPoint y: 259, distance: 154.4
click at [261, 261] on div "SearchWithCriteria881e1990-86a6-416b-8cc4-85289e43a780 Work Title Puzzle" at bounding box center [636, 279] width 993 height 37
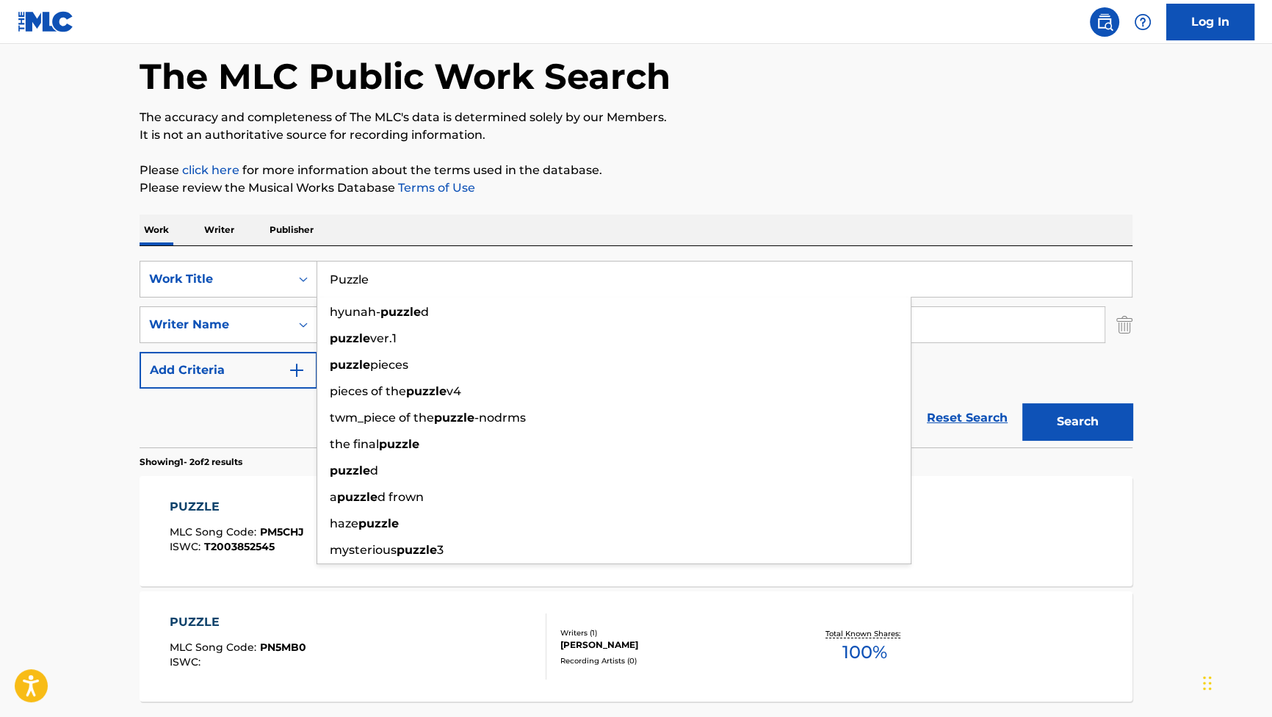
paste input "Despedida"
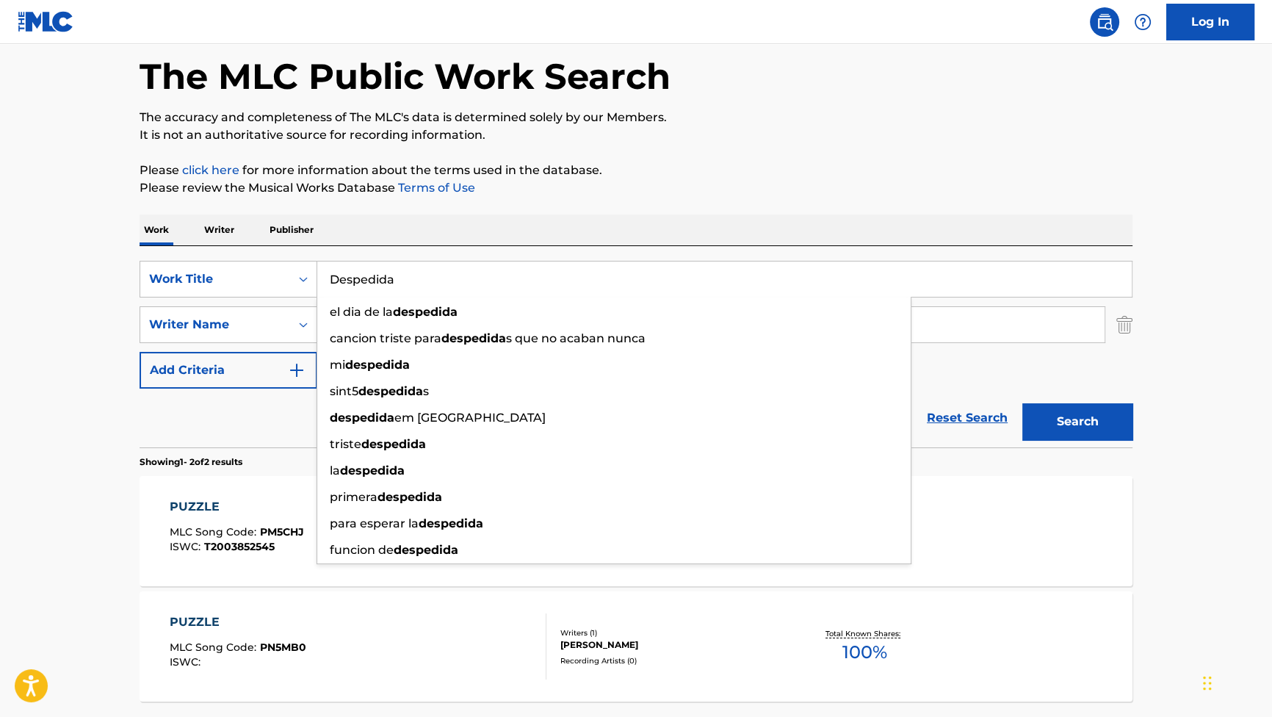
type input "Despedida"
click at [1037, 395] on div "Search" at bounding box center [1073, 417] width 117 height 59
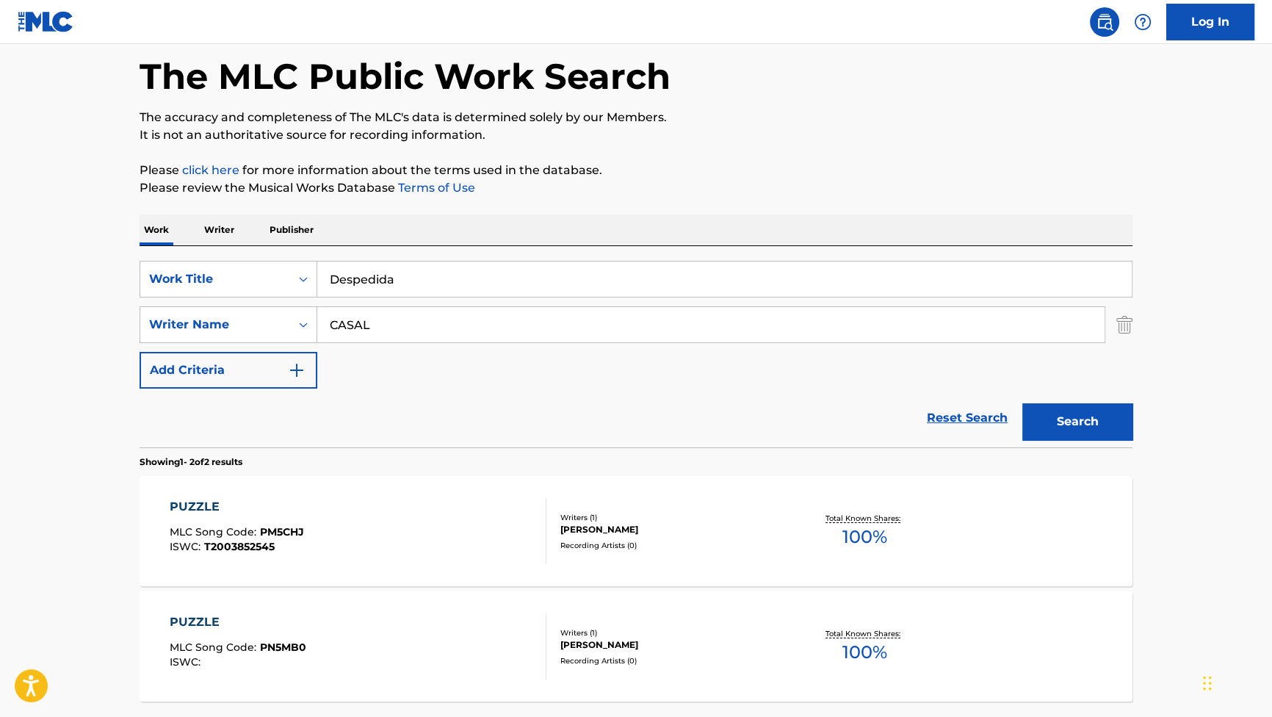
click at [1044, 404] on button "Search" at bounding box center [1077, 421] width 110 height 37
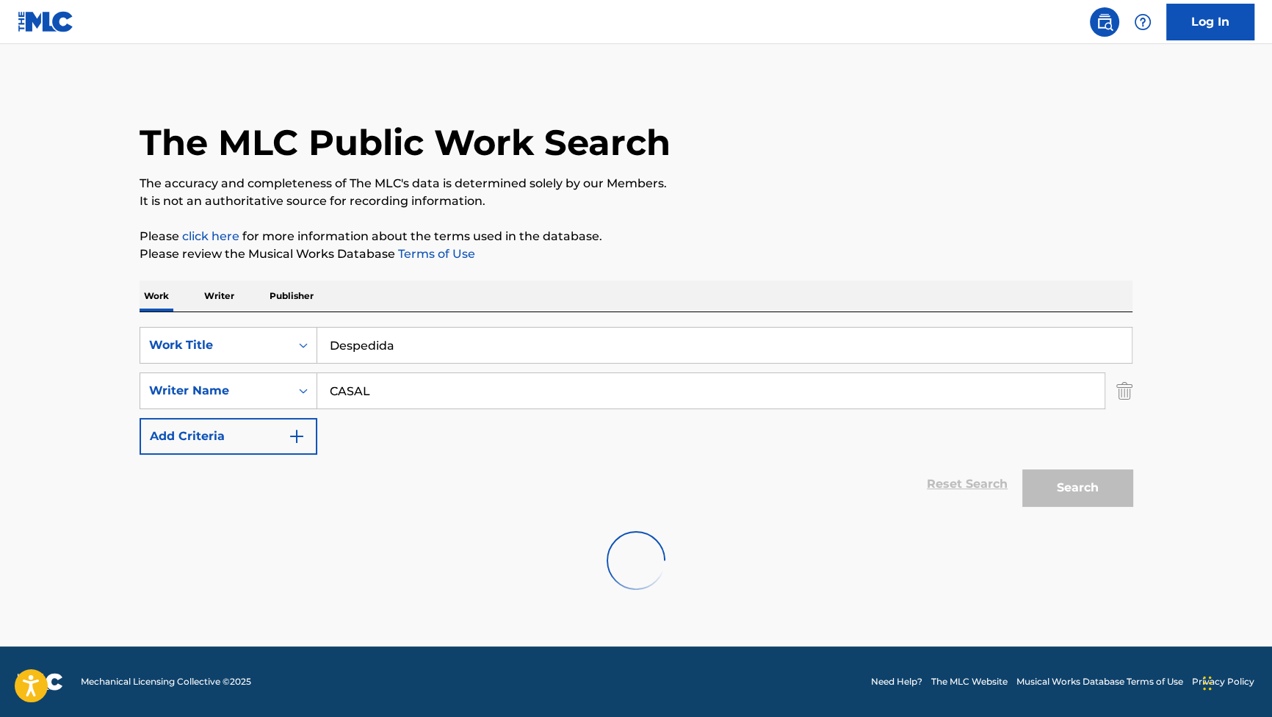
scroll to position [0, 0]
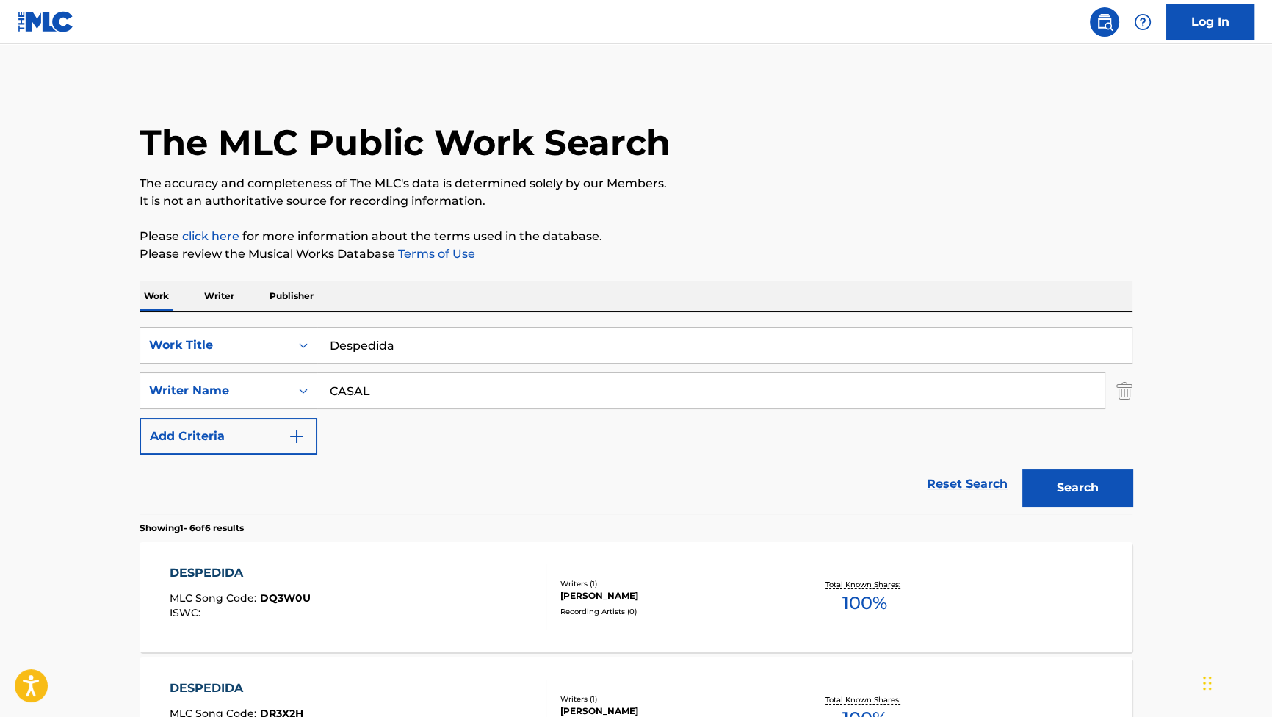
click at [198, 576] on div "DESPEDIDA" at bounding box center [240, 573] width 141 height 18
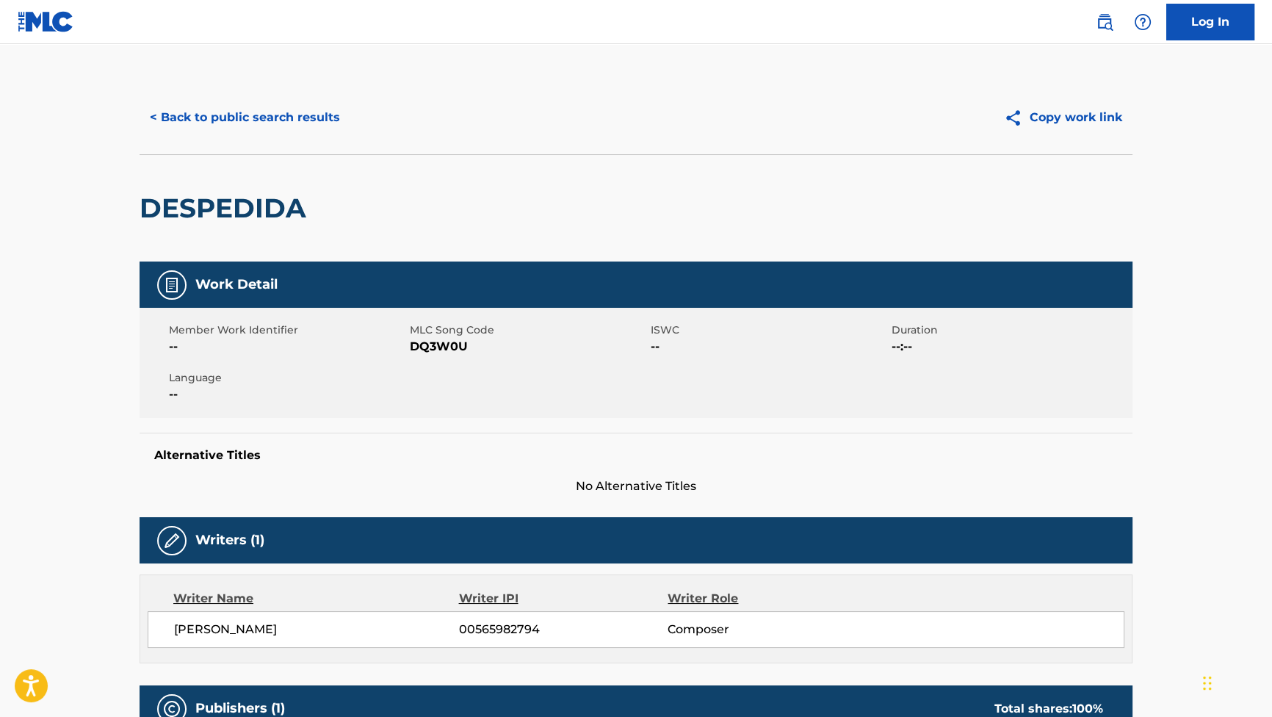
drag, startPoint x: 308, startPoint y: 622, endPoint x: 176, endPoint y: 626, distance: 132.3
click at [176, 626] on span "[PERSON_NAME]" at bounding box center [316, 630] width 285 height 18
click at [318, 126] on button "< Back to public search results" at bounding box center [245, 117] width 211 height 37
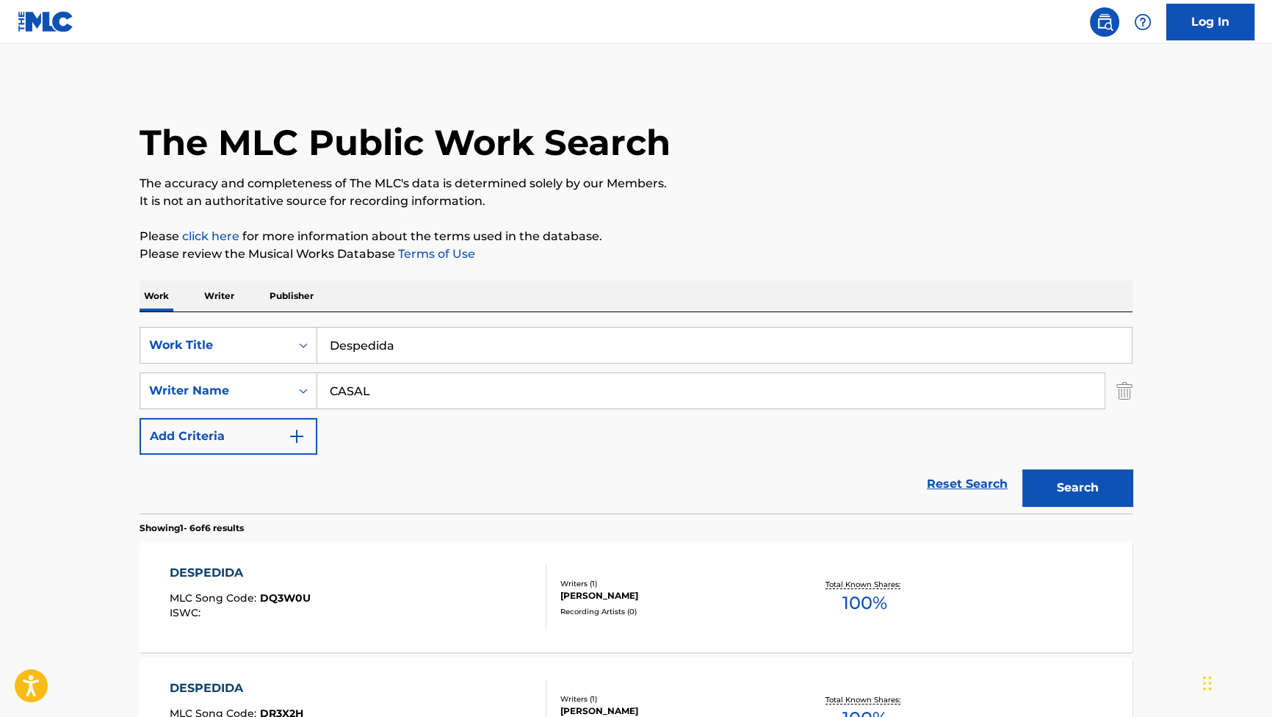
drag, startPoint x: 460, startPoint y: 338, endPoint x: 272, endPoint y: 311, distance: 189.8
click at [241, 319] on div "SearchWithCriteria881e1990-86a6-416b-8cc4-85289e43a780 Work Title Despedida Sea…" at bounding box center [636, 412] width 993 height 201
paste input "No te rindas"
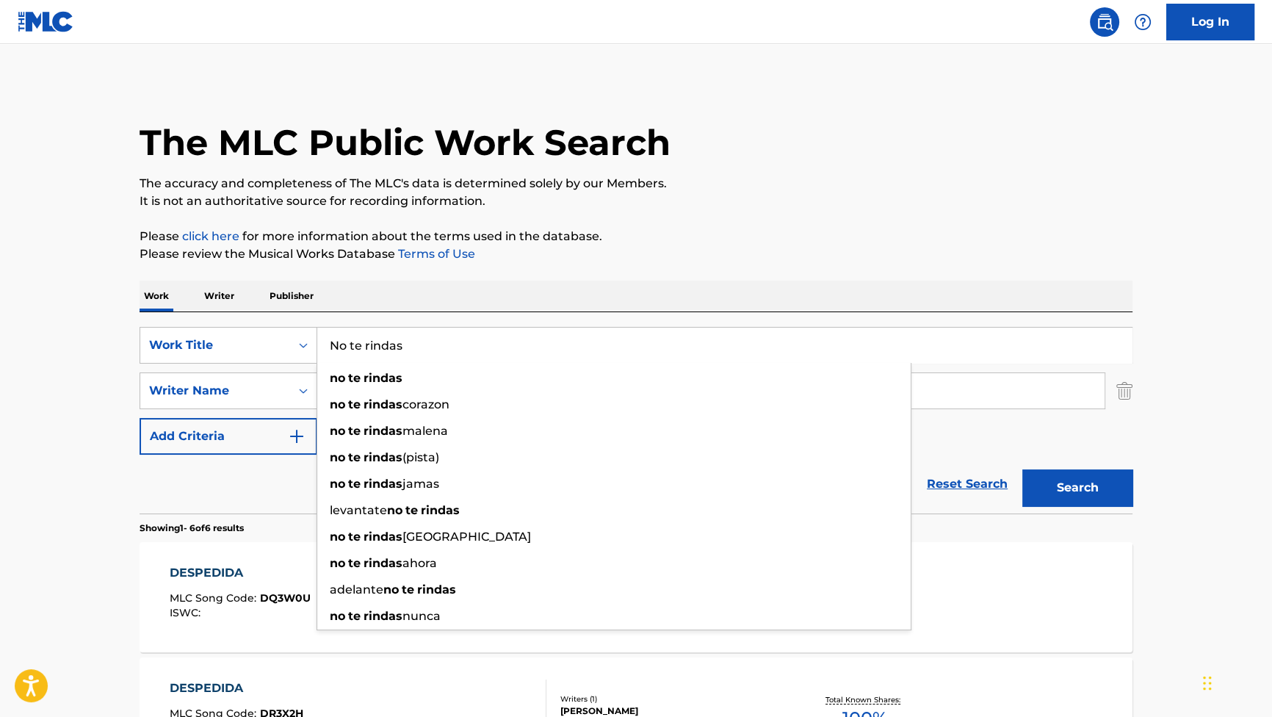
type input "No te rindas"
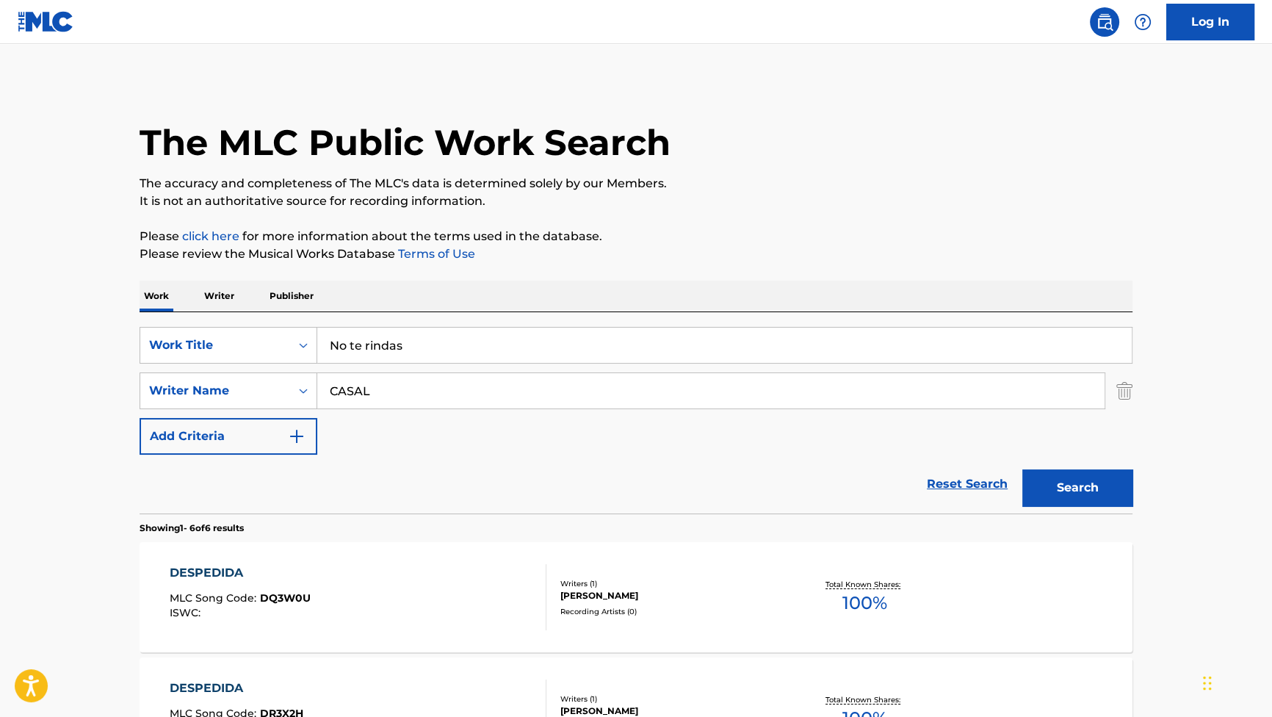
click at [1070, 473] on button "Search" at bounding box center [1077, 487] width 110 height 37
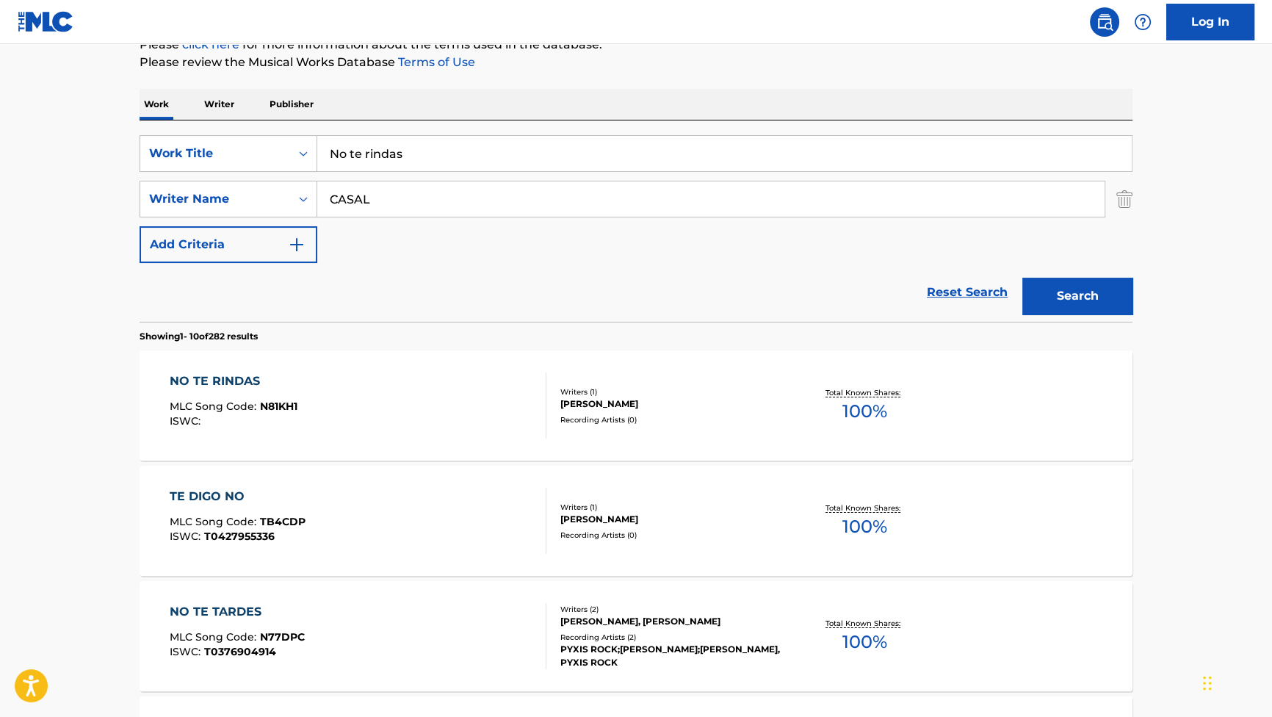
scroll to position [200, 0]
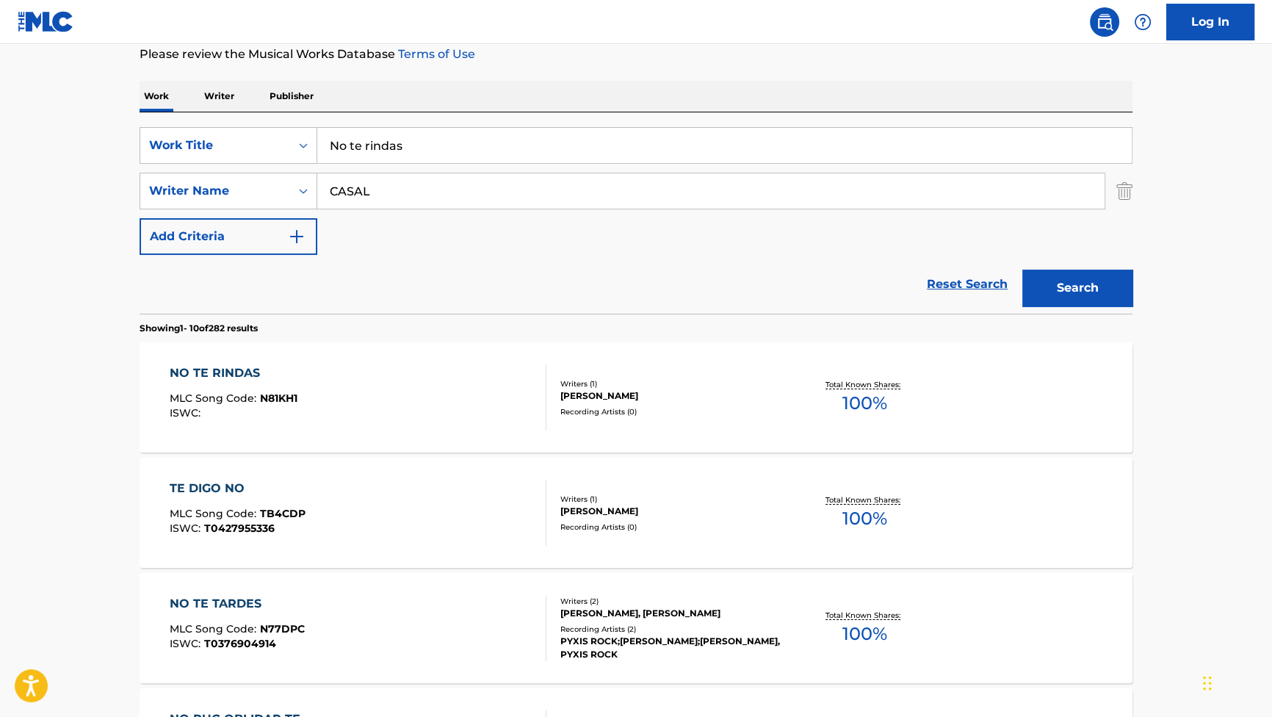
click at [242, 353] on div "NO TE RINDAS MLC Song Code : N81KH1 ISWC : Writers ( 1 ) NICOLAS CASAL ARES Rec…" at bounding box center [636, 397] width 993 height 110
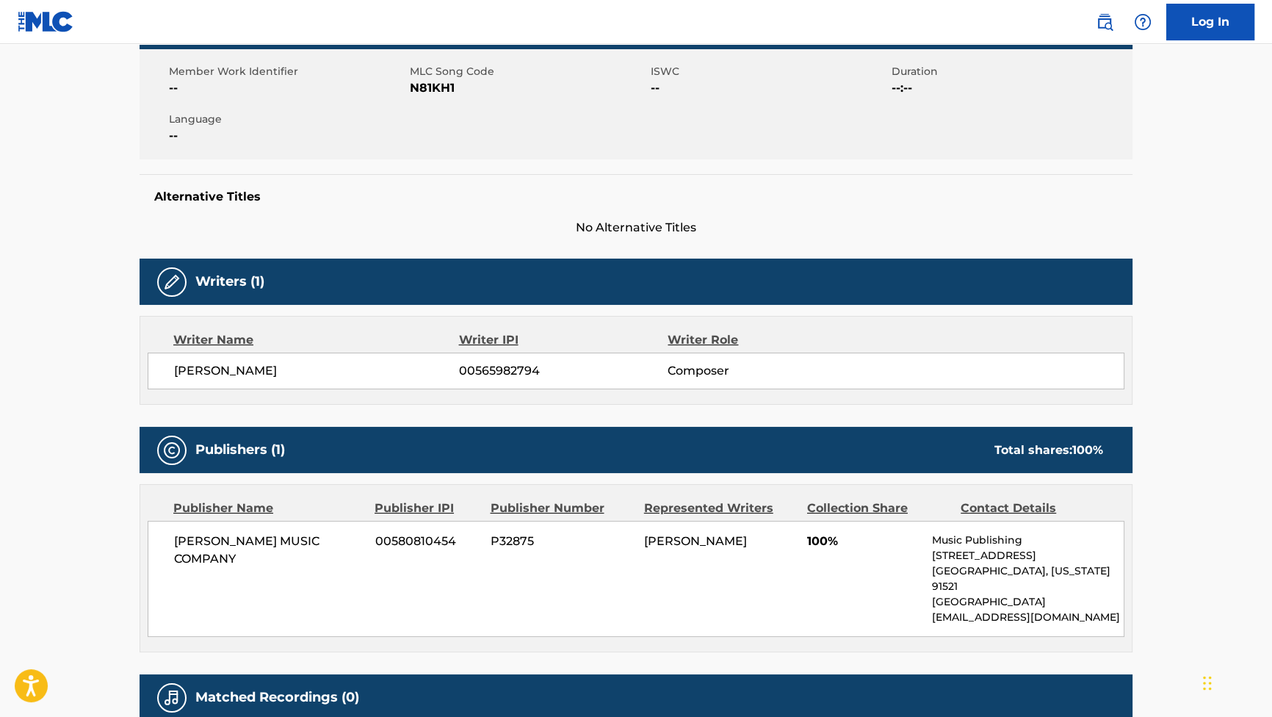
scroll to position [267, 0]
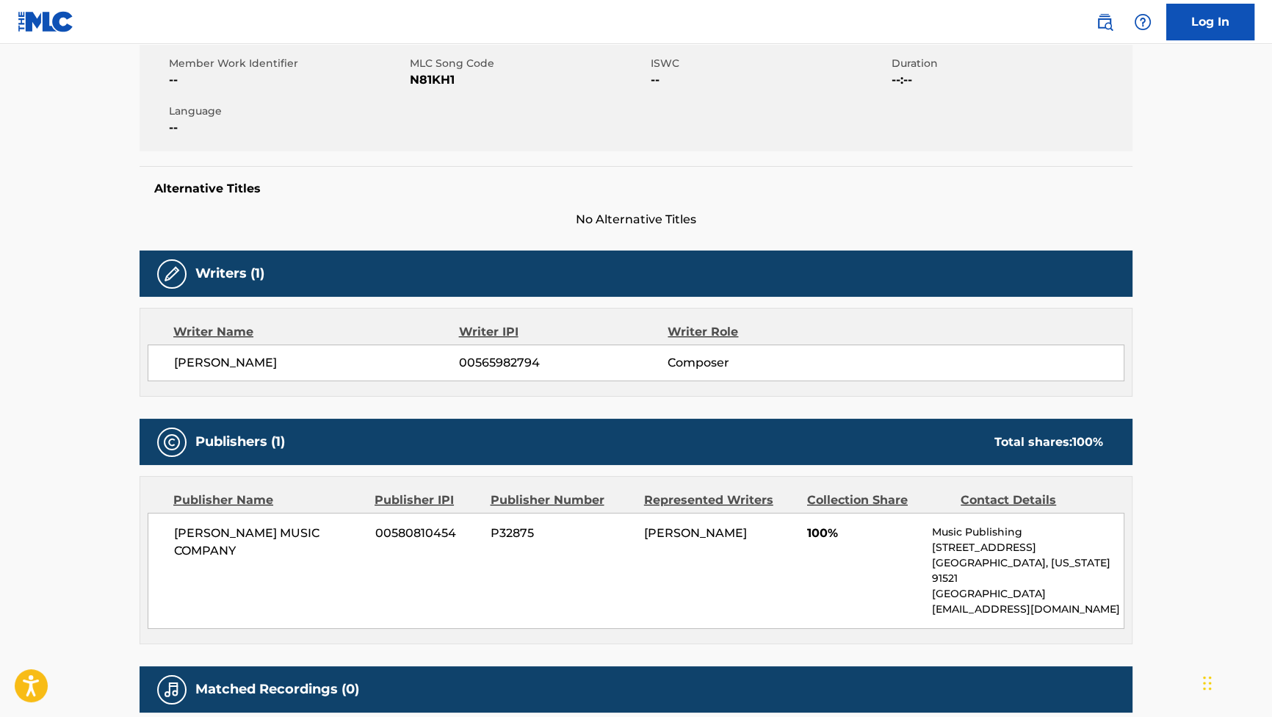
drag, startPoint x: 310, startPoint y: 364, endPoint x: 173, endPoint y: 366, distance: 136.6
click at [174, 366] on span "[PERSON_NAME]" at bounding box center [316, 363] width 285 height 18
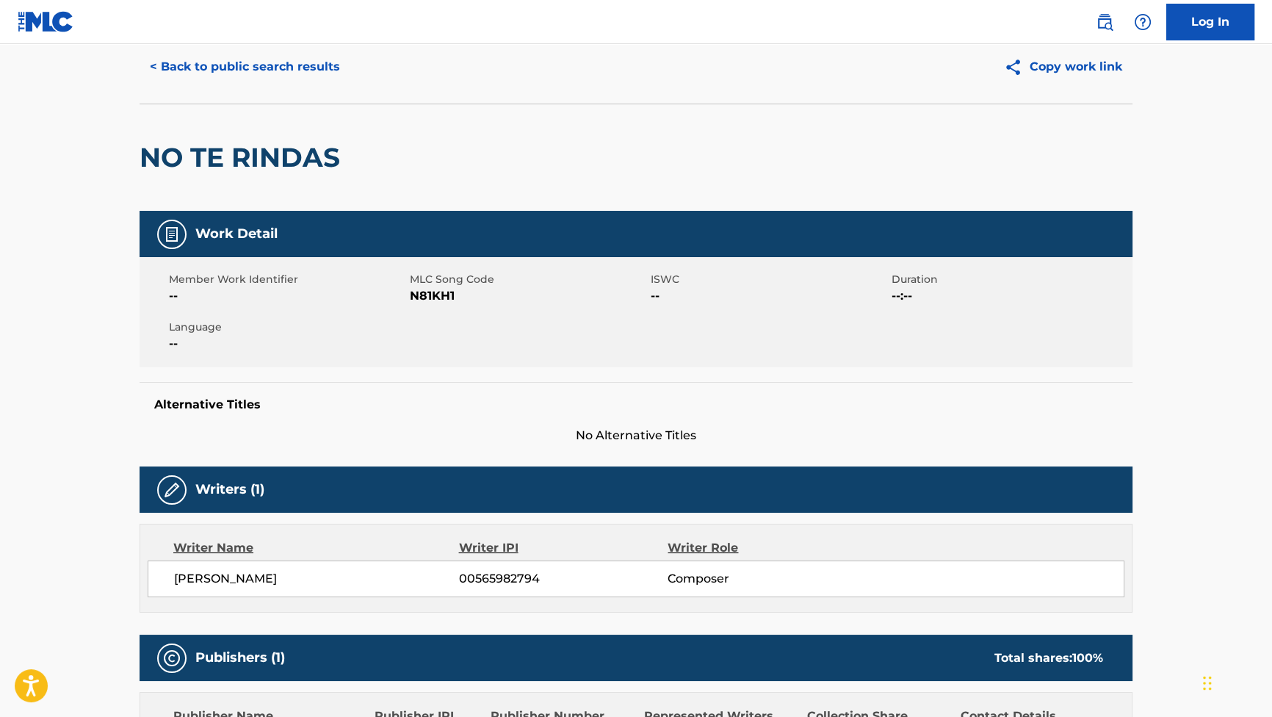
scroll to position [0, 0]
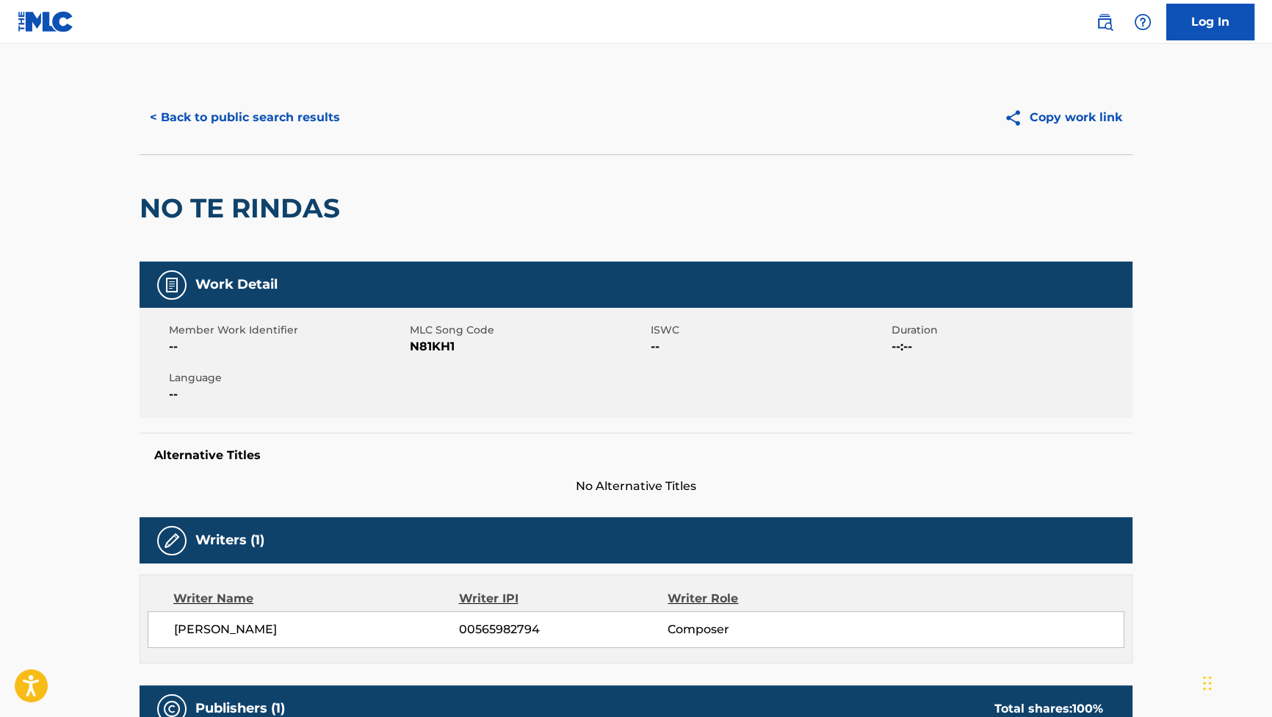
click at [250, 117] on button "< Back to public search results" at bounding box center [245, 117] width 211 height 37
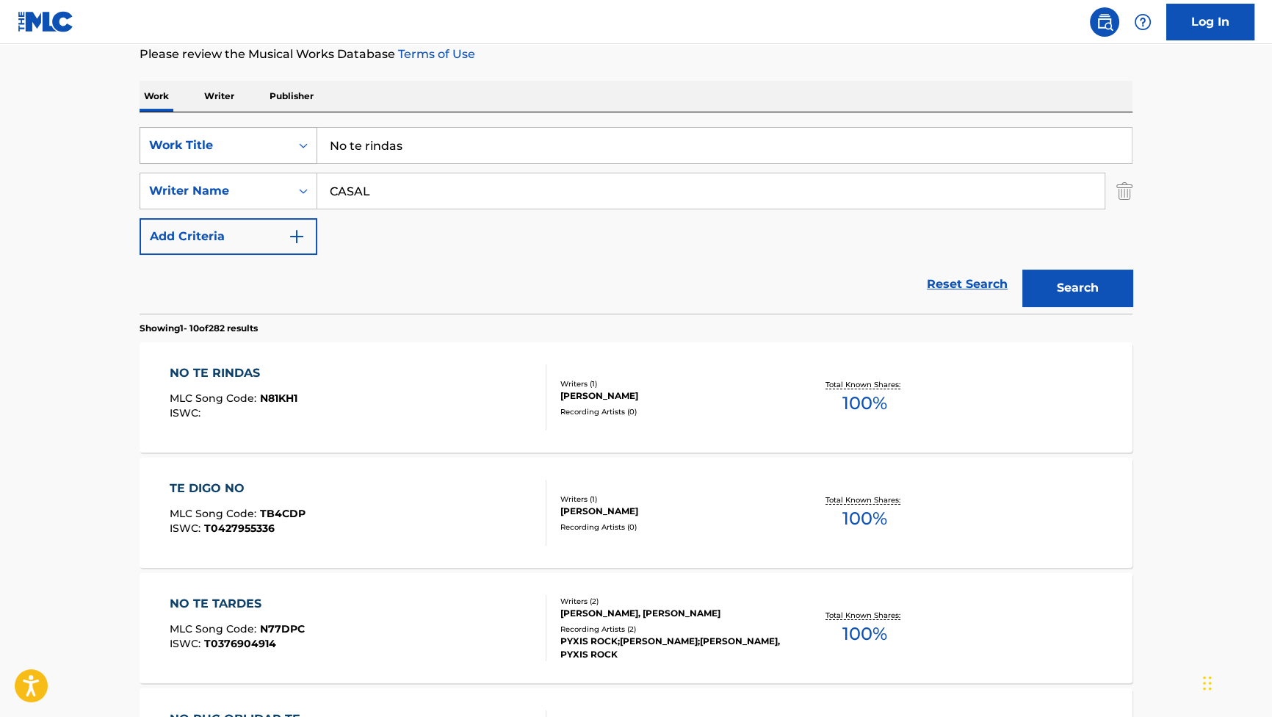
drag, startPoint x: 444, startPoint y: 147, endPoint x: 228, endPoint y: 130, distance: 216.6
click at [229, 131] on div "SearchWithCriteria881e1990-86a6-416b-8cc4-85289e43a780 Work Title No te rindas" at bounding box center [636, 145] width 993 height 37
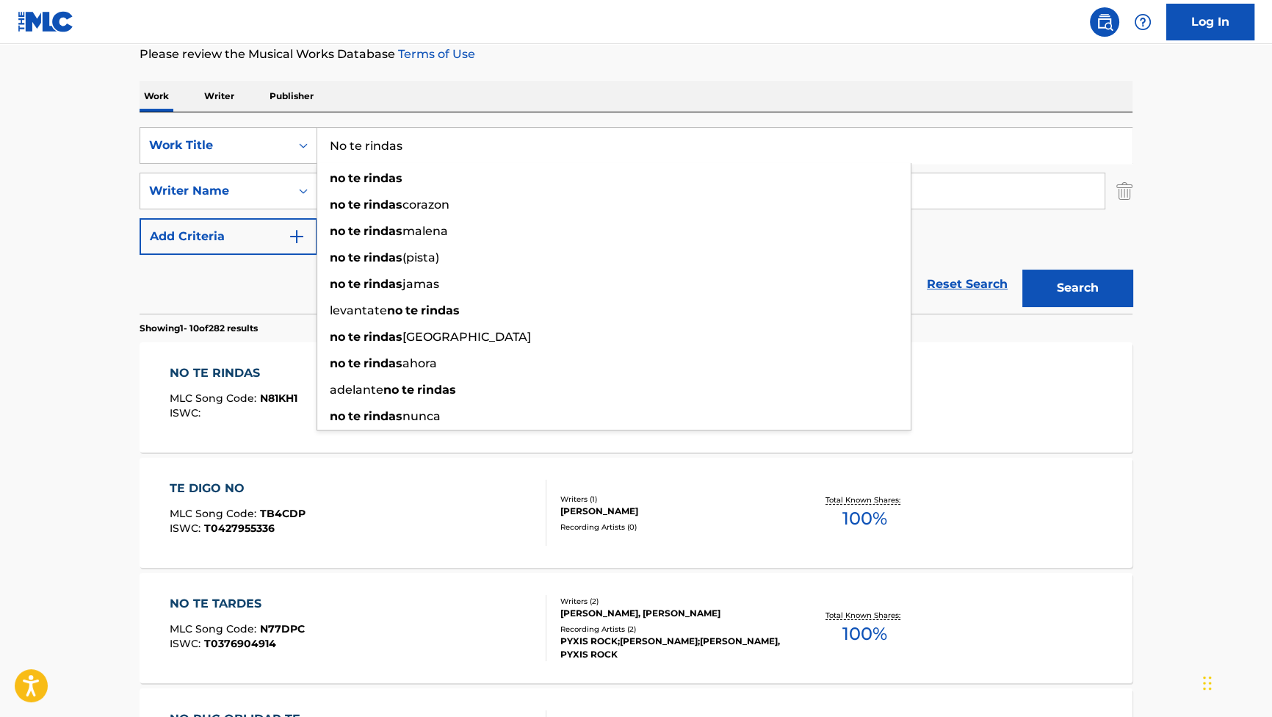
paste input "El único"
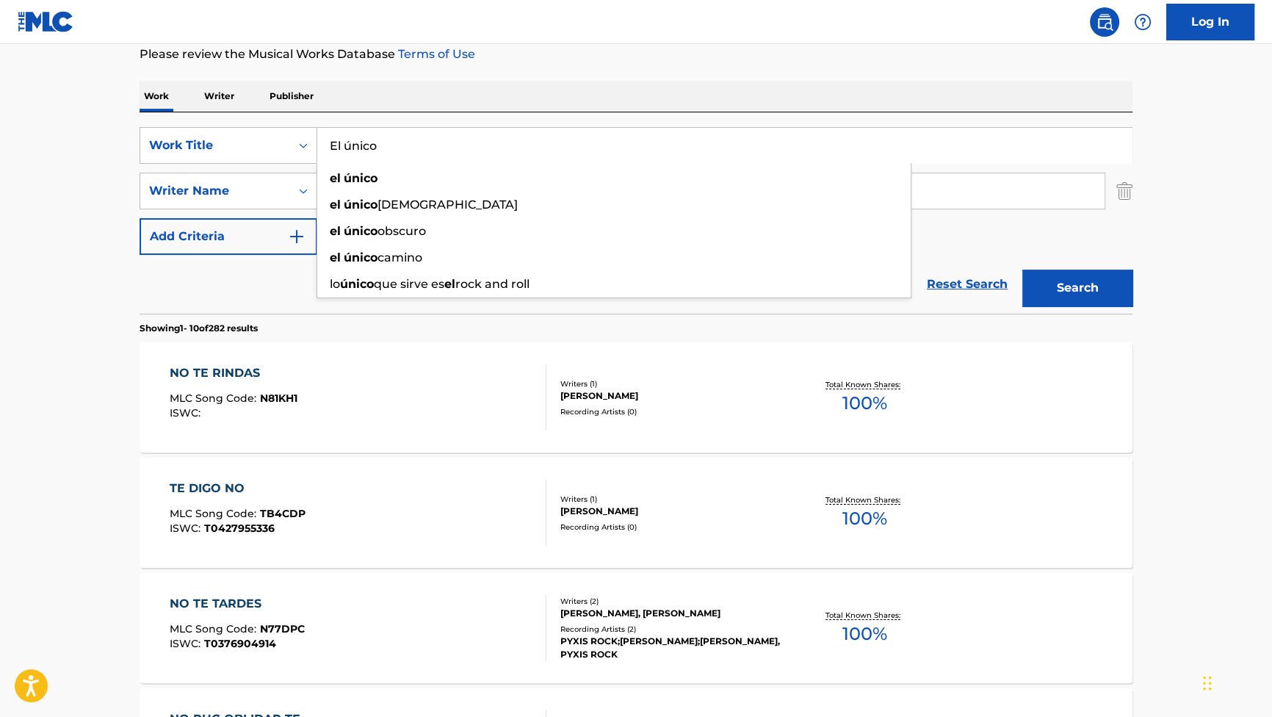
type input "El único"
click at [1112, 277] on button "Search" at bounding box center [1077, 288] width 110 height 37
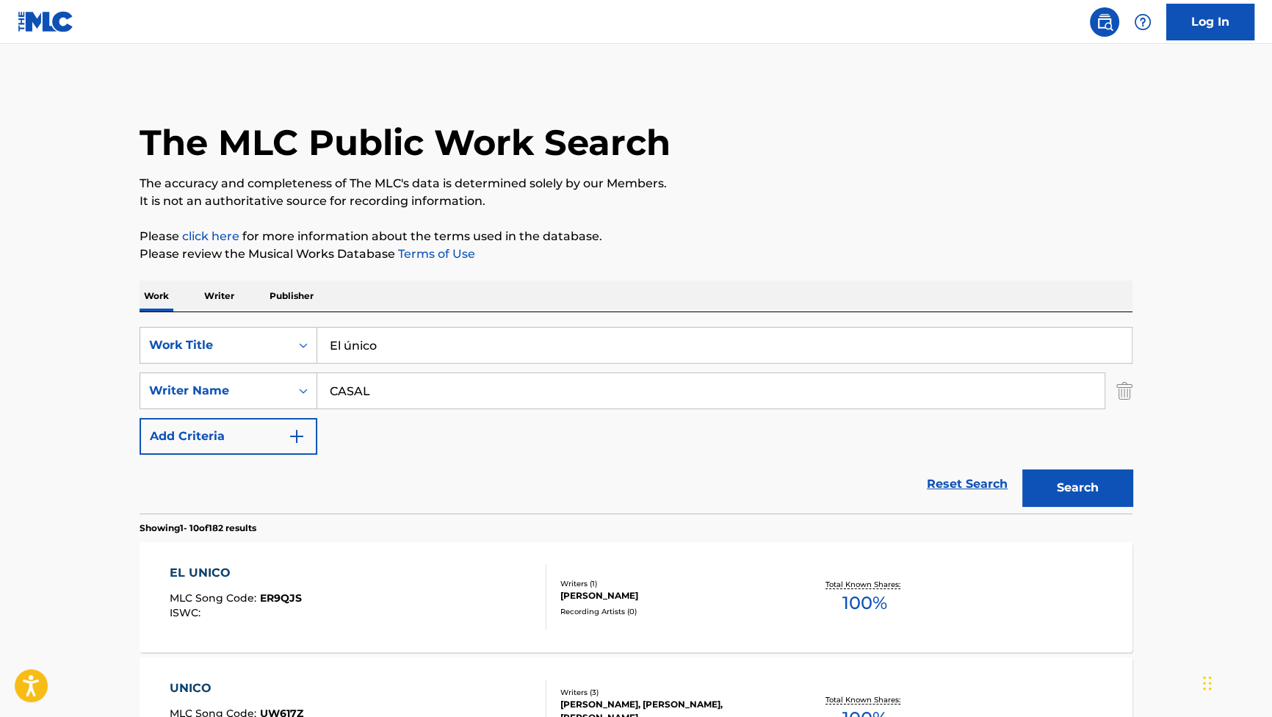
click at [252, 580] on div "EL UNICO" at bounding box center [236, 573] width 132 height 18
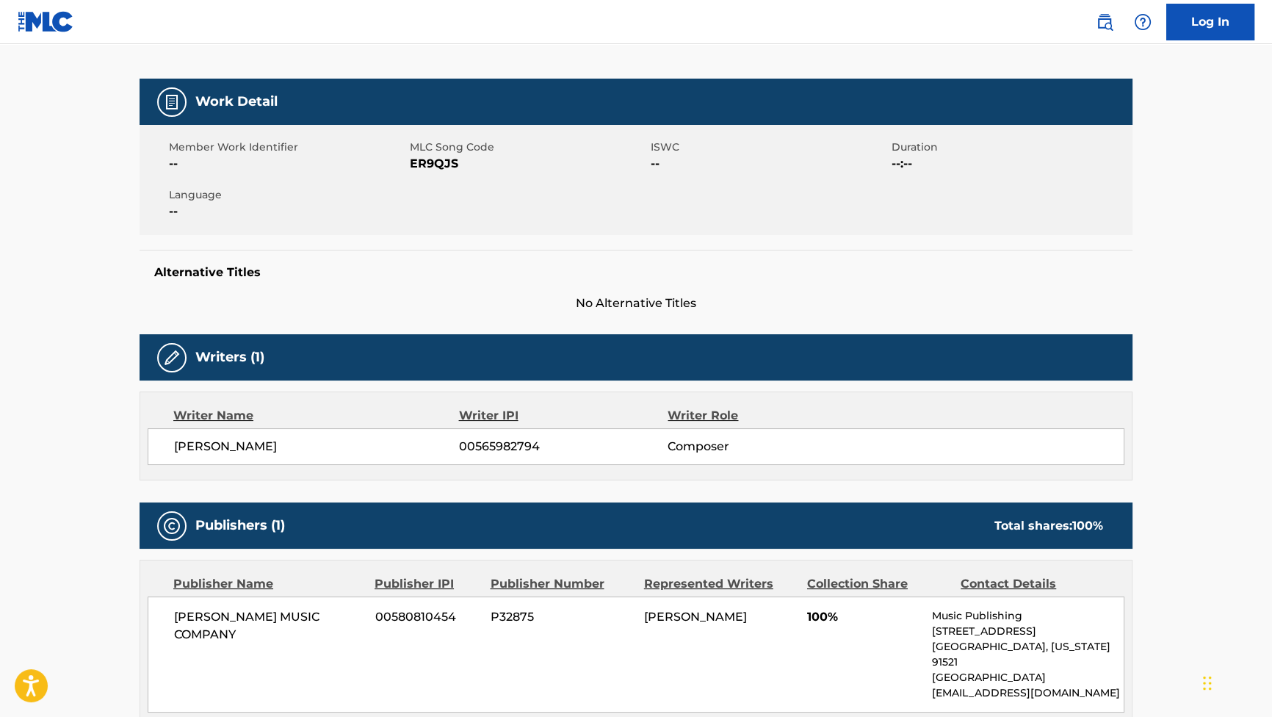
scroll to position [200, 0]
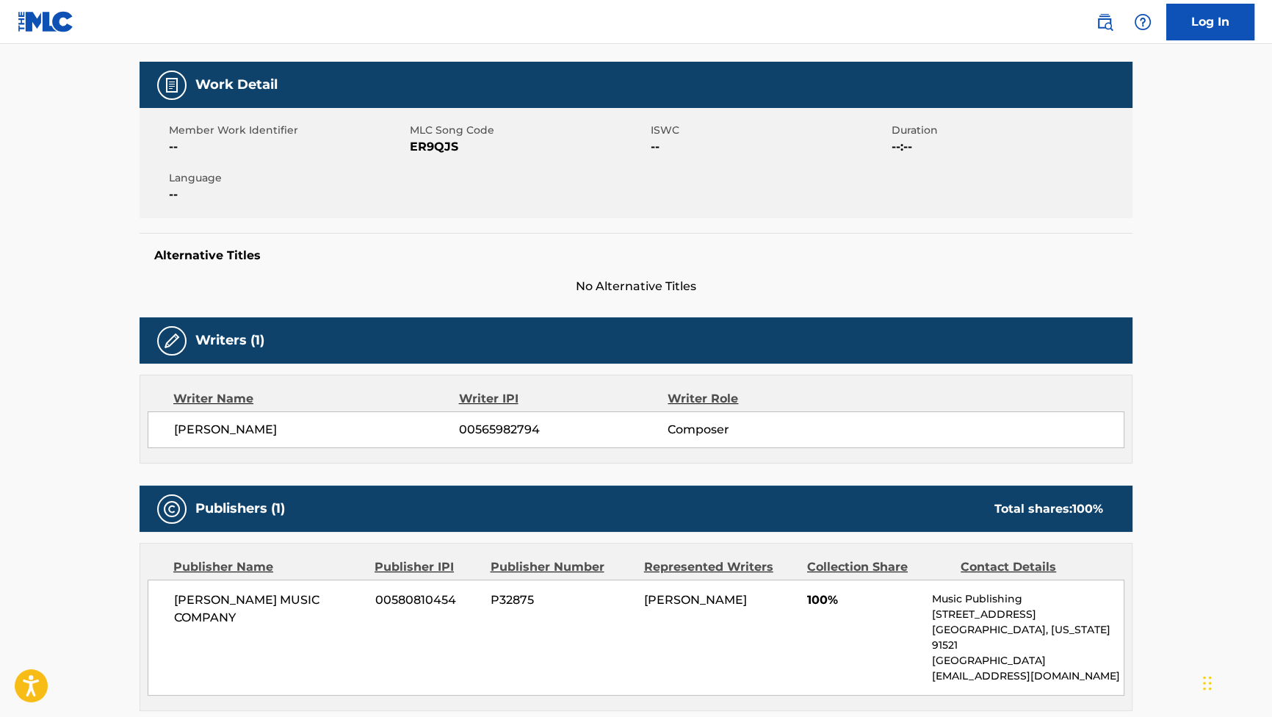
drag, startPoint x: 315, startPoint y: 426, endPoint x: 174, endPoint y: 437, distance: 141.4
click at [174, 437] on span "[PERSON_NAME]" at bounding box center [316, 430] width 285 height 18
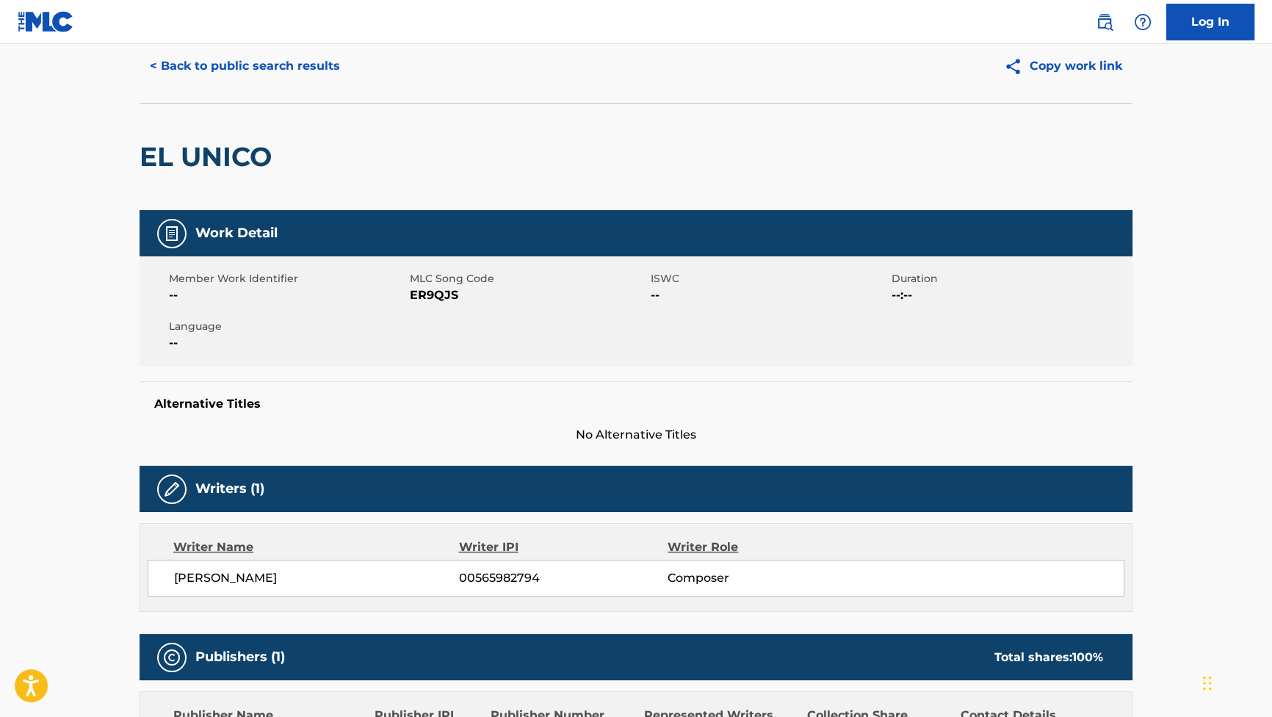
scroll to position [0, 0]
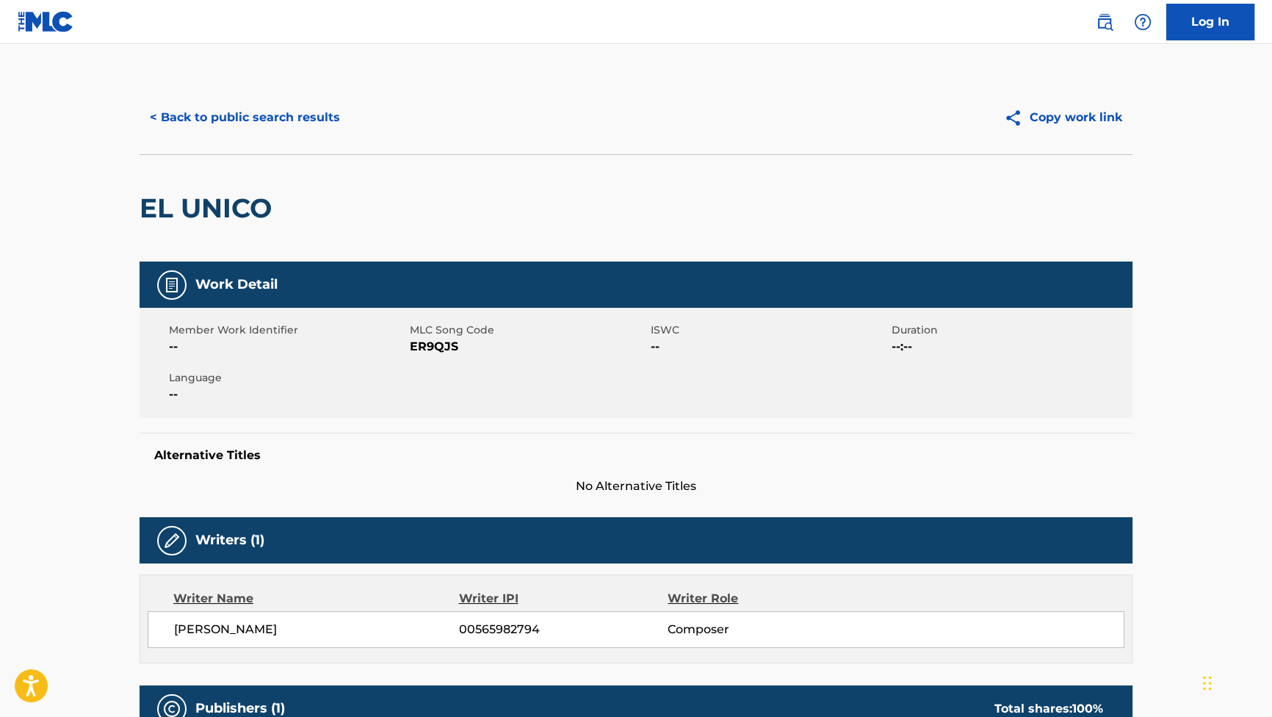
click at [239, 124] on button "< Back to public search results" at bounding box center [245, 117] width 211 height 37
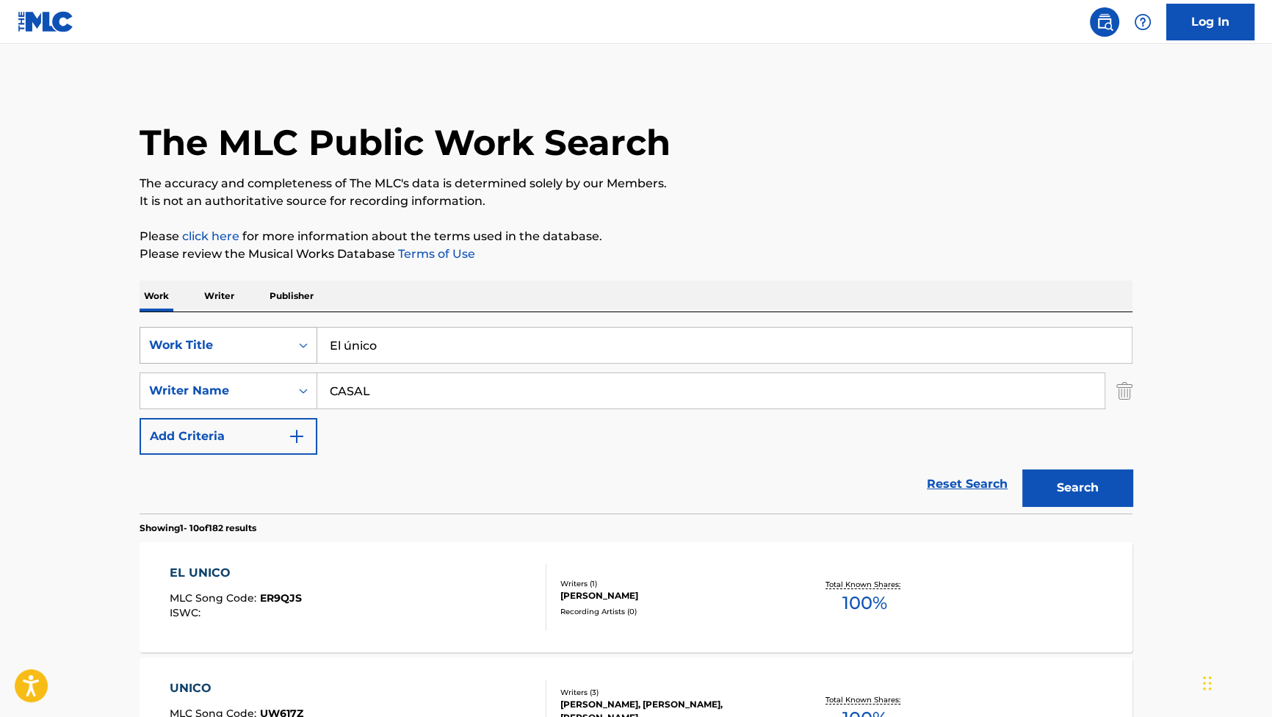
drag, startPoint x: 308, startPoint y: 337, endPoint x: 268, endPoint y: 328, distance: 41.5
click at [241, 328] on div "SearchWithCriteria881e1990-86a6-416b-8cc4-85289e43a780 Work Title El único" at bounding box center [636, 345] width 993 height 37
paste input "¿Todo bien?"
type input "¿Todo bien?"
click at [1096, 466] on div "Search" at bounding box center [1073, 484] width 117 height 59
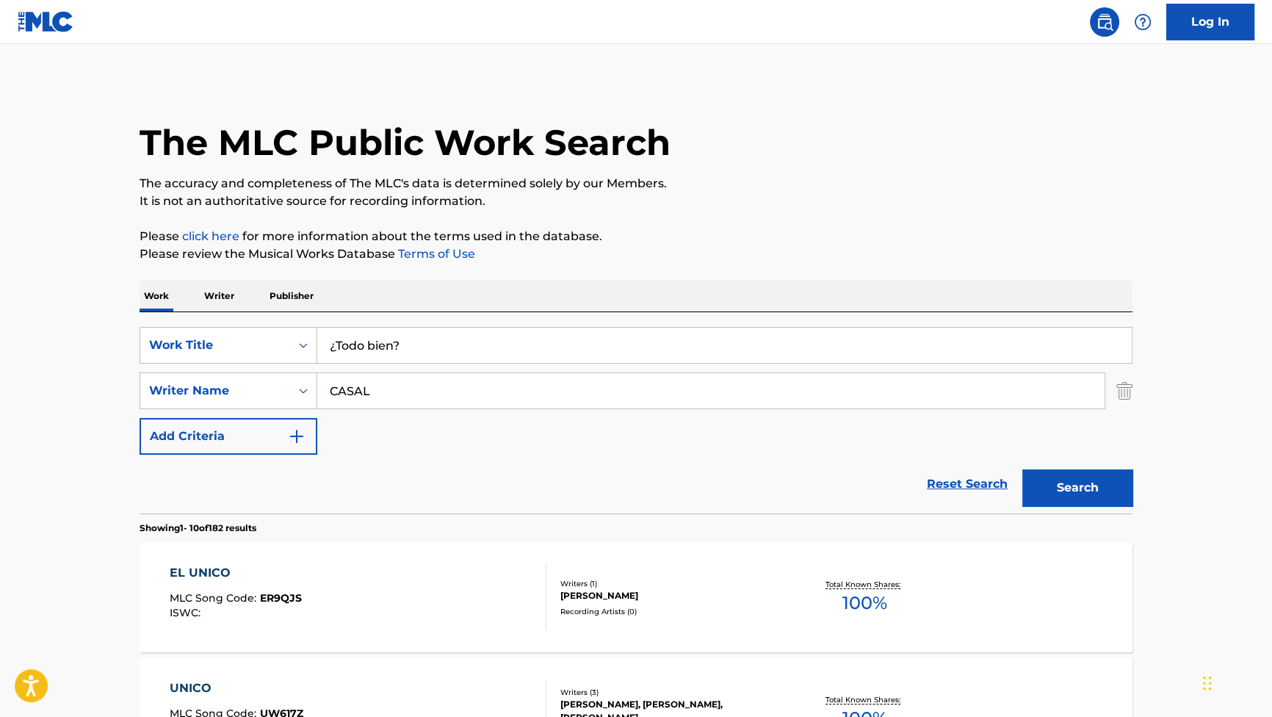
click at [1092, 476] on button "Search" at bounding box center [1077, 487] width 110 height 37
click at [214, 571] on div "TODO BIEN" at bounding box center [240, 573] width 141 height 18
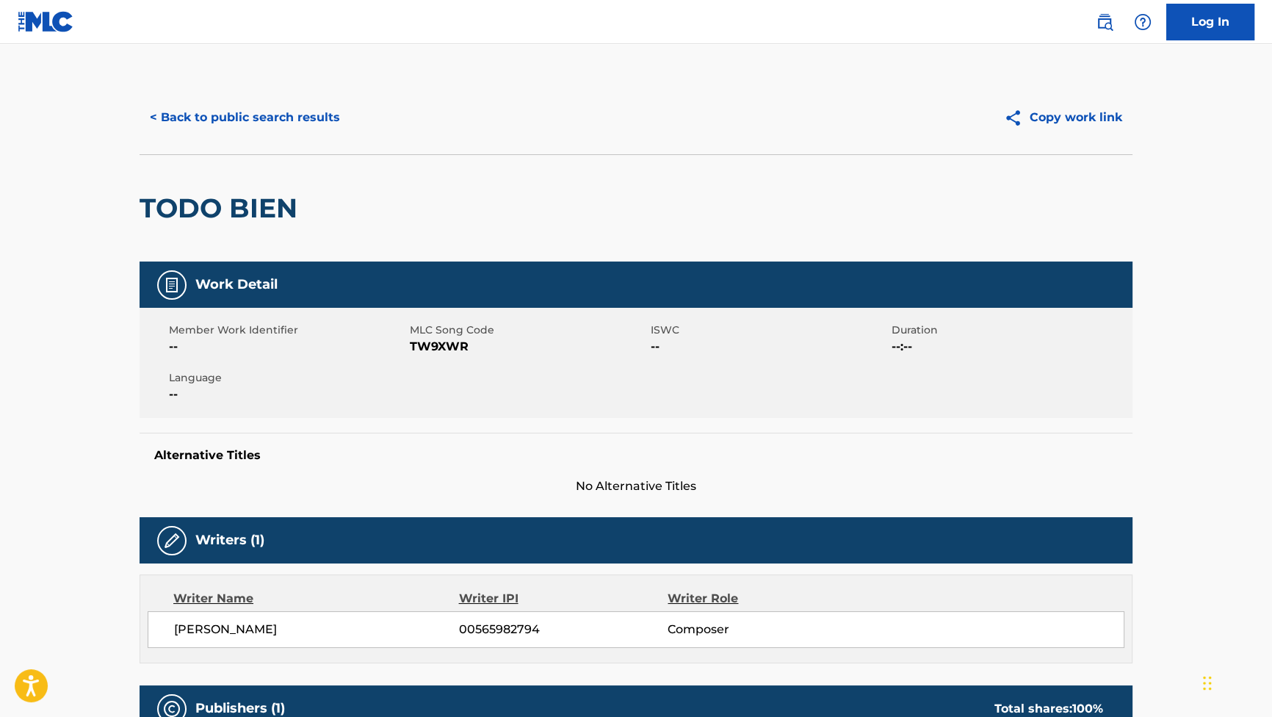
drag, startPoint x: 311, startPoint y: 629, endPoint x: 162, endPoint y: 637, distance: 150.1
click at [162, 637] on div "[PERSON_NAME] ARES 00565982794 Composer" at bounding box center [636, 629] width 977 height 37
click at [312, 109] on button "< Back to public search results" at bounding box center [245, 117] width 211 height 37
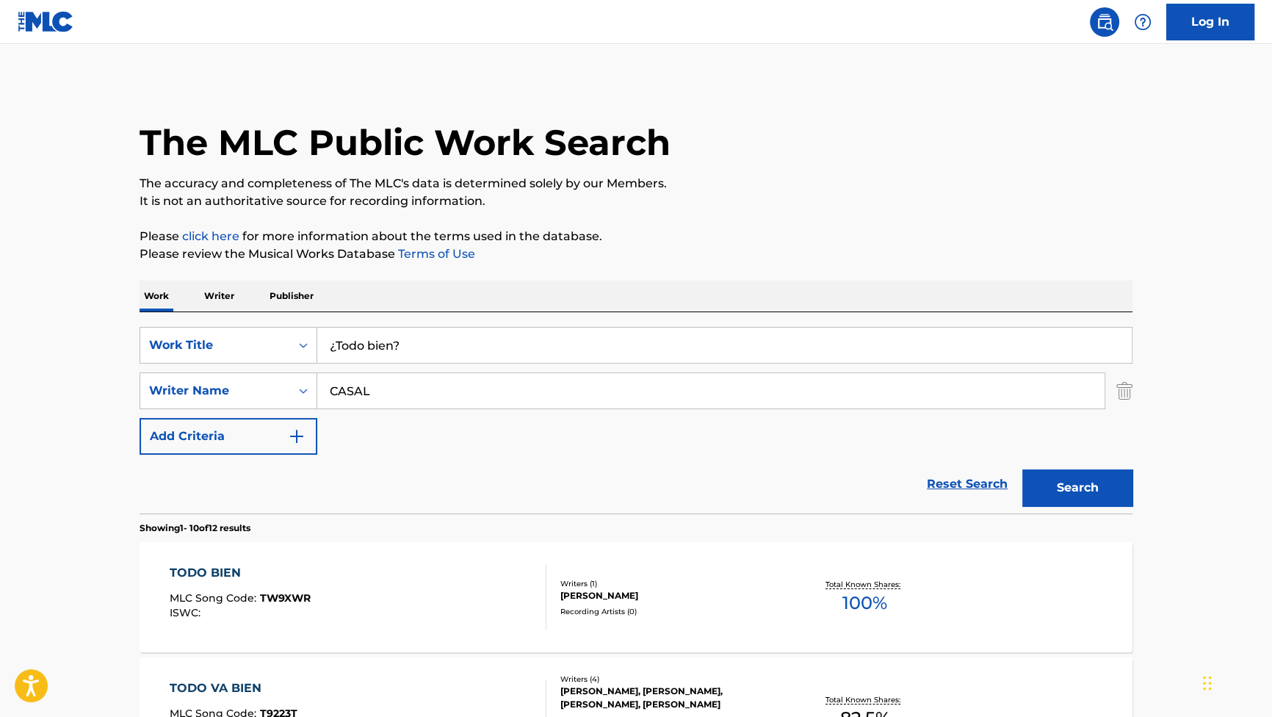
drag, startPoint x: 453, startPoint y: 339, endPoint x: 217, endPoint y: 311, distance: 238.1
click at [217, 312] on div "SearchWithCriteria881e1990-86a6-416b-8cc4-85289e43a780 Work Title ¿Todo bien? S…" at bounding box center [636, 412] width 993 height 201
paste input "Nuria"
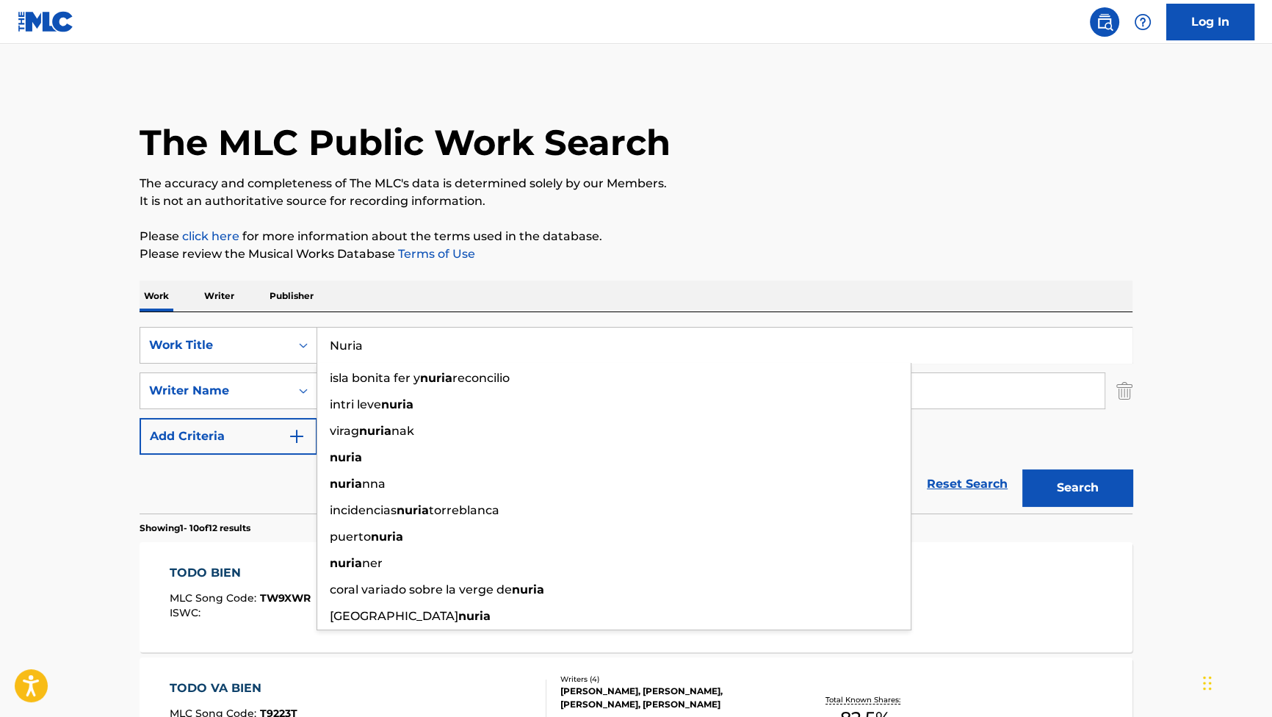
type input "Nuria"
click at [1055, 487] on button "Search" at bounding box center [1077, 487] width 110 height 37
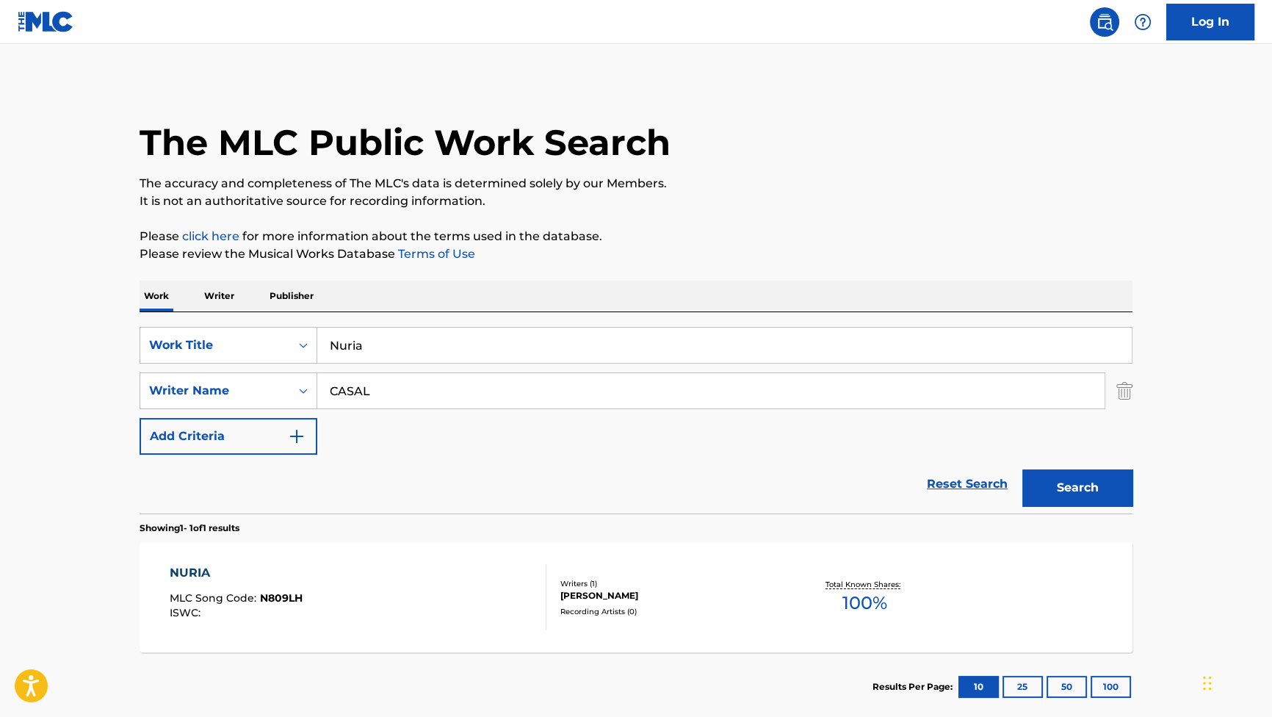
click at [217, 572] on div "NURIA" at bounding box center [236, 573] width 133 height 18
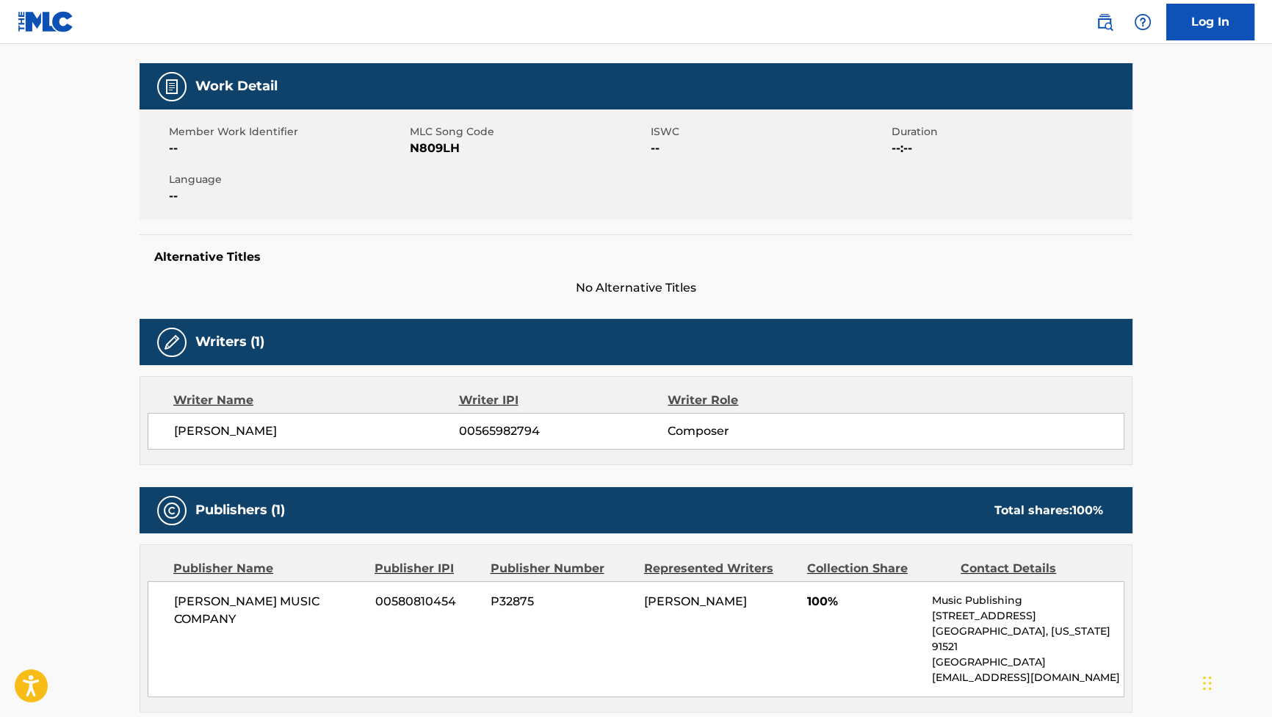
scroll to position [200, 0]
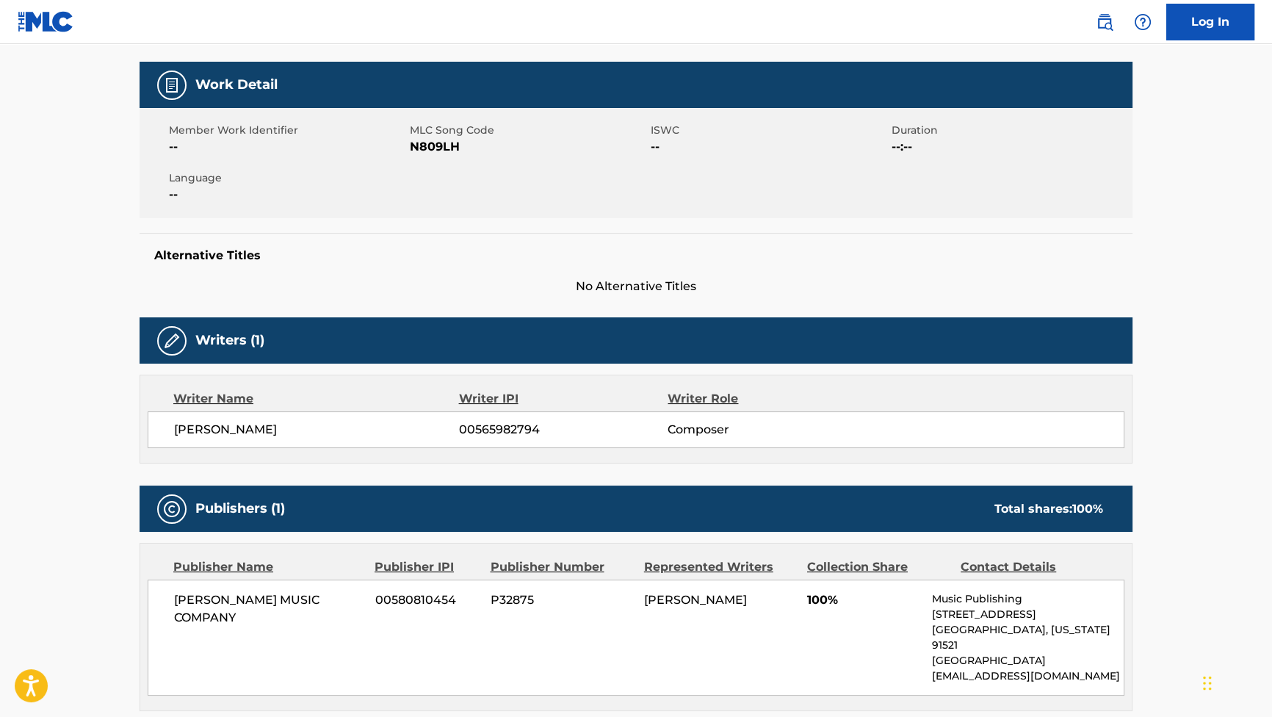
drag, startPoint x: 328, startPoint y: 431, endPoint x: 171, endPoint y: 444, distance: 157.0
click at [171, 444] on div "[PERSON_NAME] ARES 00565982794 Composer" at bounding box center [636, 429] width 977 height 37
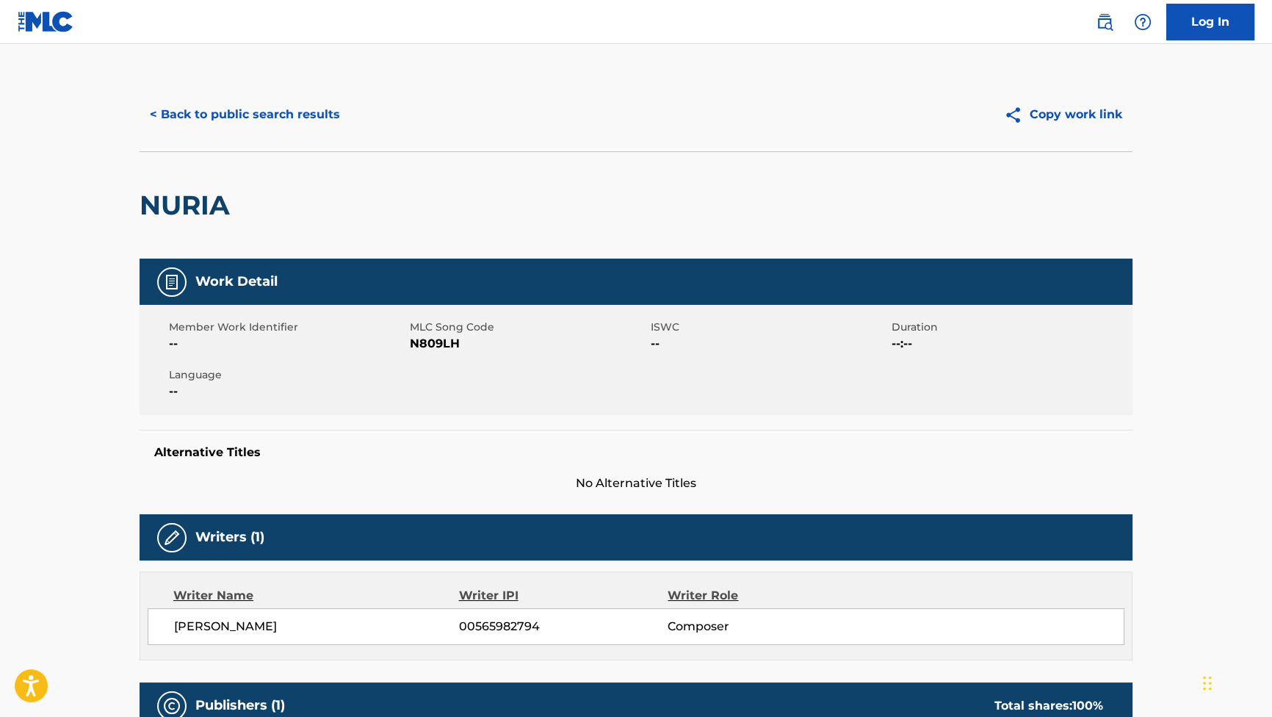
scroll to position [0, 0]
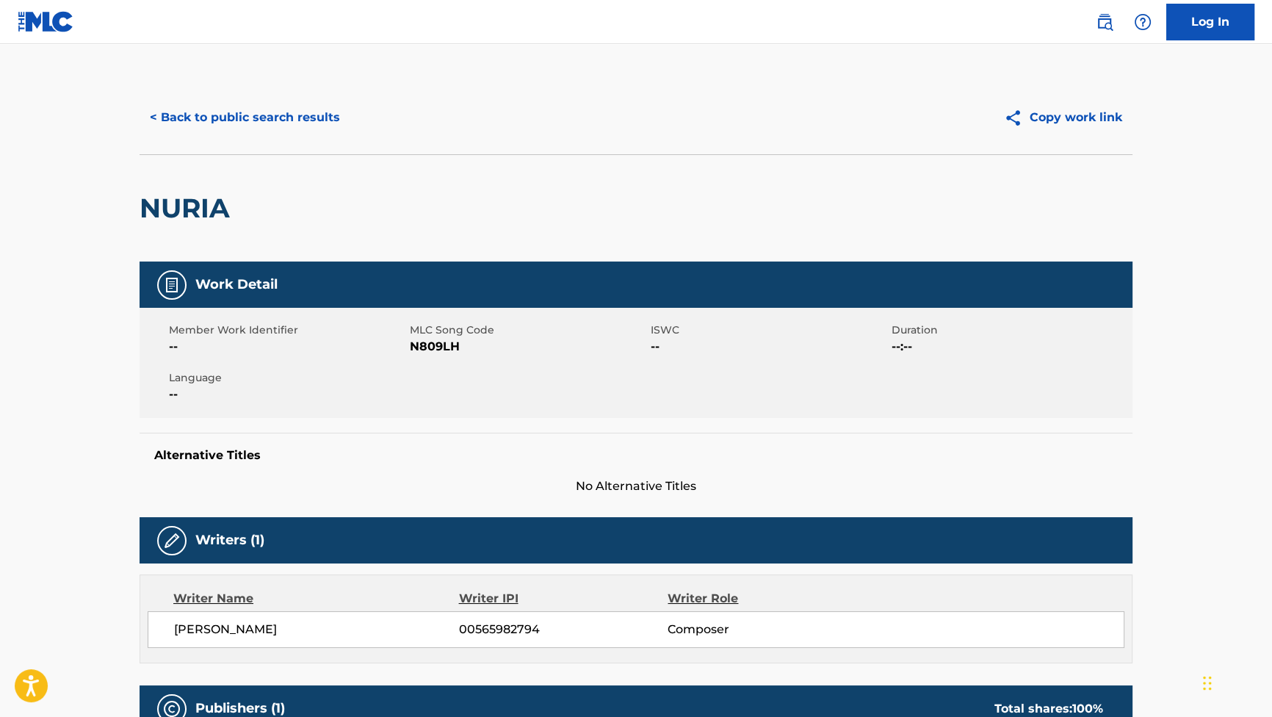
click at [269, 97] on div "< Back to public search results Copy work link" at bounding box center [636, 117] width 993 height 73
click at [272, 115] on button "< Back to public search results" at bounding box center [245, 117] width 211 height 37
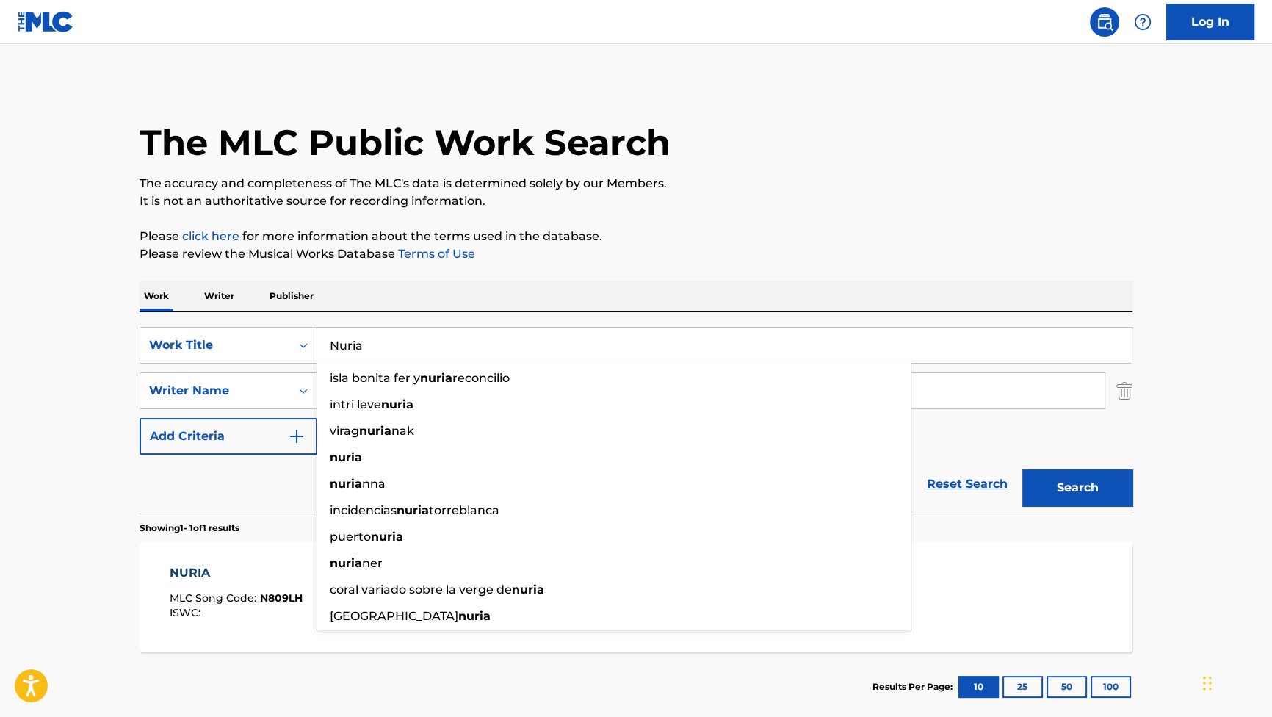
drag, startPoint x: 383, startPoint y: 340, endPoint x: 178, endPoint y: 319, distance: 205.2
click at [178, 319] on div "SearchWithCriteria881e1990-86a6-416b-8cc4-85289e43a780 Work Title Nuria isla bo…" at bounding box center [636, 412] width 993 height 201
paste input "Tirón"
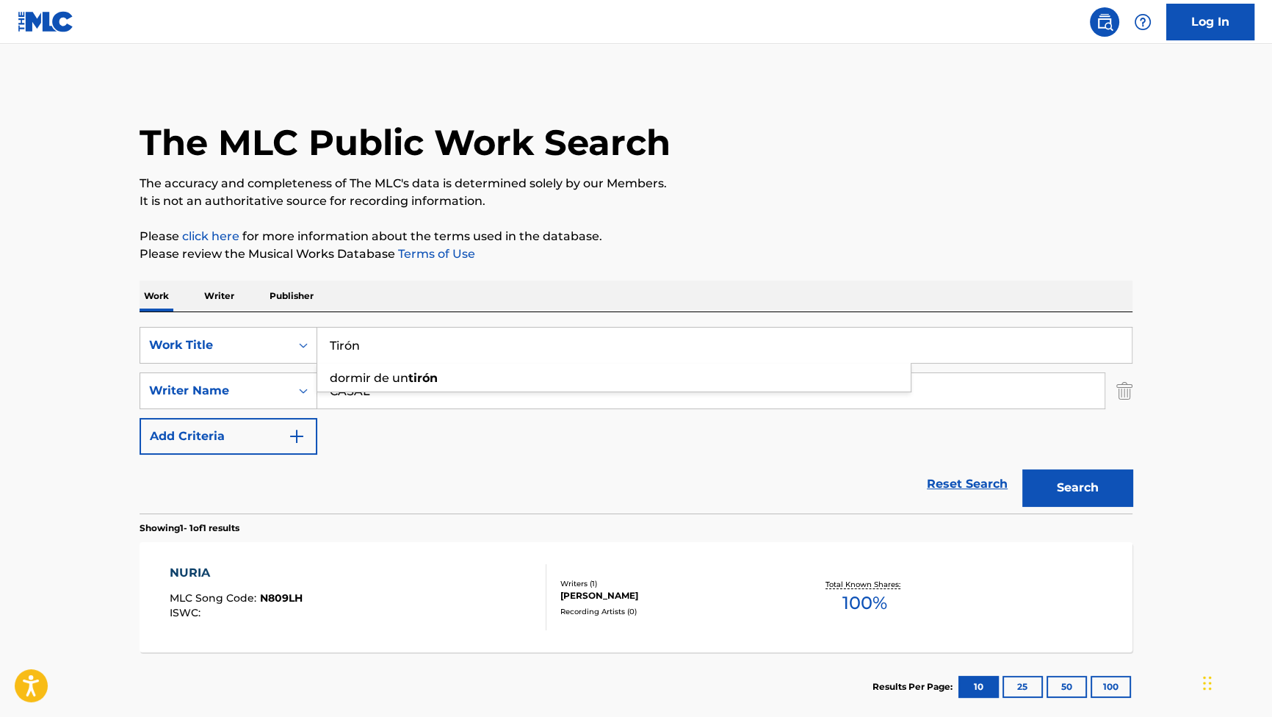
type input "Tirón"
click at [1072, 485] on button "Search" at bounding box center [1077, 487] width 110 height 37
click at [203, 577] on div "TIRON" at bounding box center [235, 573] width 131 height 18
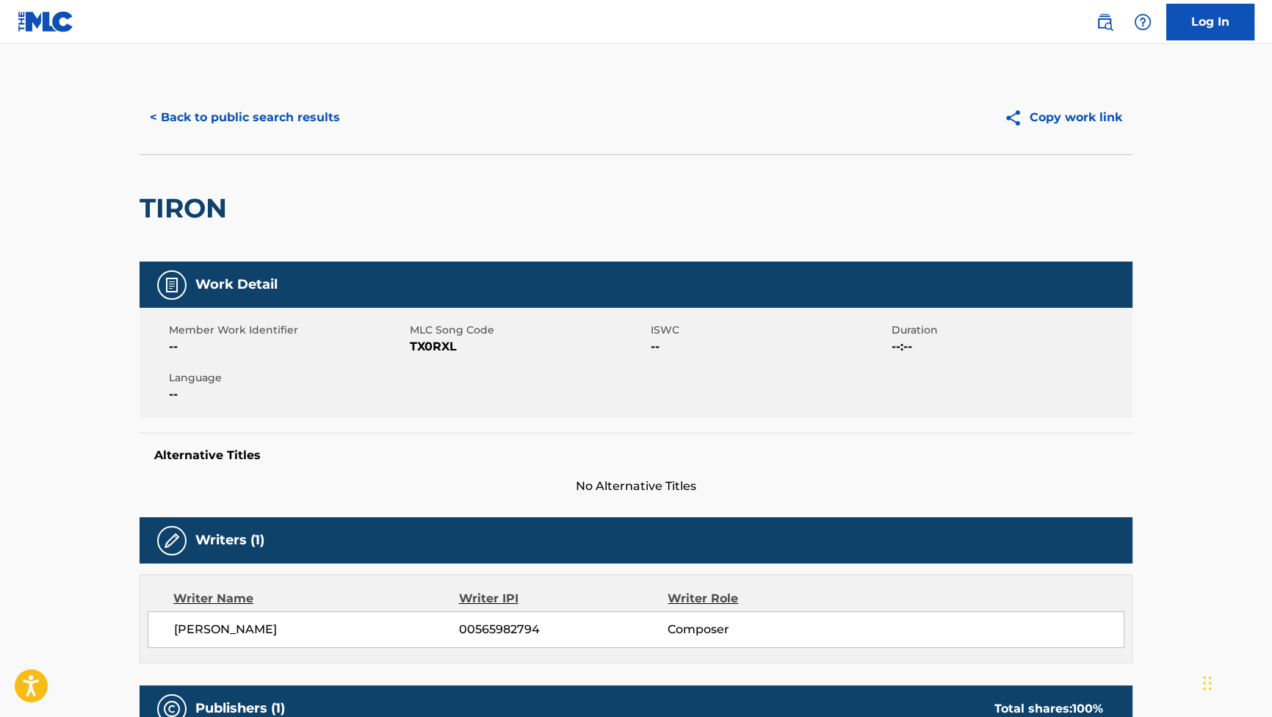
drag, startPoint x: 310, startPoint y: 634, endPoint x: 163, endPoint y: 622, distance: 147.4
click at [163, 622] on div "[PERSON_NAME] ARES 00565982794 Composer" at bounding box center [636, 629] width 977 height 37
click at [264, 110] on button "< Back to public search results" at bounding box center [245, 117] width 211 height 37
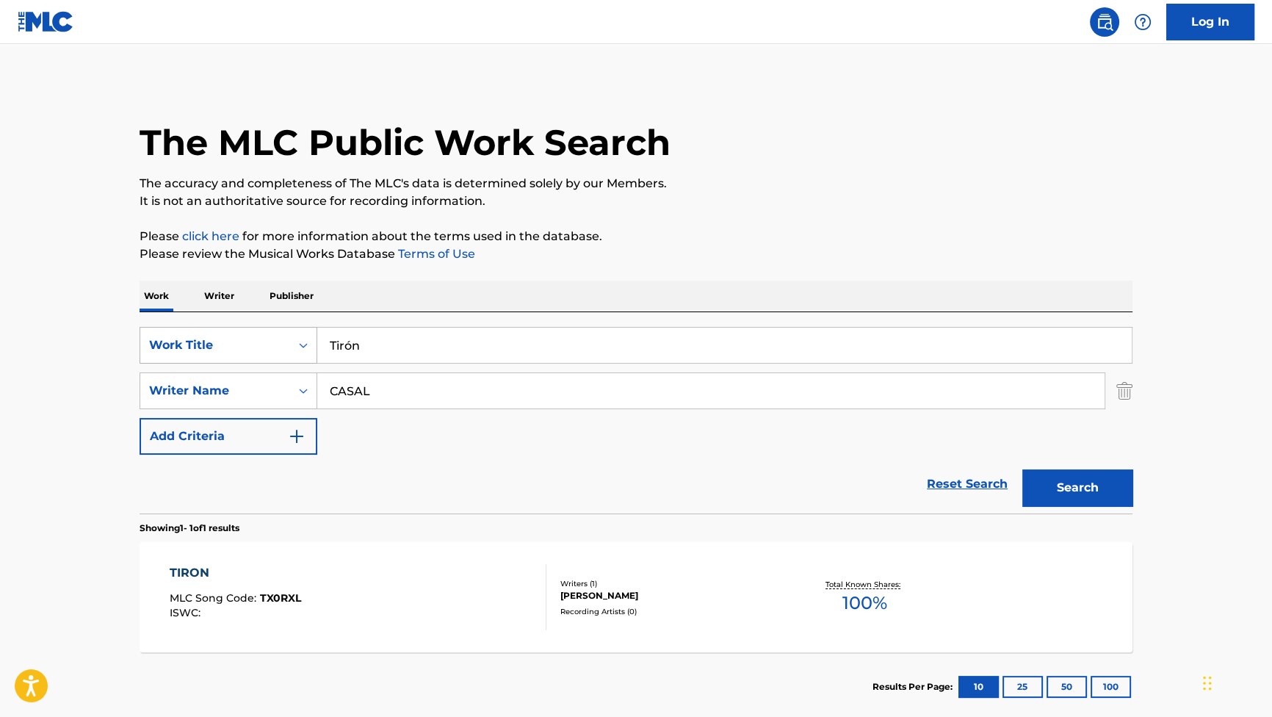
drag, startPoint x: 463, startPoint y: 337, endPoint x: 288, endPoint y: 336, distance: 174.8
click at [288, 336] on div "SearchWithCriteria881e1990-86a6-416b-8cc4-85289e43a780 Work Title Tirón" at bounding box center [636, 345] width 993 height 37
paste input "Y yo"
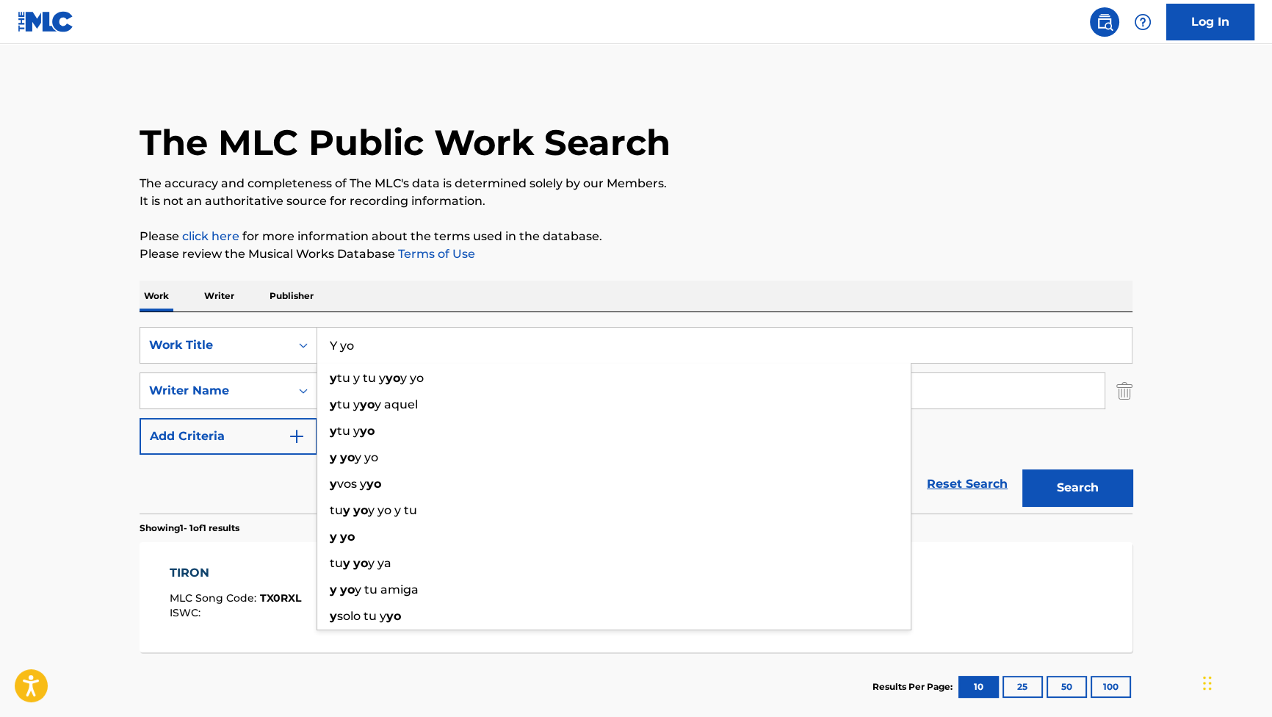
type input "Y yo"
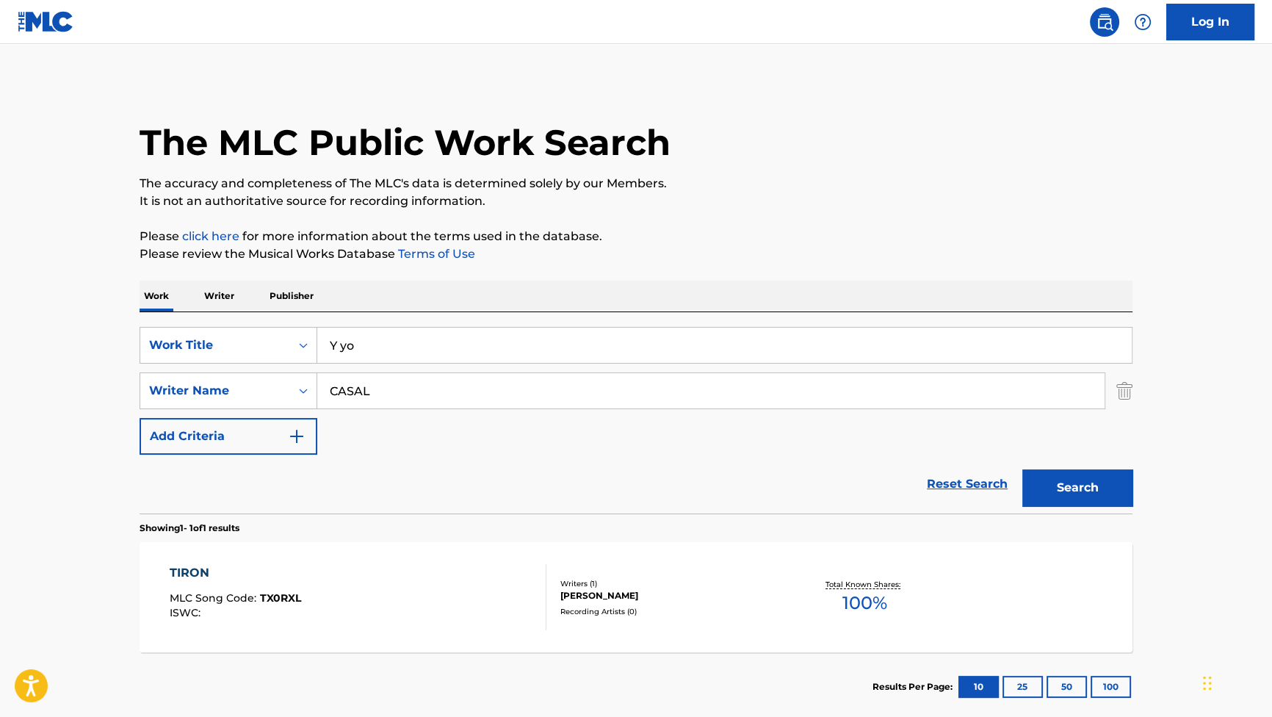
click at [1066, 491] on button "Search" at bounding box center [1077, 487] width 110 height 37
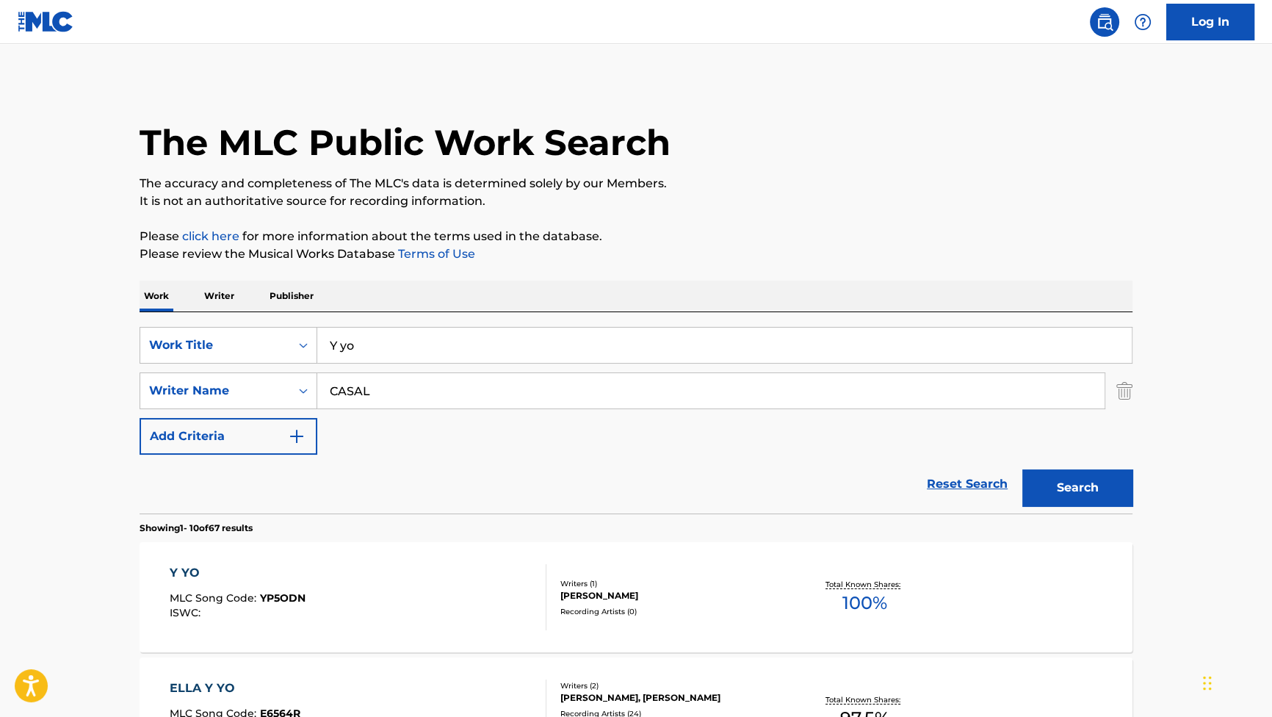
click at [171, 564] on div "Y YO" at bounding box center [238, 573] width 136 height 18
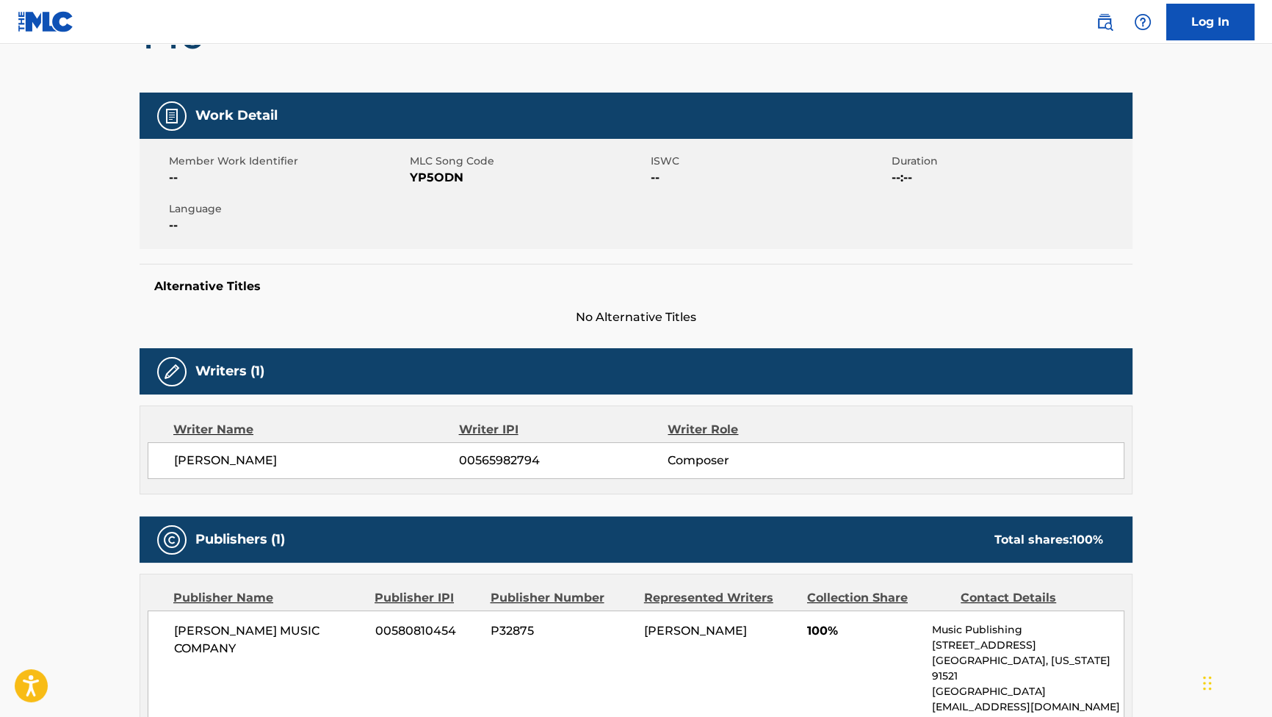
scroll to position [200, 0]
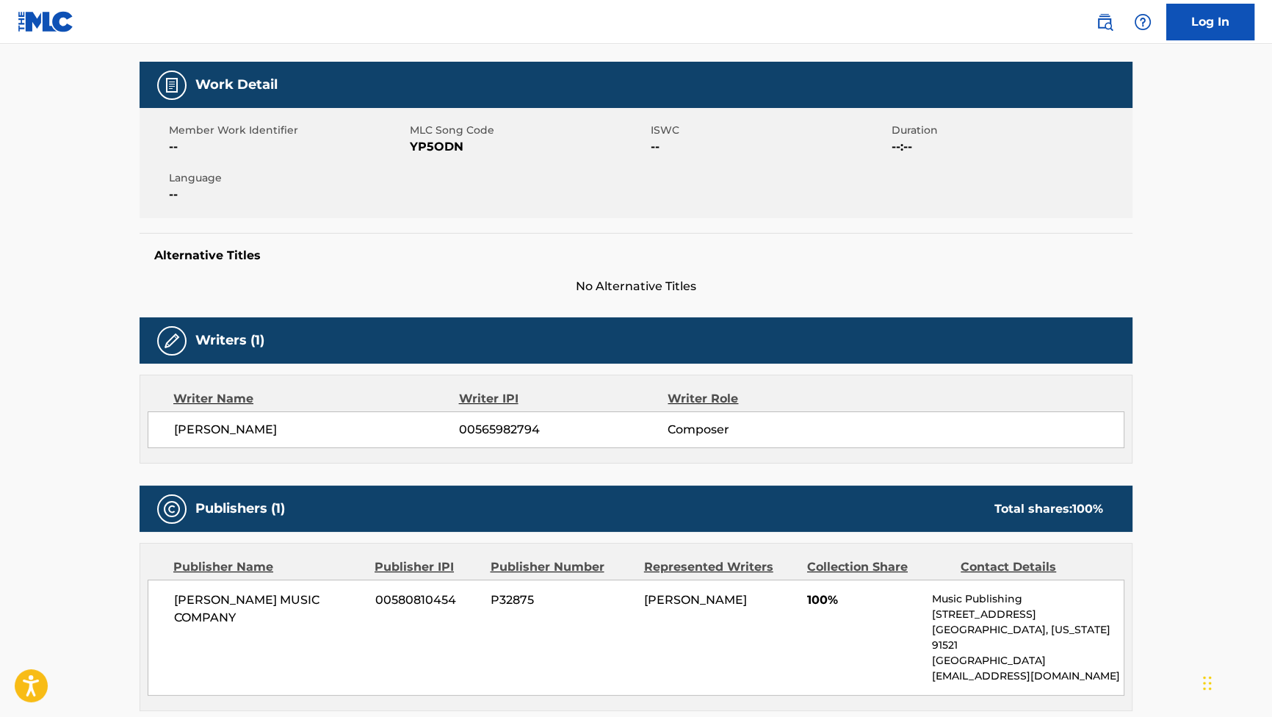
drag, startPoint x: 317, startPoint y: 419, endPoint x: 175, endPoint y: 419, distance: 141.7
click at [175, 419] on div "[PERSON_NAME] ARES 00565982794 Composer" at bounding box center [636, 429] width 977 height 37
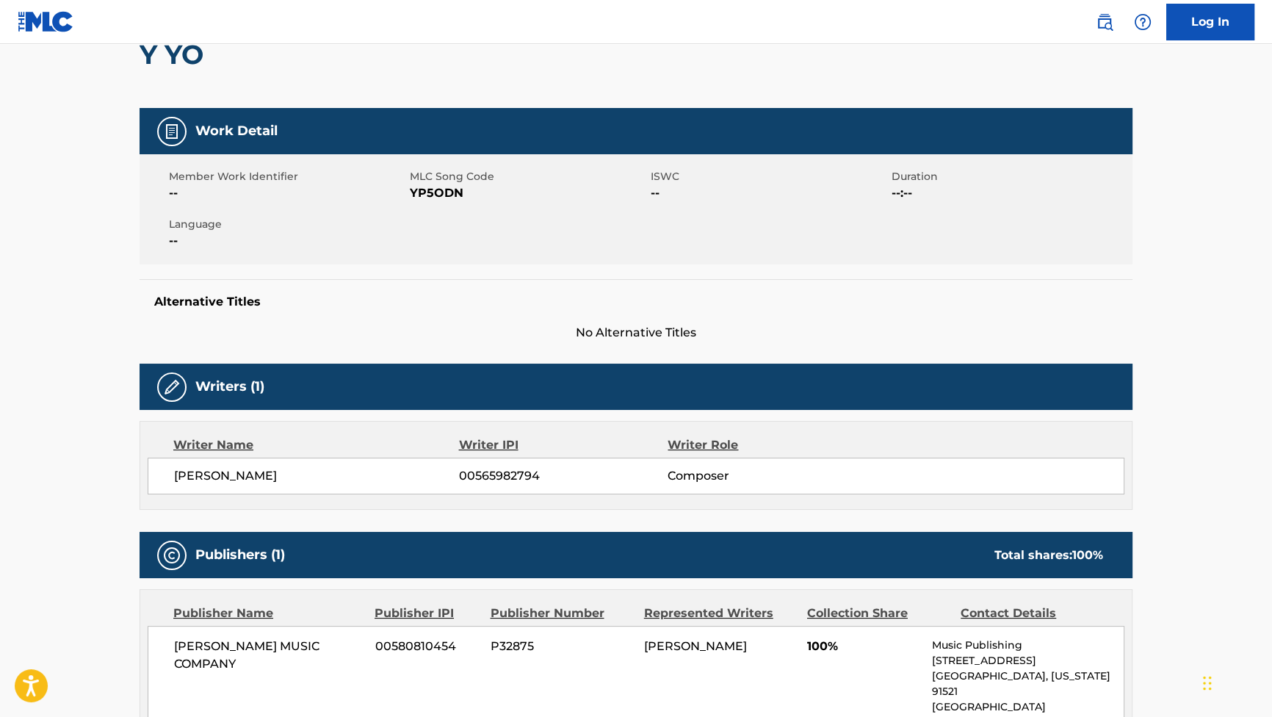
scroll to position [0, 0]
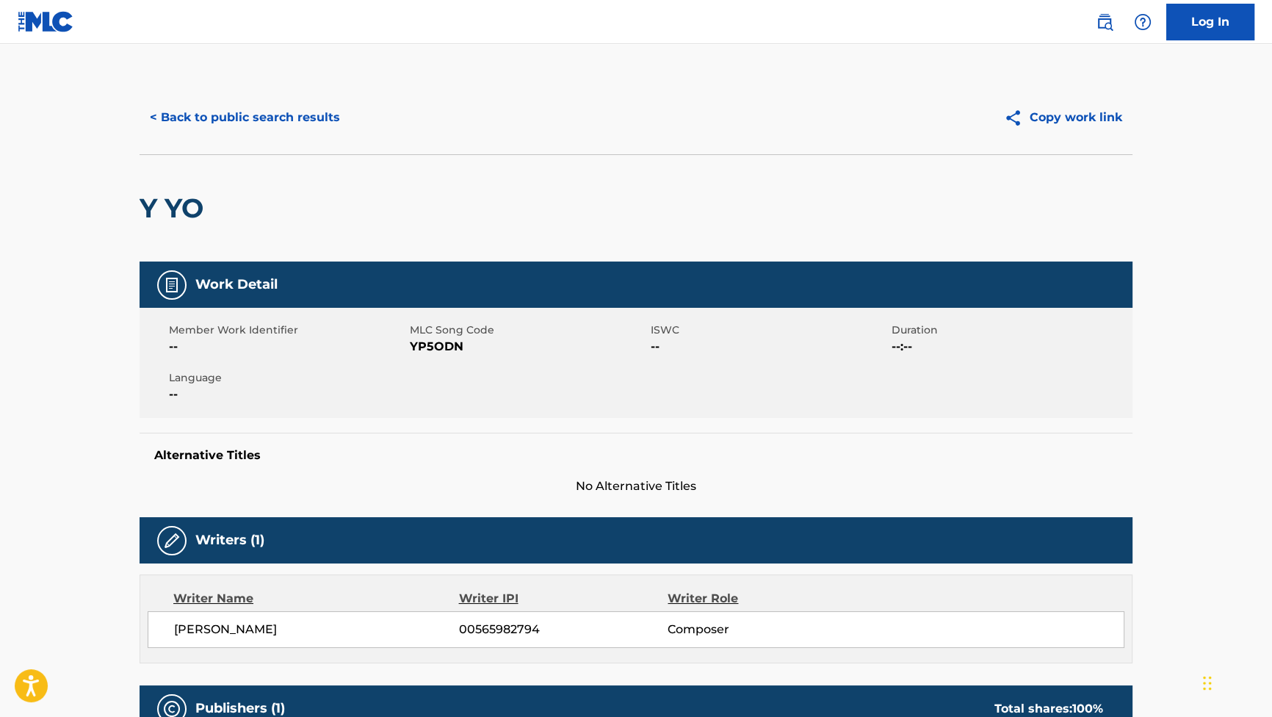
click at [283, 126] on button "< Back to public search results" at bounding box center [245, 117] width 211 height 37
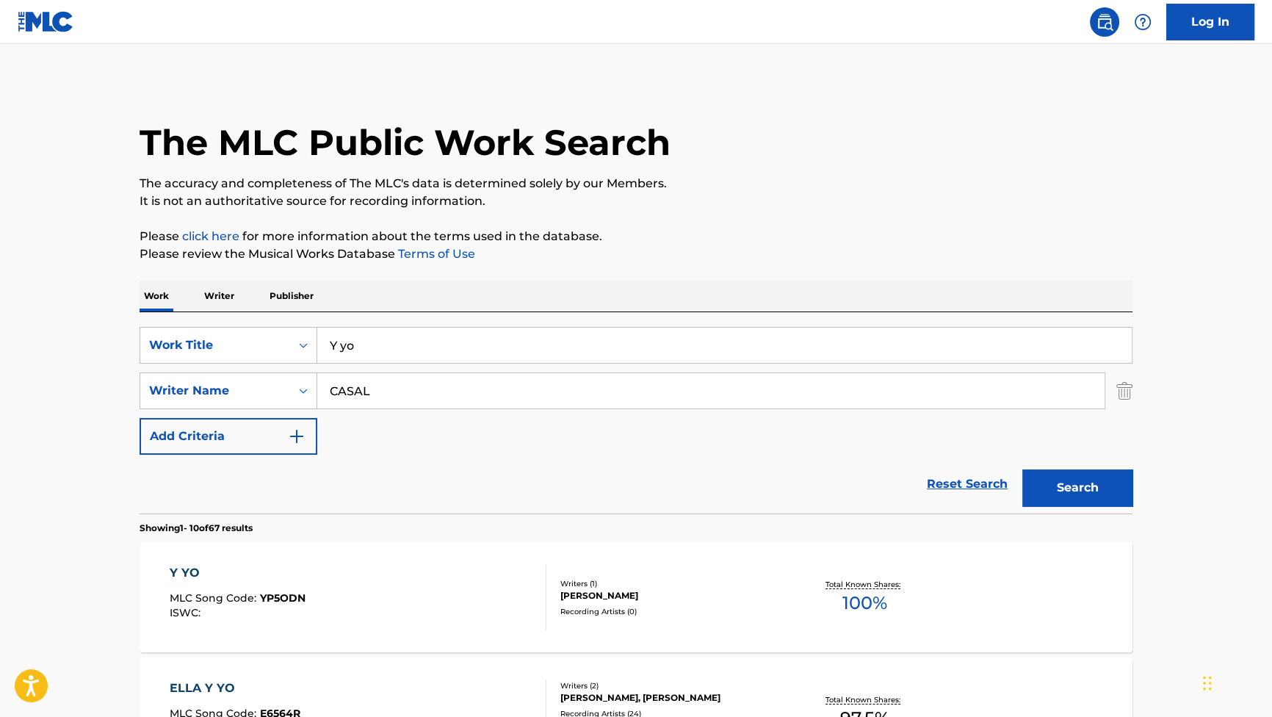
drag, startPoint x: 389, startPoint y: 347, endPoint x: 186, endPoint y: 283, distance: 213.2
paste input "o compit"
type input "Yo compito"
click at [575, 250] on p "Please review the Musical Works Database Terms of Use" at bounding box center [636, 254] width 993 height 18
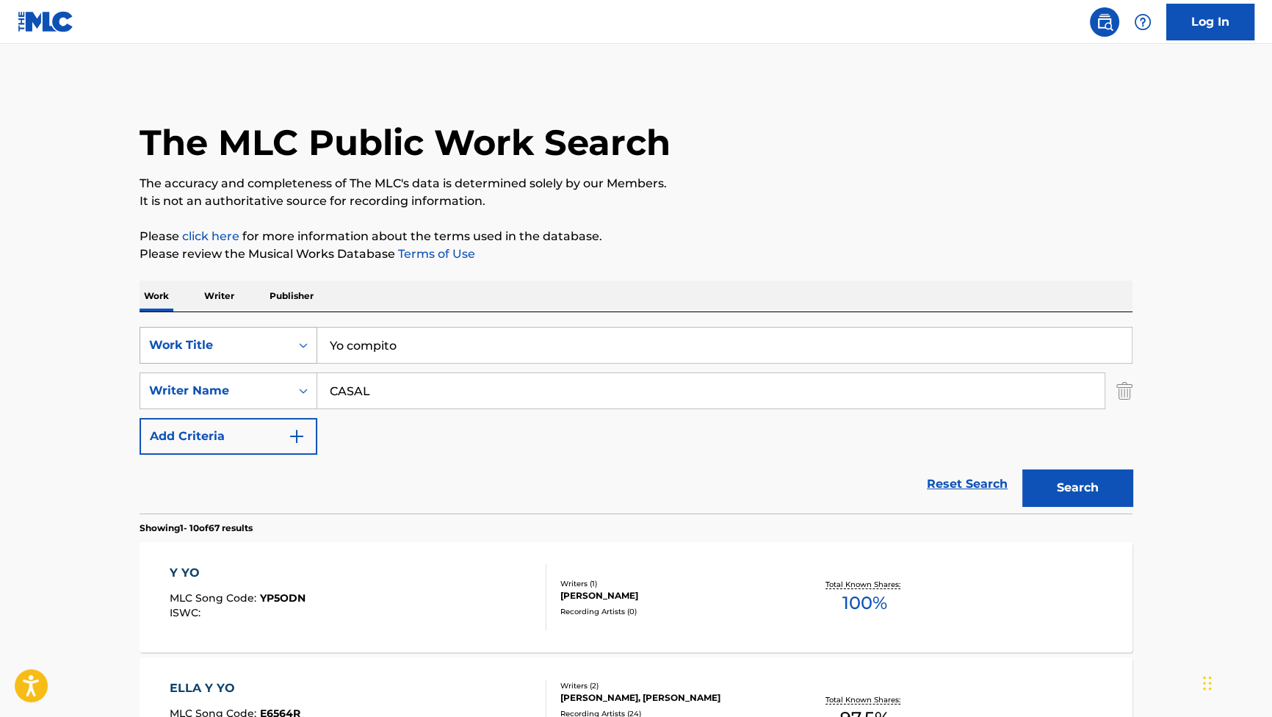
drag, startPoint x: 462, startPoint y: 386, endPoint x: 261, endPoint y: 361, distance: 202.8
click at [264, 364] on div "SearchWithCriteria881e1990-86a6-416b-8cc4-85289e43a780 Work Title Yo compito Se…" at bounding box center [636, 391] width 993 height 128
paste input "GONZALEZ"
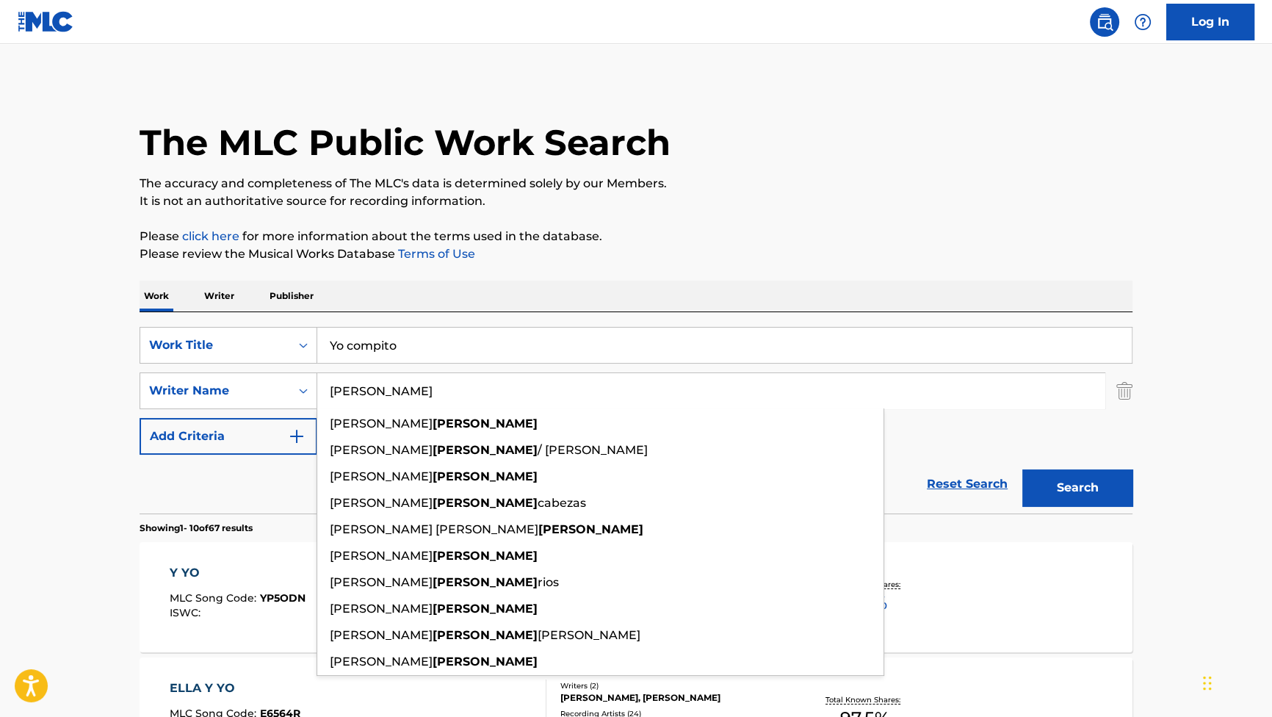
type input "GONZALEZ"
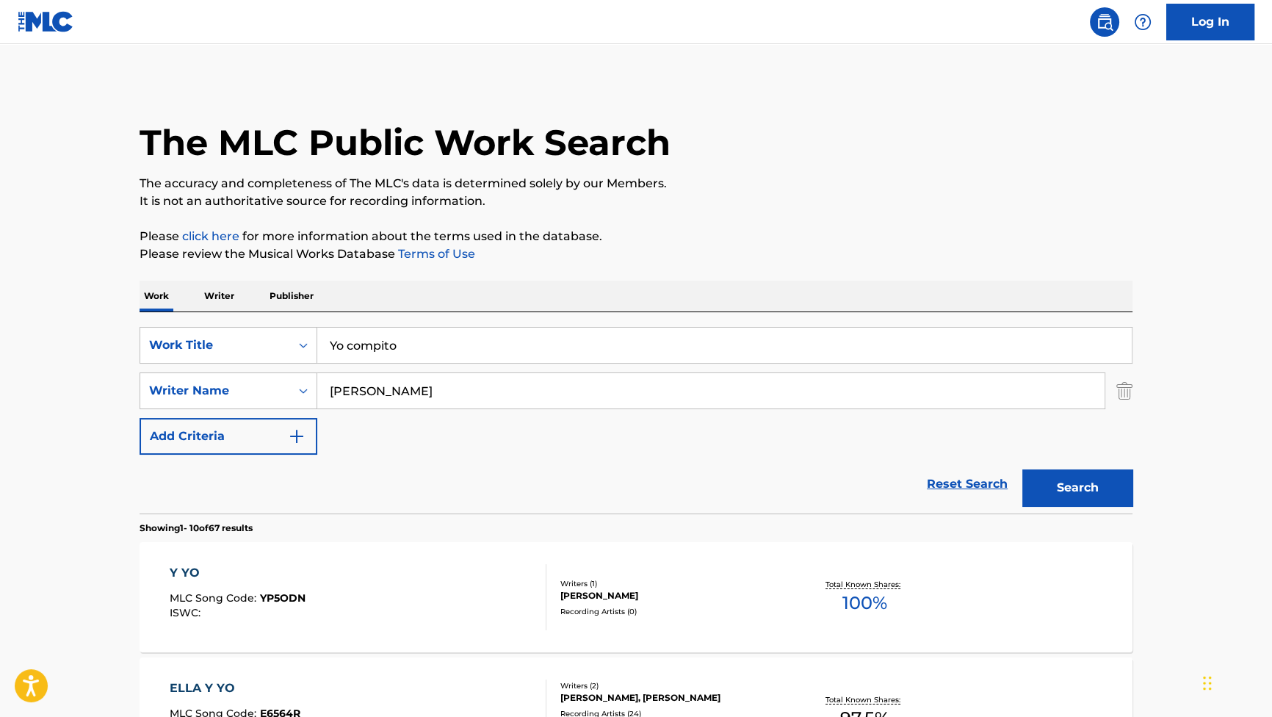
click at [1048, 472] on button "Search" at bounding box center [1077, 487] width 110 height 37
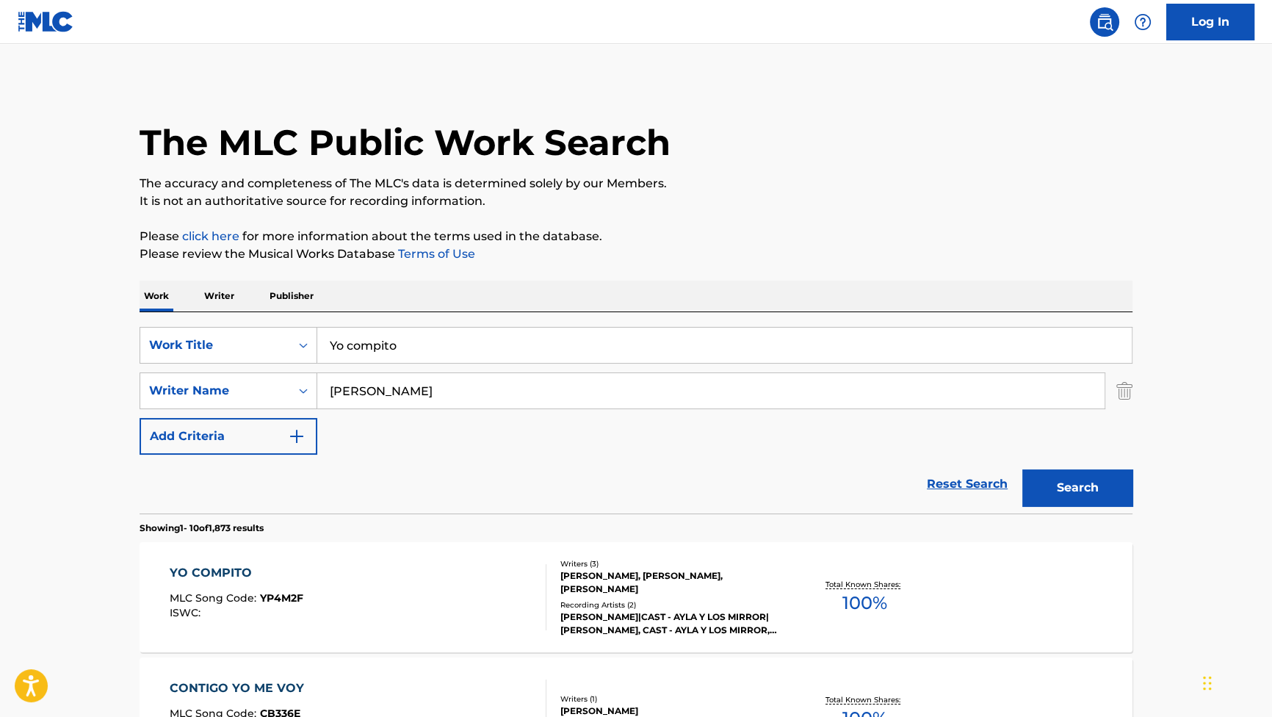
click at [219, 589] on div "YO COMPITO MLC Song Code : YP4M2F ISWC :" at bounding box center [237, 597] width 134 height 66
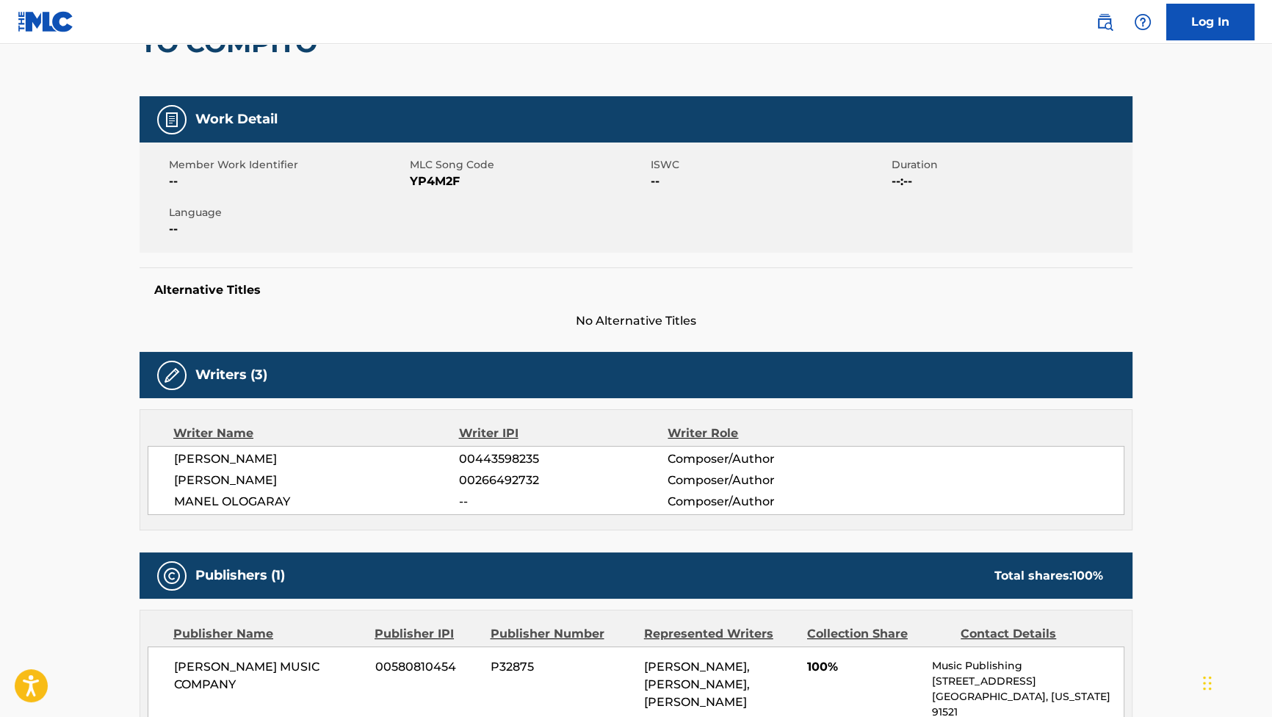
scroll to position [133, 0]
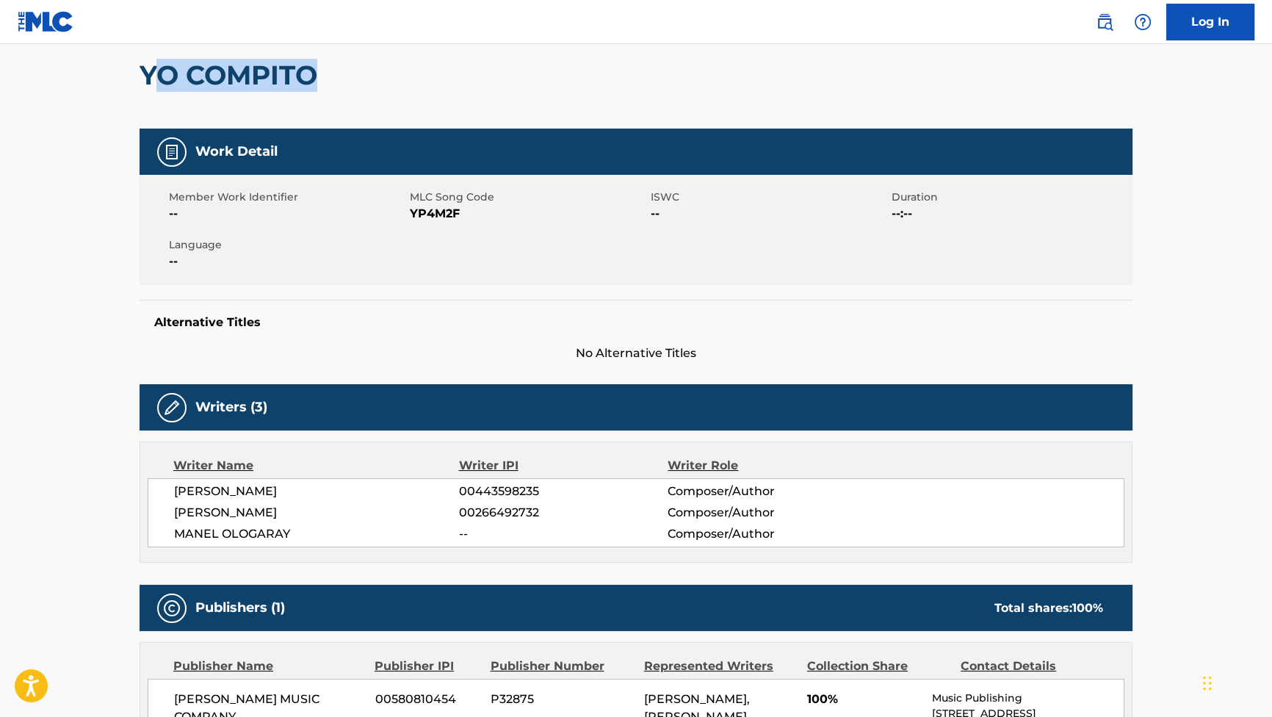
drag, startPoint x: 323, startPoint y: 79, endPoint x: 148, endPoint y: 80, distance: 175.5
click at [148, 80] on h2 "YO COMPITO" at bounding box center [232, 75] width 185 height 33
drag, startPoint x: 142, startPoint y: 75, endPoint x: 350, endPoint y: 67, distance: 208.7
click at [350, 67] on div "YO COMPITO" at bounding box center [636, 74] width 993 height 107
click at [347, 519] on span "ANTONIO RAUL FERNANDEZ GONZALEZ" at bounding box center [316, 513] width 285 height 18
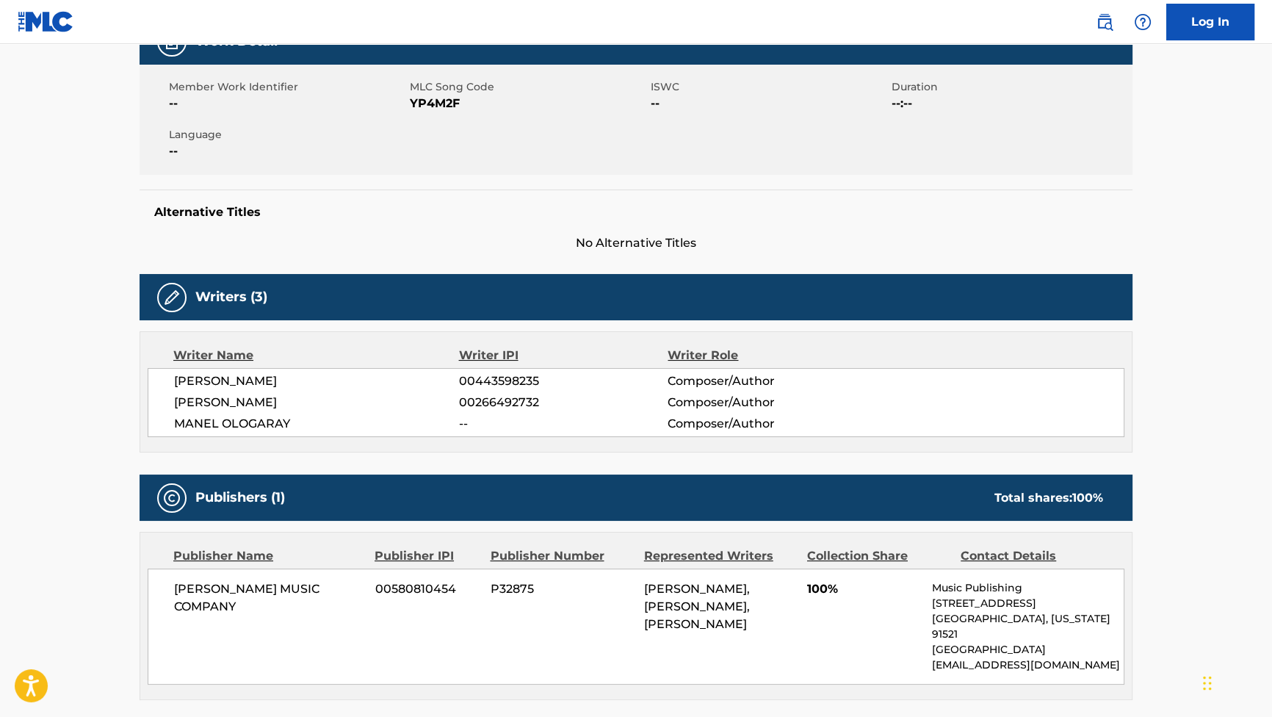
scroll to position [267, 0]
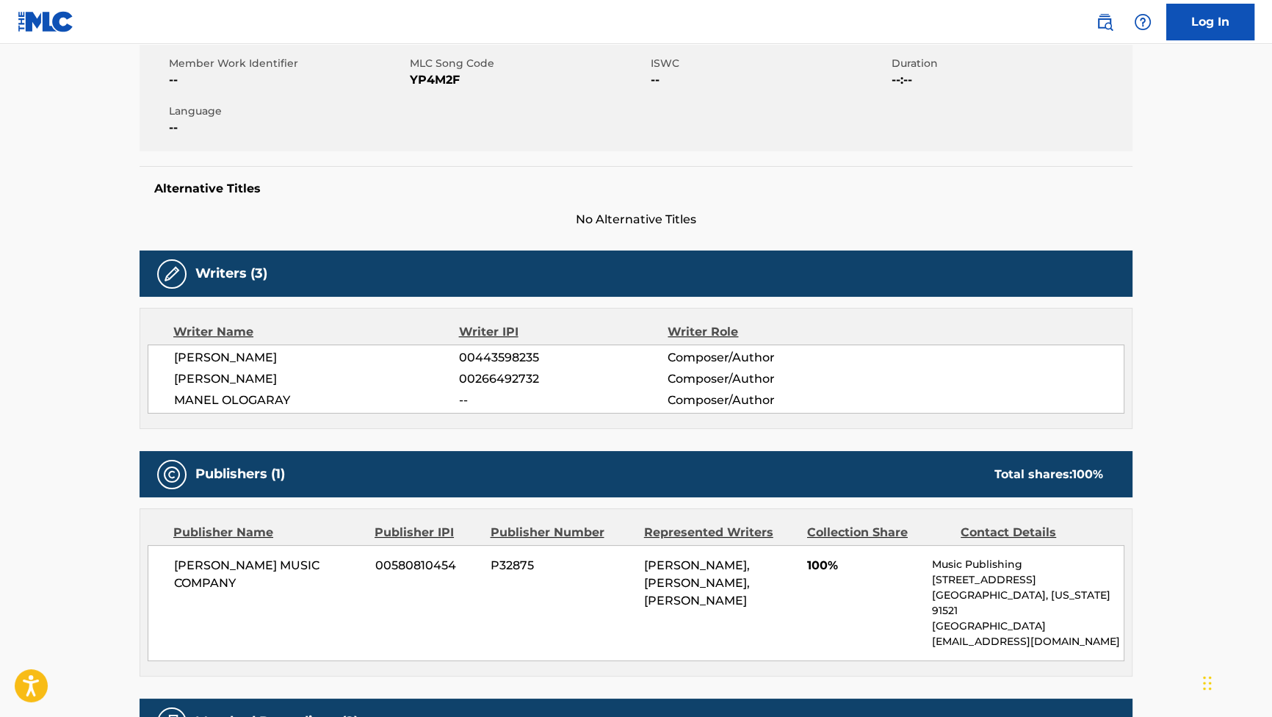
drag, startPoint x: 341, startPoint y: 352, endPoint x: 287, endPoint y: 356, distance: 53.8
click at [287, 356] on span "DANIEL TRUJILLO MARTINEZ" at bounding box center [316, 358] width 285 height 18
